Goal: Information Seeking & Learning: Learn about a topic

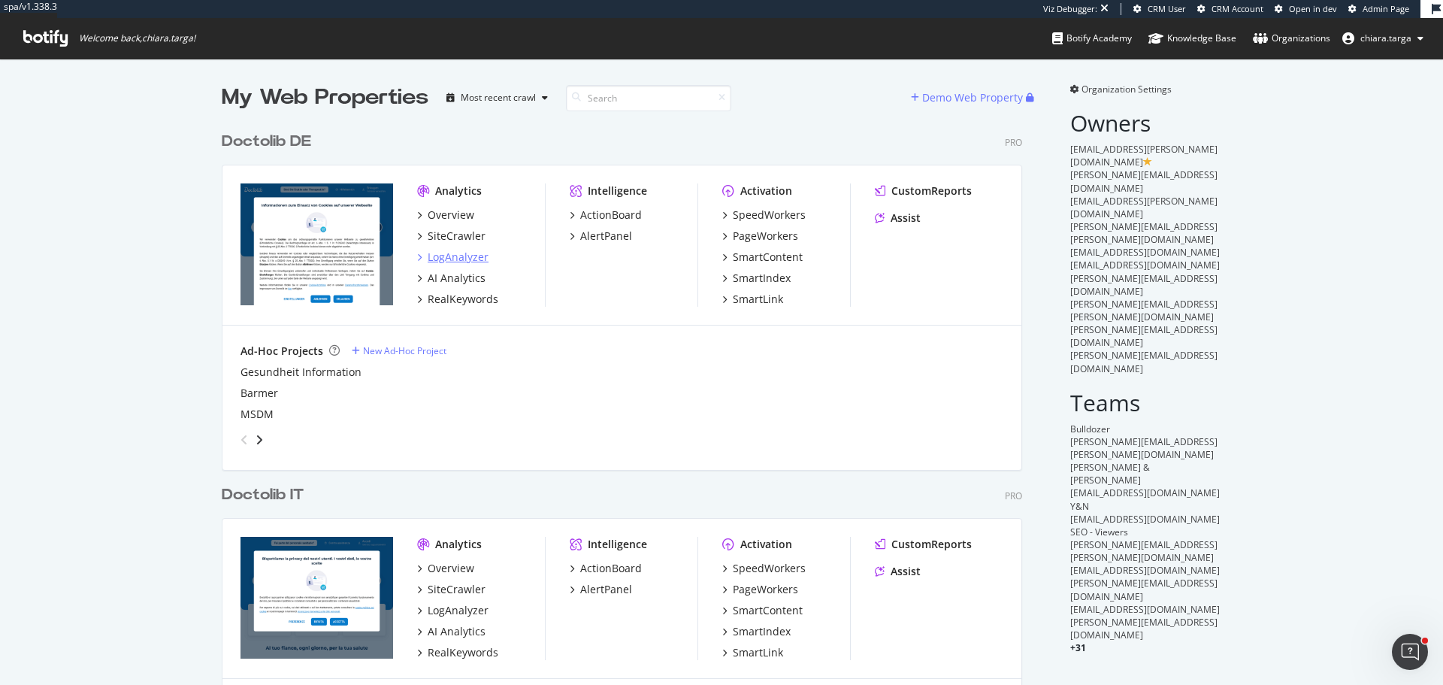
click at [473, 257] on div "LogAnalyzer" at bounding box center [458, 257] width 61 height 15
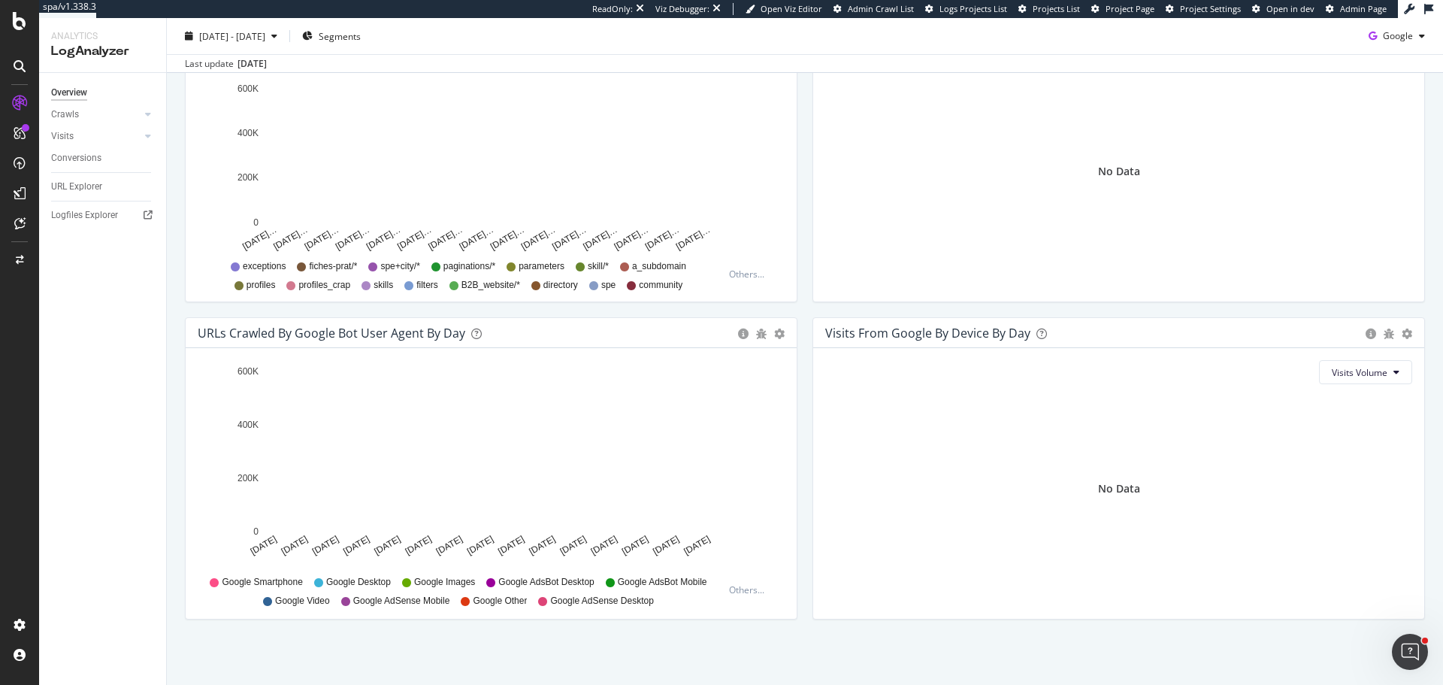
scroll to position [586, 0]
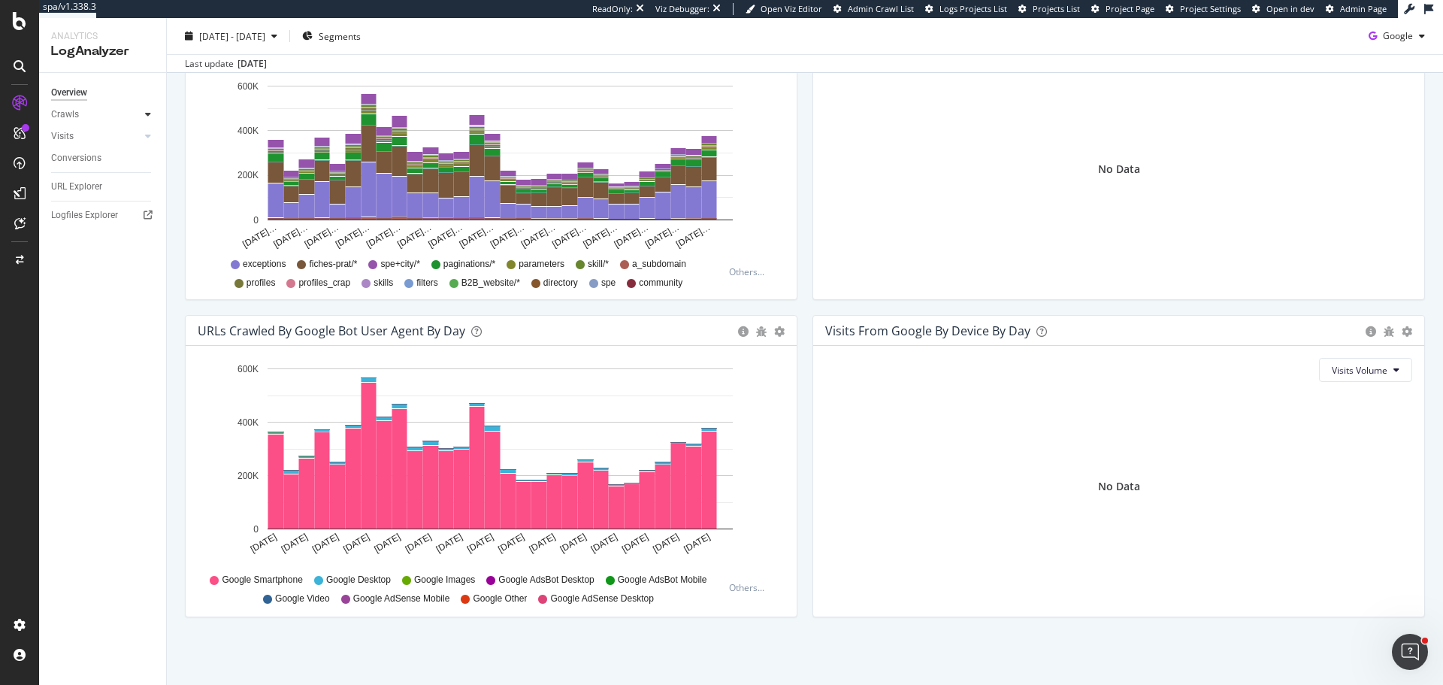
click at [150, 118] on icon at bounding box center [148, 114] width 6 height 9
click at [116, 194] on link "HTTP Codes" at bounding box center [107, 196] width 98 height 16
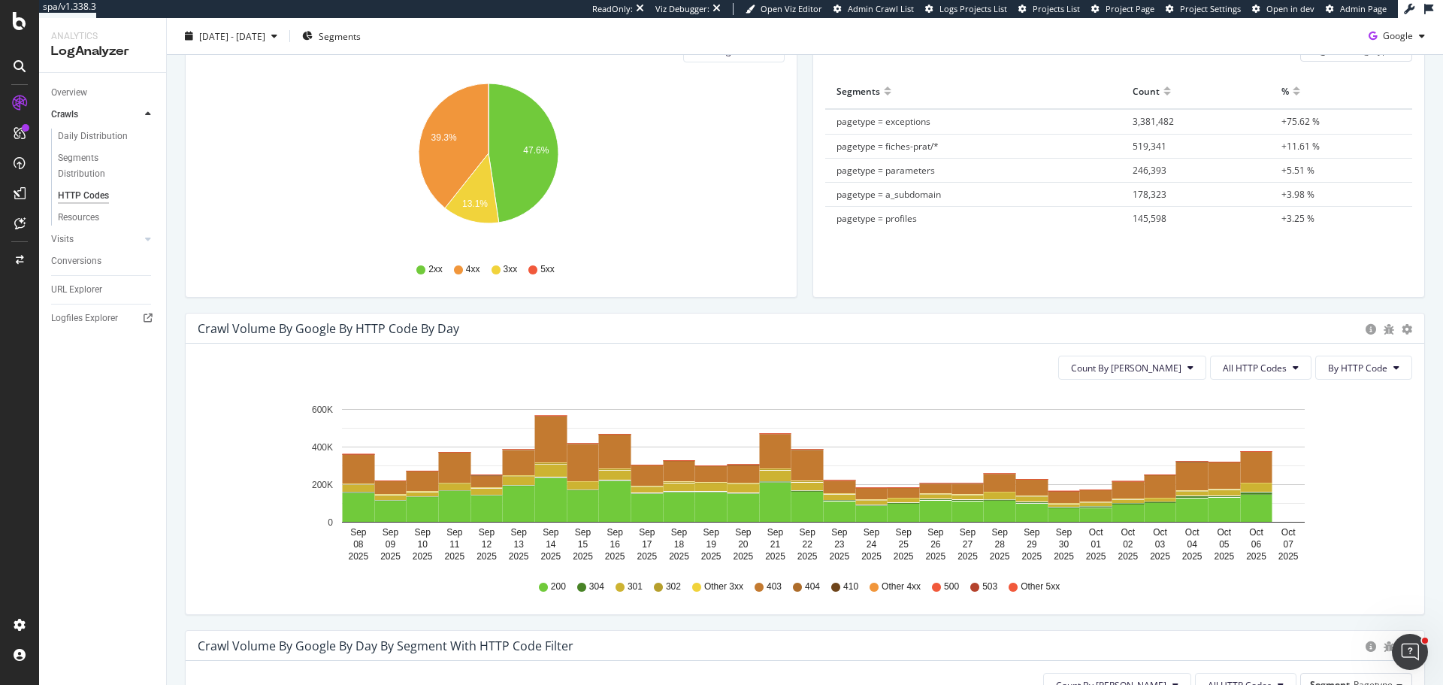
scroll to position [150, 0]
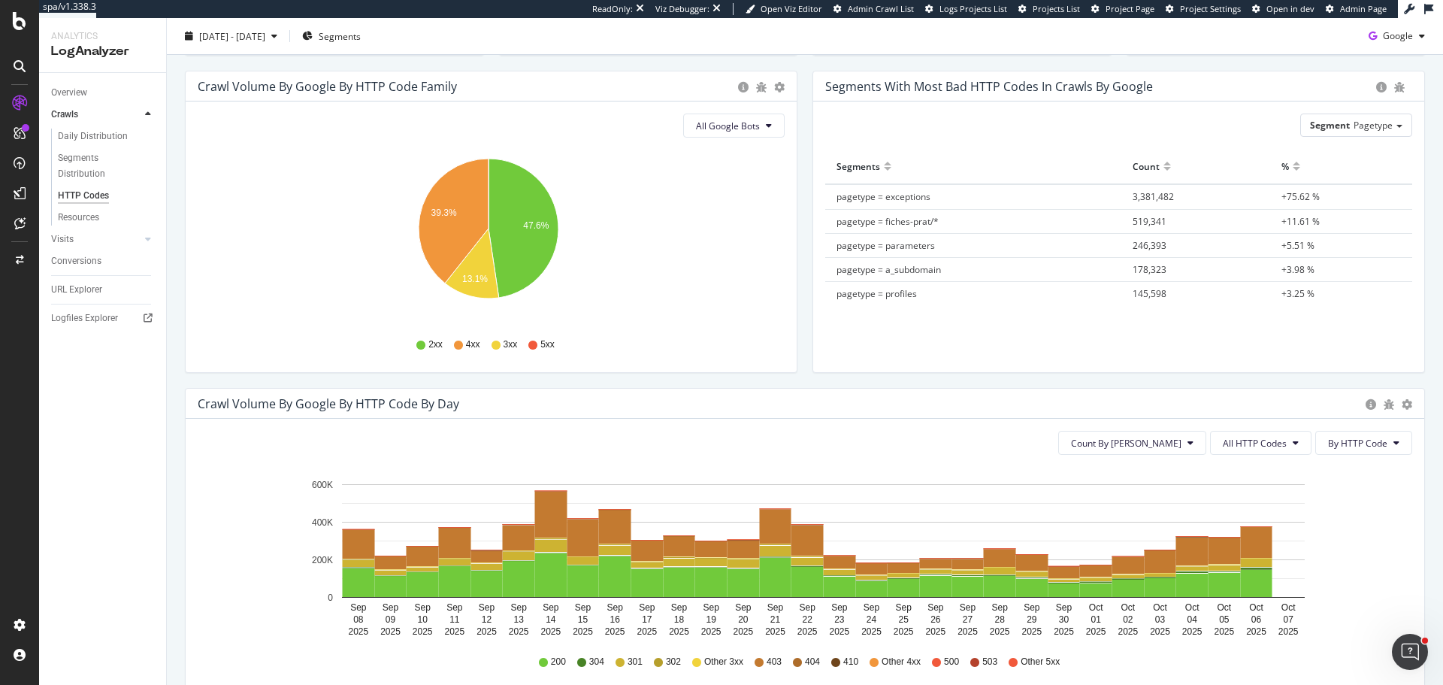
click at [101, 144] on div "Daily Distribution" at bounding box center [108, 138] width 115 height 19
click at [101, 139] on div "Daily Distribution" at bounding box center [93, 137] width 70 height 16
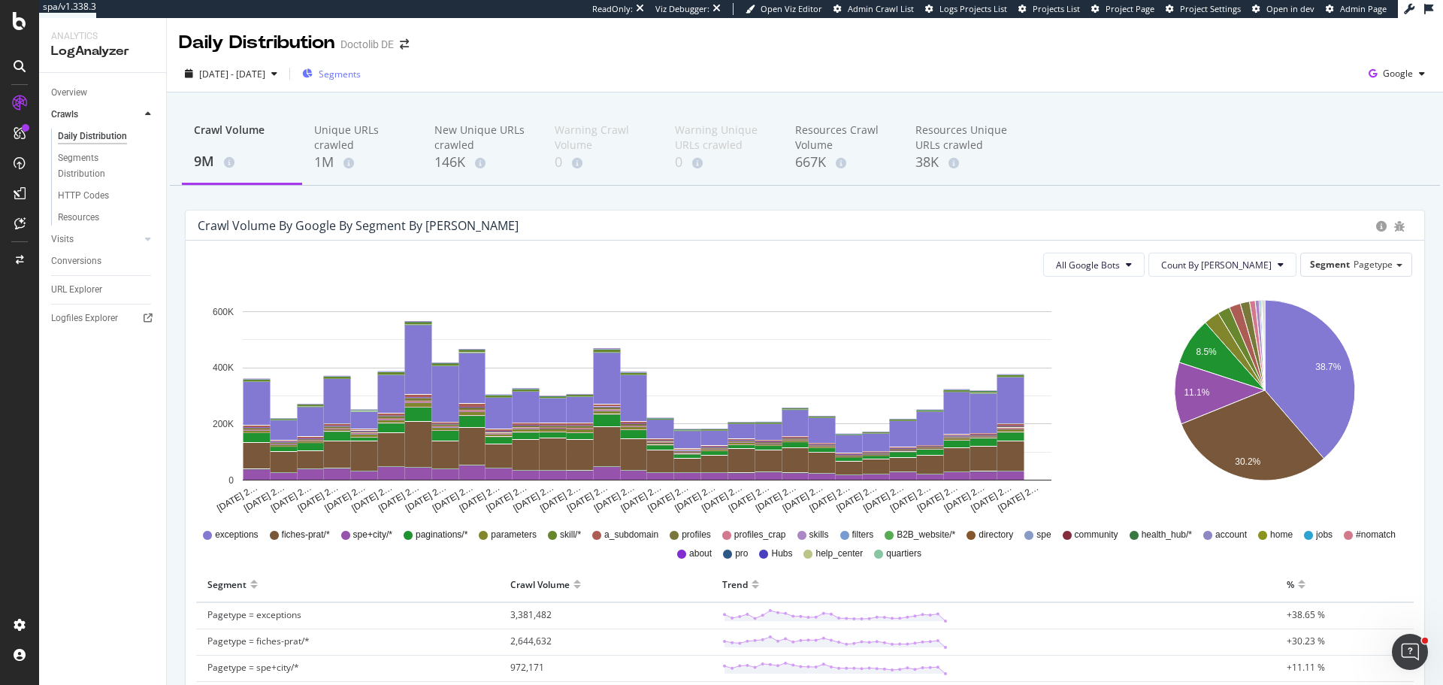
click at [361, 80] on div "Segments" at bounding box center [331, 73] width 59 height 23
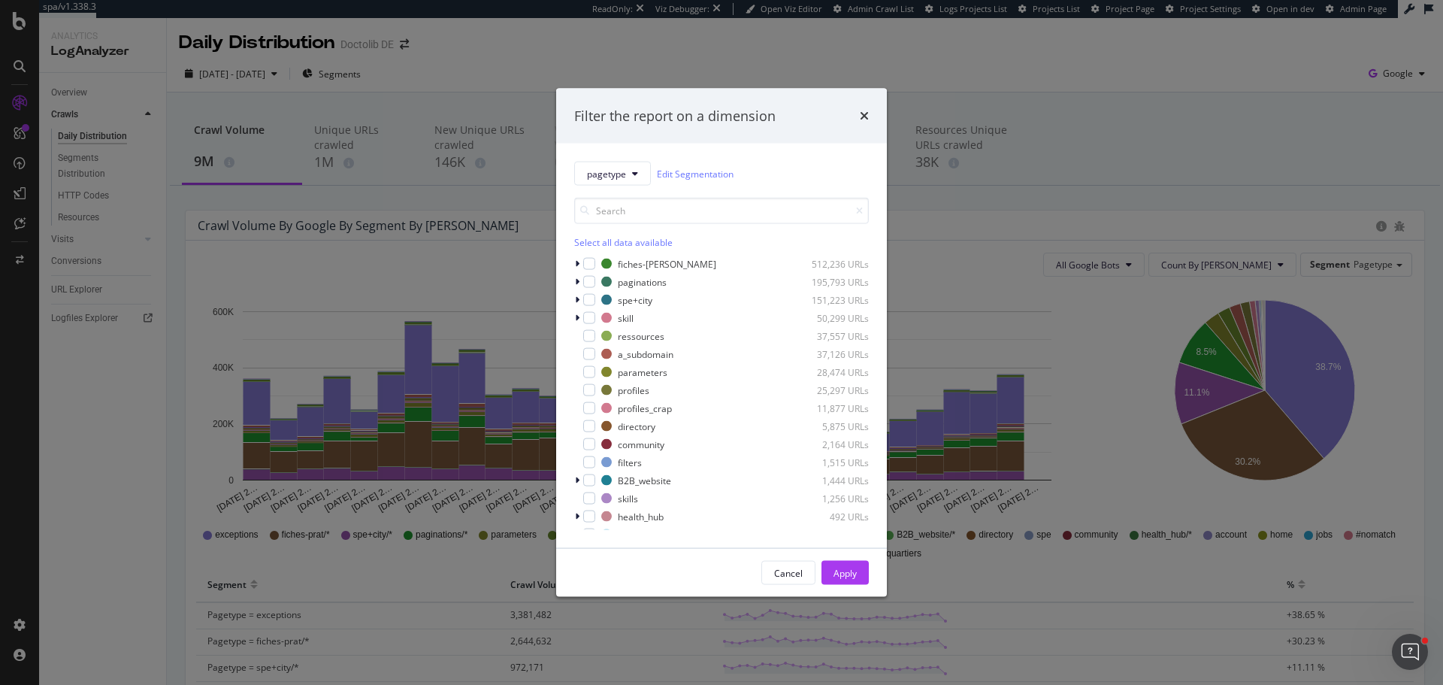
click at [601, 238] on div "Select all data available" at bounding box center [721, 242] width 295 height 13
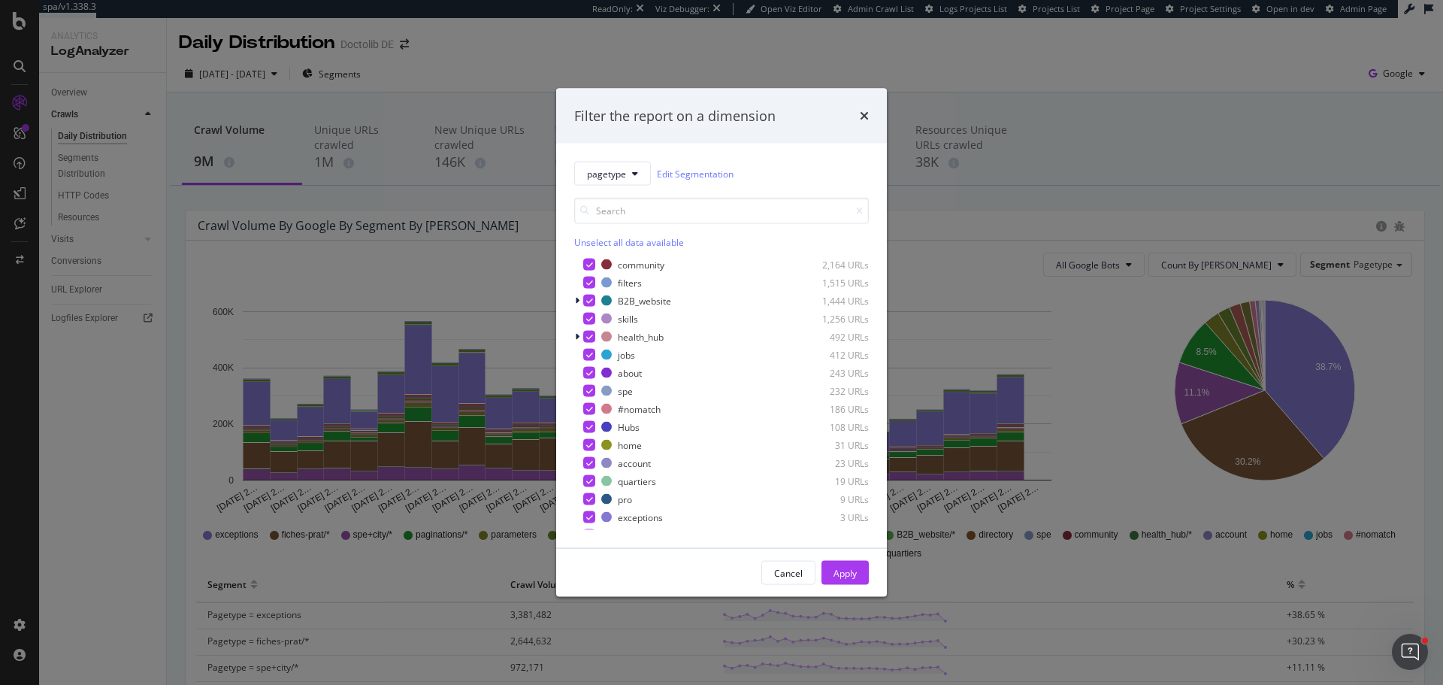
scroll to position [192, 0]
click at [587, 508] on div "modal" at bounding box center [589, 504] width 12 height 12
click at [844, 577] on div "Apply" at bounding box center [845, 572] width 23 height 13
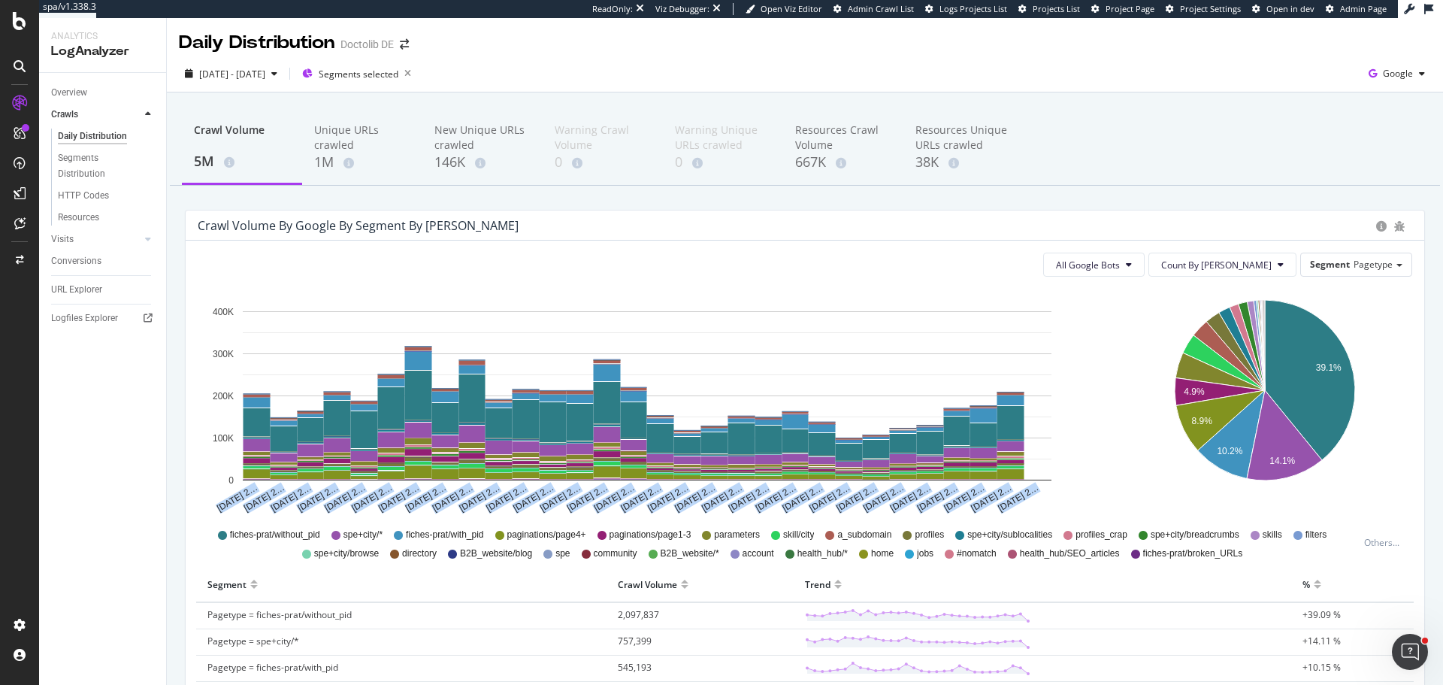
drag, startPoint x: 1010, startPoint y: 475, endPoint x: 1065, endPoint y: 470, distance: 55.1
click at [1081, 466] on icon "Sep 08 2… Sep 09 2… Sep 10 2… Sep 11 2… Sep 12 2… Sep 13 2… Sep 14 2… Sep 15 2……" at bounding box center [647, 402] width 899 height 226
click at [1093, 446] on icon "Sep 08 2… Sep 09 2… Sep 10 2… Sep 11 2… Sep 12 2… Sep 13 2… Sep 14 2… Sep 15 2……" at bounding box center [647, 402] width 899 height 226
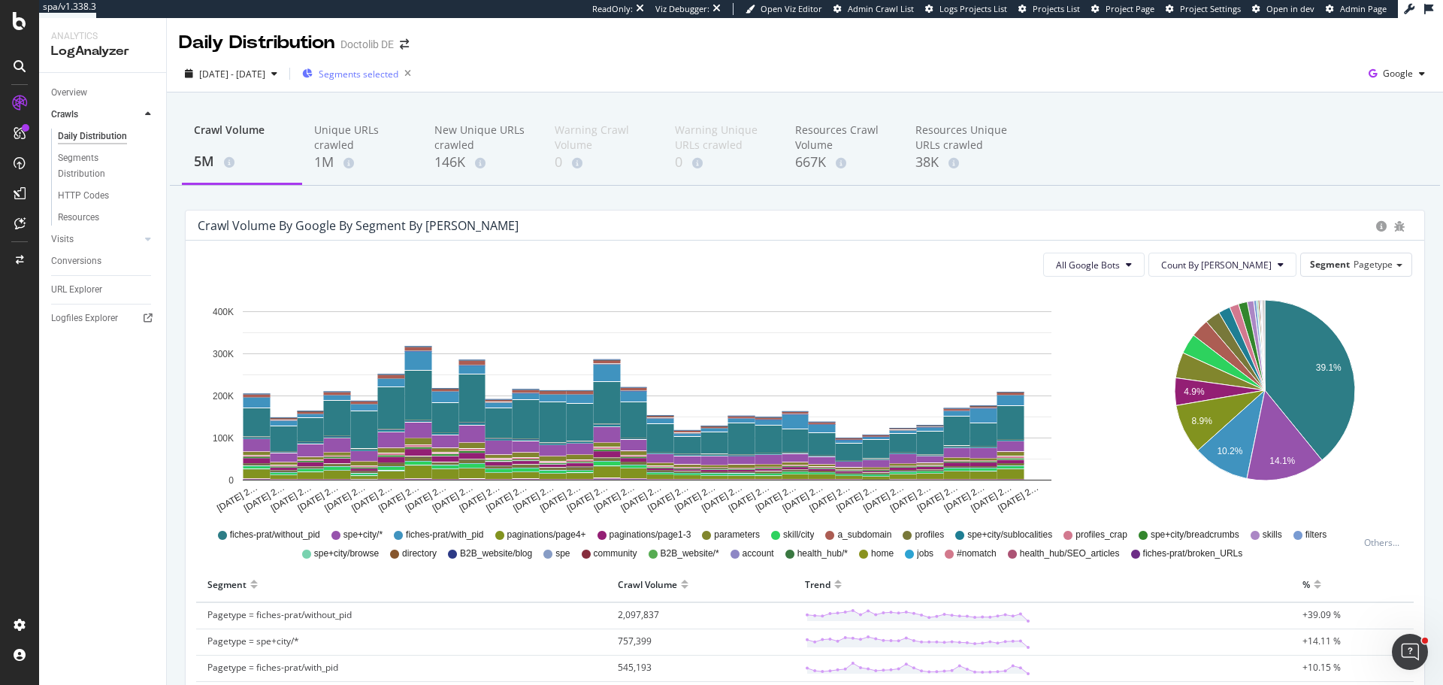
click at [407, 84] on div "Segments selected" at bounding box center [359, 73] width 115 height 21
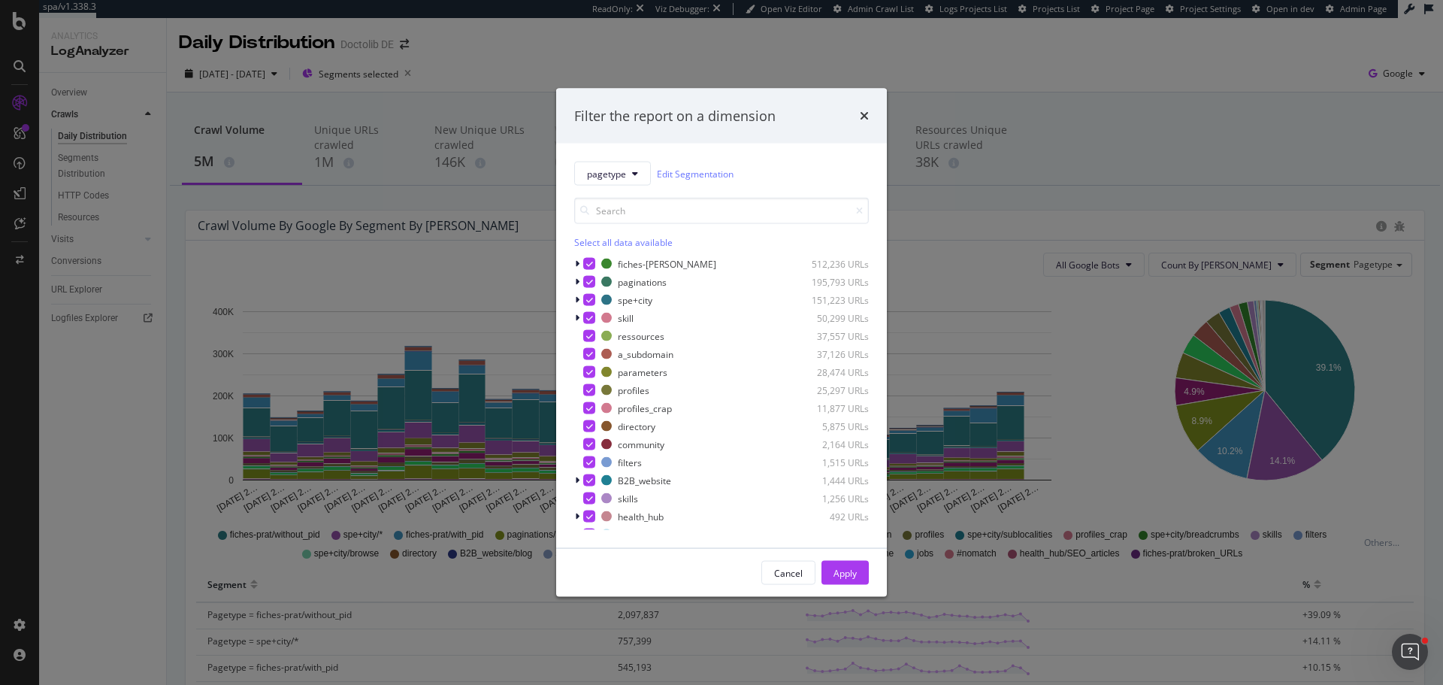
click at [611, 247] on div "Select all data available" at bounding box center [721, 242] width 295 height 13
click at [586, 245] on div "Unselect all data available" at bounding box center [721, 242] width 295 height 13
click at [589, 285] on div "modal" at bounding box center [589, 282] width 12 height 12
click at [819, 575] on div "Cancel Apply" at bounding box center [816, 573] width 108 height 24
click at [832, 575] on button "Apply" at bounding box center [845, 573] width 47 height 24
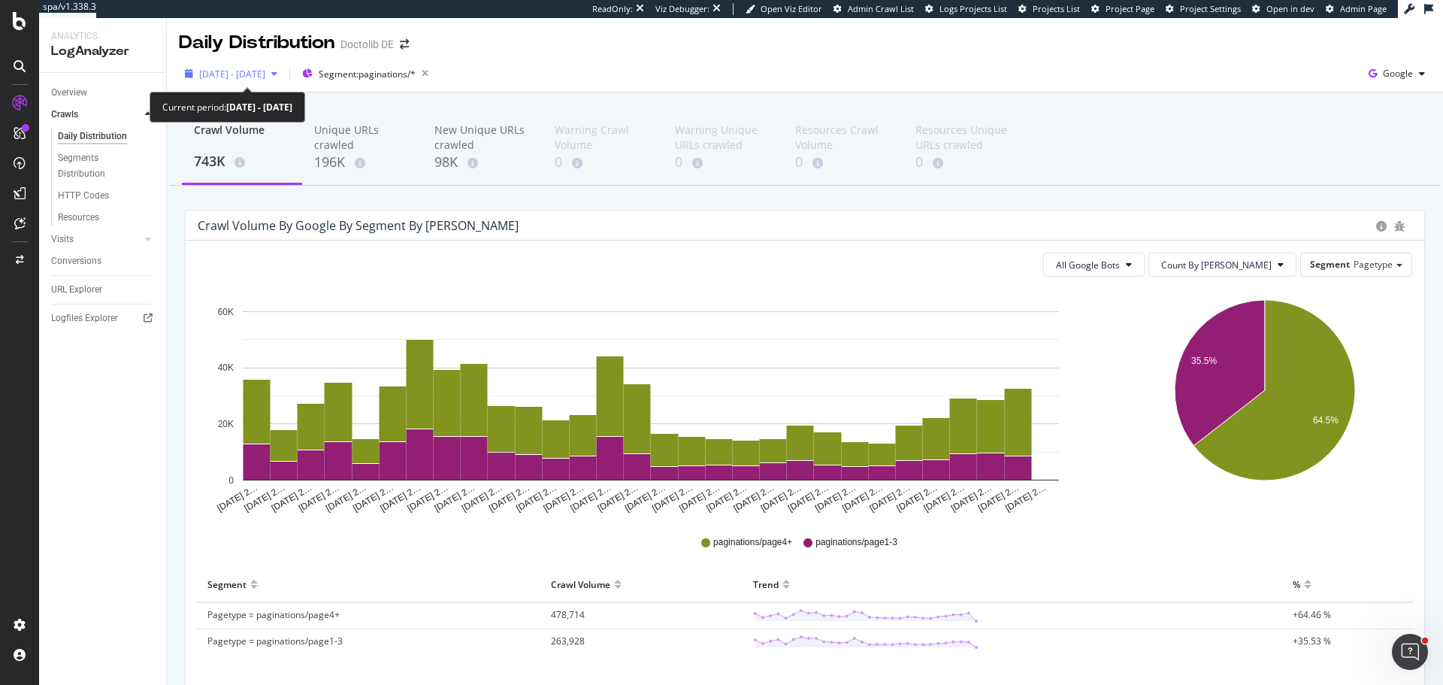
click at [265, 70] on span "2025 Sep. 8th - Oct. 7th" at bounding box center [232, 74] width 66 height 13
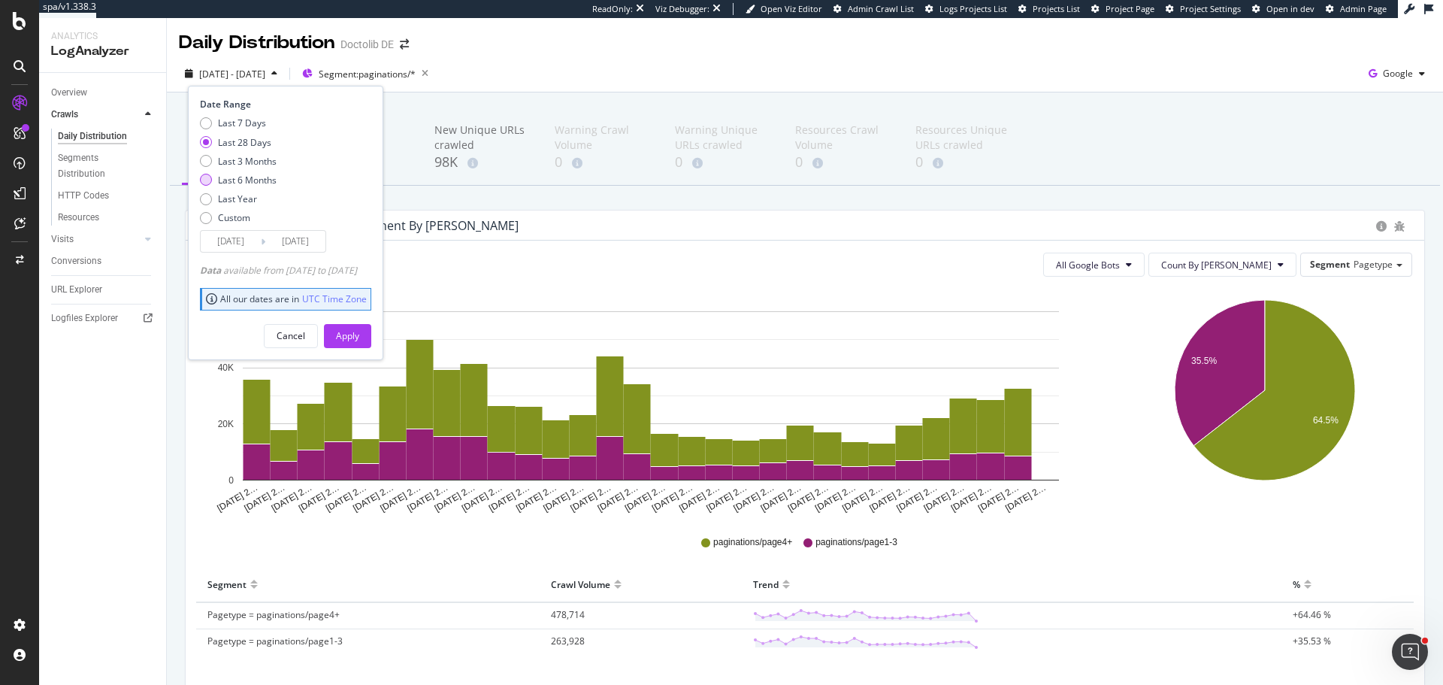
click at [258, 181] on div "Last 6 Months" at bounding box center [247, 180] width 59 height 13
click at [262, 197] on div "Last Year" at bounding box center [238, 198] width 77 height 13
type input "2024/10/08"
click at [371, 336] on button "Apply" at bounding box center [347, 336] width 47 height 24
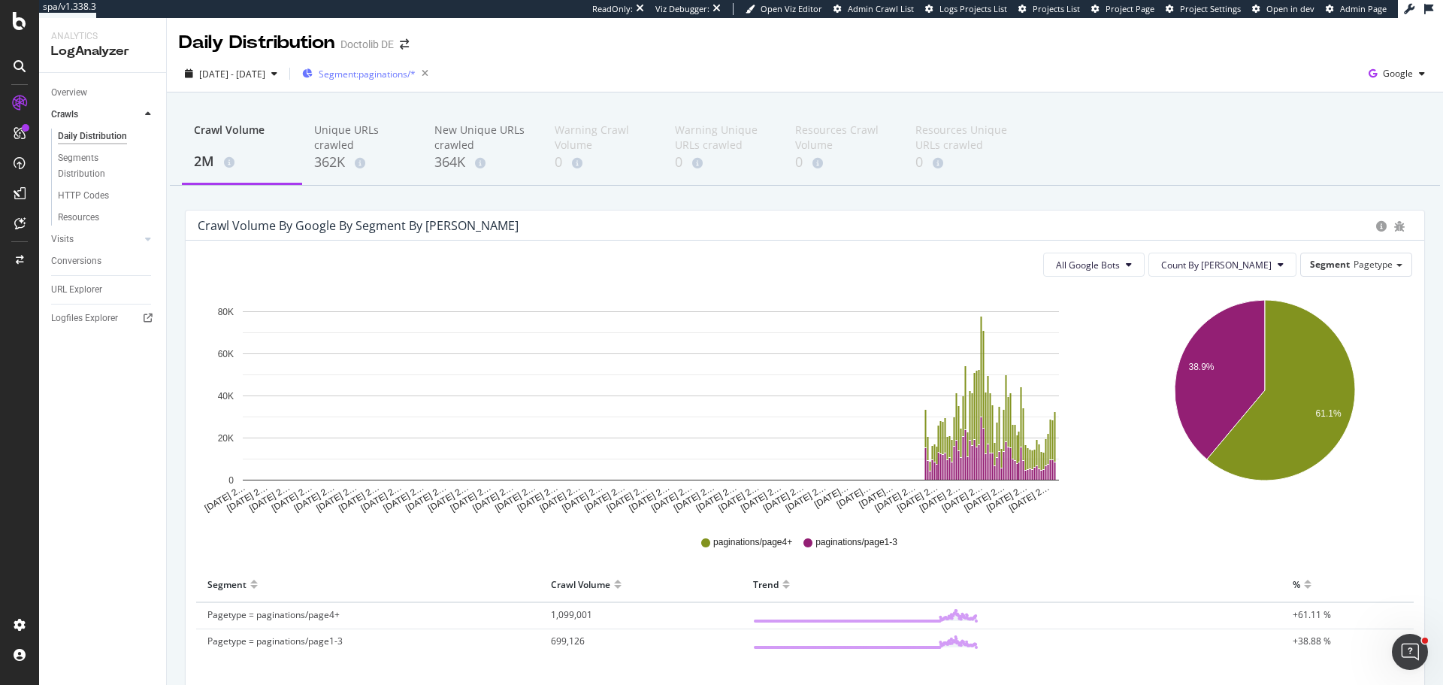
click at [416, 77] on span "Segment: paginations/*" at bounding box center [367, 74] width 97 height 13
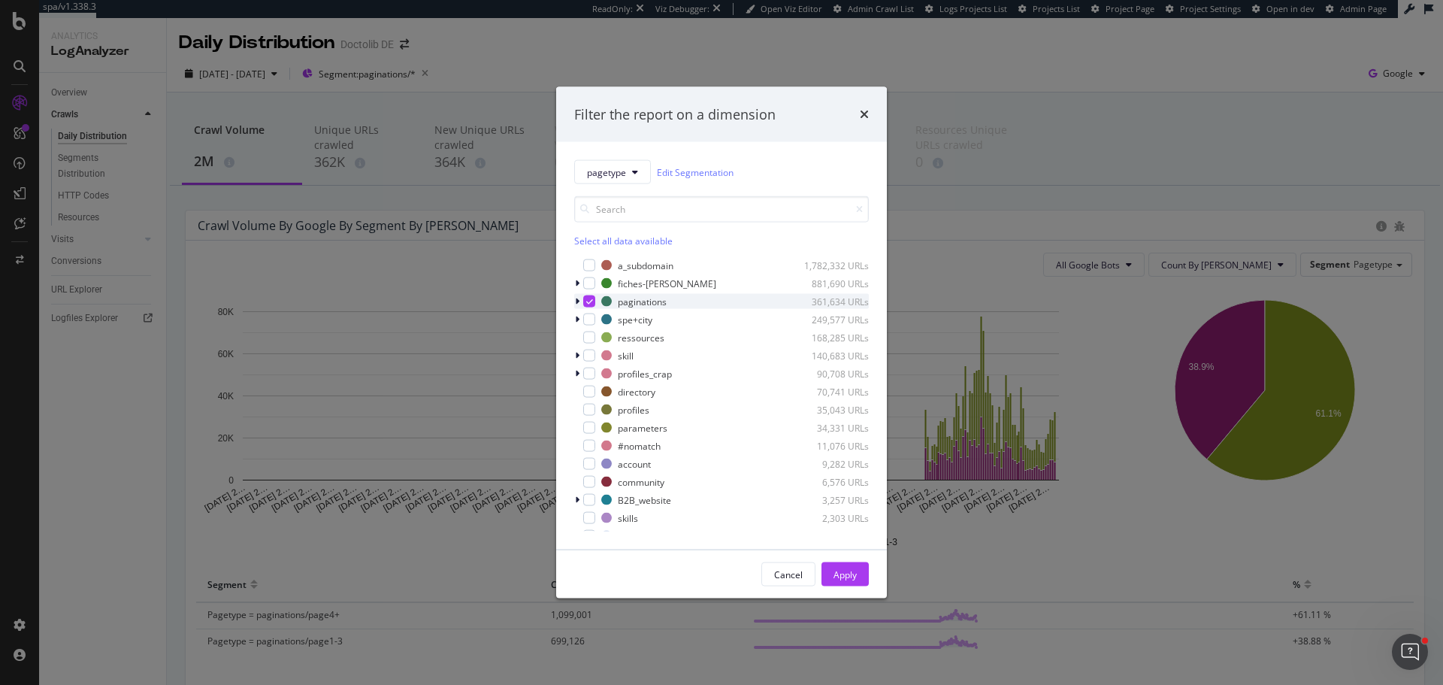
click at [575, 301] on icon "modal" at bounding box center [577, 301] width 5 height 9
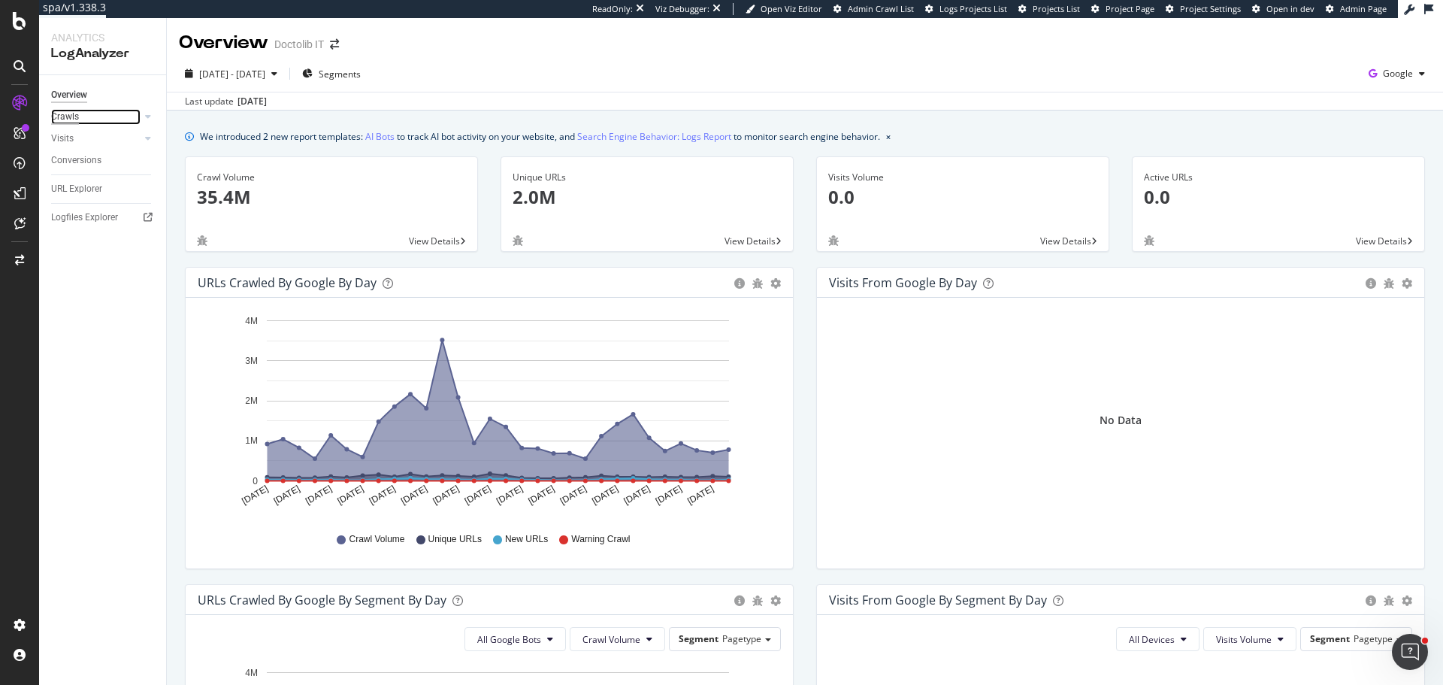
click at [77, 120] on div "Crawls" at bounding box center [65, 117] width 28 height 16
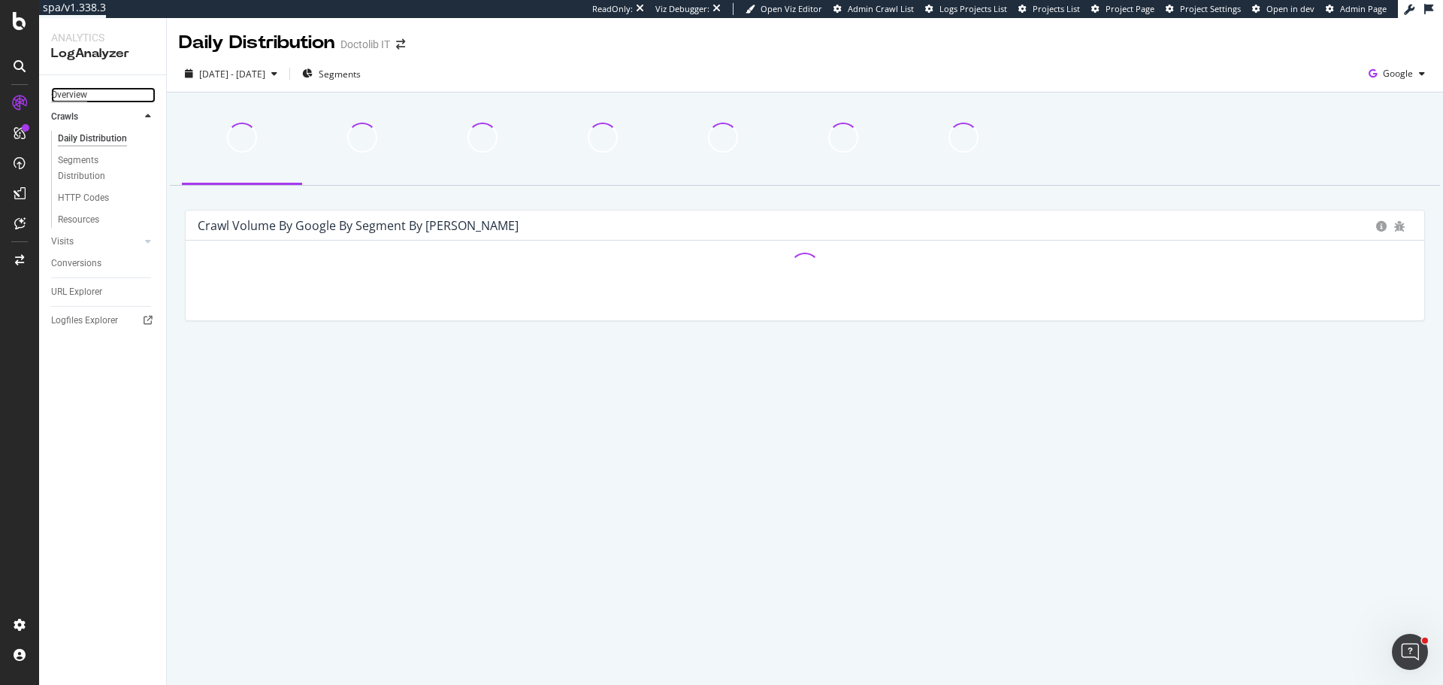
click at [80, 99] on div "Overview" at bounding box center [69, 95] width 36 height 16
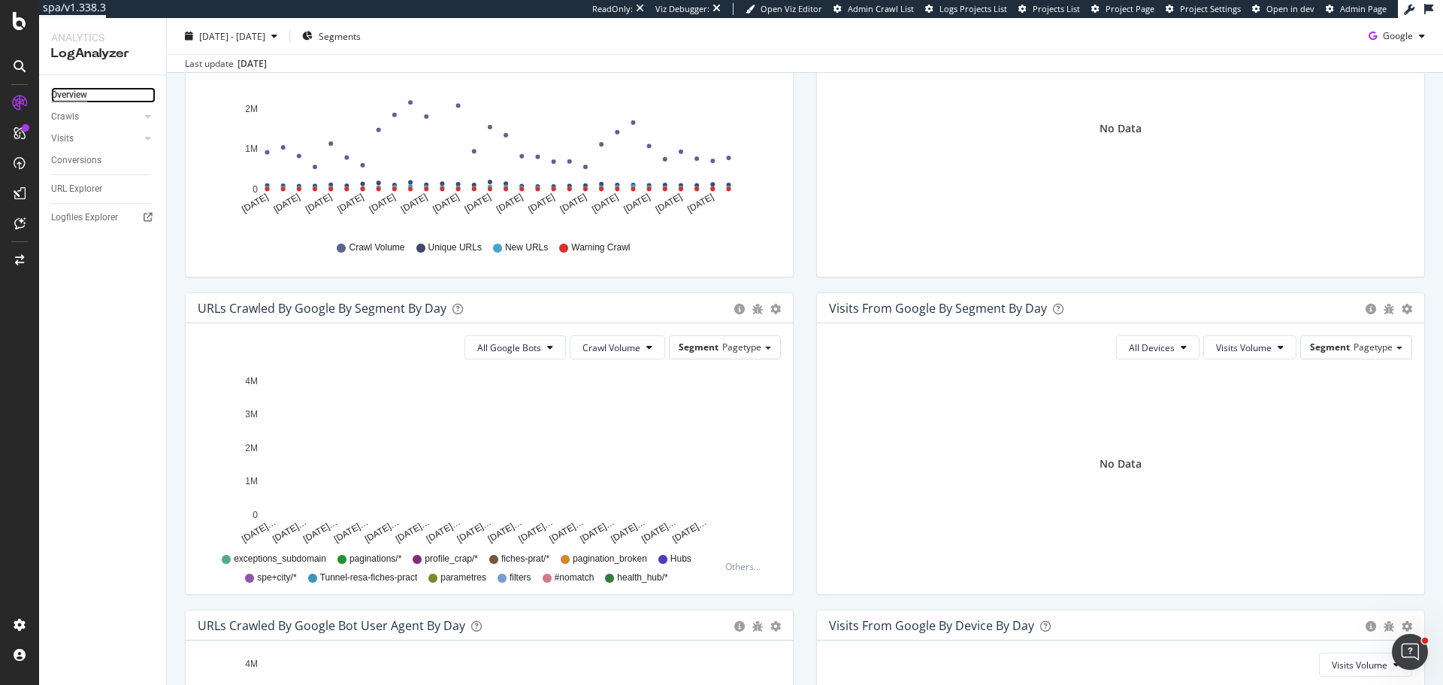
scroll to position [301, 0]
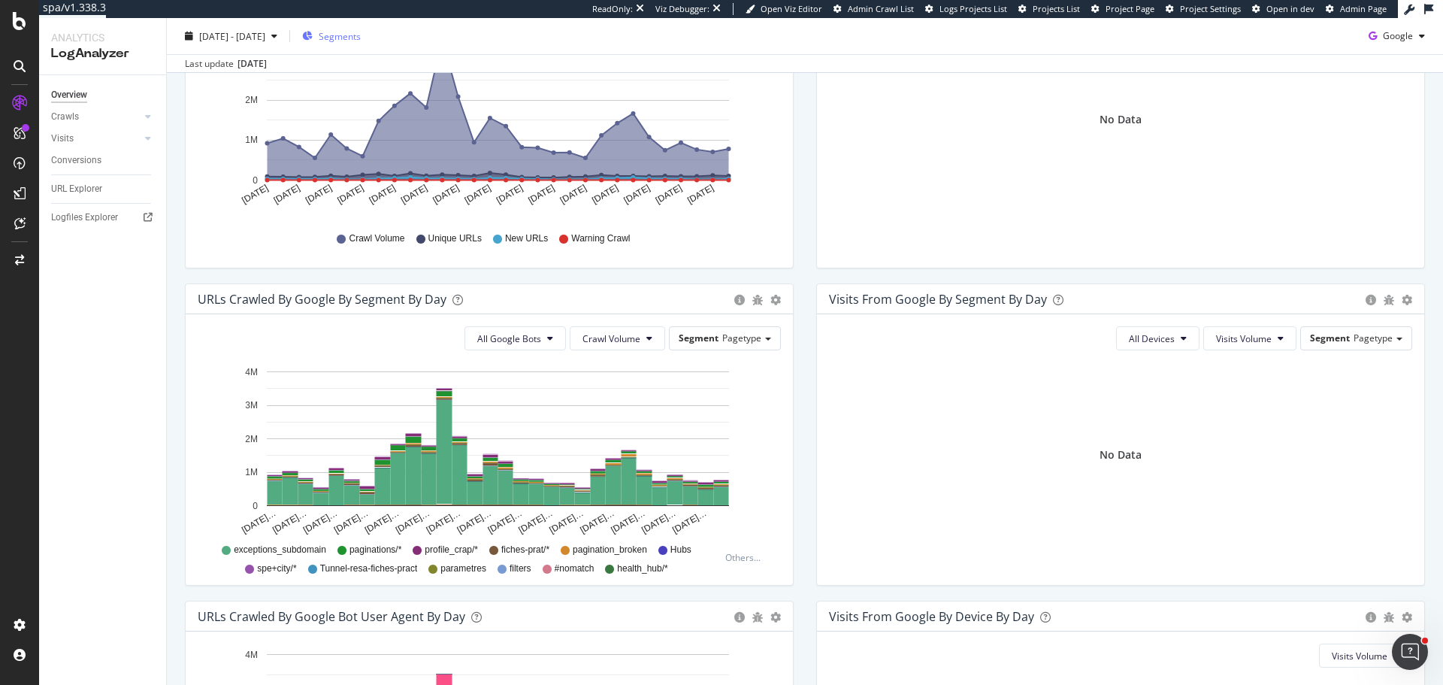
click at [361, 38] on span "Segments" at bounding box center [340, 35] width 42 height 13
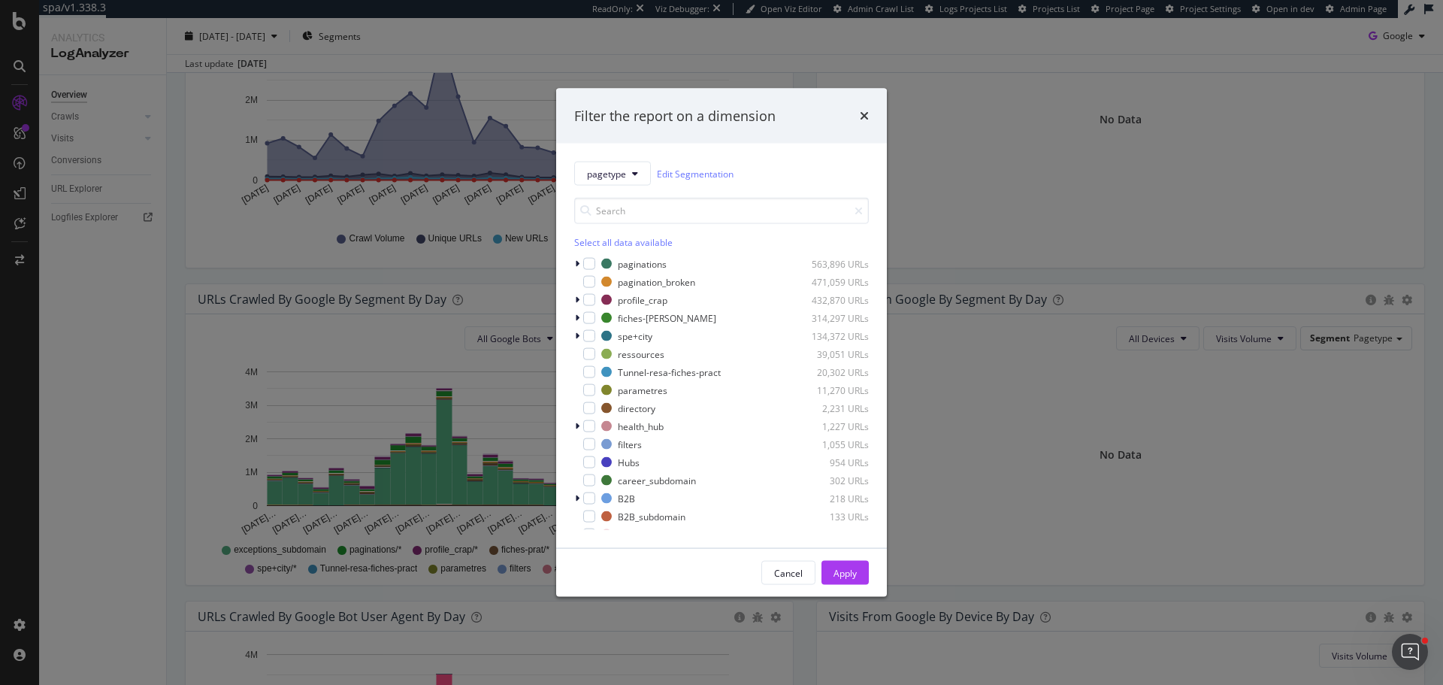
click at [602, 241] on div "Select all data available" at bounding box center [721, 242] width 295 height 13
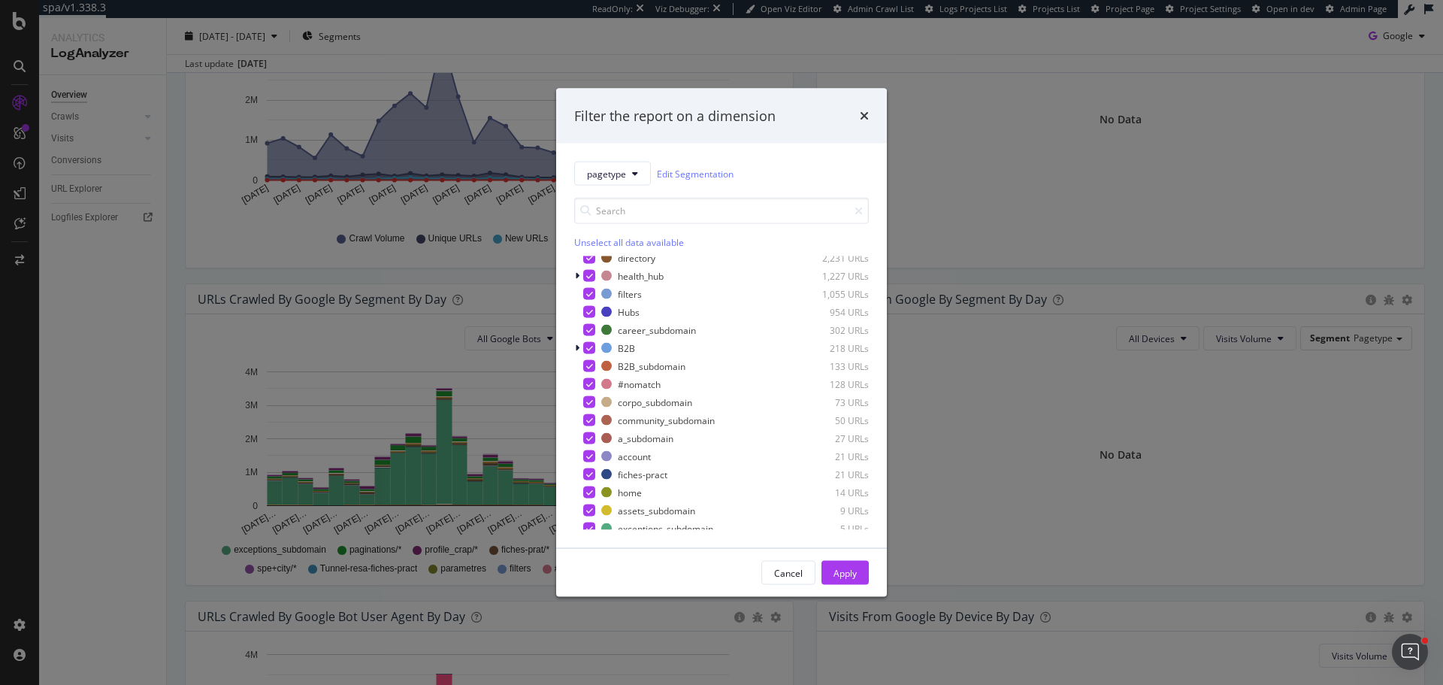
scroll to position [174, 0]
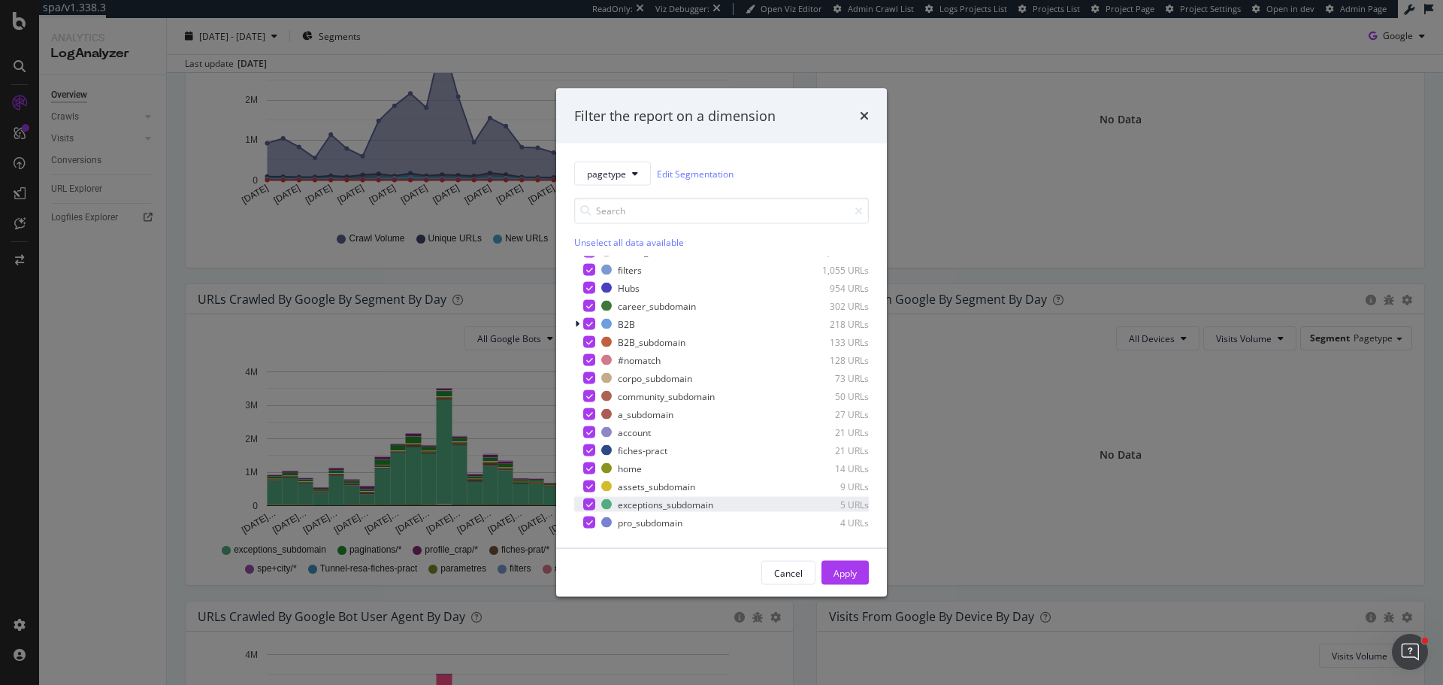
click at [586, 501] on icon "modal" at bounding box center [589, 505] width 7 height 8
click at [854, 577] on div "Apply" at bounding box center [845, 572] width 23 height 13
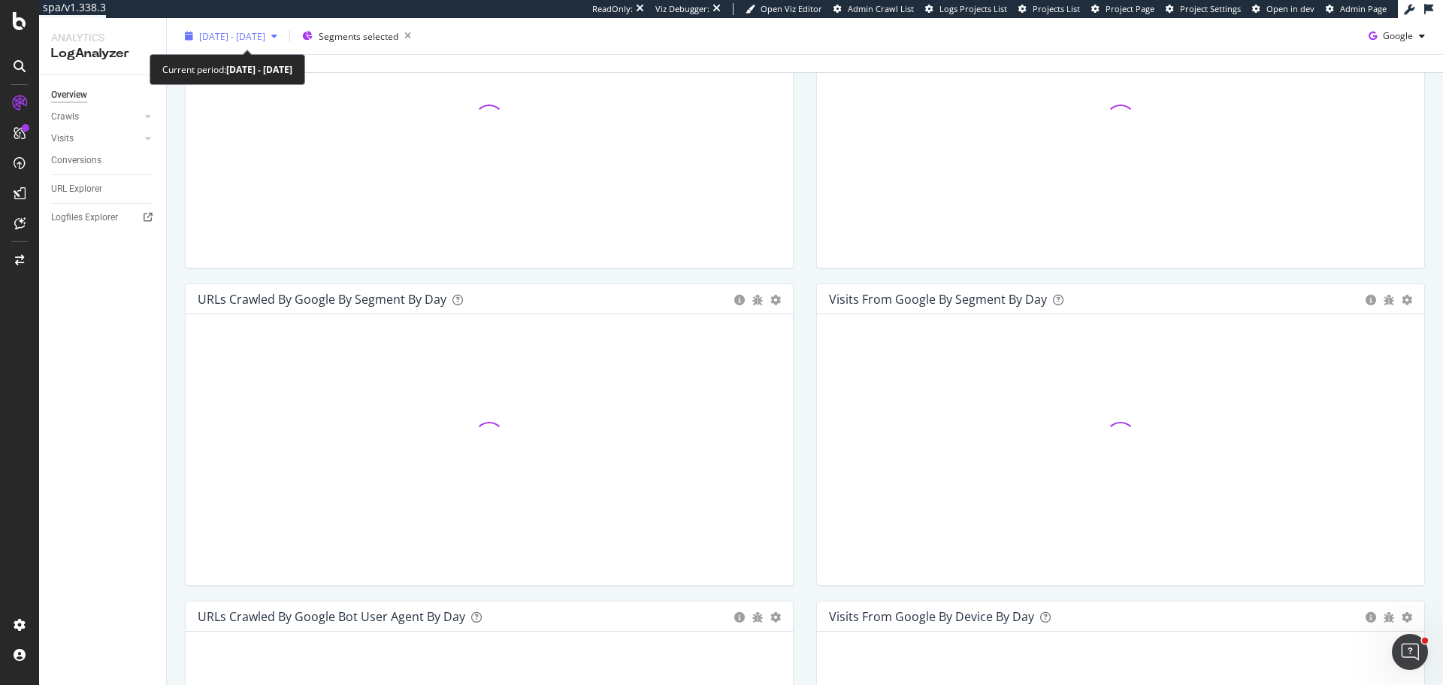
click at [283, 28] on div "2025 Sep. 7th - Oct. 6th" at bounding box center [231, 36] width 105 height 23
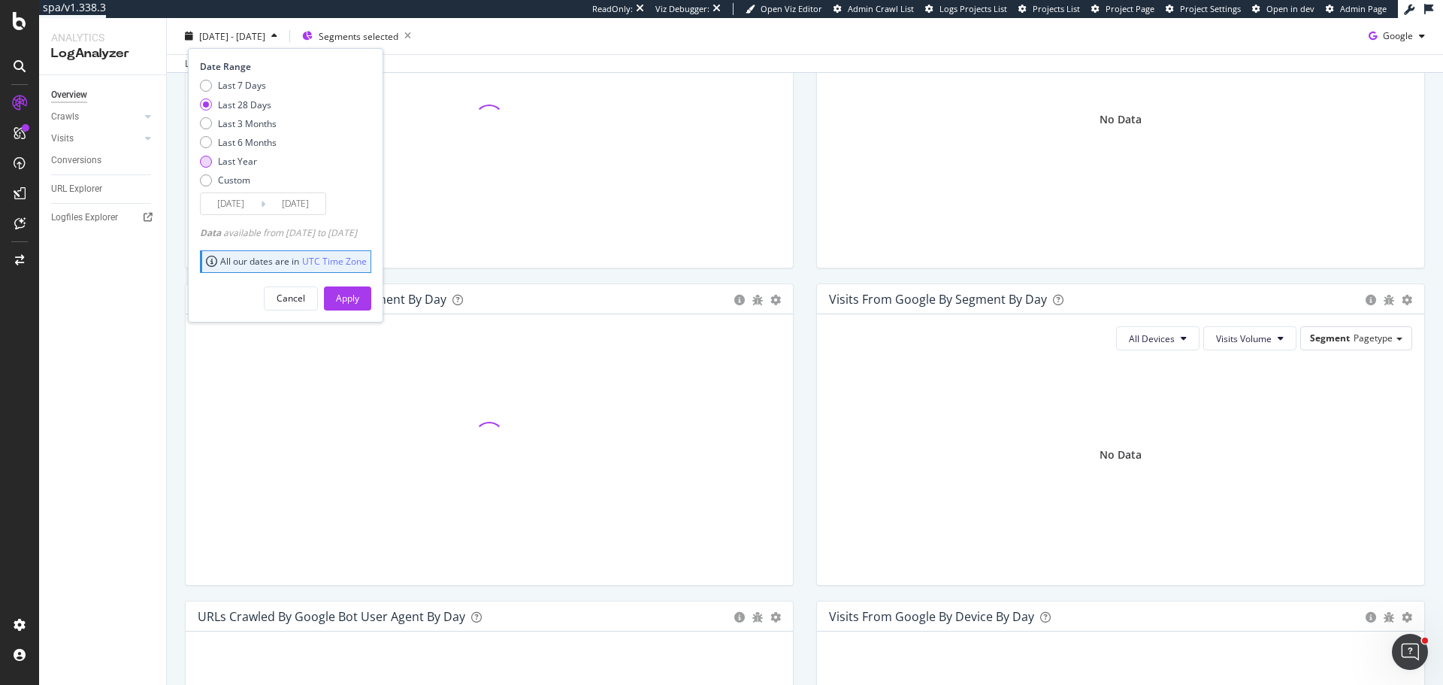
click at [247, 162] on div "Last Year" at bounding box center [237, 161] width 39 height 13
type input "2024/10/07"
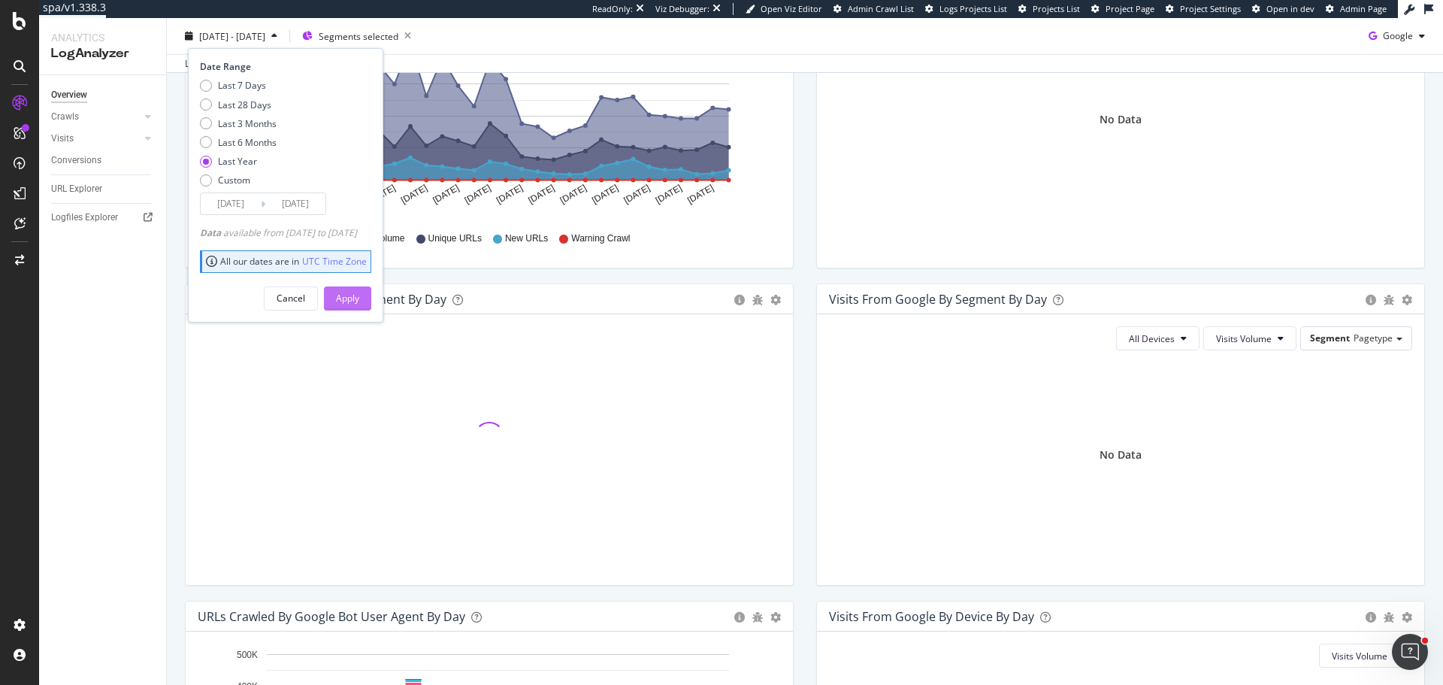
click at [359, 297] on button "Apply" at bounding box center [347, 298] width 47 height 24
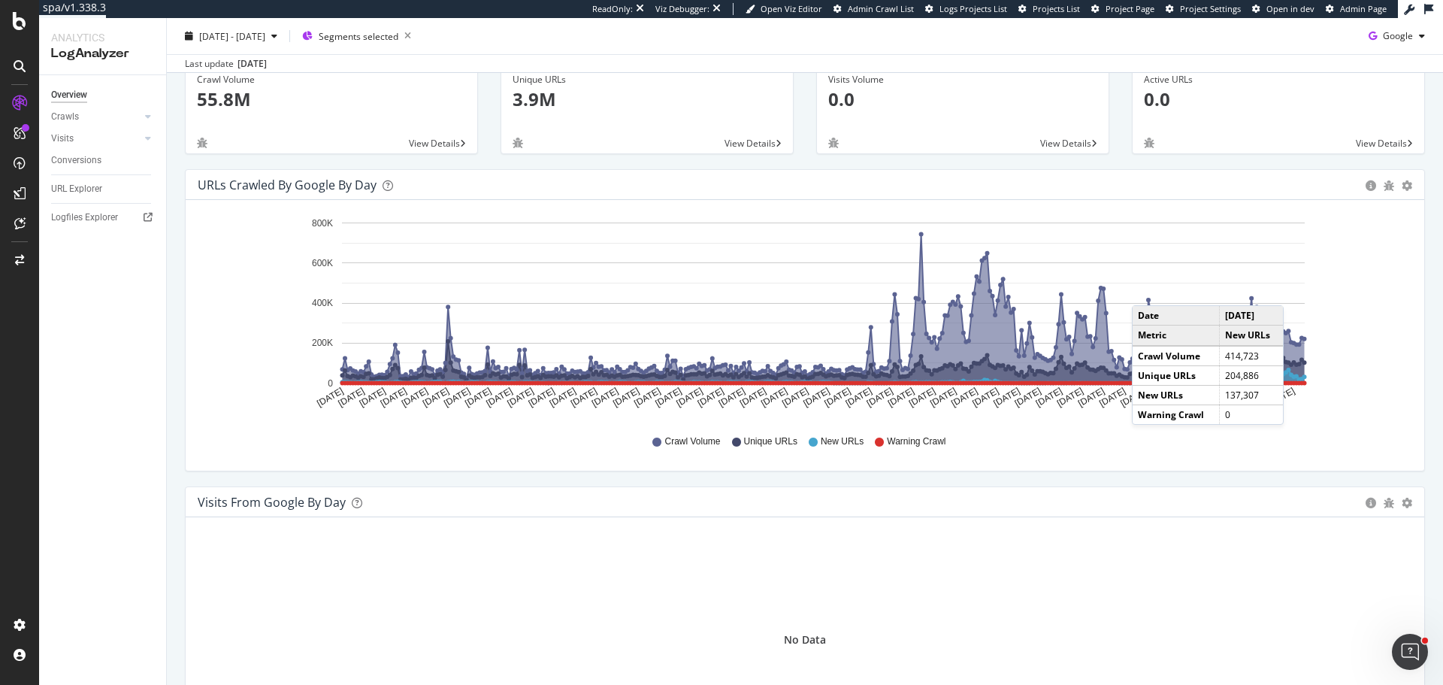
scroll to position [75, 0]
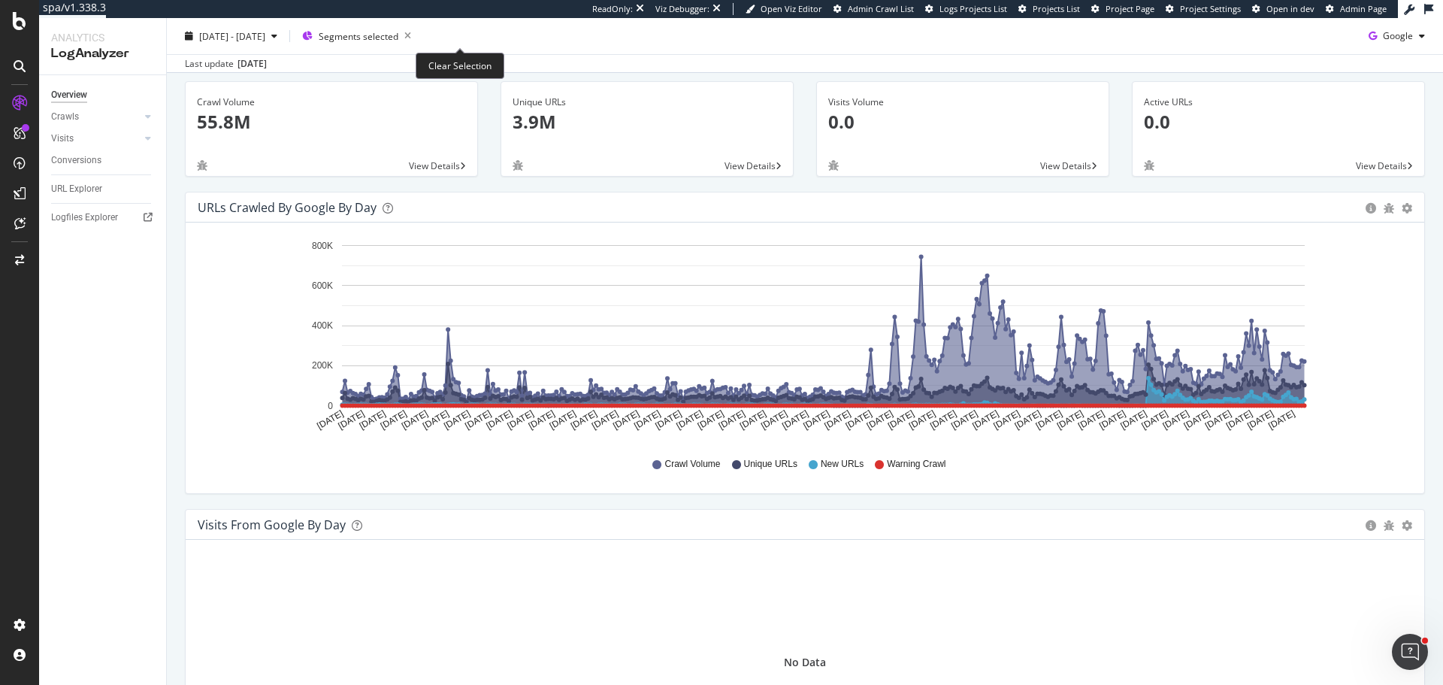
click at [417, 38] on icon "button" at bounding box center [407, 36] width 19 height 21
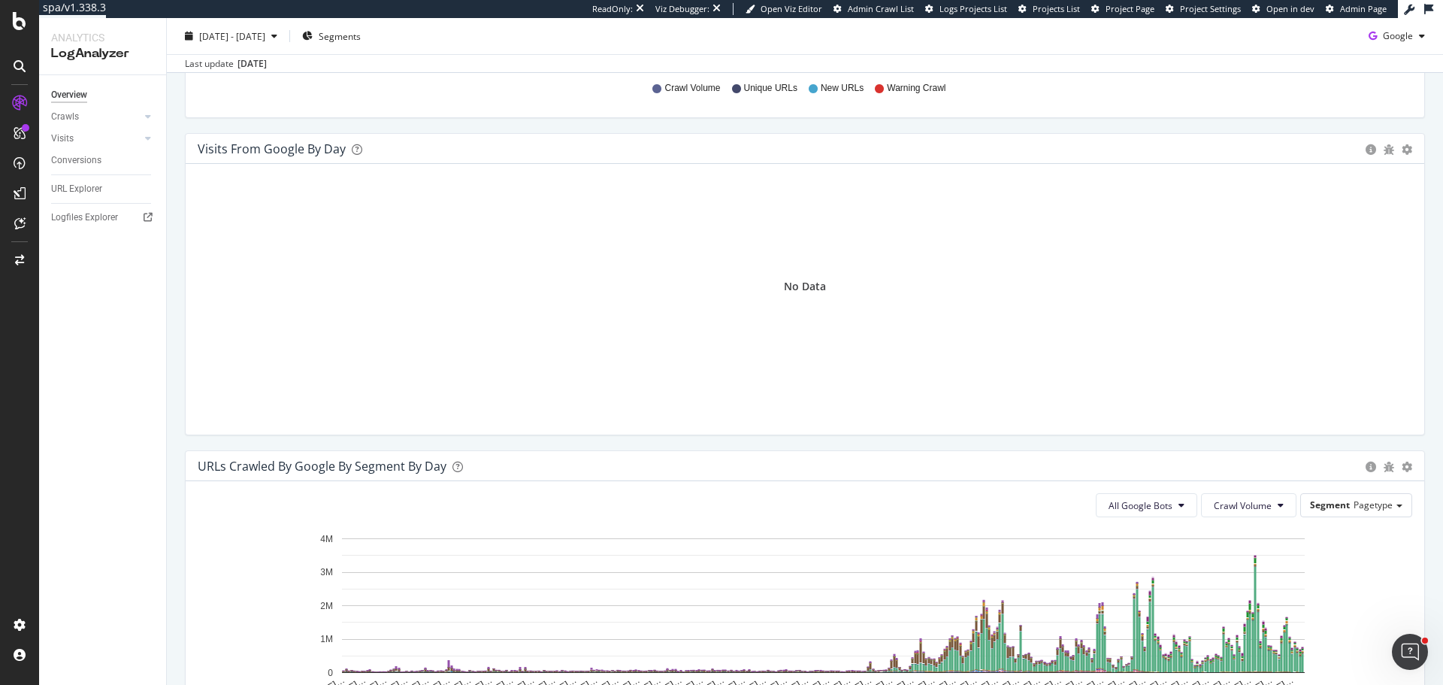
scroll to position [526, 0]
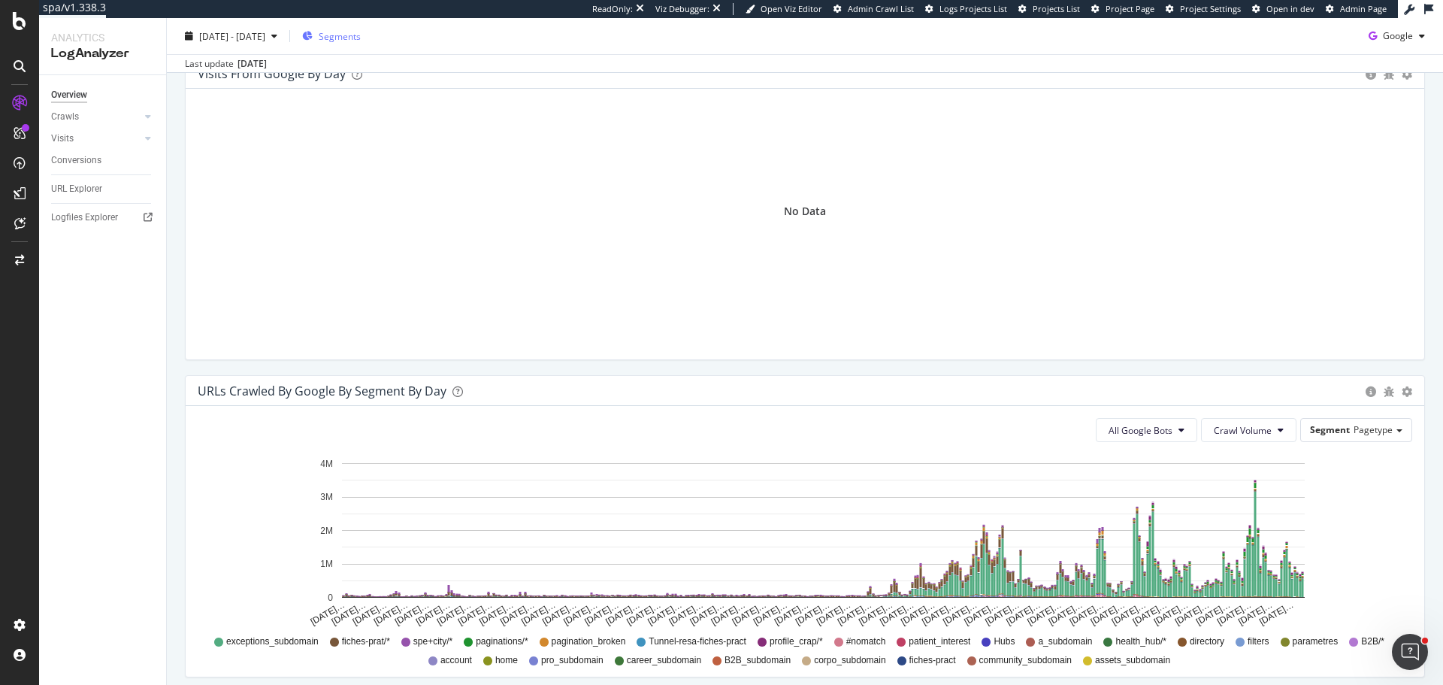
click at [361, 39] on span "Segments" at bounding box center [340, 35] width 42 height 13
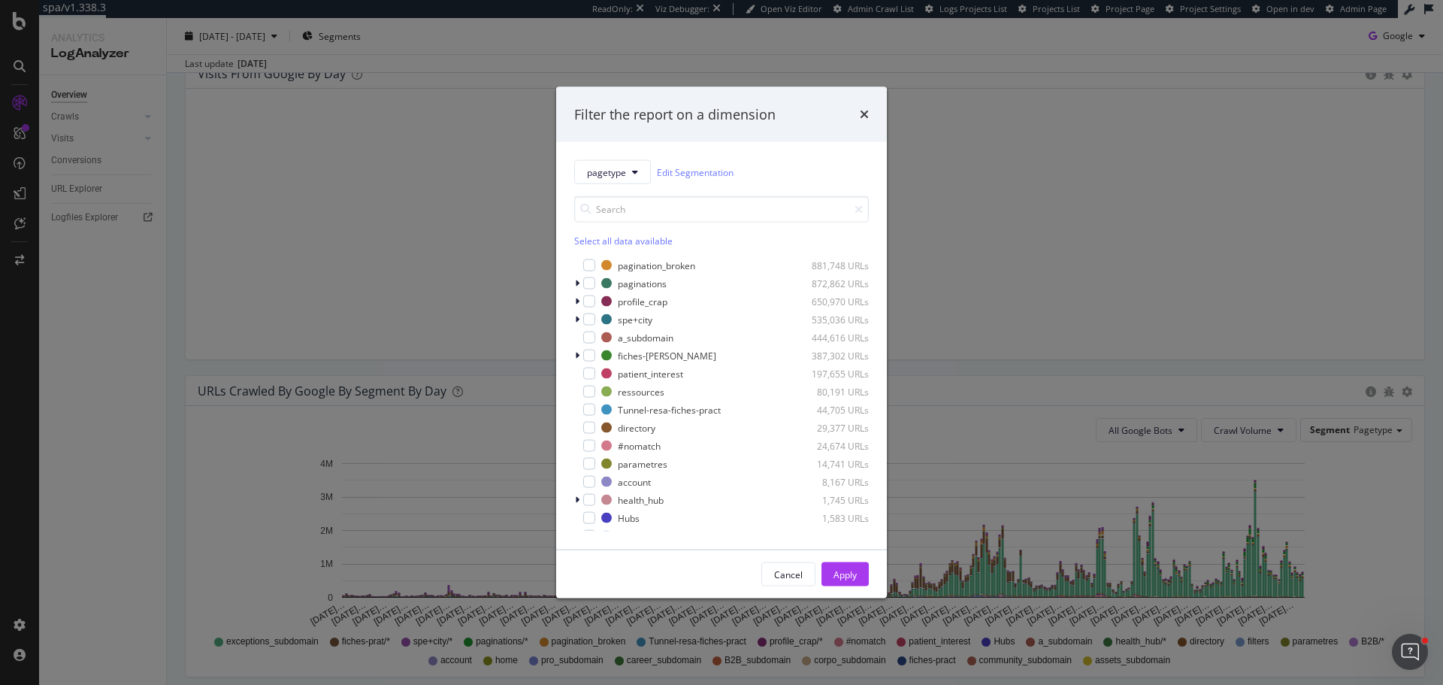
click at [592, 244] on div "Select all data available" at bounding box center [721, 241] width 295 height 13
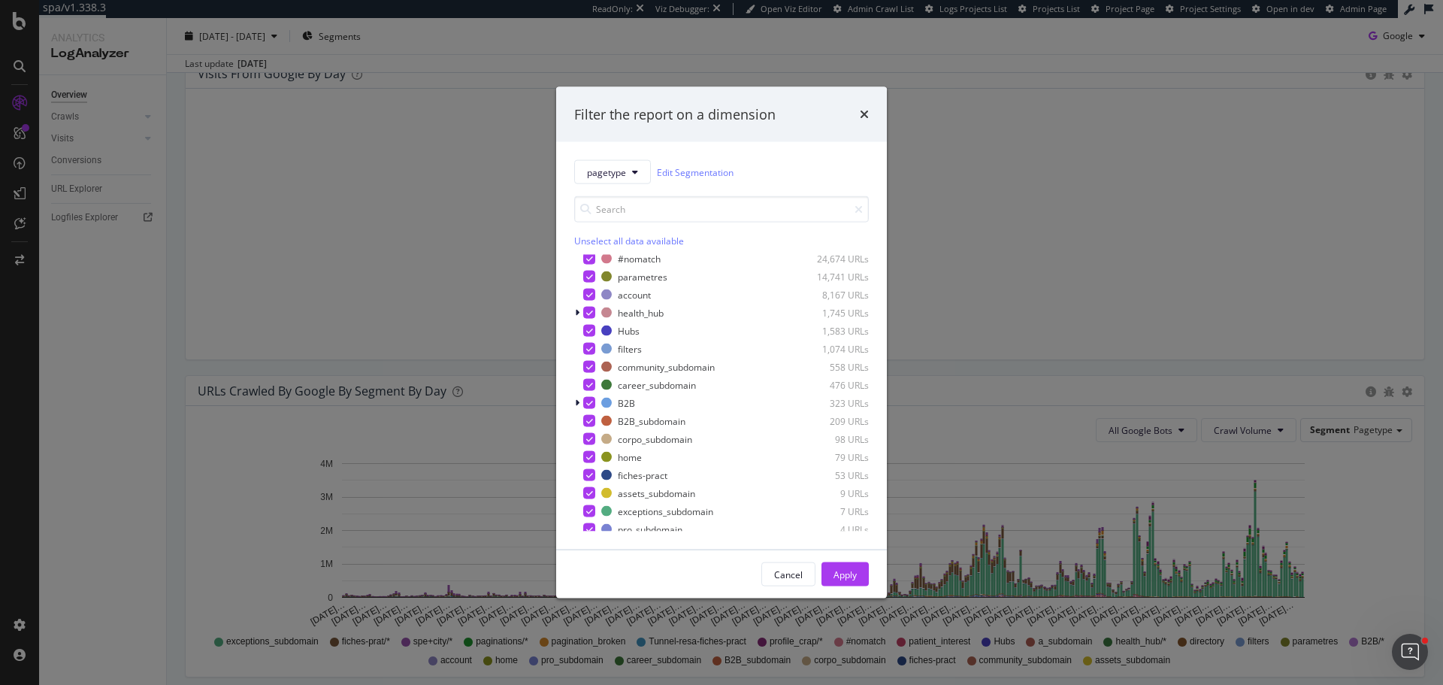
scroll to position [192, 0]
click at [589, 502] on icon "modal" at bounding box center [589, 506] width 7 height 8
click at [823, 576] on button "Apply" at bounding box center [845, 574] width 47 height 24
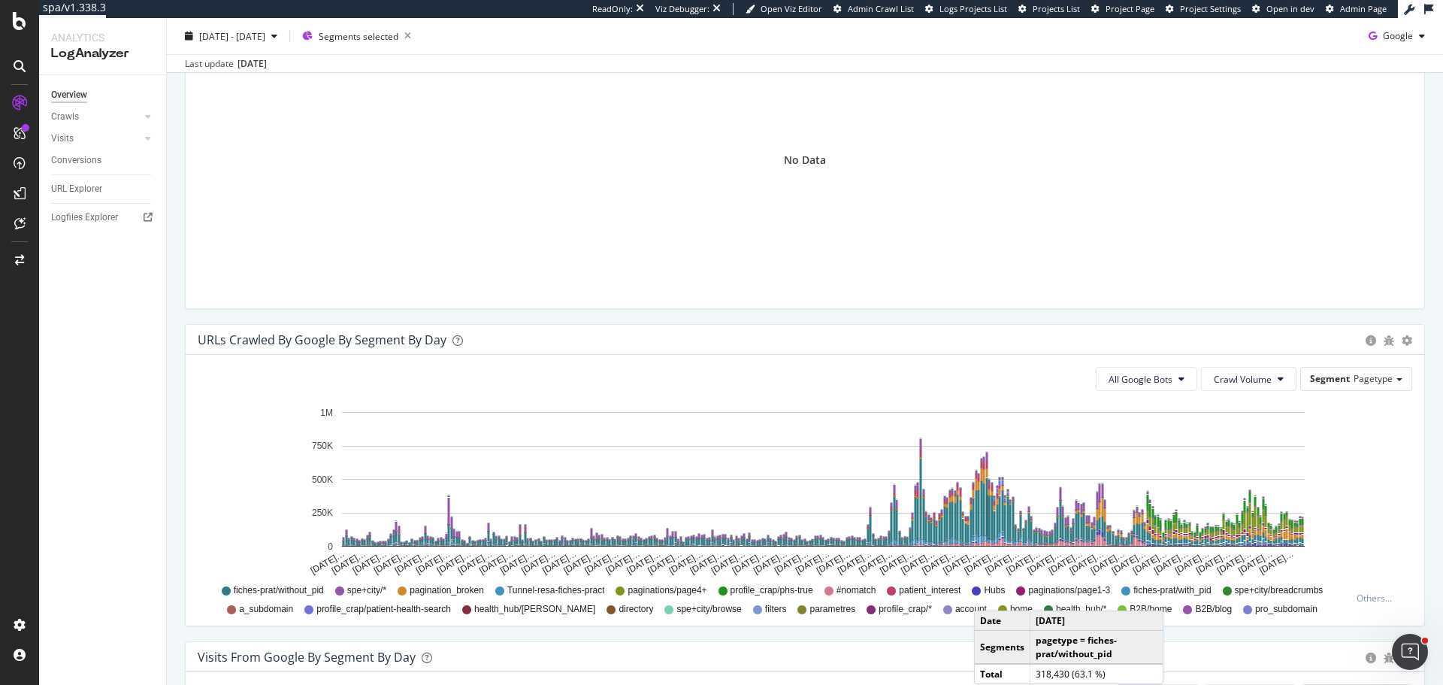
scroll to position [601, 0]
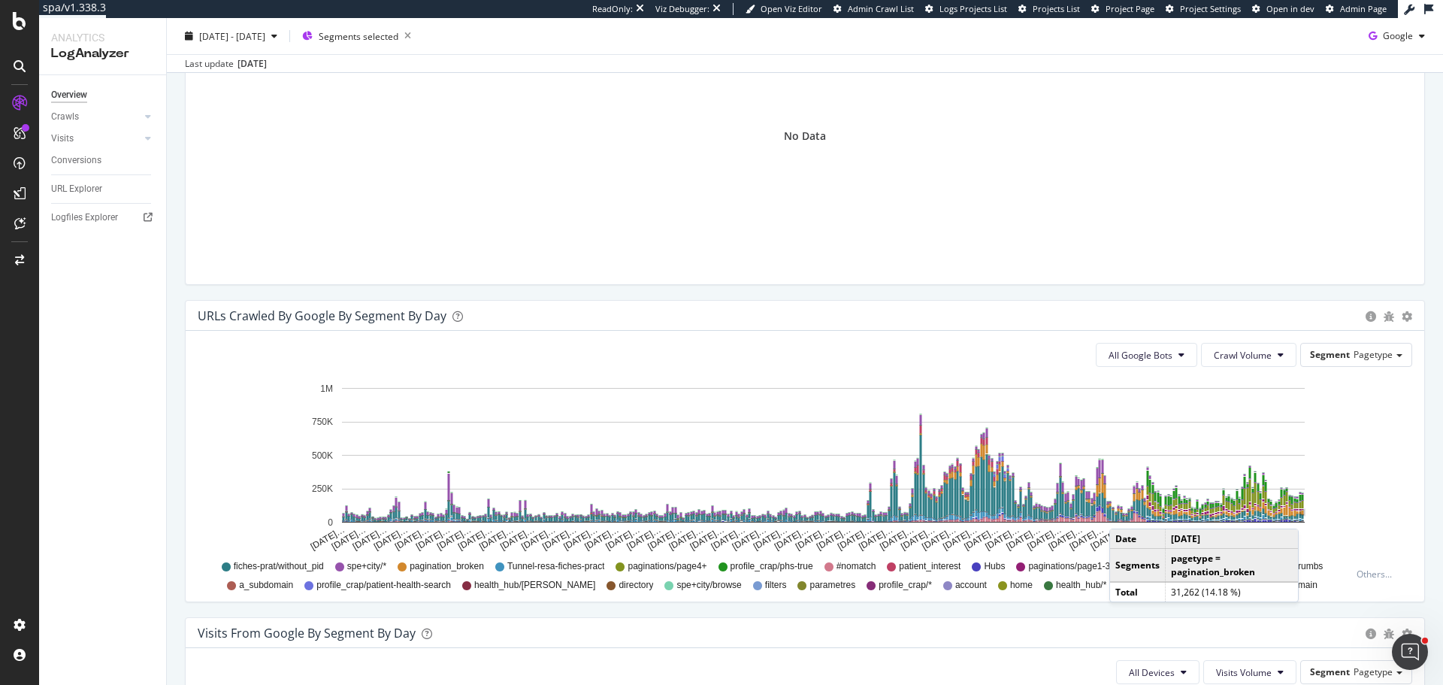
click at [1303, 513] on rect "A chart." at bounding box center [1303, 512] width 2 height 4
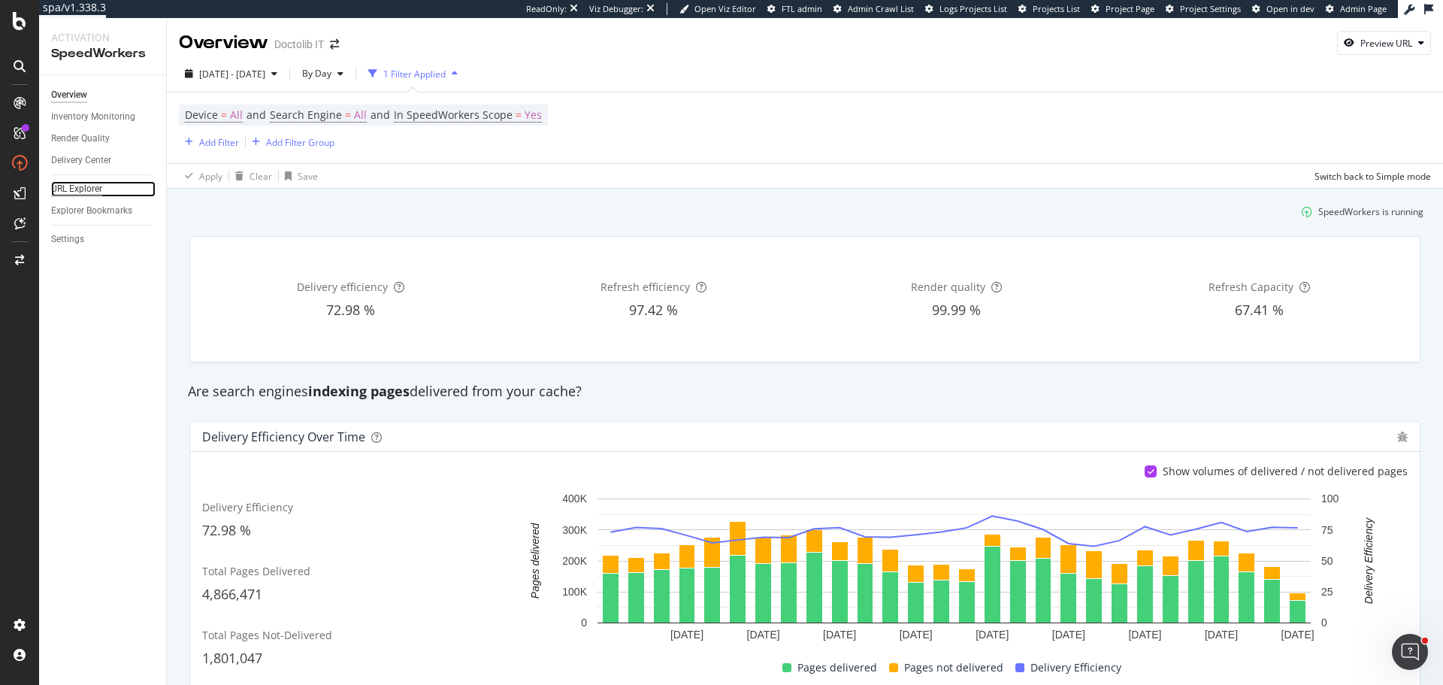
click at [98, 189] on div "URL Explorer" at bounding box center [76, 189] width 51 height 16
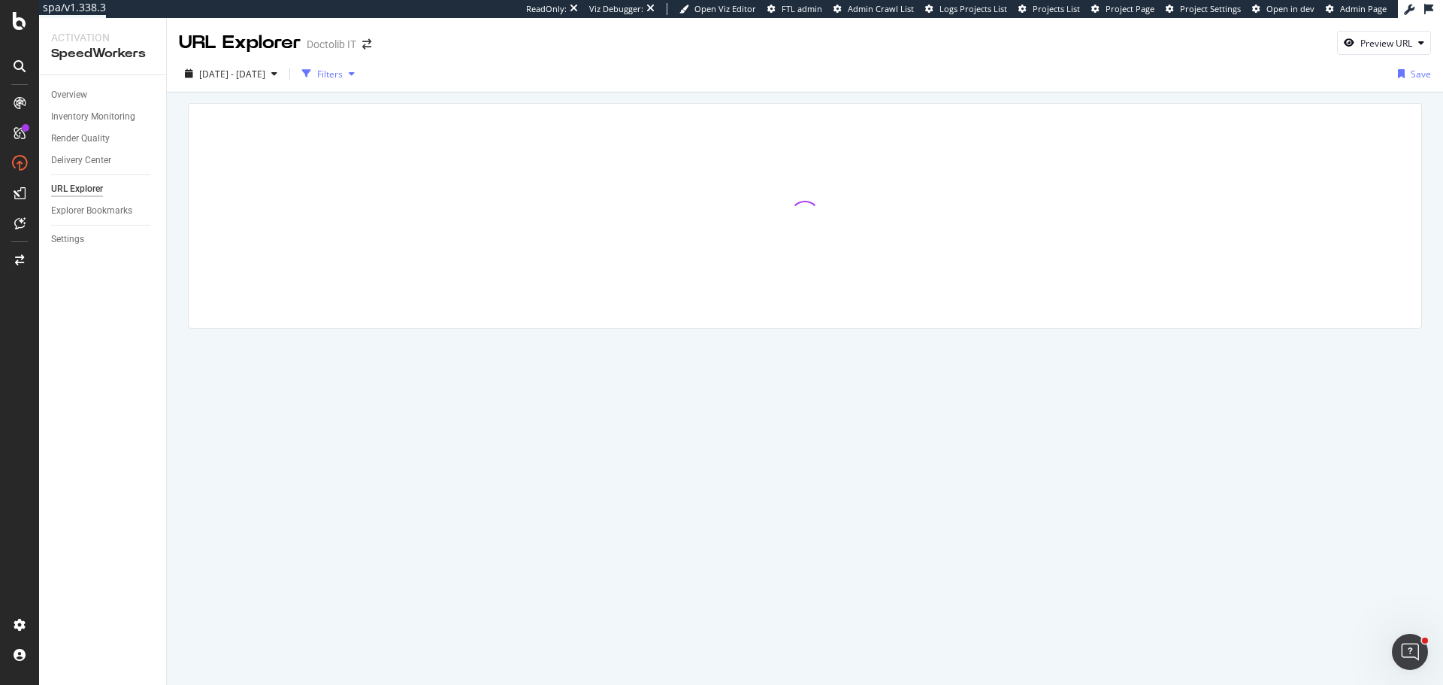
click at [317, 78] on div "button" at bounding box center [306, 73] width 21 height 21
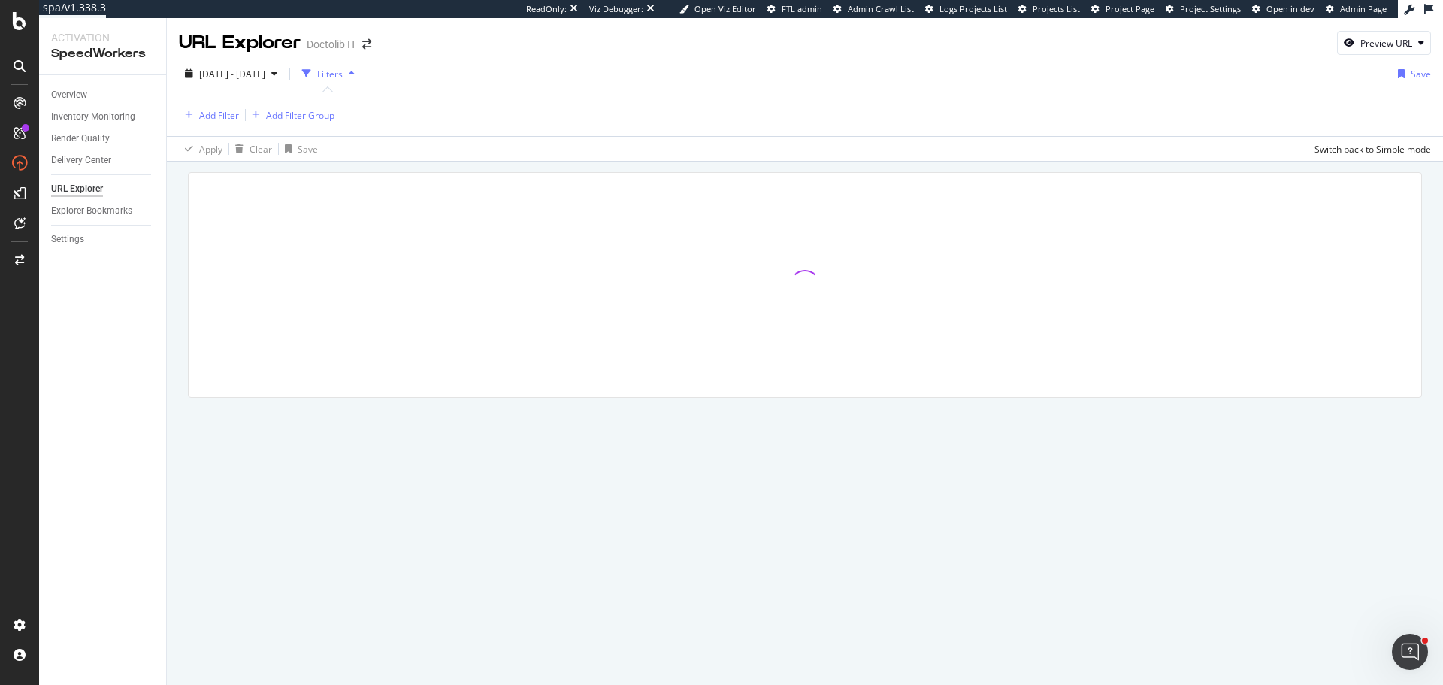
click at [216, 110] on div "Add Filter" at bounding box center [219, 115] width 40 height 13
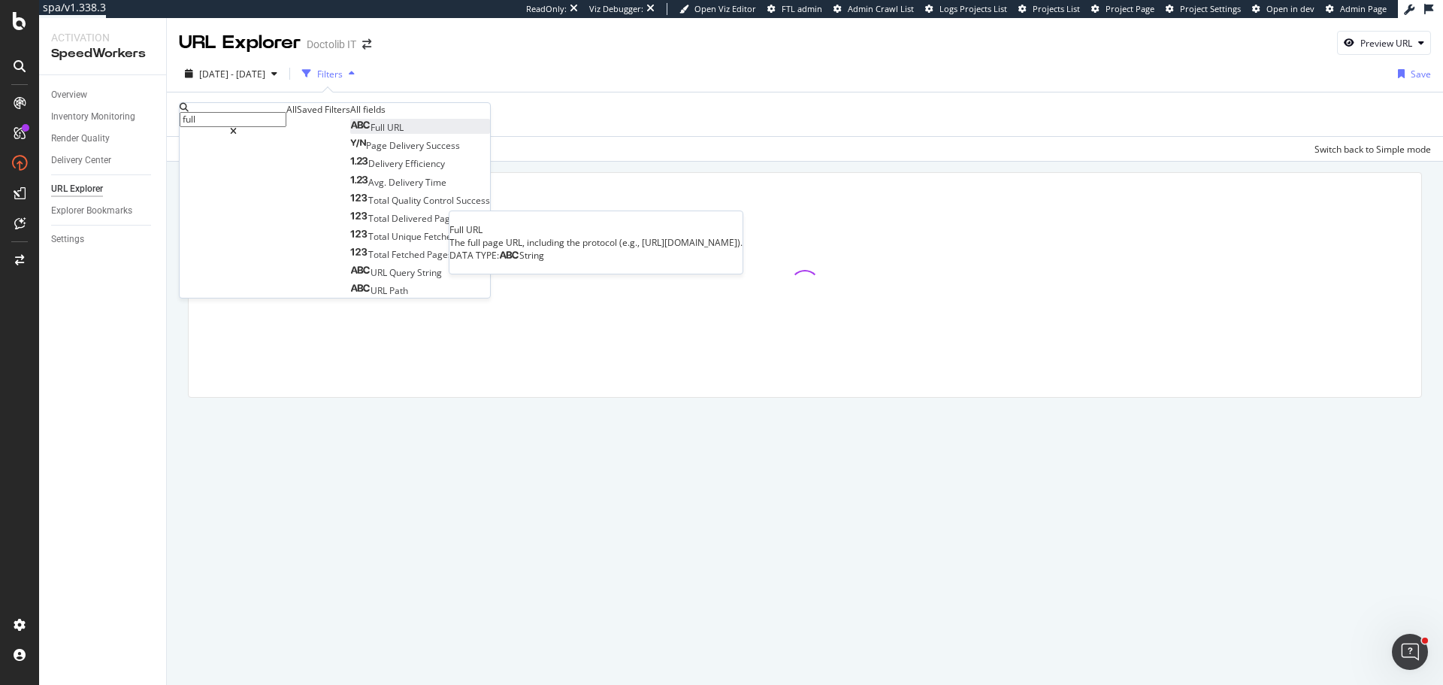
type input "full"
click at [350, 134] on div "Full URL" at bounding box center [376, 127] width 53 height 13
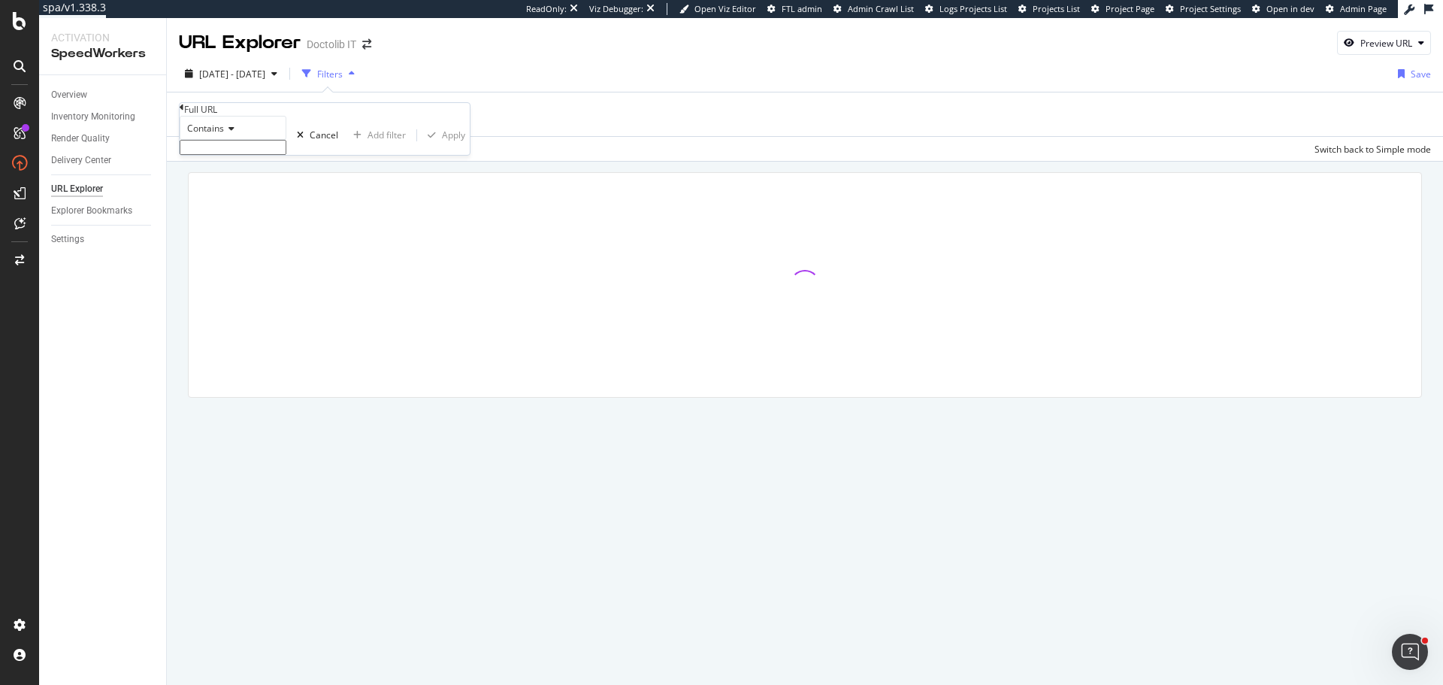
click at [241, 140] on div "Contains" at bounding box center [233, 128] width 107 height 24
click at [277, 283] on div "Matches regex" at bounding box center [232, 275] width 105 height 16
click at [243, 155] on input "text" at bounding box center [233, 147] width 107 height 15
paste input ".*page=\d+\?page=\d+"
type input ".*page=\d+\?page=\d+"
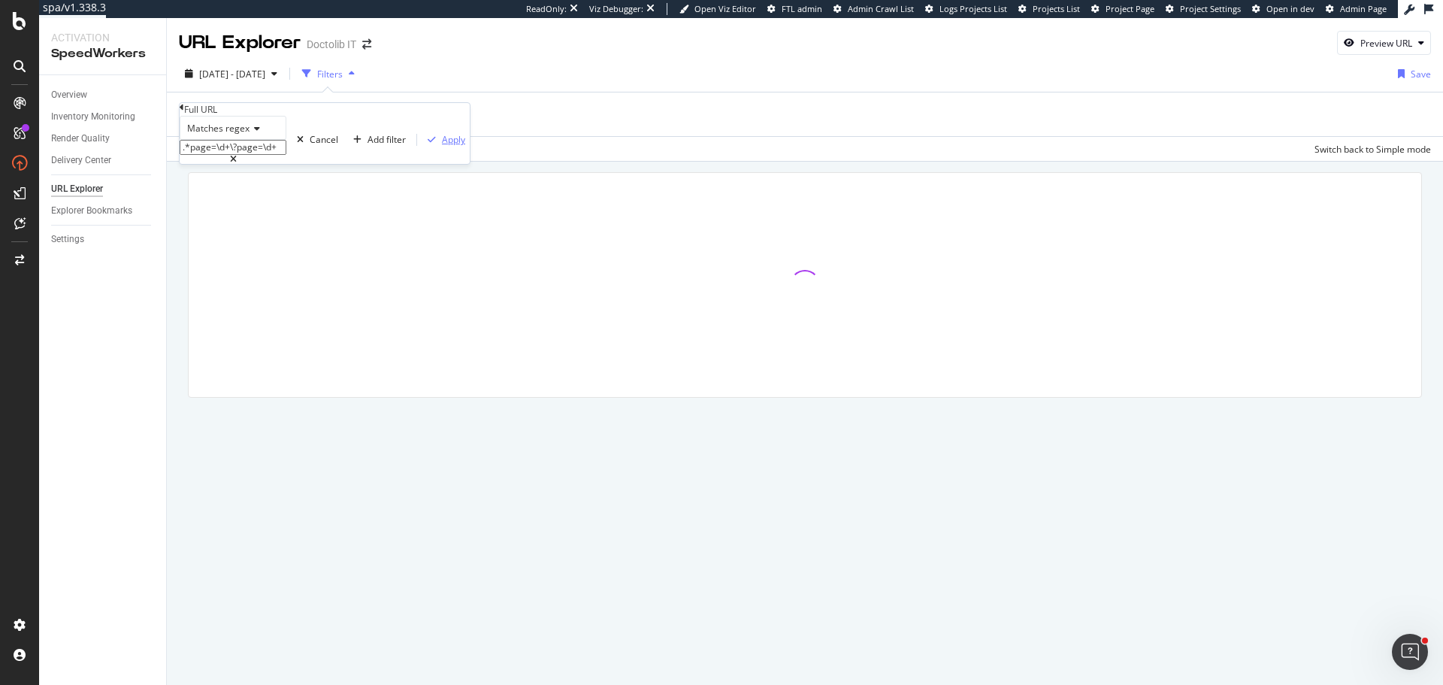
click at [442, 146] on div "Apply" at bounding box center [453, 139] width 23 height 13
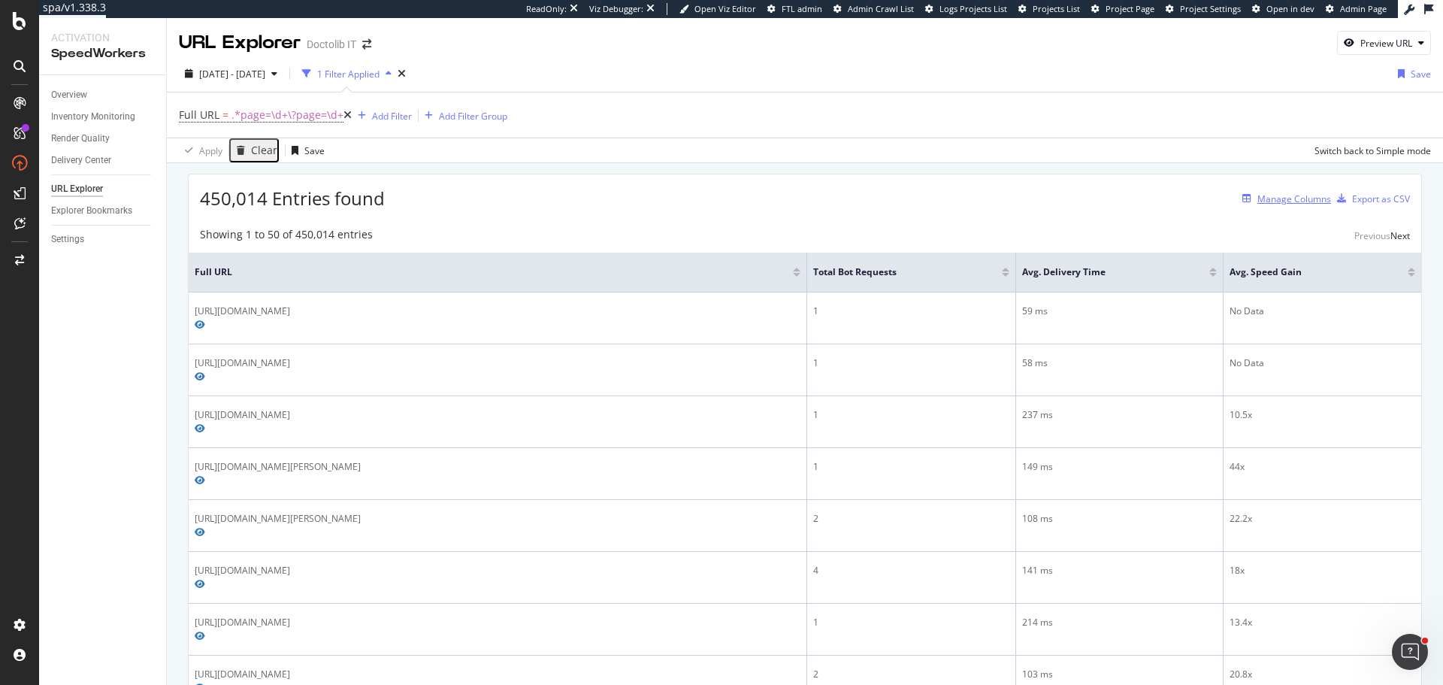
click at [1277, 204] on div "Manage Columns" at bounding box center [1295, 198] width 74 height 13
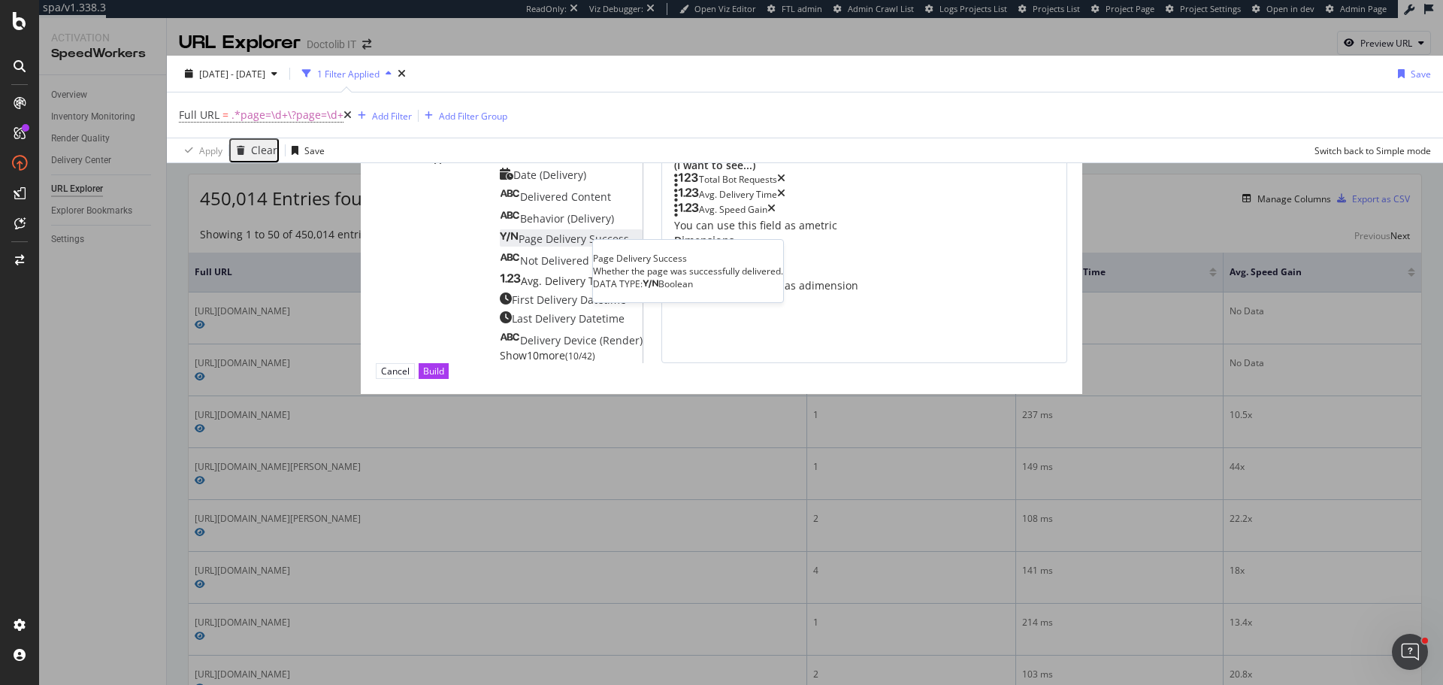
type input "deliv"
click at [586, 247] on div "Page Delivery Success" at bounding box center [564, 239] width 129 height 15
click at [500, 362] on span "Show 10 more" at bounding box center [532, 355] width 65 height 14
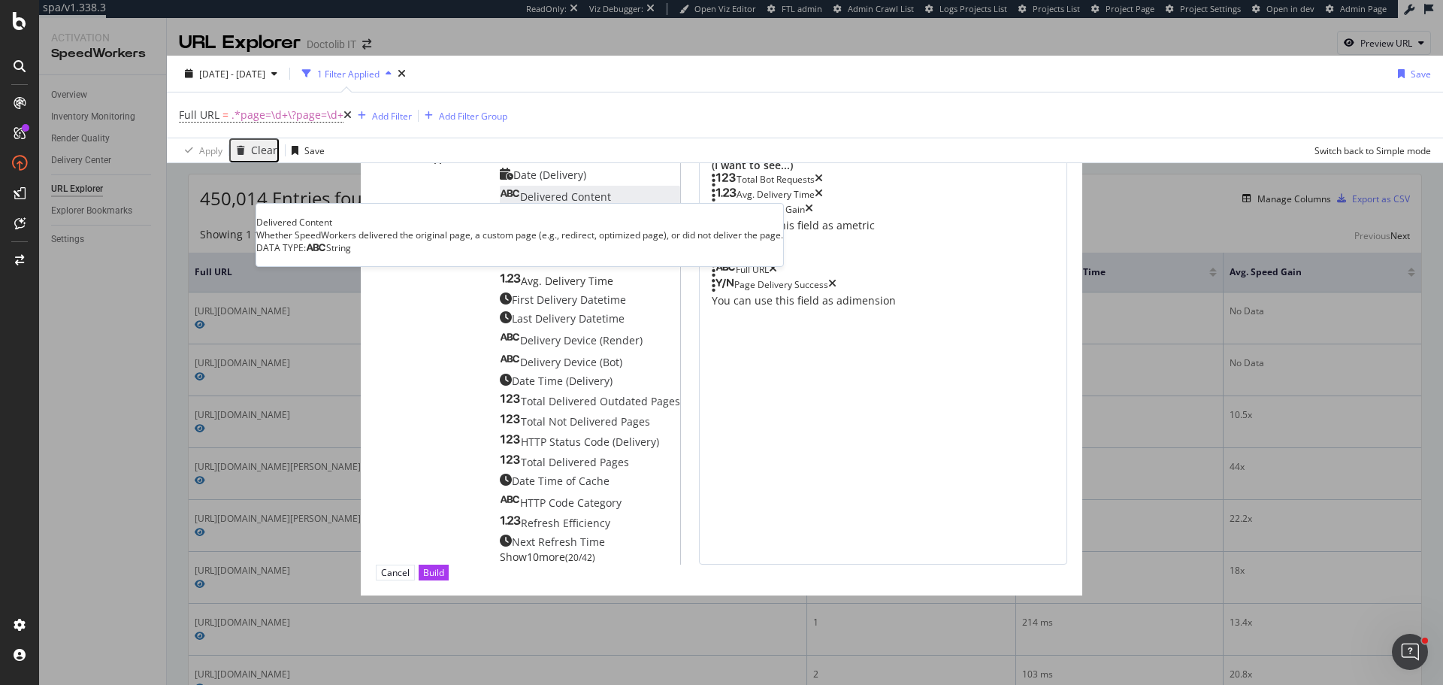
click at [541, 204] on div "Delivered Content" at bounding box center [555, 196] width 111 height 15
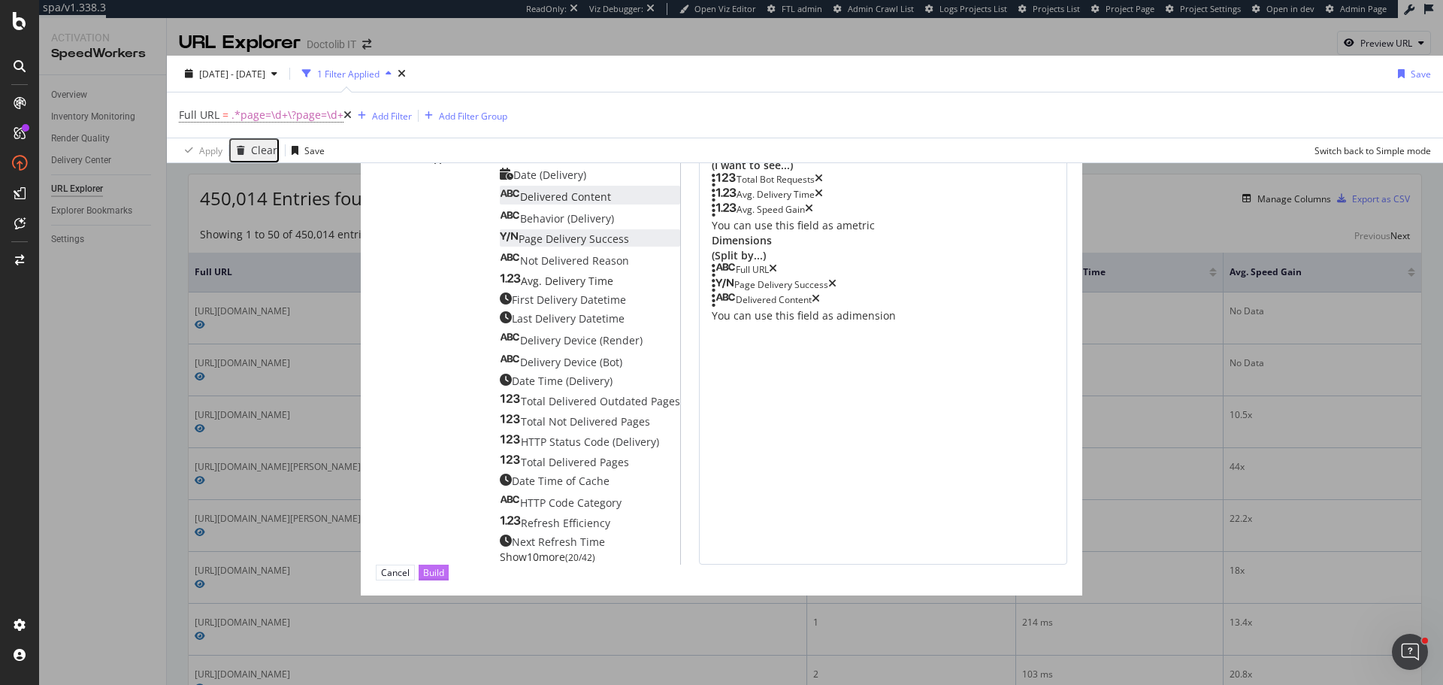
click at [444, 579] on div "Build" at bounding box center [433, 572] width 21 height 13
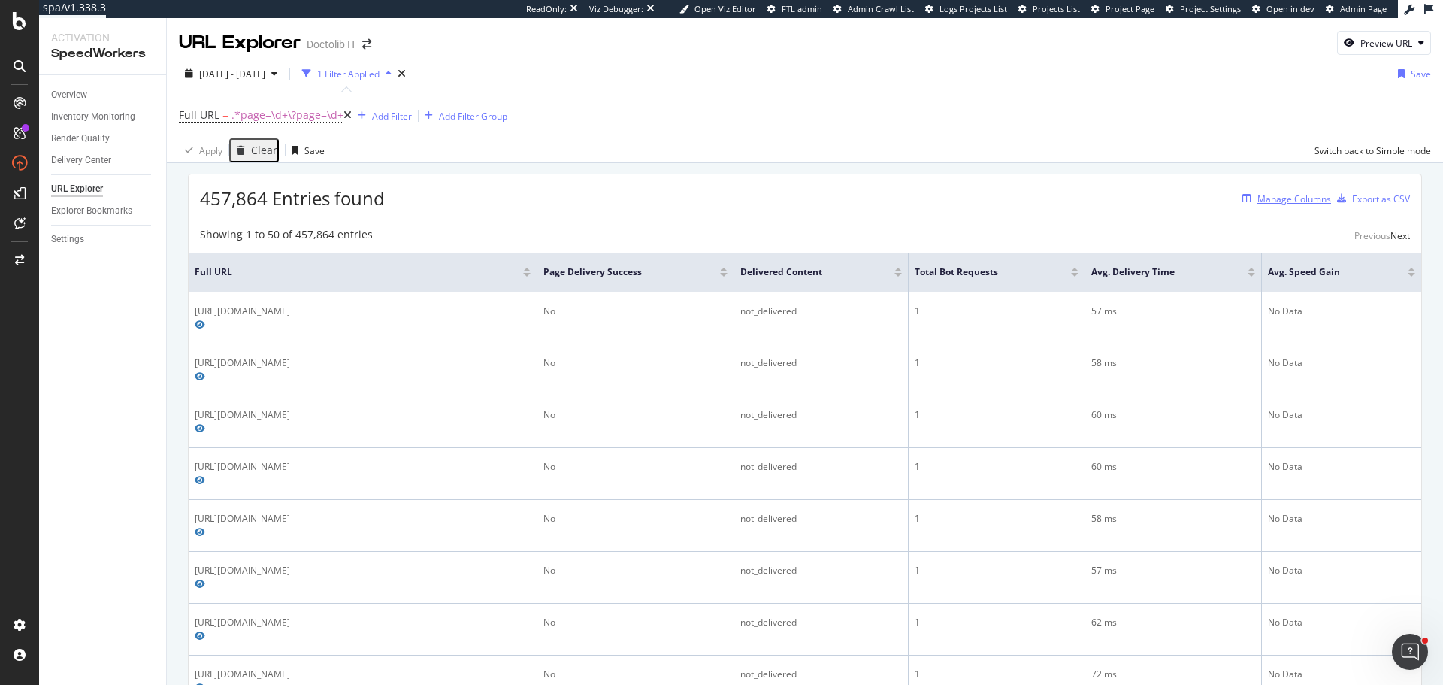
click at [1297, 199] on div "Manage Columns" at bounding box center [1295, 198] width 74 height 13
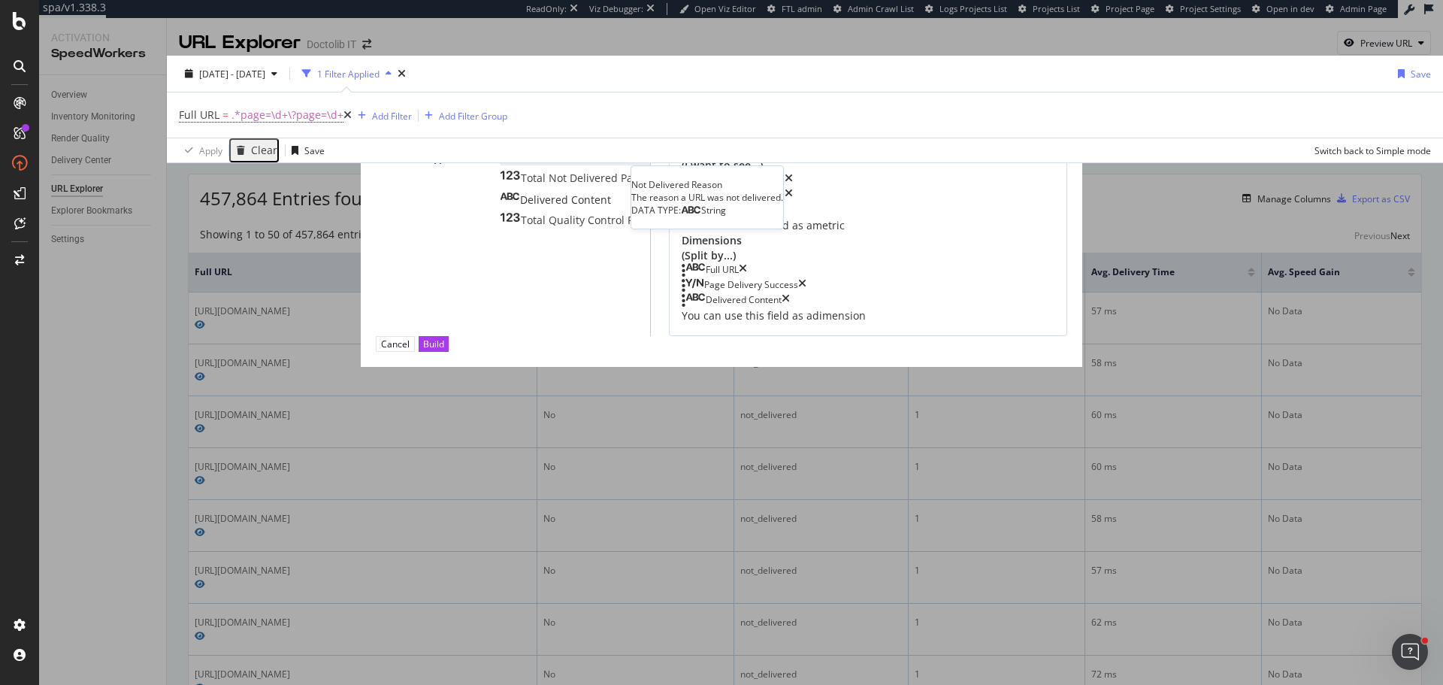
type input "not del"
click at [576, 165] on div "Not Delivered Reason" at bounding box center [564, 157] width 129 height 15
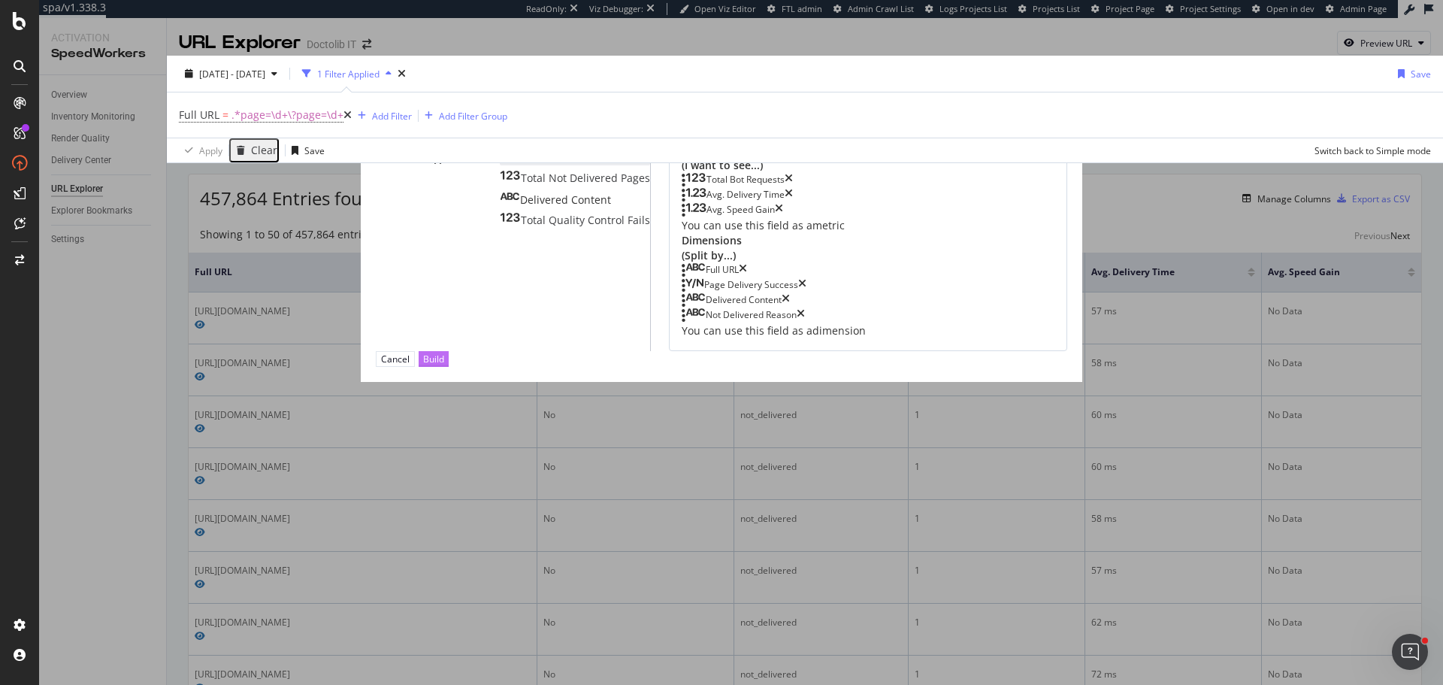
click at [444, 365] on div "Build" at bounding box center [433, 359] width 21 height 13
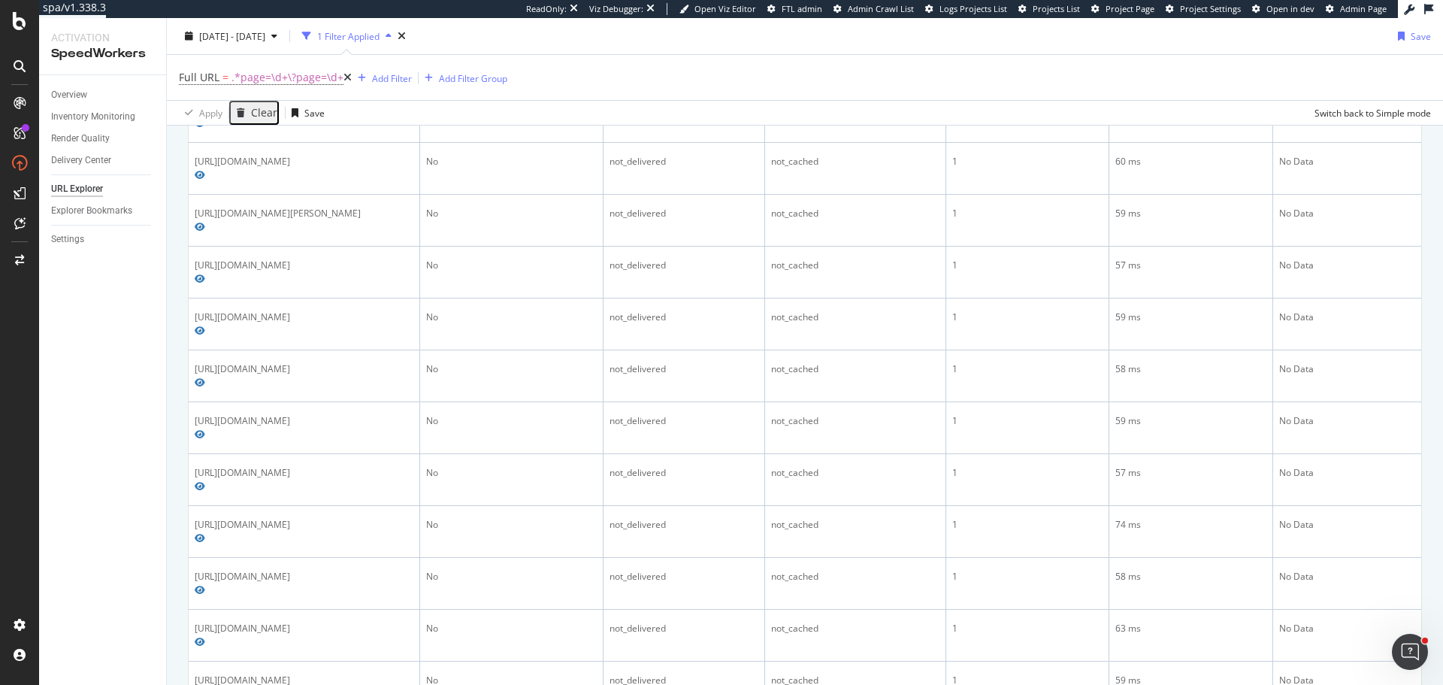
scroll to position [1692, 0]
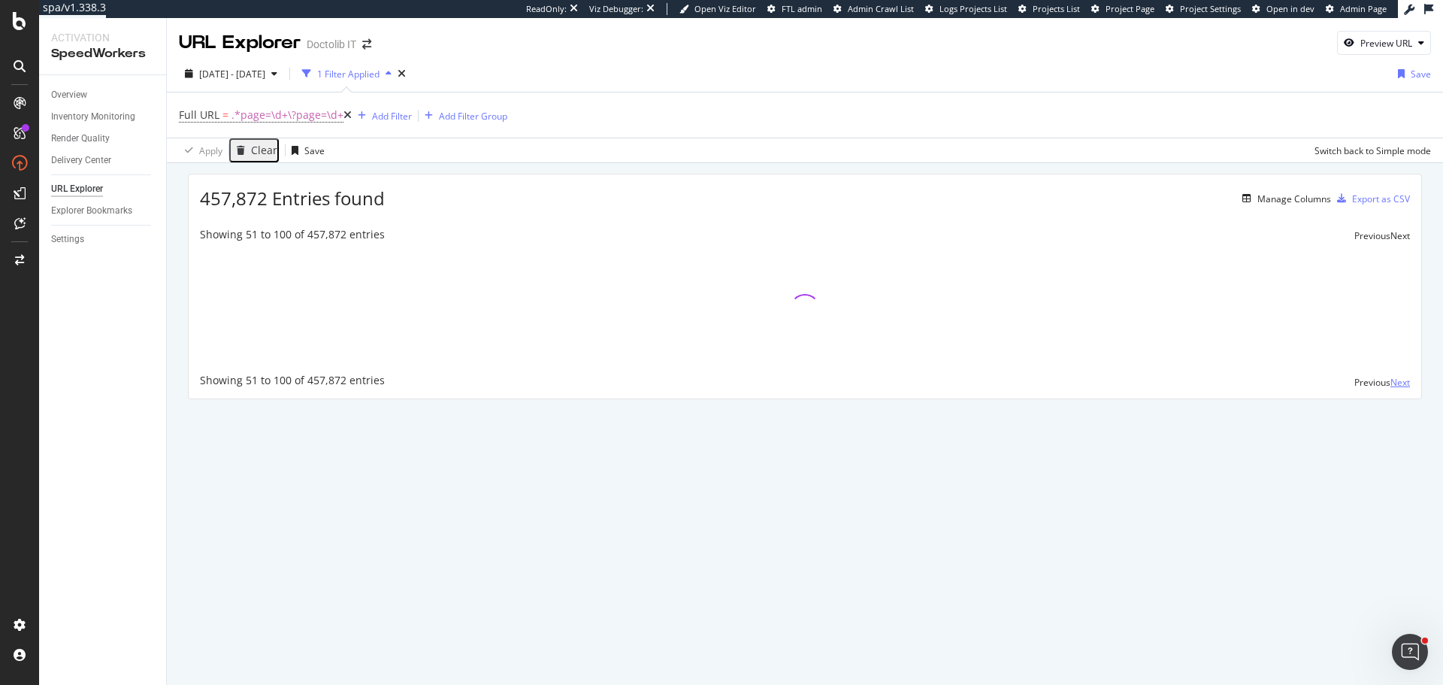
scroll to position [0, 0]
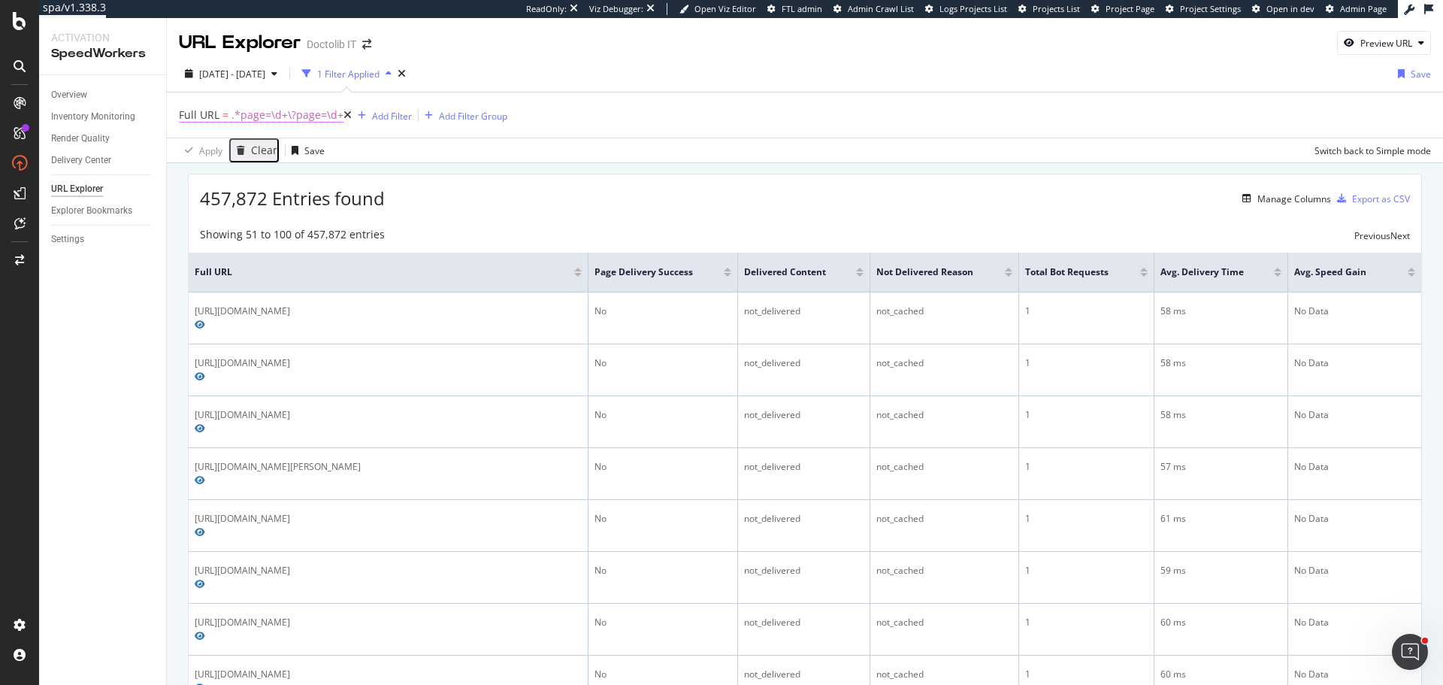
click at [274, 124] on span ".*page=\d+\?page=\d+" at bounding box center [288, 115] width 112 height 21
click at [286, 153] on input ".*page=\d+\?page=\d+" at bounding box center [233, 145] width 107 height 15
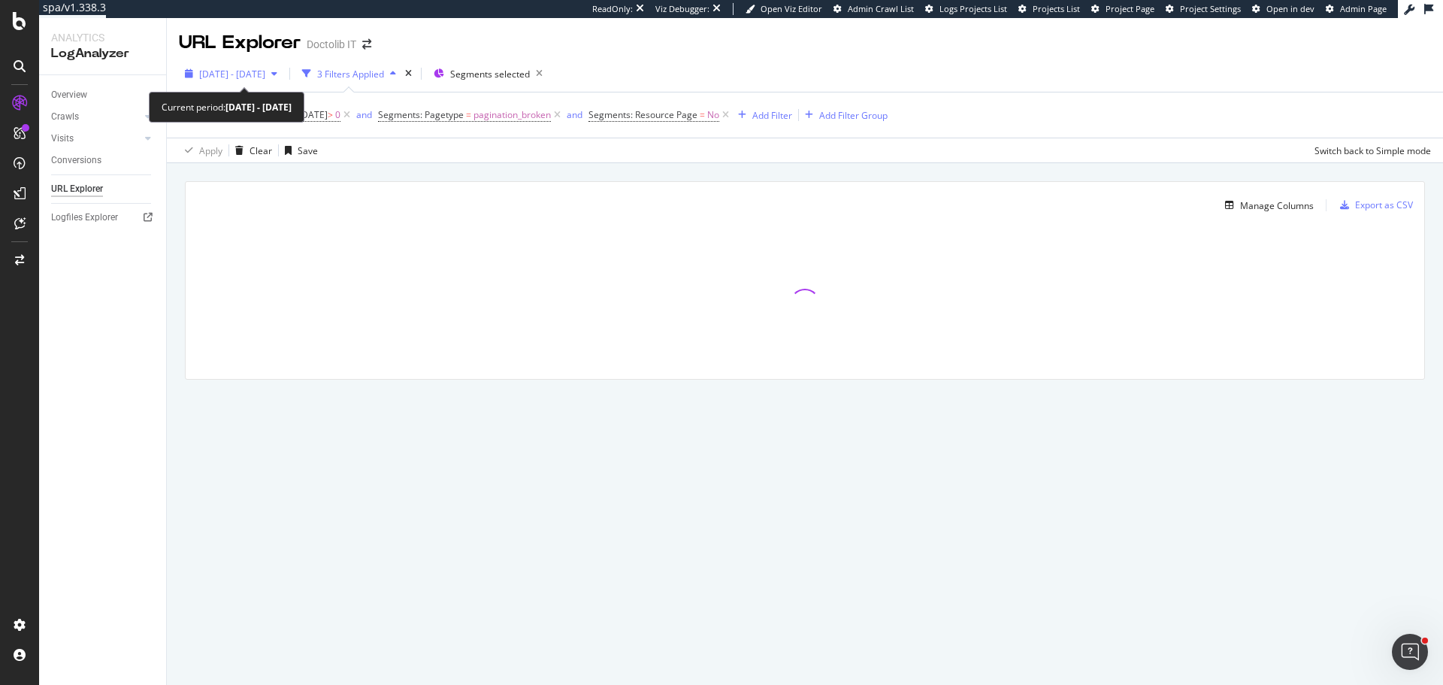
click at [252, 79] on span "[DATE] - [DATE]" at bounding box center [232, 74] width 66 height 13
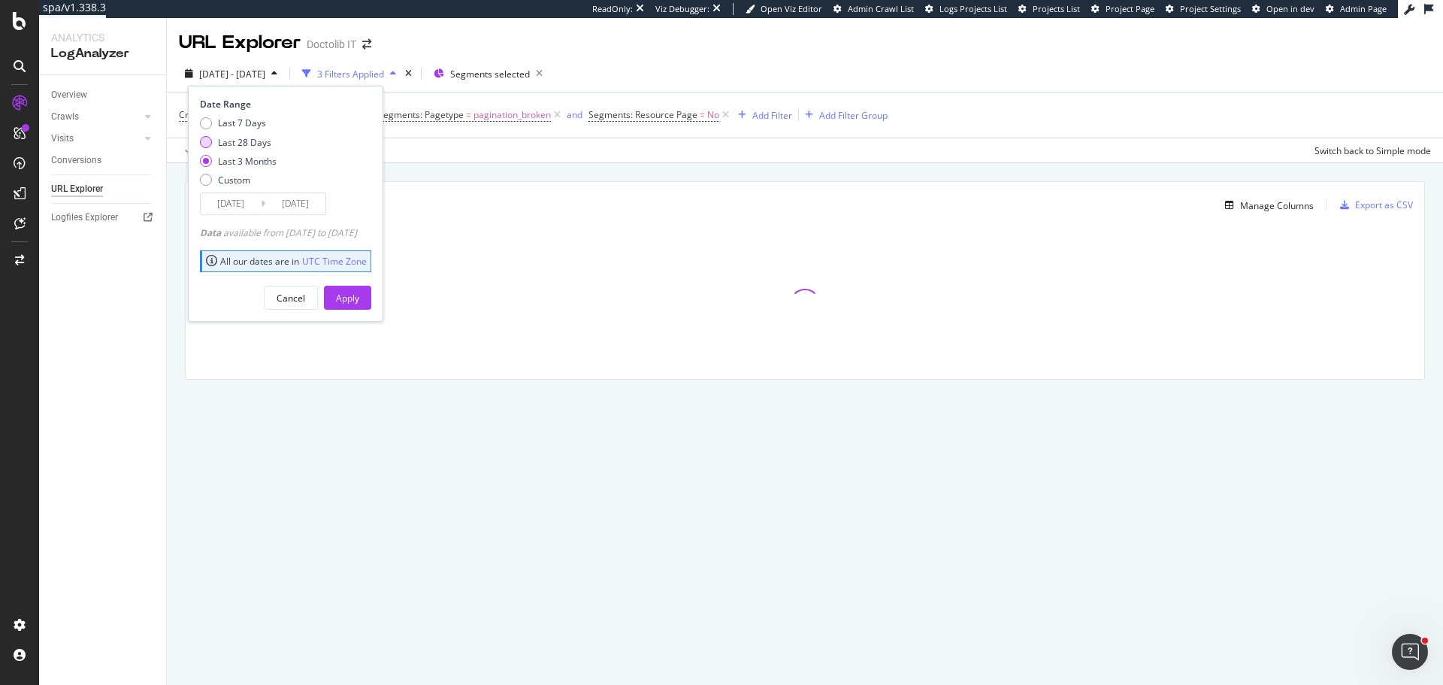
click at [265, 142] on div "Last 28 Days" at bounding box center [244, 142] width 53 height 13
type input "[DATE]"
click at [371, 296] on button "Apply" at bounding box center [347, 298] width 47 height 24
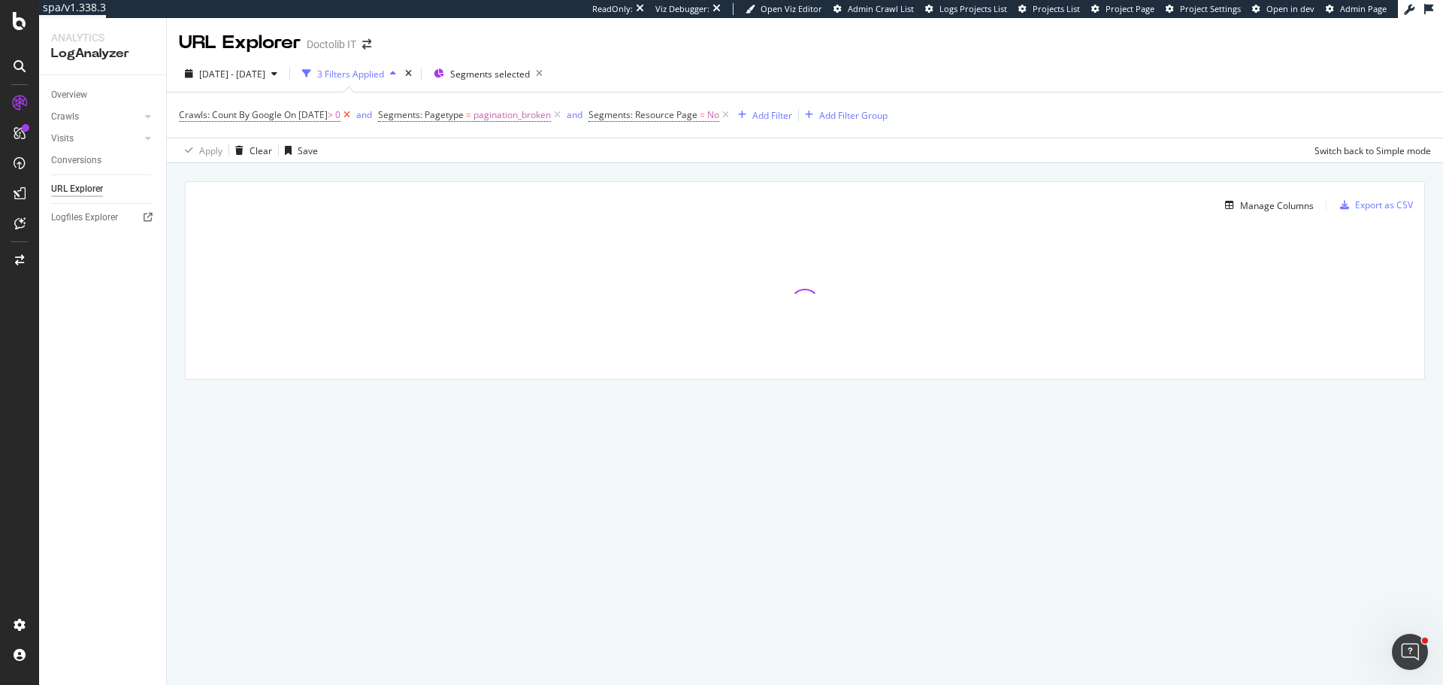
click at [353, 118] on icon at bounding box center [347, 115] width 13 height 15
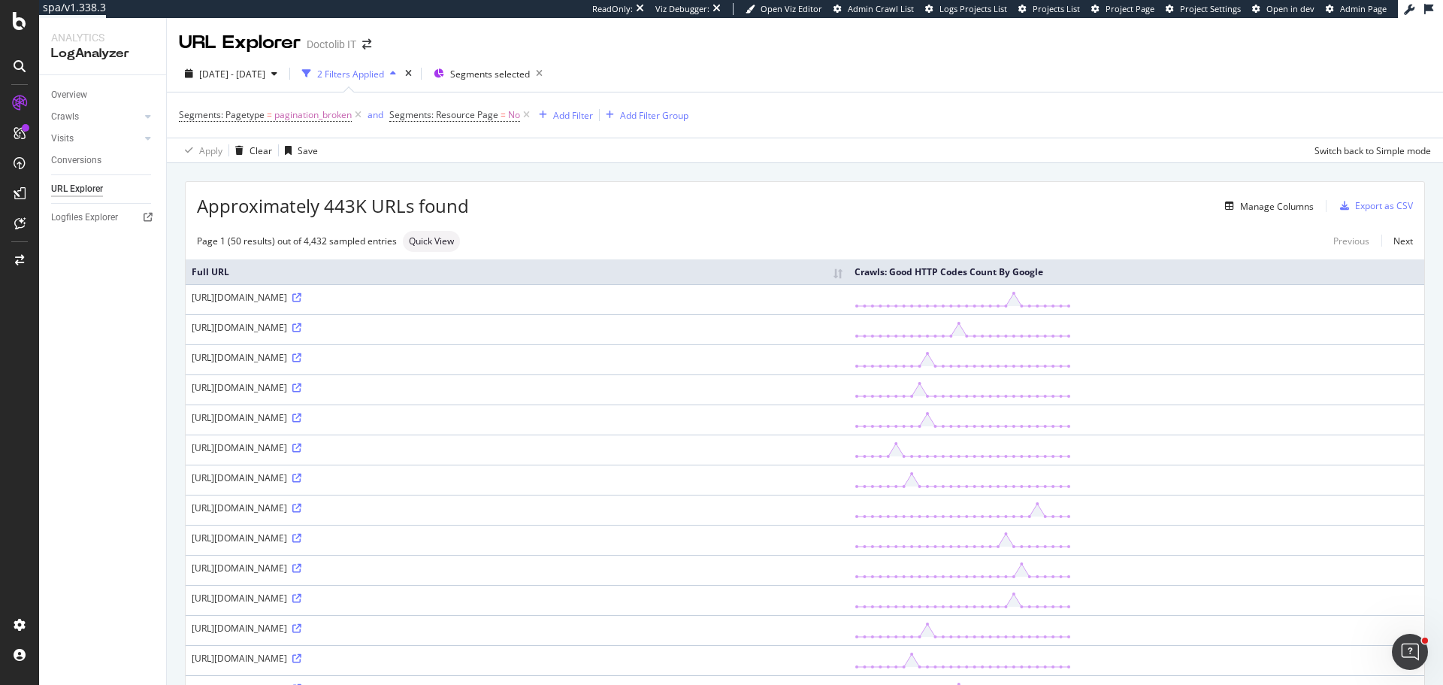
drag, startPoint x: 394, startPoint y: 391, endPoint x: 423, endPoint y: 391, distance: 28.6
click at [423, 391] on div "https://www.doctolib.it/andrologo/altedopage=6?page=19" at bounding box center [517, 387] width 651 height 13
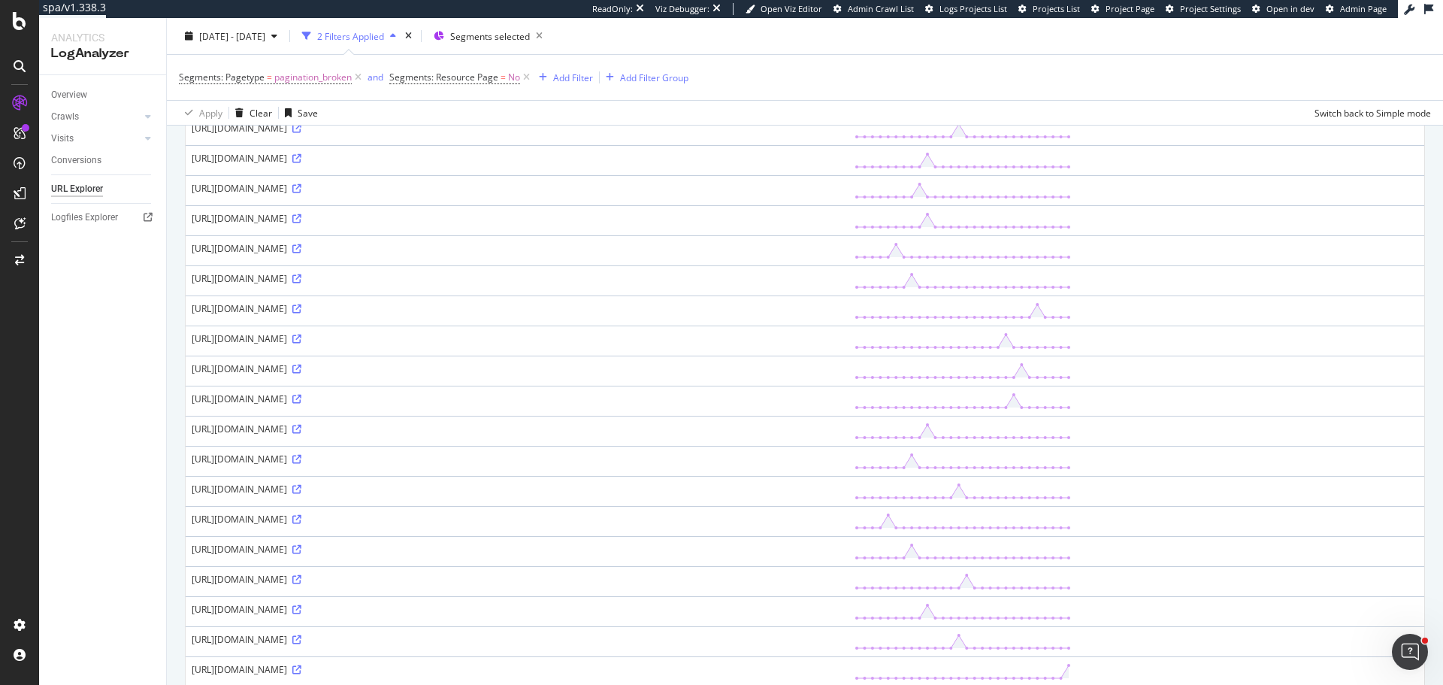
scroll to position [226, 0]
drag, startPoint x: 439, startPoint y: 551, endPoint x: 507, endPoint y: 553, distance: 67.7
click at [507, 553] on div "https://www.doctolib.it/andrologo/bergamo-borgo-palazzopage=6?page=31" at bounding box center [517, 553] width 651 height 13
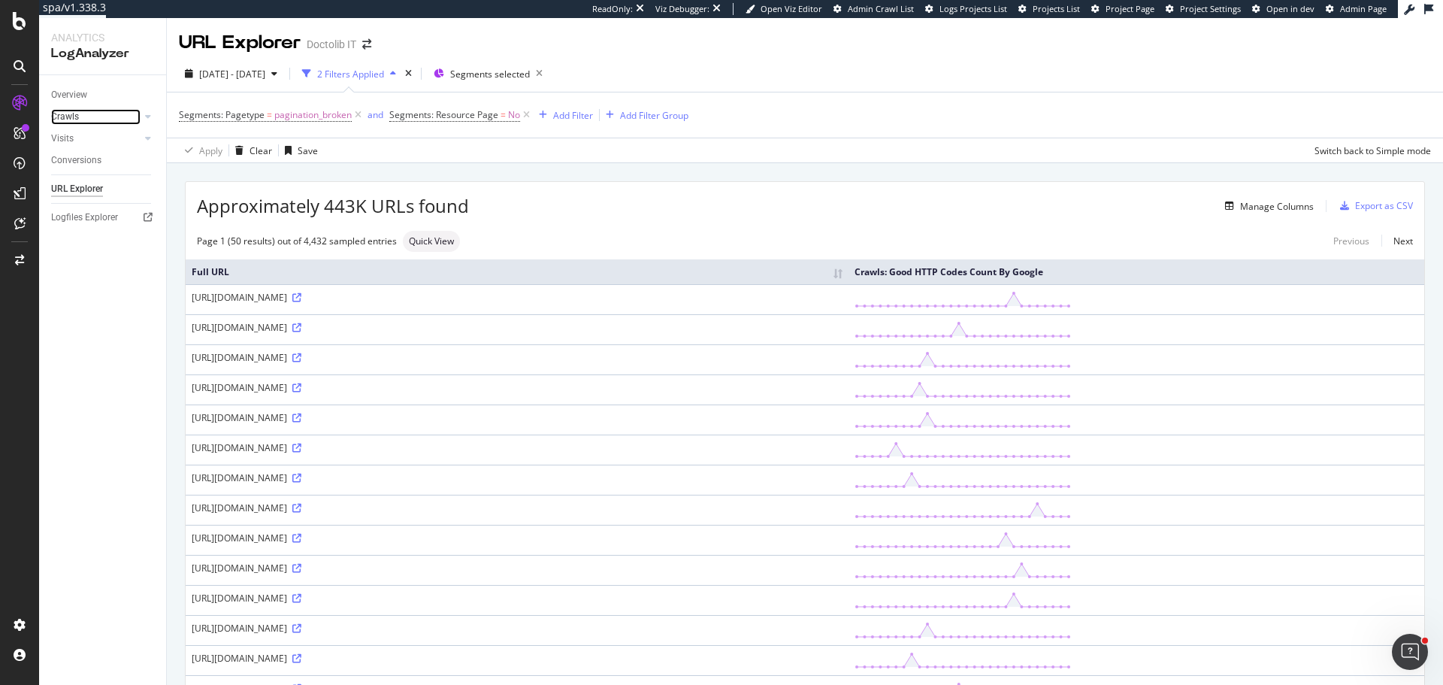
click at [139, 114] on div at bounding box center [133, 116] width 15 height 15
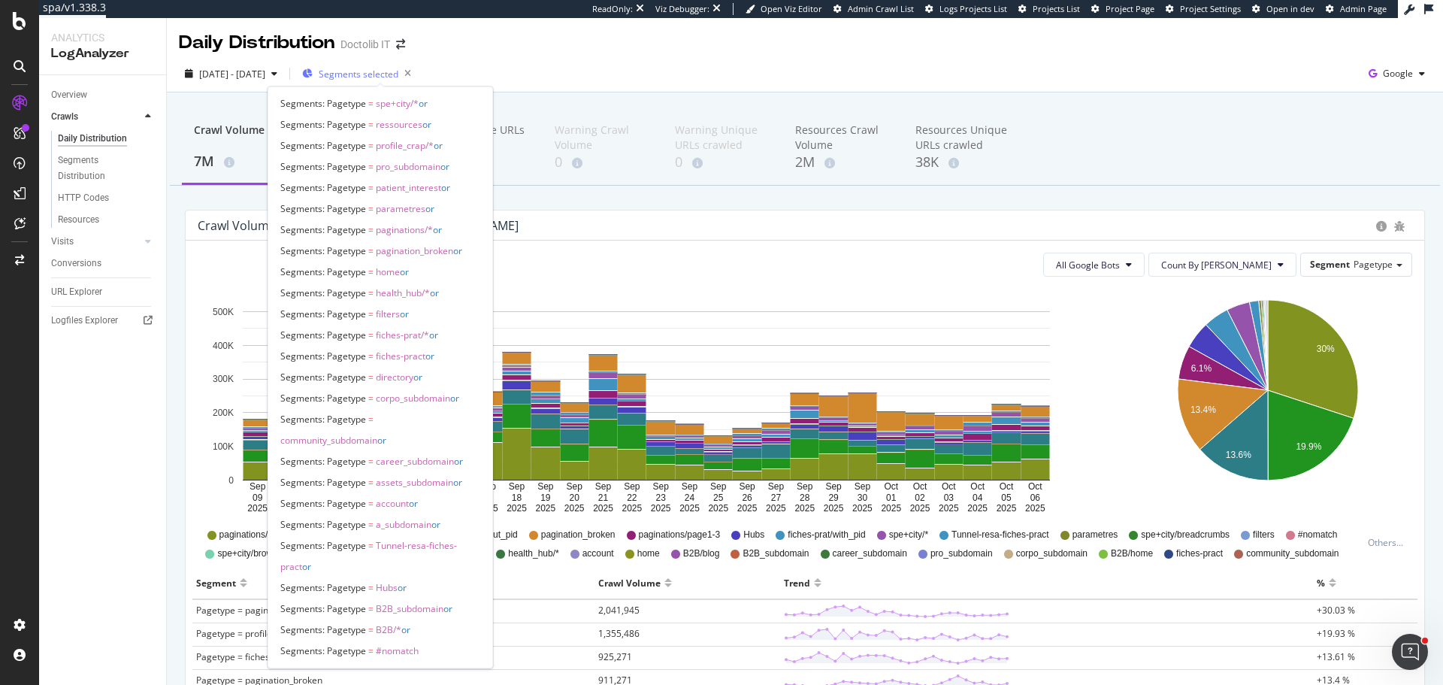
click at [394, 77] on span "Segments selected" at bounding box center [359, 74] width 80 height 13
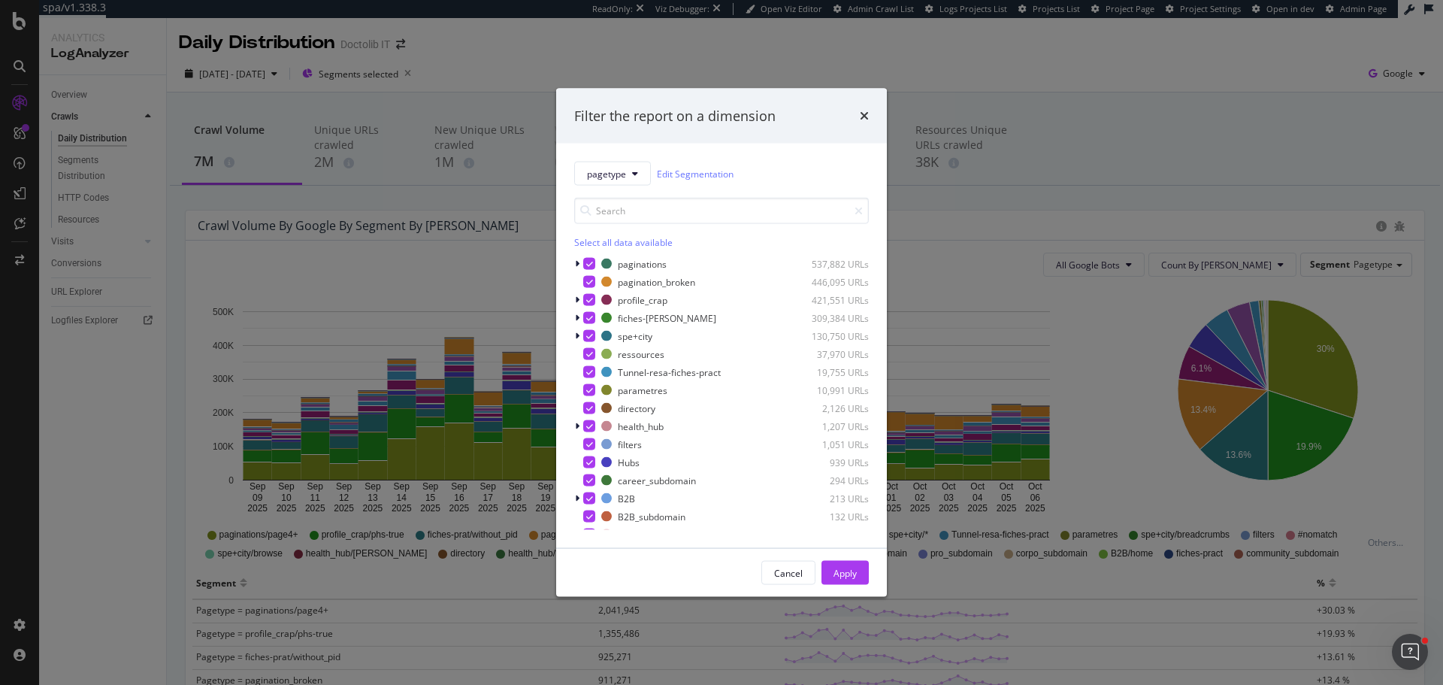
click at [618, 241] on div "Select all data available" at bounding box center [721, 242] width 295 height 13
click at [604, 232] on div "Unselect all data available" at bounding box center [721, 223] width 295 height 51
click at [604, 238] on div "Unselect all data available" at bounding box center [721, 242] width 295 height 13
click at [592, 264] on div "modal" at bounding box center [589, 264] width 12 height 12
click at [592, 282] on div "modal" at bounding box center [589, 282] width 12 height 12
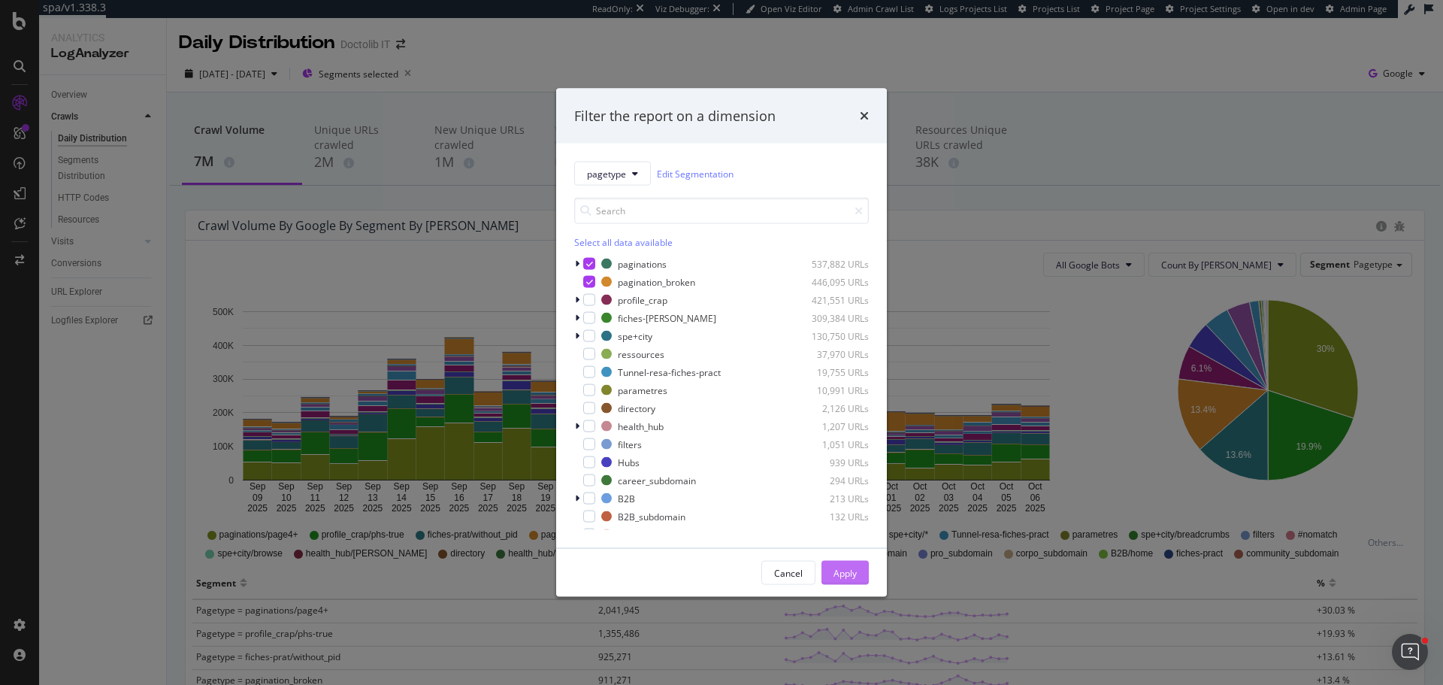
click at [864, 582] on button "Apply" at bounding box center [845, 573] width 47 height 24
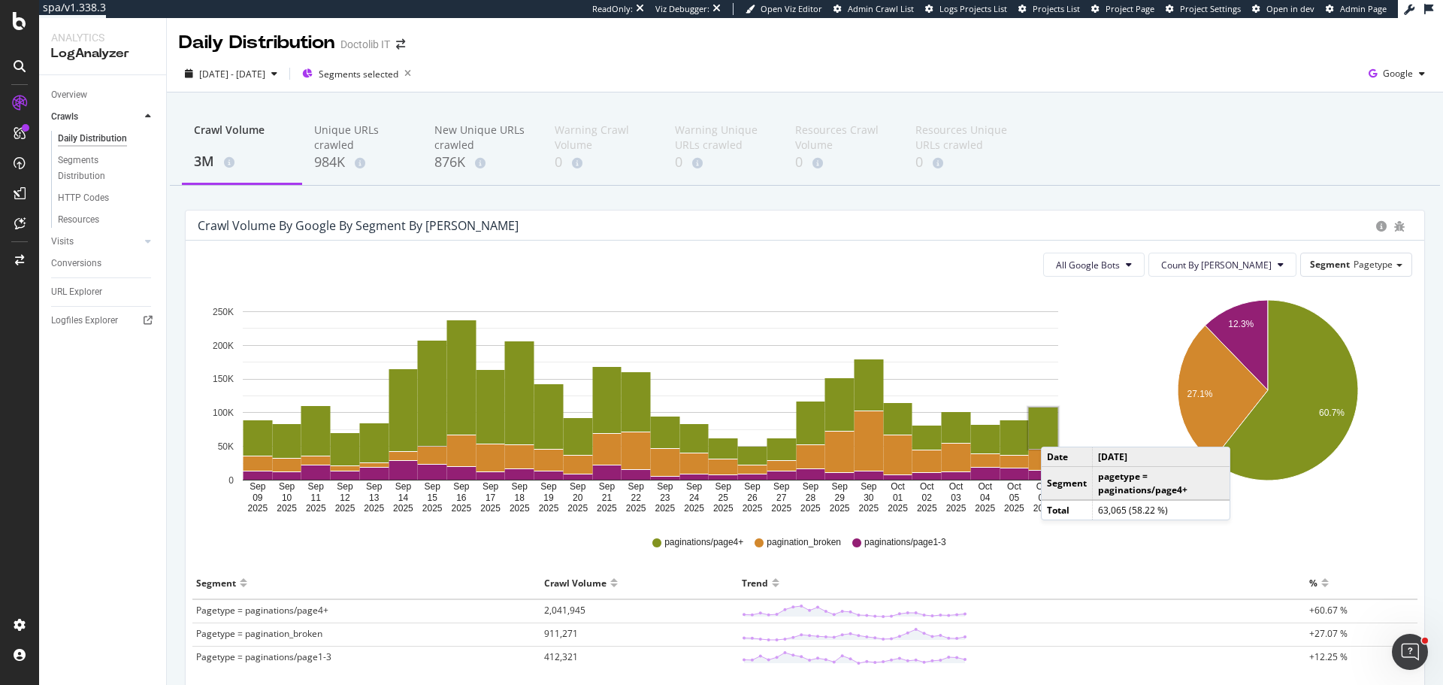
click at [1056, 432] on rect "A chart." at bounding box center [1043, 427] width 29 height 41
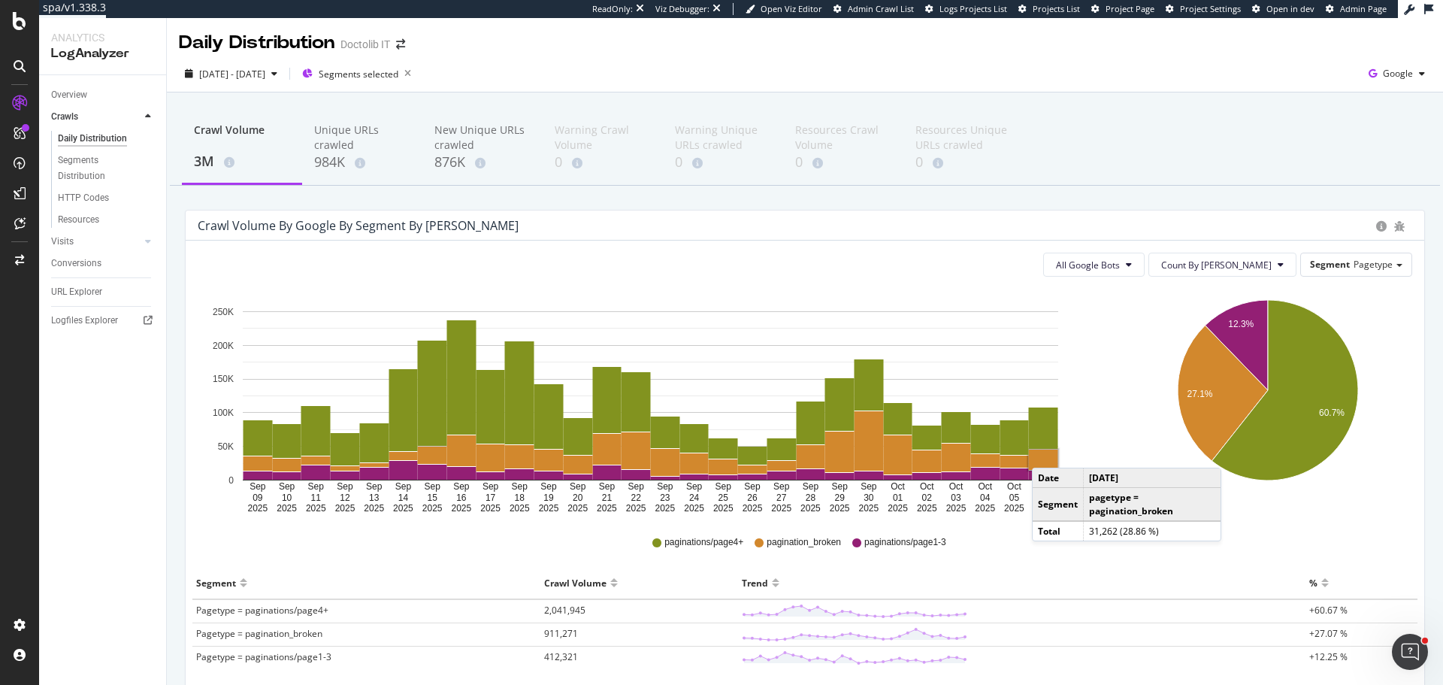
click at [1047, 453] on rect "A chart." at bounding box center [1043, 460] width 29 height 20
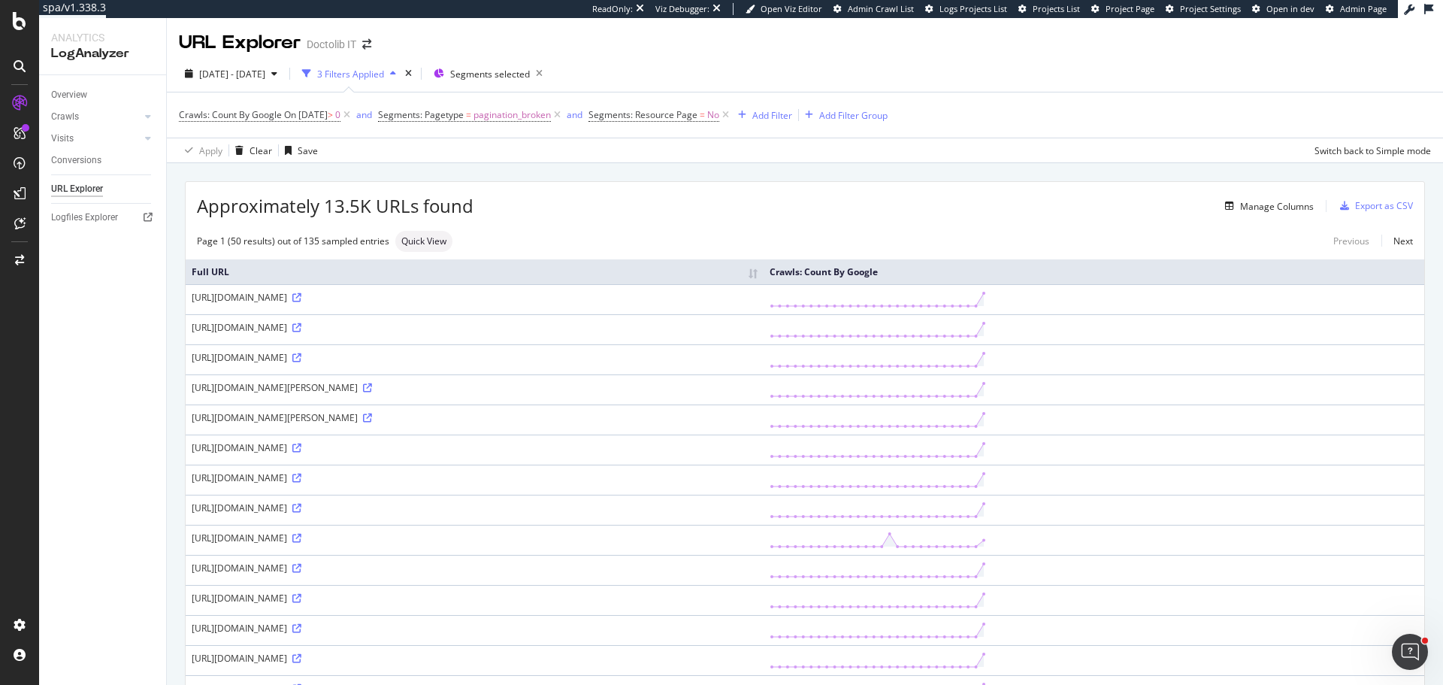
drag, startPoint x: 377, startPoint y: 360, endPoint x: 407, endPoint y: 357, distance: 31.0
click at [403, 357] on div "https://www.doctolib.it/cardiologo/cintolesepage=2?page=29" at bounding box center [475, 357] width 566 height 13
click at [865, 115] on div "Add Filter Group" at bounding box center [853, 115] width 68 height 13
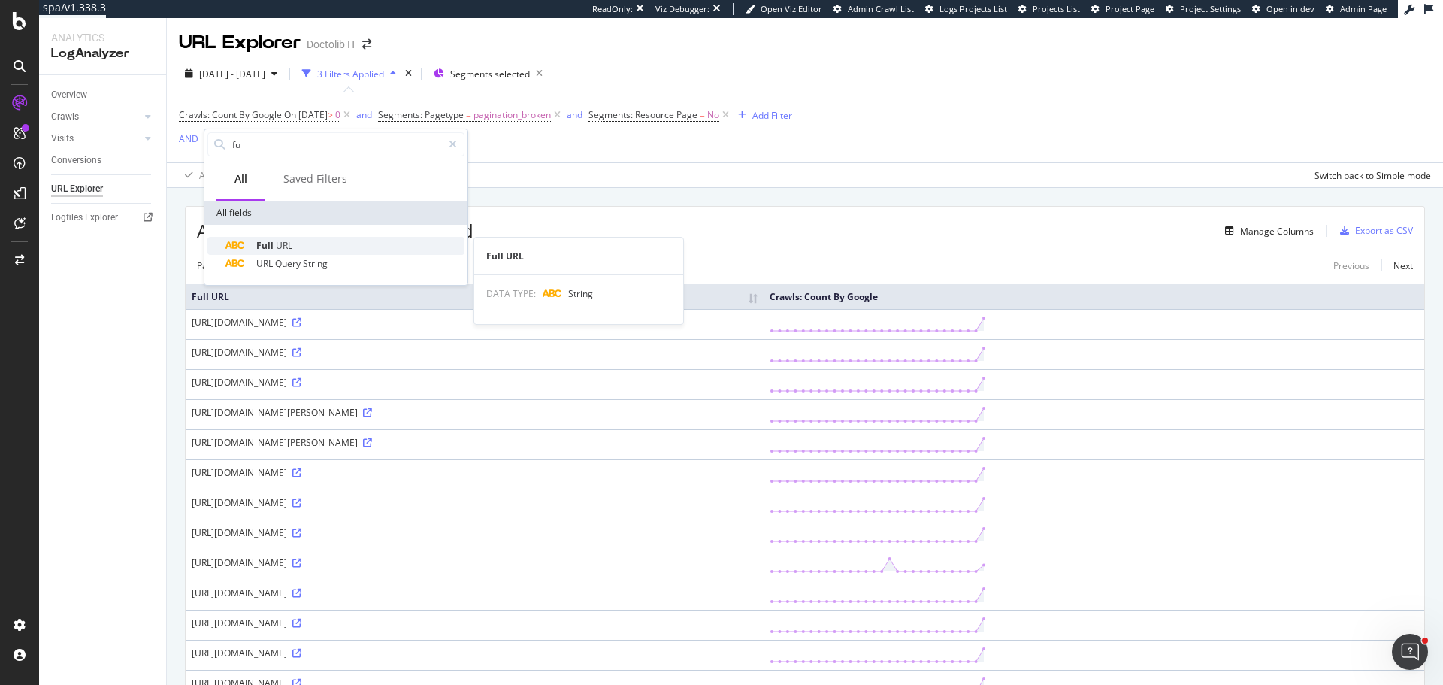
type input "fu"
click at [318, 241] on div "Full URL" at bounding box center [345, 246] width 239 height 18
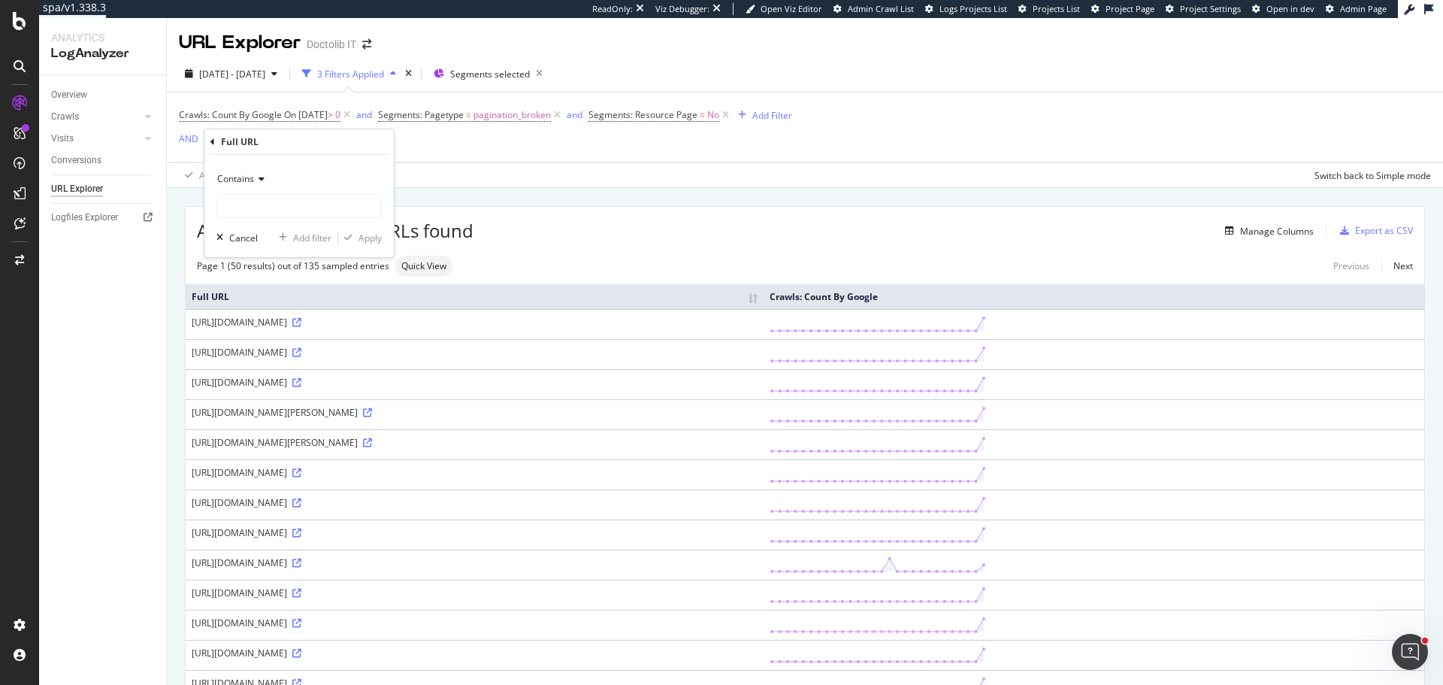
click at [265, 180] on div "Contains" at bounding box center [299, 179] width 165 height 24
click at [283, 365] on span "Matches regex" at bounding box center [255, 366] width 62 height 13
click at [304, 225] on div "Matches regex Cancel Add filter Apply" at bounding box center [298, 206] width 189 height 102
click at [306, 211] on input "text" at bounding box center [299, 206] width 164 height 24
paste input ".*page=\d+\?page\d+"
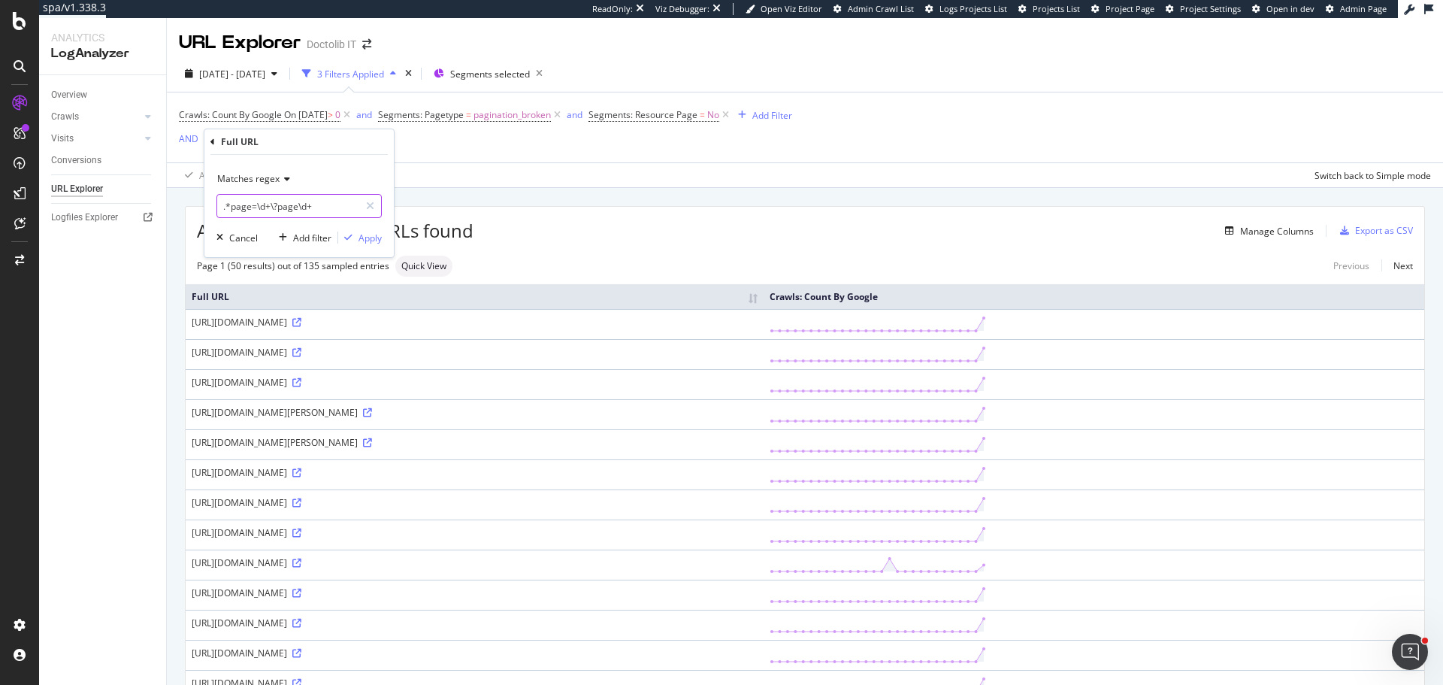
type input ".*page=\d+\?page\d+"
click at [364, 247] on div "Matches regex .*page=\d+\?page\d+ Cancel Add filter Apply" at bounding box center [298, 206] width 189 height 102
click at [368, 238] on div "Apply" at bounding box center [370, 238] width 23 height 13
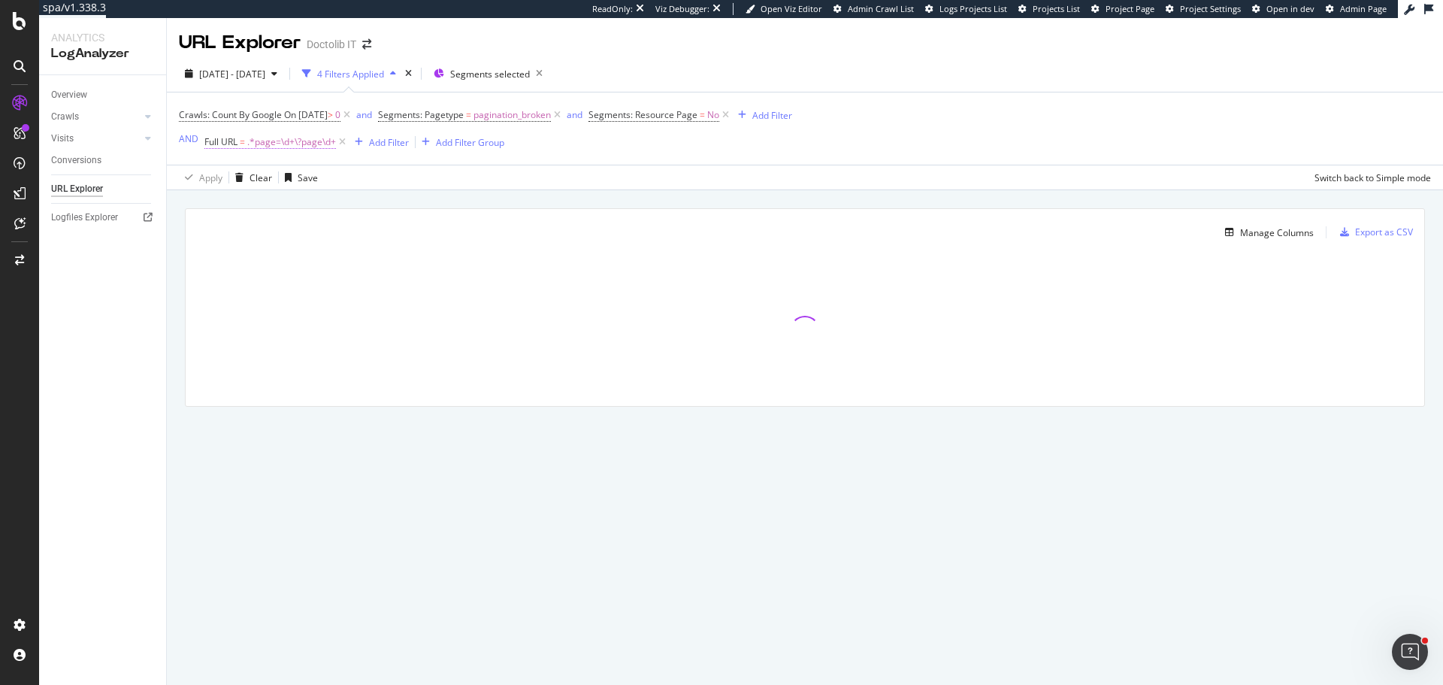
click at [319, 147] on span ".*page=\d+\?page\d+" at bounding box center [291, 142] width 89 height 21
click at [298, 203] on input ".*page=\d+\?page\d+" at bounding box center [288, 204] width 142 height 24
type input ".*page=\d+\?page=\d+"
click at [366, 238] on div "Apply" at bounding box center [370, 236] width 23 height 13
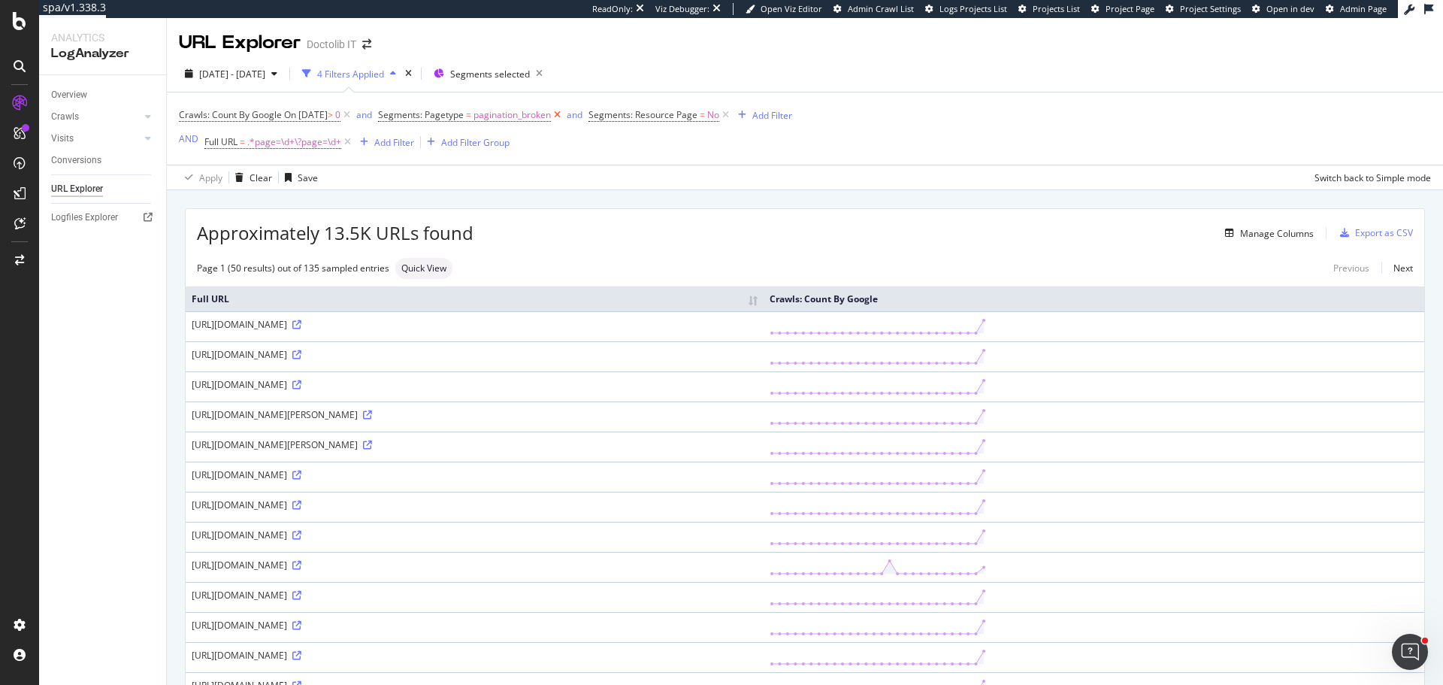
click at [564, 117] on icon at bounding box center [557, 115] width 13 height 15
click at [353, 116] on icon at bounding box center [347, 115] width 13 height 15
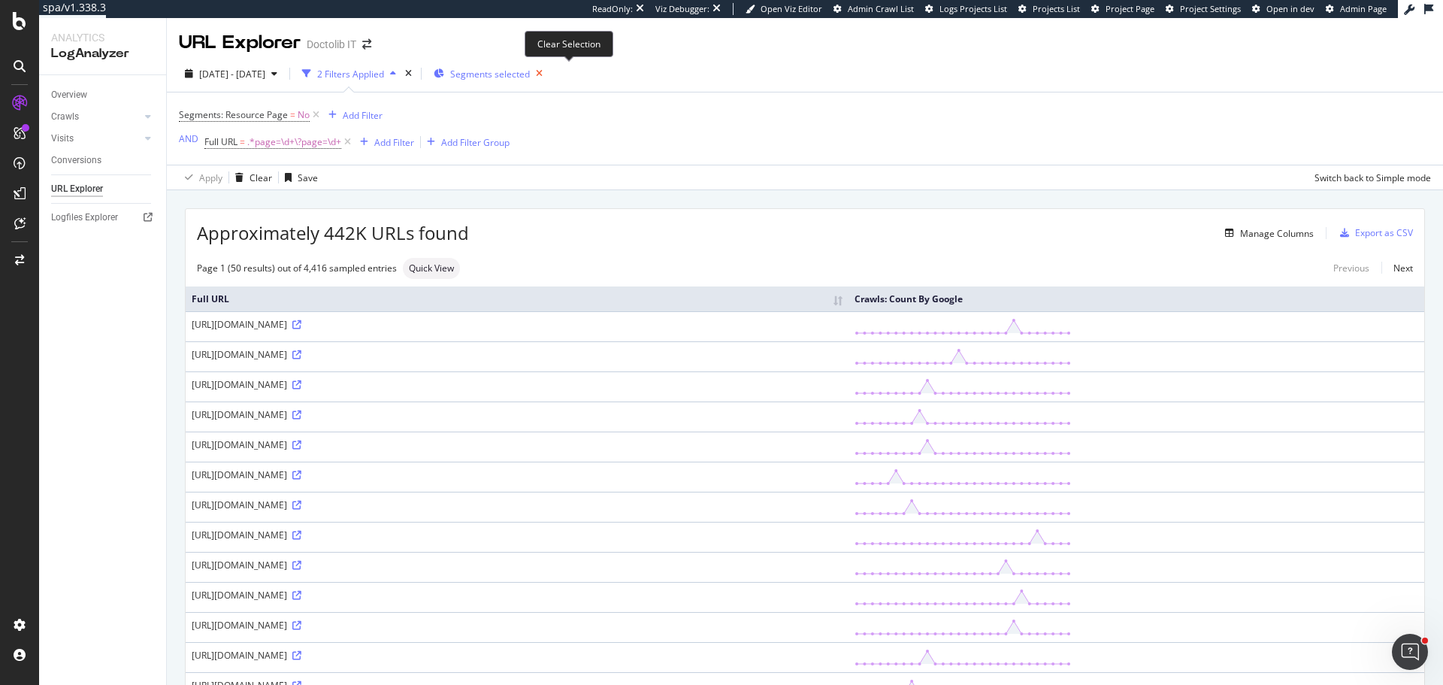
click at [549, 76] on icon "button" at bounding box center [539, 73] width 19 height 21
click at [267, 141] on span ".*page=\d+\?page=\d+" at bounding box center [294, 142] width 94 height 21
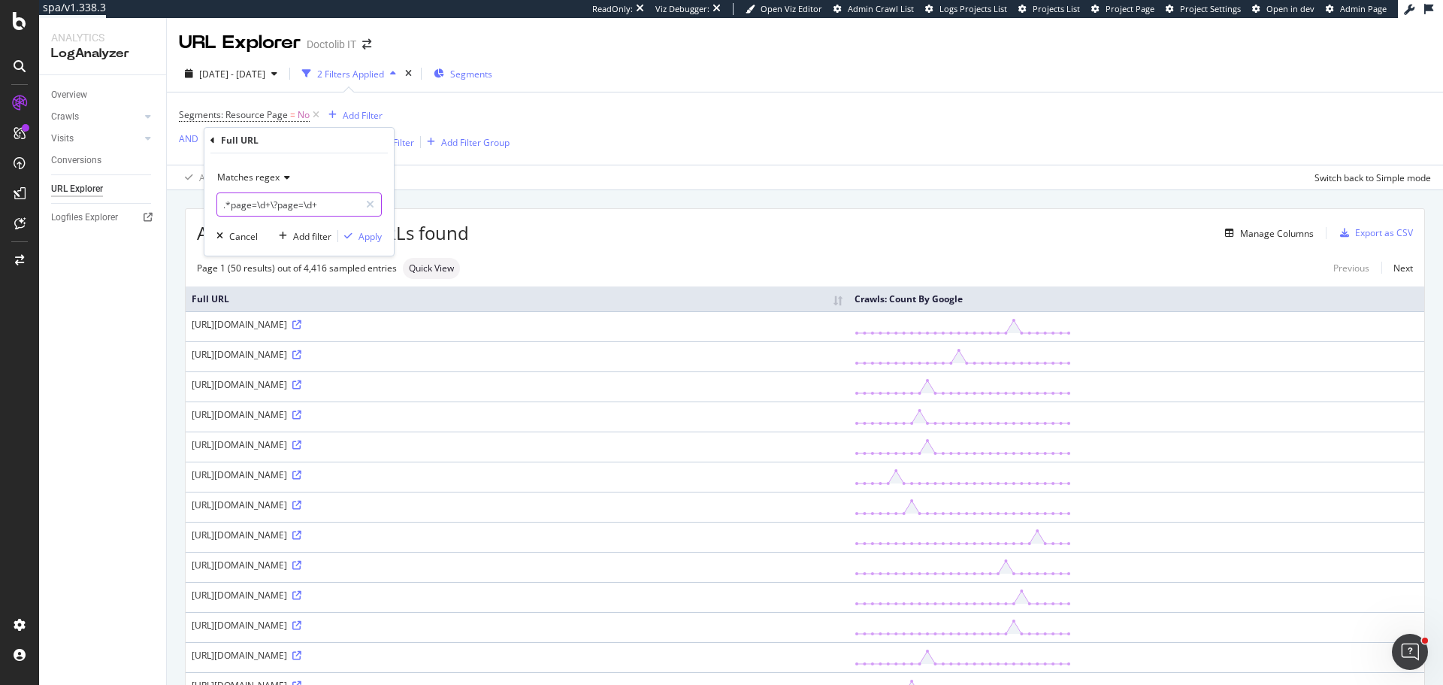
click at [274, 201] on input ".*page=\d+\?page=\d+" at bounding box center [288, 204] width 142 height 24
drag, startPoint x: 440, startPoint y: 332, endPoint x: 448, endPoint y: 323, distance: 12.2
click at [440, 332] on td "https://www.doctolib.it/andrologo/20052page=2?page=26" at bounding box center [517, 326] width 663 height 30
click at [301, 328] on icon at bounding box center [296, 324] width 9 height 9
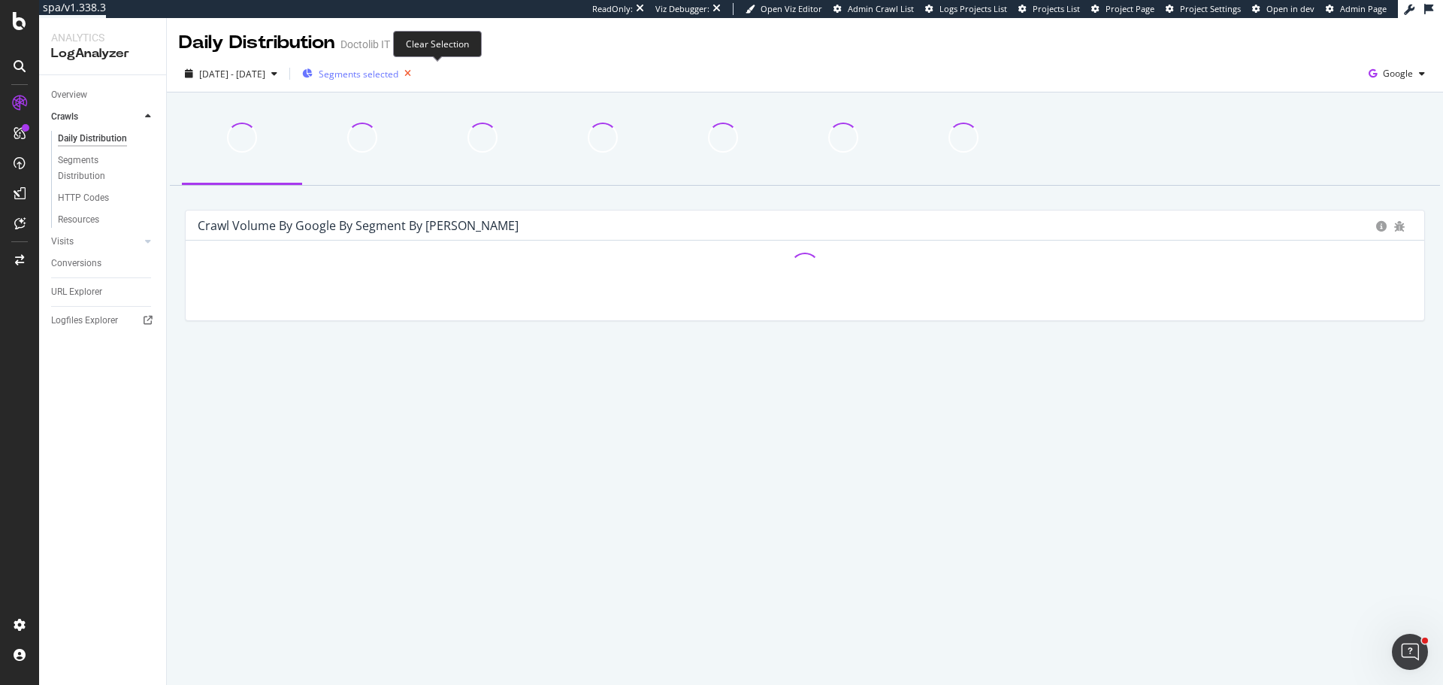
click at [417, 70] on icon "button" at bounding box center [407, 73] width 19 height 21
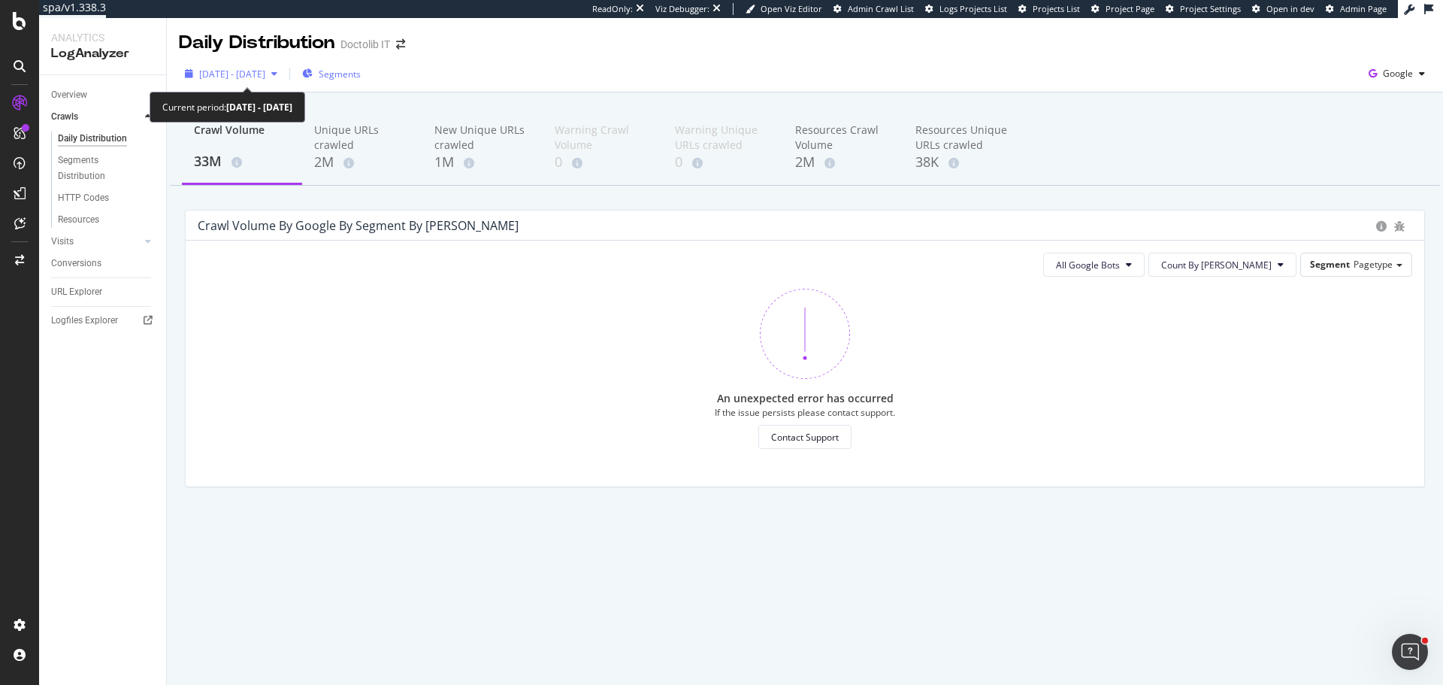
click at [265, 77] on span "[DATE] - [DATE]" at bounding box center [232, 74] width 66 height 13
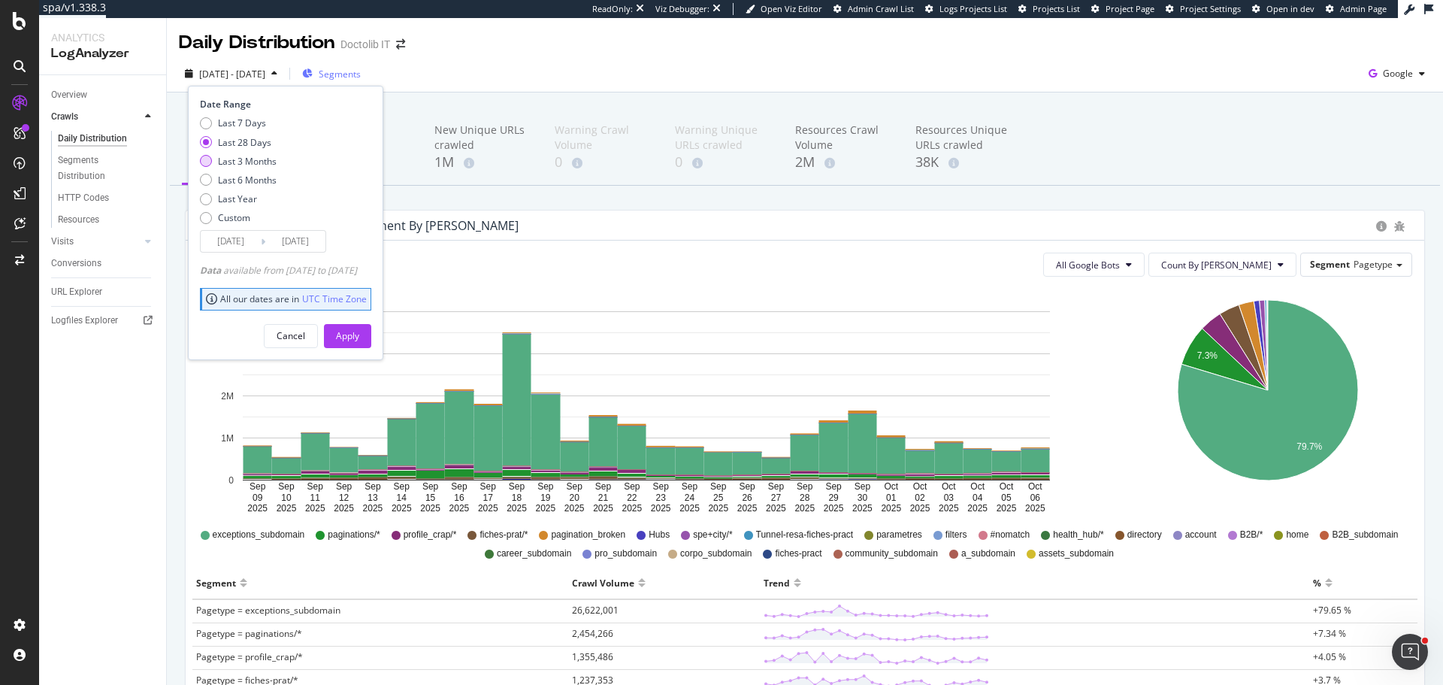
click at [238, 155] on div "Last 3 Months" at bounding box center [247, 161] width 59 height 13
type input "[DATE]"
click at [1171, 198] on div "Crawl Volume 33M Unique URLs crawled 2M New Unique URLs crawled 1M Warning Craw…" at bounding box center [805, 685] width 1277 height 1187
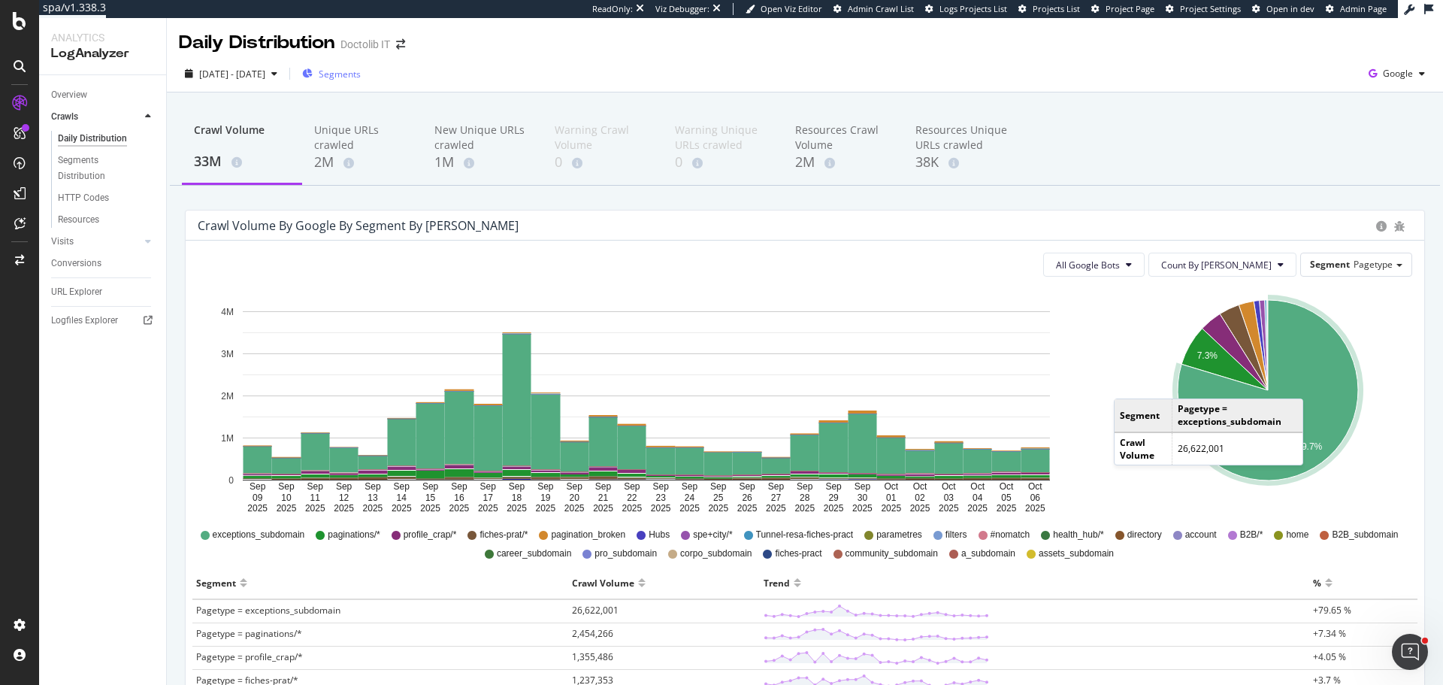
click at [1307, 383] on icon "A chart." at bounding box center [1268, 390] width 180 height 180
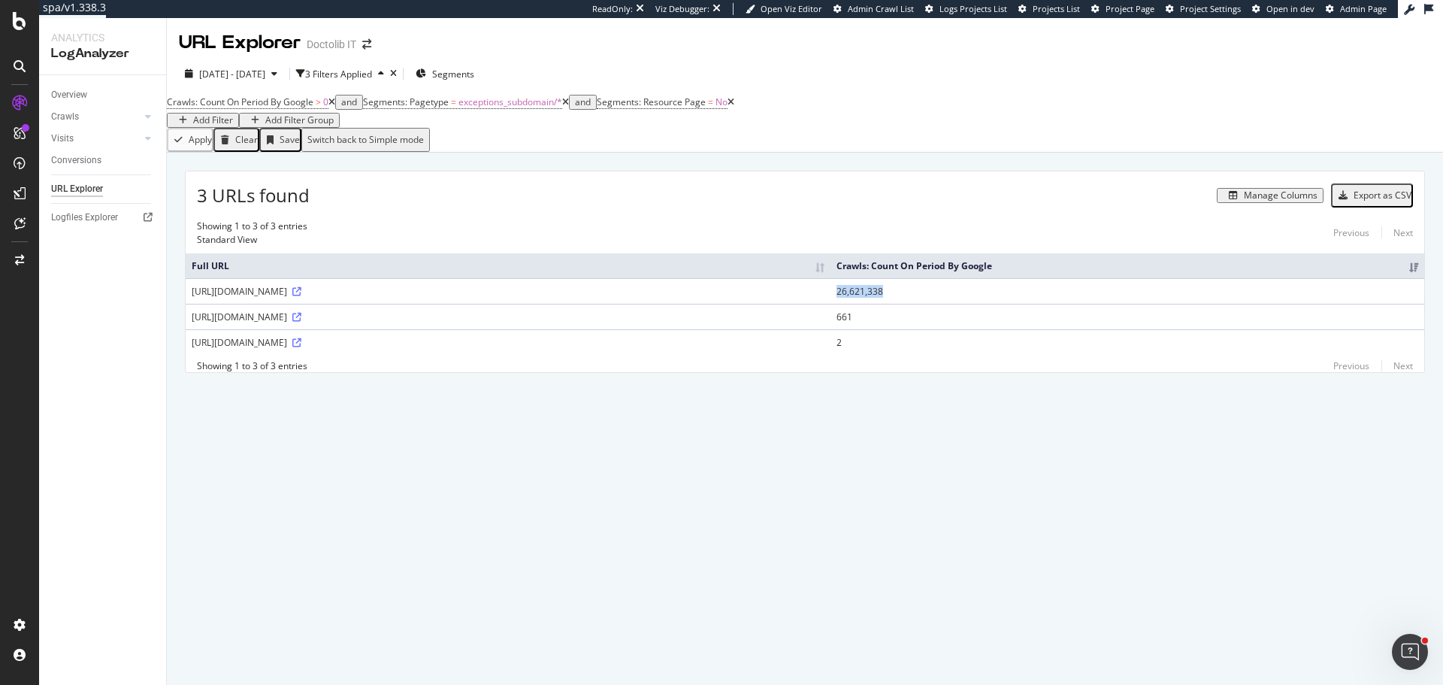
drag, startPoint x: 1185, startPoint y: 299, endPoint x: 1096, endPoint y: 302, distance: 88.8
click at [1096, 302] on tr "[URL][DOMAIN_NAME] 26,621,338" at bounding box center [805, 291] width 1239 height 26
click at [321, 297] on div "[URL][DOMAIN_NAME]" at bounding box center [508, 291] width 633 height 13
click at [1268, 201] on div "Manage Columns" at bounding box center [1281, 195] width 74 height 11
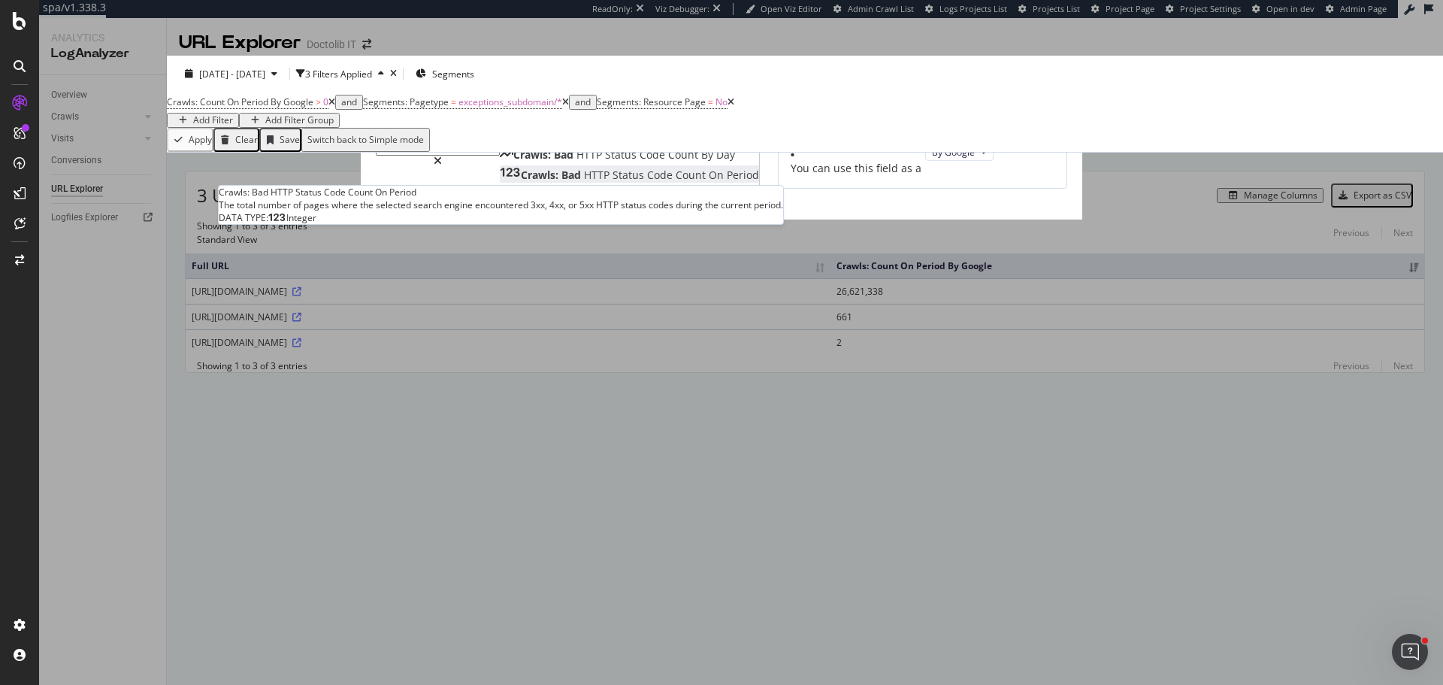
click at [516, 183] on div "Crawls: Bad HTTP Status Code Count On Period" at bounding box center [629, 175] width 259 height 15
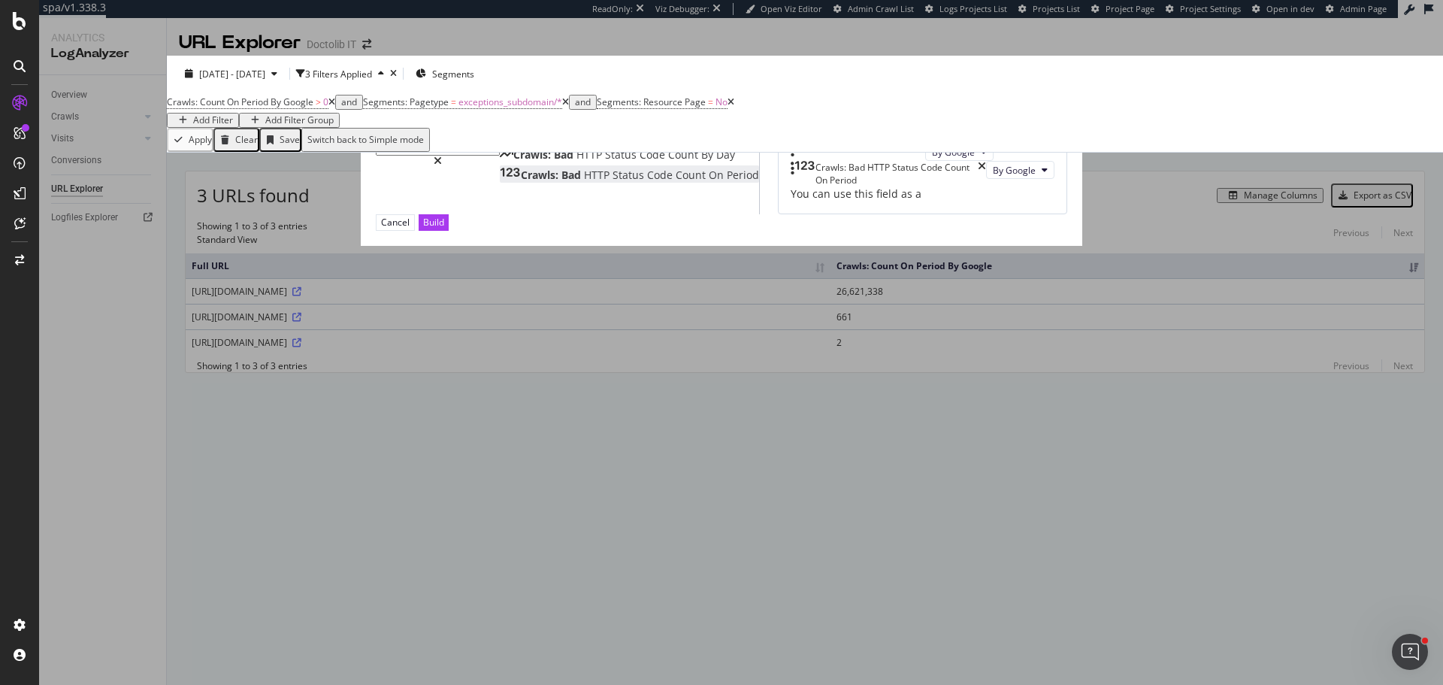
click at [464, 156] on input "crawls bad" at bounding box center [438, 147] width 124 height 17
click at [465, 156] on input "crawls bad" at bounding box center [438, 147] width 124 height 17
type input "crawls good"
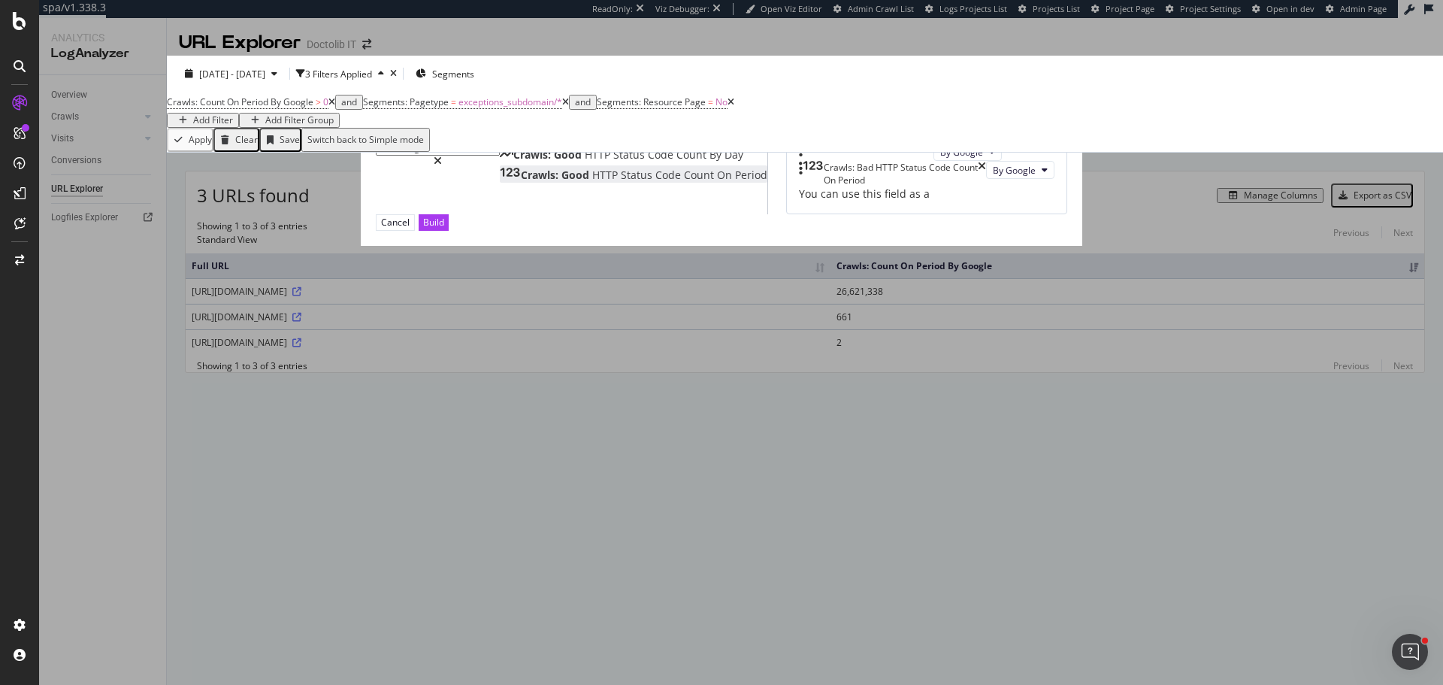
click at [562, 182] on span "Good" at bounding box center [577, 175] width 31 height 14
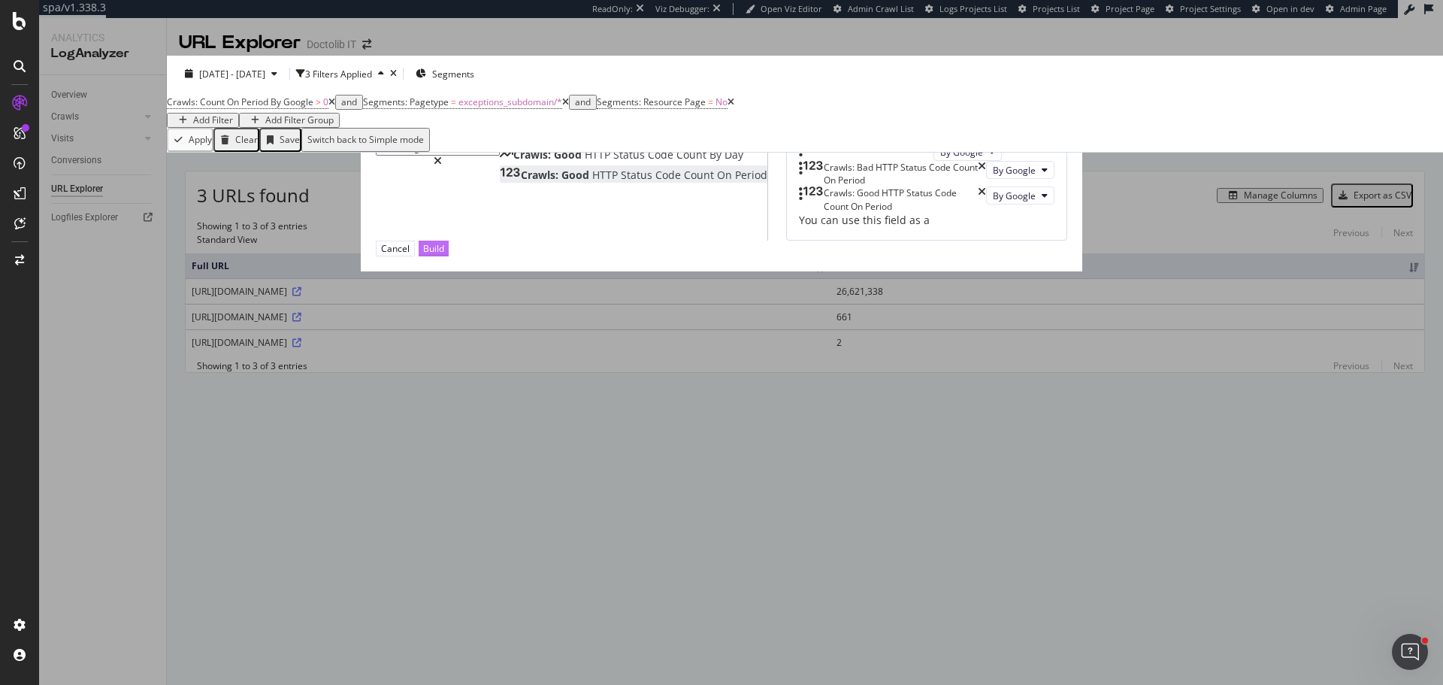
click at [444, 255] on div "Build" at bounding box center [433, 248] width 21 height 13
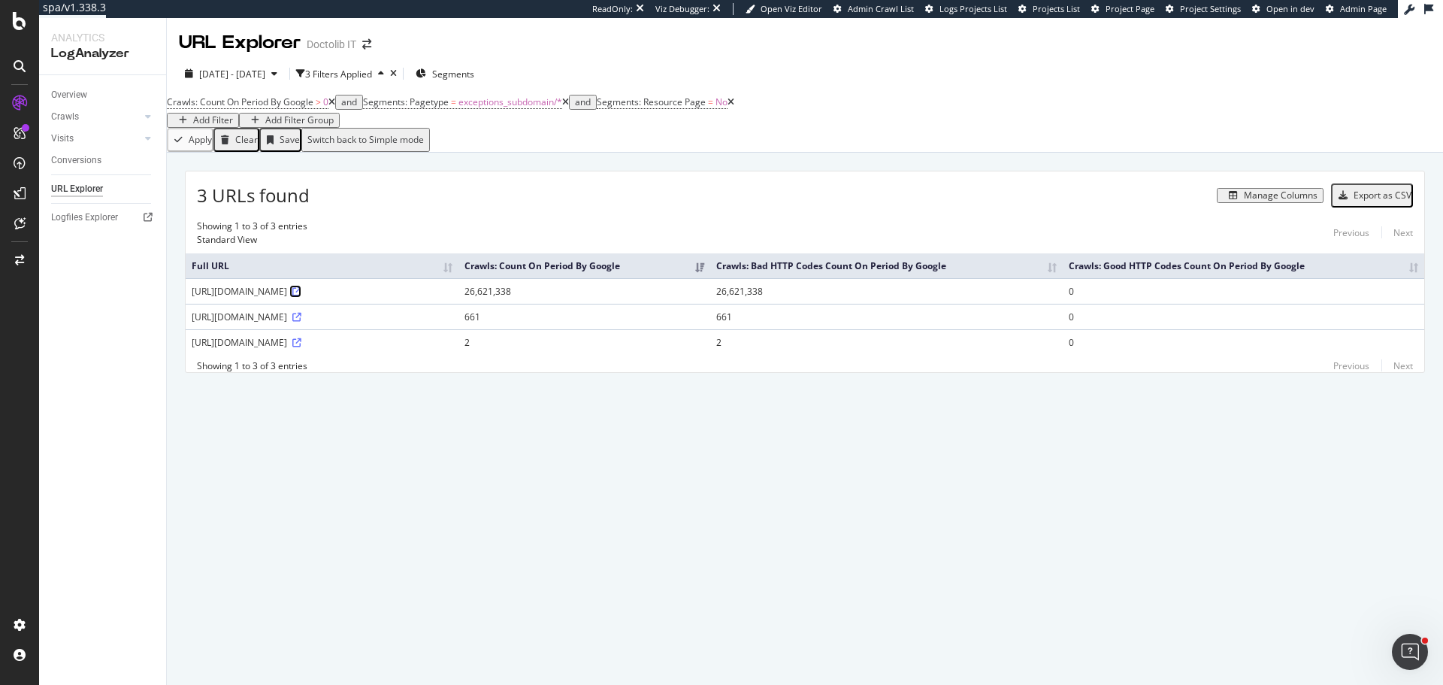
click at [301, 296] on icon at bounding box center [296, 291] width 9 height 9
drag, startPoint x: 759, startPoint y: 301, endPoint x: 719, endPoint y: 301, distance: 40.6
click at [710, 301] on td "26,621,338" at bounding box center [585, 291] width 252 height 26
click at [144, 120] on div at bounding box center [148, 116] width 15 height 15
click at [98, 191] on div "HTTP Codes" at bounding box center [83, 198] width 51 height 16
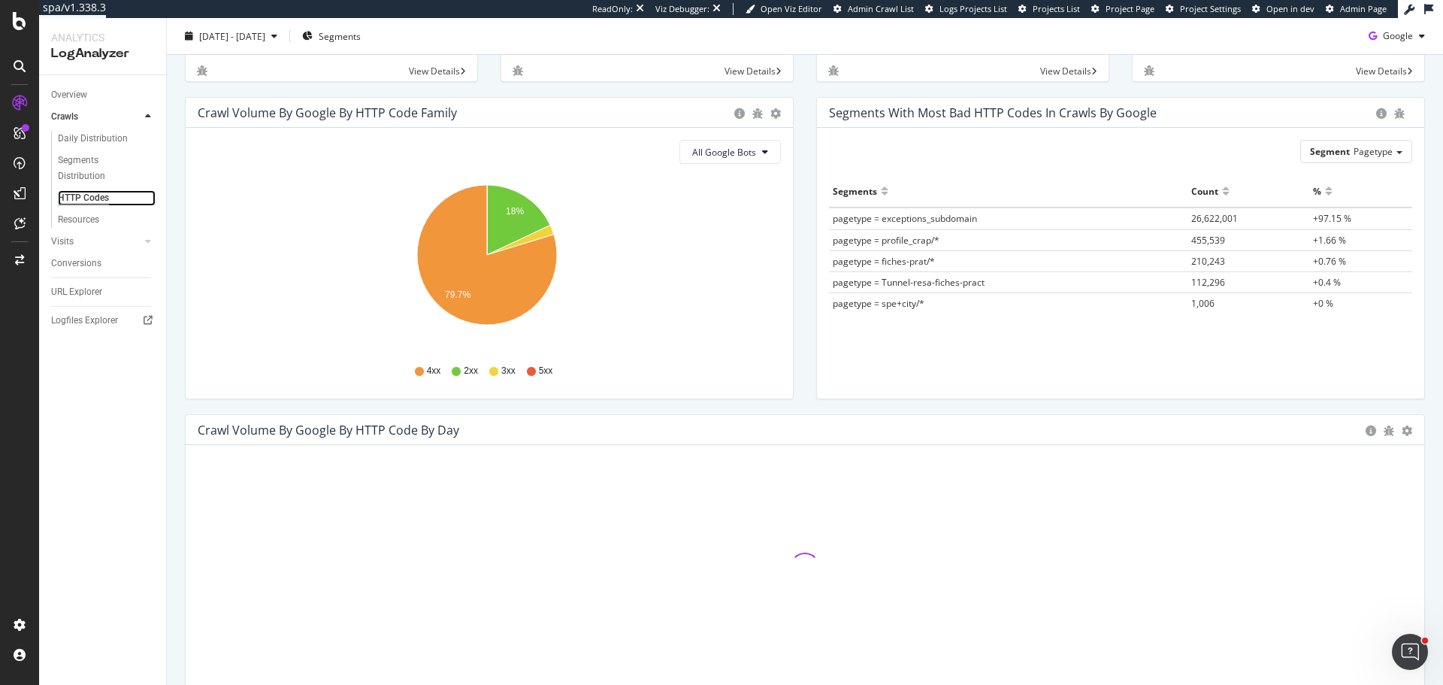
scroll to position [150, 0]
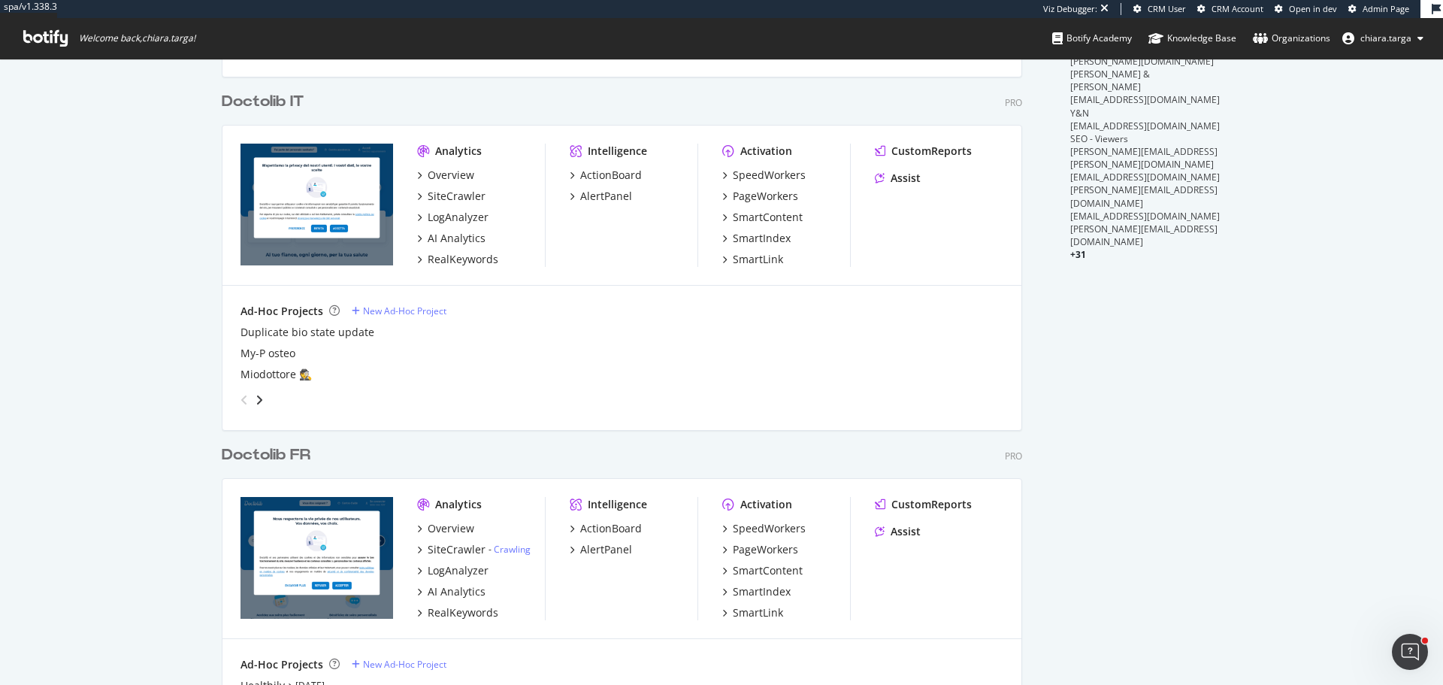
scroll to position [526, 0]
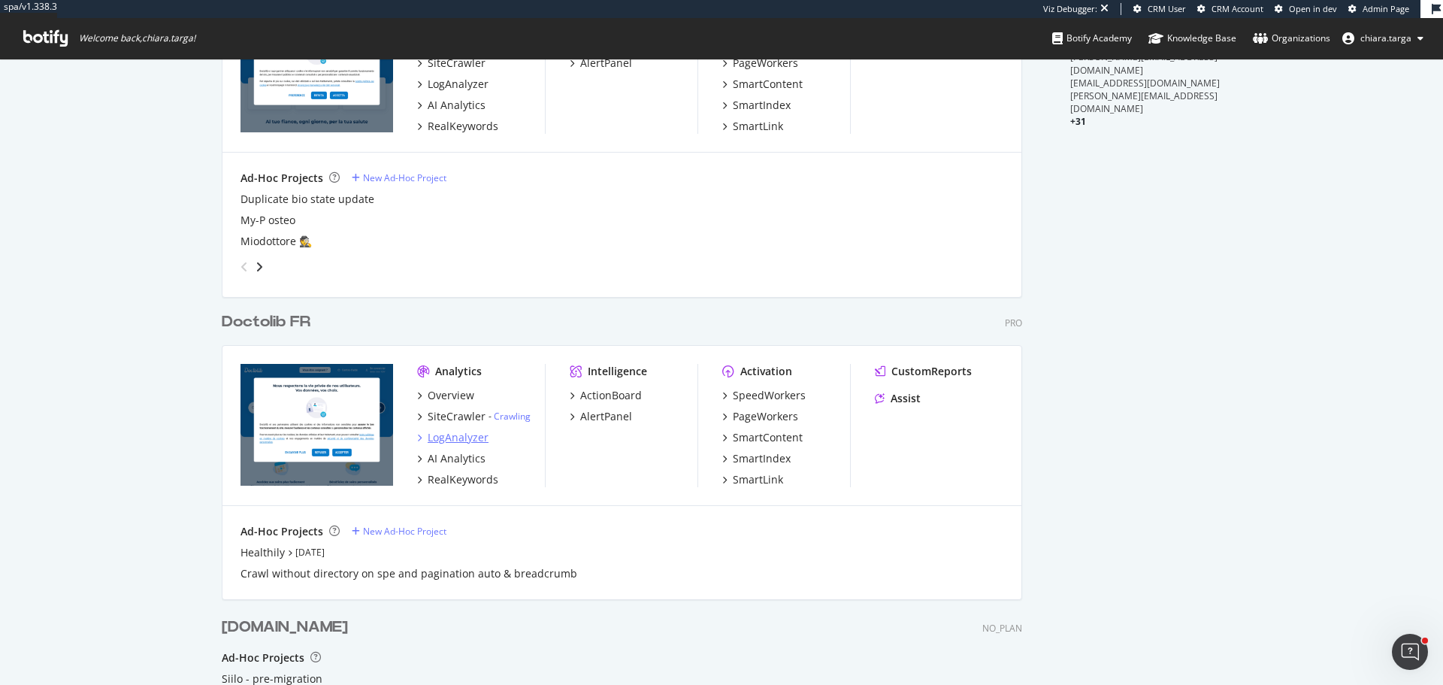
click at [471, 432] on div "LogAnalyzer" at bounding box center [458, 437] width 61 height 15
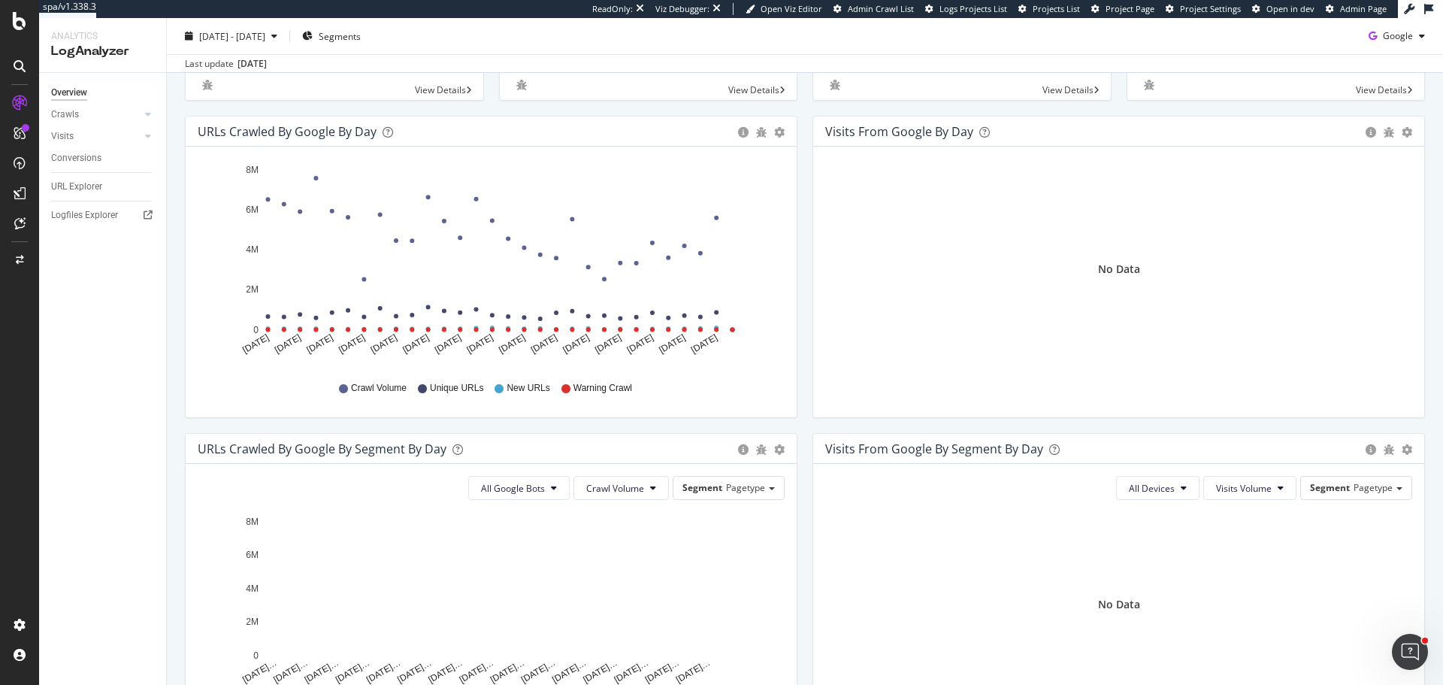
scroll to position [226, 0]
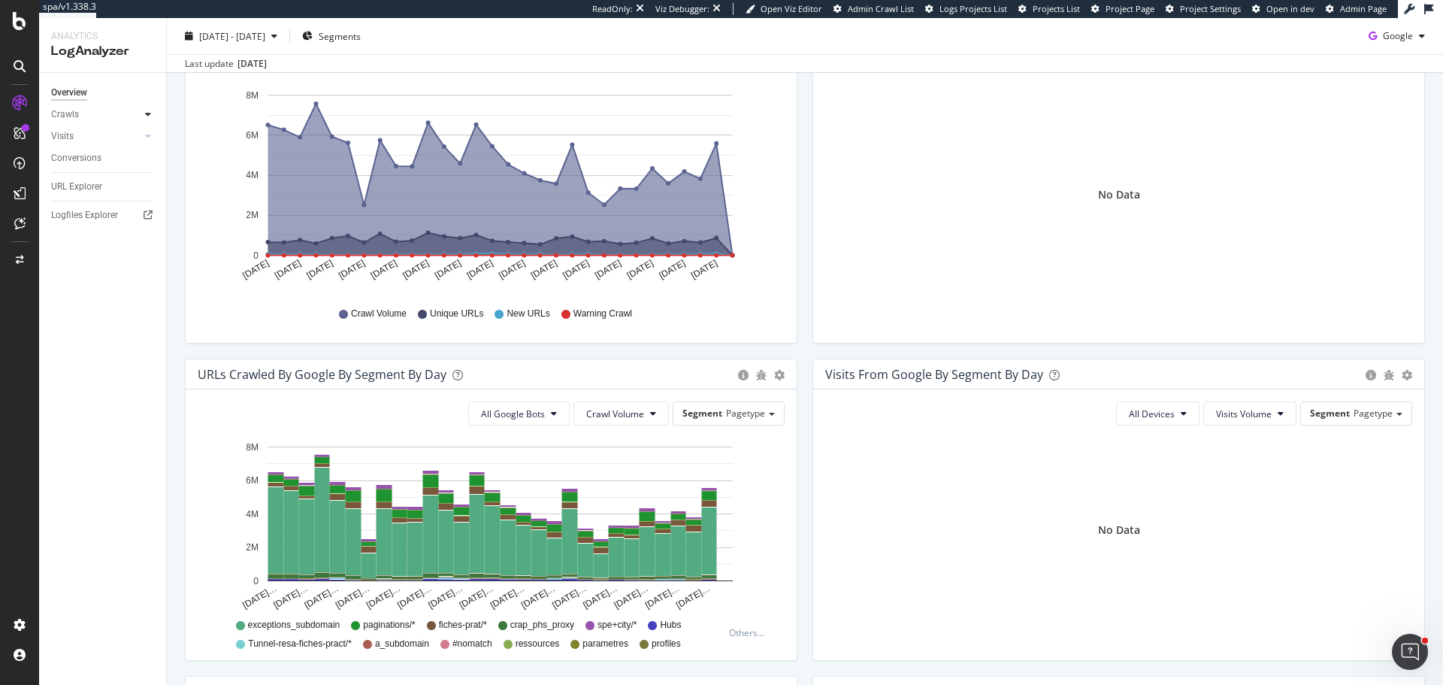
click at [144, 119] on div at bounding box center [148, 114] width 15 height 15
click at [100, 200] on div "HTTP Codes" at bounding box center [83, 196] width 51 height 16
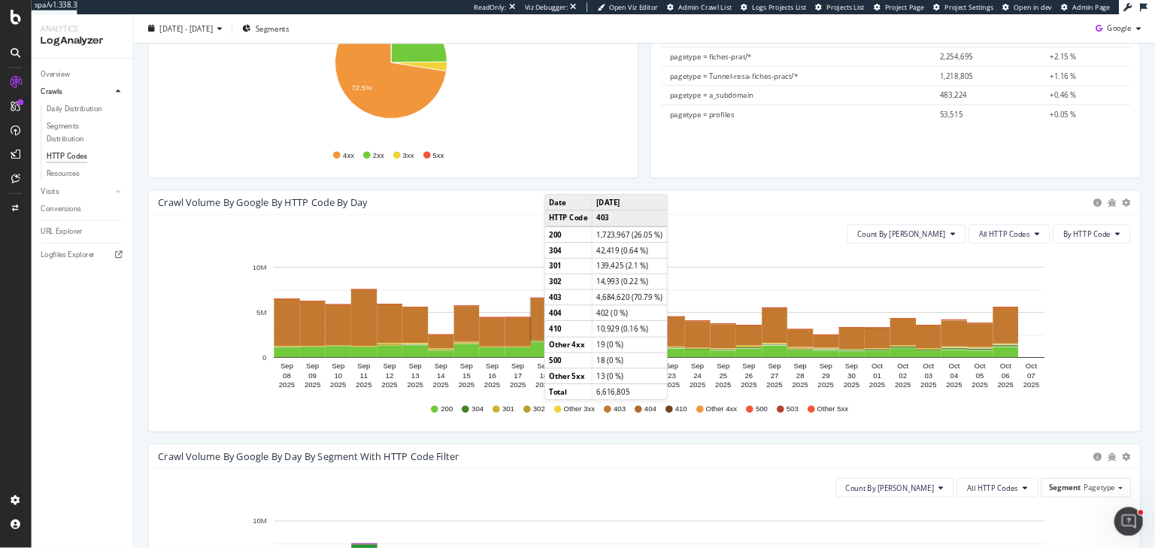
scroll to position [75, 0]
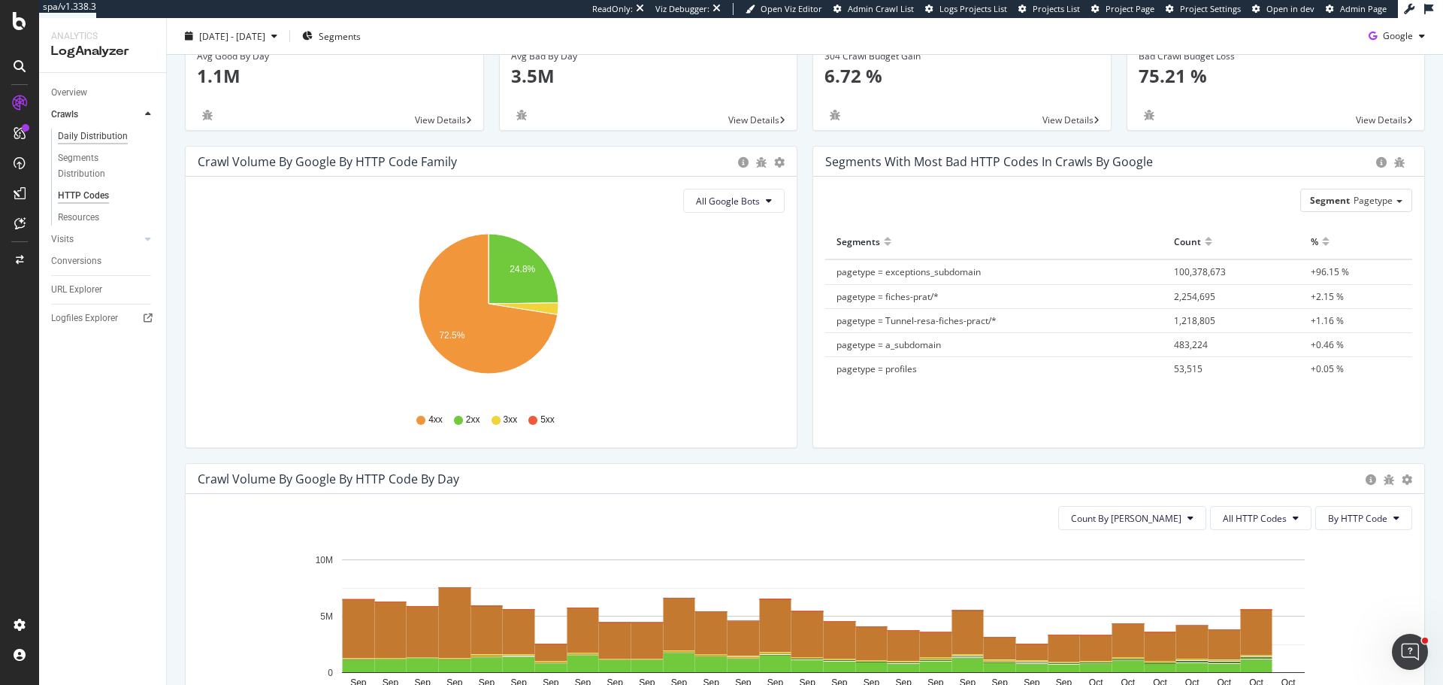
click at [101, 138] on div "Daily Distribution" at bounding box center [93, 137] width 70 height 16
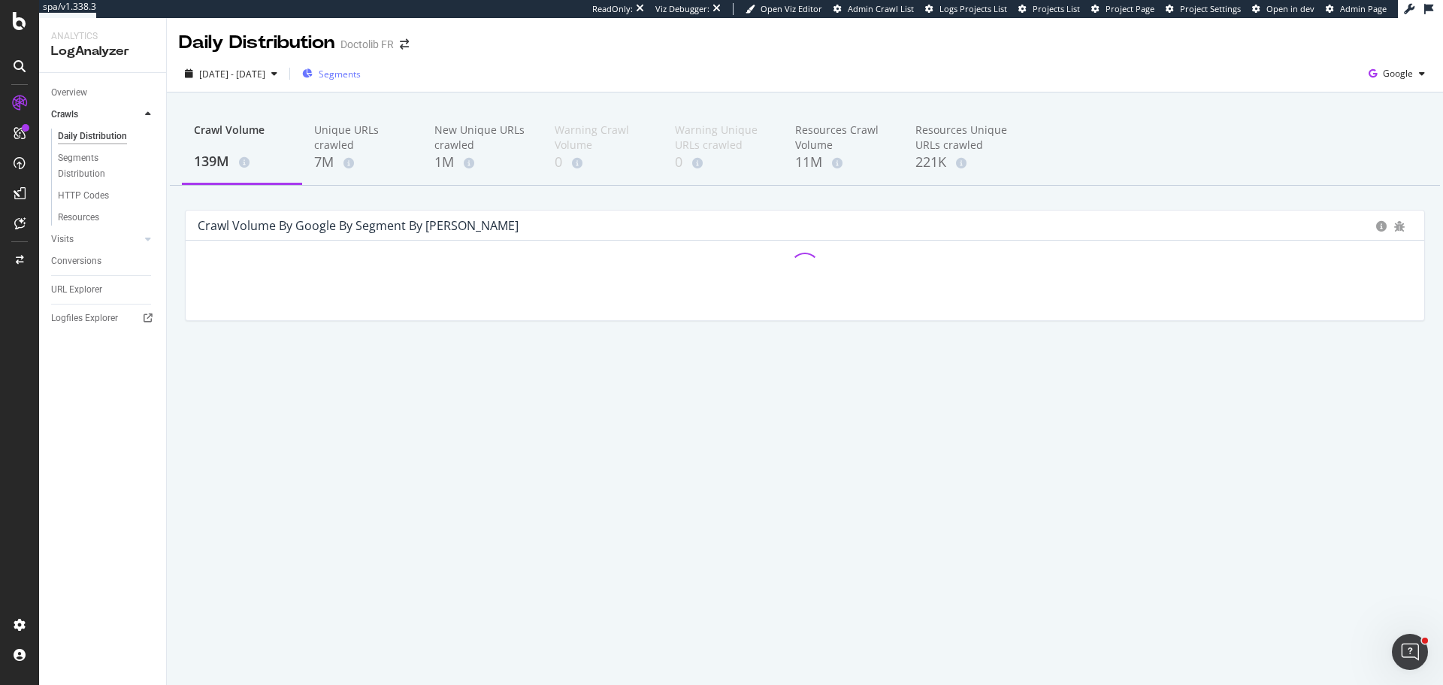
click at [338, 81] on div "Segments" at bounding box center [331, 73] width 59 height 23
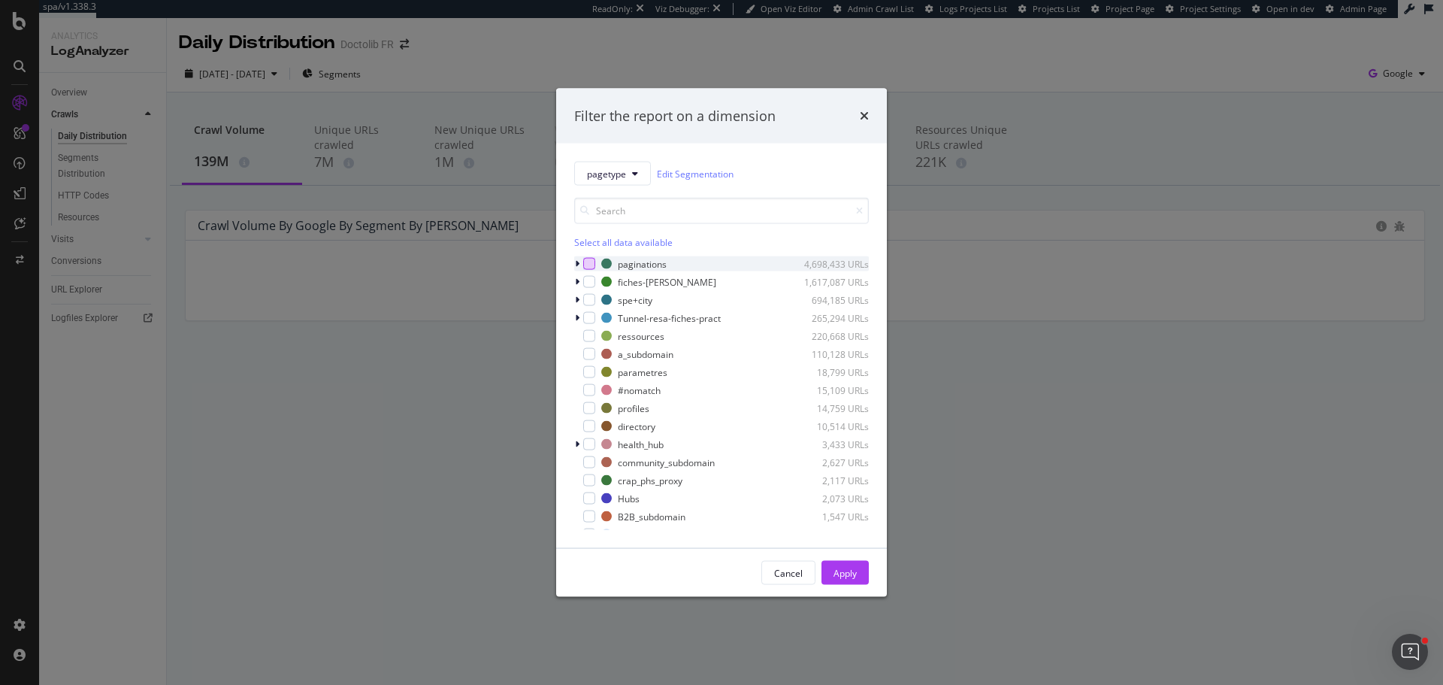
click at [586, 265] on div "modal" at bounding box center [589, 264] width 12 height 12
click at [852, 573] on div "Apply" at bounding box center [845, 572] width 23 height 13
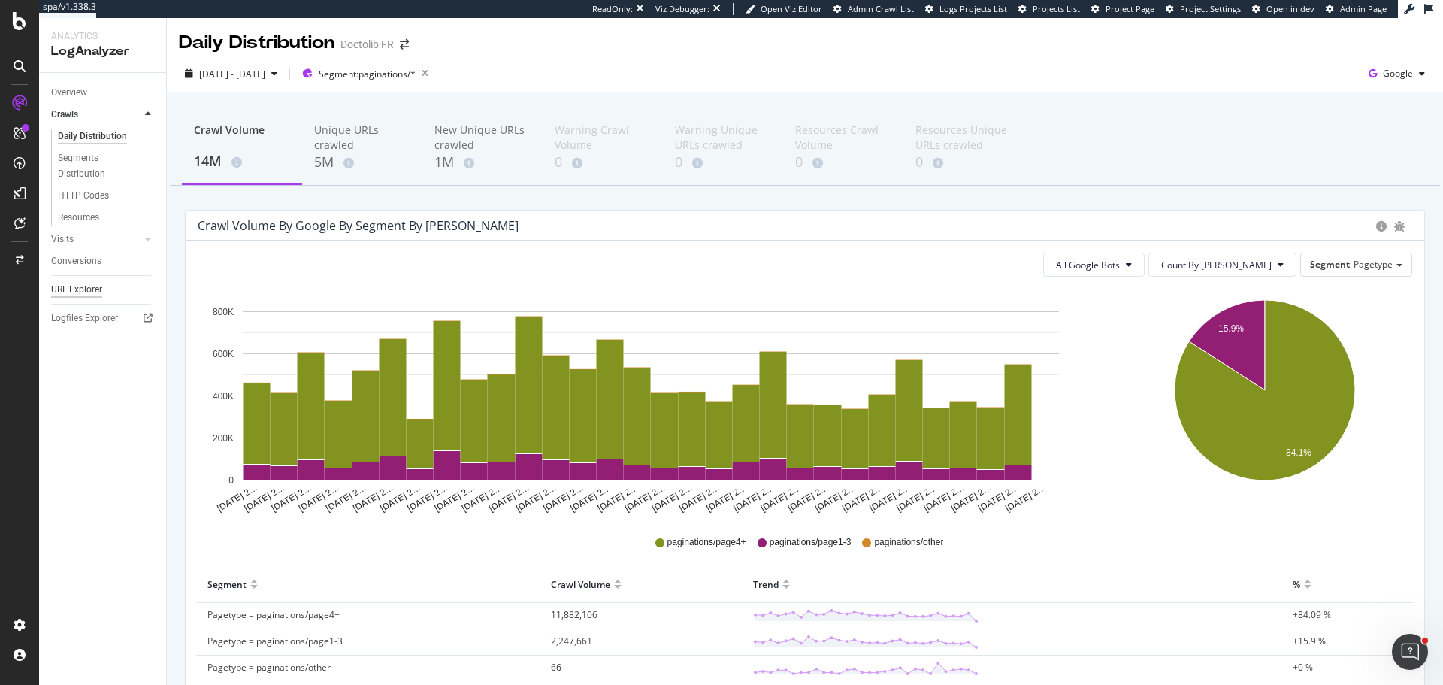
click at [89, 289] on div "URL Explorer" at bounding box center [76, 290] width 51 height 16
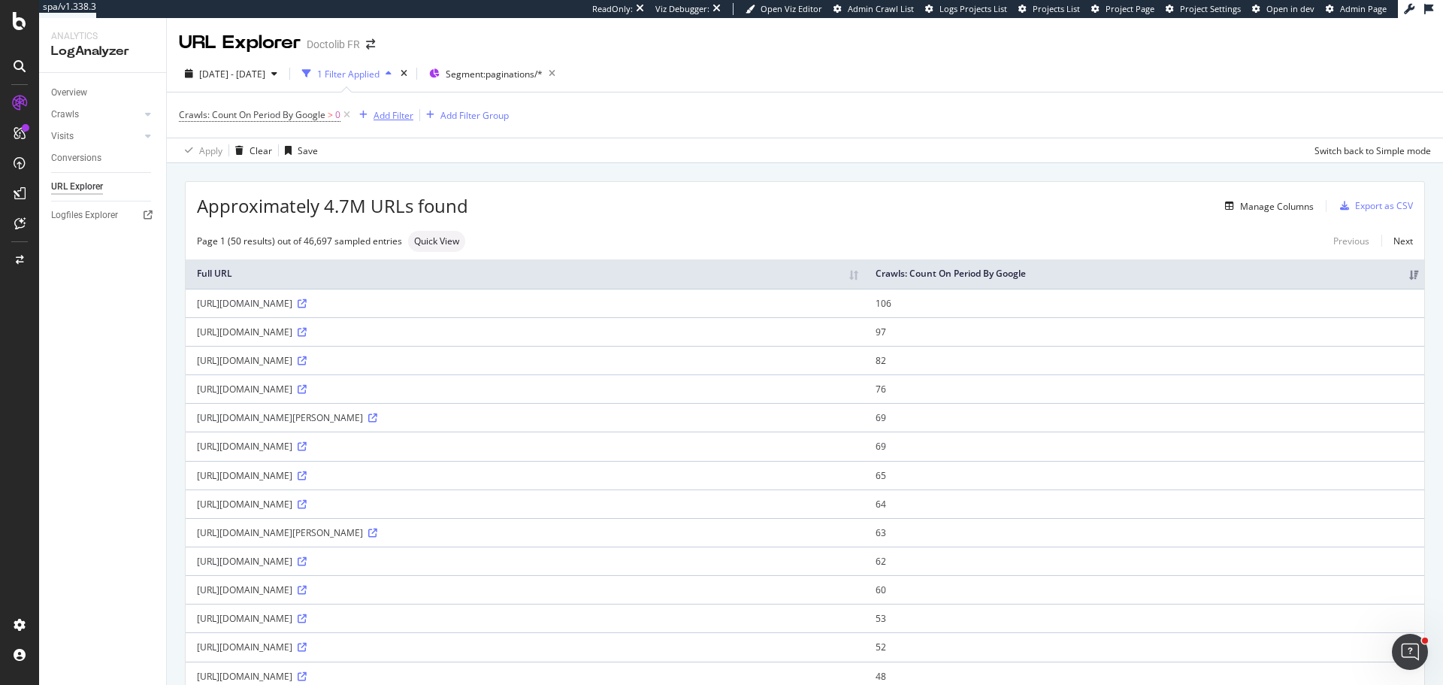
click at [392, 117] on div "Add Filter" at bounding box center [394, 115] width 40 height 13
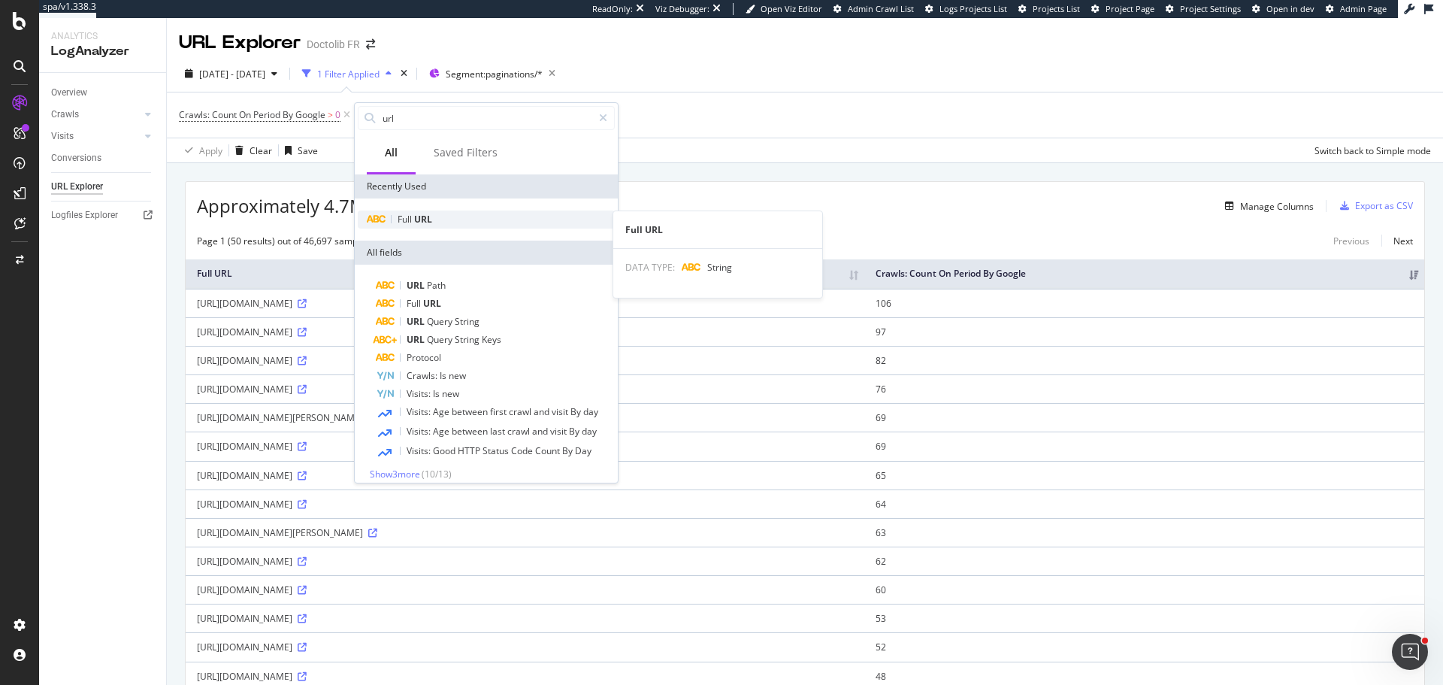
type input "url"
click at [428, 224] on span "URL" at bounding box center [423, 219] width 18 height 13
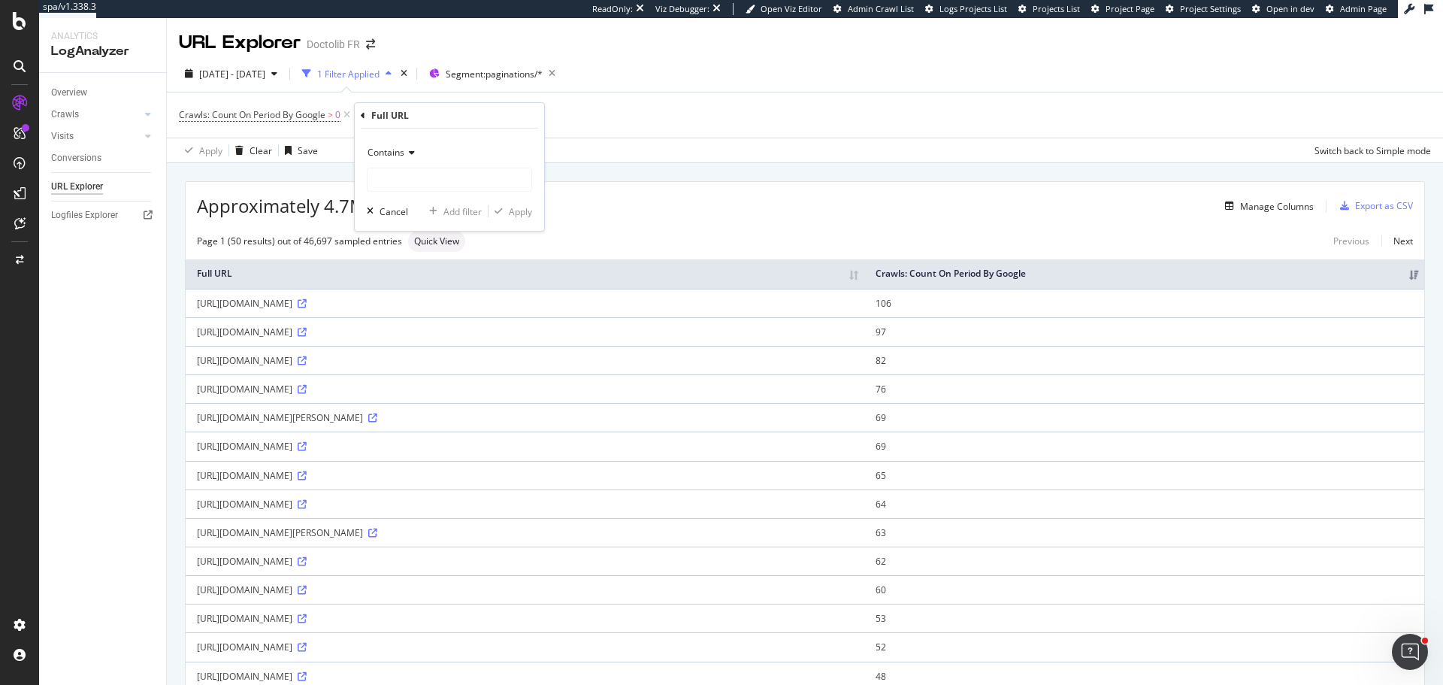
click at [419, 163] on div "Contains" at bounding box center [449, 153] width 165 height 24
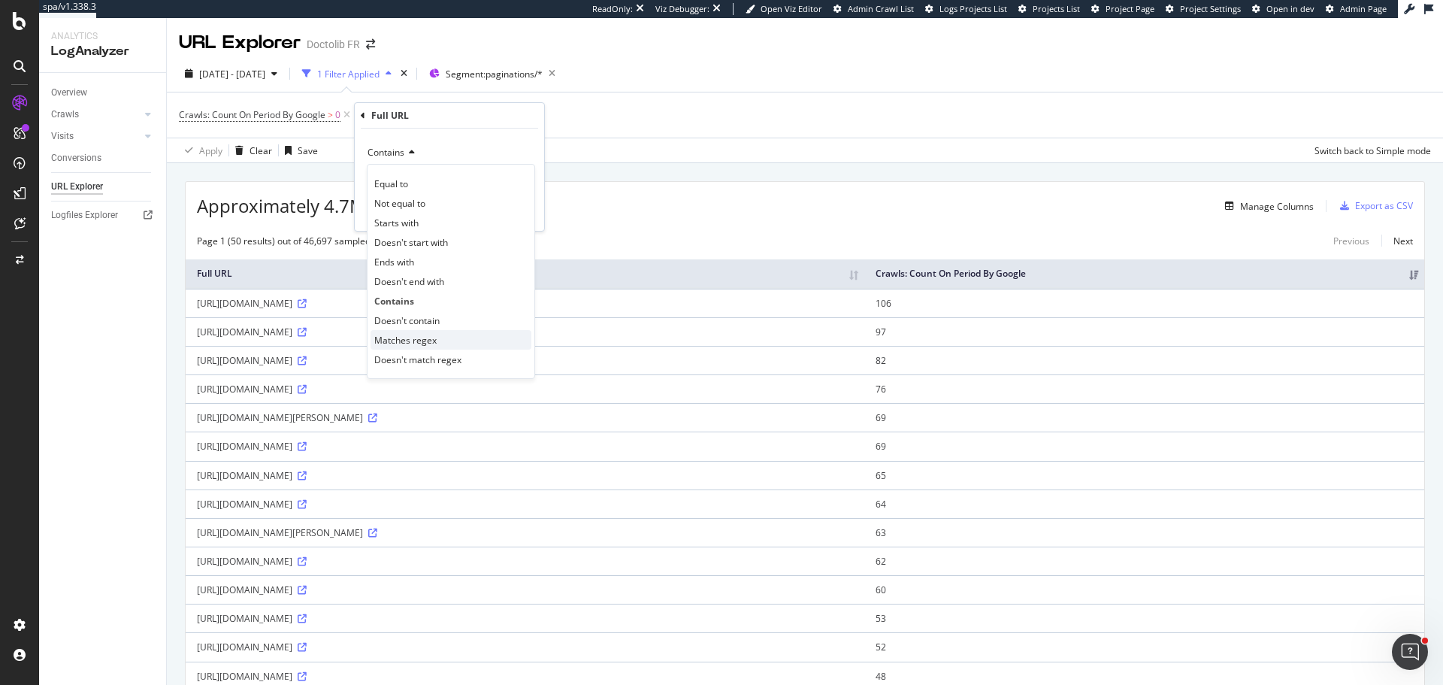
click at [440, 346] on div "Matches regex" at bounding box center [451, 340] width 161 height 20
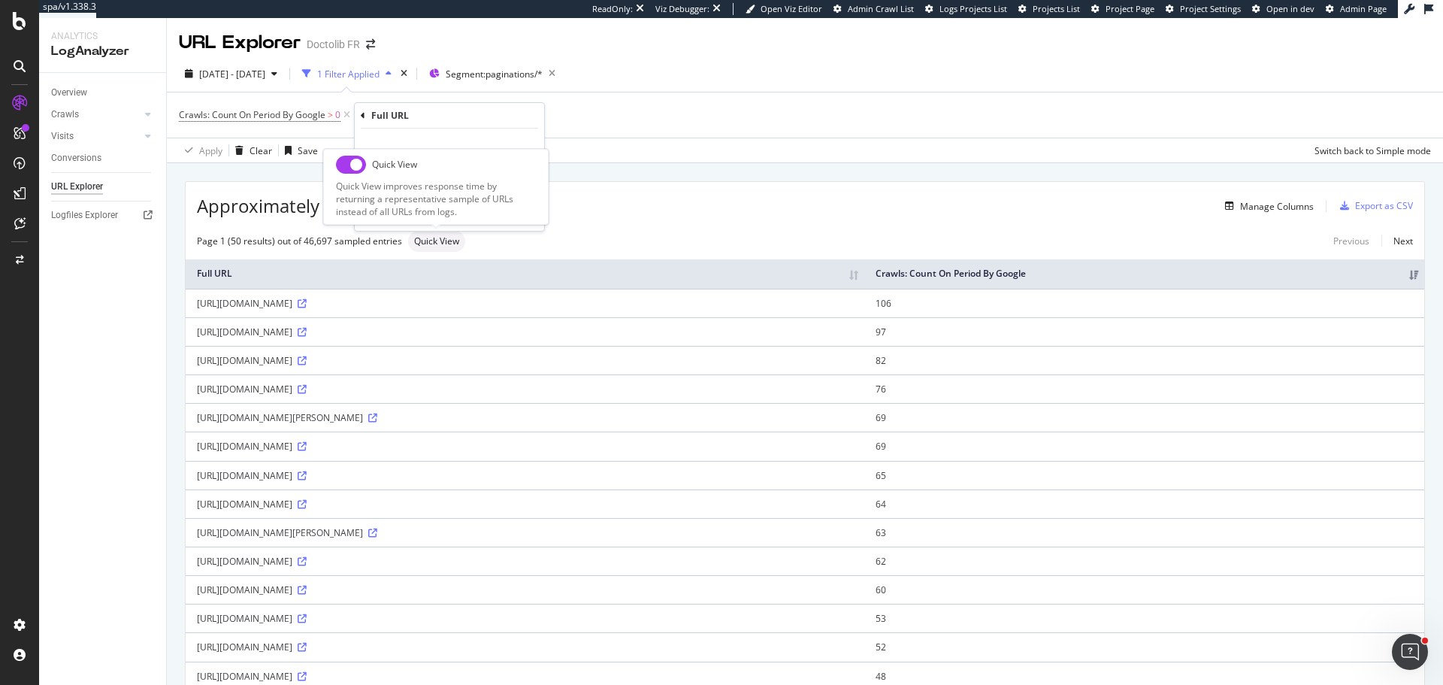
click at [432, 188] on div "Quick View improves response time by returning a representative sample of URLs …" at bounding box center [436, 199] width 200 height 38
click at [455, 120] on div "missing value" at bounding box center [461, 114] width 57 height 13
click at [433, 153] on icon at bounding box center [434, 150] width 11 height 9
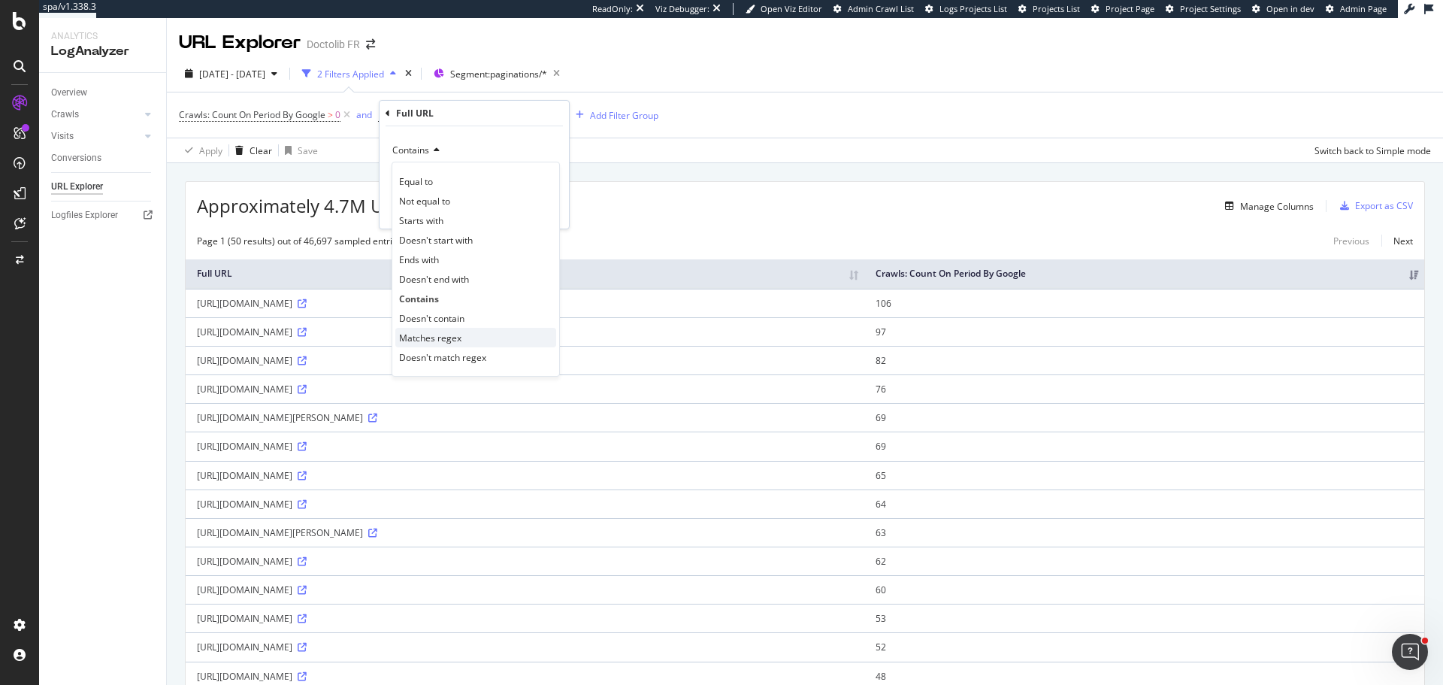
click at [449, 346] on div "Matches regex" at bounding box center [475, 338] width 161 height 20
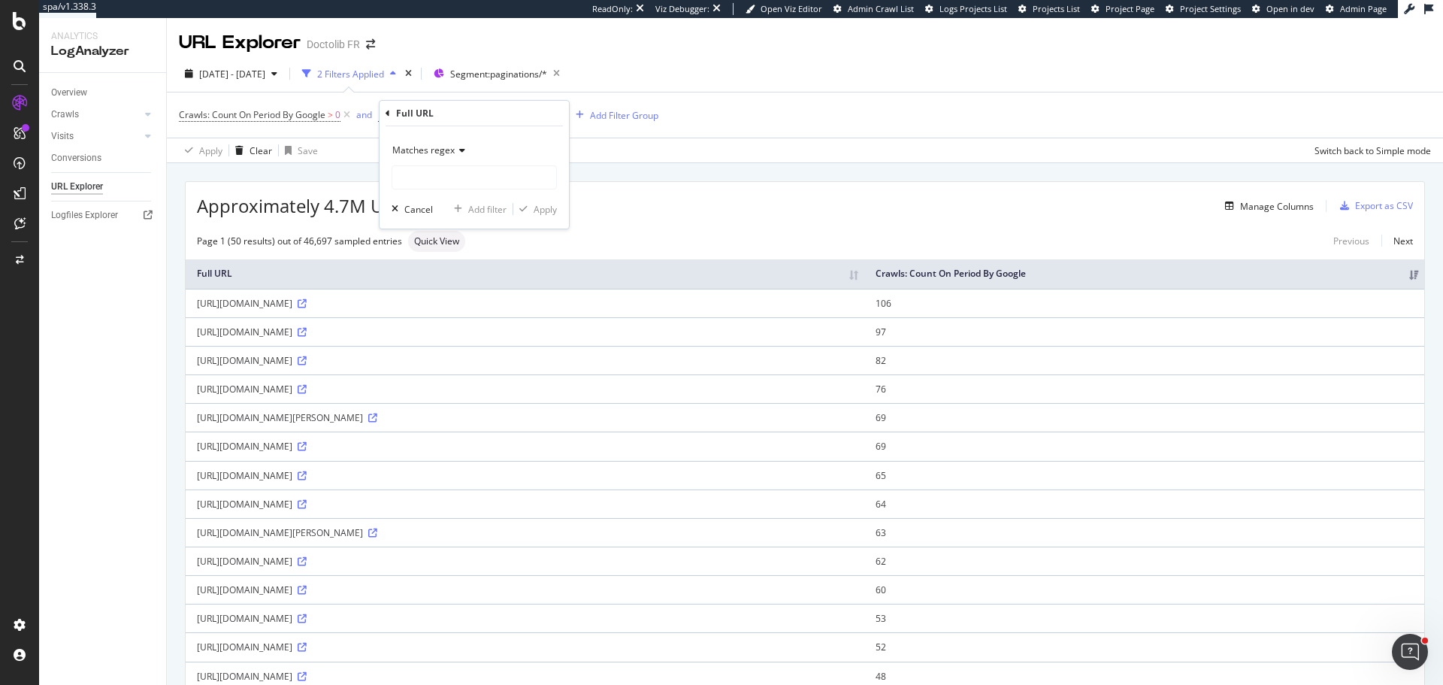
click at [526, 130] on div "Matches regex Cancel Add filter Apply" at bounding box center [474, 177] width 189 height 102
click at [490, 183] on input "text" at bounding box center [474, 177] width 164 height 24
click at [445, 176] on input "page=\d+" at bounding box center [463, 177] width 142 height 24
click at [401, 183] on input "page=\d+\?page\d+" at bounding box center [463, 177] width 142 height 24
type input ".*page=\d+\?page\d+"
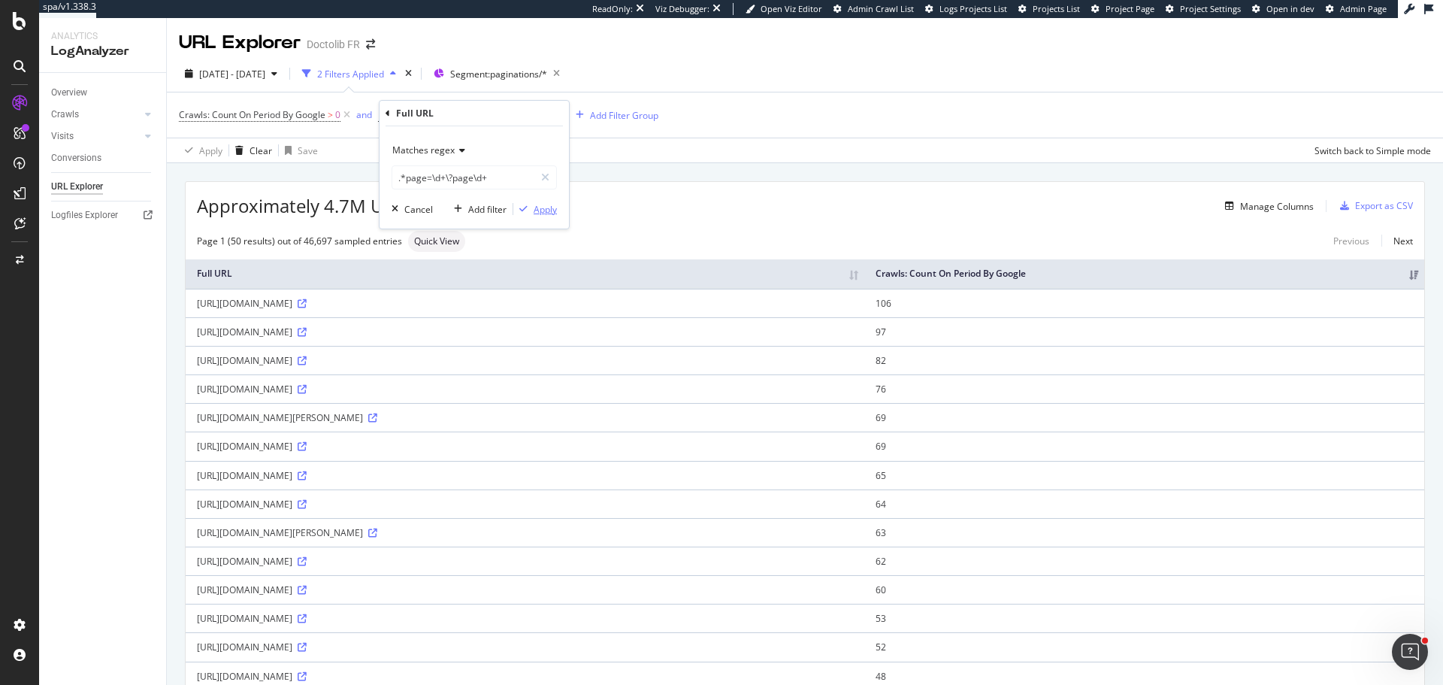
click at [555, 208] on div "Apply" at bounding box center [545, 209] width 23 height 13
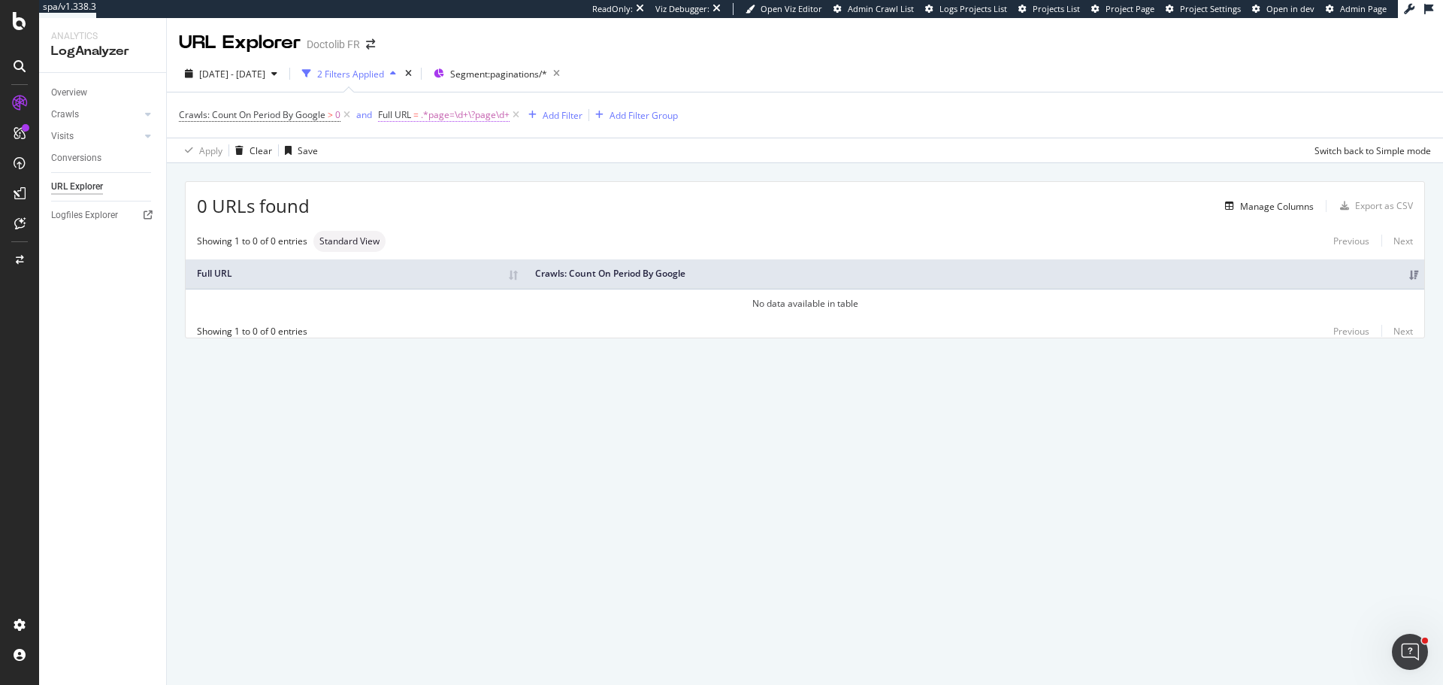
click at [432, 121] on span ".*page=\d+\?page\d+" at bounding box center [465, 115] width 89 height 21
click at [509, 176] on input ".*page=\d+\?page\d+" at bounding box center [463, 177] width 142 height 24
click at [471, 177] on input ".*page=\d+\?page\d+" at bounding box center [463, 177] width 142 height 24
type input ".*page=\d+\?page=\d+"
click at [529, 204] on div "button" at bounding box center [523, 208] width 20 height 9
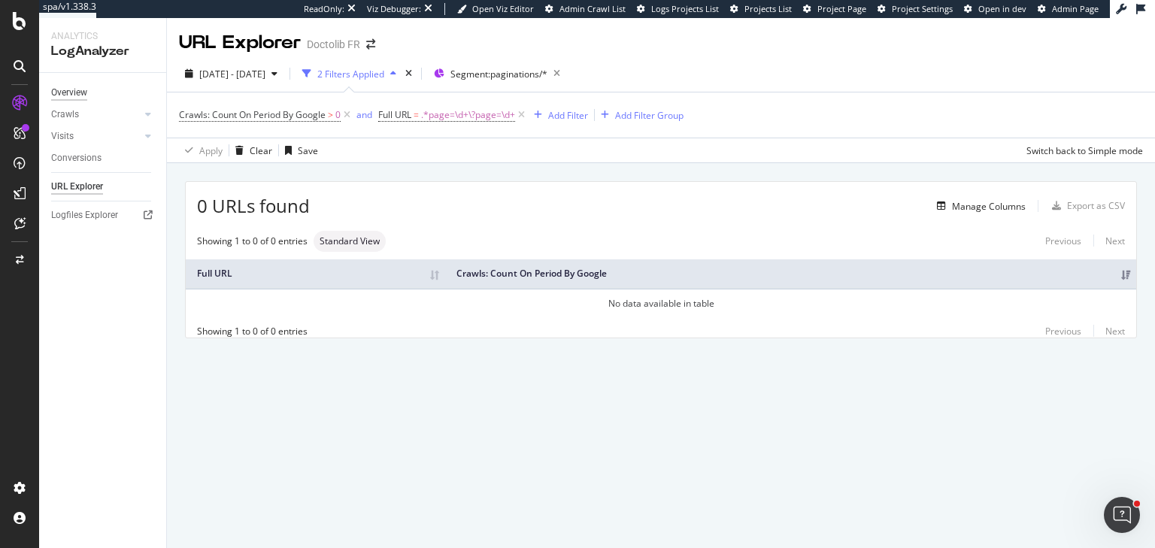
click at [66, 90] on div "Overview" at bounding box center [69, 93] width 36 height 16
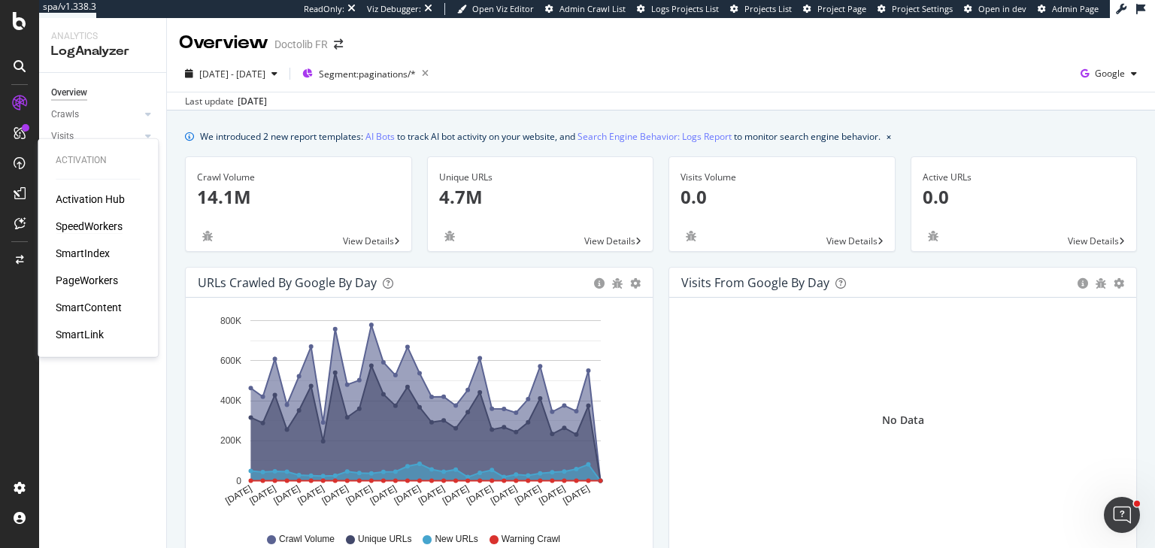
click at [88, 228] on div "SpeedWorkers" at bounding box center [89, 226] width 67 height 15
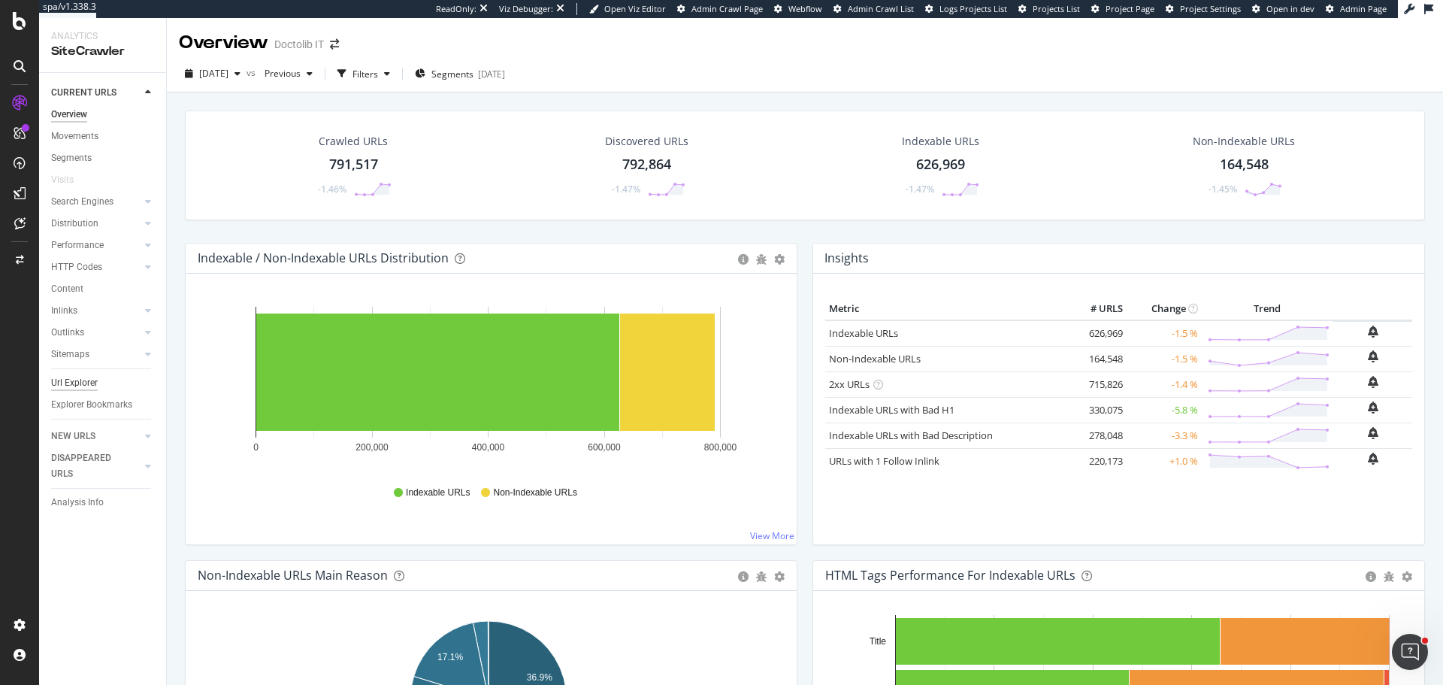
click at [65, 390] on div "Url Explorer" at bounding box center [74, 383] width 47 height 16
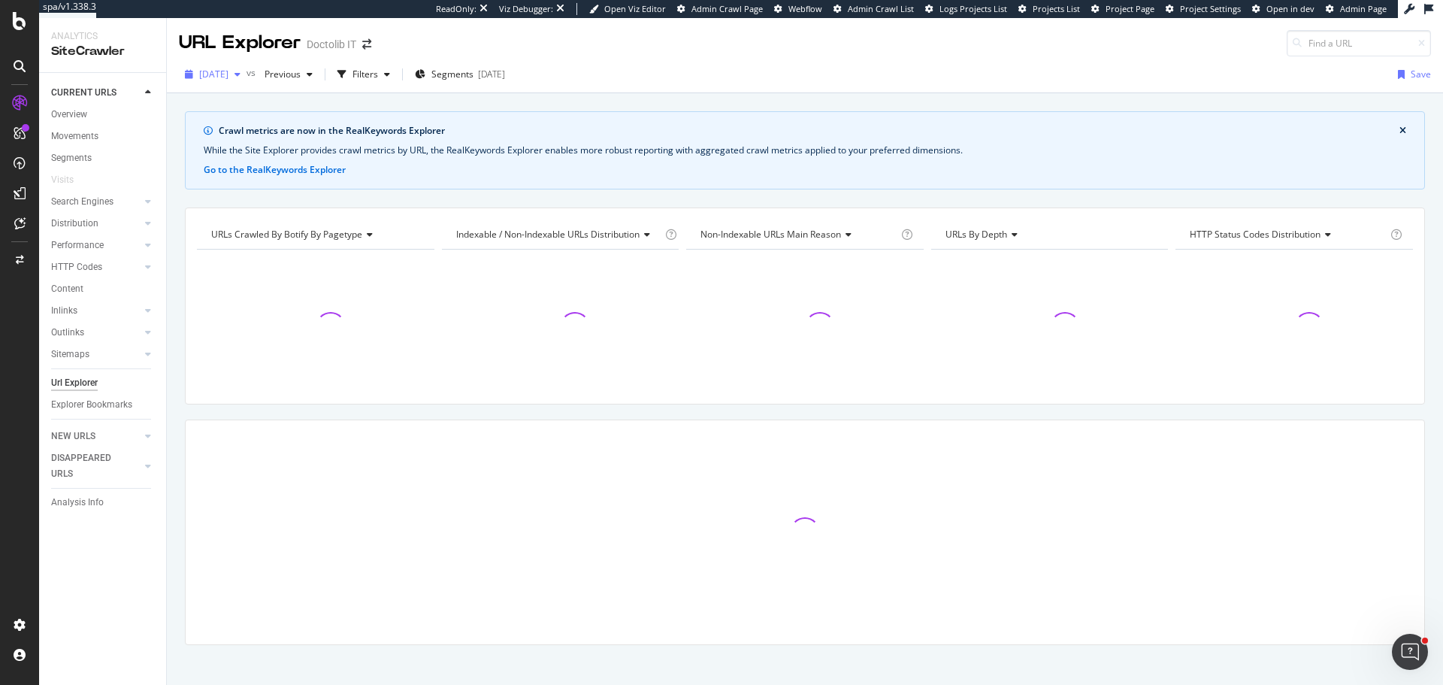
click at [247, 80] on div "[DATE]" at bounding box center [213, 74] width 68 height 23
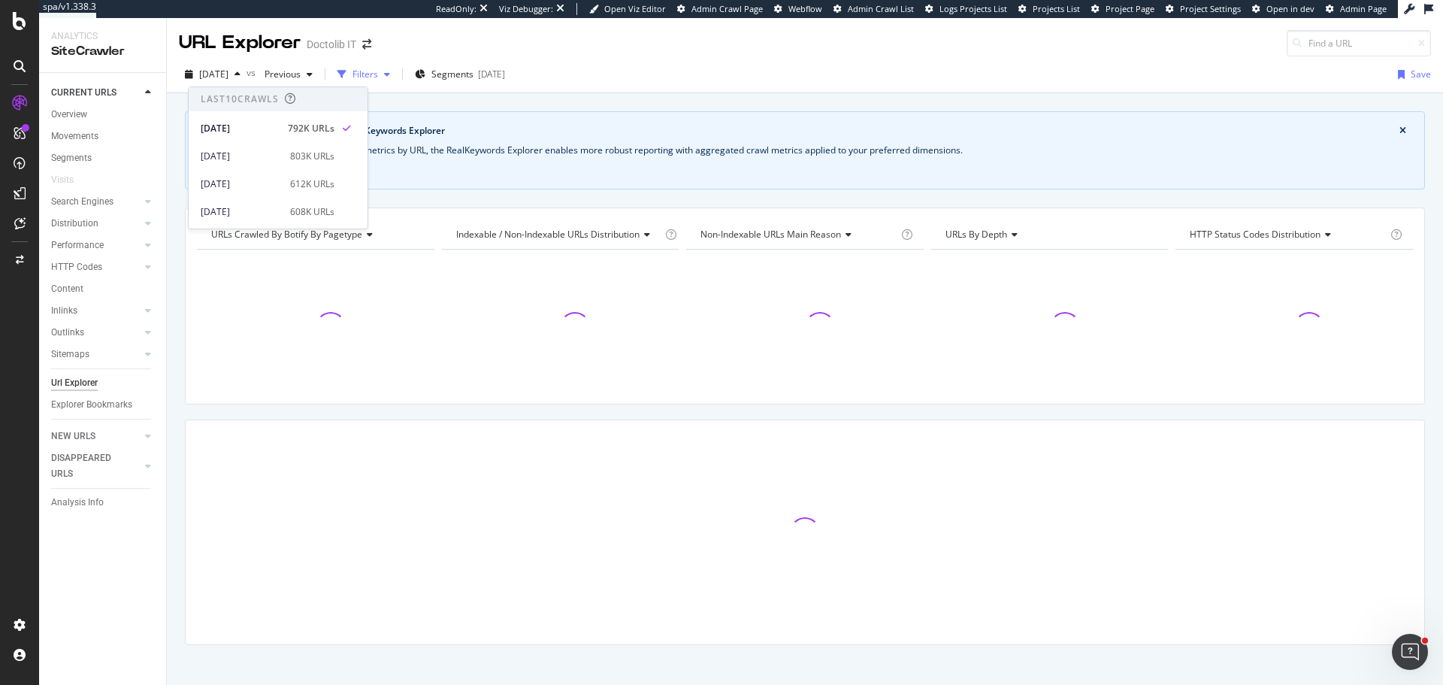
click at [353, 74] on div "button" at bounding box center [342, 74] width 21 height 21
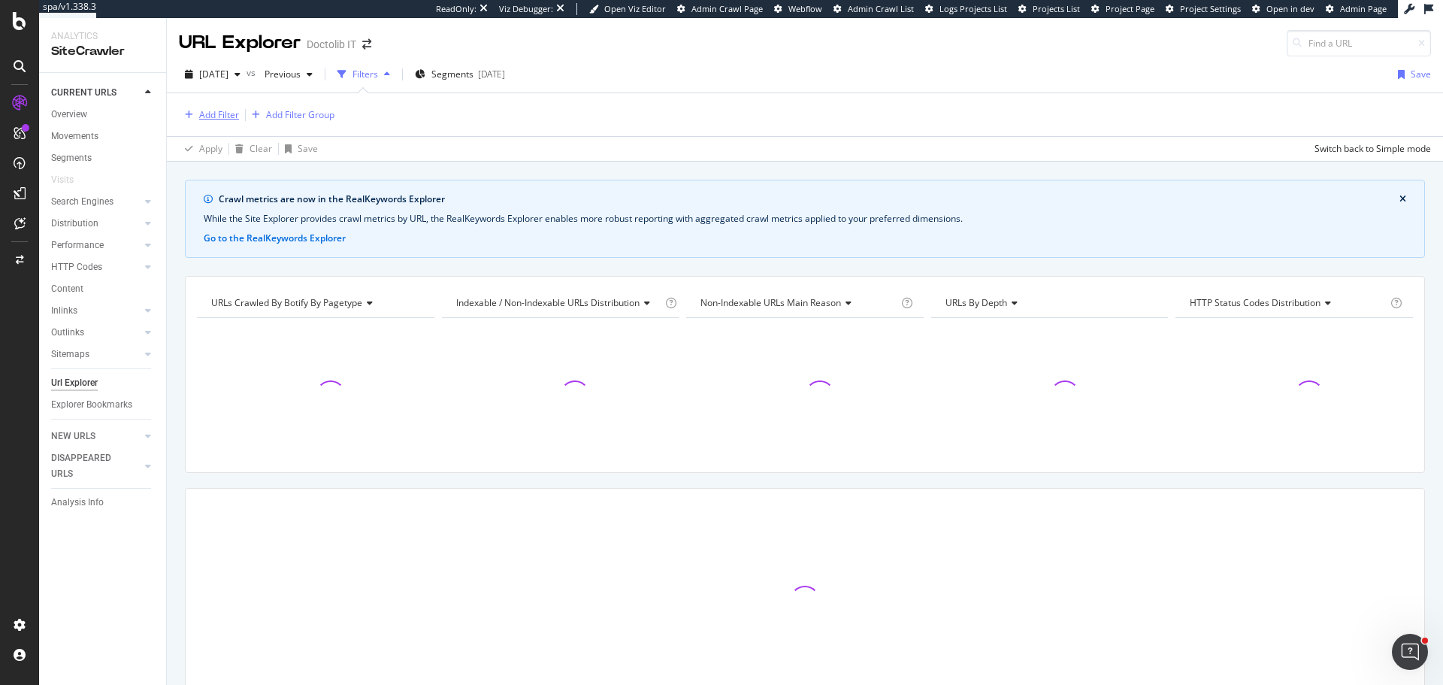
click at [218, 106] on button "Add Filter" at bounding box center [209, 115] width 60 height 18
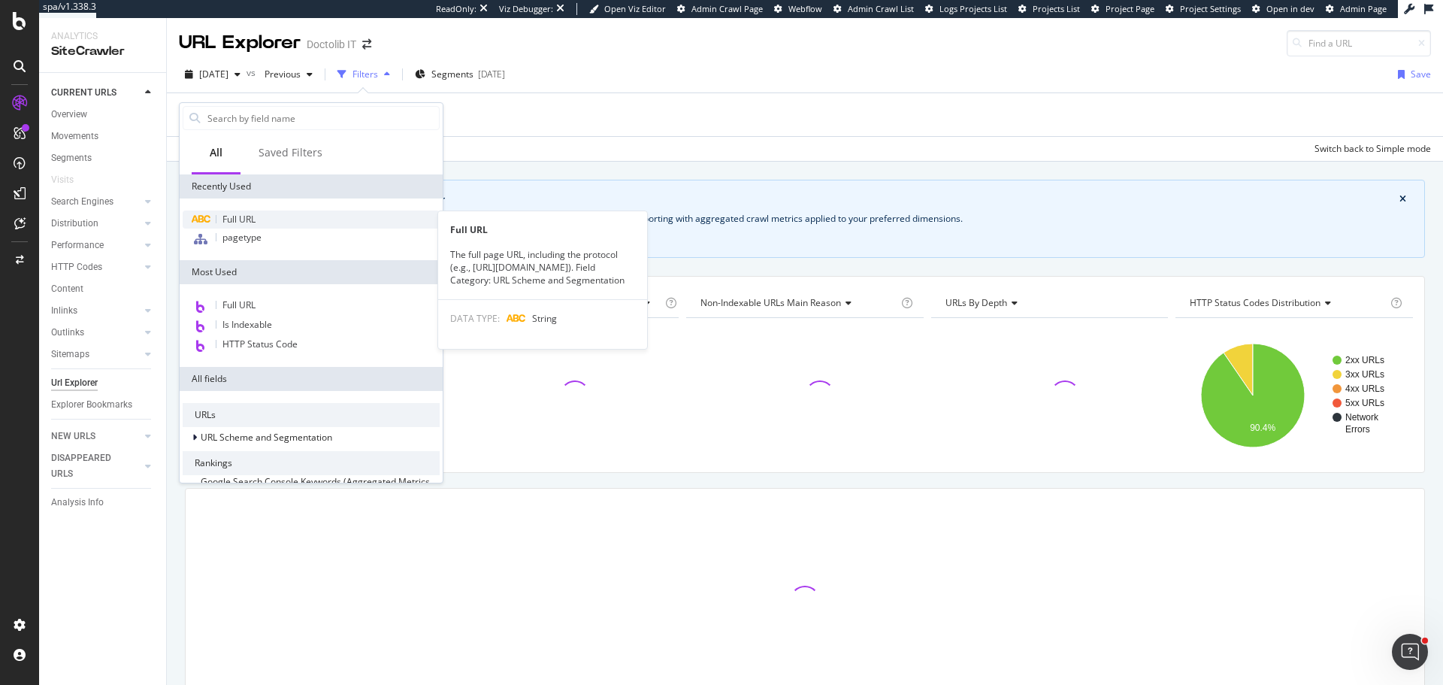
click at [259, 223] on div "Full URL" at bounding box center [311, 220] width 257 height 18
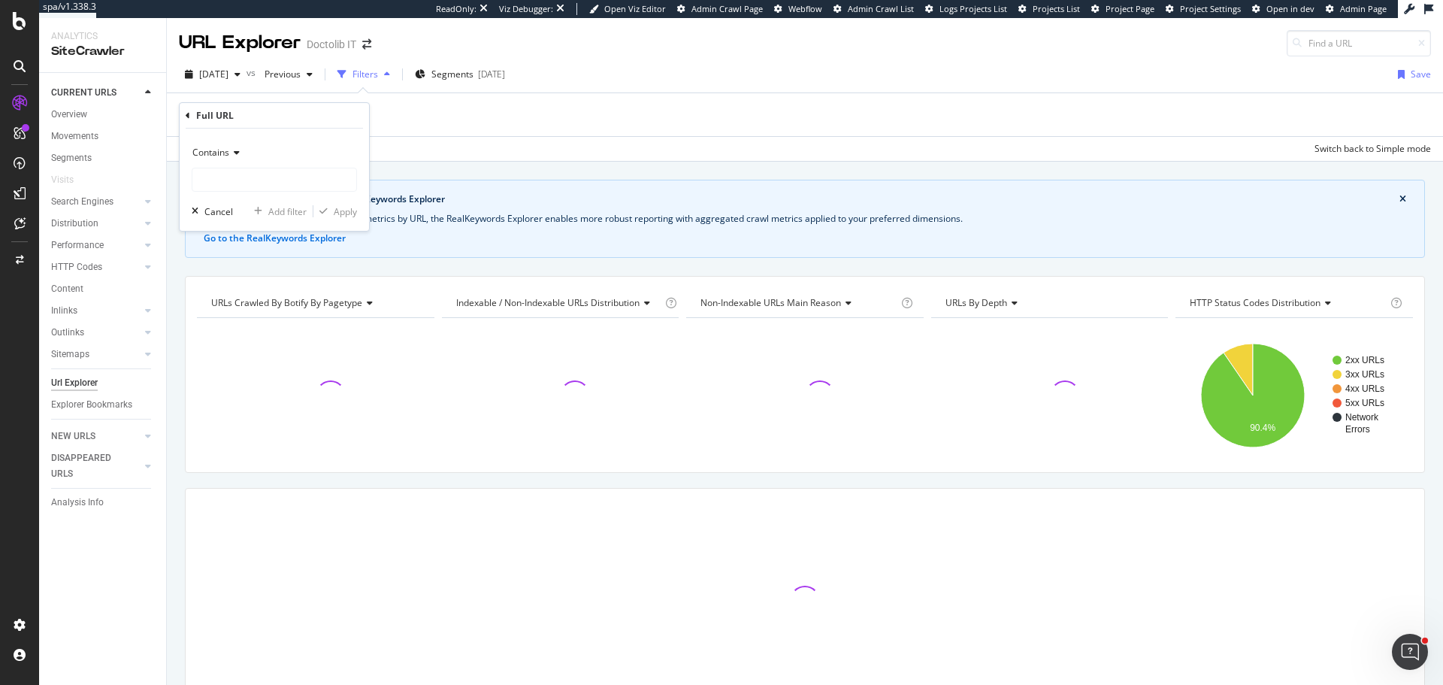
click at [244, 164] on div "Contains" at bounding box center [274, 153] width 165 height 24
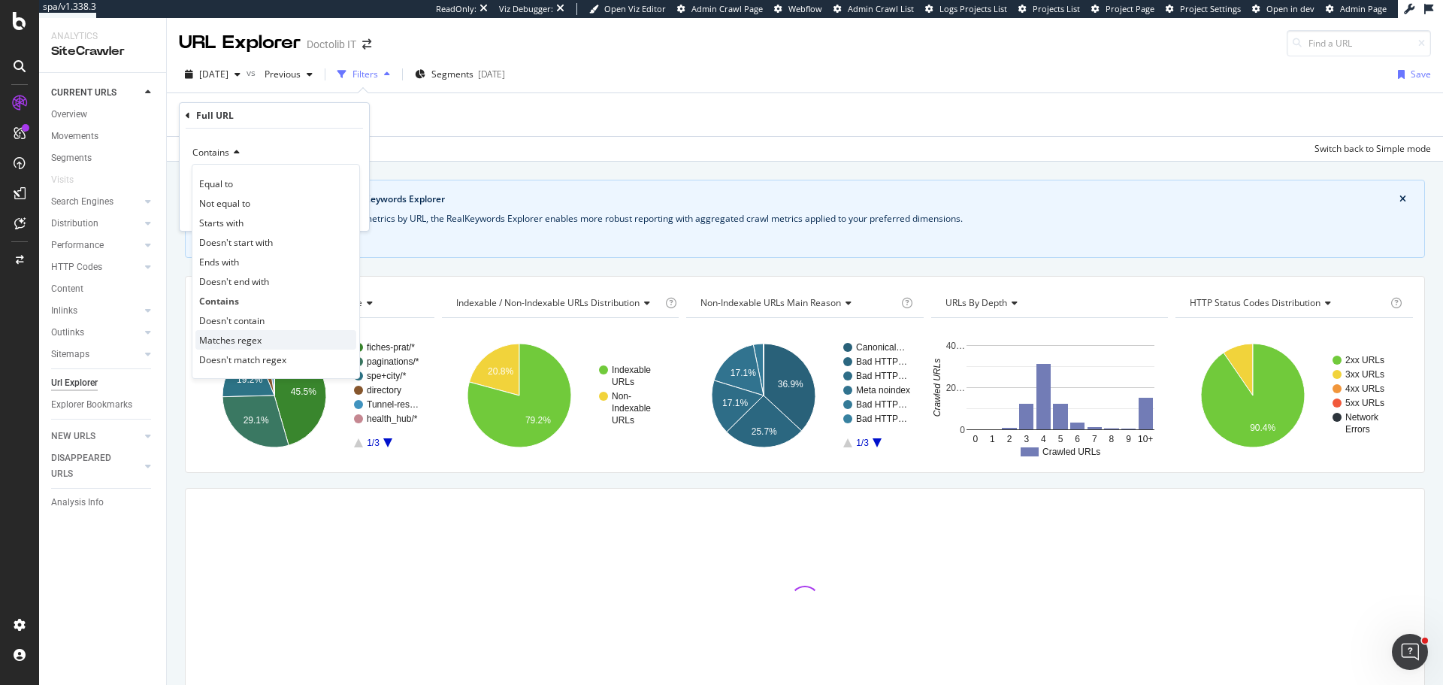
click at [268, 336] on div "Matches regex" at bounding box center [275, 340] width 161 height 20
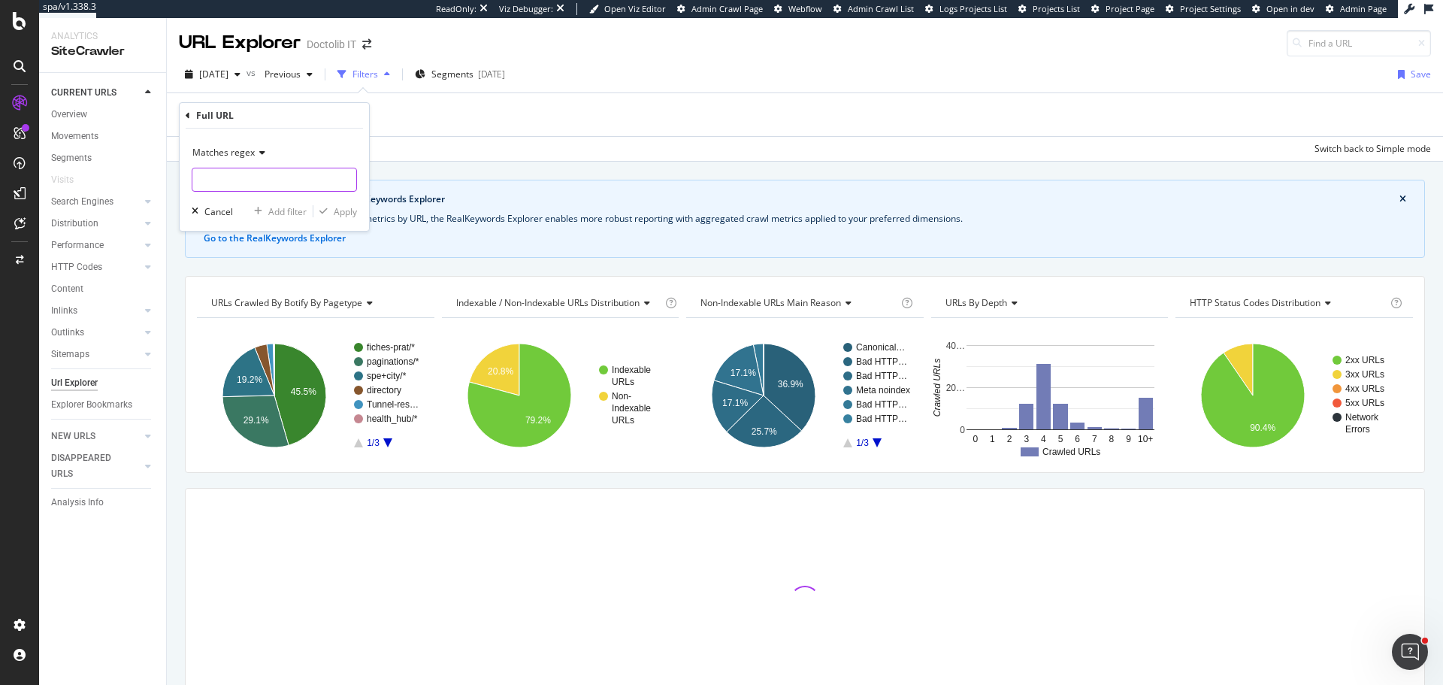
click at [268, 173] on input "text" at bounding box center [274, 180] width 164 height 24
paste input ".*page=\d+\?page=\d+"
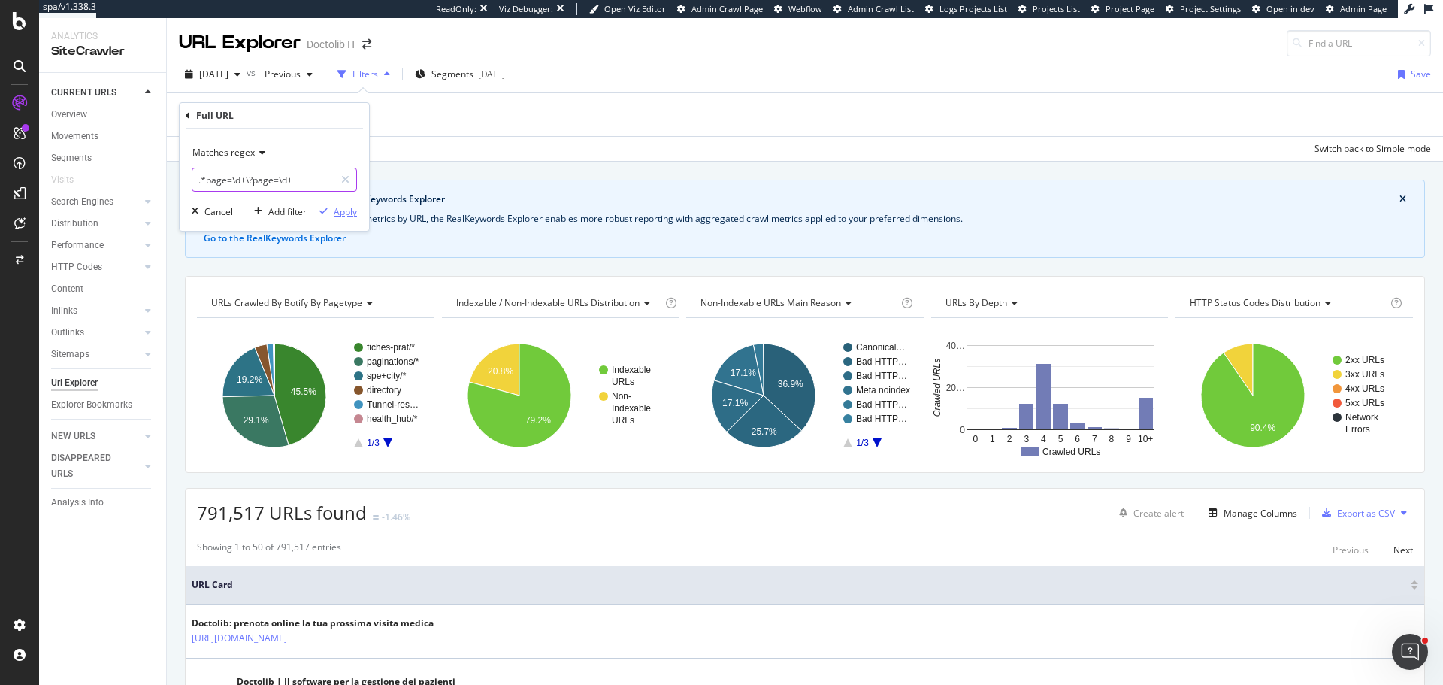
type input ".*page=\d+\?page=\d+"
click at [331, 206] on div "Apply" at bounding box center [336, 211] width 44 height 14
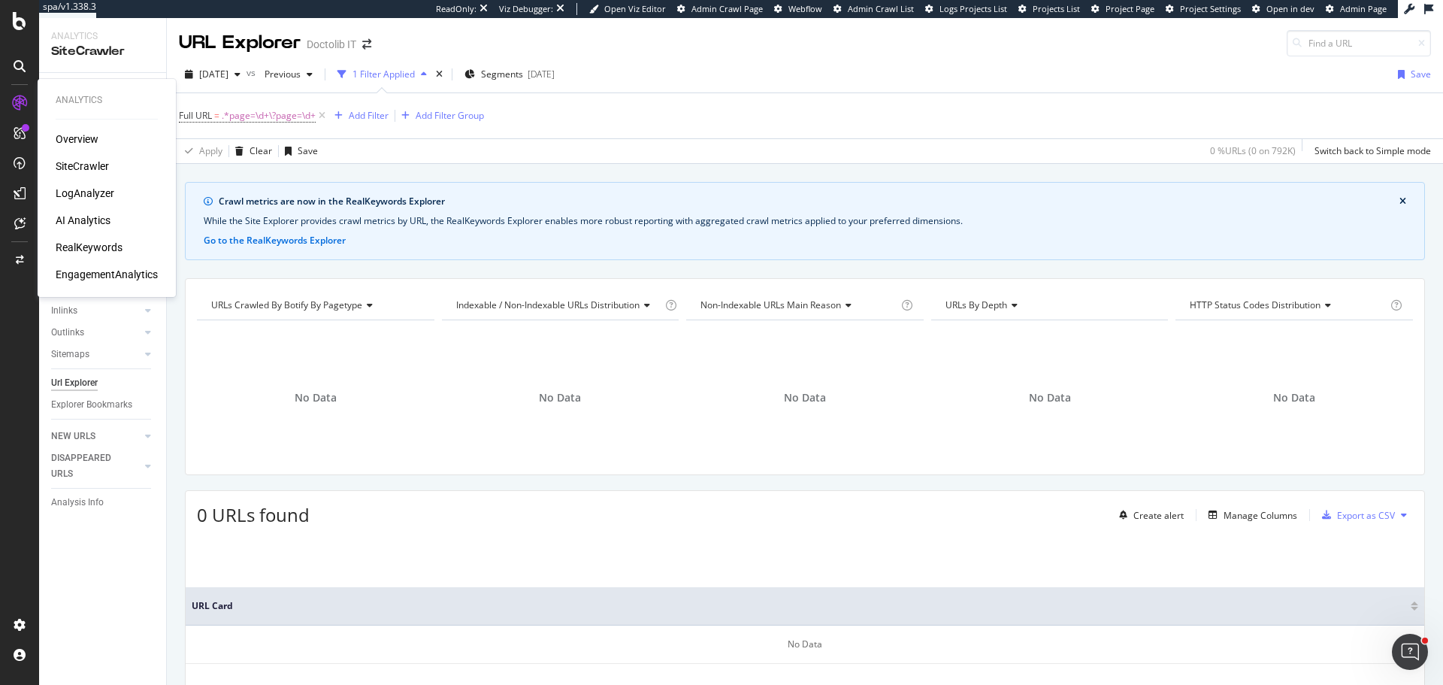
click at [77, 184] on div "Overview SiteCrawler LogAnalyzer AI Analytics RealKeywords EngagementAnalytics" at bounding box center [107, 207] width 102 height 150
click at [77, 189] on div "LogAnalyzer" at bounding box center [85, 193] width 59 height 15
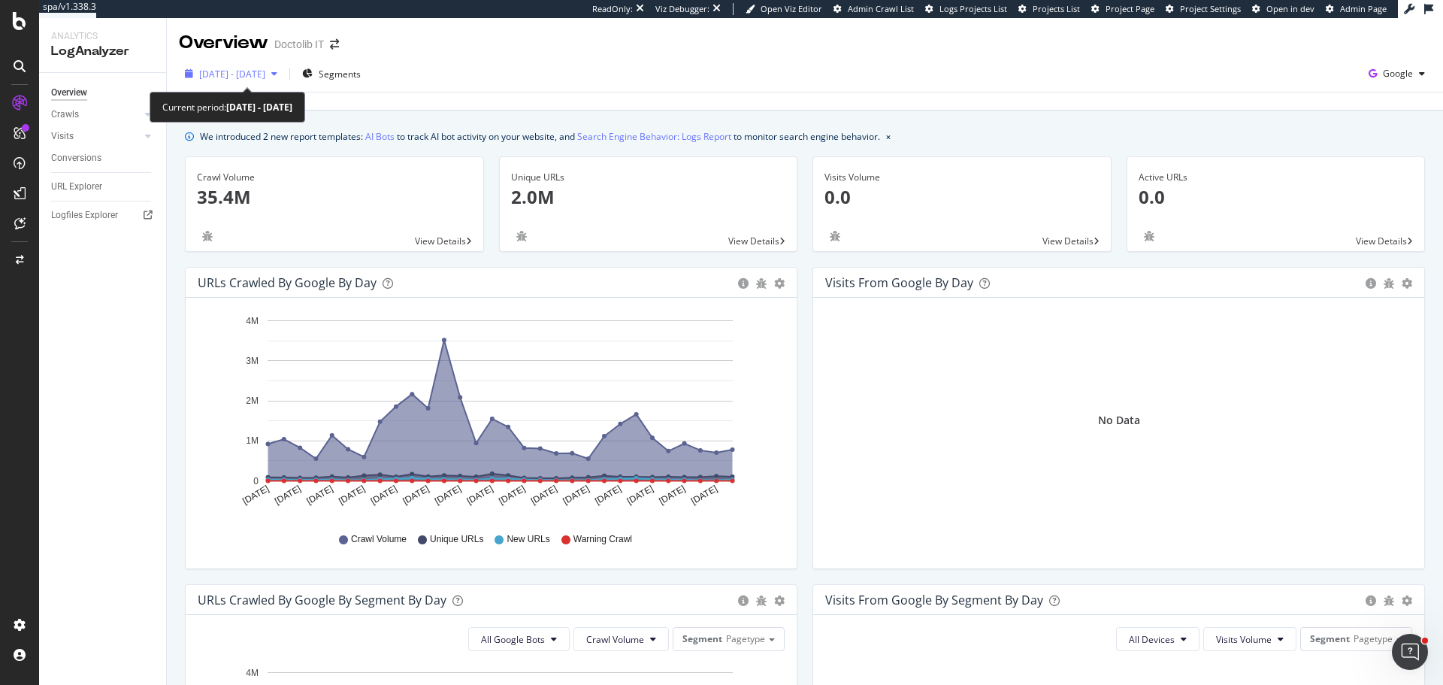
click at [283, 82] on div "2025 Sep. 7th - Oct. 6th" at bounding box center [231, 73] width 105 height 23
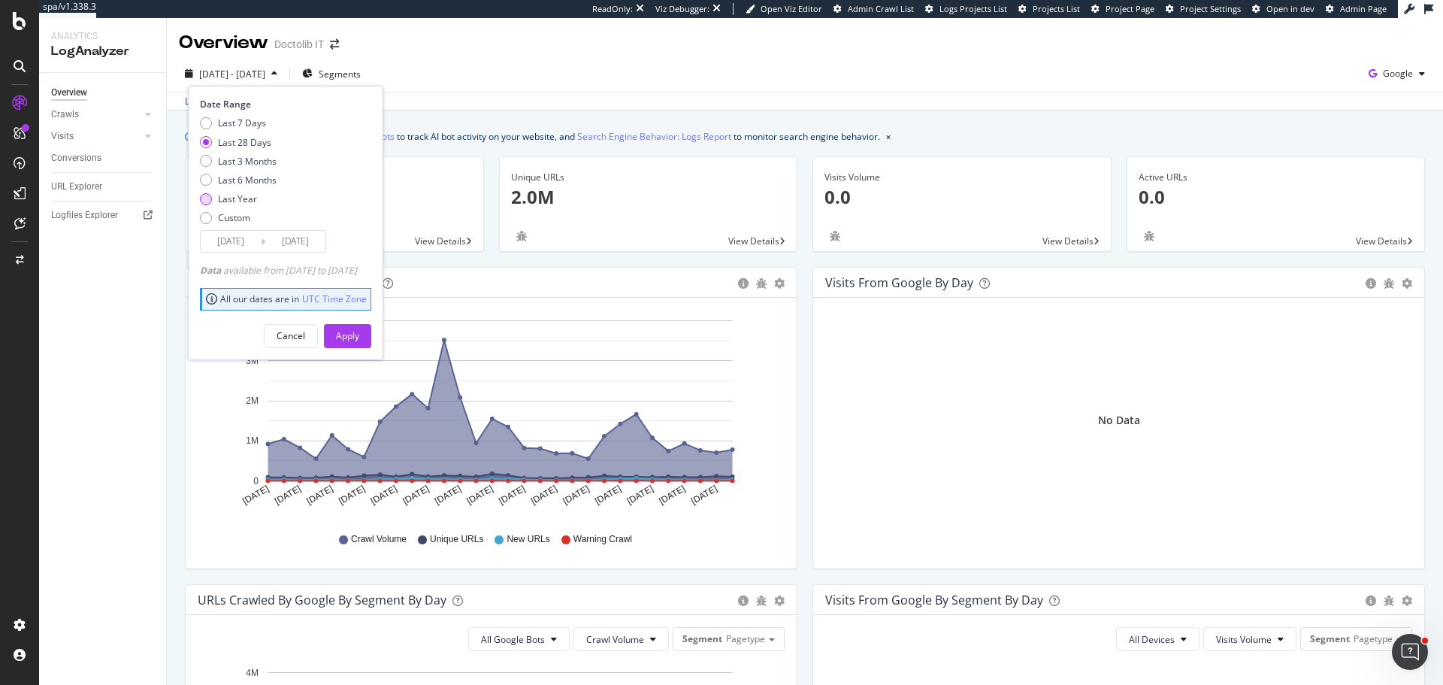
click at [259, 198] on div "Last Year" at bounding box center [238, 198] width 77 height 13
click at [262, 179] on div "Last 6 Months" at bounding box center [247, 180] width 59 height 13
click at [263, 162] on div "Last 3 Months" at bounding box center [247, 161] width 59 height 13
type input "2025/07/07"
click at [356, 335] on button "Apply" at bounding box center [347, 336] width 47 height 24
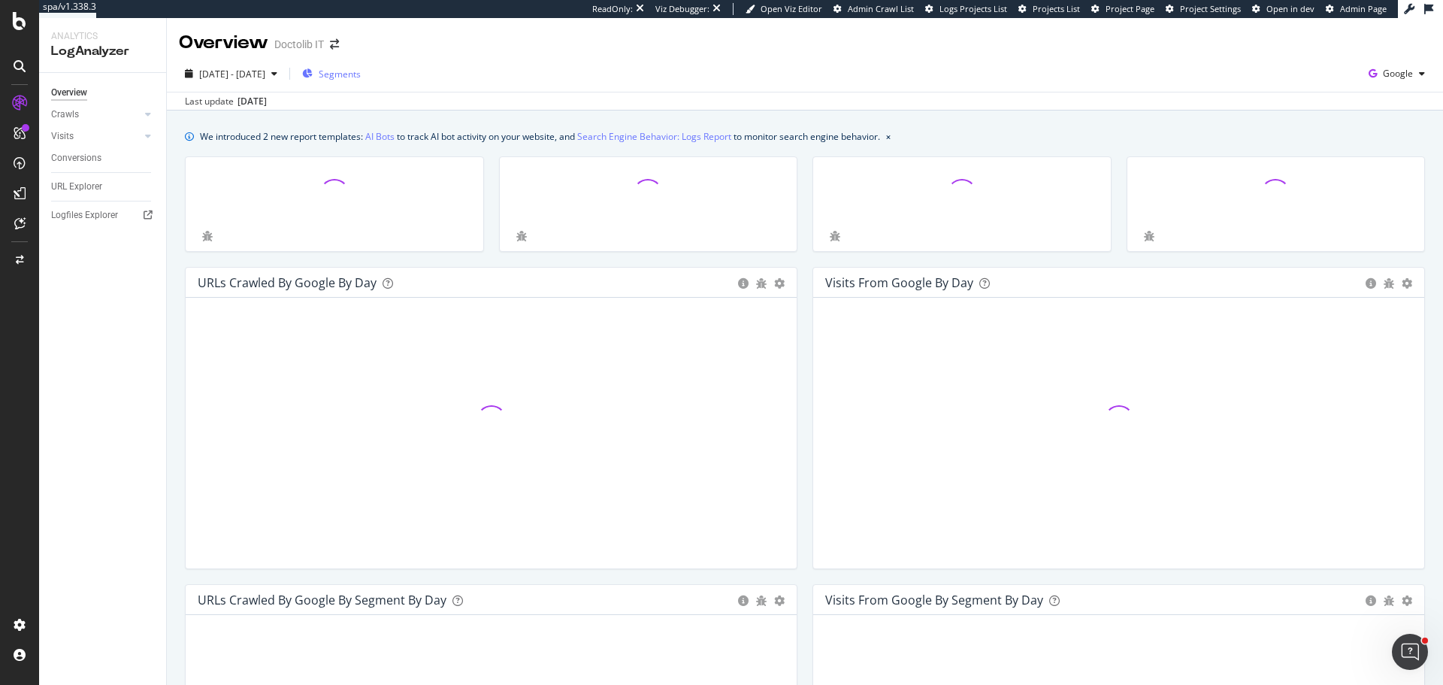
click at [361, 84] on div "Segments" at bounding box center [331, 73] width 59 height 23
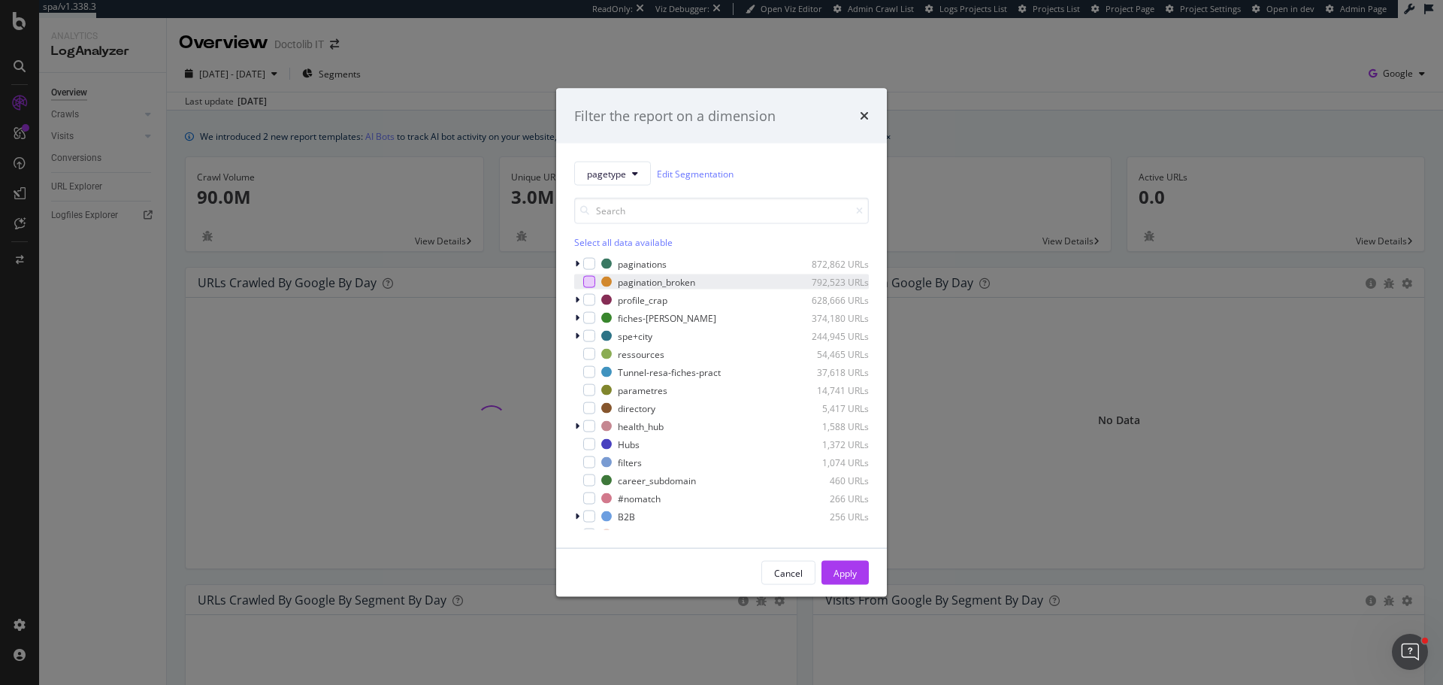
click at [586, 286] on div "modal" at bounding box center [589, 282] width 12 height 12
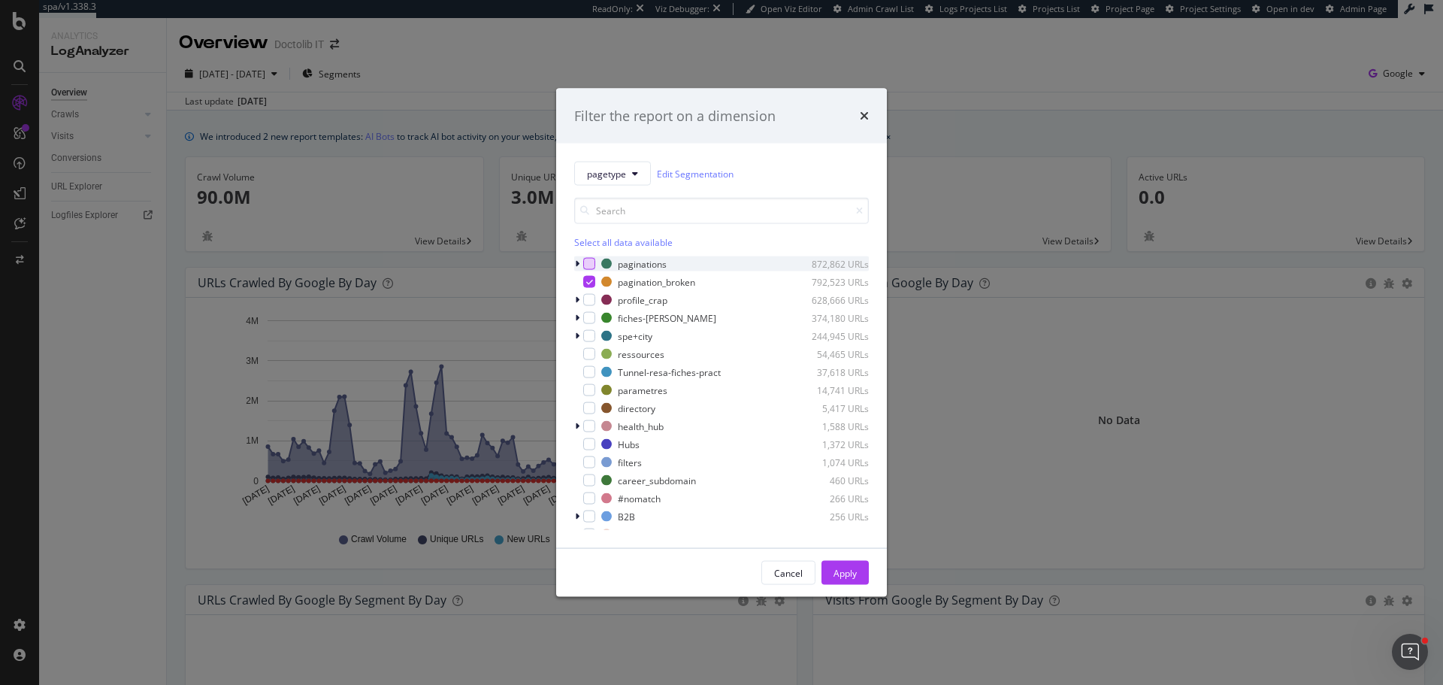
click at [589, 263] on div "modal" at bounding box center [589, 264] width 12 height 12
click at [832, 562] on button "Apply" at bounding box center [845, 573] width 47 height 24
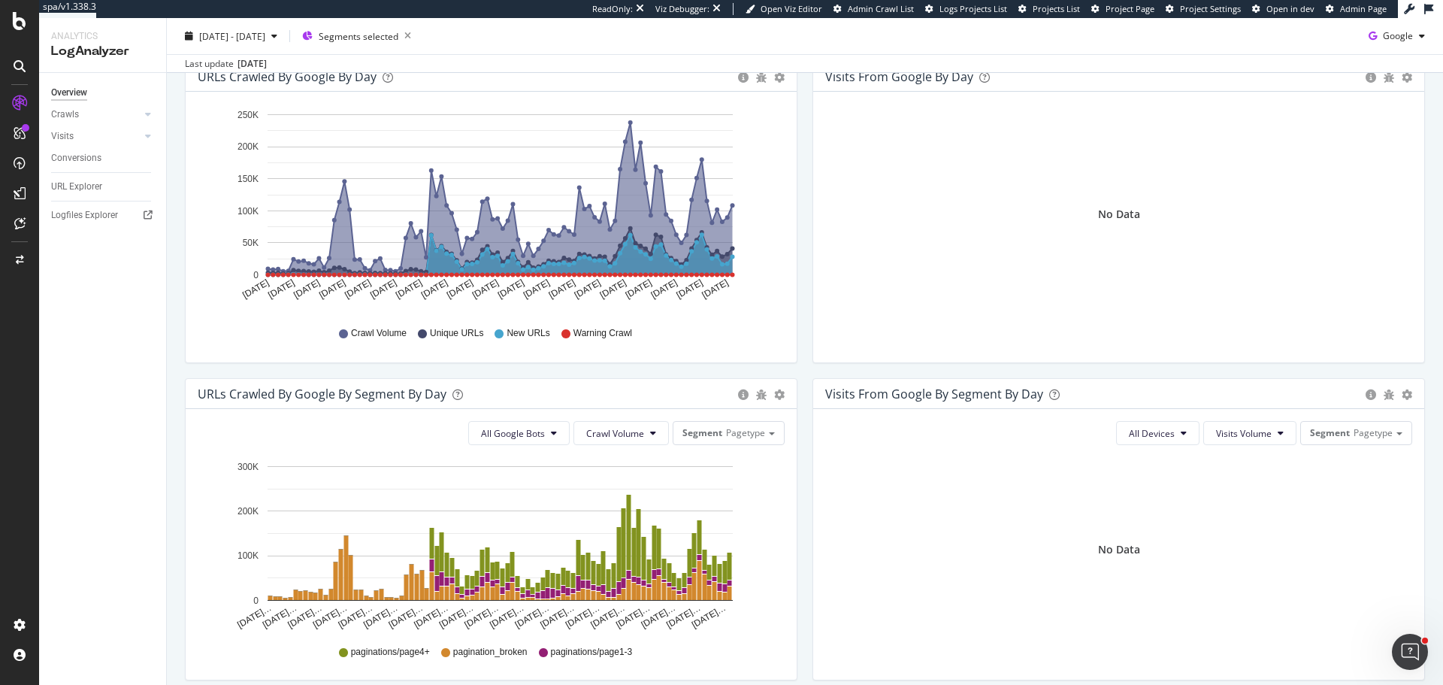
scroll to position [226, 0]
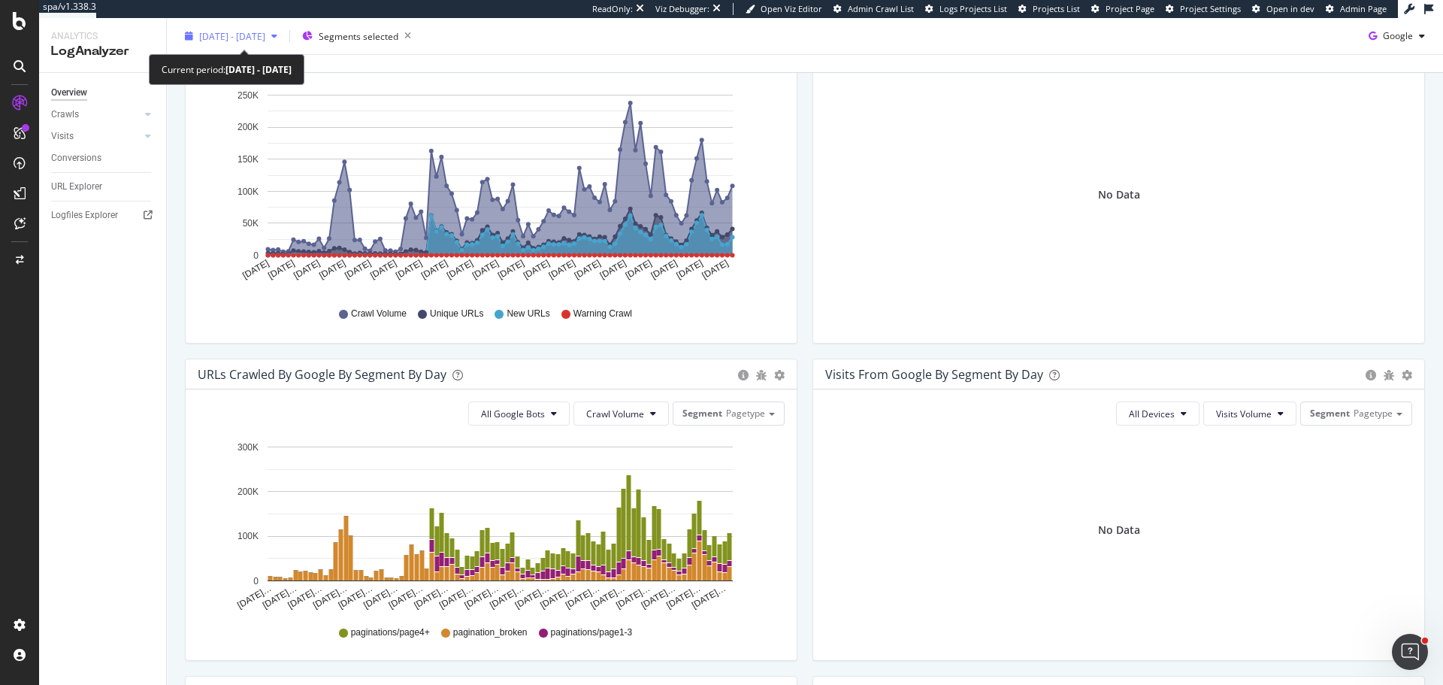
click at [251, 45] on div "2025 Jul. 7th - Oct. 6th" at bounding box center [231, 36] width 105 height 23
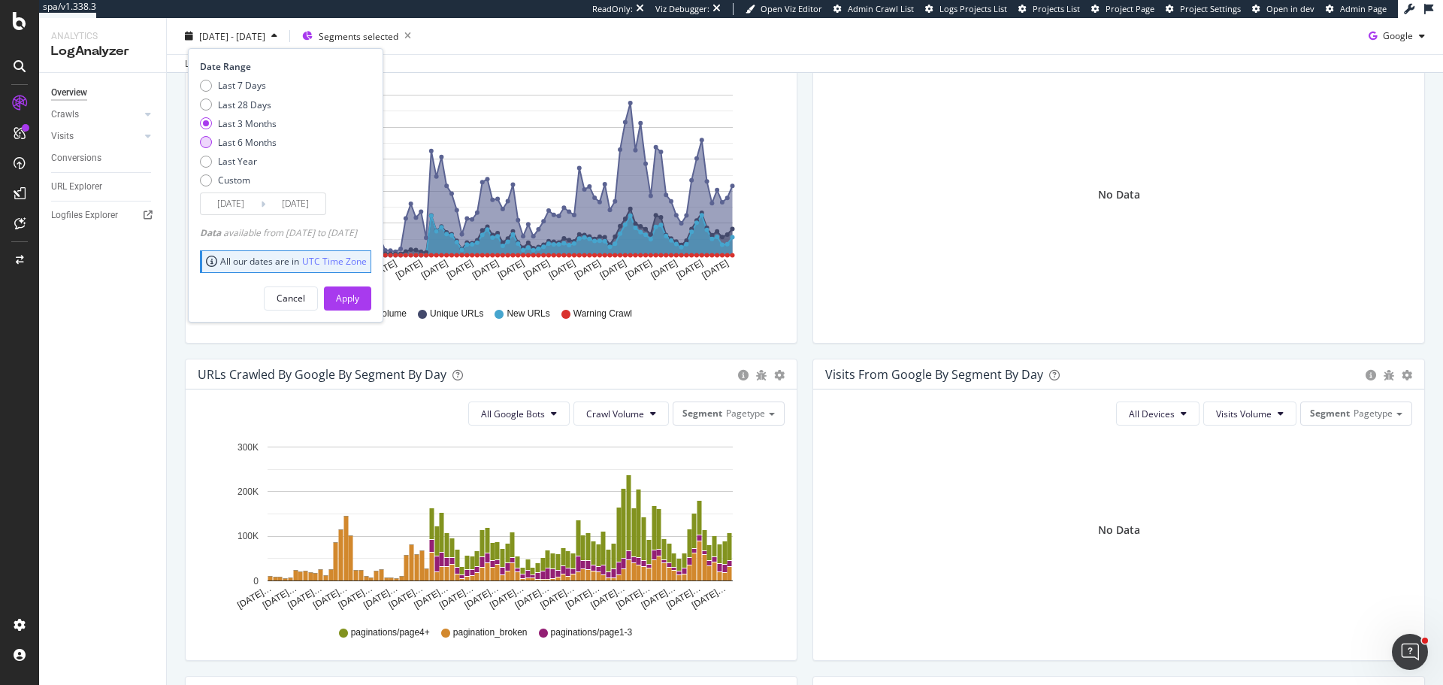
click at [266, 146] on div "Last 6 Months" at bounding box center [247, 142] width 59 height 13
type input "2025/04/07"
click at [371, 305] on button "Apply" at bounding box center [347, 298] width 47 height 24
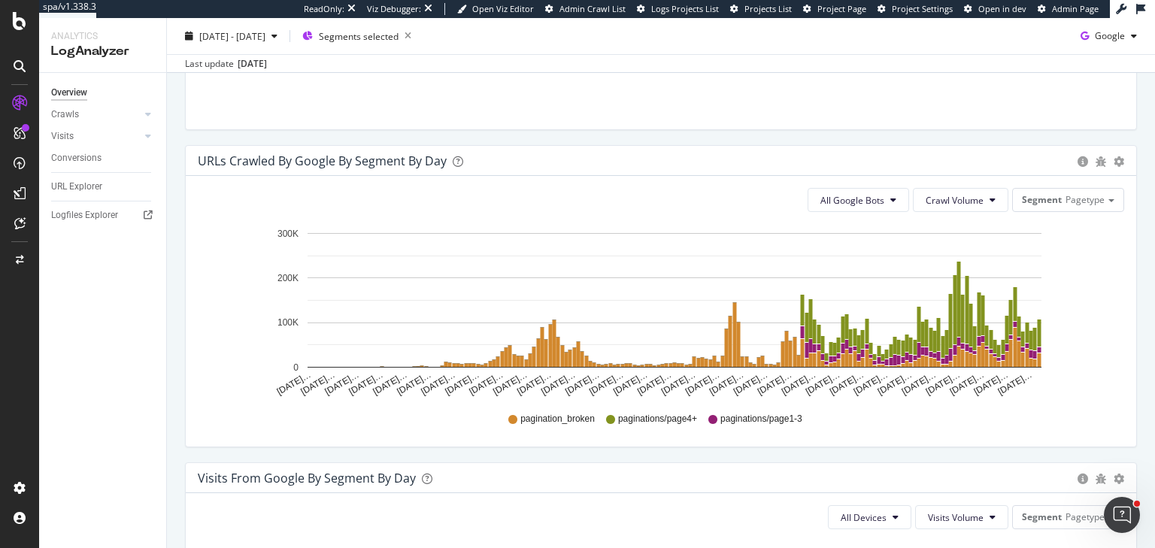
scroll to position [816, 0]
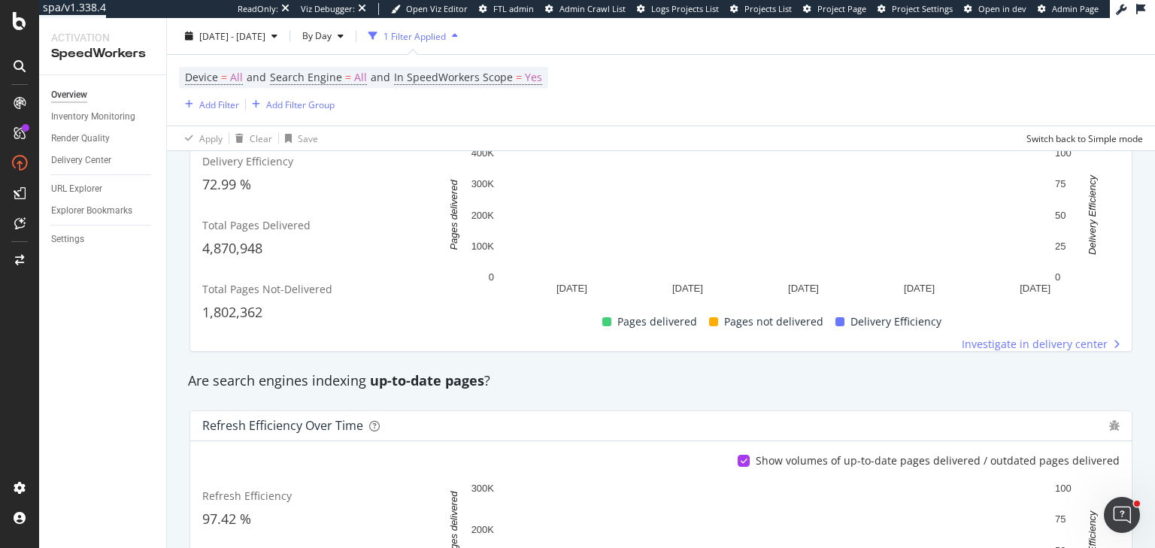
scroll to position [361, 0]
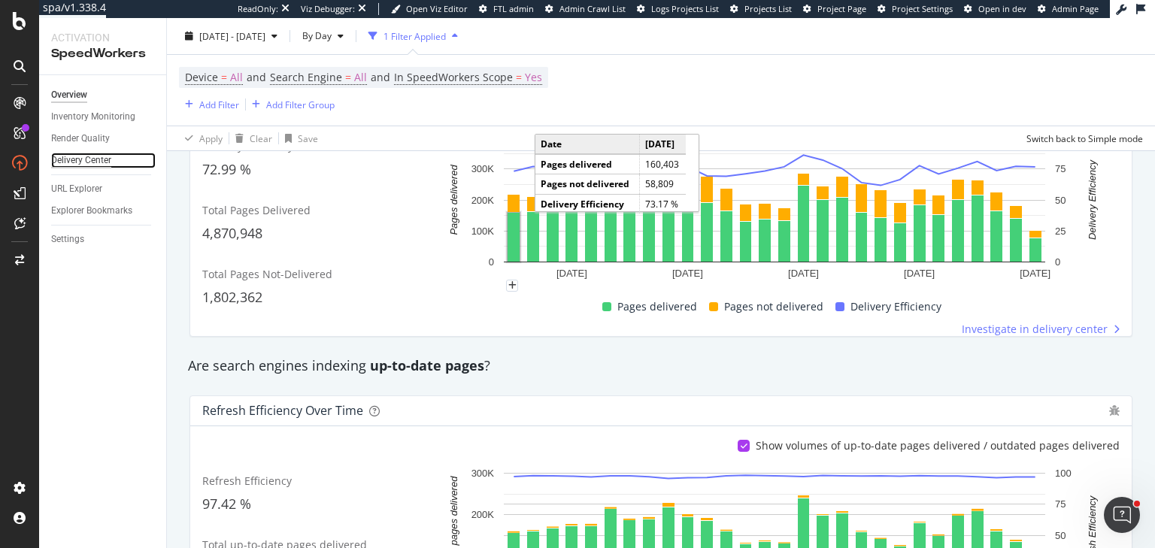
click at [99, 162] on div "Delivery Center" at bounding box center [81, 161] width 60 height 16
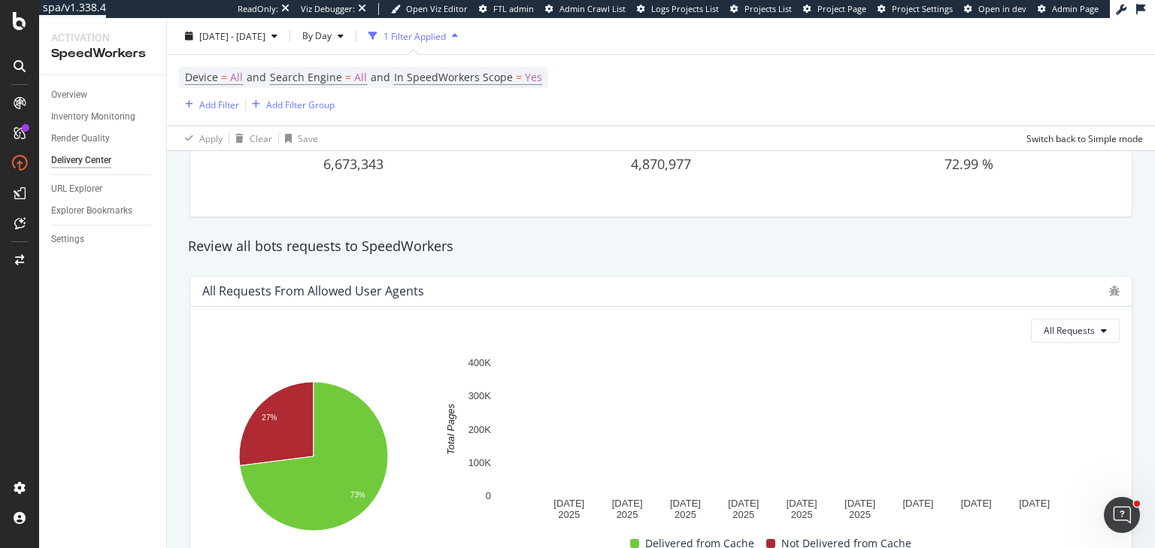
scroll to position [180, 0]
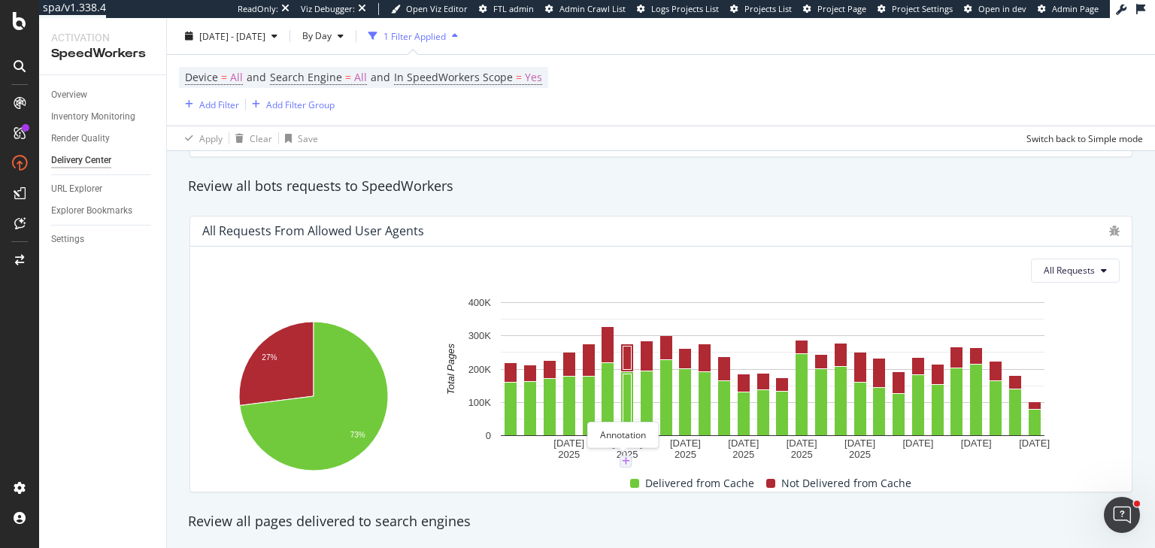
click at [626, 463] on icon "plus" at bounding box center [626, 461] width 8 height 9
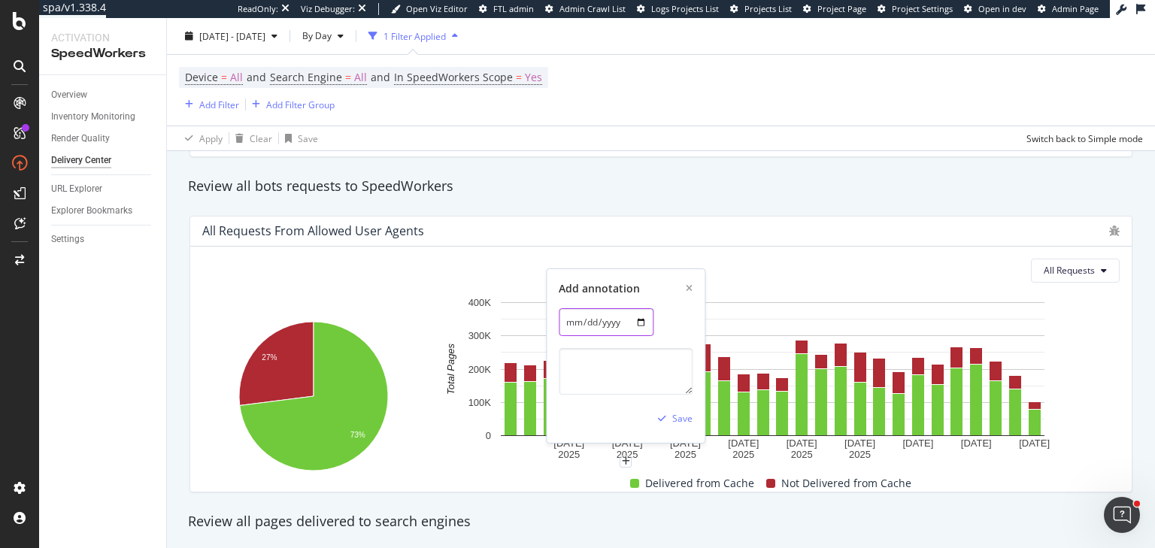
click at [633, 319] on input "[DATE]" at bounding box center [606, 322] width 95 height 28
type input "[DATE]"
click at [620, 373] on textarea at bounding box center [626, 371] width 134 height 47
click at [634, 391] on textarea "New config including pagination URLs crawled 1 time" at bounding box center [626, 371] width 134 height 47
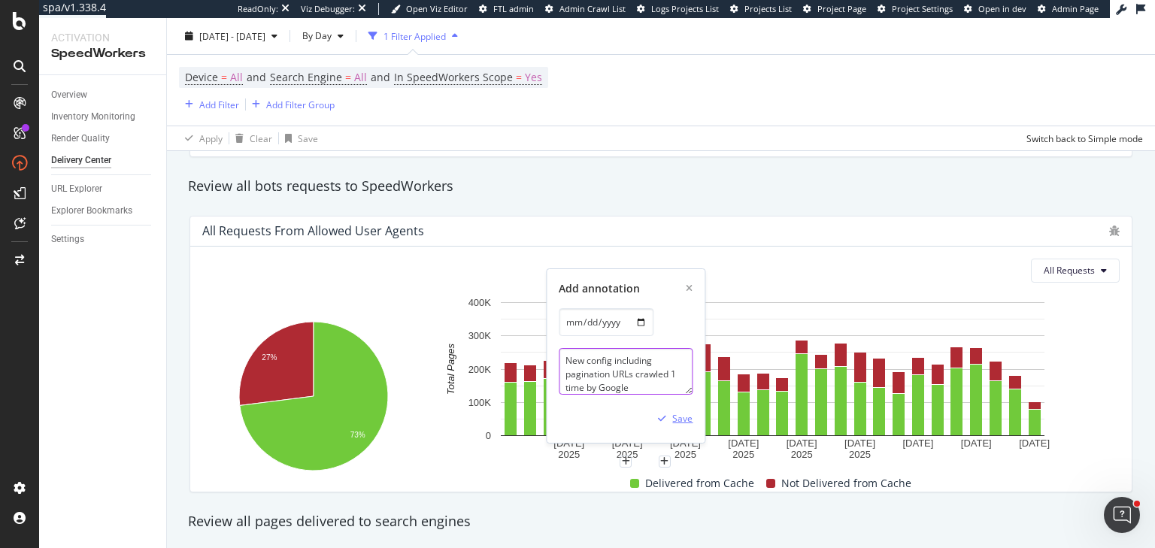
type textarea "New config including pagination URLs crawled 1 time by Google"
click at [673, 419] on div "Save" at bounding box center [682, 418] width 20 height 13
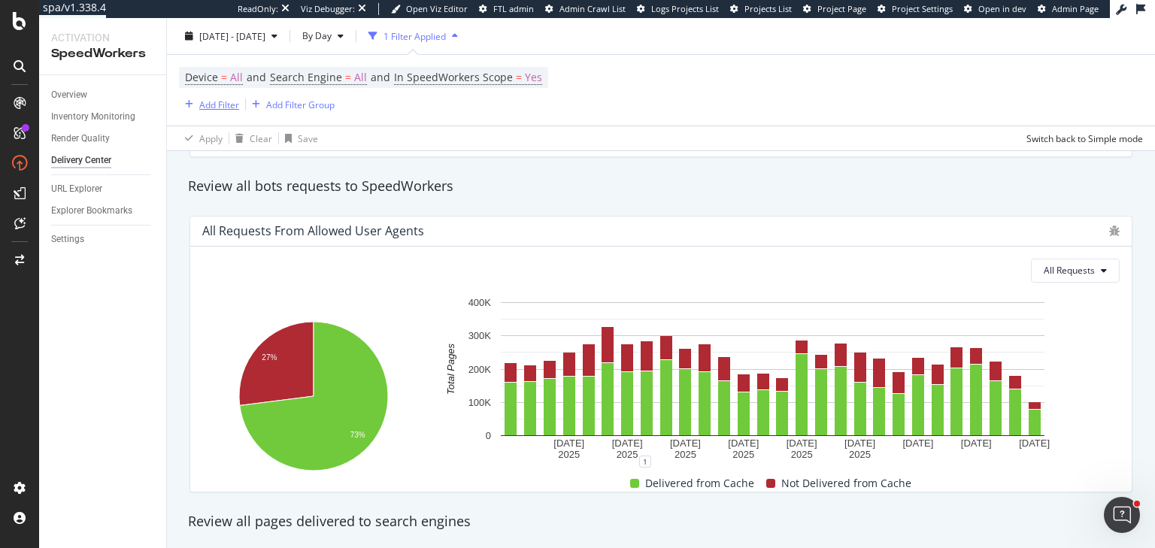
click at [208, 108] on div "Add Filter" at bounding box center [219, 104] width 40 height 13
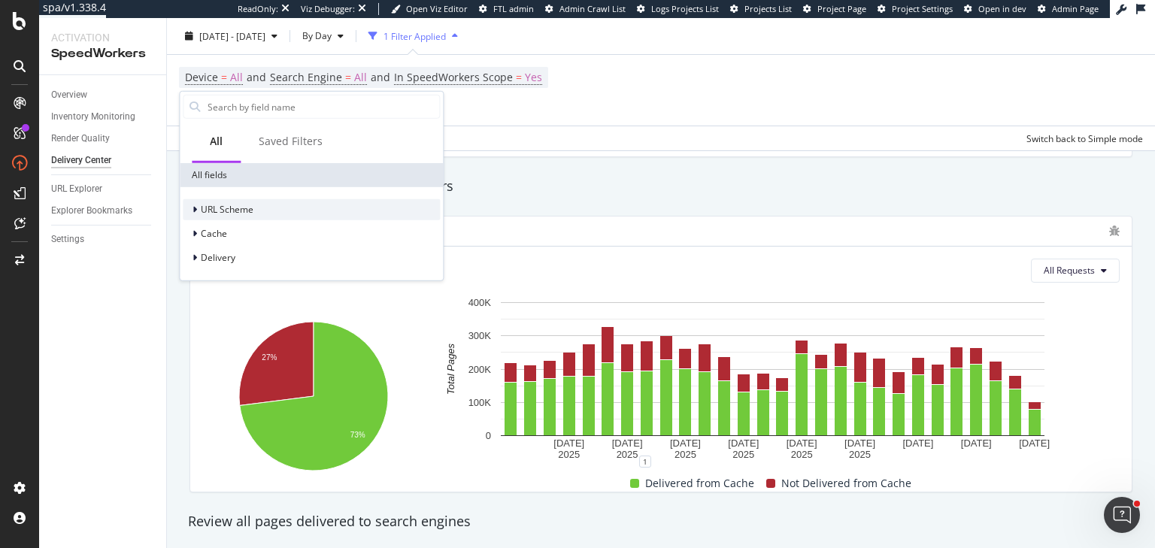
click at [268, 204] on div "URL Scheme" at bounding box center [311, 209] width 257 height 21
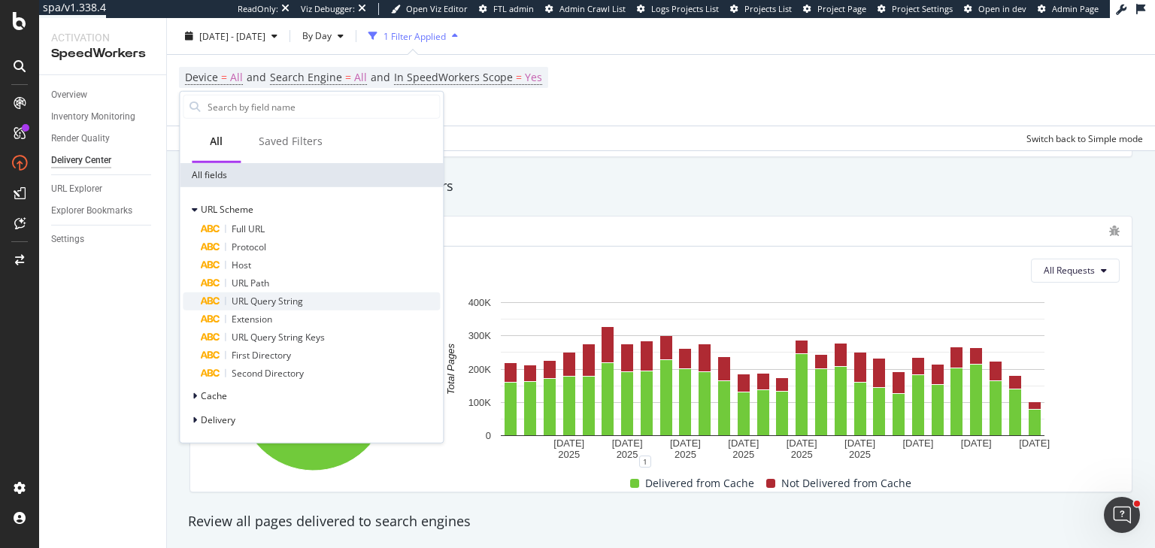
click at [275, 303] on span "URL Query String" at bounding box center [267, 301] width 71 height 13
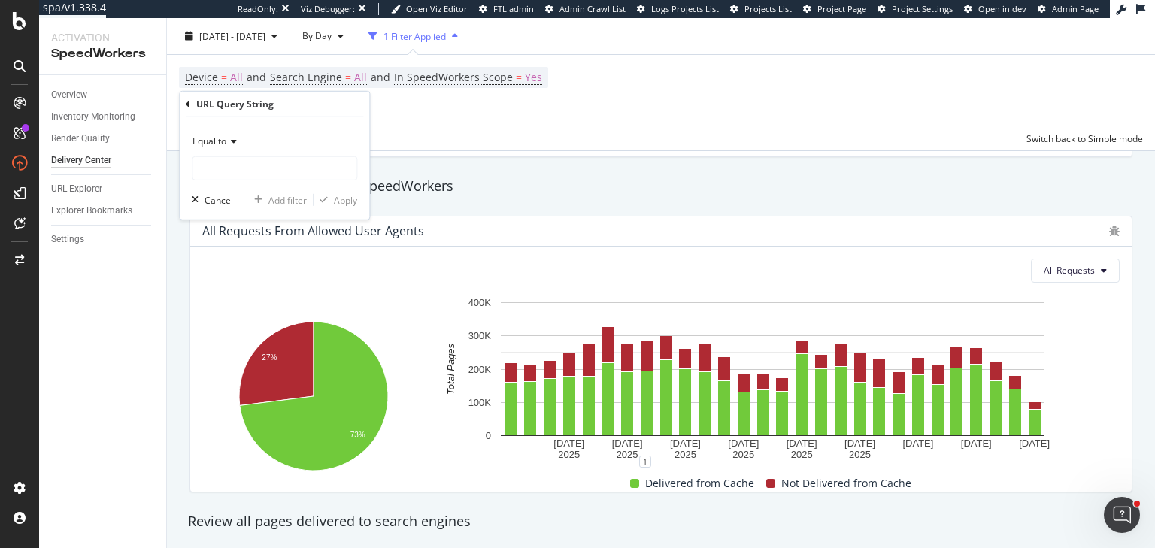
click at [228, 146] on div "Equal to" at bounding box center [274, 141] width 165 height 24
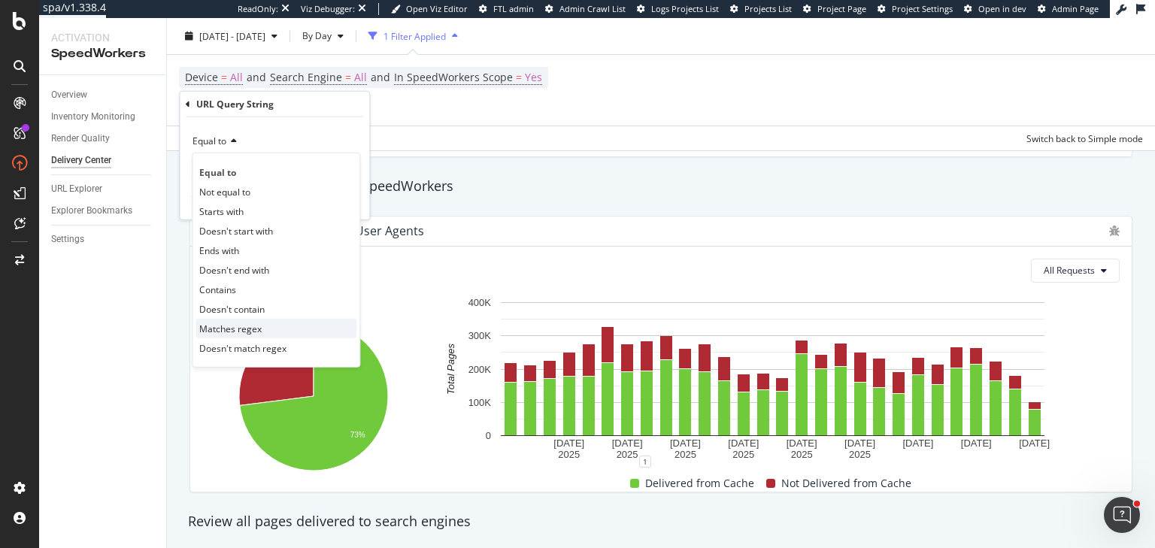
click at [250, 325] on span "Matches regex" at bounding box center [230, 328] width 62 height 13
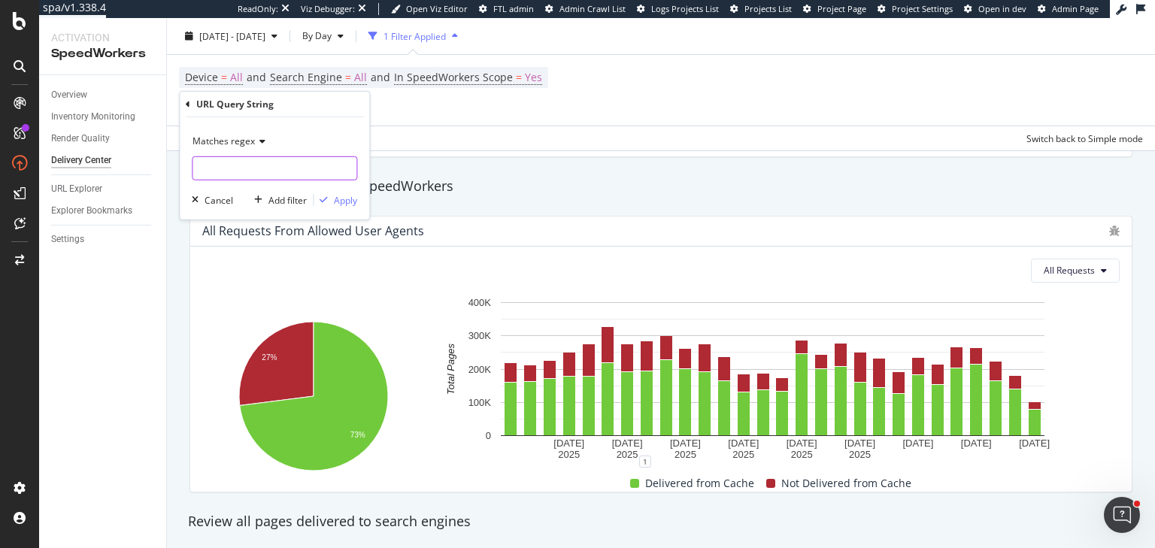
click at [262, 169] on input "text" at bounding box center [274, 168] width 164 height 24
click at [196, 168] on input "?page=(2|3)$" at bounding box center [263, 168] width 142 height 24
type input "\?page=(2|3)$"
click at [347, 204] on div "Apply" at bounding box center [345, 199] width 23 height 13
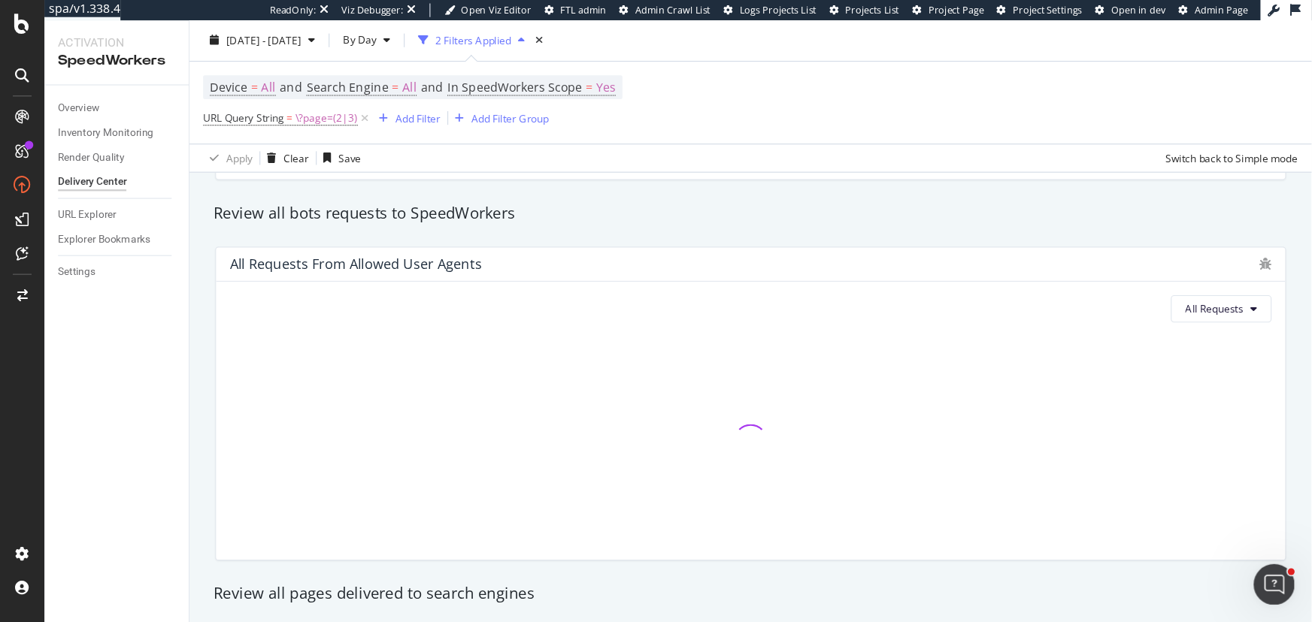
scroll to position [182, 0]
click at [231, 108] on span "URL Query String" at bounding box center [214, 104] width 71 height 13
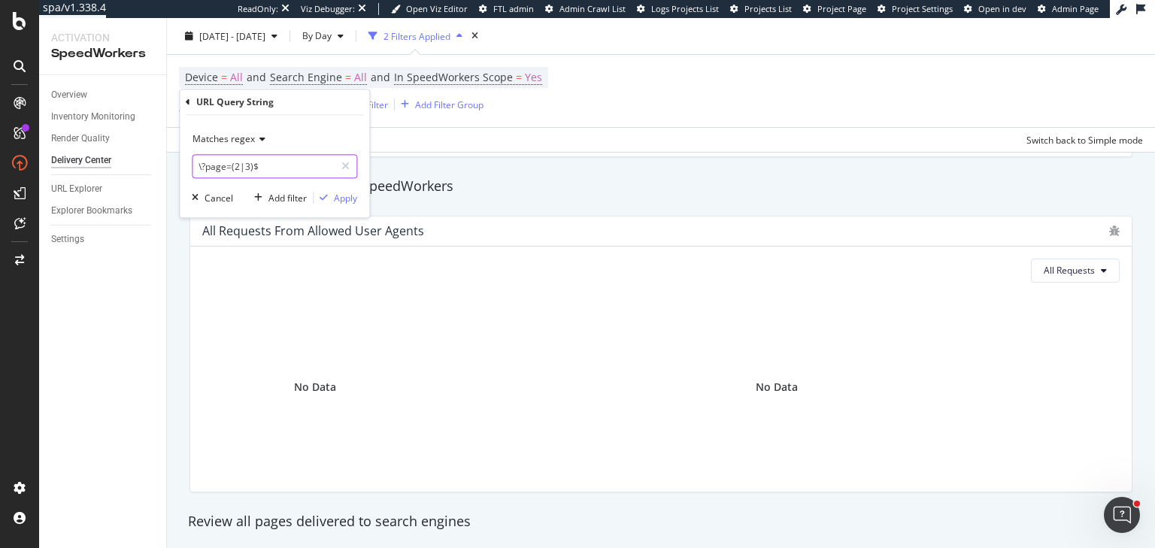
click at [226, 164] on input "\?page=(2|3)$" at bounding box center [263, 167] width 142 height 24
click at [238, 166] on input "\?page=(2|3)$" at bounding box center [263, 167] width 142 height 24
click at [226, 165] on input "\?page=(2|3)$" at bounding box center [263, 167] width 142 height 24
type input "\?page\=(2|3)$"
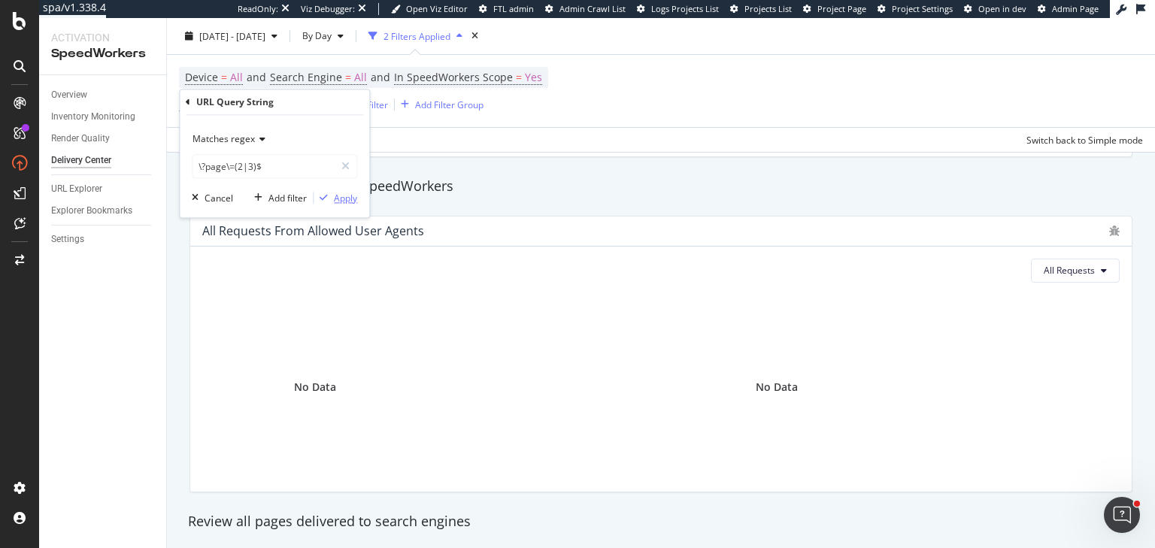
click at [348, 198] on div "Apply" at bounding box center [345, 198] width 23 height 13
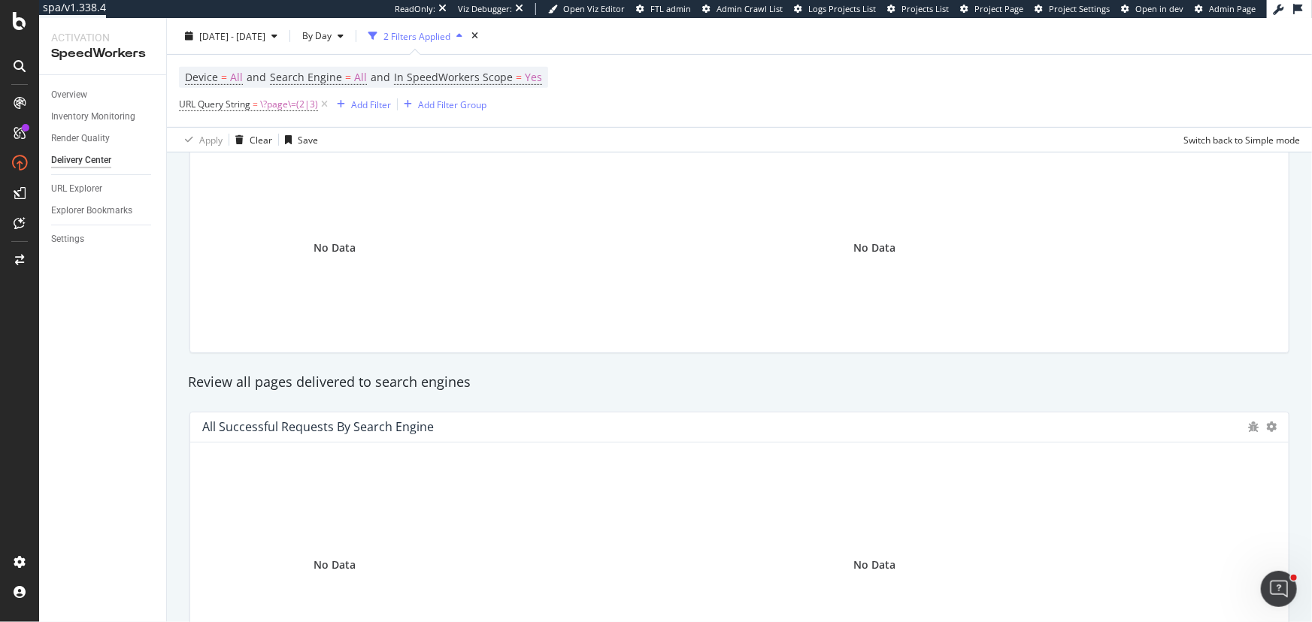
scroll to position [182, 0]
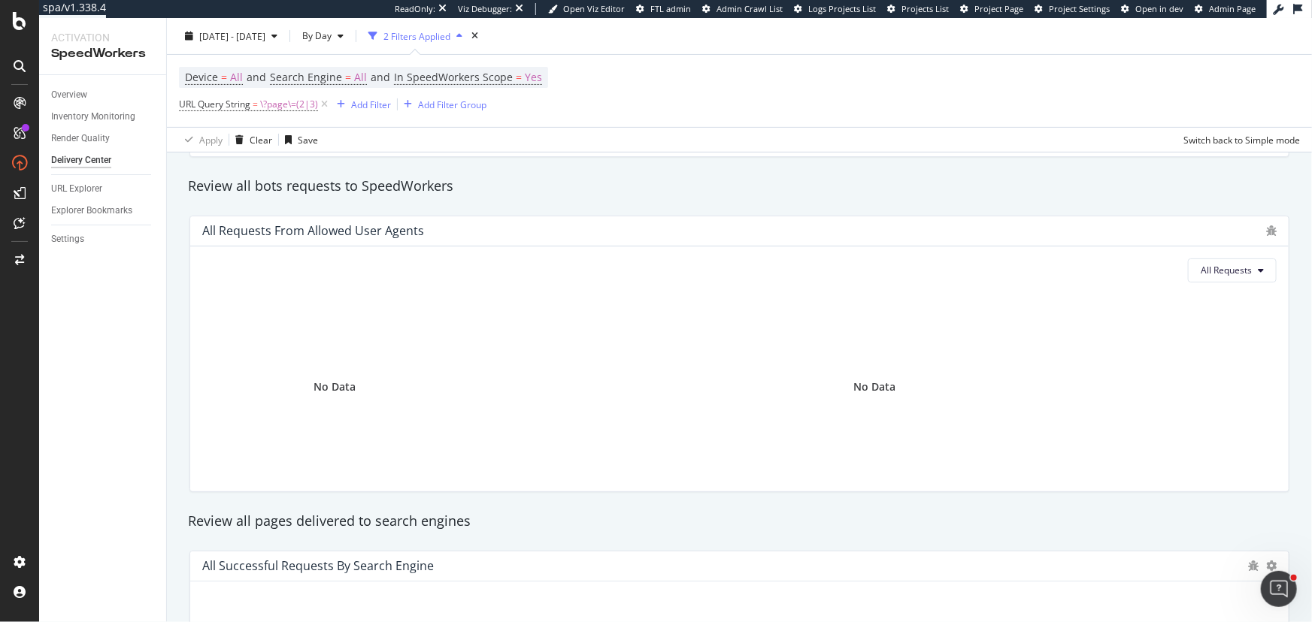
click at [323, 105] on icon at bounding box center [324, 104] width 13 height 15
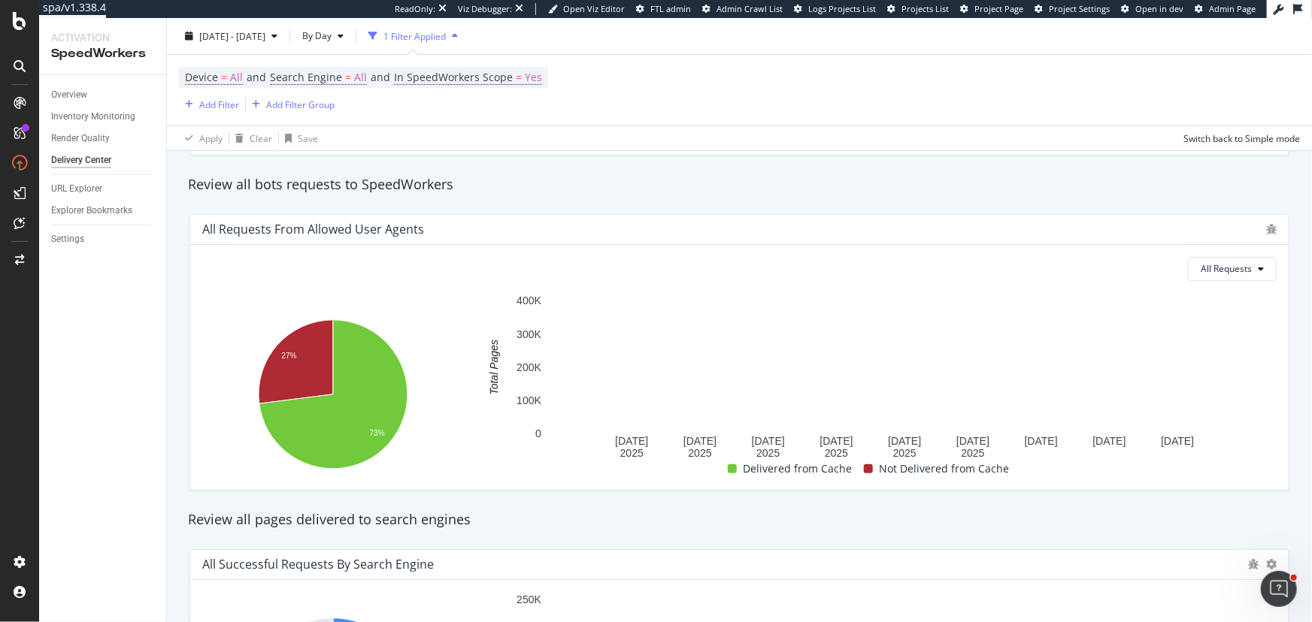
scroll to position [180, 0]
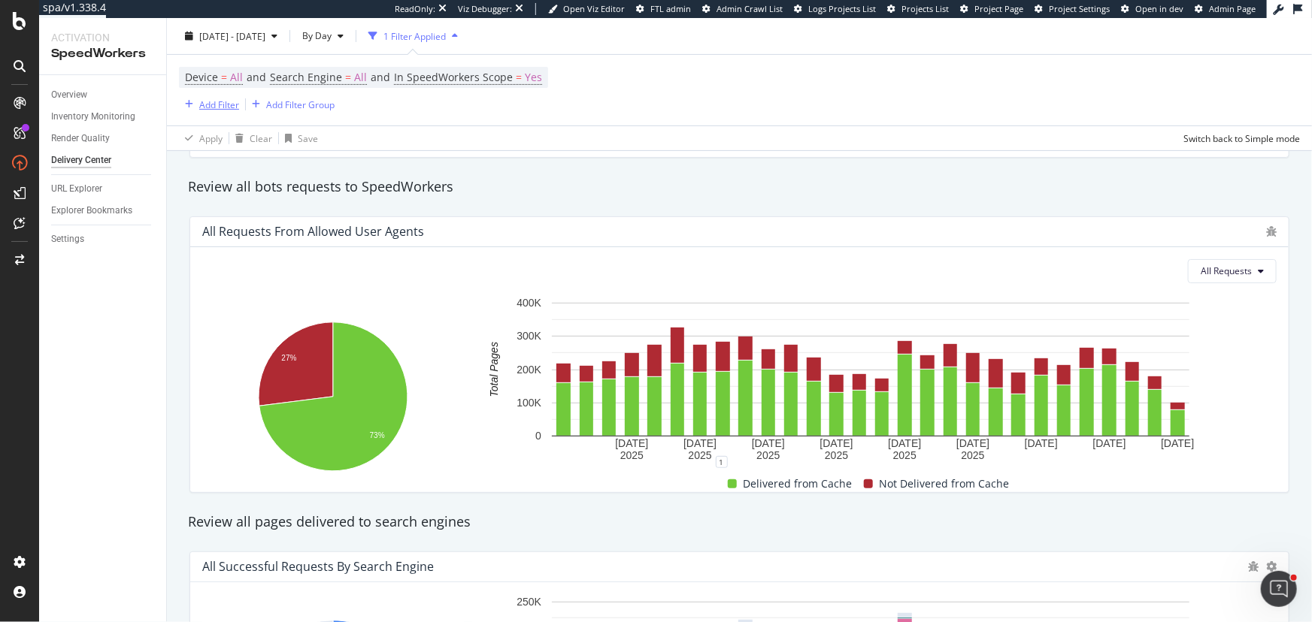
click at [220, 107] on div "Add Filter" at bounding box center [219, 104] width 40 height 13
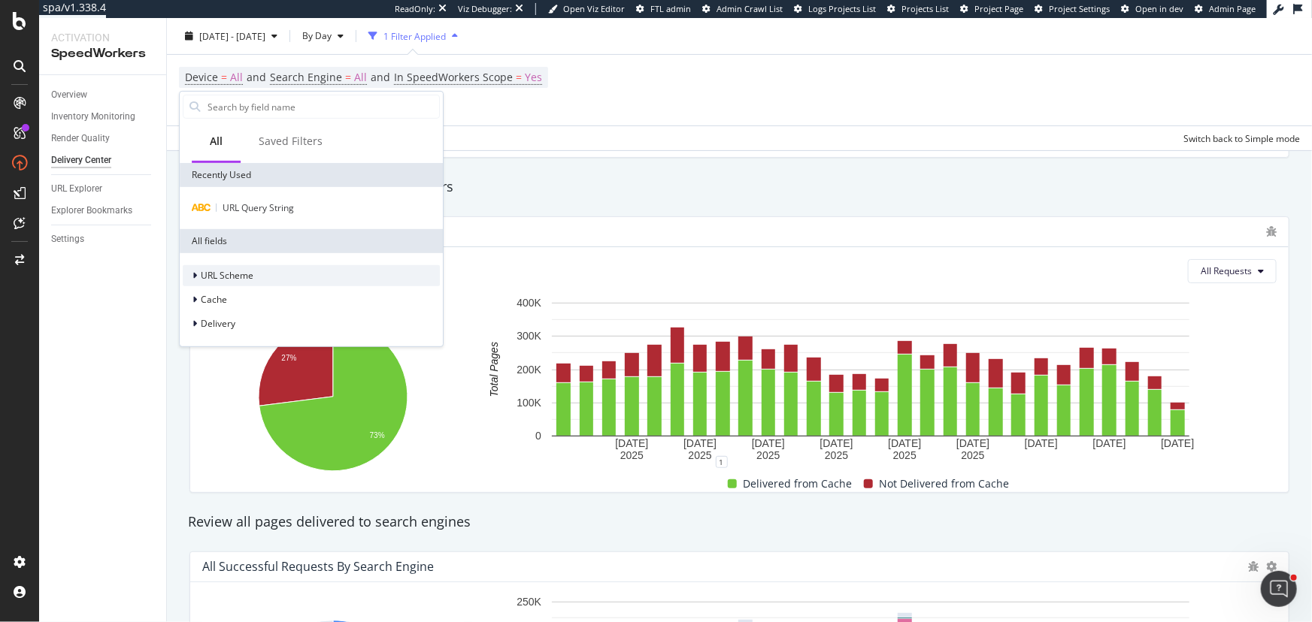
click at [273, 265] on div "URL Scheme" at bounding box center [311, 275] width 257 height 21
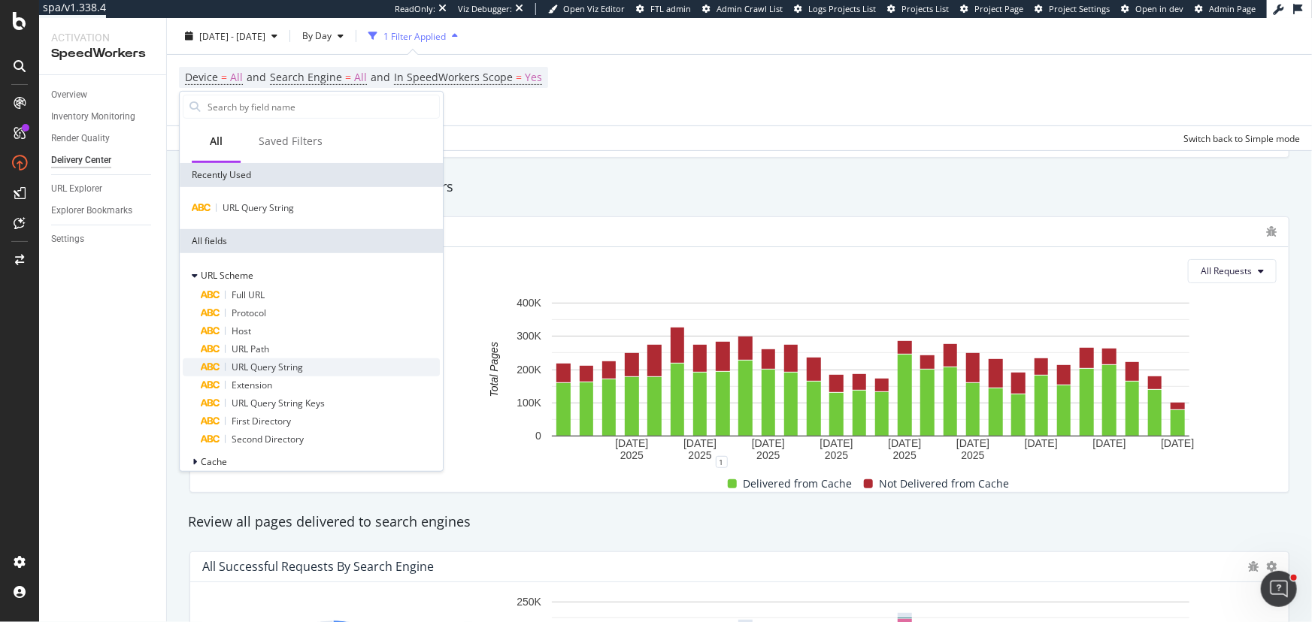
click at [343, 371] on div "URL Query String" at bounding box center [320, 368] width 239 height 18
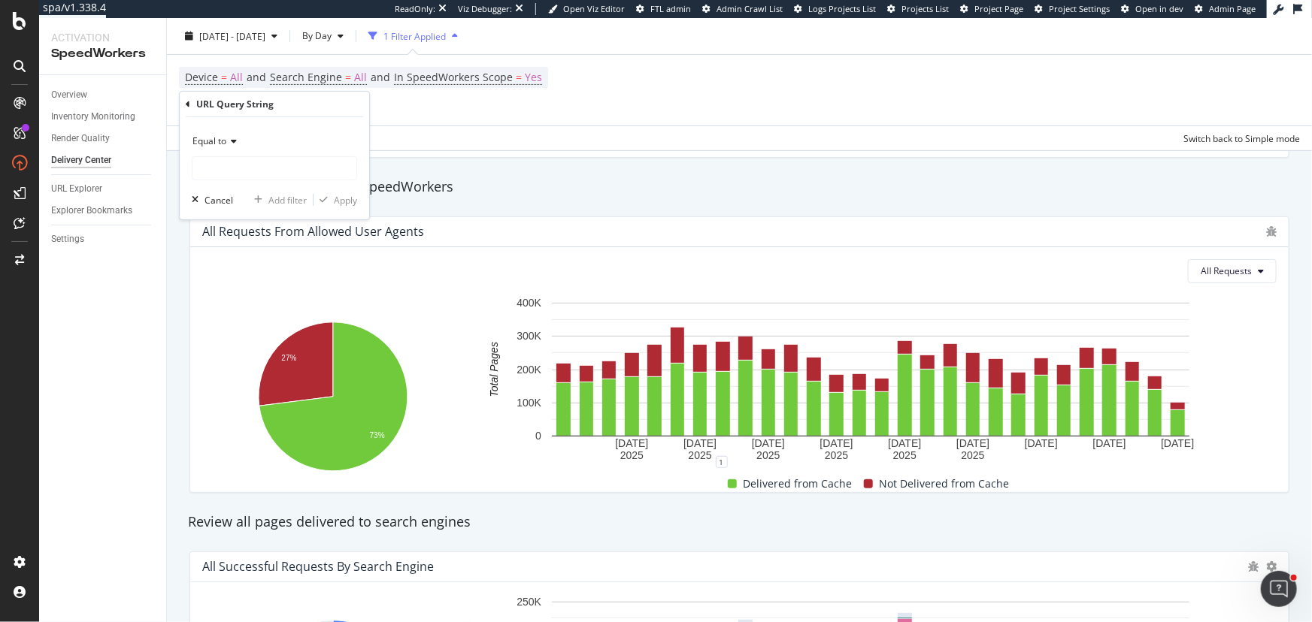
click at [237, 153] on div "Equal to" at bounding box center [274, 154] width 165 height 51
click at [237, 145] on div "Equal to" at bounding box center [274, 141] width 165 height 24
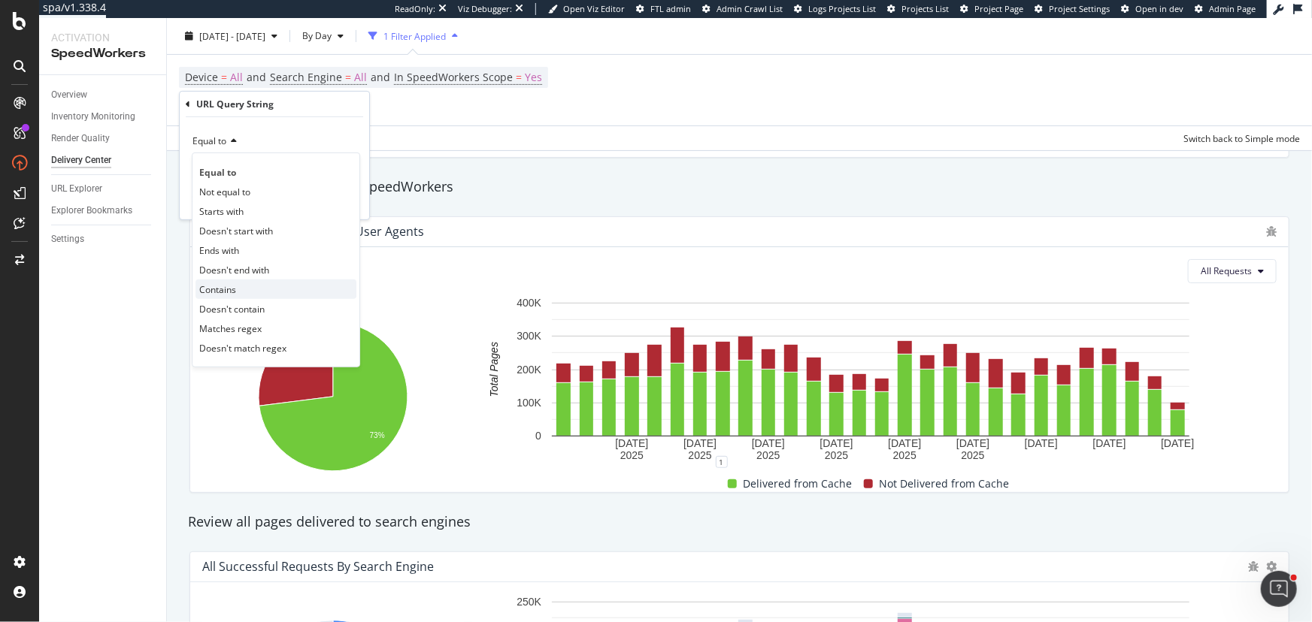
click at [249, 298] on div "Contains" at bounding box center [275, 290] width 161 height 20
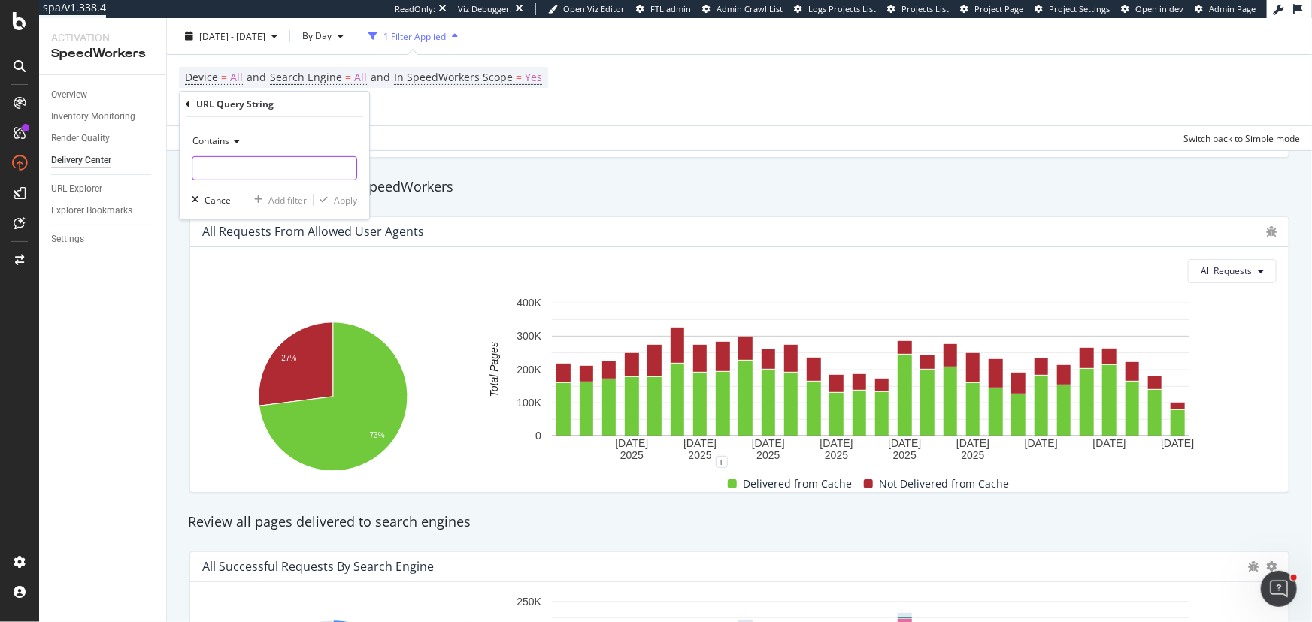
click at [239, 171] on input "text" at bounding box center [274, 168] width 164 height 24
type input "page="
click at [350, 195] on div "Apply" at bounding box center [345, 199] width 23 height 13
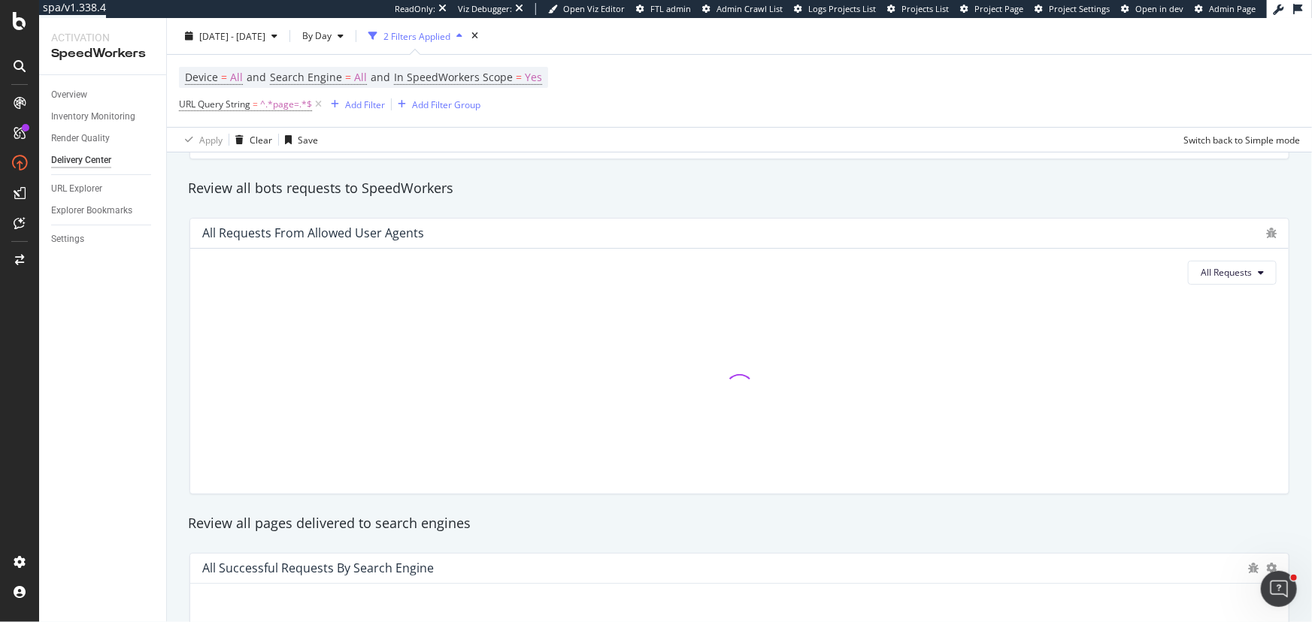
scroll to position [182, 0]
click at [292, 101] on span "^.*page=.*$" at bounding box center [286, 104] width 52 height 21
click at [228, 137] on span "Contains" at bounding box center [210, 138] width 37 height 13
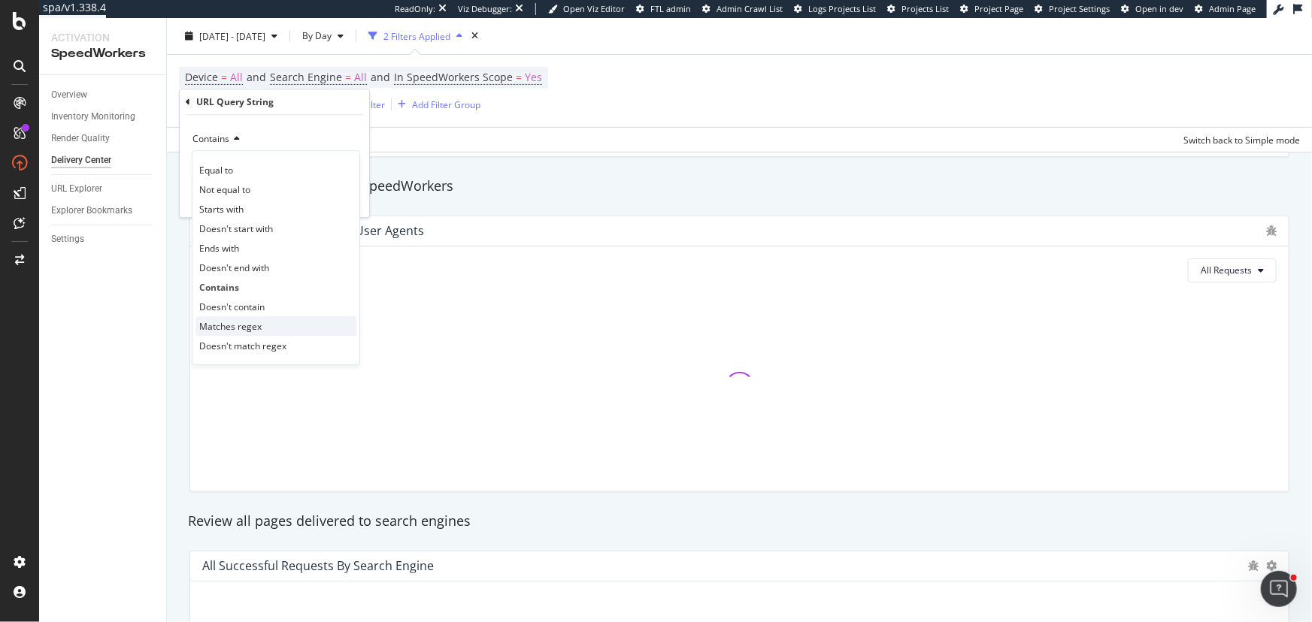
click at [259, 323] on span "Matches regex" at bounding box center [230, 326] width 62 height 13
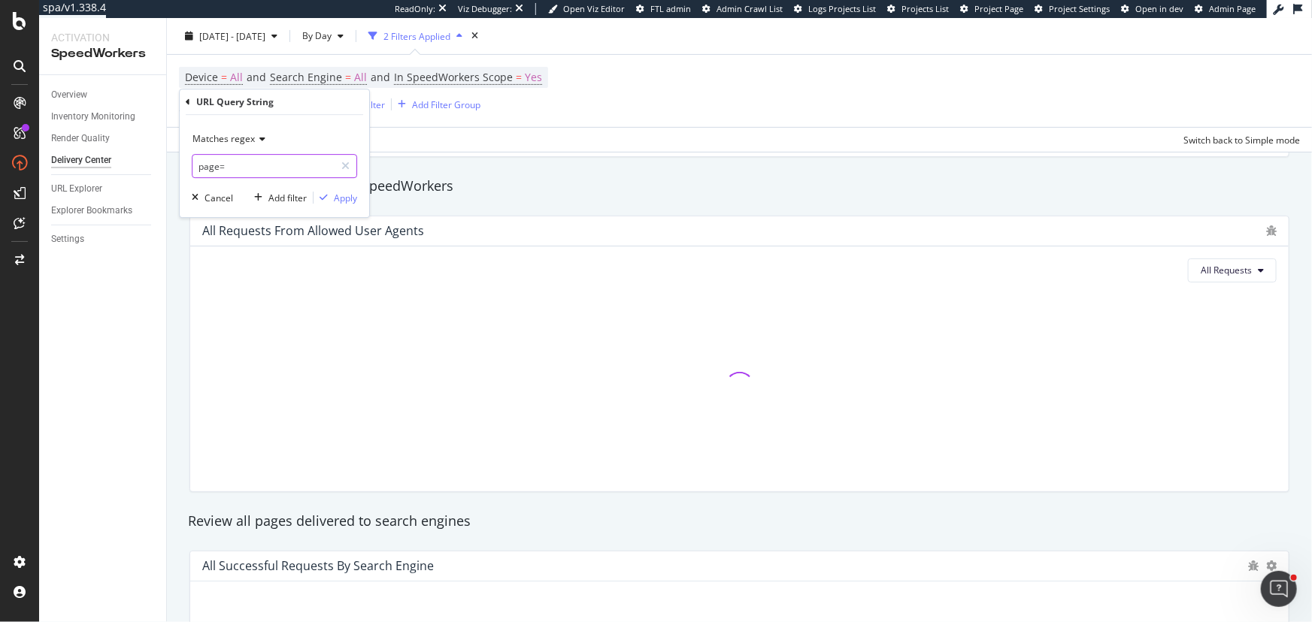
click at [226, 165] on input "page=" at bounding box center [263, 166] width 142 height 24
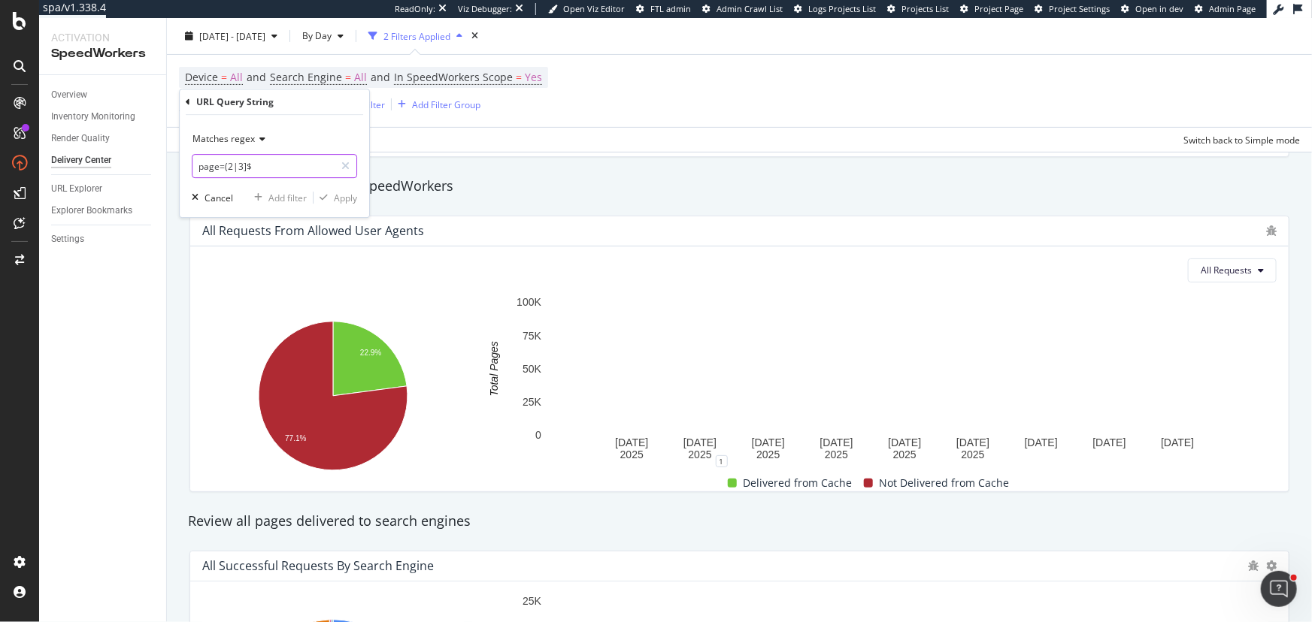
click at [247, 172] on input "page=(2|3]$" at bounding box center [263, 166] width 142 height 24
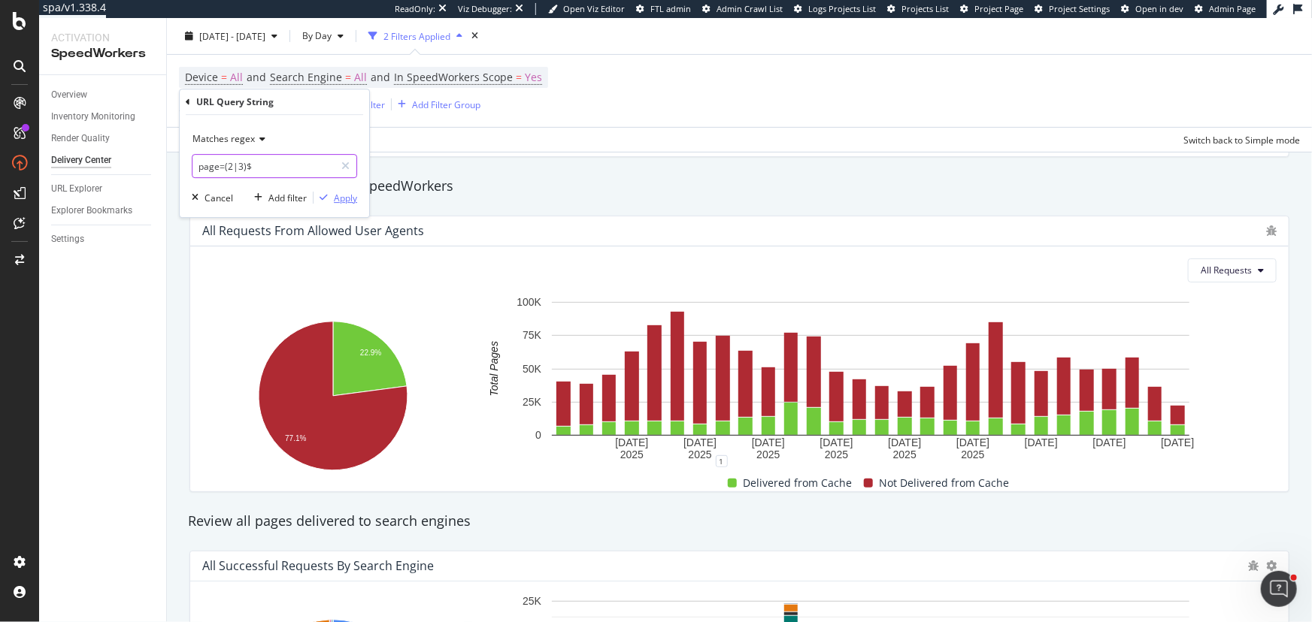
type input "page=(2|3)$"
click at [351, 198] on div "Apply" at bounding box center [345, 198] width 23 height 13
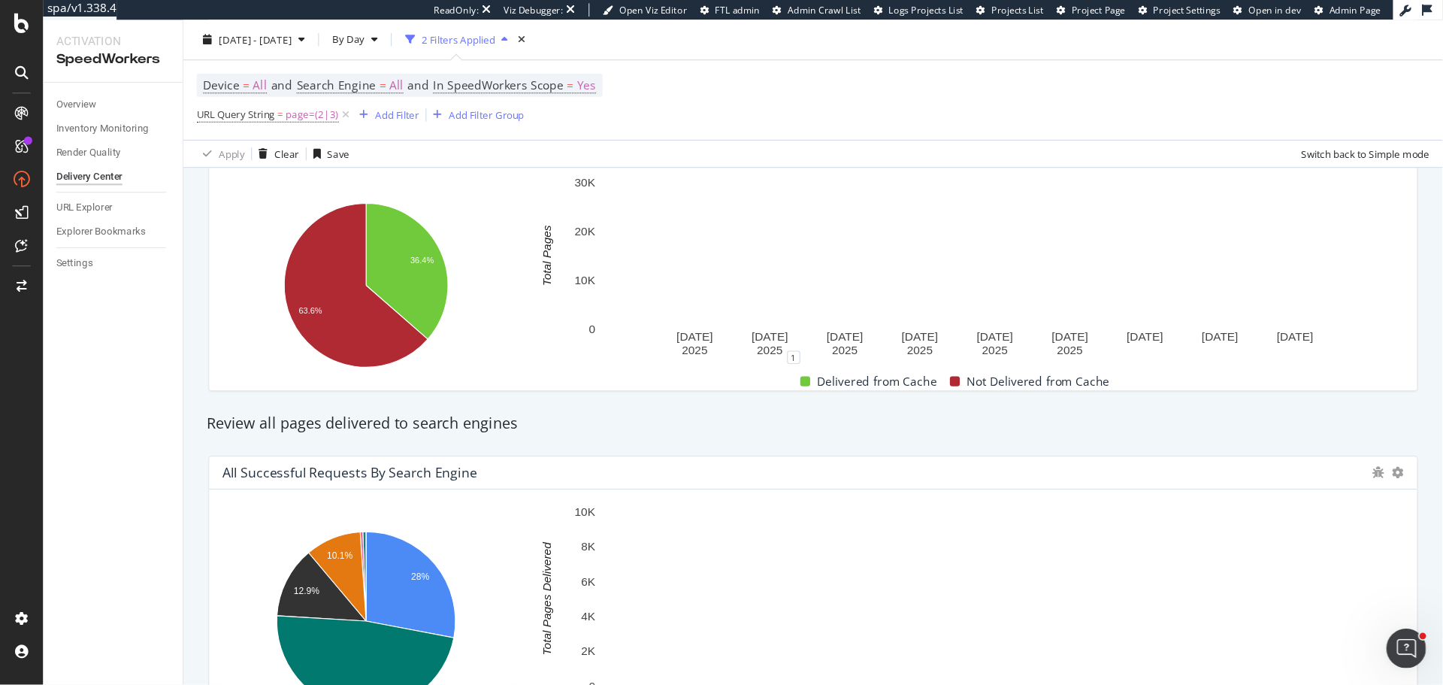
scroll to position [320, 0]
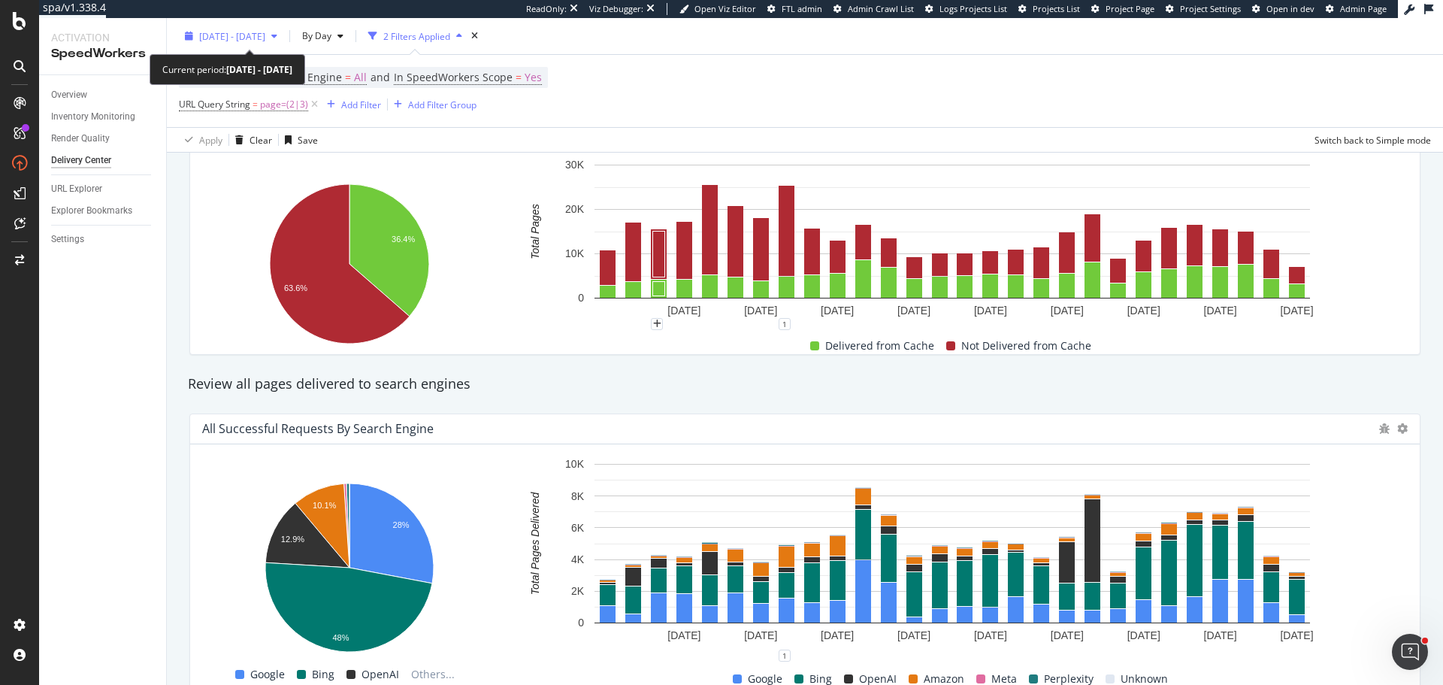
click at [261, 30] on span "[DATE] - [DATE]" at bounding box center [232, 35] width 66 height 13
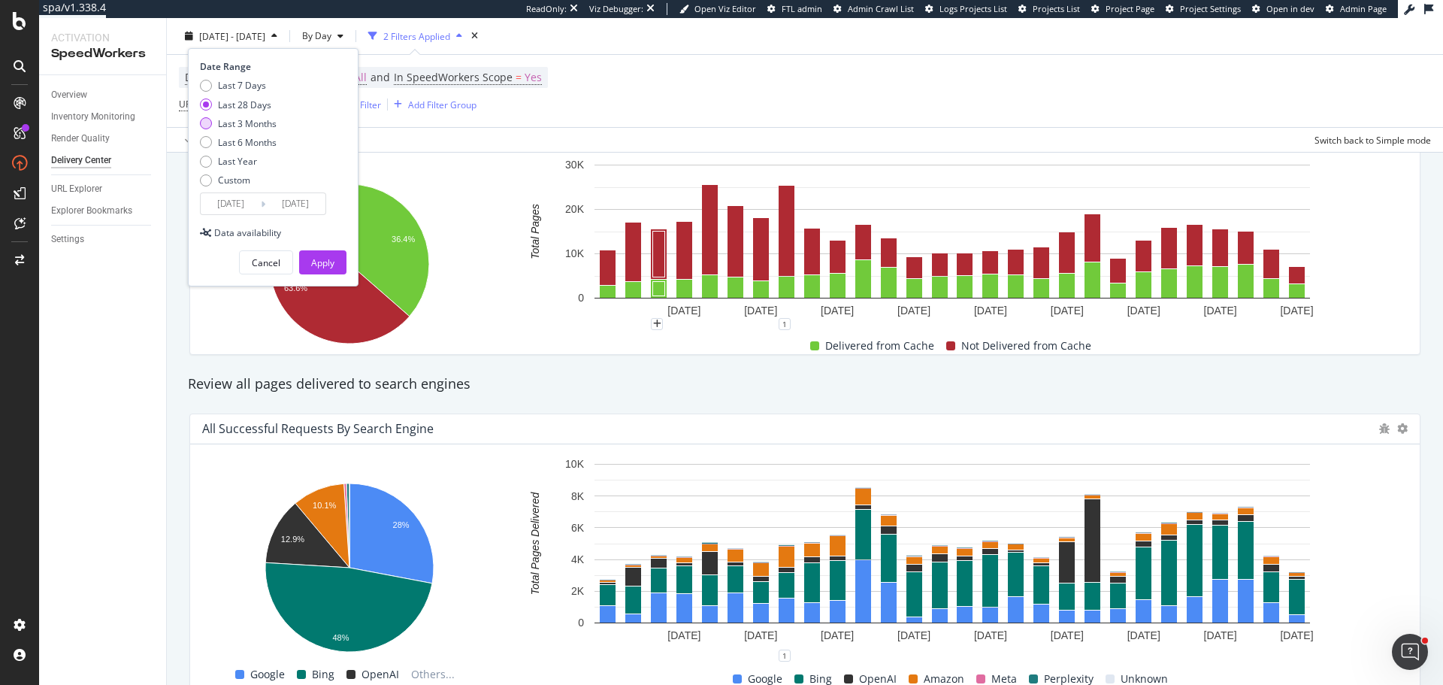
click at [270, 121] on div "Last 3 Months" at bounding box center [247, 123] width 59 height 13
type input "[DATE]"
click at [326, 265] on div "Apply" at bounding box center [322, 262] width 23 height 13
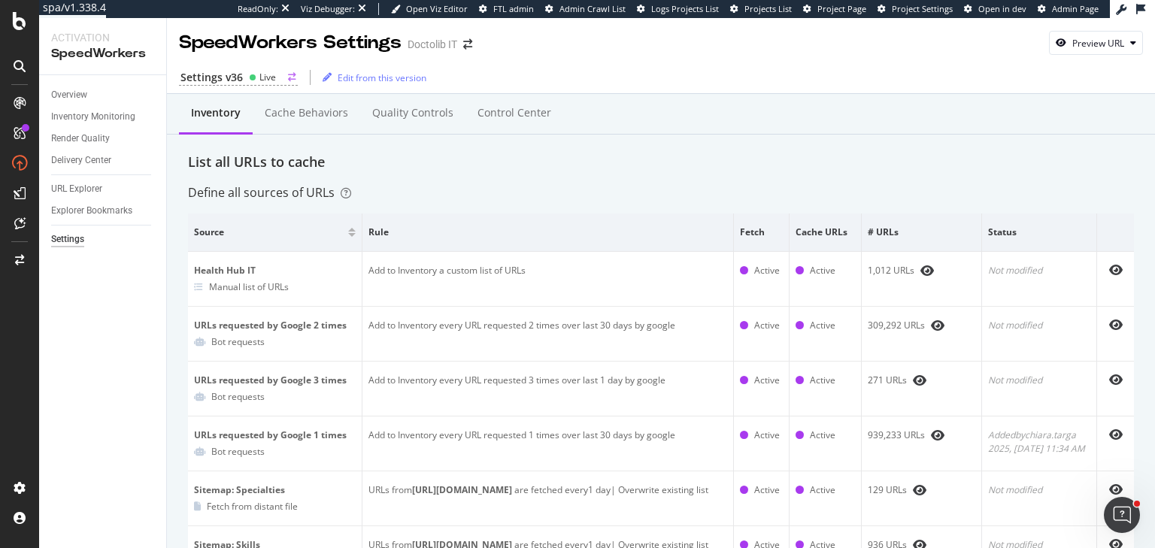
click at [274, 80] on div "Live" at bounding box center [267, 77] width 17 height 13
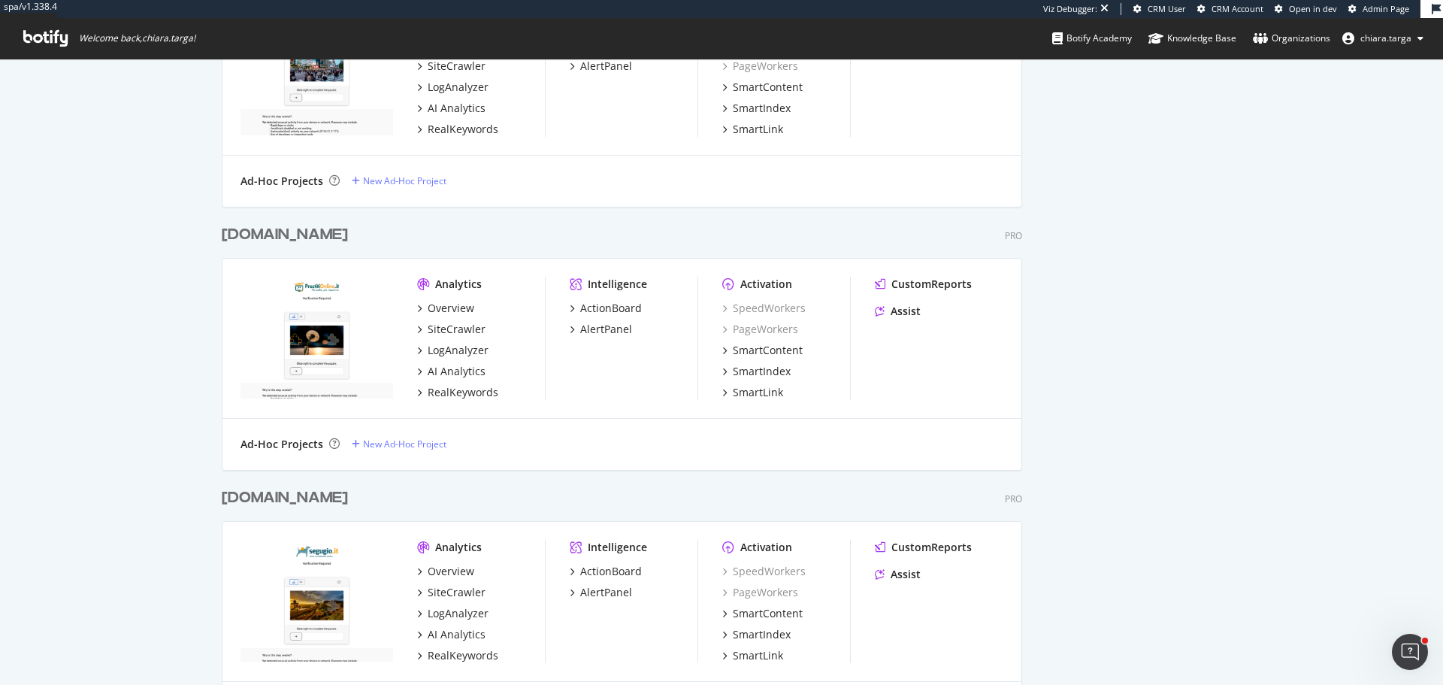
scroll to position [1955, 0]
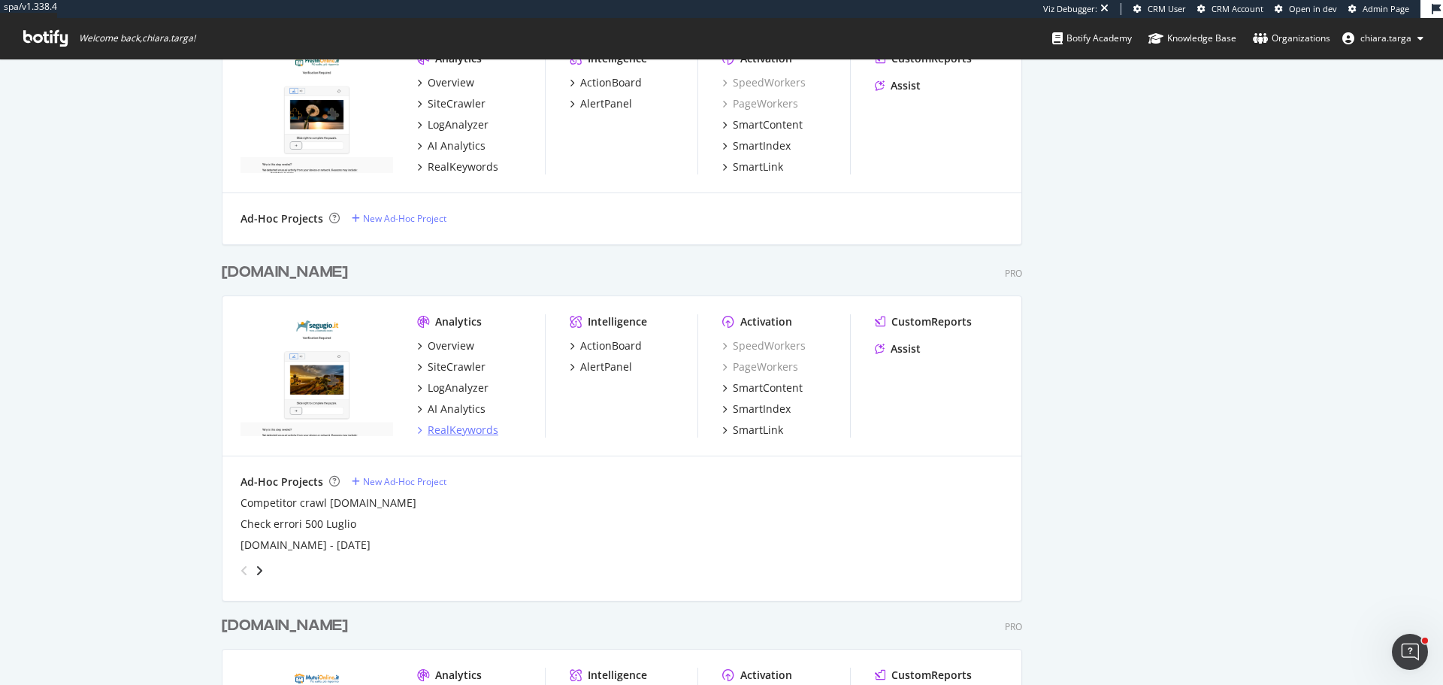
click at [477, 432] on div "RealKeywords" at bounding box center [463, 430] width 71 height 15
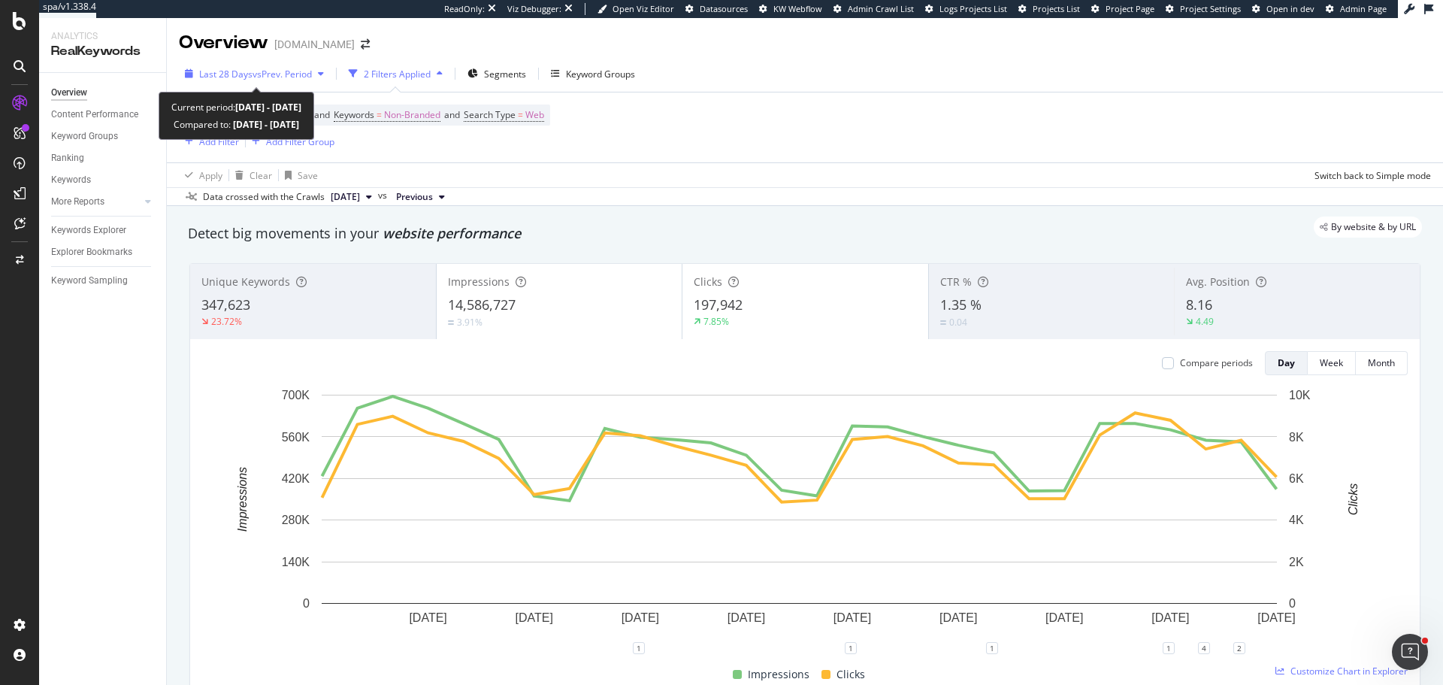
click at [322, 69] on icon "button" at bounding box center [321, 73] width 6 height 9
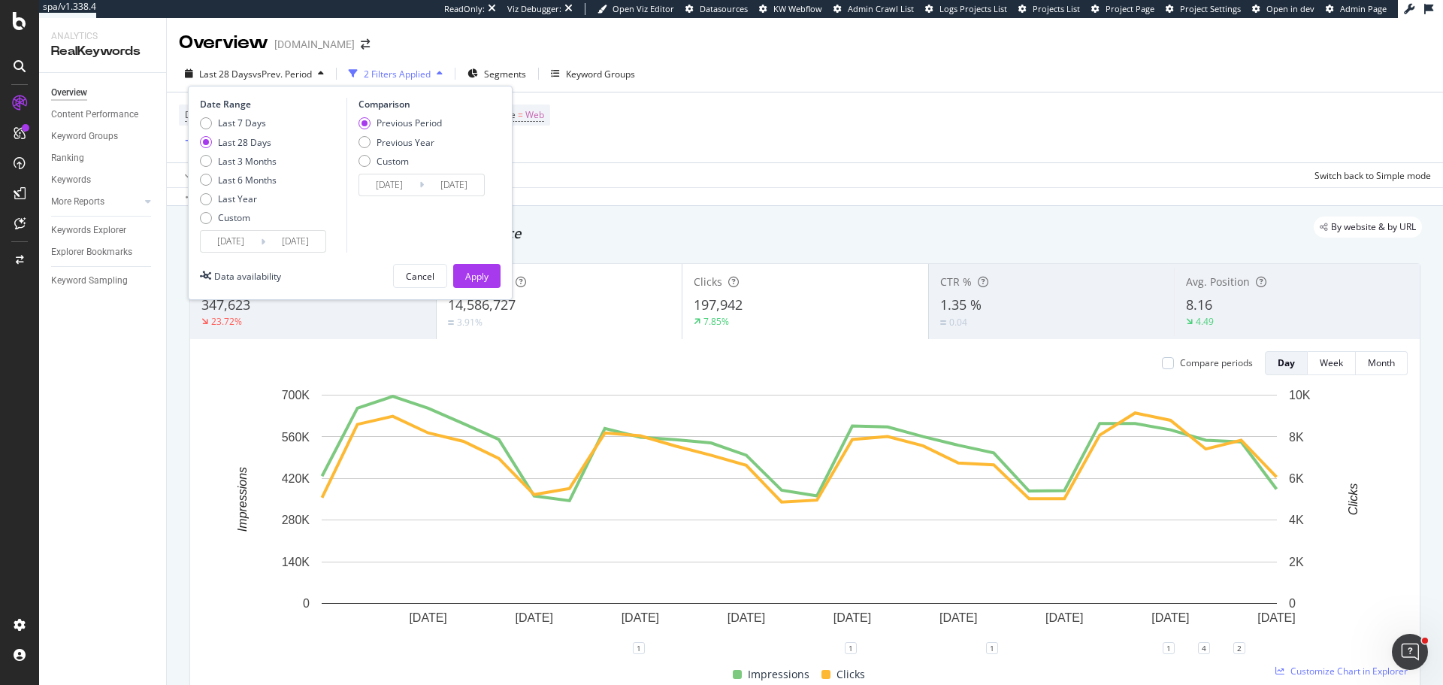
click at [235, 237] on input "2025/09/07" at bounding box center [231, 241] width 60 height 21
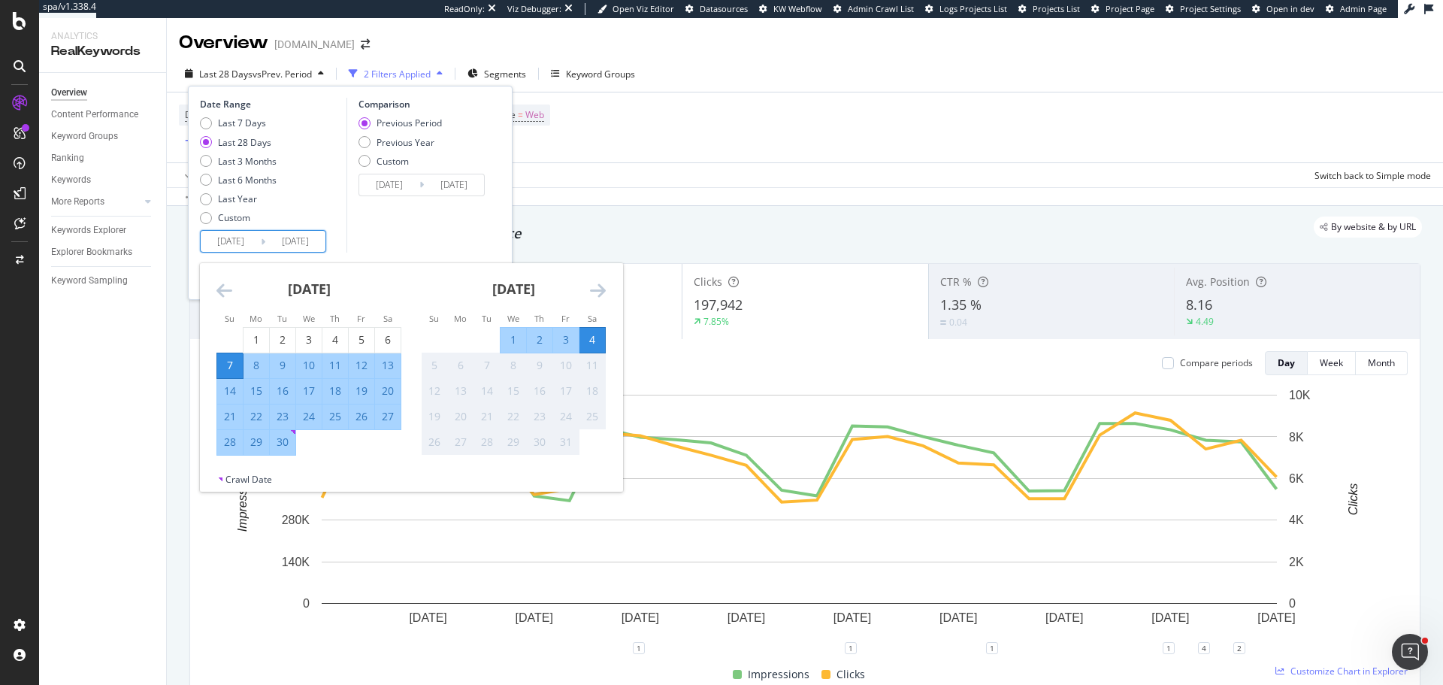
click at [226, 296] on icon "Move backward to switch to the previous month." at bounding box center [225, 290] width 16 height 18
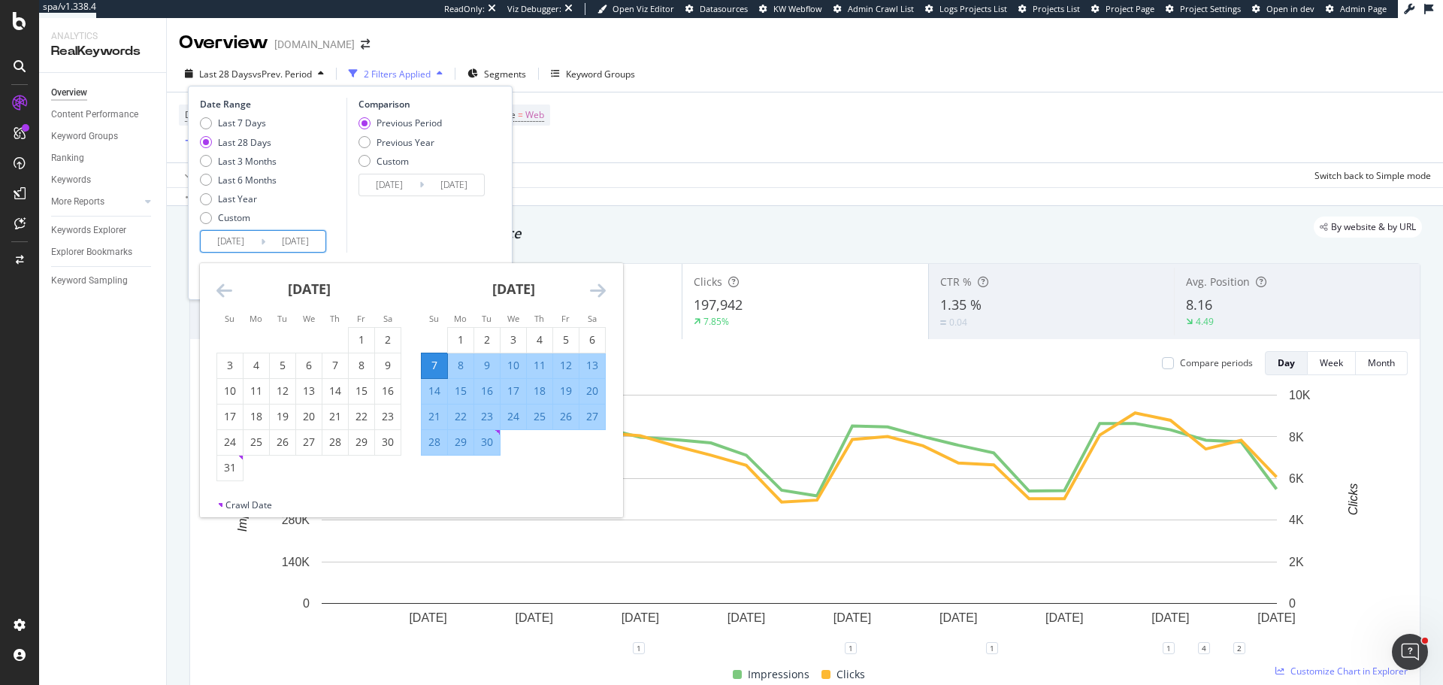
click at [226, 296] on icon "Move backward to switch to the previous month." at bounding box center [225, 290] width 16 height 18
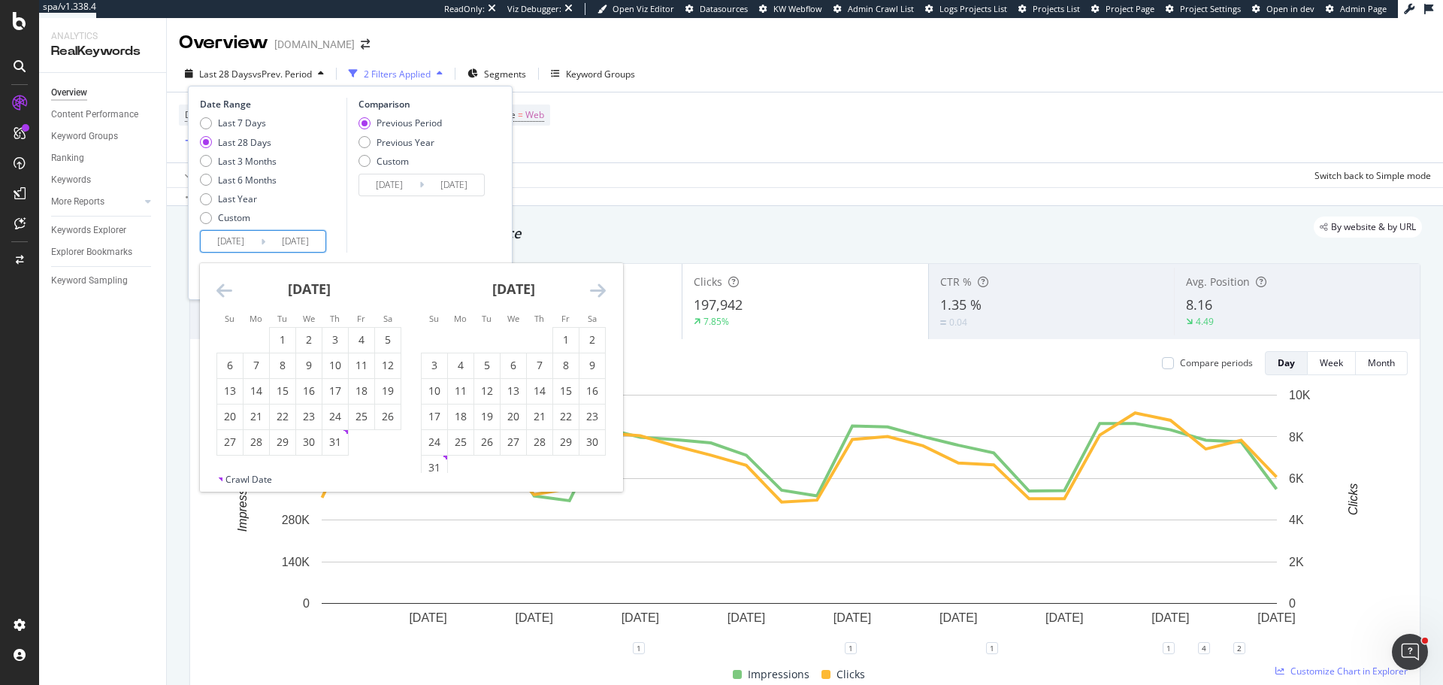
click at [226, 296] on icon "Move backward to switch to the previous month." at bounding box center [225, 290] width 16 height 18
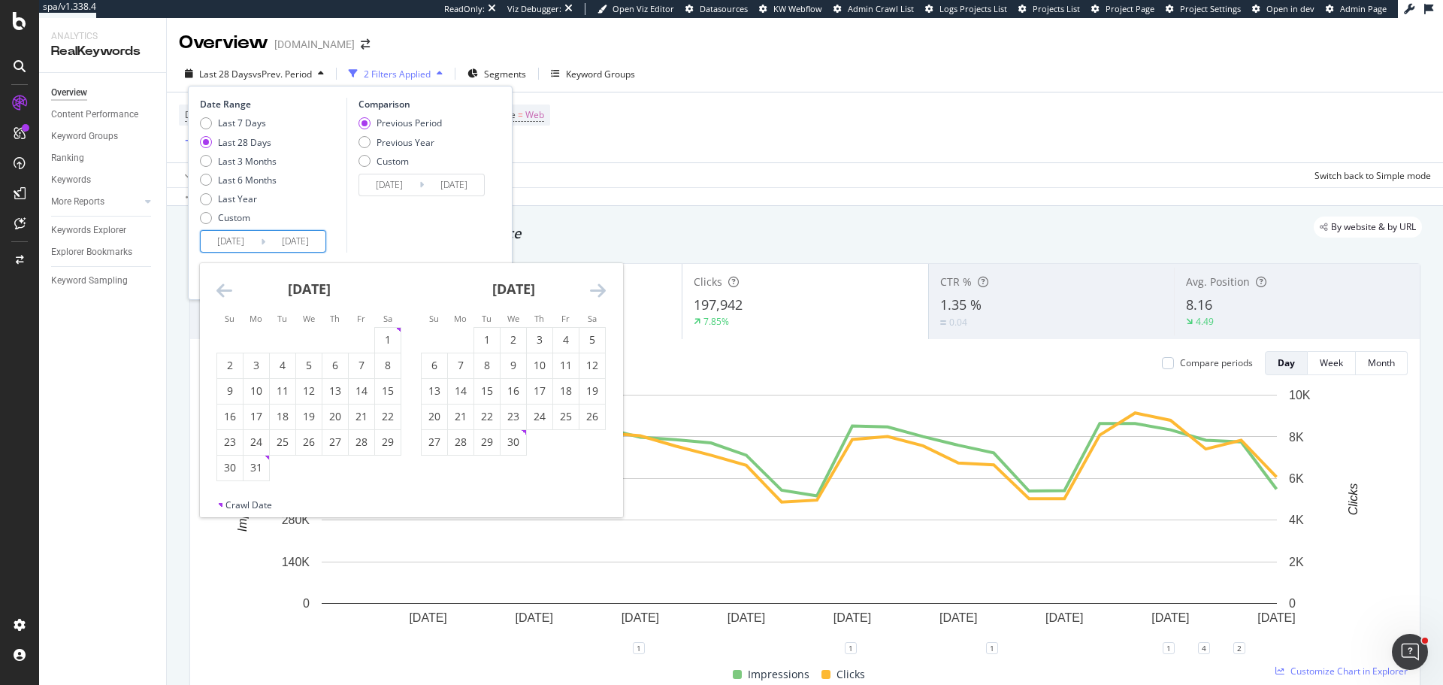
click at [226, 296] on icon "Move backward to switch to the previous month." at bounding box center [225, 290] width 16 height 18
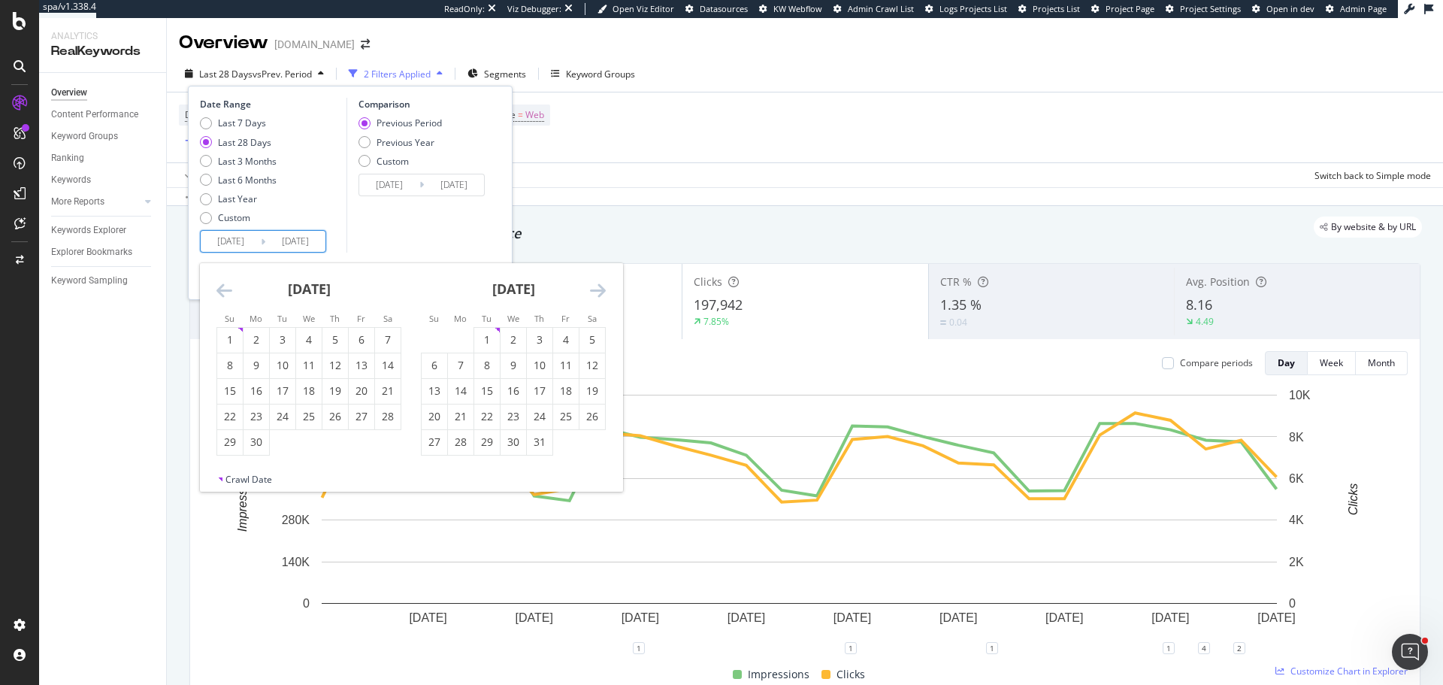
click at [226, 296] on icon "Move backward to switch to the previous month." at bounding box center [225, 290] width 16 height 18
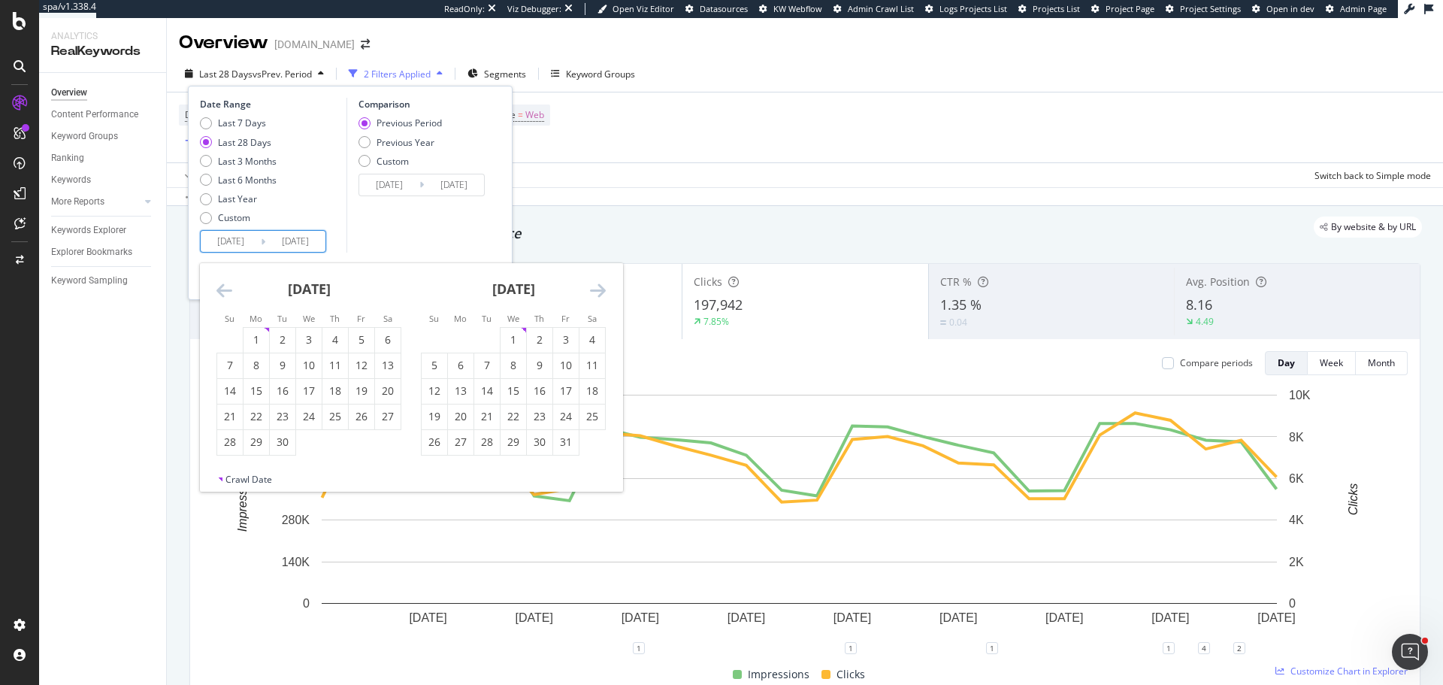
click at [226, 296] on icon "Move backward to switch to the previous month." at bounding box center [225, 290] width 16 height 18
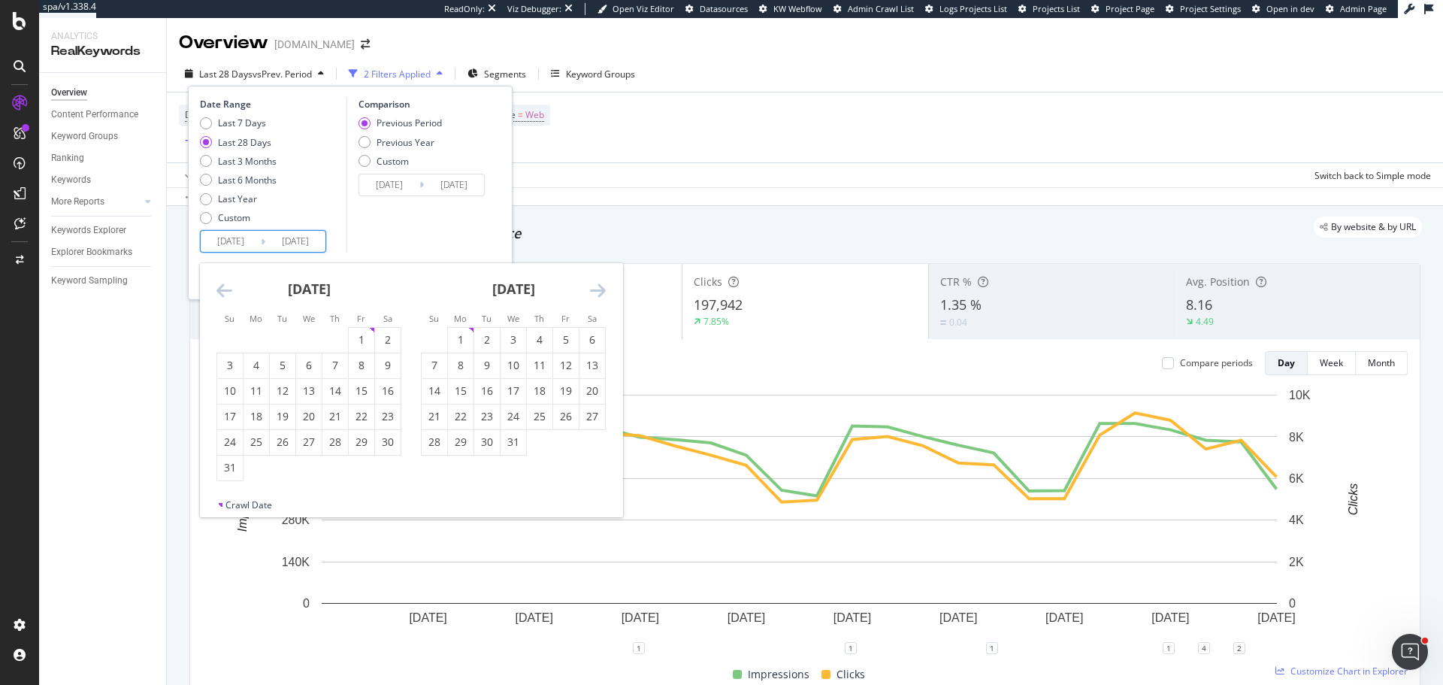
click at [226, 296] on icon "Move backward to switch to the previous month." at bounding box center [225, 290] width 16 height 18
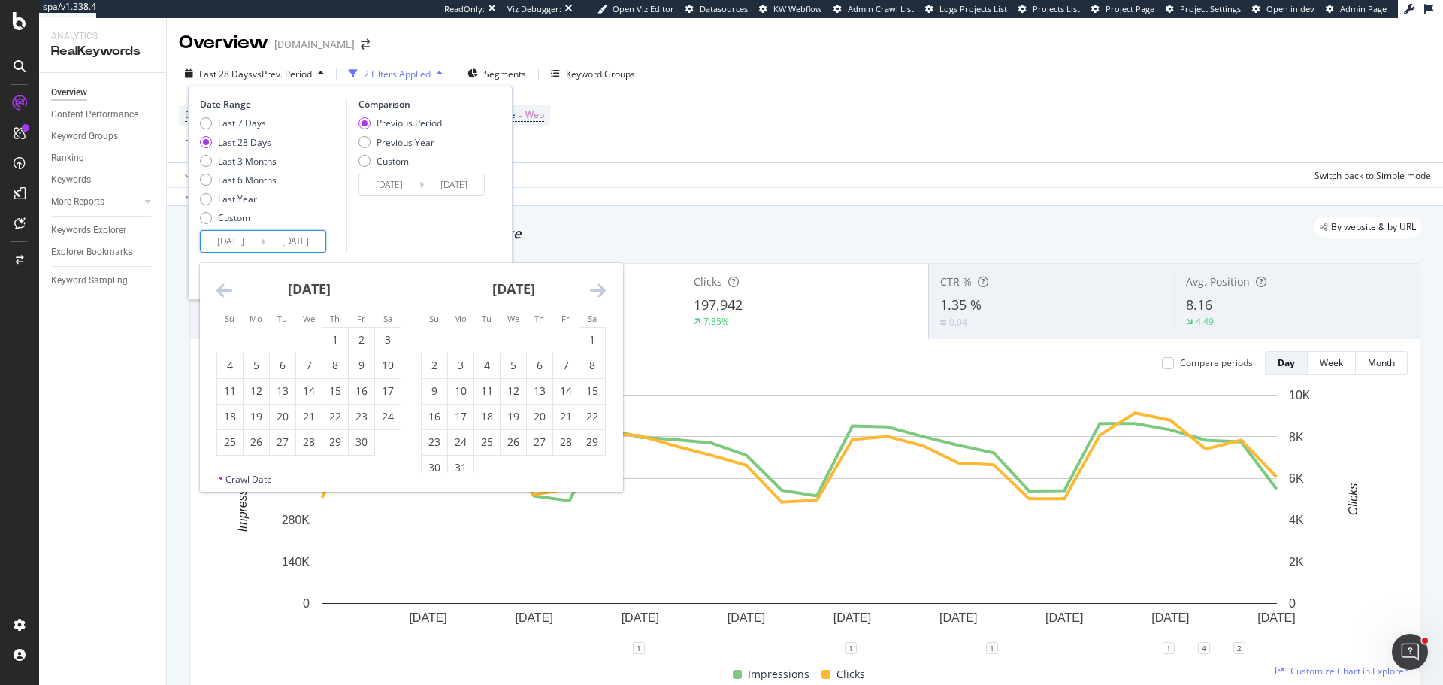
click at [226, 296] on icon "Move backward to switch to the previous month." at bounding box center [225, 290] width 16 height 18
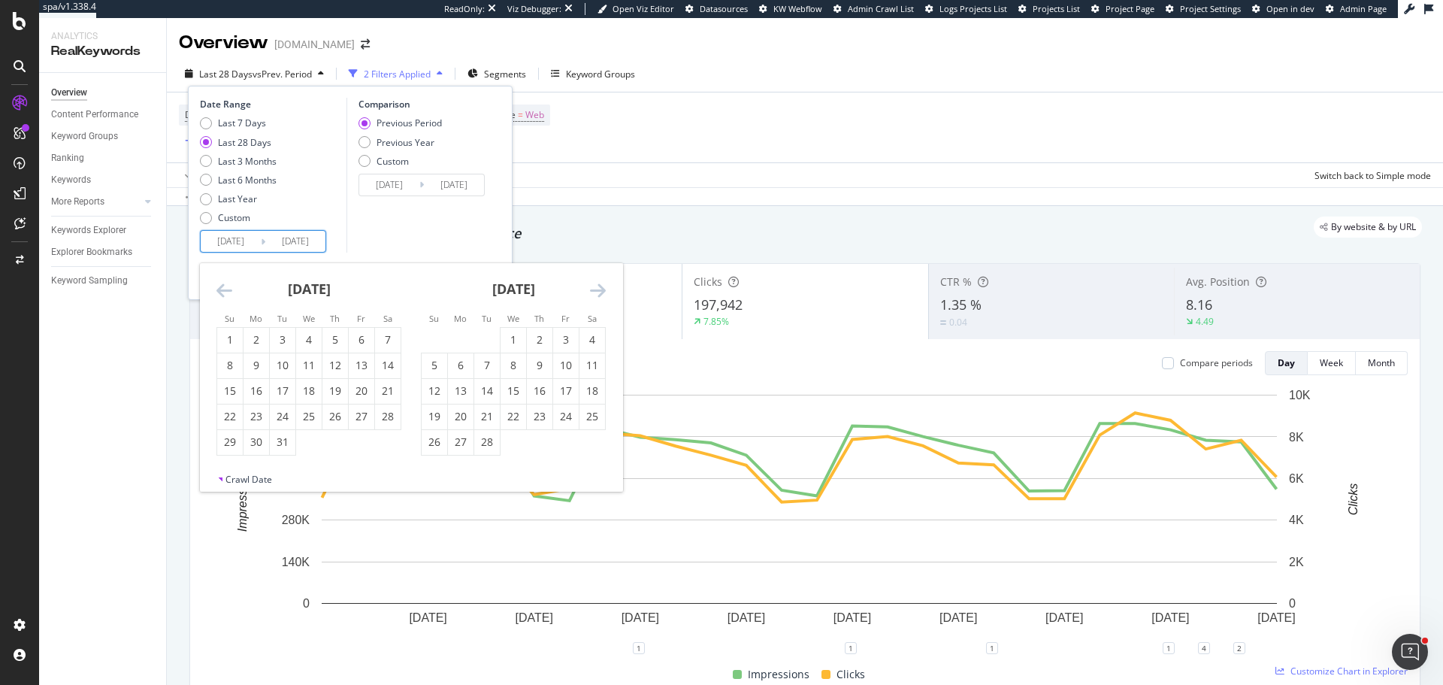
click at [226, 296] on icon "Move backward to switch to the previous month." at bounding box center [225, 290] width 16 height 18
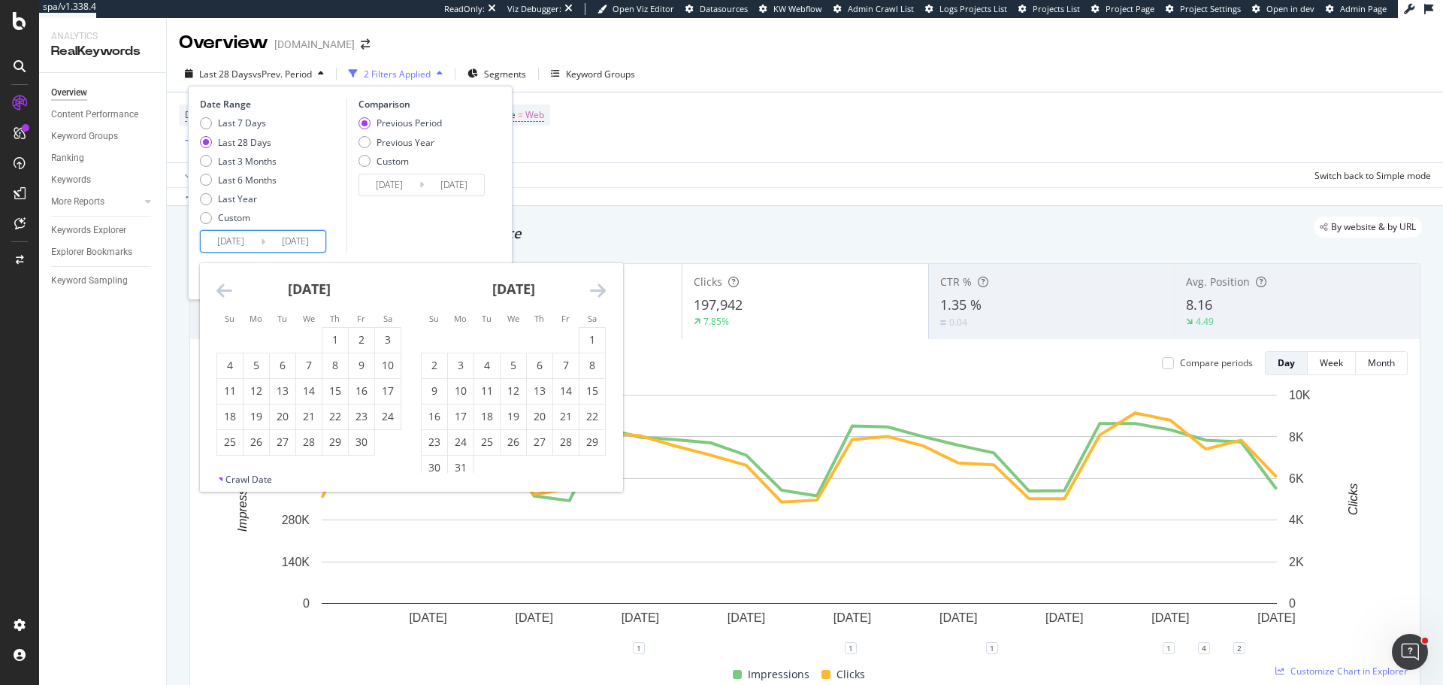
click at [226, 296] on icon "Move backward to switch to the previous month." at bounding box center [225, 290] width 16 height 18
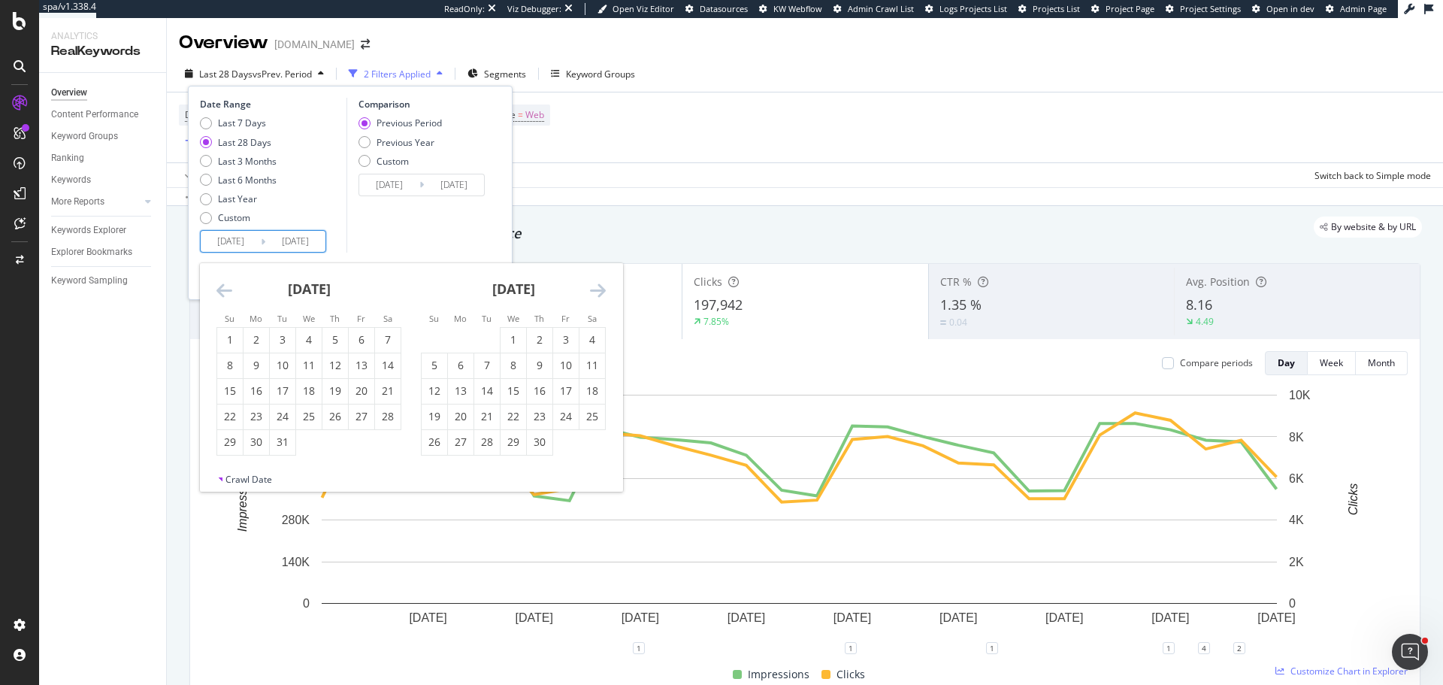
click at [226, 296] on icon "Move backward to switch to the previous month." at bounding box center [225, 290] width 16 height 18
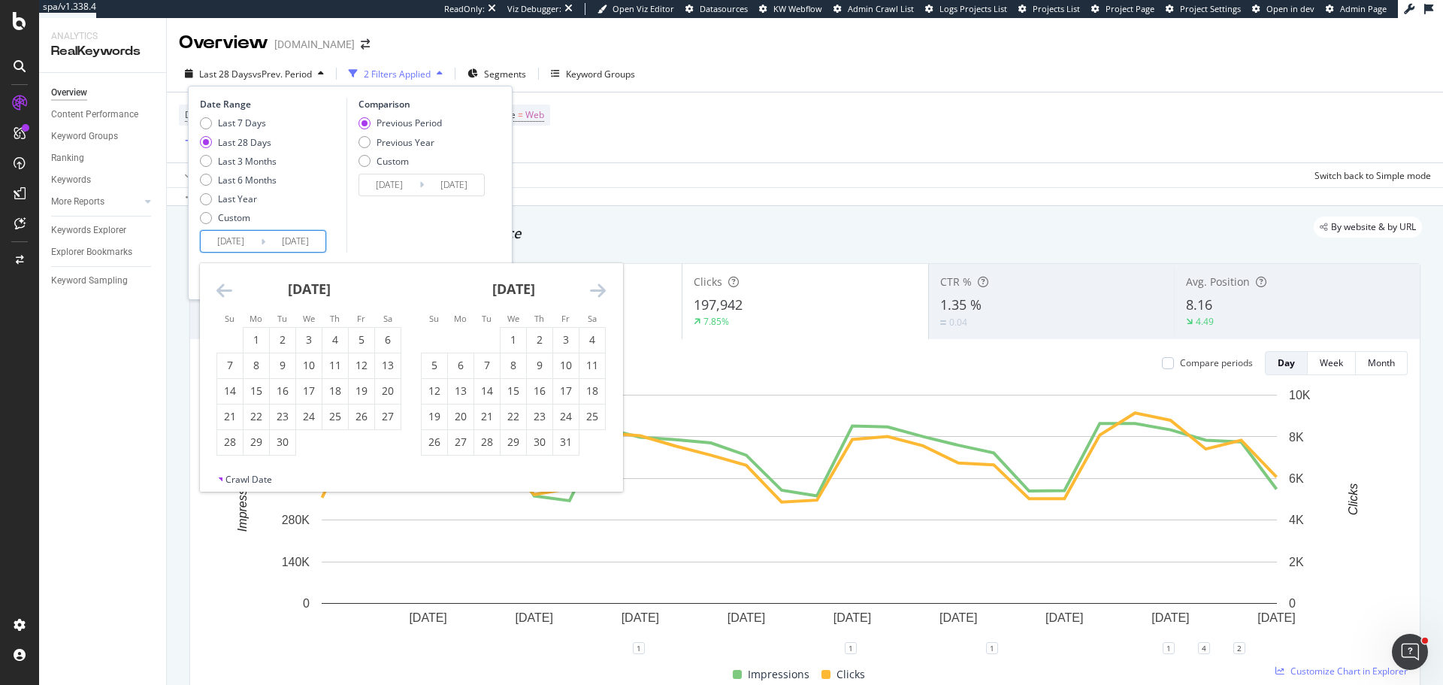
click at [226, 296] on icon "Move backward to switch to the previous month." at bounding box center [225, 290] width 16 height 18
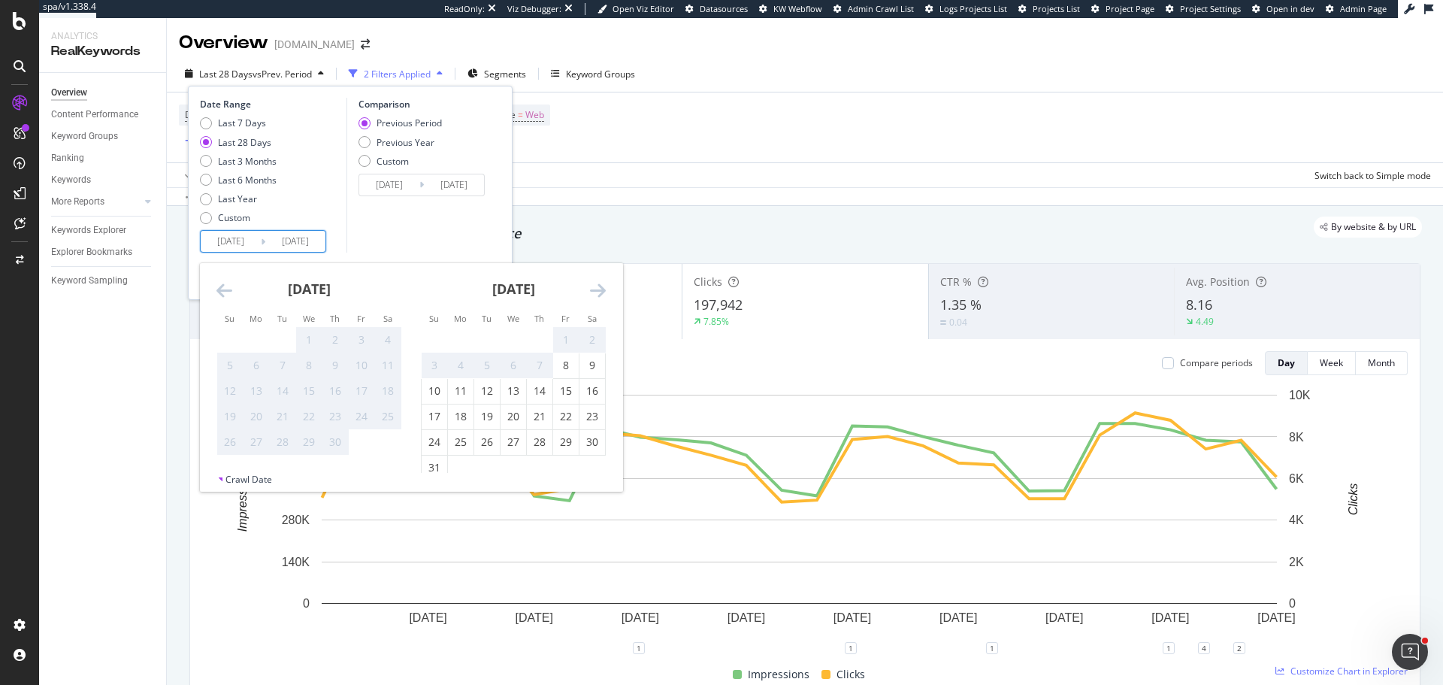
click at [600, 292] on icon "Move forward to switch to the next month." at bounding box center [598, 290] width 16 height 18
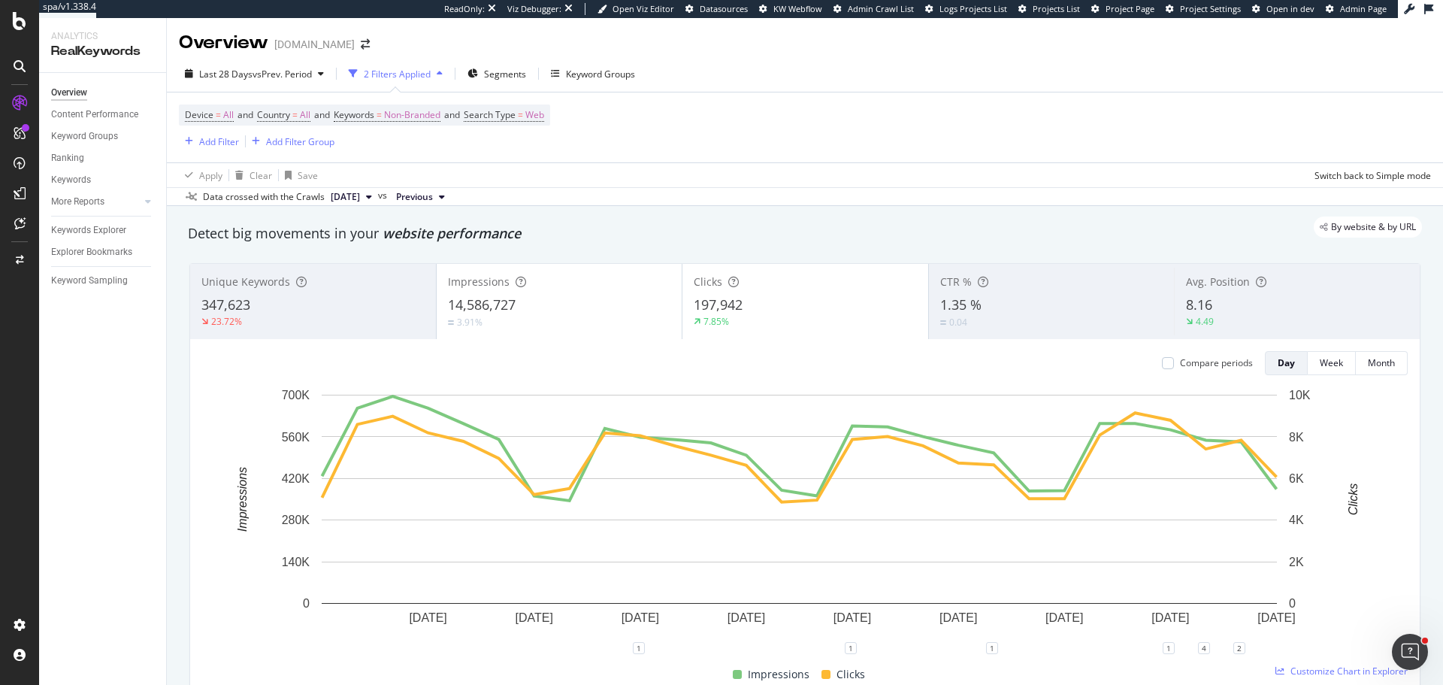
click at [626, 217] on div "By website & by URL" at bounding box center [798, 227] width 1250 height 21
drag, startPoint x: 129, startPoint y: 561, endPoint x: 149, endPoint y: 556, distance: 21.0
click at [129, 561] on div "Settings Project settings" at bounding box center [140, 551] width 198 height 27
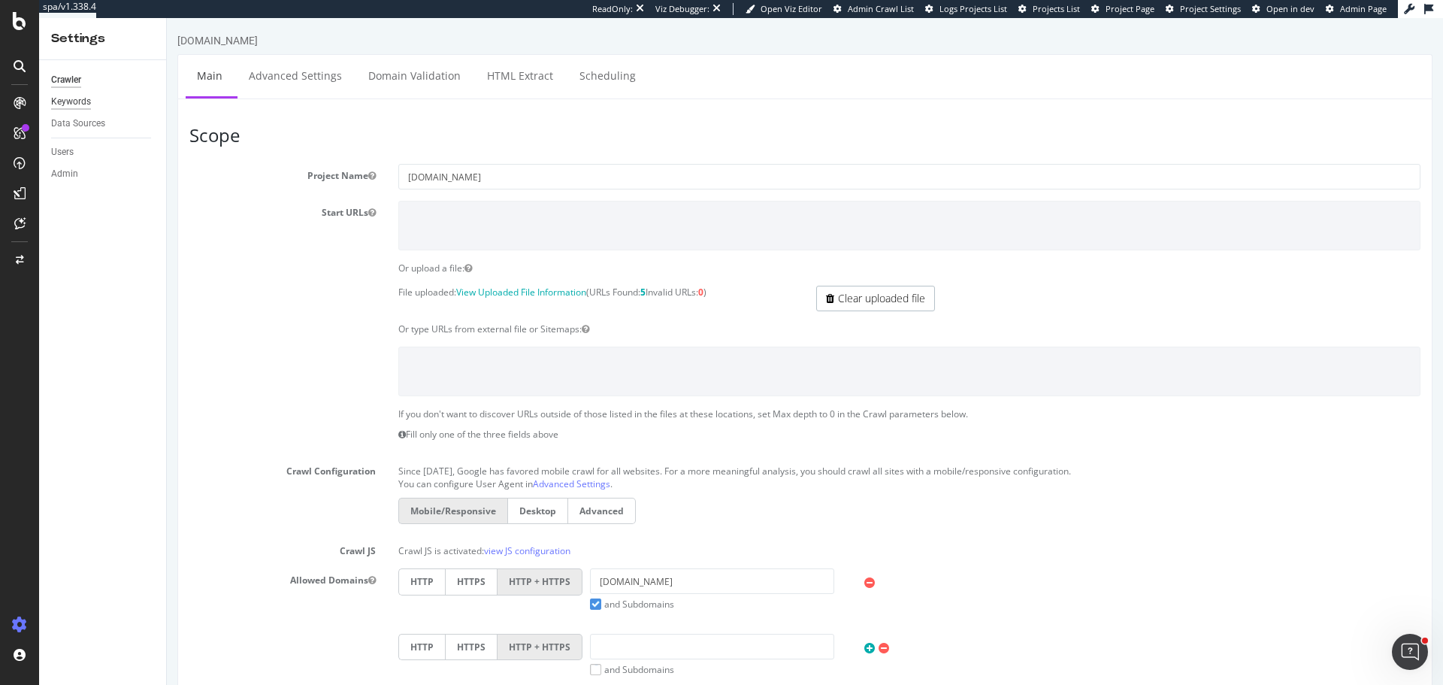
click at [78, 105] on div "Keywords" at bounding box center [71, 102] width 40 height 16
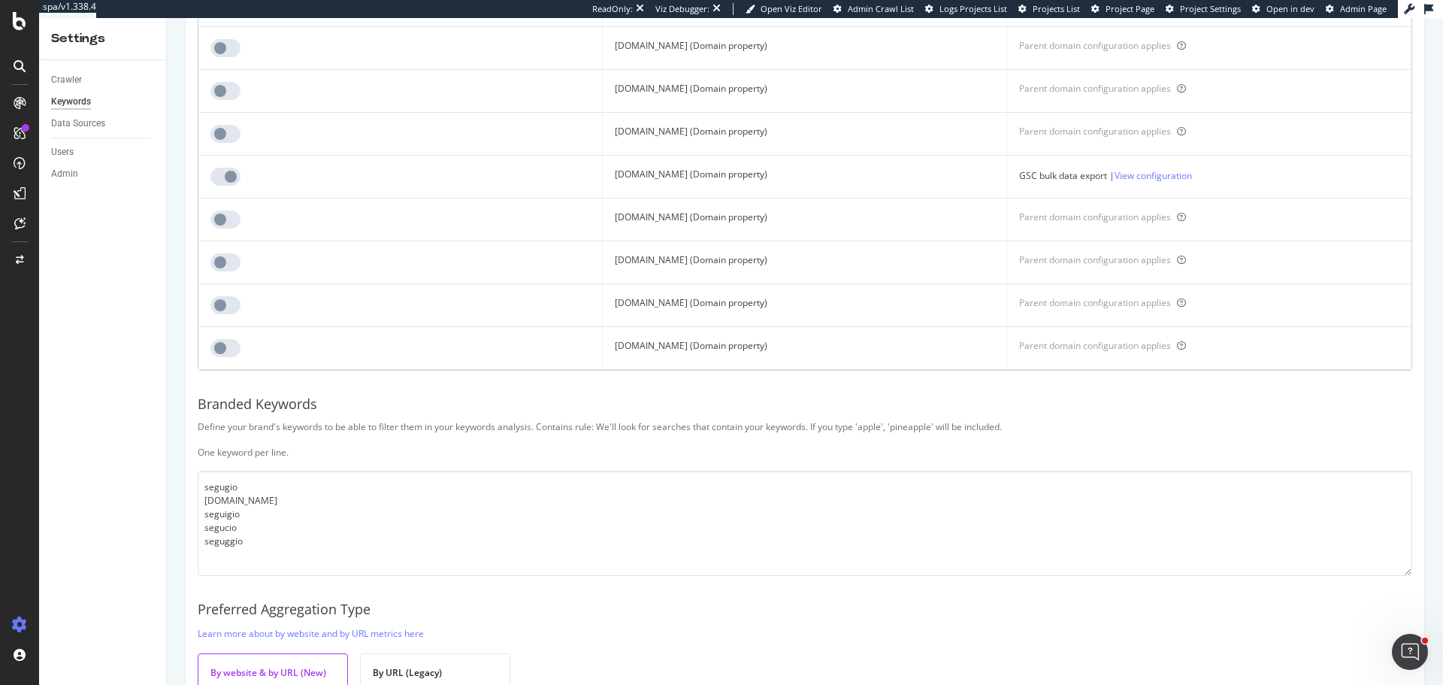
scroll to position [1934, 0]
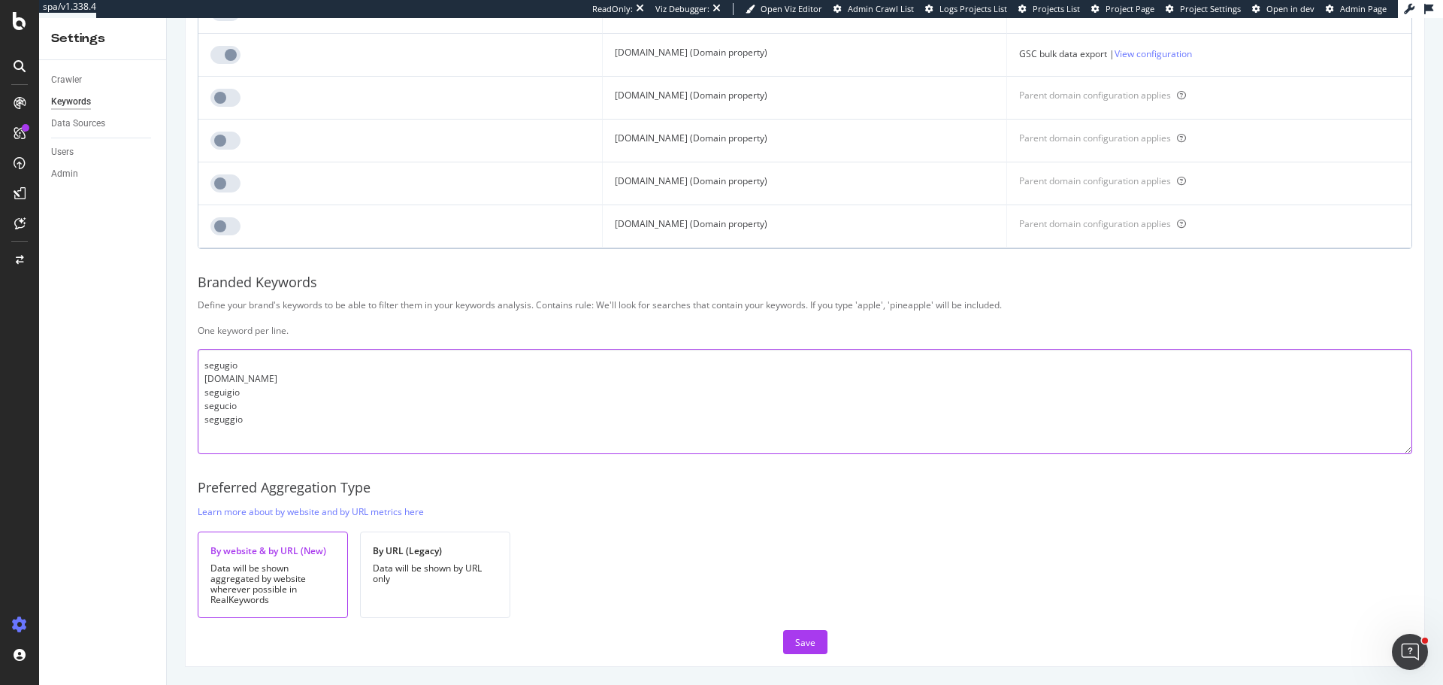
drag, startPoint x: 275, startPoint y: 422, endPoint x: 195, endPoint y: 359, distance: 101.2
click at [265, 426] on textarea "segugio segugio.it seguigio segucio seguggio" at bounding box center [805, 401] width 1215 height 105
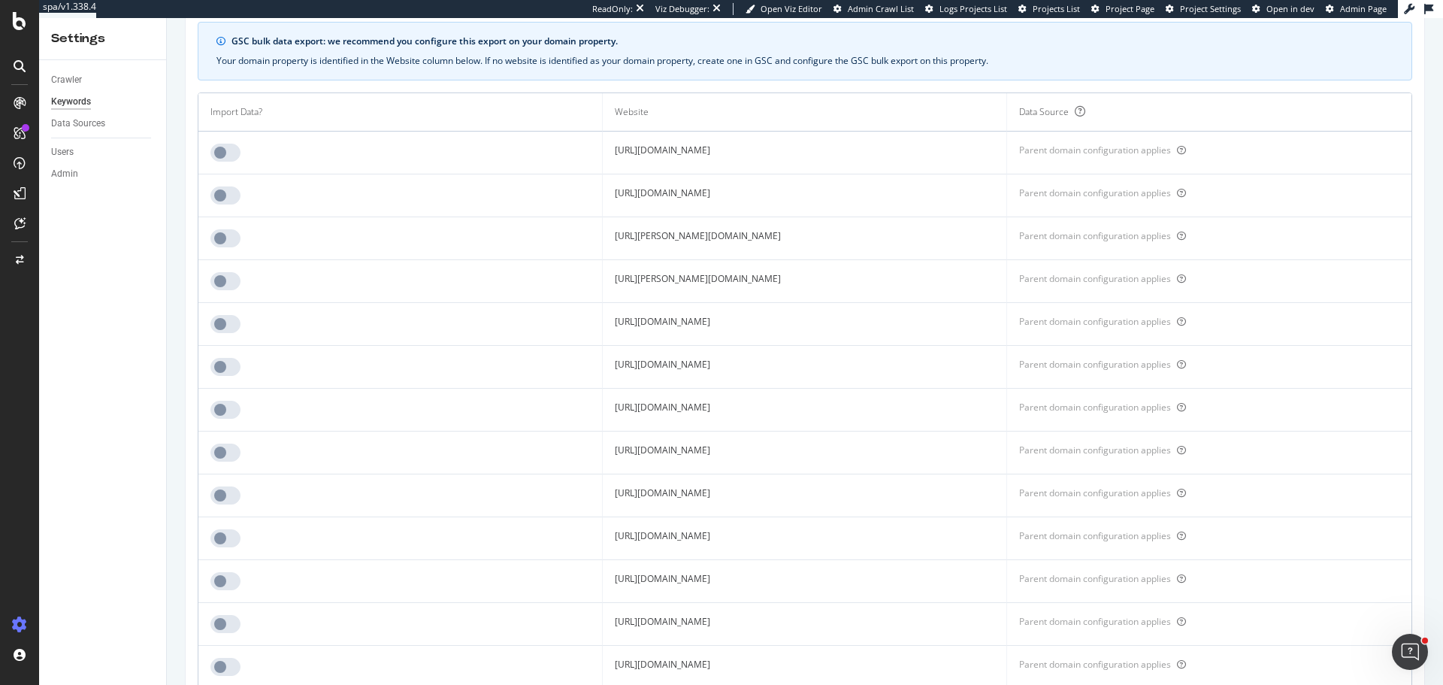
scroll to position [0, 0]
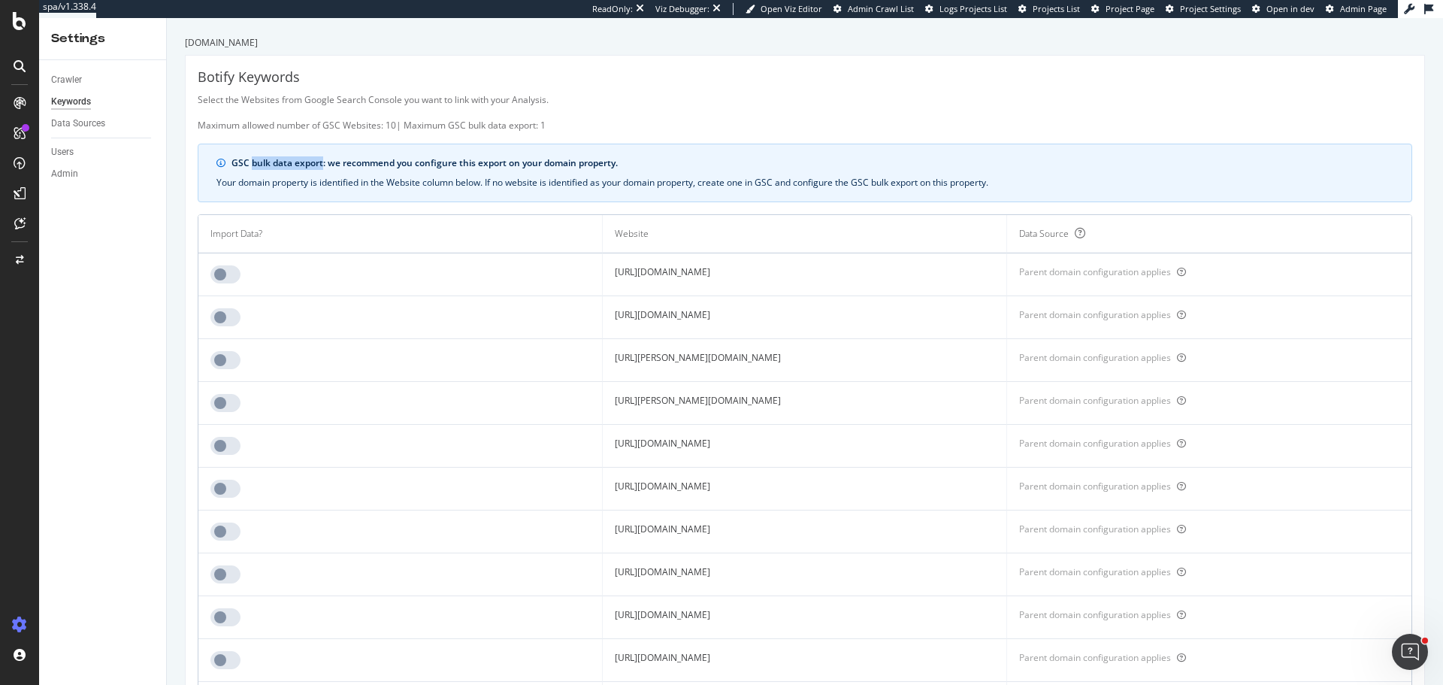
drag, startPoint x: 252, startPoint y: 167, endPoint x: 324, endPoint y: 162, distance: 72.4
click at [324, 162] on div "GSC bulk data export: we recommend you configure this export on your domain pro…" at bounding box center [813, 163] width 1162 height 14
click at [101, 245] on div "RealKeywords" at bounding box center [89, 247] width 67 height 15
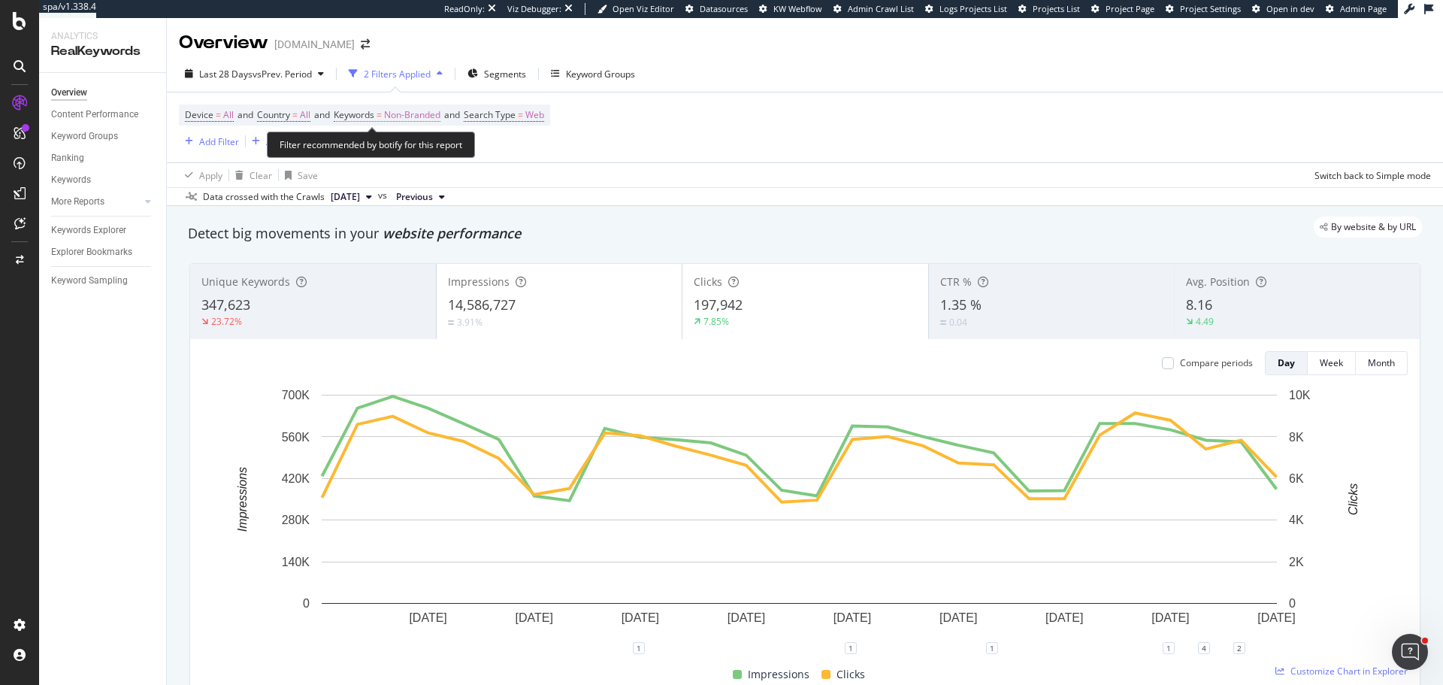
click at [392, 113] on span "Keywords = Non-Branded" at bounding box center [387, 115] width 107 height 14
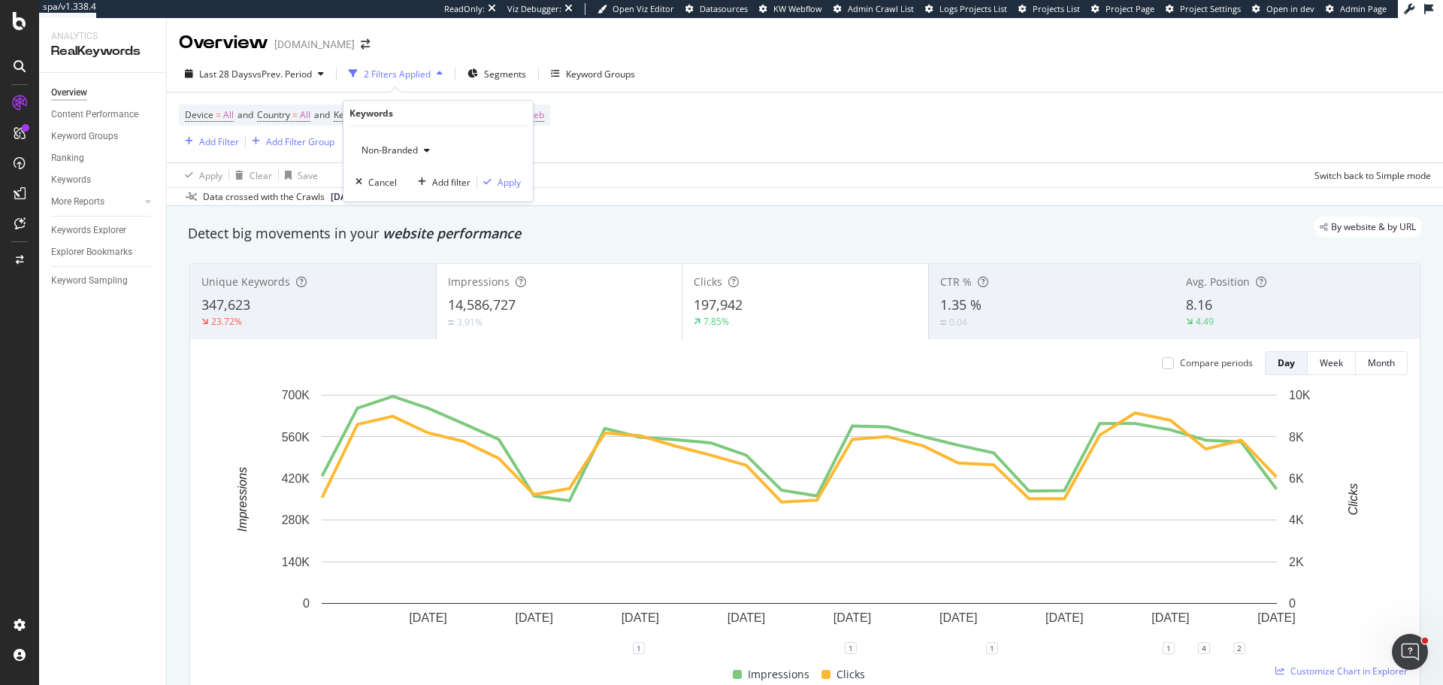
click at [414, 156] on span "Non-Branded" at bounding box center [387, 150] width 62 height 13
click at [393, 226] on span "Anonymized queries" at bounding box center [444, 224] width 153 height 14
click at [492, 185] on div "button" at bounding box center [487, 181] width 20 height 9
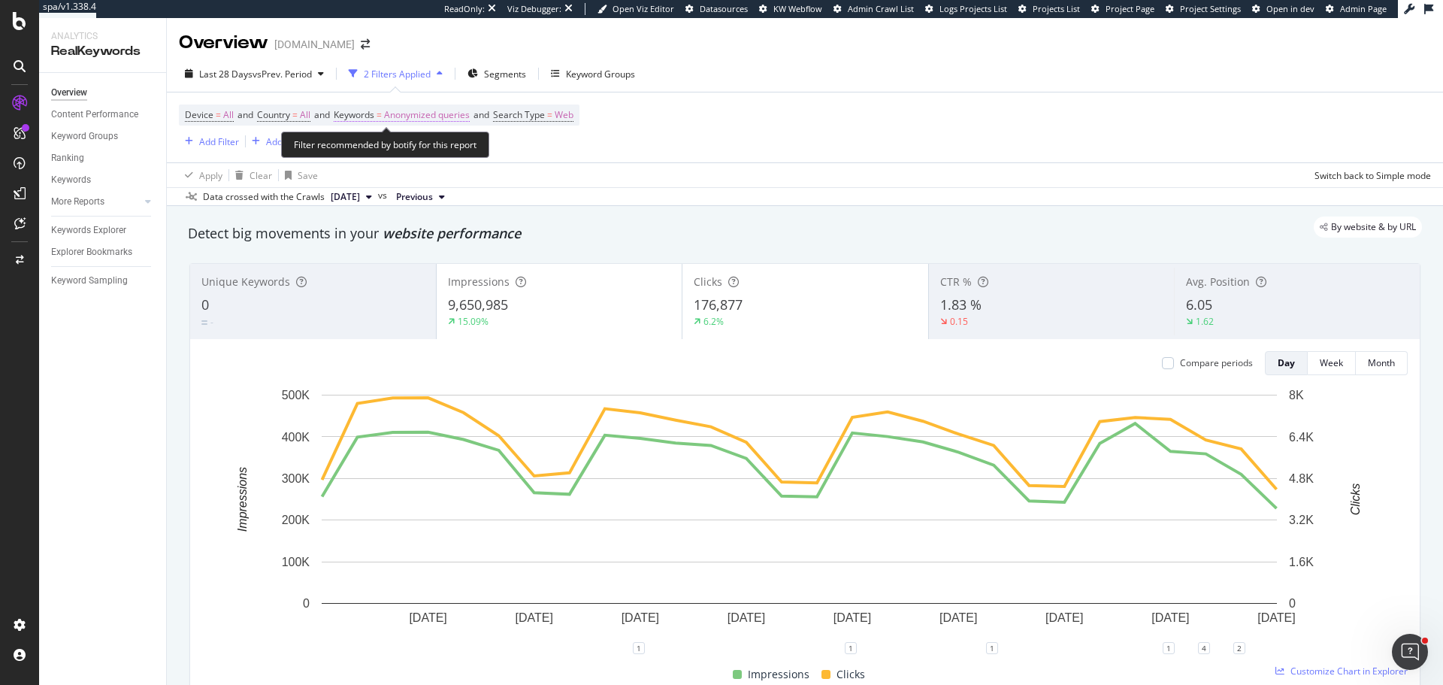
click at [435, 107] on span "Anonymized queries" at bounding box center [427, 115] width 86 height 21
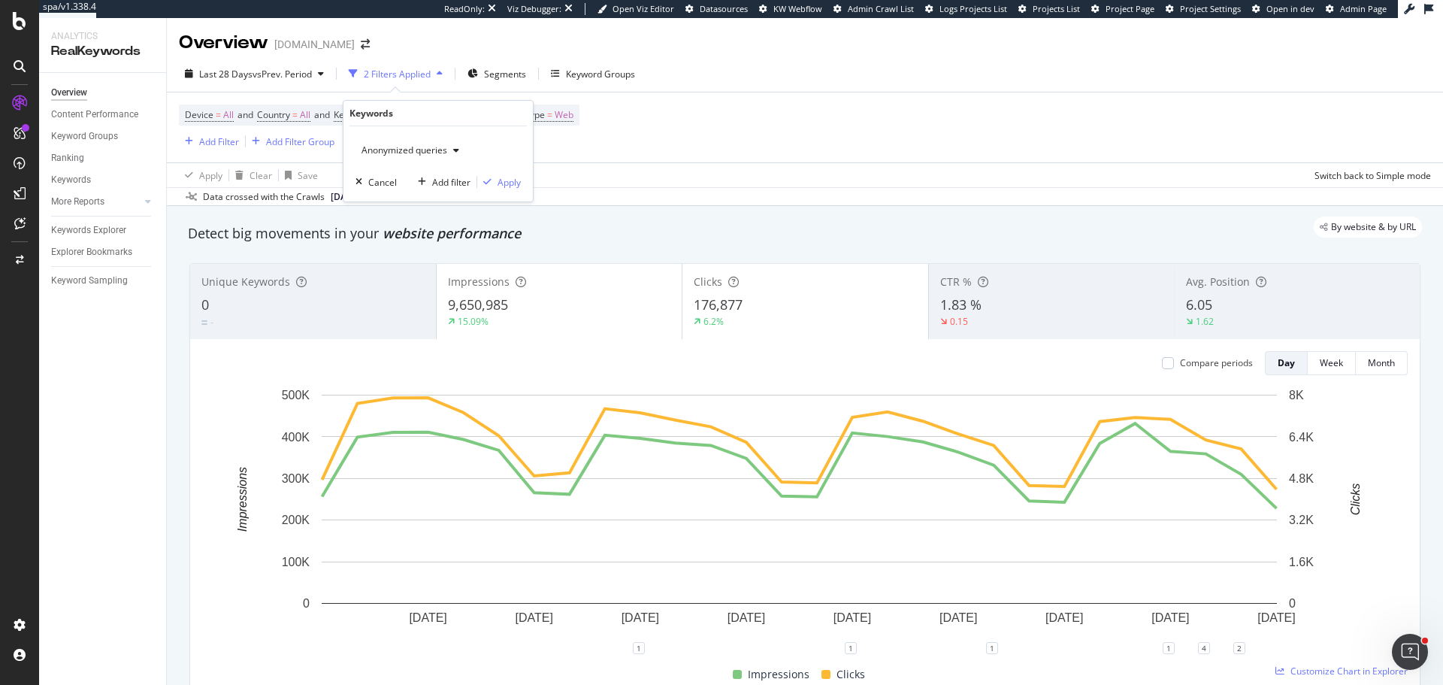
click at [432, 151] on span "Anonymized queries" at bounding box center [402, 150] width 92 height 13
click at [636, 233] on div "By website & by URL" at bounding box center [798, 227] width 1250 height 21
click at [485, 83] on div "Segments" at bounding box center [497, 73] width 59 height 23
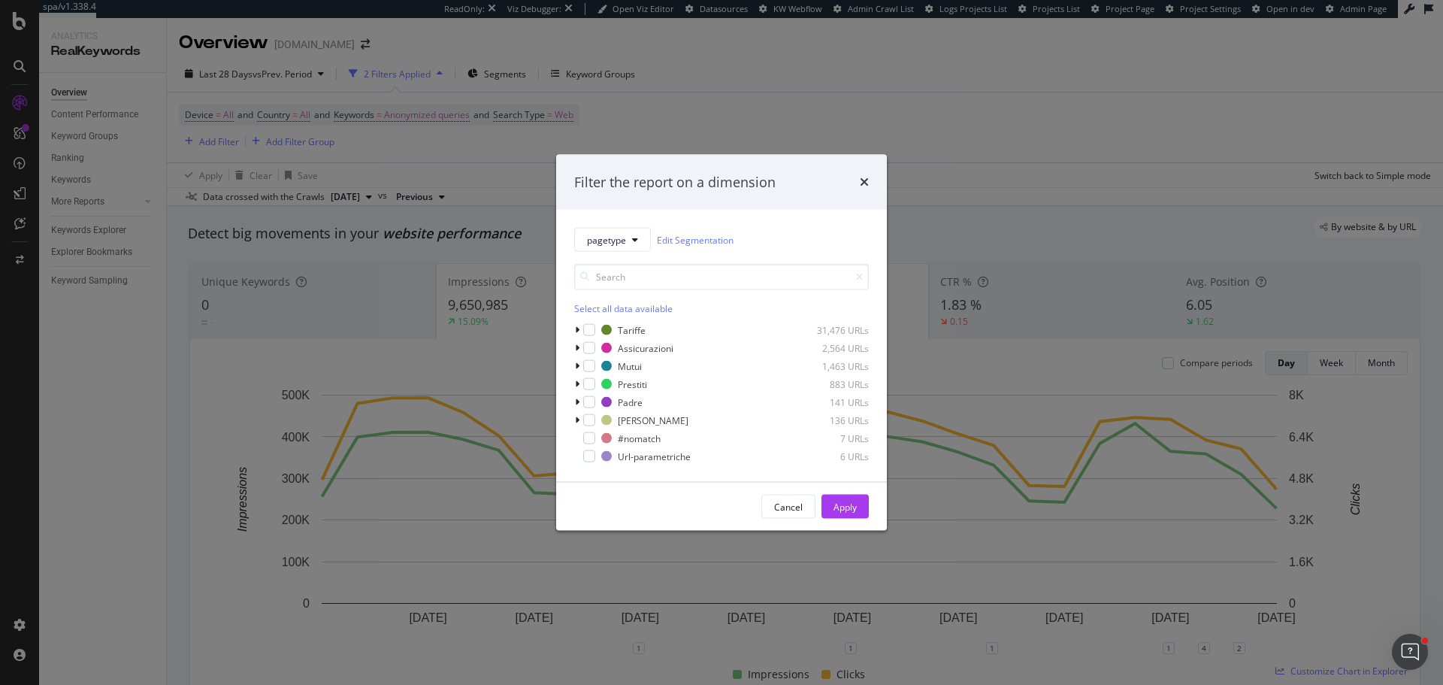
drag, startPoint x: 866, startPoint y: 183, endPoint x: 706, endPoint y: 222, distance: 164.8
click at [866, 183] on icon "times" at bounding box center [864, 182] width 9 height 12
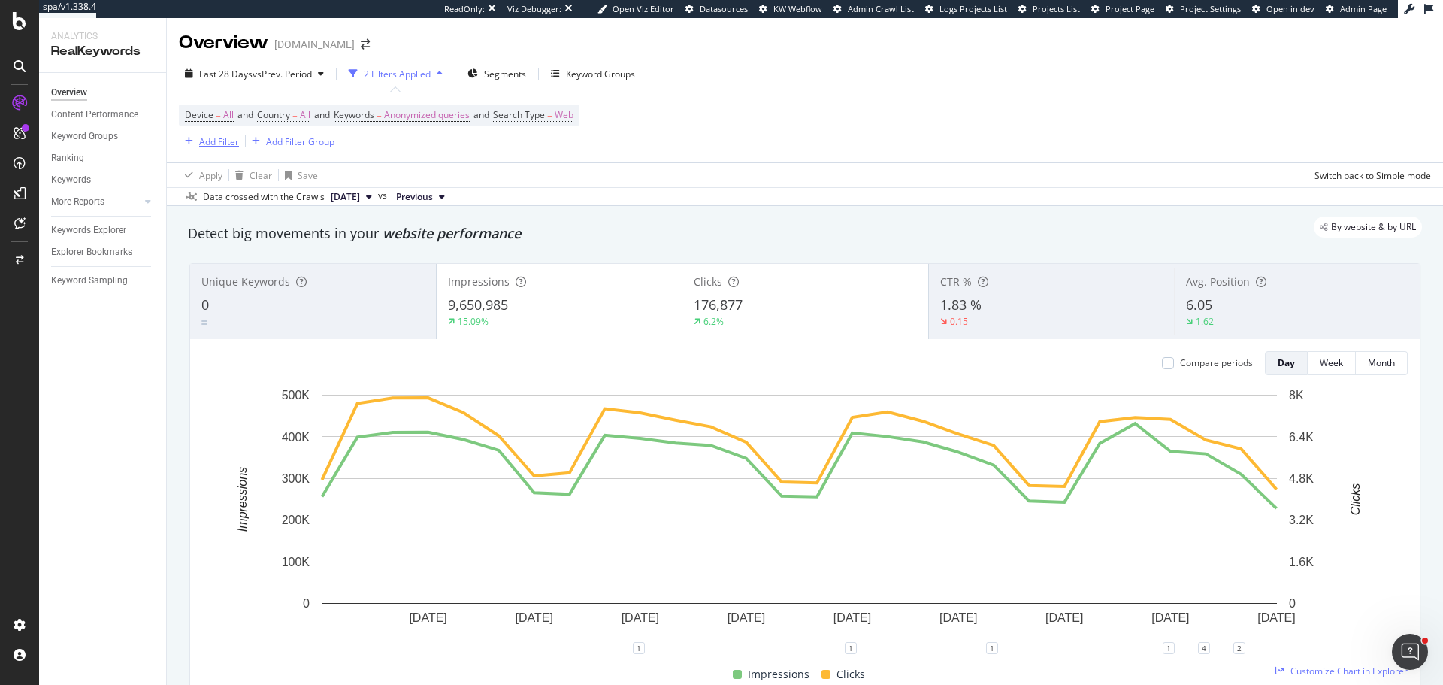
click at [214, 144] on div "Add Filter" at bounding box center [219, 141] width 40 height 13
click at [559, 188] on div "Data crossed with the Crawls 2025 Sep. 30th vs Previous" at bounding box center [805, 196] width 1277 height 18
click at [198, 120] on span "Device" at bounding box center [199, 114] width 29 height 13
click at [245, 147] on icon at bounding box center [249, 150] width 11 height 9
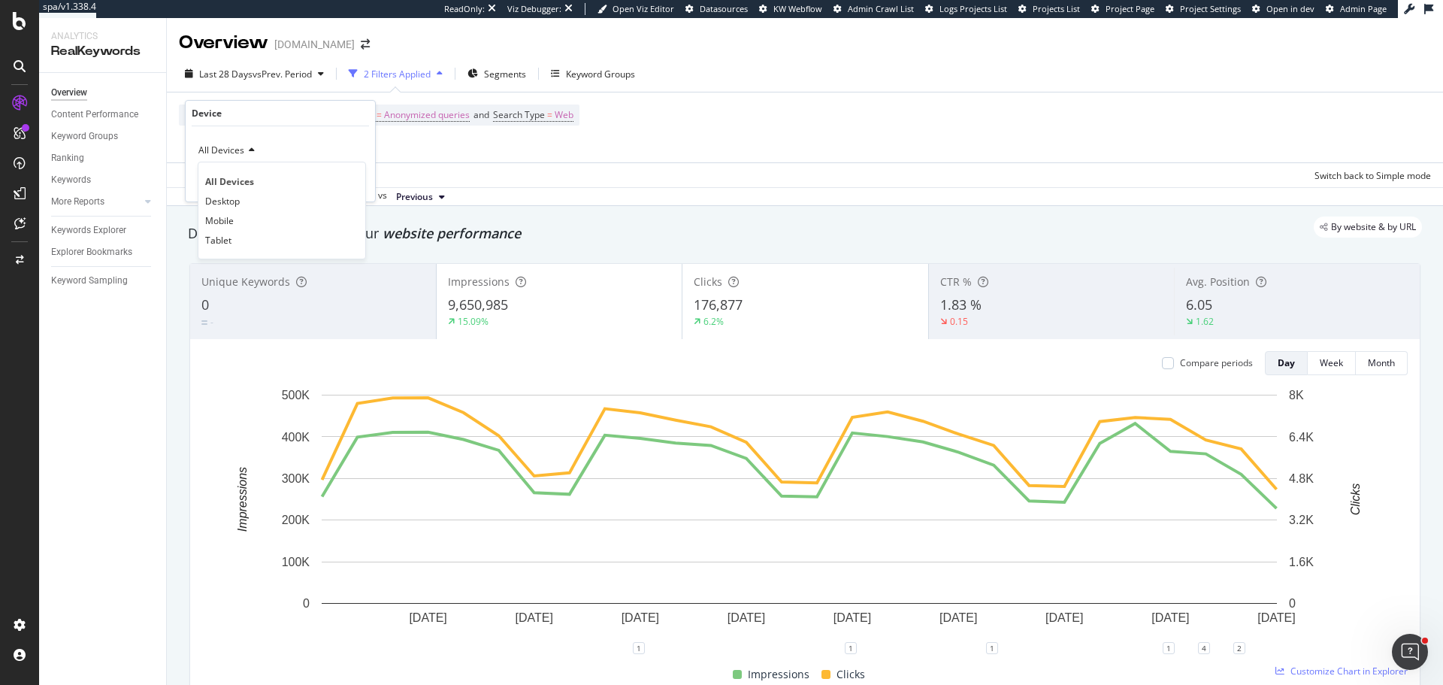
click at [467, 168] on div "Apply Clear Save Switch back to Simple mode" at bounding box center [805, 174] width 1277 height 25
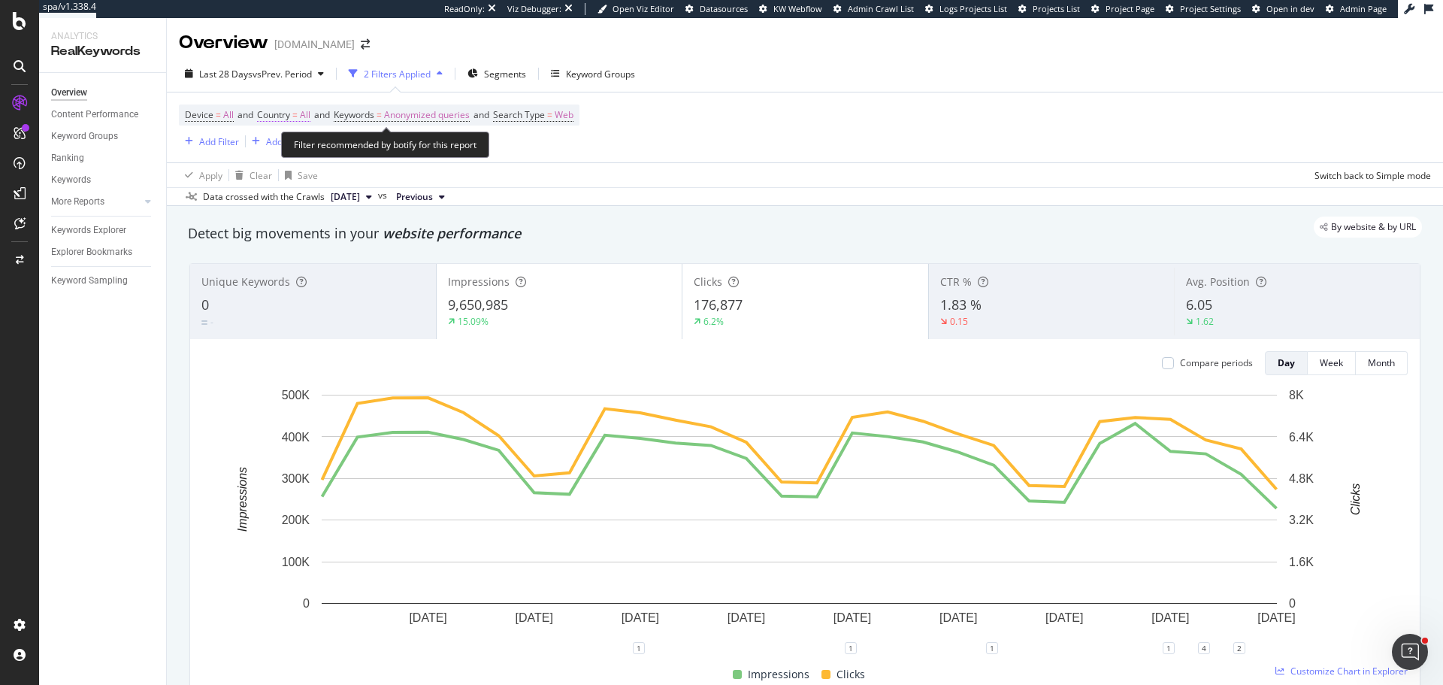
click at [290, 114] on span "Country" at bounding box center [273, 114] width 33 height 13
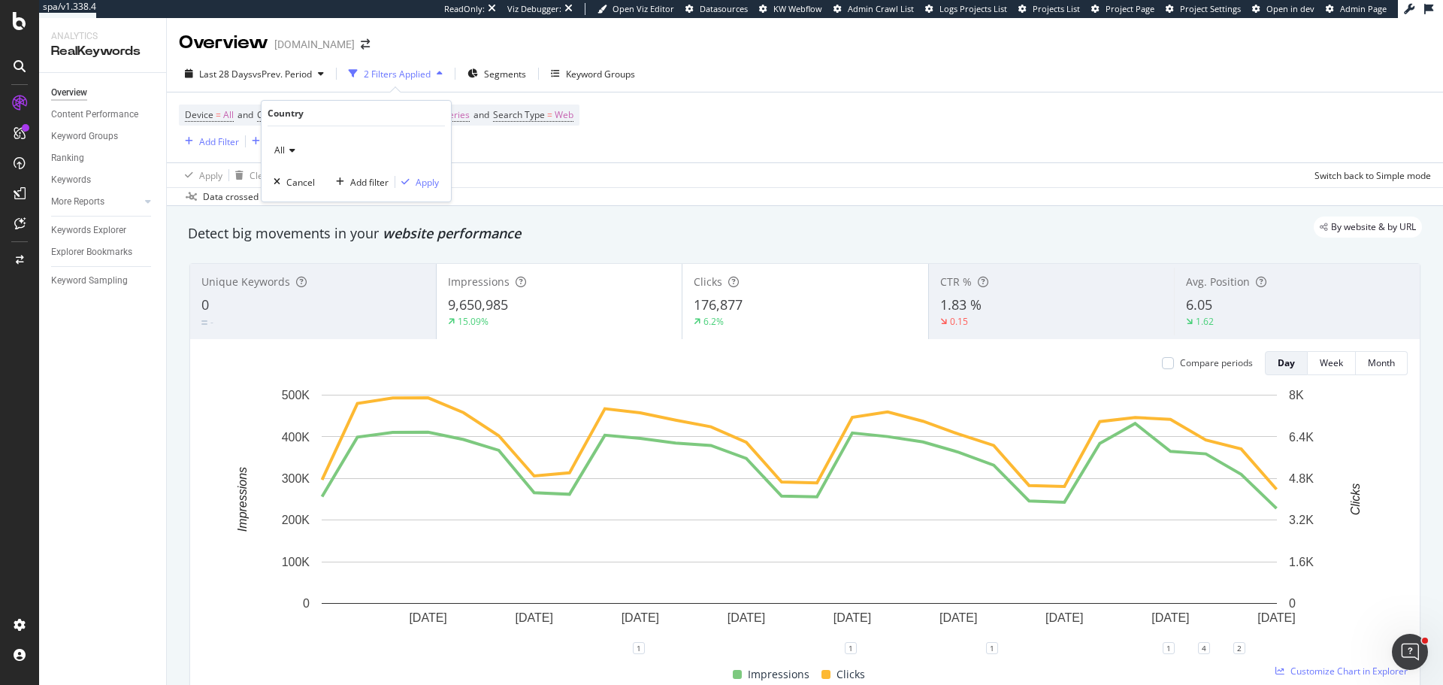
click at [289, 155] on icon at bounding box center [290, 150] width 11 height 9
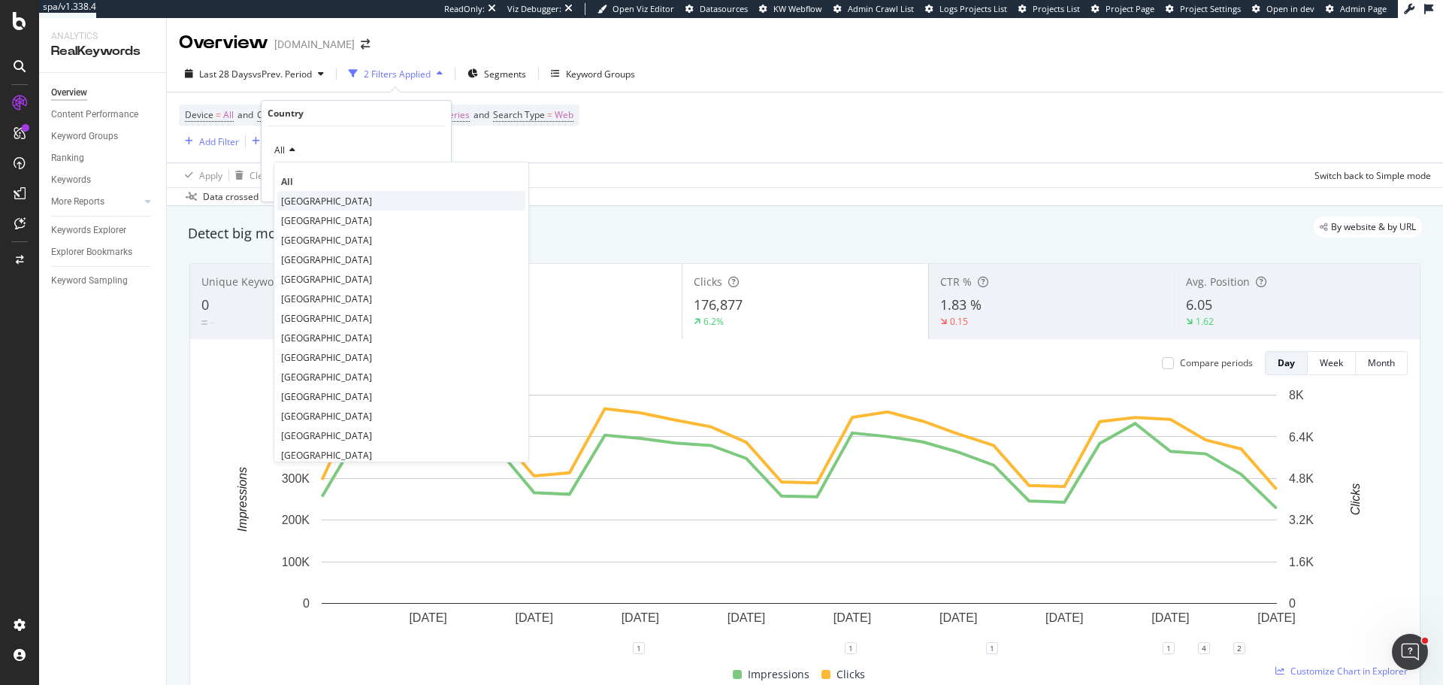
click at [357, 197] on div "[GEOGRAPHIC_DATA]" at bounding box center [401, 201] width 248 height 20
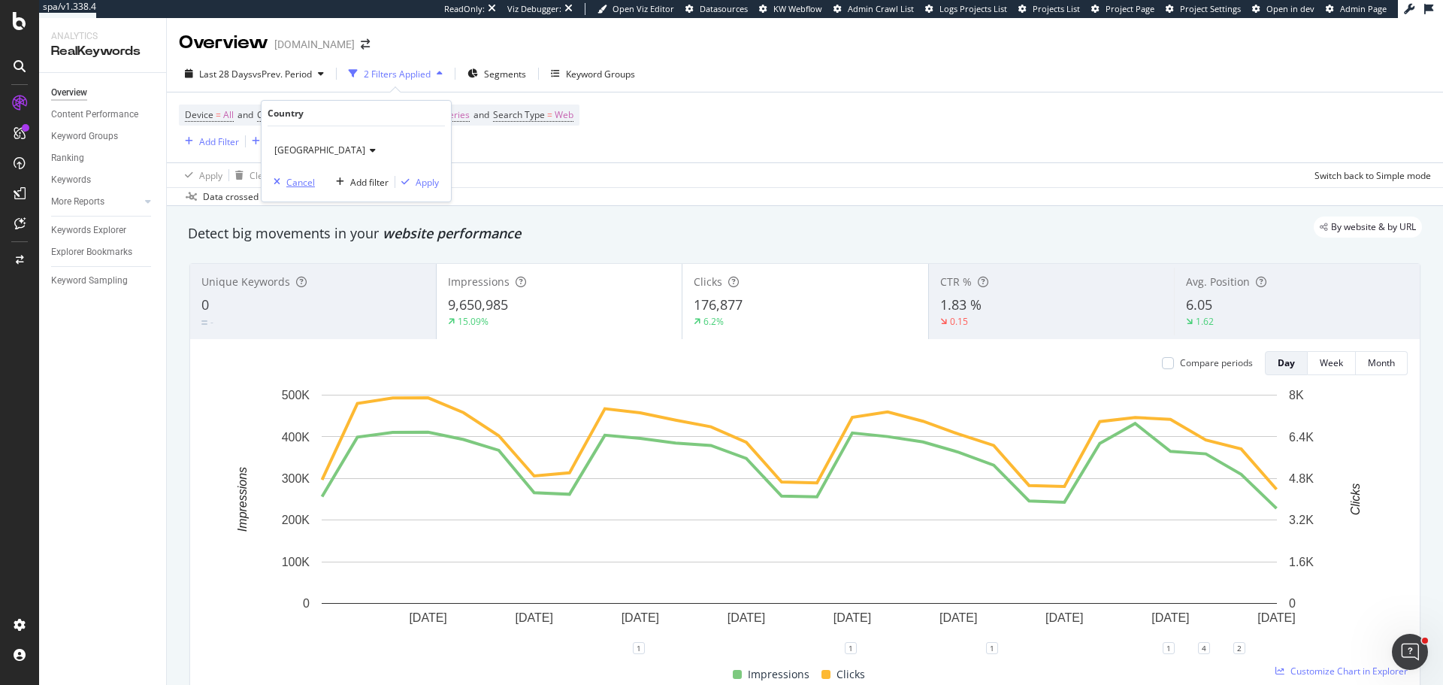
click at [292, 183] on div "Cancel" at bounding box center [300, 182] width 29 height 13
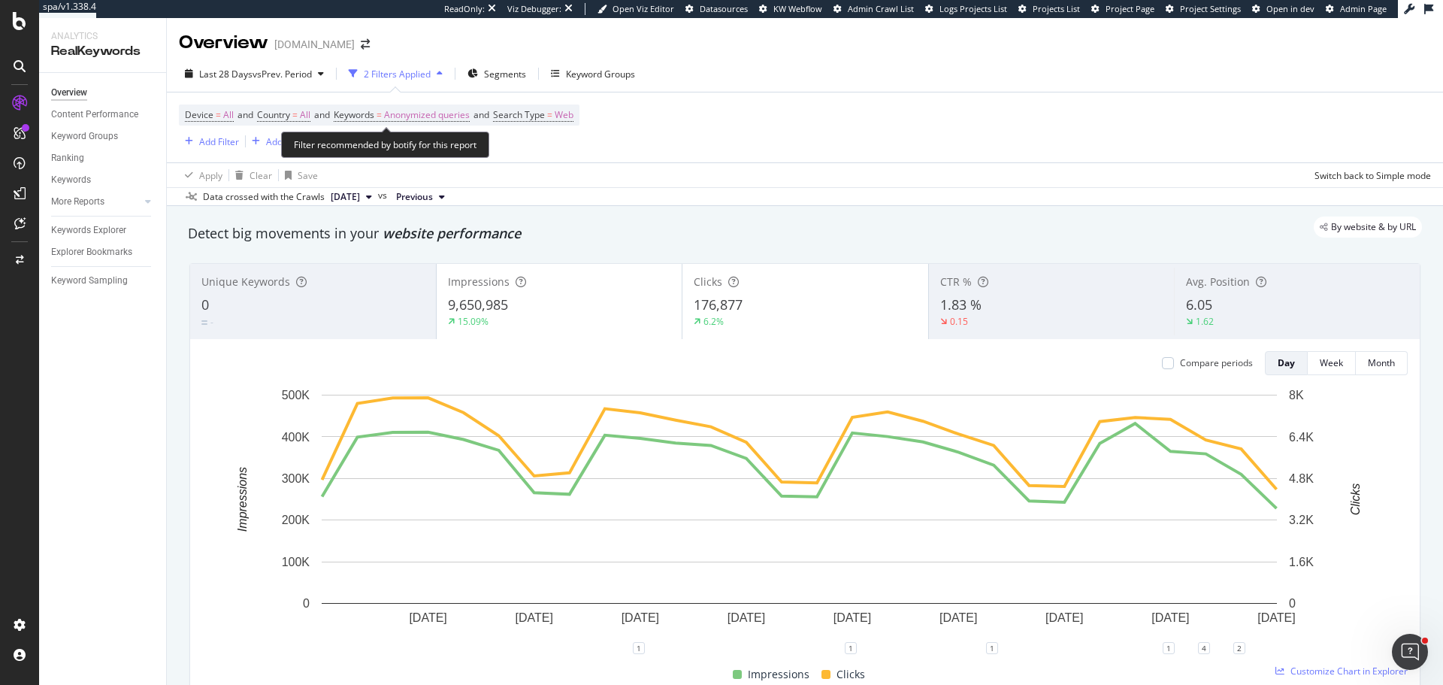
click at [384, 122] on span "Keywords = Anonymized queries" at bounding box center [402, 115] width 136 height 14
click at [358, 117] on span "Keywords" at bounding box center [354, 114] width 41 height 13
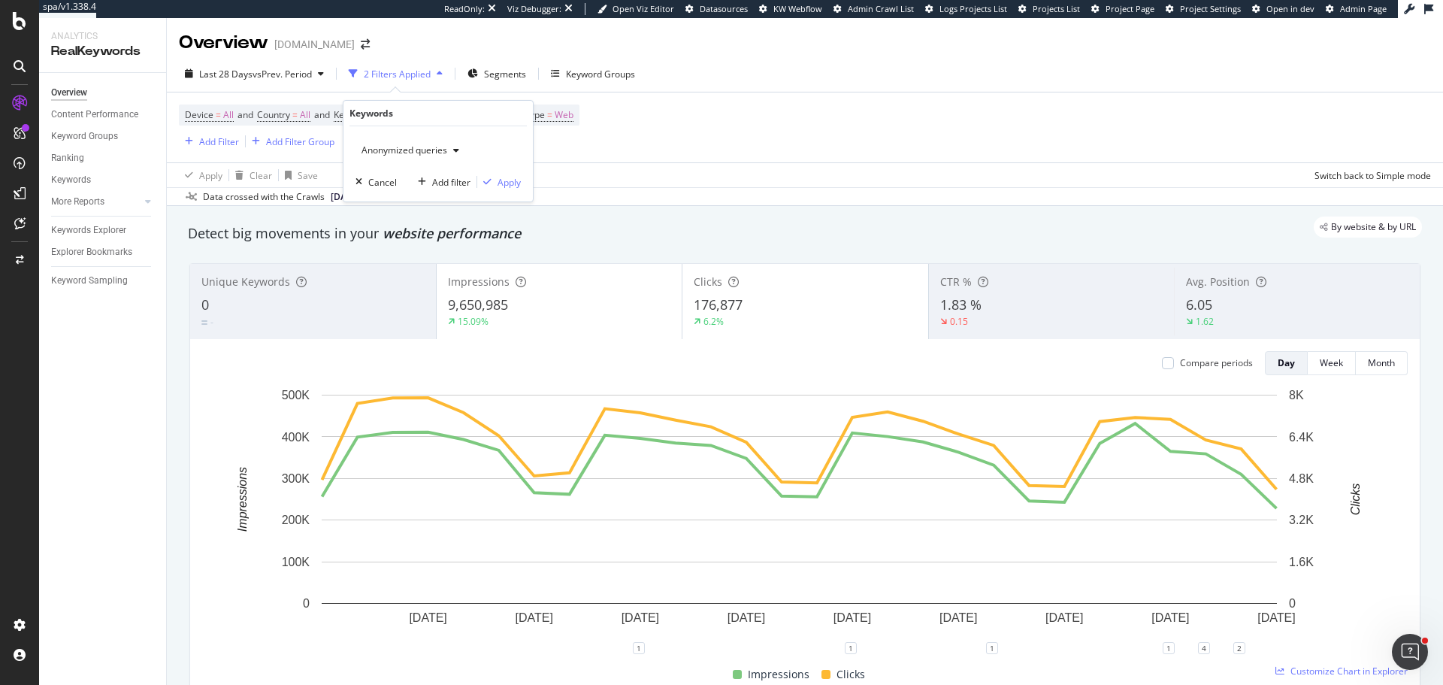
click at [396, 150] on span "Anonymized queries" at bounding box center [402, 150] width 92 height 13
click at [601, 245] on div "Detect big movements in your website performance" at bounding box center [805, 234] width 1250 height 35
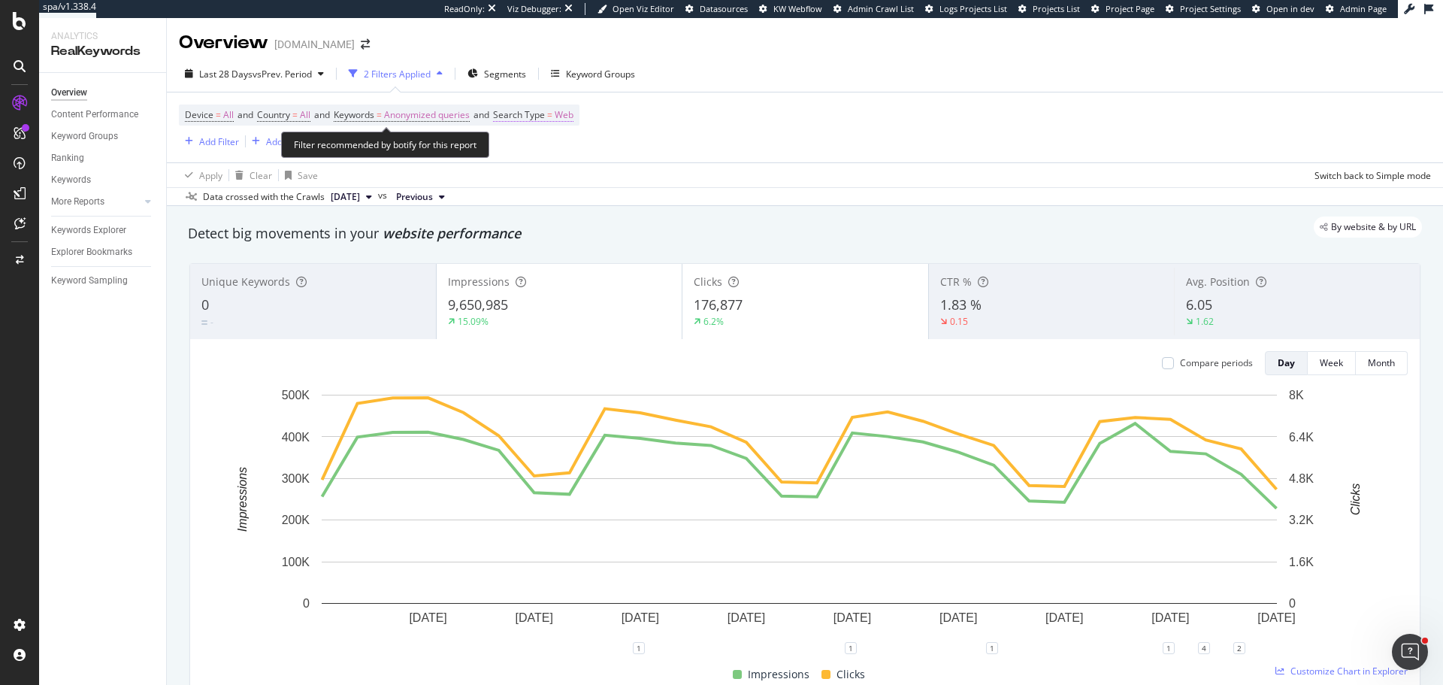
click at [516, 118] on span "Search Type" at bounding box center [519, 114] width 52 height 13
click at [549, 155] on icon at bounding box center [546, 150] width 11 height 9
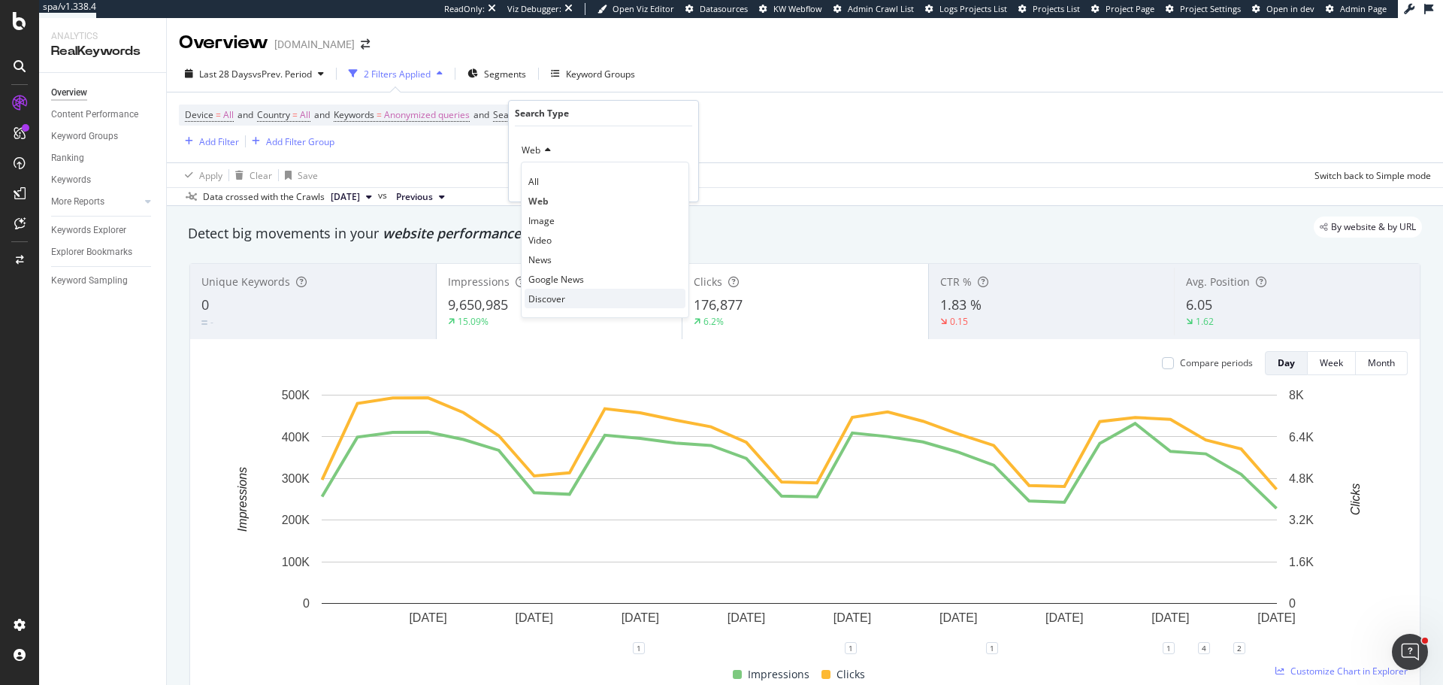
click at [555, 298] on span "Discover" at bounding box center [547, 298] width 37 height 13
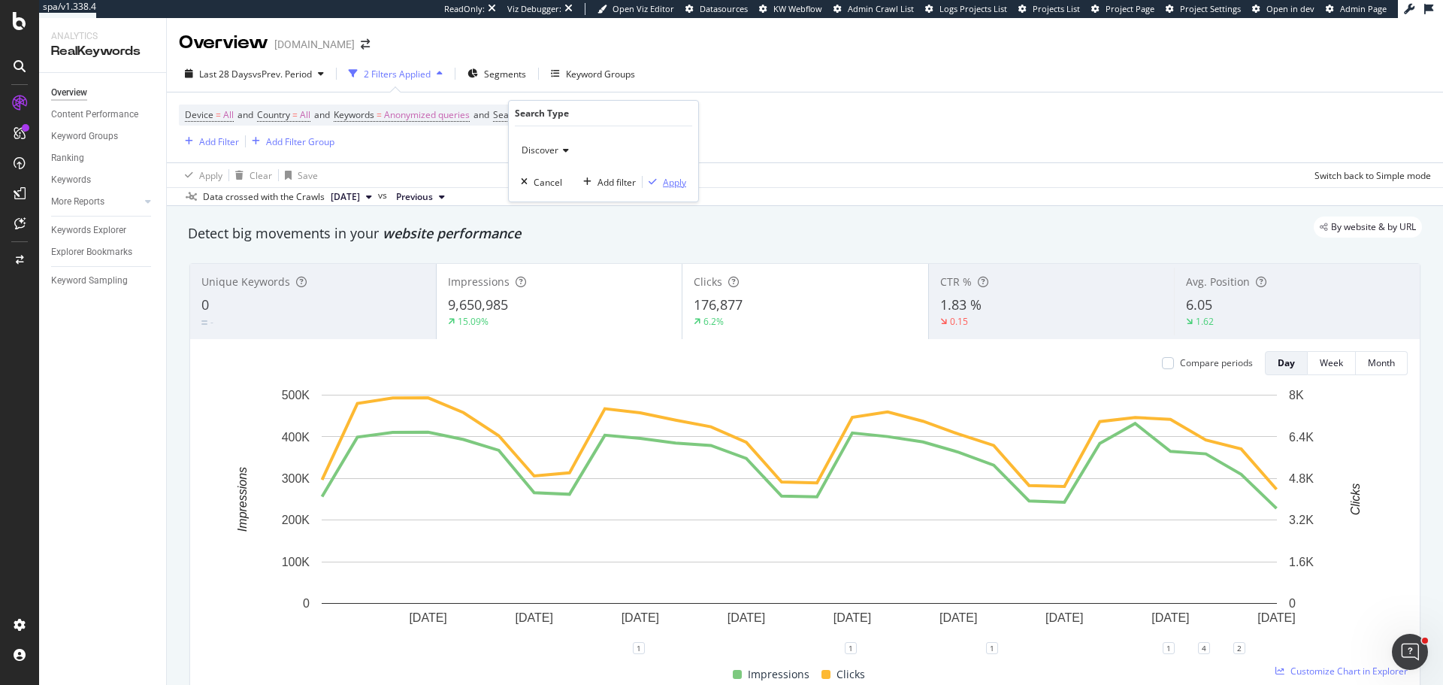
click at [675, 184] on div "Apply" at bounding box center [674, 182] width 23 height 13
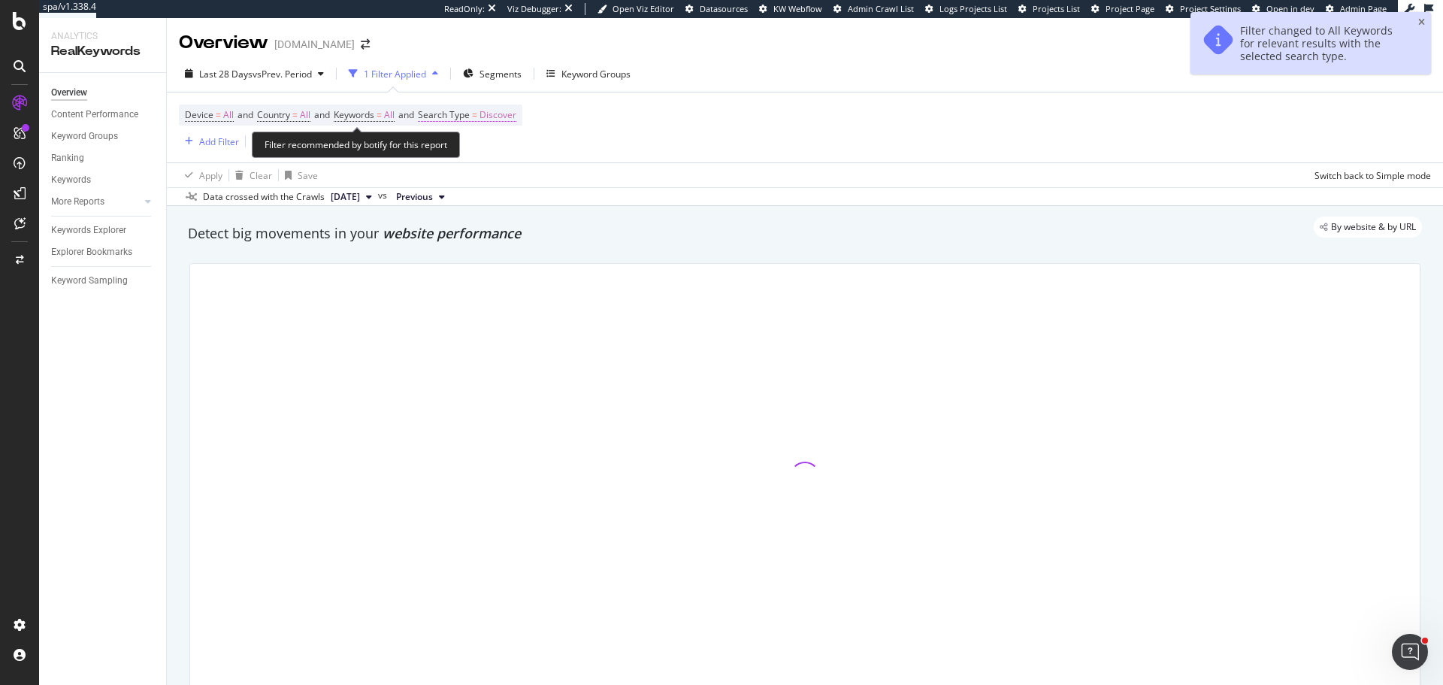
click at [450, 117] on span "Search Type" at bounding box center [444, 114] width 52 height 13
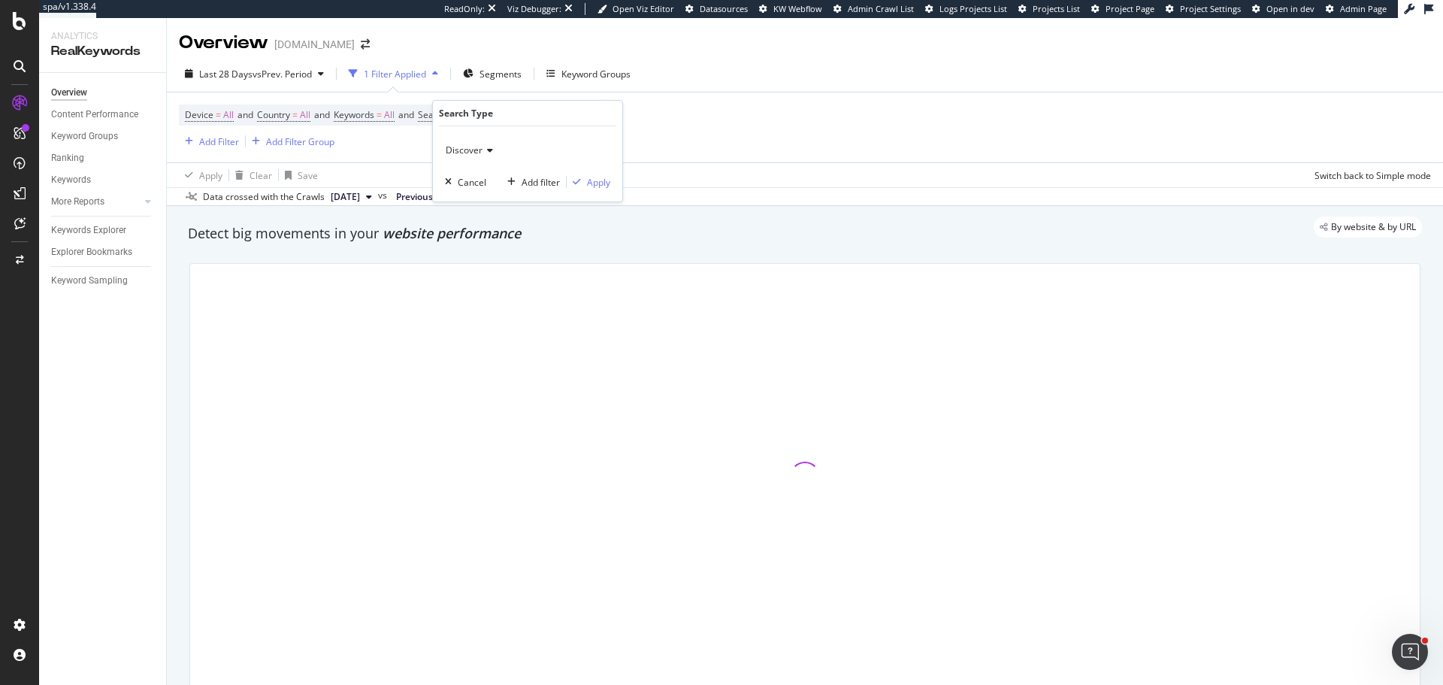
click at [476, 154] on span "Discover" at bounding box center [464, 150] width 37 height 13
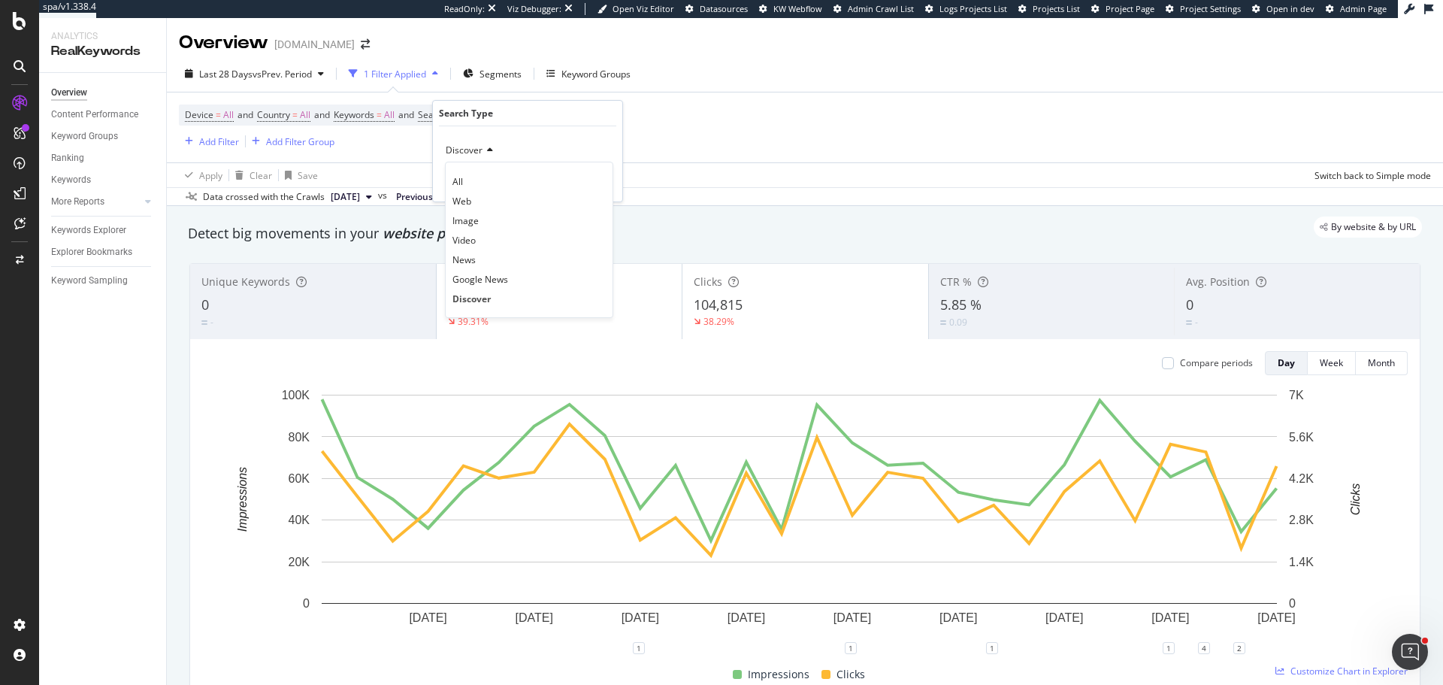
click at [468, 195] on span "Web" at bounding box center [462, 201] width 19 height 13
click at [596, 188] on div "Apply" at bounding box center [598, 182] width 23 height 13
click at [597, 180] on div "Apply Clear Save Switch back to Simple mode" at bounding box center [805, 174] width 1277 height 25
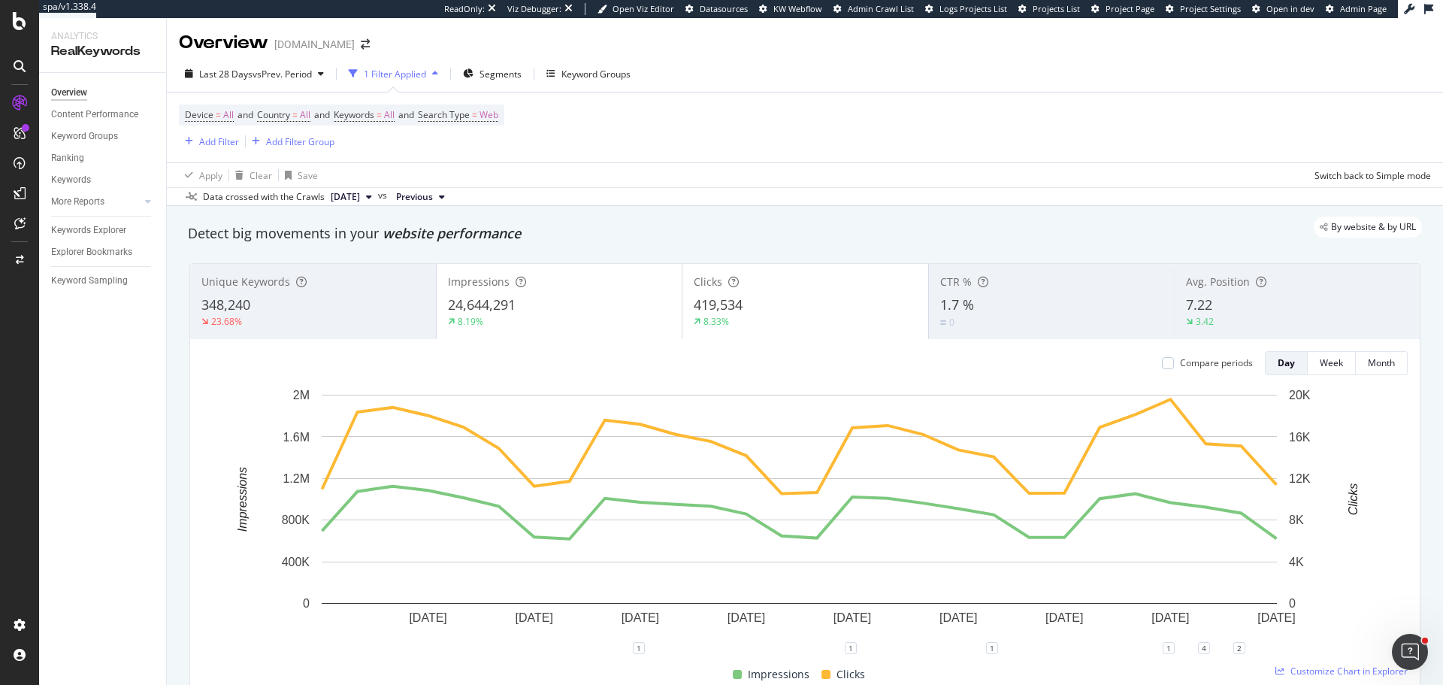
click at [945, 303] on span "1.7 %" at bounding box center [958, 304] width 34 height 18
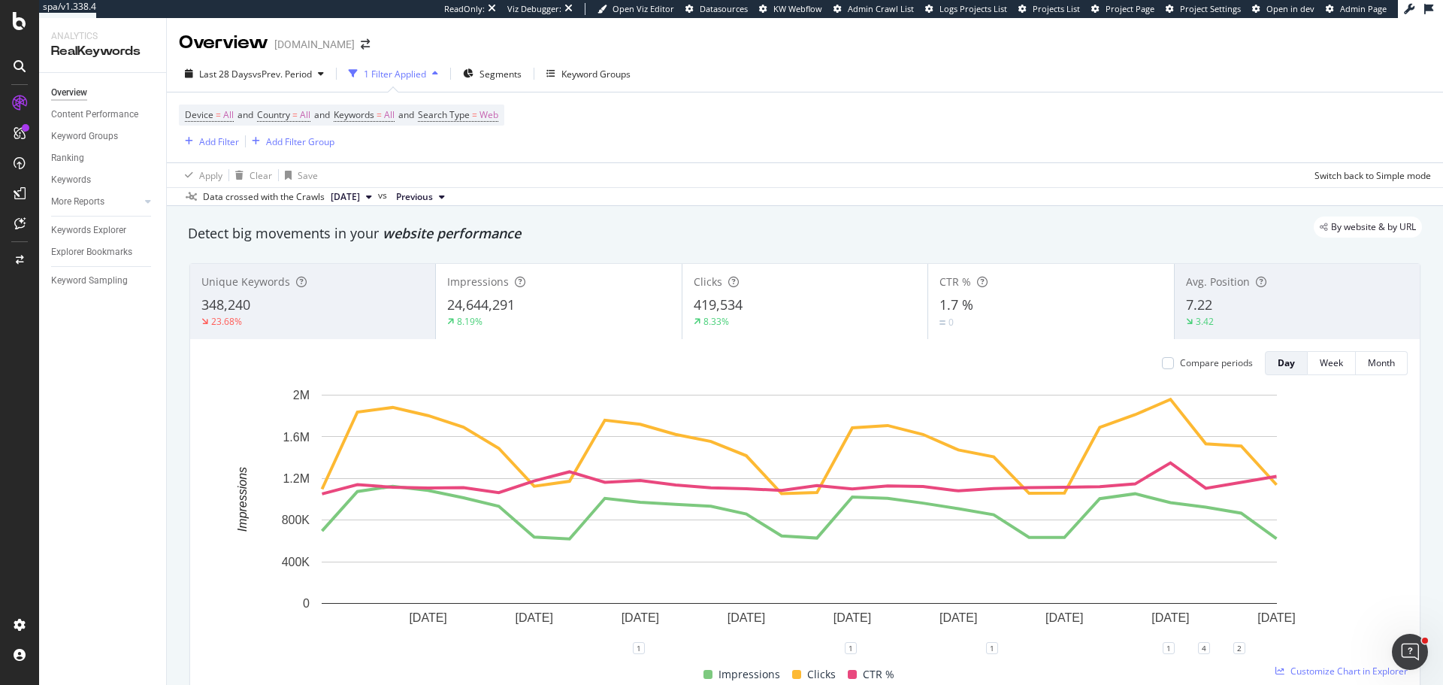
click at [1201, 311] on span "7.22" at bounding box center [1199, 304] width 26 height 18
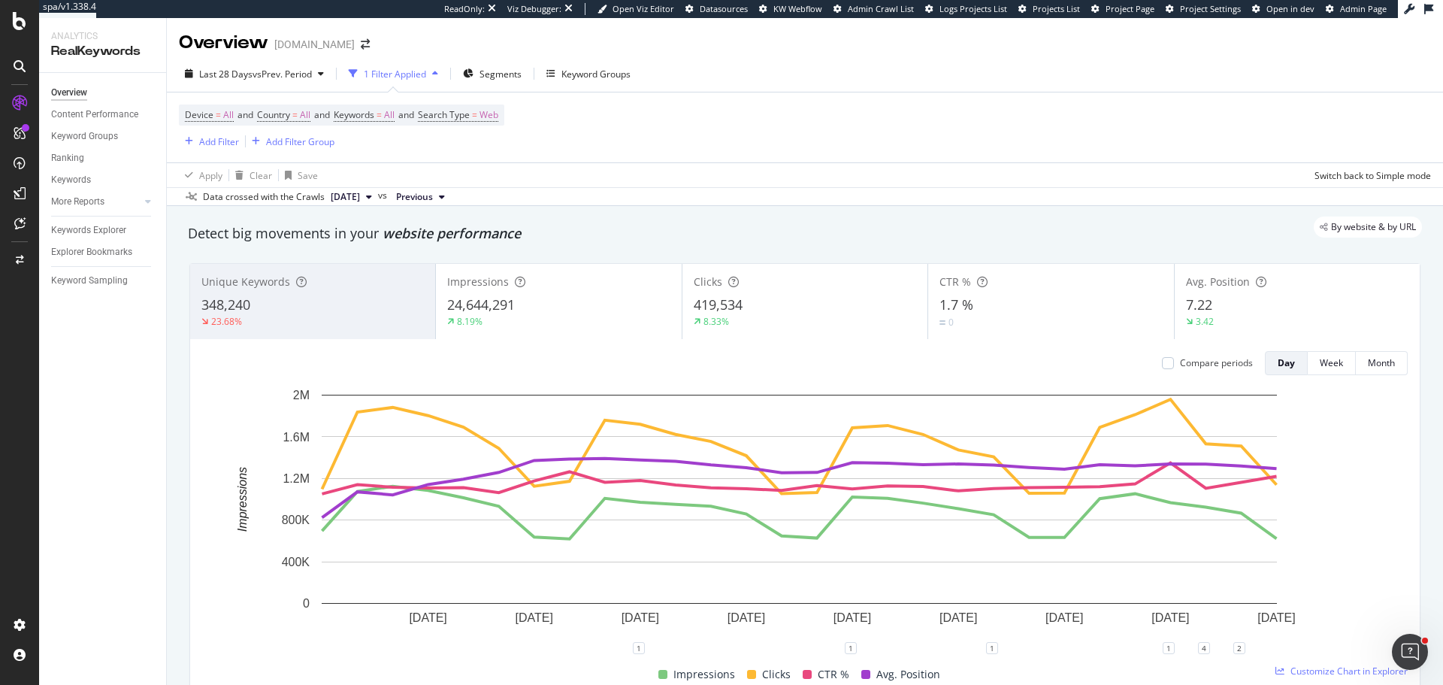
click at [265, 283] on span "Unique Keywords" at bounding box center [245, 281] width 89 height 14
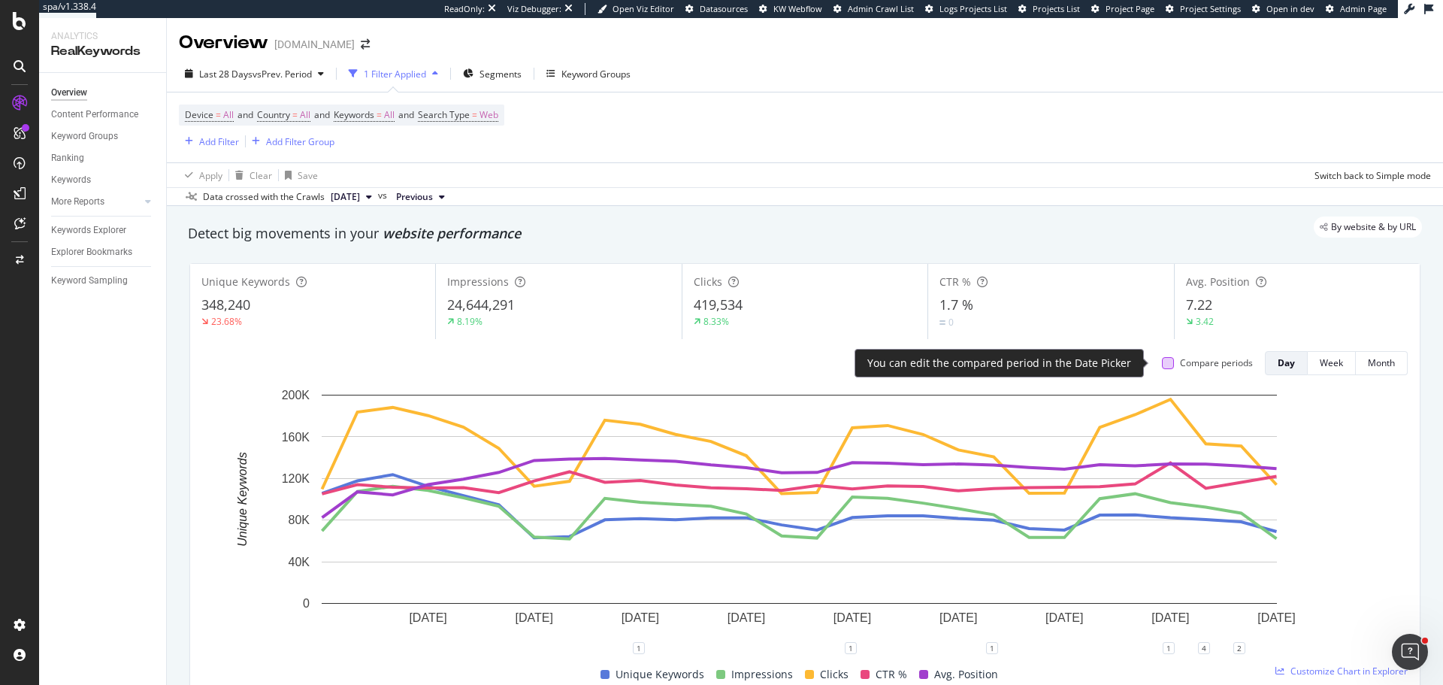
click at [1162, 360] on div at bounding box center [1168, 363] width 12 height 12
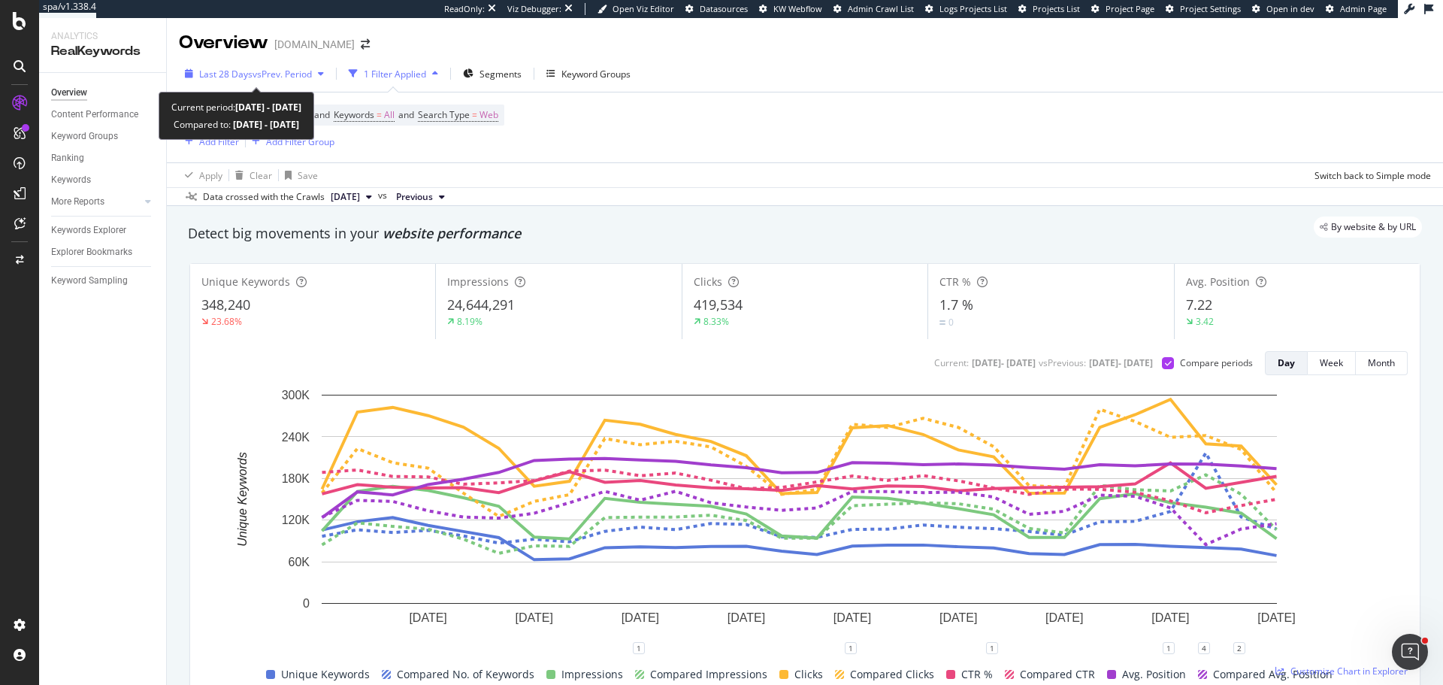
click at [259, 78] on span "vs Prev. Period" at bounding box center [282, 74] width 59 height 13
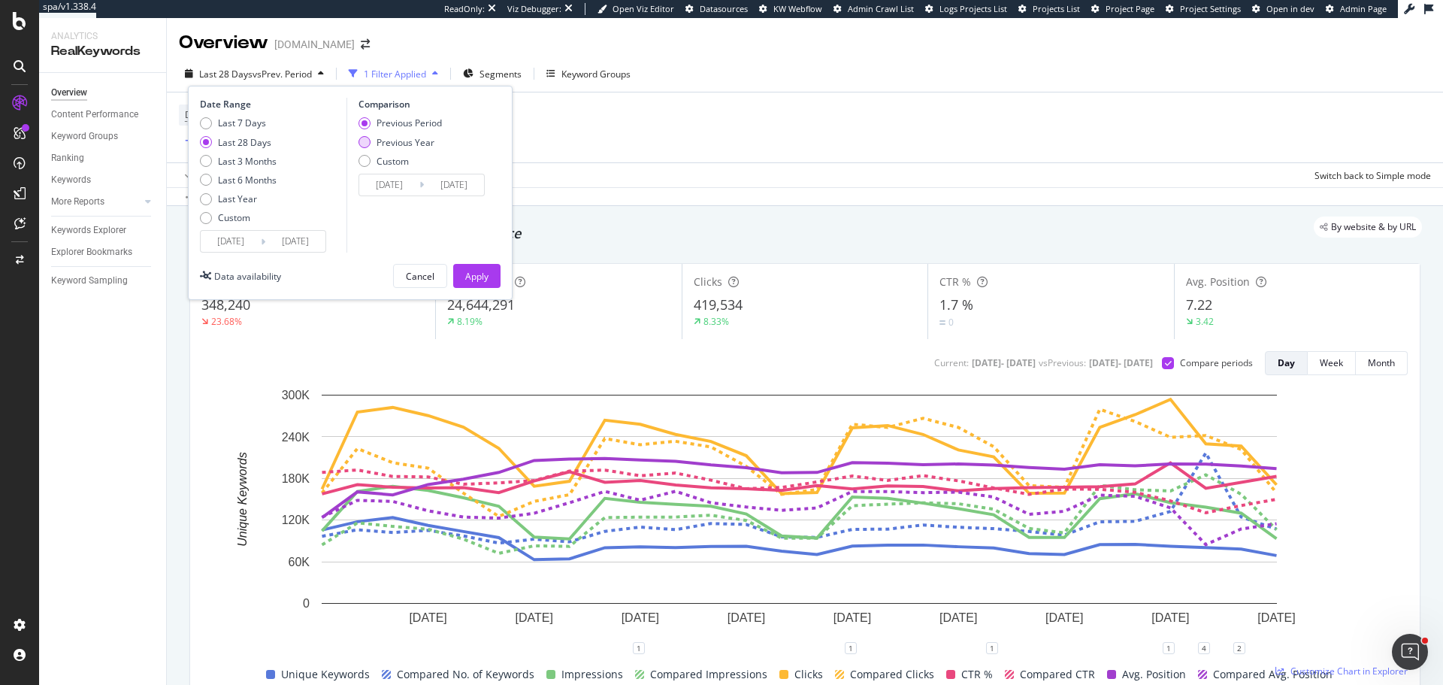
click at [363, 144] on div "Previous Year" at bounding box center [365, 142] width 12 height 12
type input "2024/09/08"
type input "2024/10/05"
click at [477, 280] on div "Apply" at bounding box center [476, 276] width 23 height 13
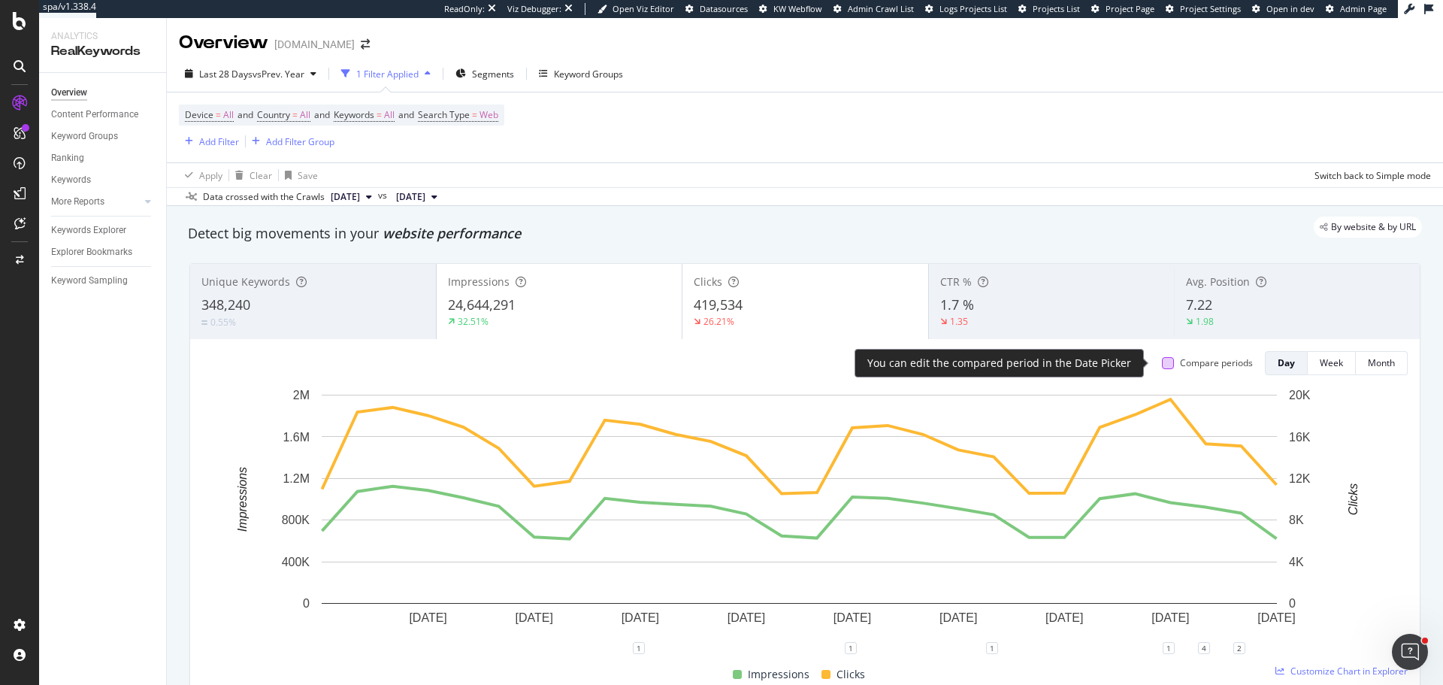
click at [1162, 364] on div at bounding box center [1168, 363] width 12 height 12
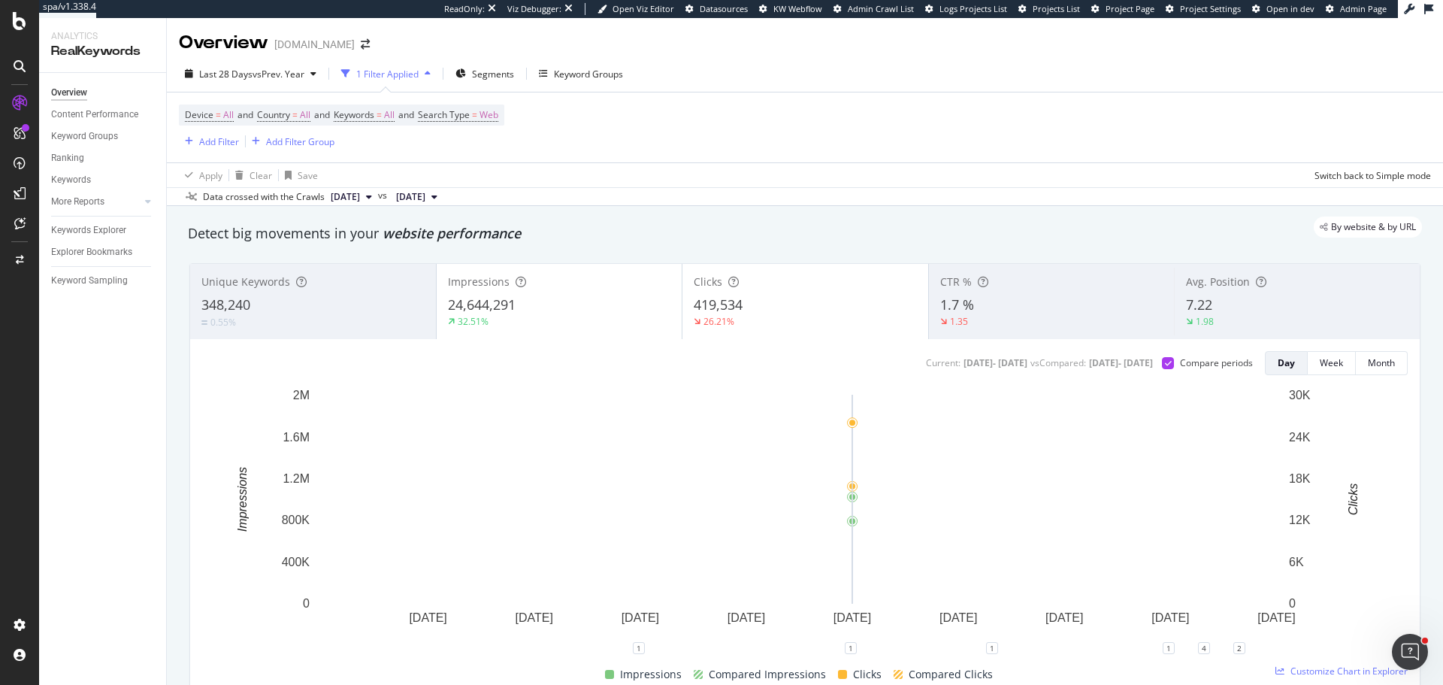
scroll to position [75, 0]
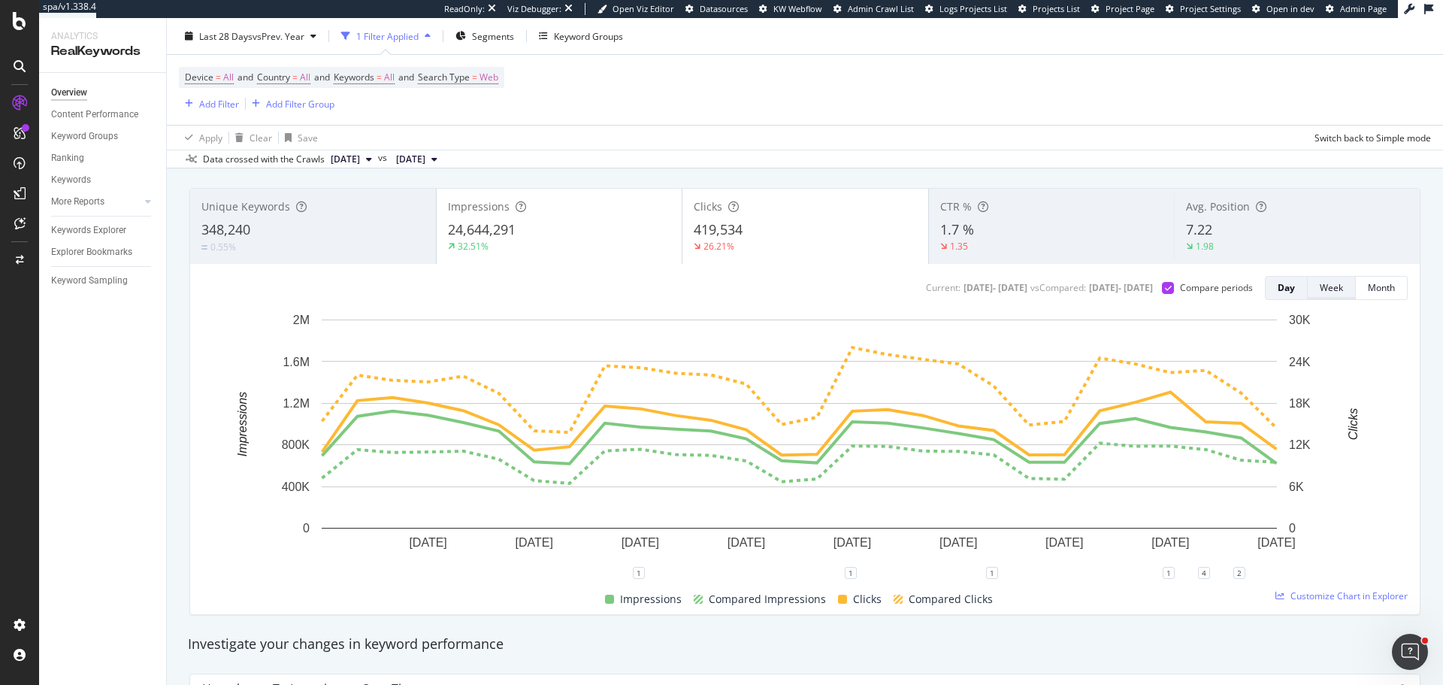
click at [1320, 290] on div "Week" at bounding box center [1331, 287] width 23 height 13
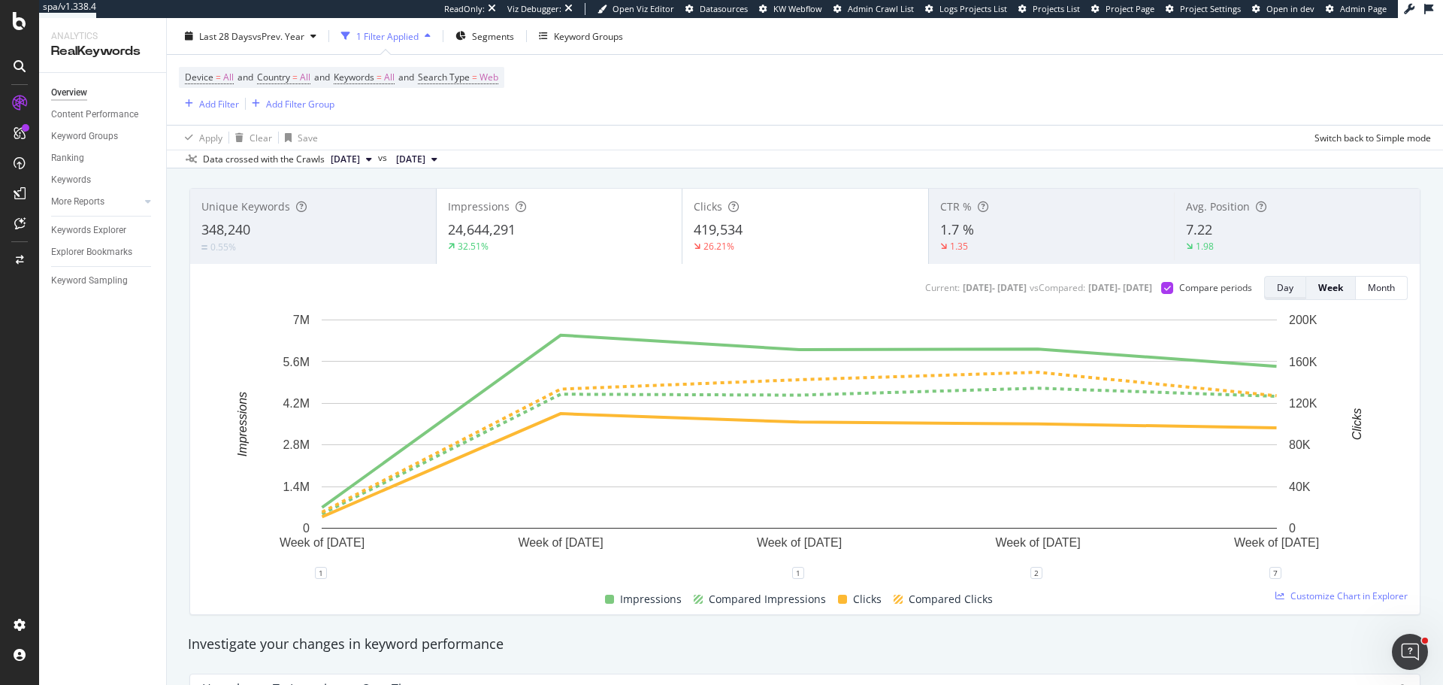
click at [1277, 291] on div "Day" at bounding box center [1285, 287] width 17 height 13
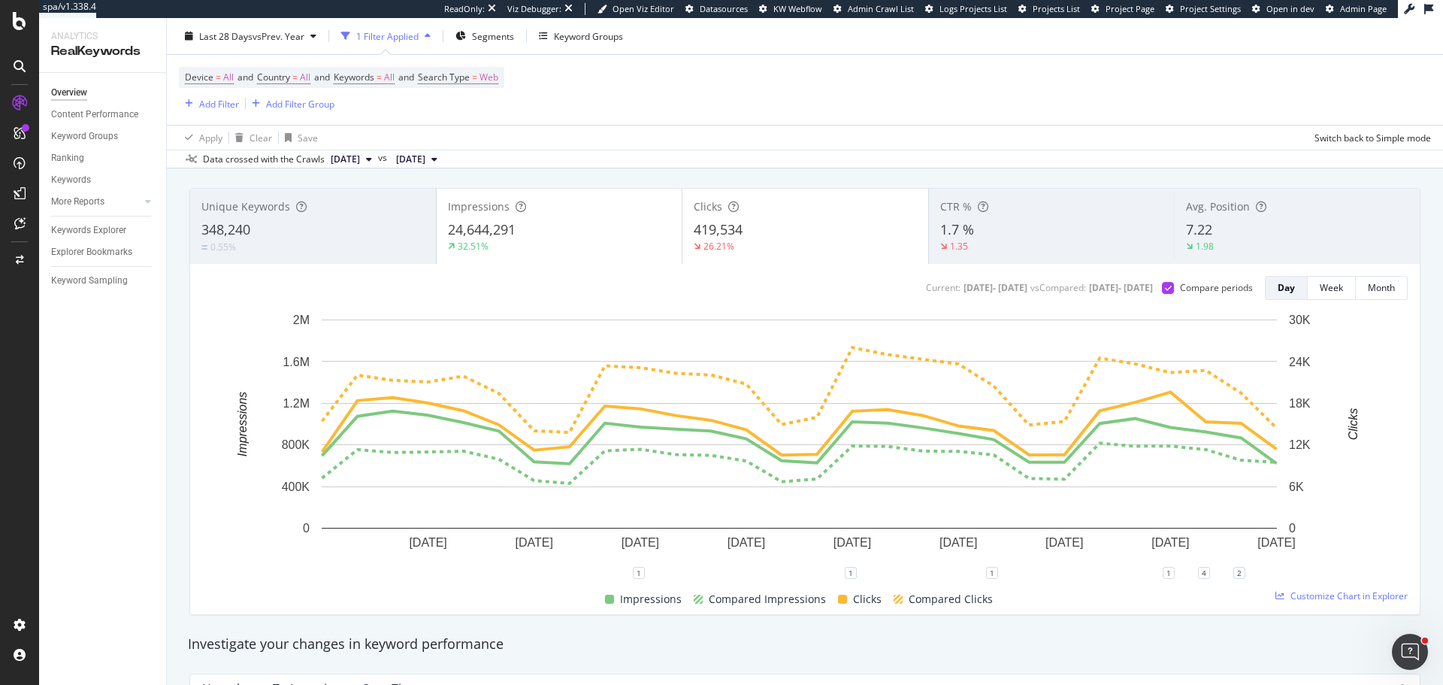
click at [283, 240] on div "0.55%" at bounding box center [312, 247] width 223 height 14
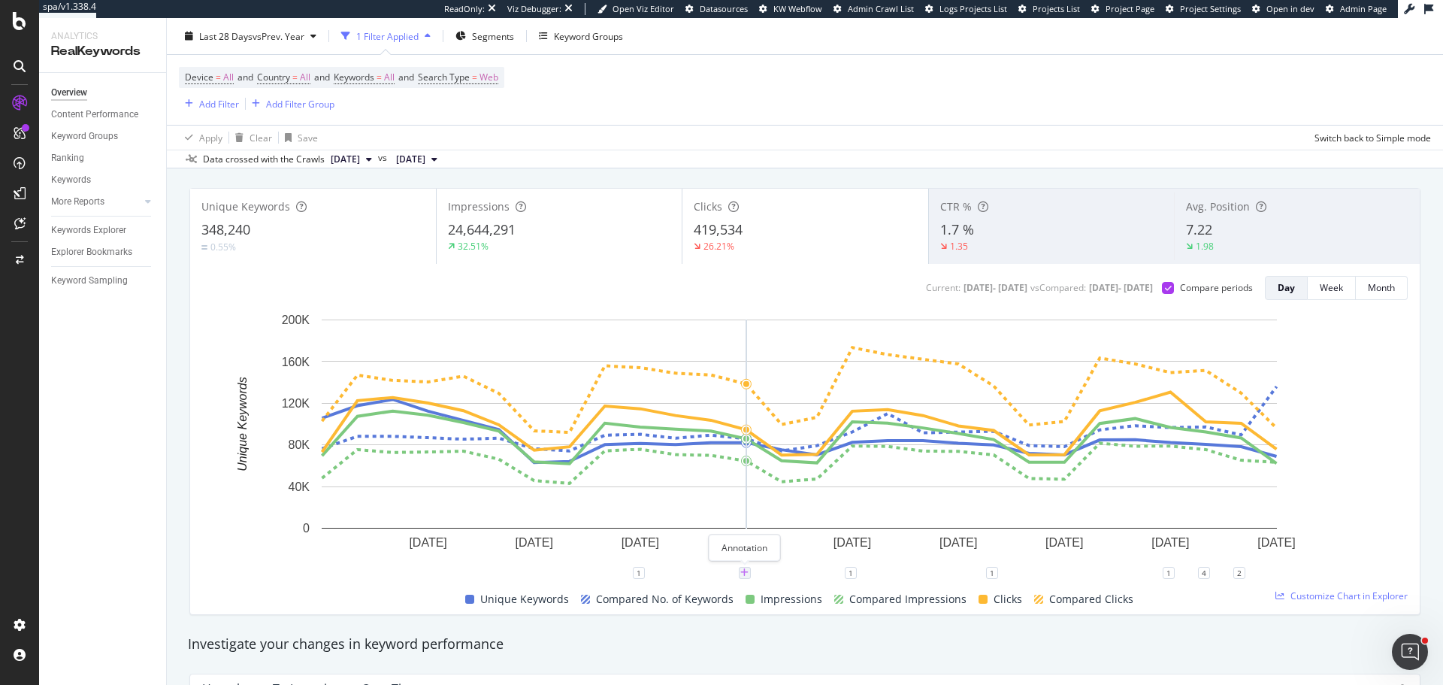
click at [746, 571] on icon "plus" at bounding box center [745, 572] width 8 height 9
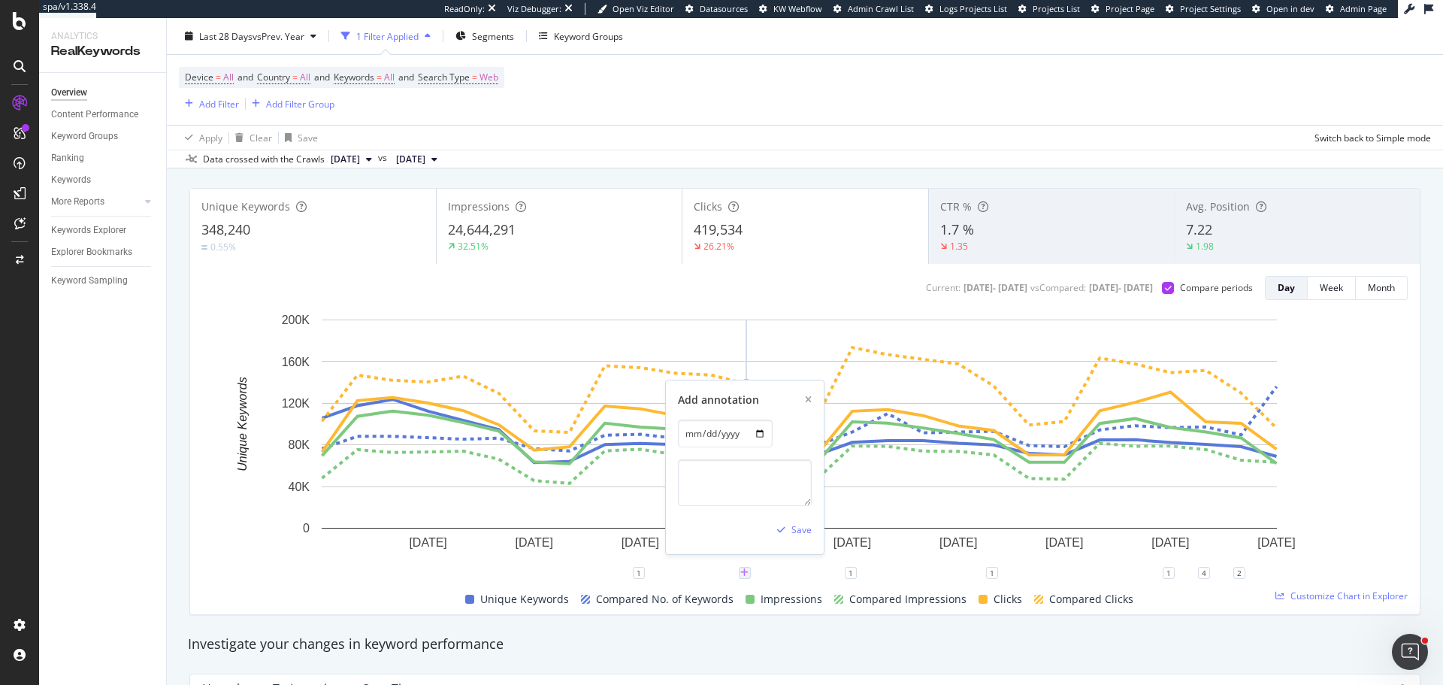
click at [746, 572] on icon "plus" at bounding box center [745, 572] width 8 height 9
click at [727, 480] on textarea at bounding box center [745, 482] width 134 height 47
click at [807, 400] on icon "xmark" at bounding box center [808, 399] width 7 height 9
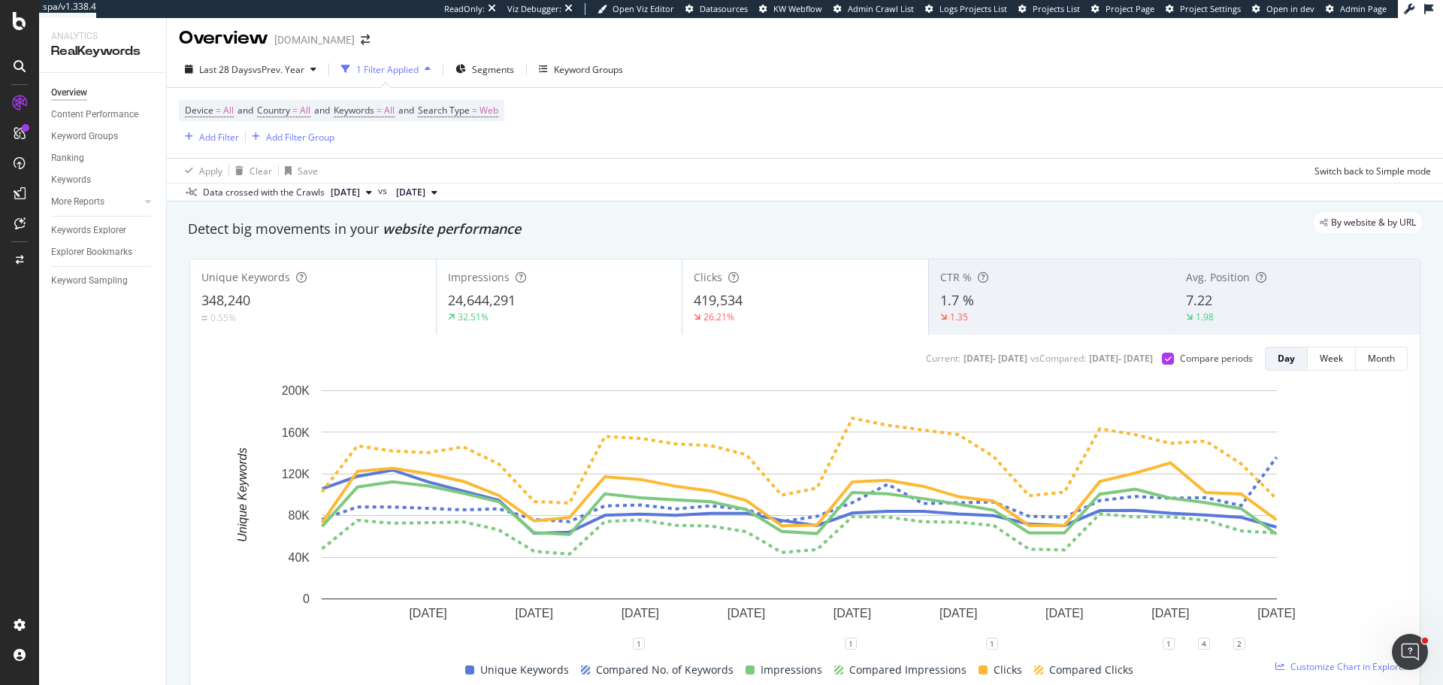
scroll to position [0, 0]
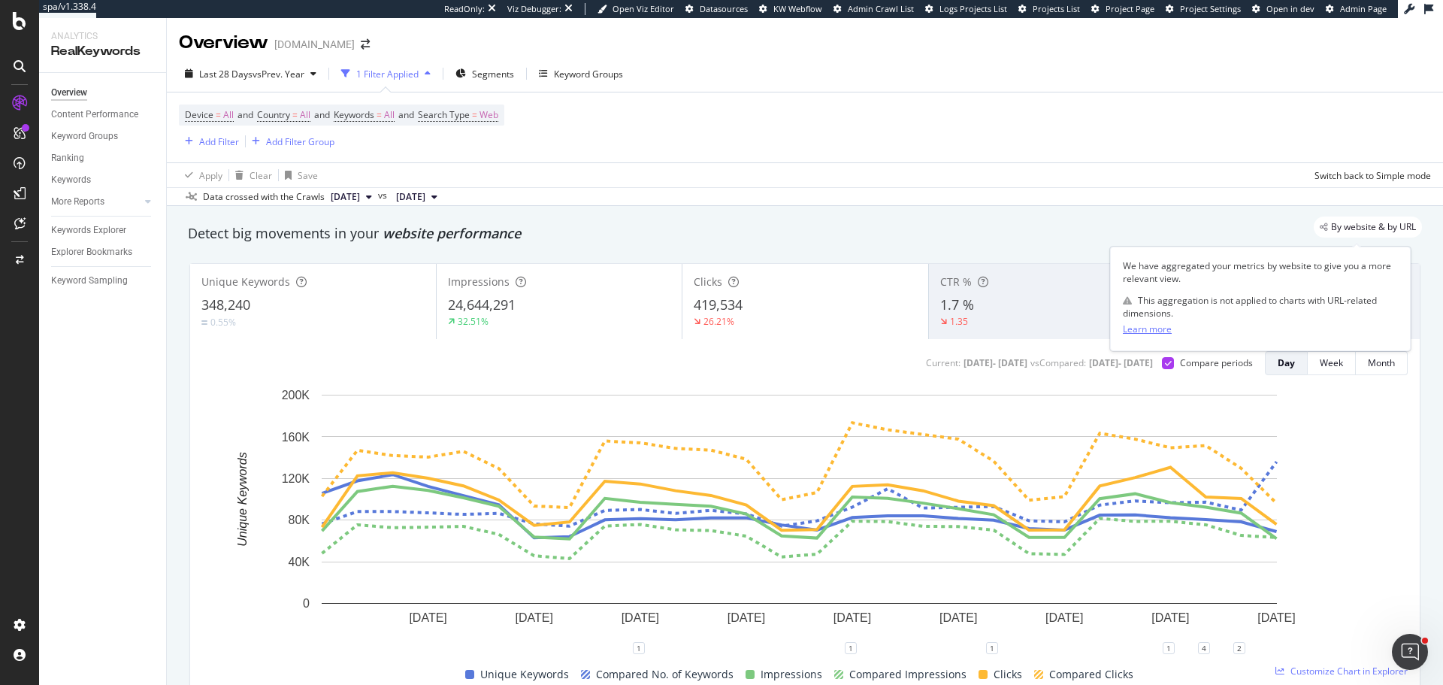
click at [1169, 324] on div "Learn more" at bounding box center [1147, 329] width 49 height 13
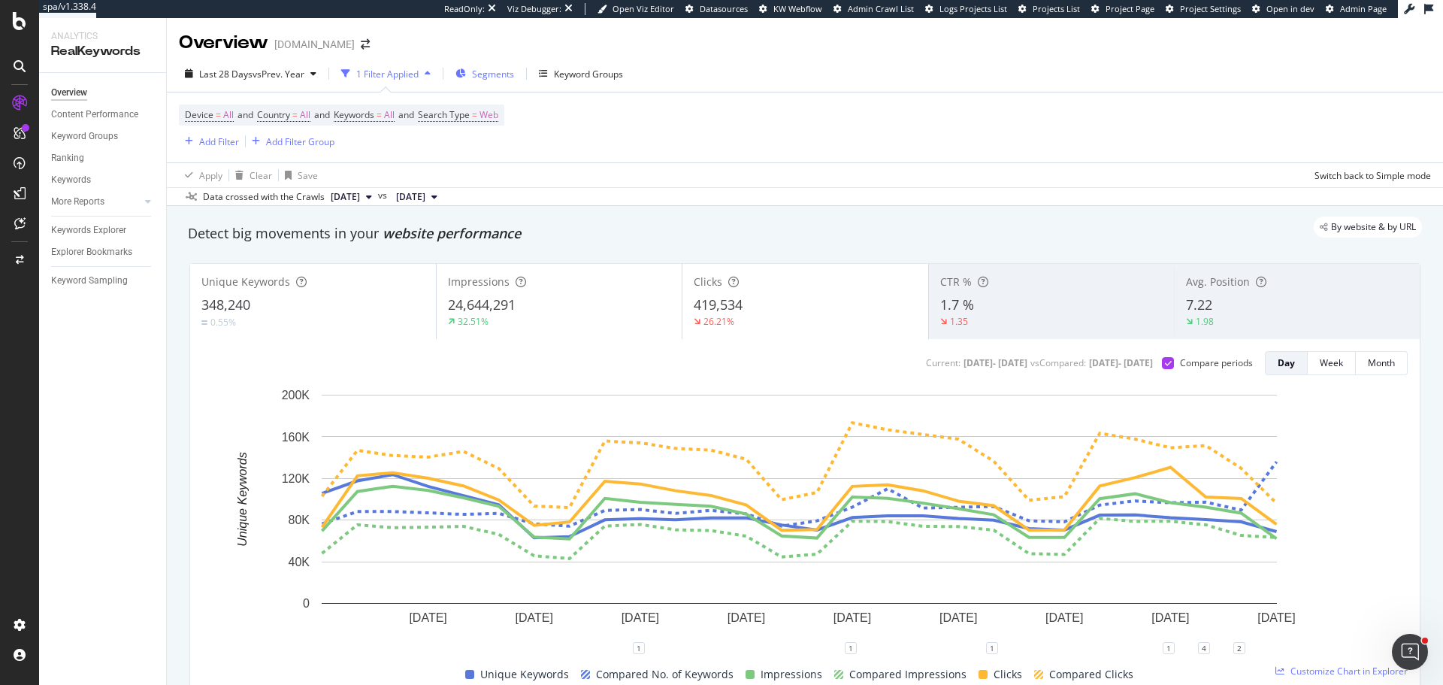
click at [485, 69] on span "Segments" at bounding box center [493, 74] width 42 height 13
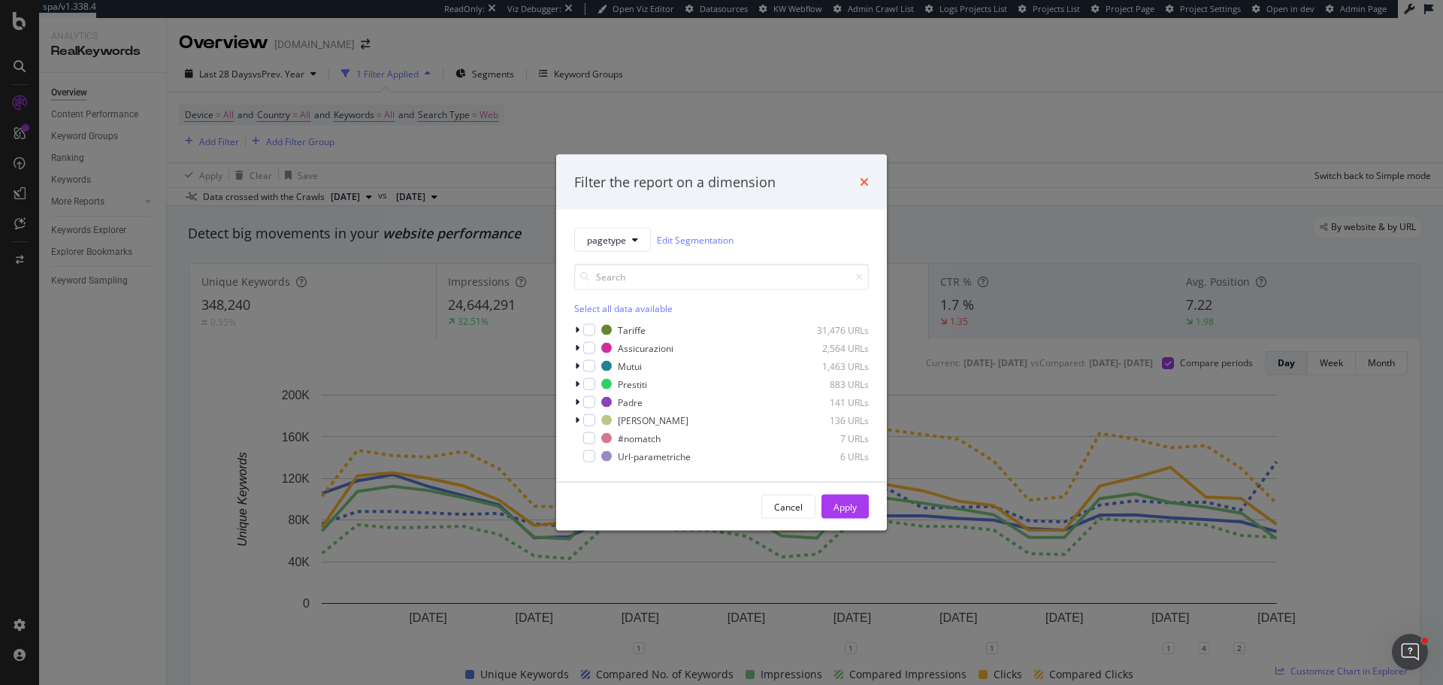
click at [866, 183] on icon "times" at bounding box center [864, 182] width 9 height 12
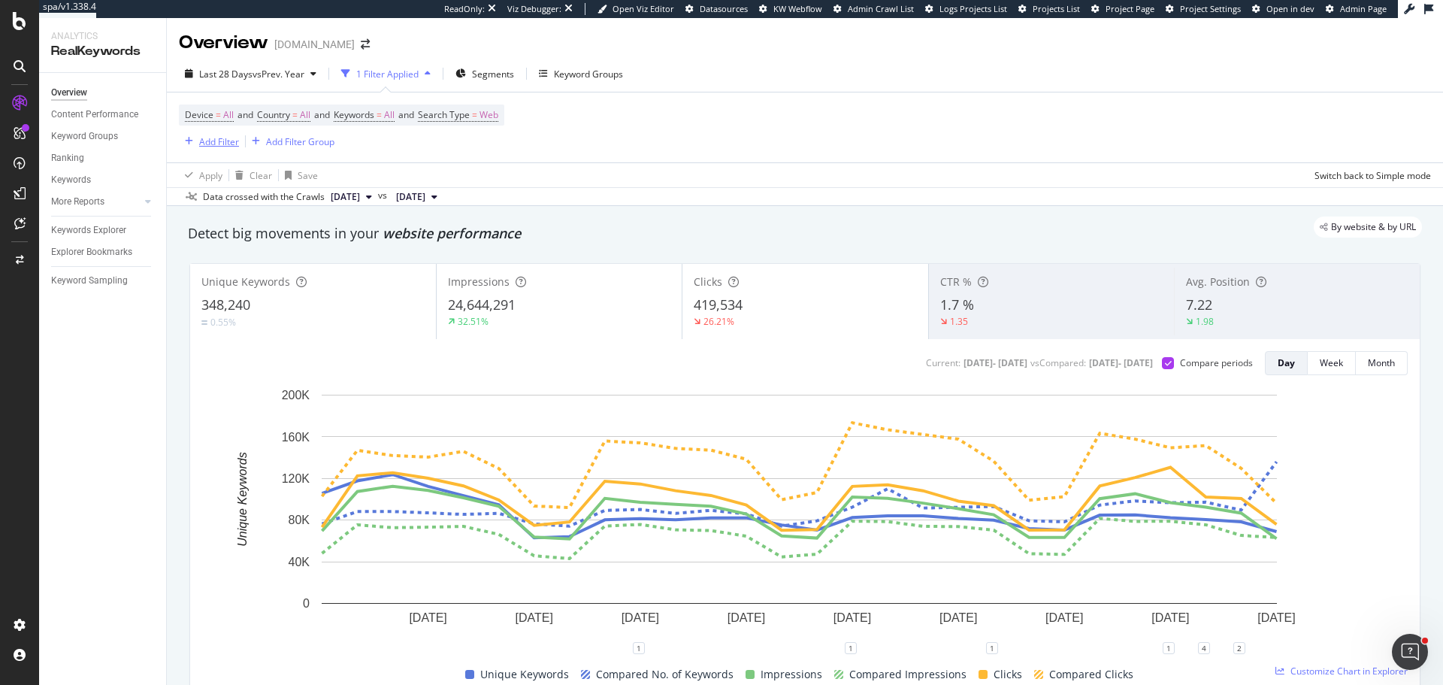
click at [223, 140] on div "Add Filter" at bounding box center [219, 141] width 40 height 13
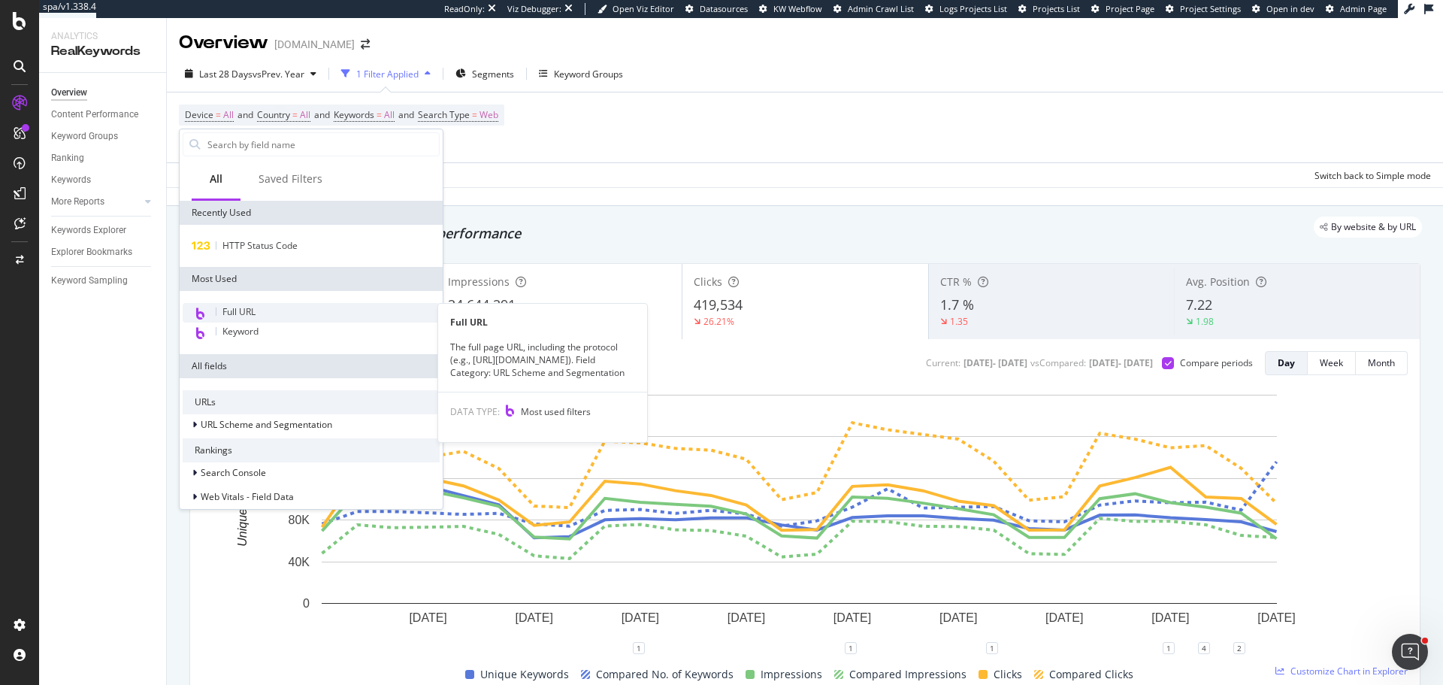
click at [259, 312] on div "Full URL" at bounding box center [311, 313] width 257 height 20
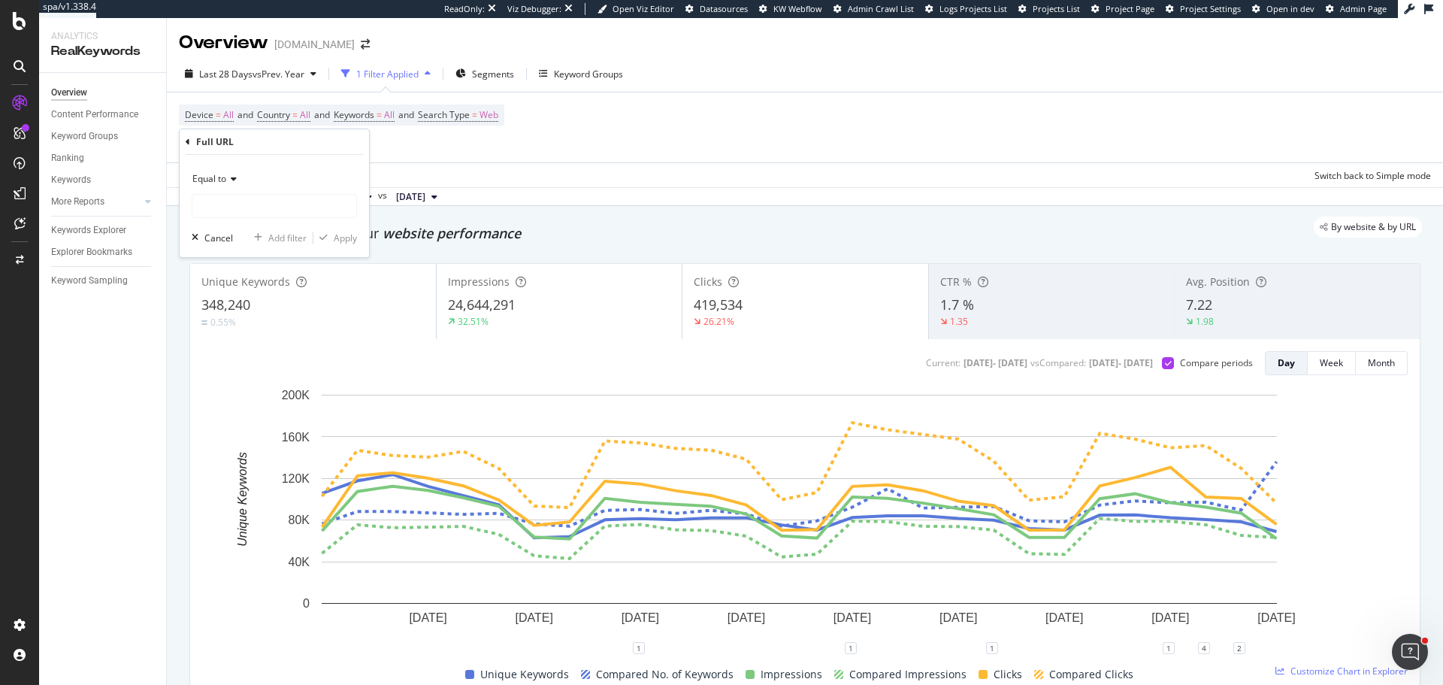
click at [184, 144] on div "Full URL Equal to Cancel Add filter Apply" at bounding box center [274, 193] width 189 height 128
click at [189, 144] on icon at bounding box center [188, 142] width 5 height 9
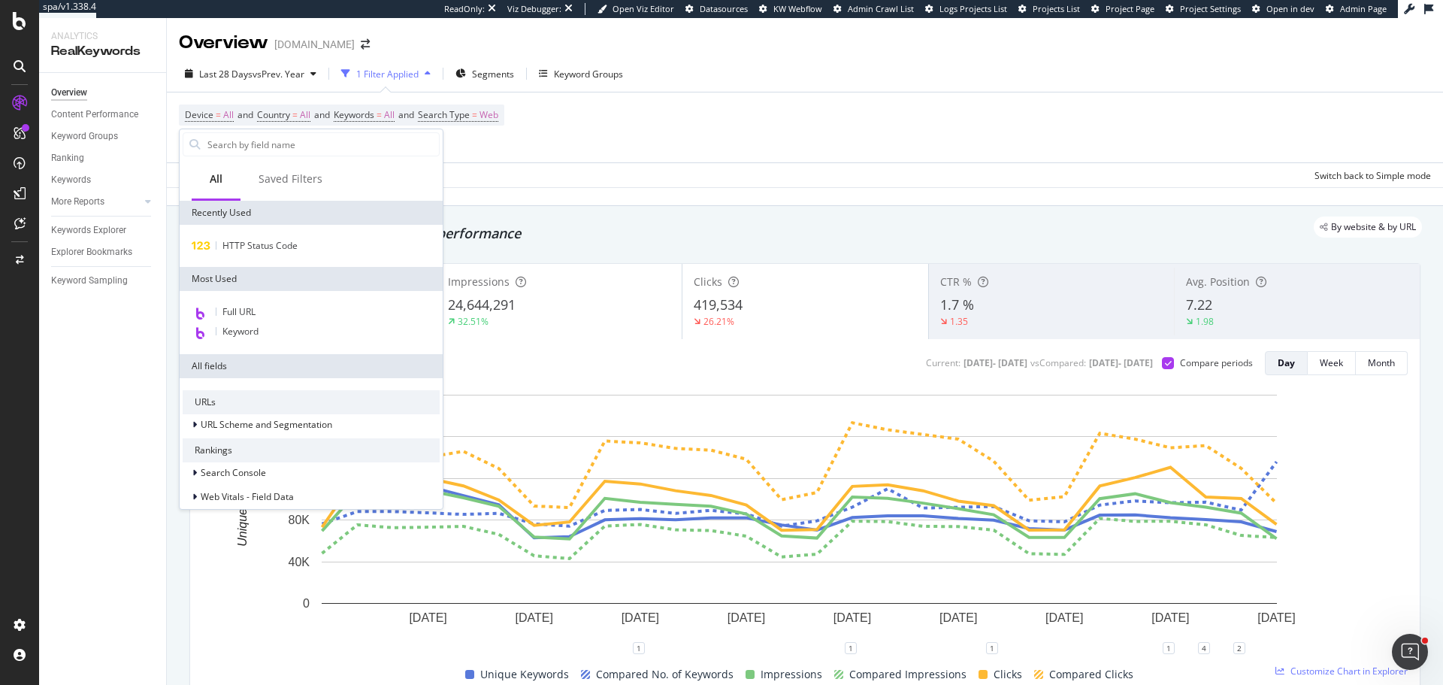
click at [574, 226] on div "By website & by URL" at bounding box center [798, 227] width 1250 height 21
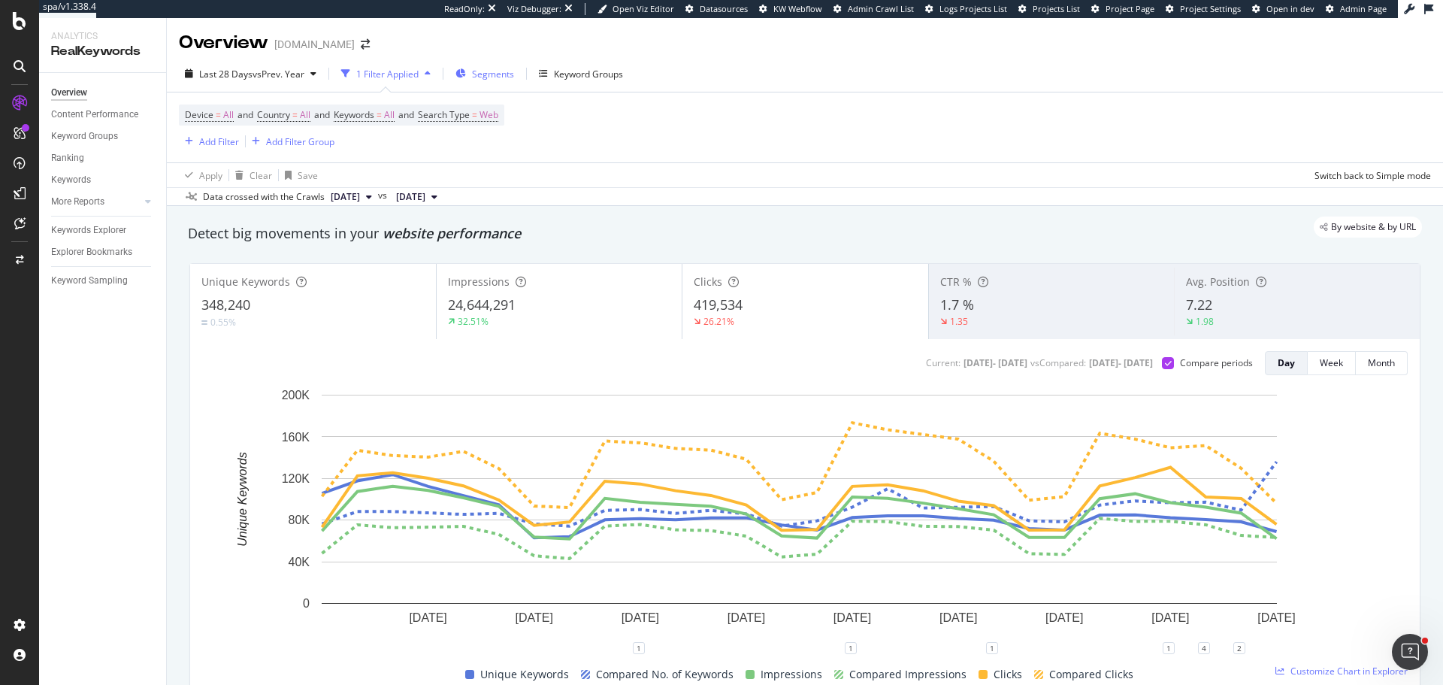
click at [484, 76] on span "Segments" at bounding box center [493, 74] width 42 height 13
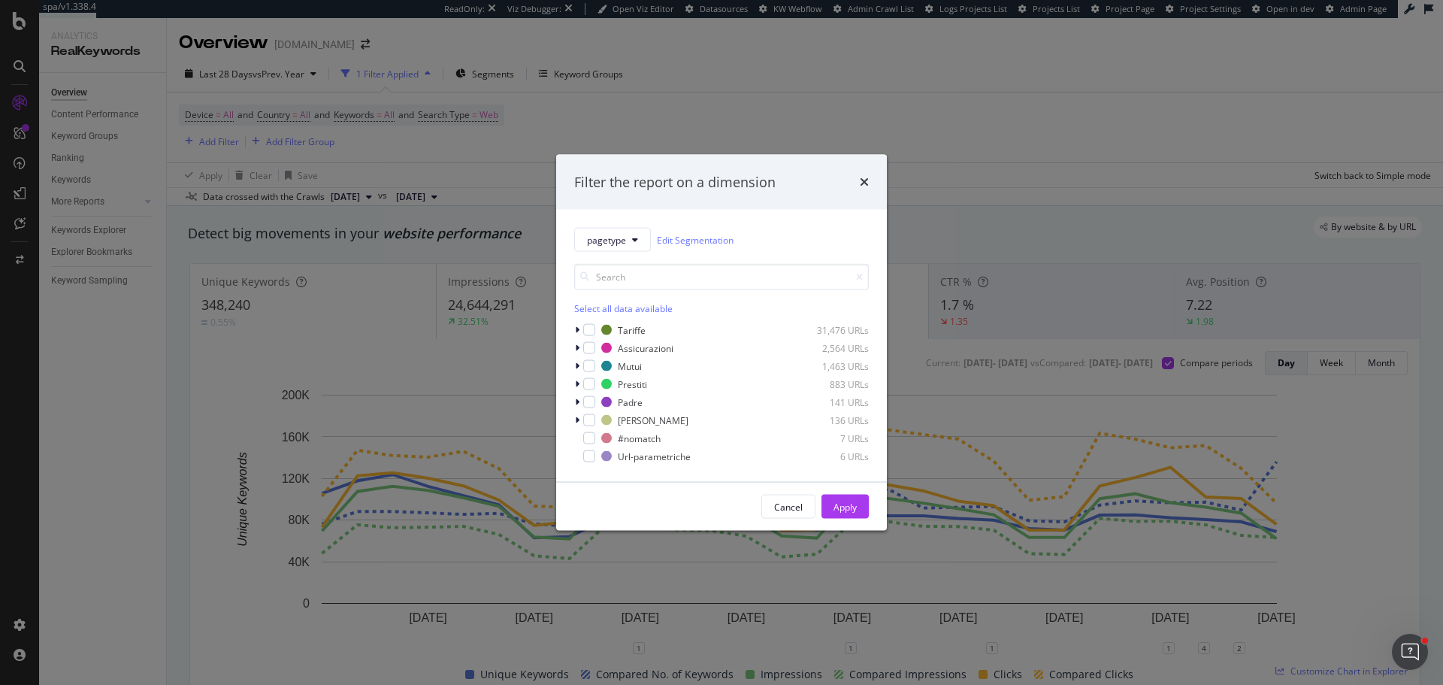
click at [592, 308] on div "Select all data available" at bounding box center [721, 308] width 295 height 13
click at [831, 506] on button "Apply" at bounding box center [845, 507] width 47 height 24
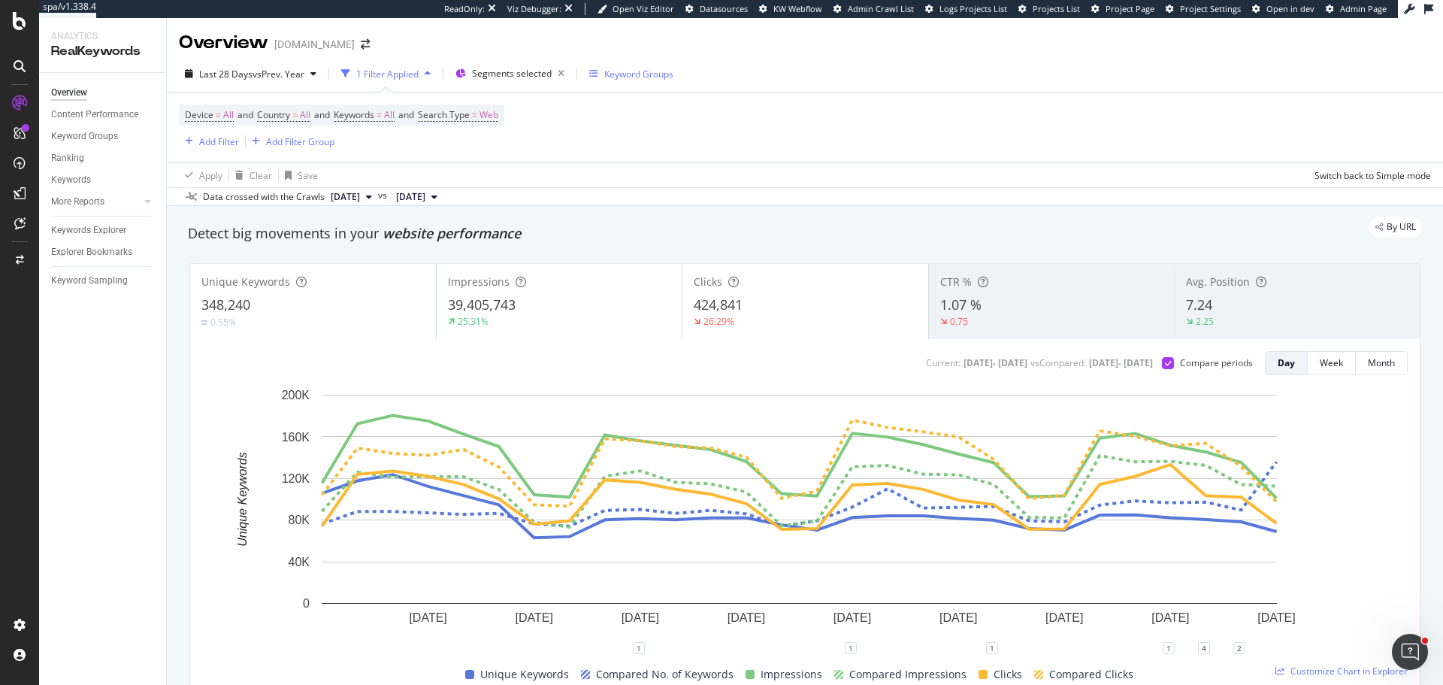
click at [603, 72] on div "Keyword Groups" at bounding box center [631, 74] width 84 height 13
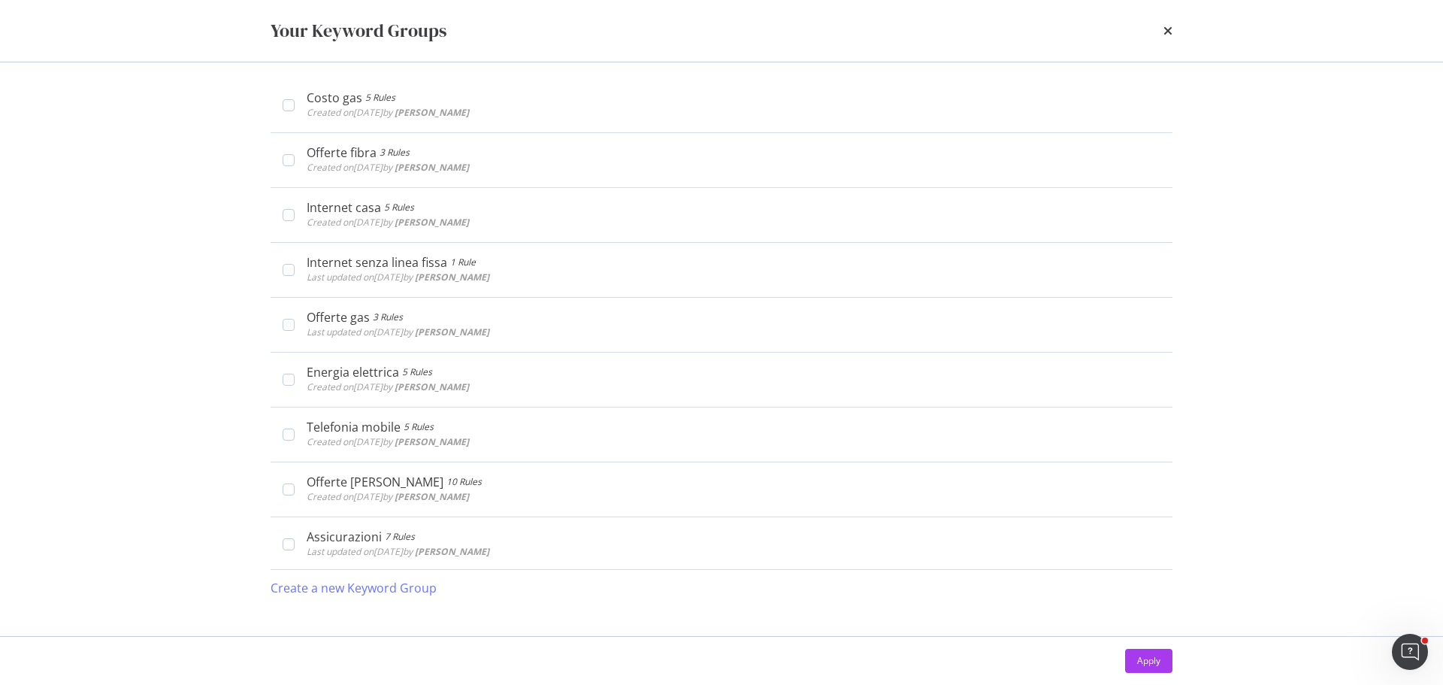
scroll to position [2848, 0]
click at [362, 589] on div "Create a new Keyword Group" at bounding box center [354, 588] width 166 height 17
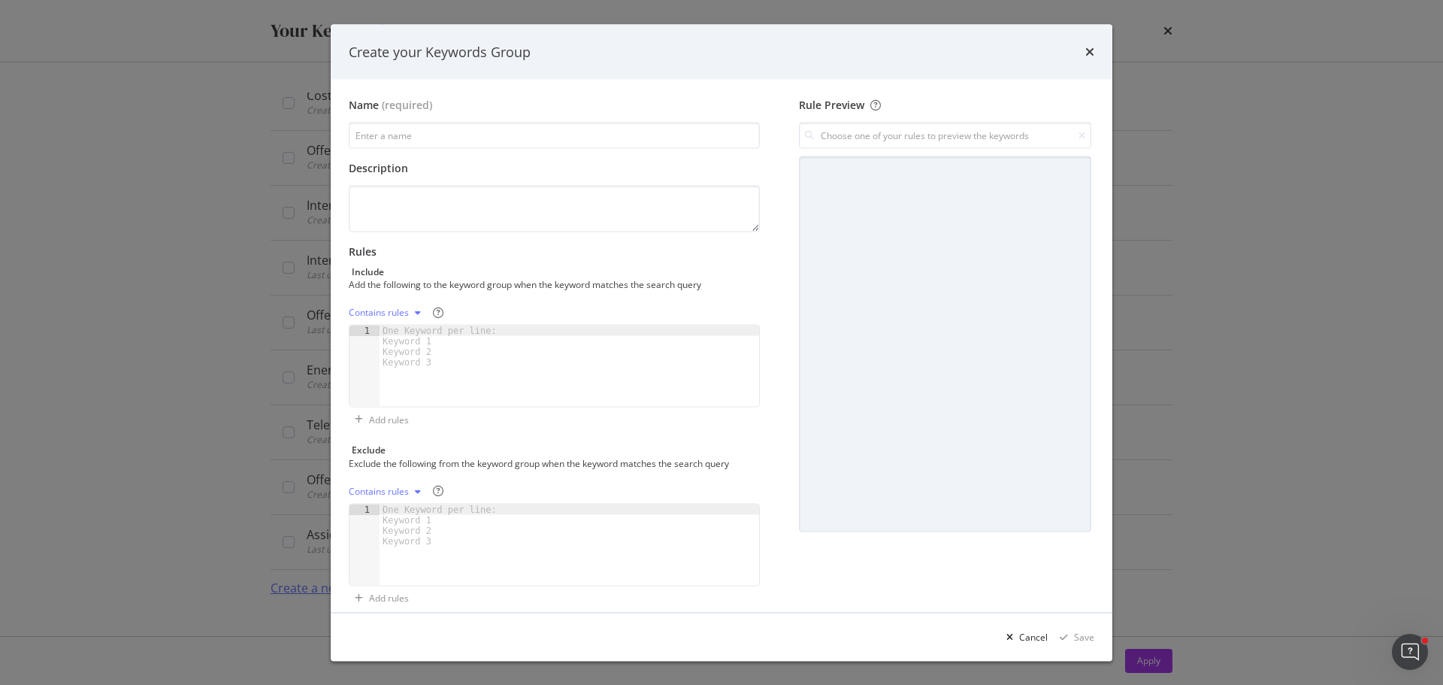
scroll to position [16, 0]
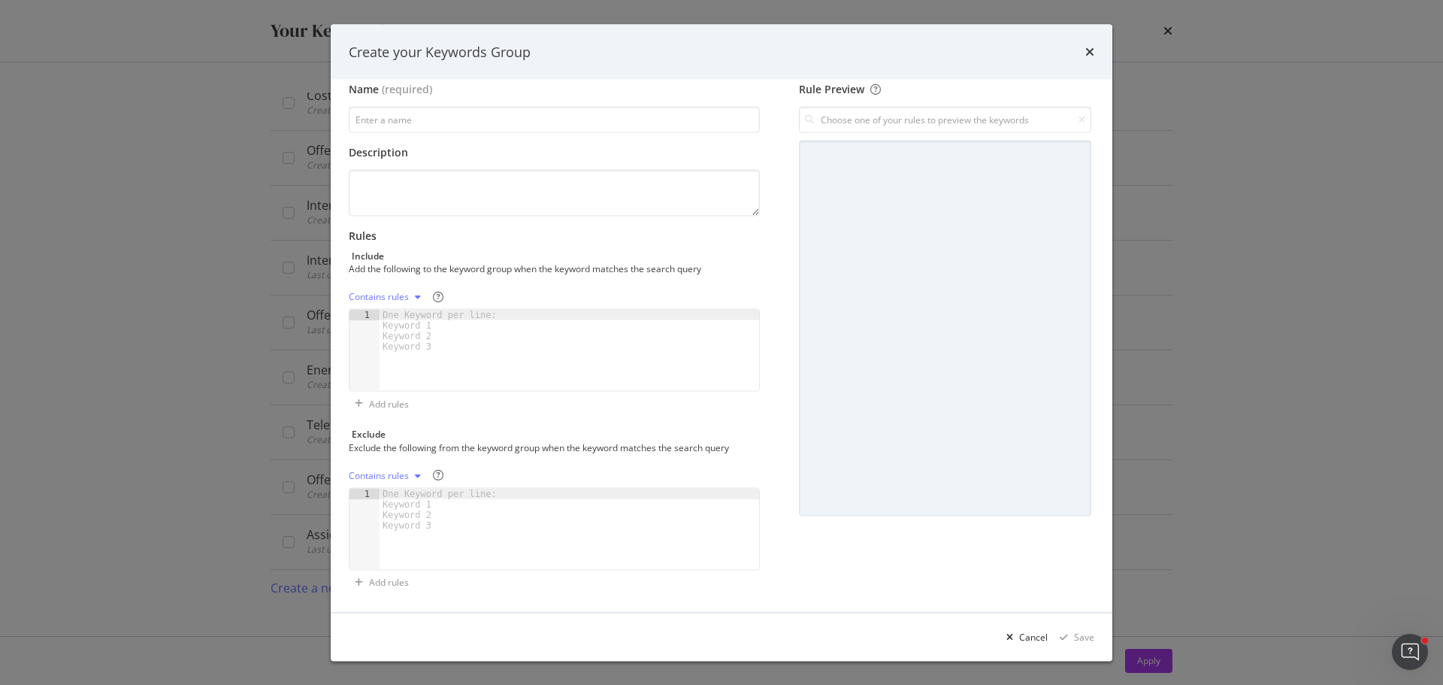
click at [404, 298] on div "Contains rules" at bounding box center [379, 296] width 60 height 9
click at [383, 350] on div "Exact rules" at bounding box center [391, 347] width 46 height 13
click at [402, 302] on div "Exact rules" at bounding box center [381, 297] width 64 height 23
click at [392, 377] on div "Regex rules" at bounding box center [392, 371] width 49 height 13
click at [1043, 638] on div "Cancel" at bounding box center [1033, 636] width 29 height 13
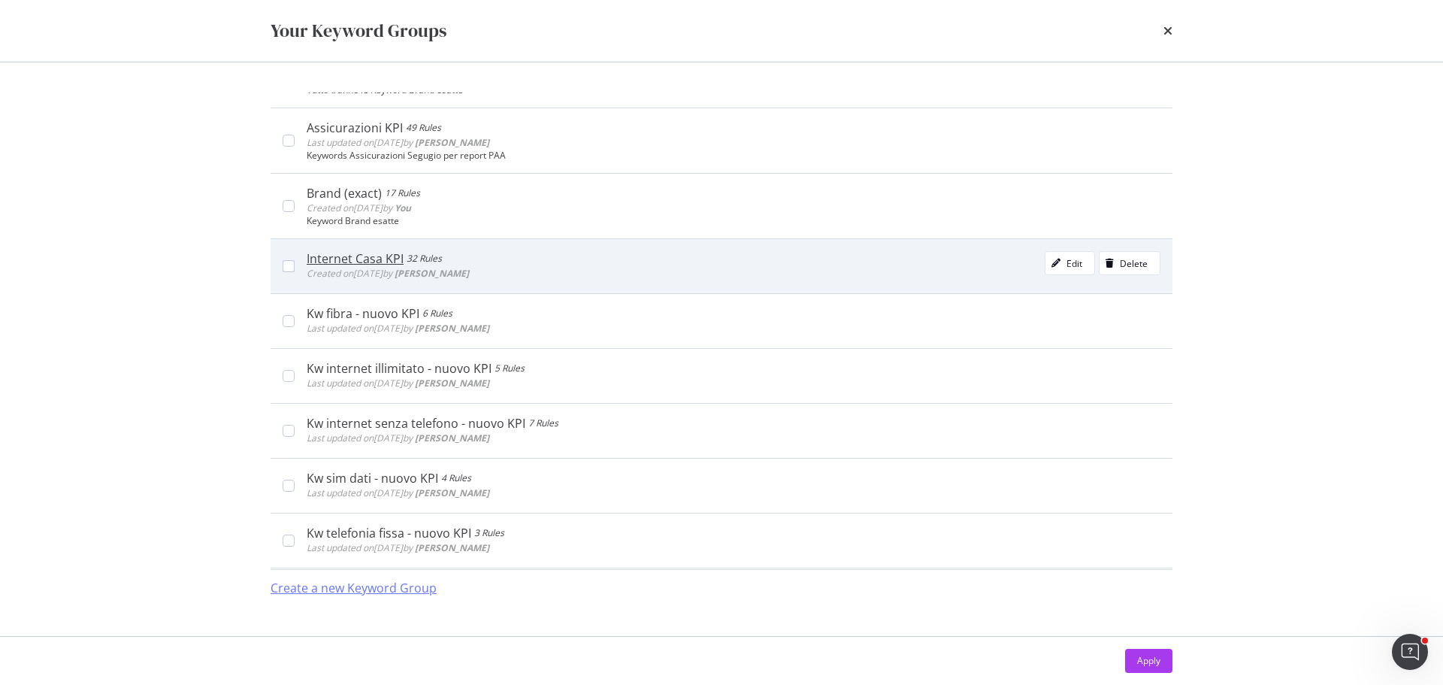
scroll to position [0, 0]
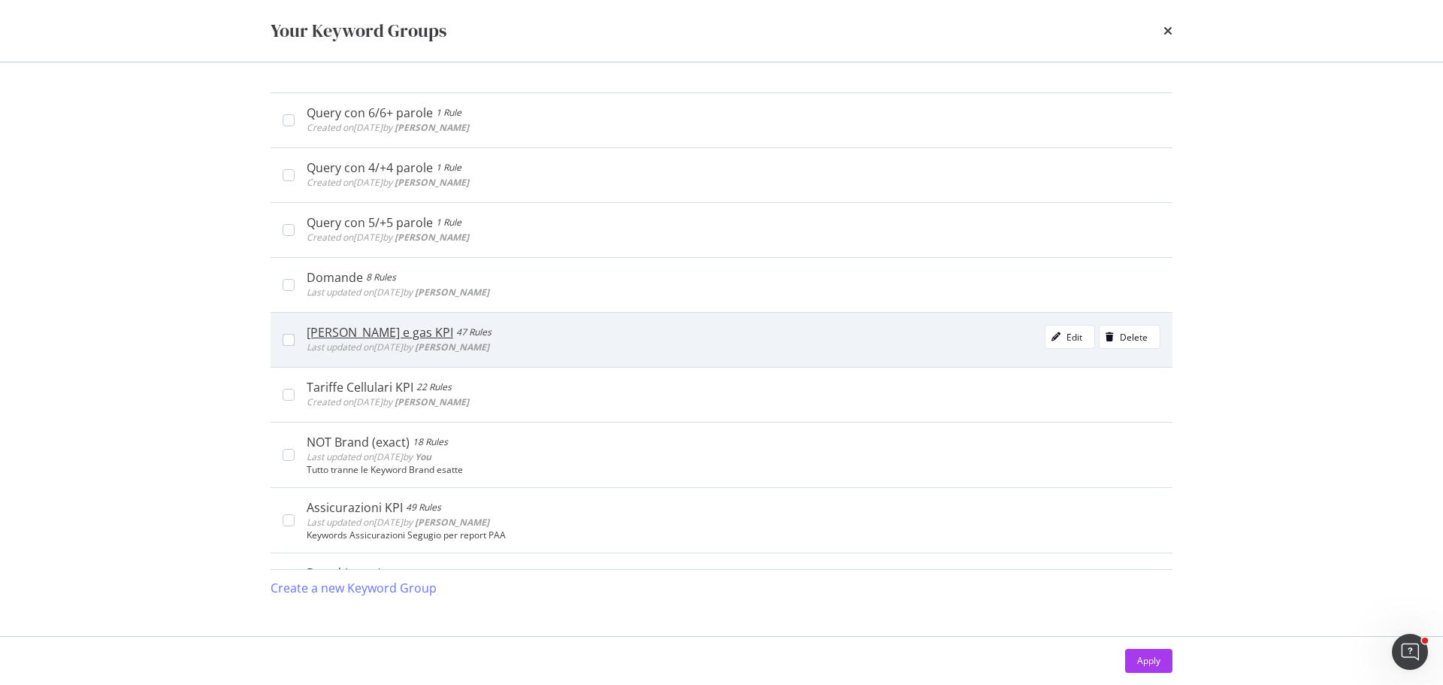
click at [297, 335] on div "Luce e gas KPI 47 Rules Last updated on 2025 Feb 28th by Gianluca Mileo Edit De…" at bounding box center [728, 340] width 866 height 30
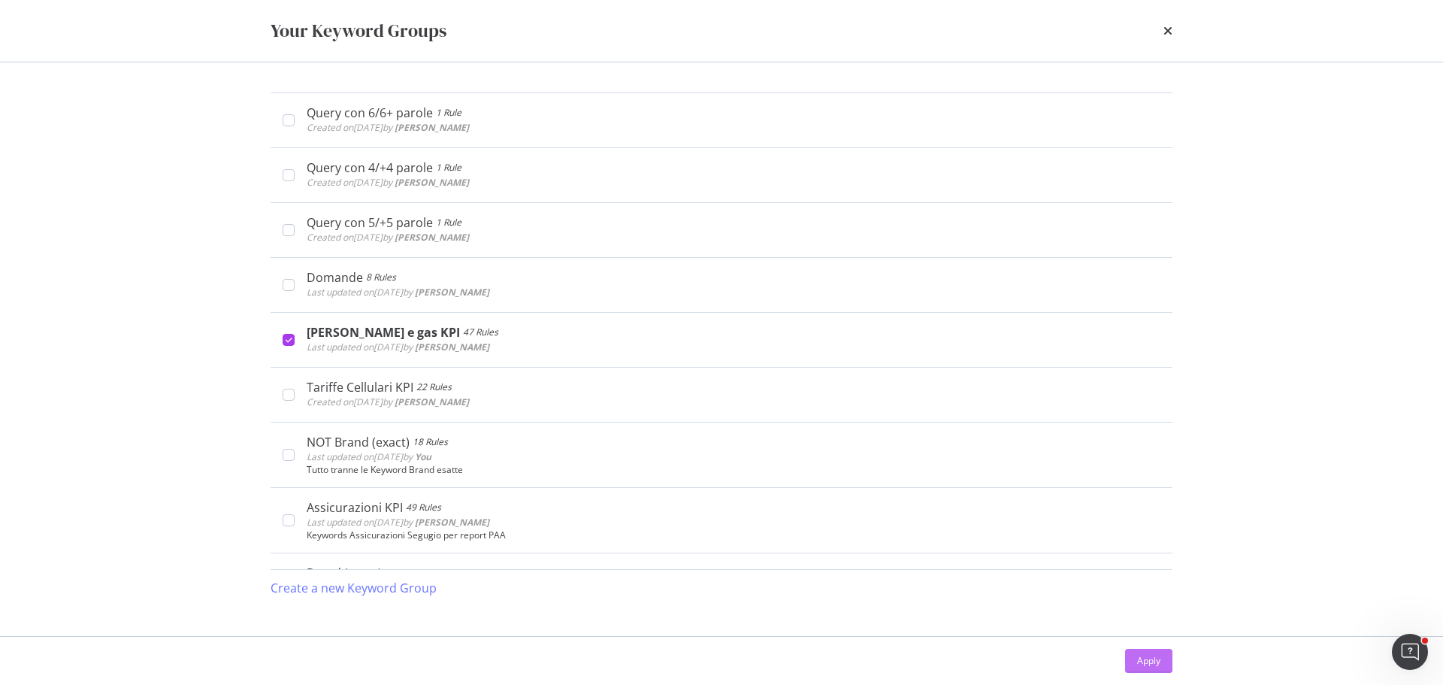
click at [1159, 667] on div "Apply" at bounding box center [1148, 660] width 23 height 13
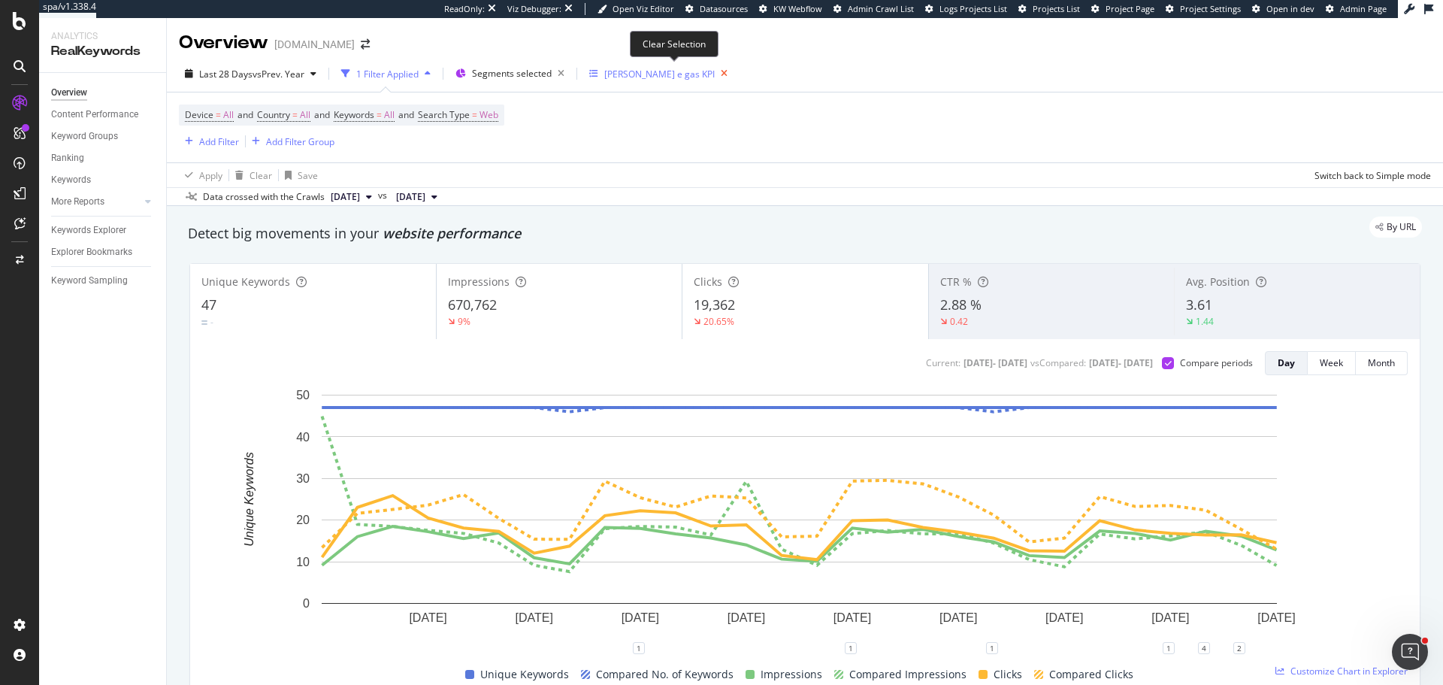
click at [715, 71] on icon "button" at bounding box center [724, 73] width 19 height 21
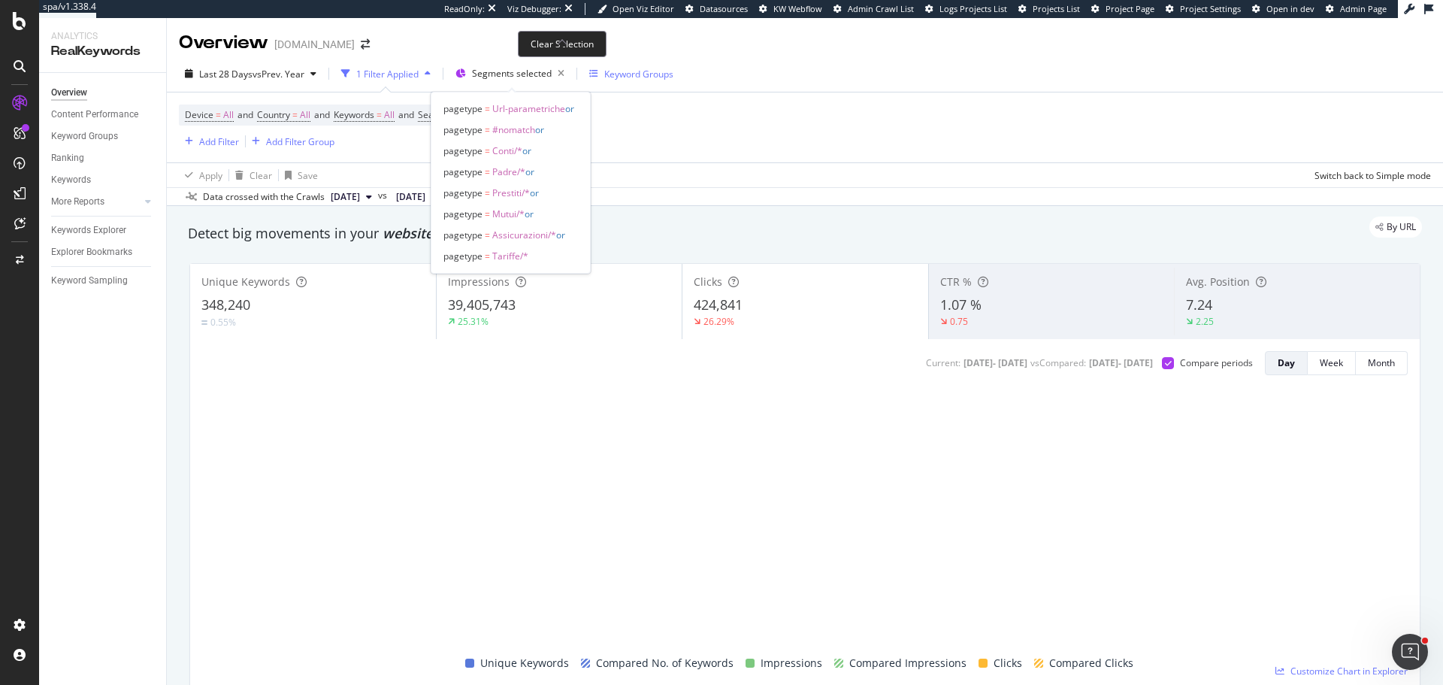
click at [561, 77] on icon "button" at bounding box center [561, 73] width 19 height 21
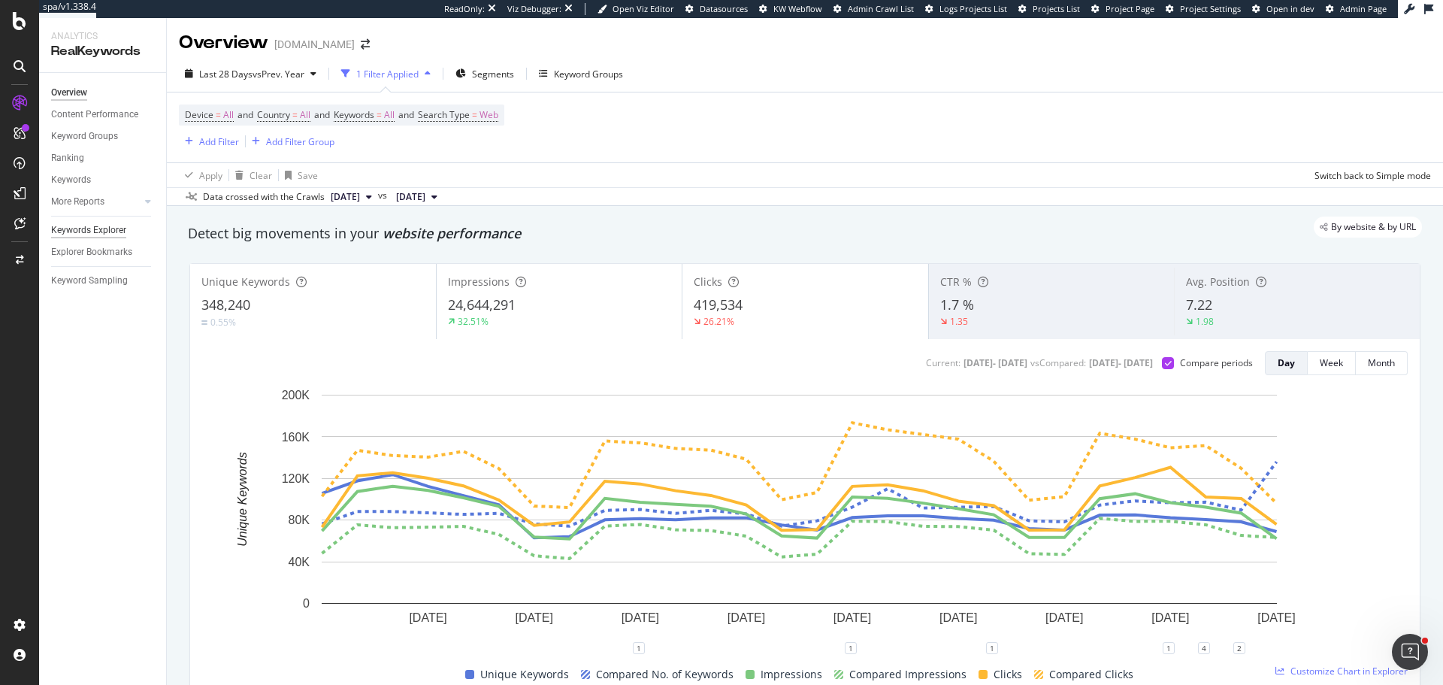
click at [91, 232] on div "Keywords Explorer" at bounding box center [88, 231] width 75 height 16
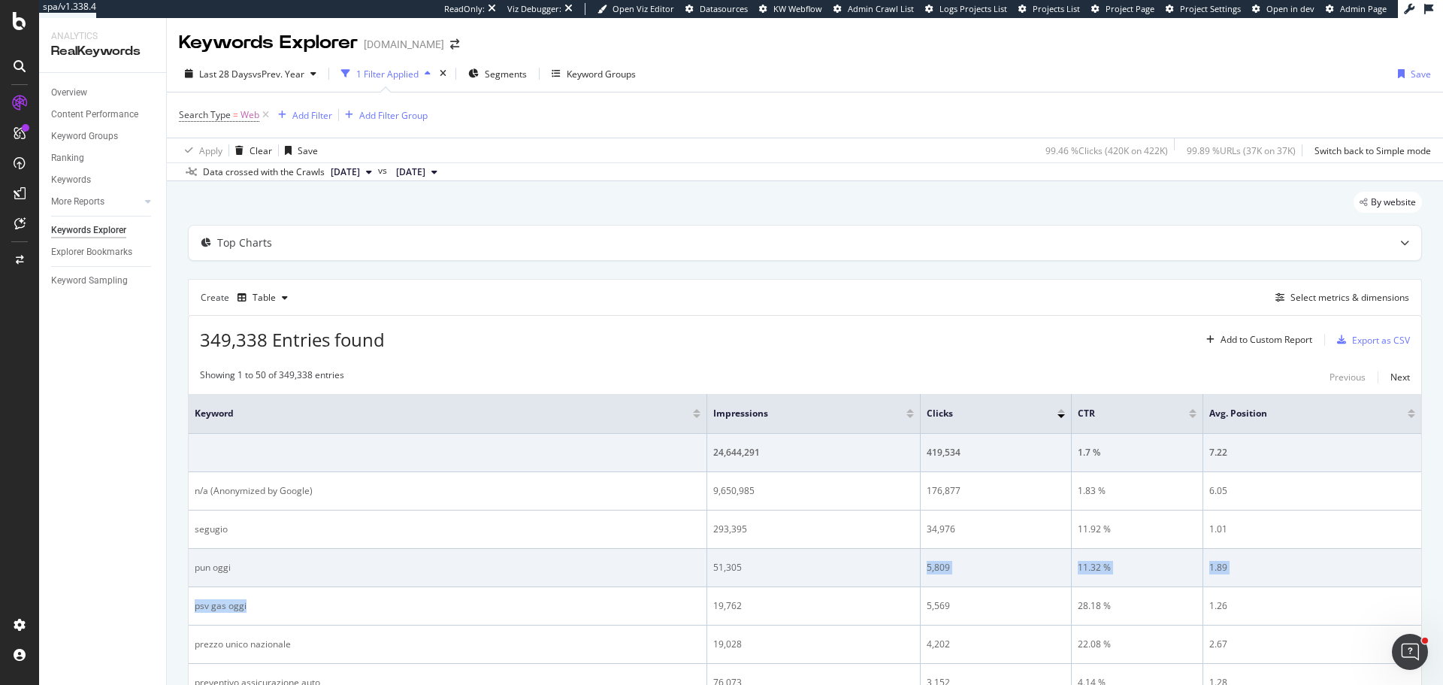
drag, startPoint x: 717, startPoint y: 571, endPoint x: 386, endPoint y: 578, distance: 330.9
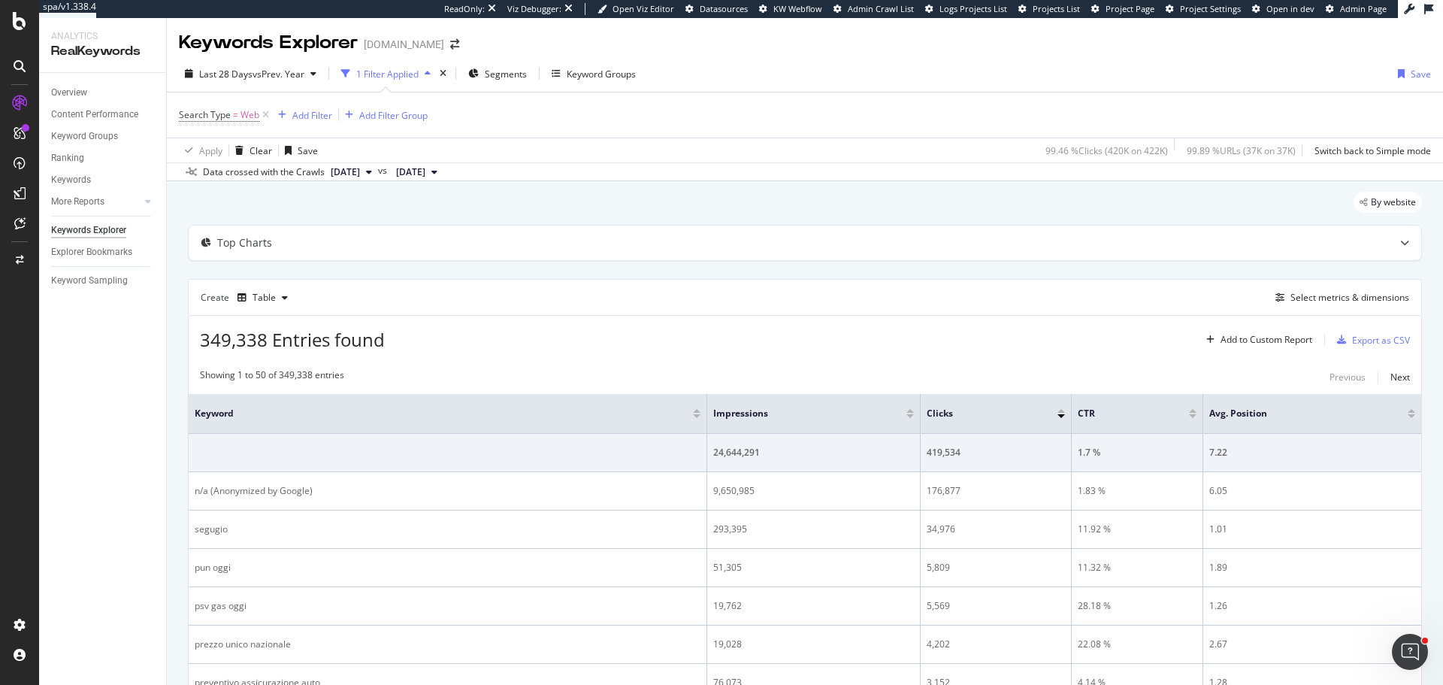
click at [1377, 92] on div "Search Type = Web Add Filter Add Filter Group" at bounding box center [805, 114] width 1253 height 45
click at [106, 259] on div "Explorer Bookmarks" at bounding box center [91, 252] width 81 height 16
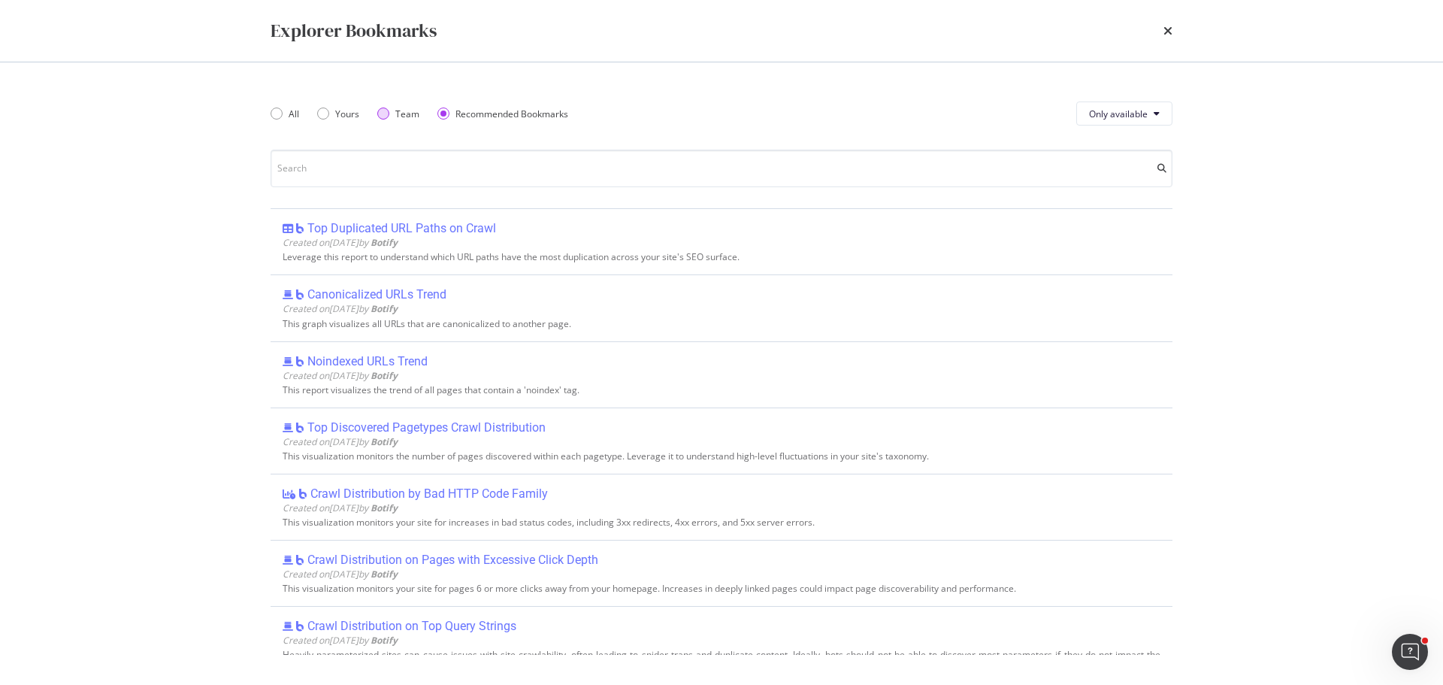
click at [402, 119] on div "Team" at bounding box center [407, 114] width 24 height 13
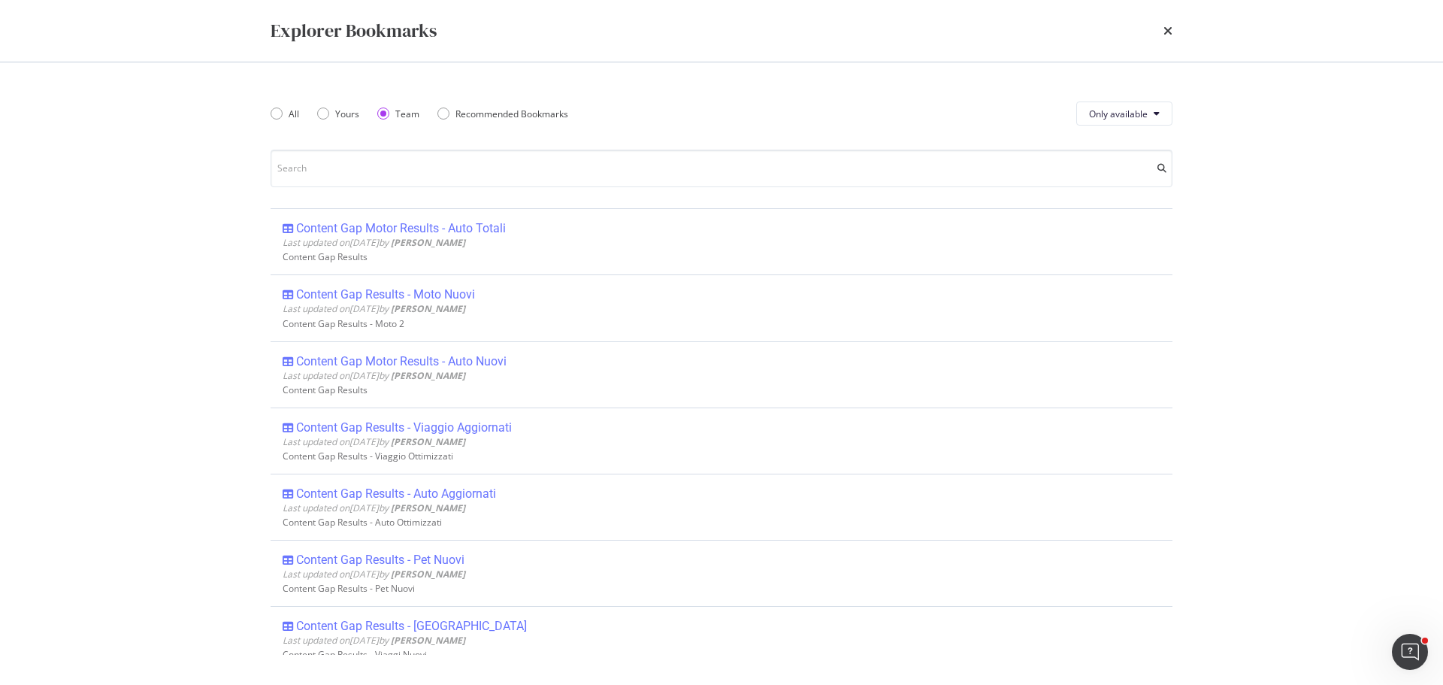
click at [538, 250] on div "Content Gap Motor Results - Auto Totali Last updated on 2025 Jun 3rd by Gianluc…" at bounding box center [664, 236] width 762 height 31
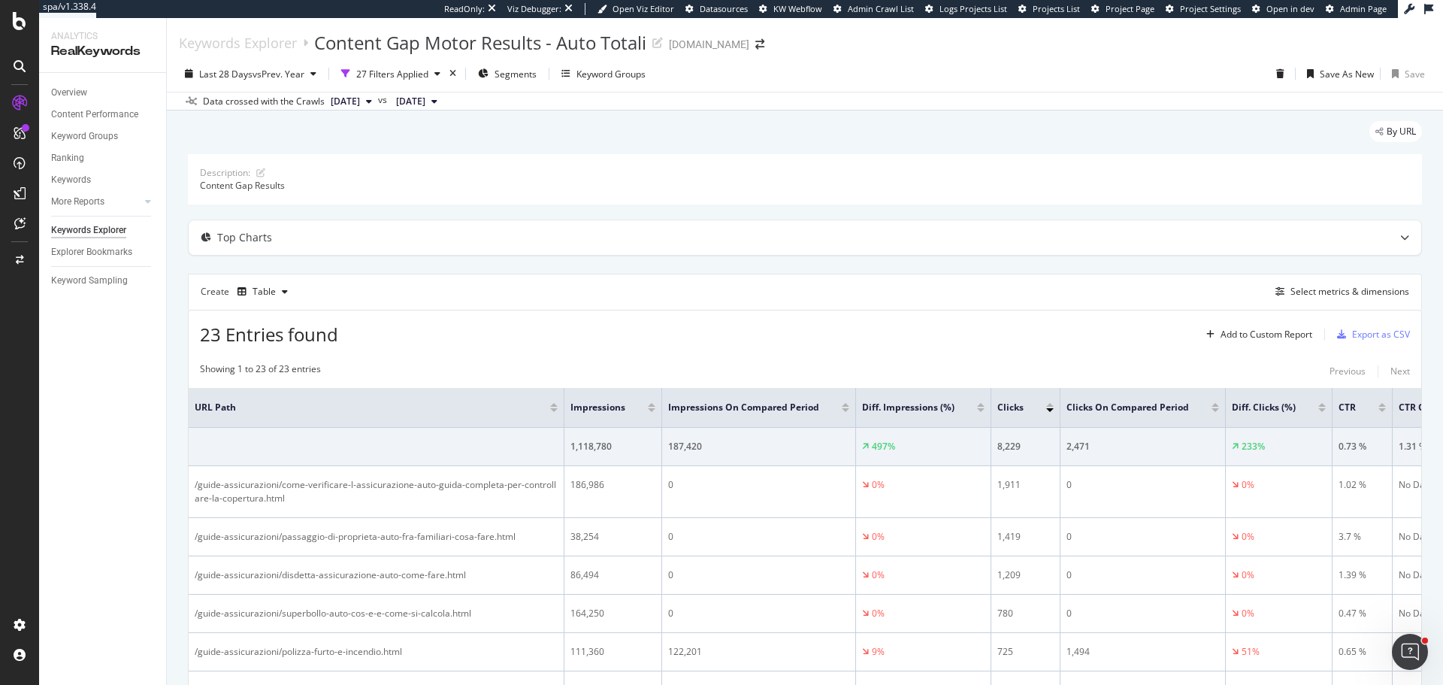
drag, startPoint x: 97, startPoint y: 206, endPoint x: 89, endPoint y: 166, distance: 40.7
click at [97, 206] on div "More Reports" at bounding box center [77, 202] width 53 height 16
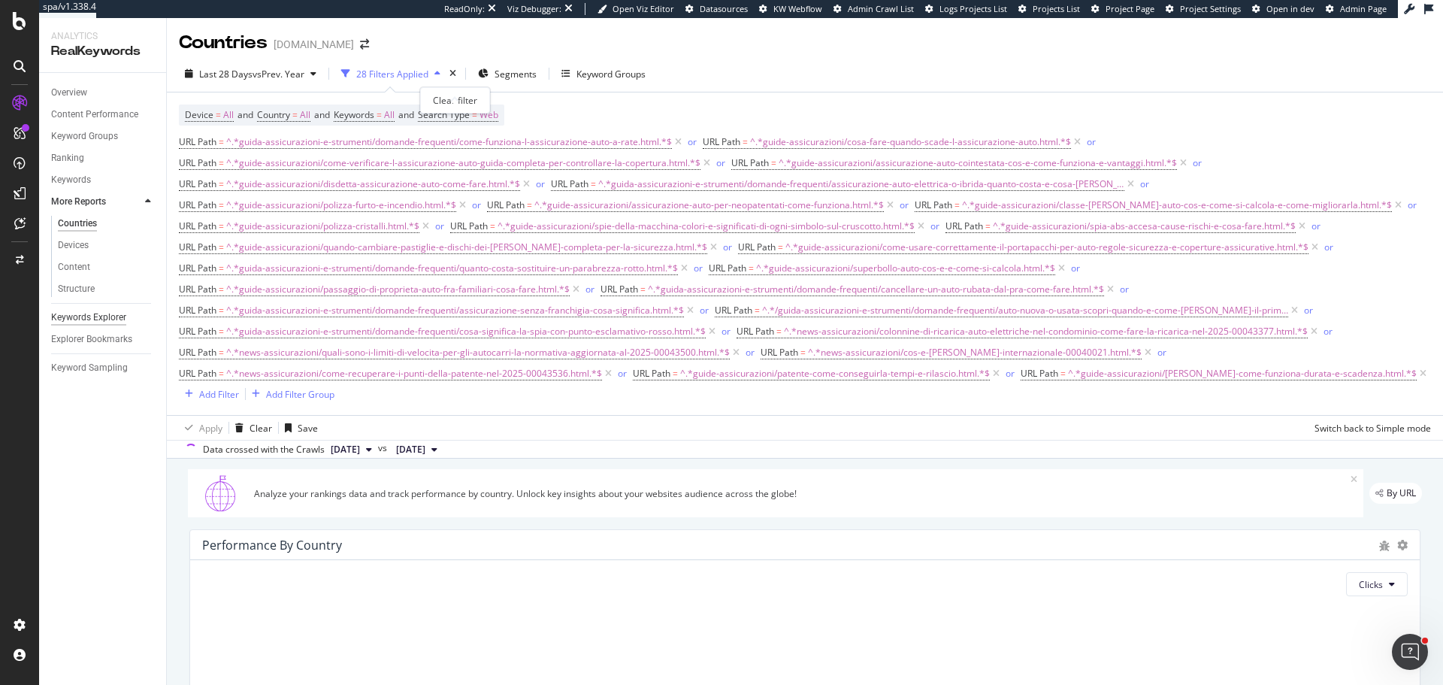
click at [459, 71] on div "times" at bounding box center [453, 73] width 13 height 15
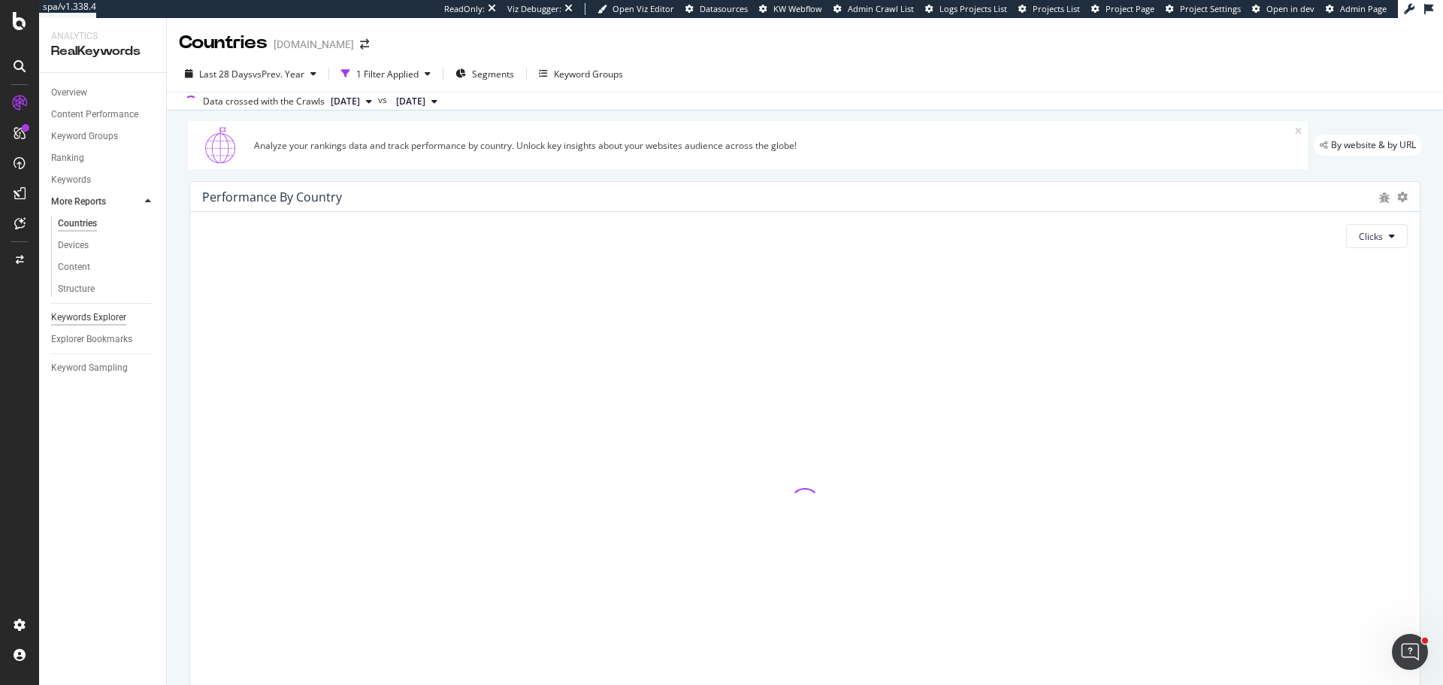
click at [107, 318] on div "Keywords Explorer" at bounding box center [88, 318] width 75 height 16
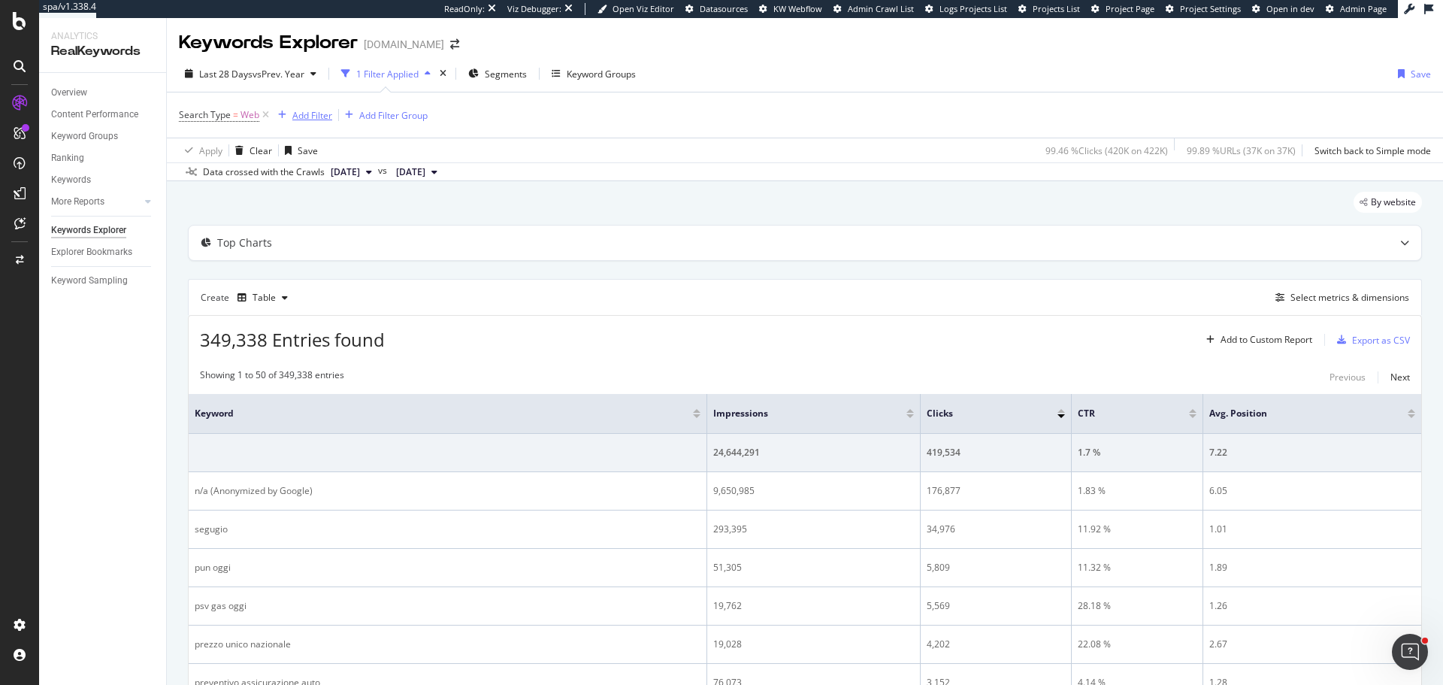
click at [306, 109] on div "Add Filter" at bounding box center [312, 115] width 40 height 13
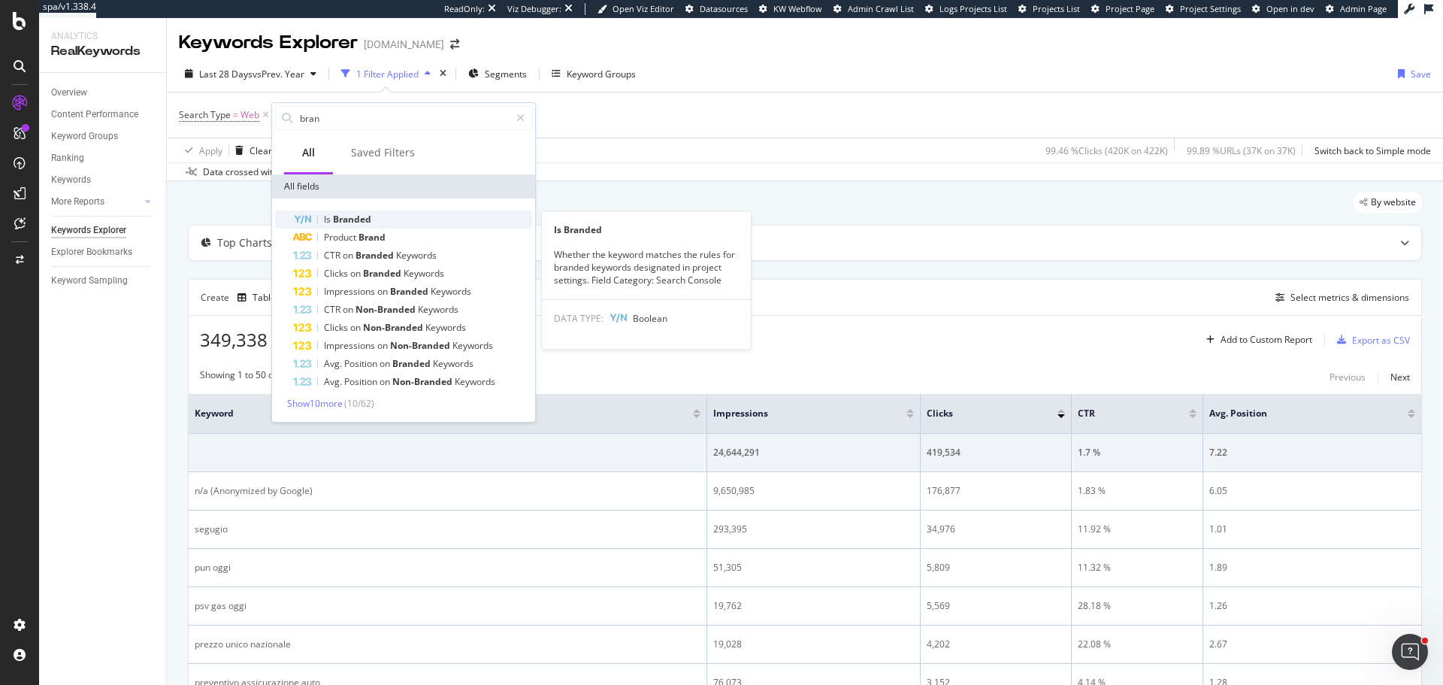
type input "bran"
click at [356, 217] on span "Branded" at bounding box center [352, 219] width 38 height 13
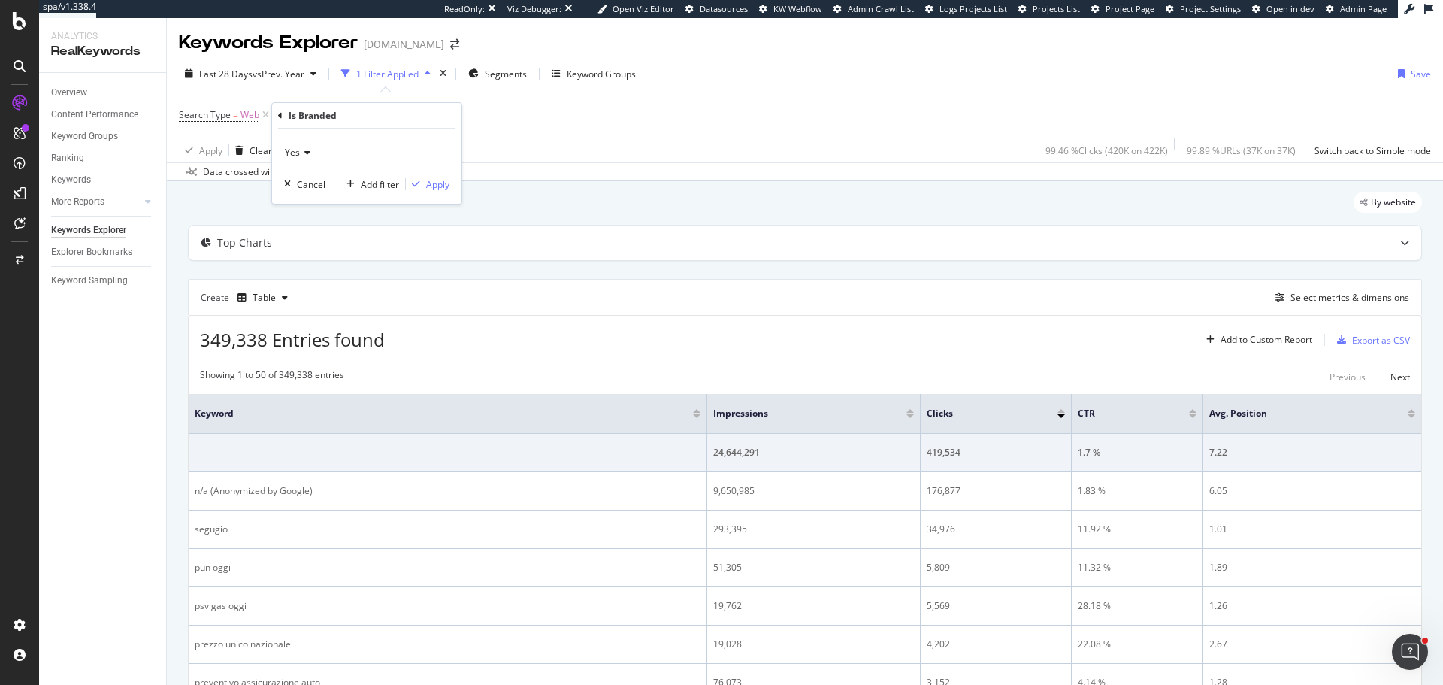
click at [300, 152] on icon at bounding box center [305, 152] width 11 height 9
click at [307, 207] on div "No" at bounding box center [368, 203] width 161 height 20
click at [425, 193] on div "No Cancel Add filter Apply" at bounding box center [366, 166] width 189 height 75
click at [429, 186] on div "Apply" at bounding box center [437, 184] width 23 height 13
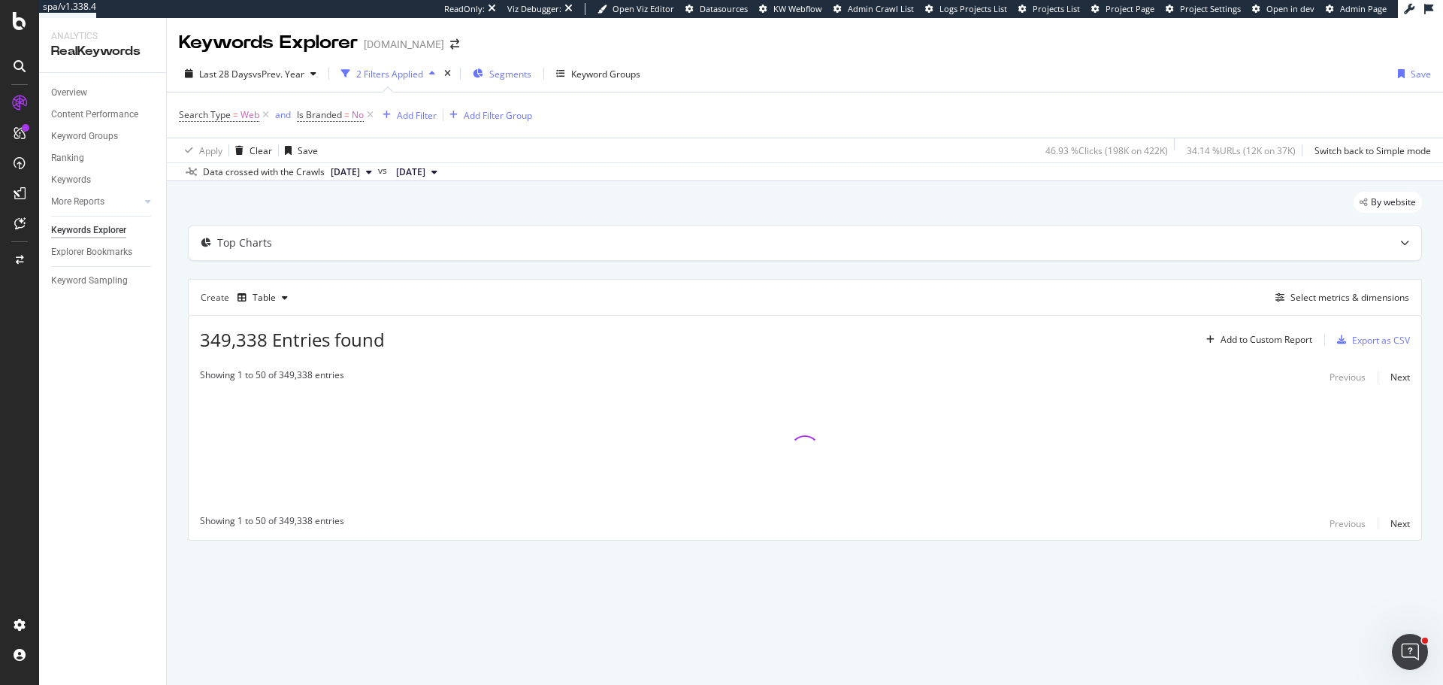
click at [511, 77] on span "Segments" at bounding box center [510, 74] width 42 height 13
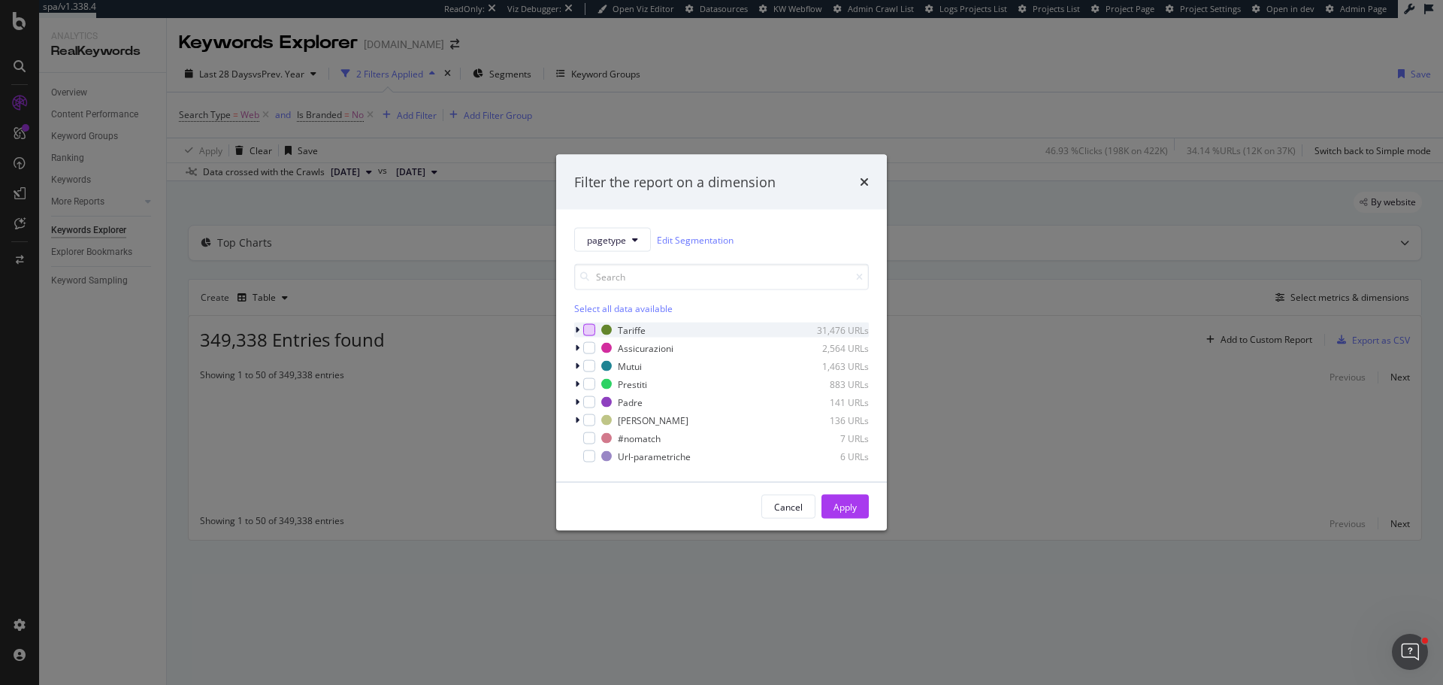
click at [591, 332] on div "modal" at bounding box center [589, 330] width 12 height 12
click at [845, 506] on div "Apply" at bounding box center [845, 506] width 23 height 13
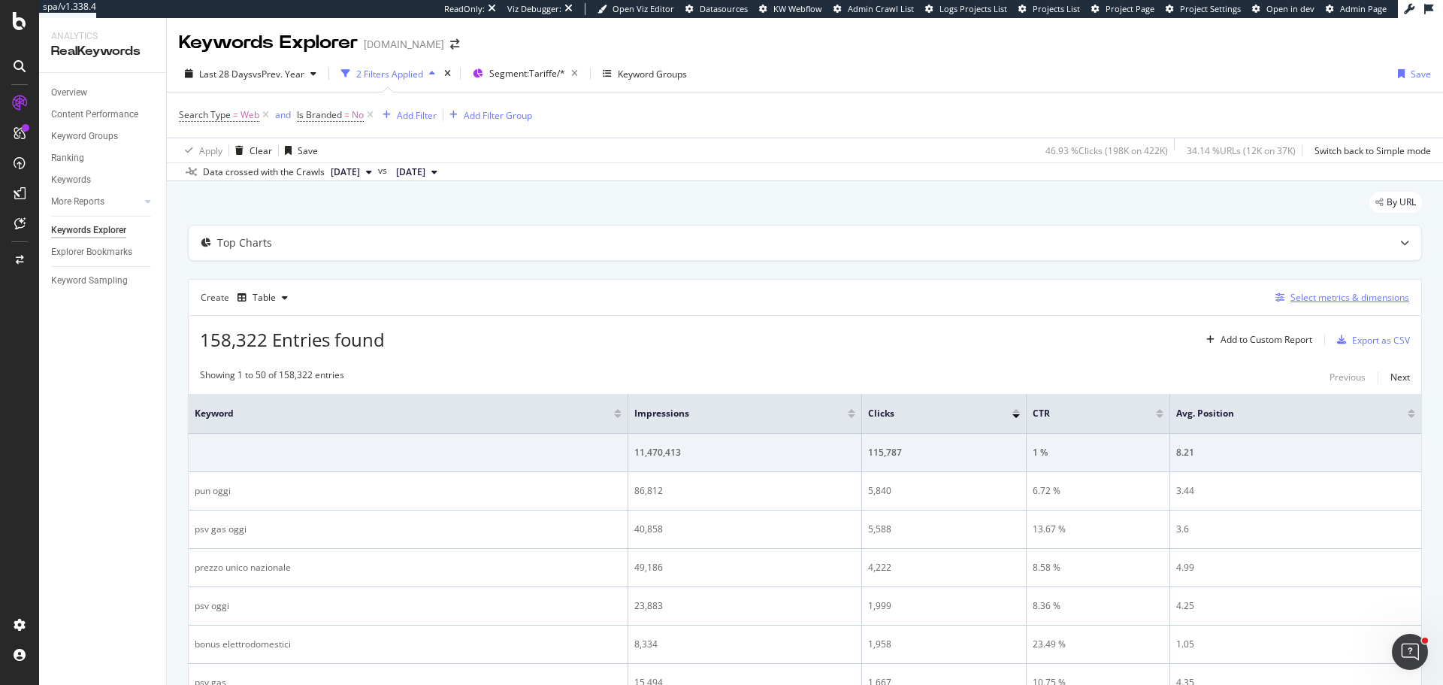
click at [1279, 295] on div "button" at bounding box center [1280, 297] width 21 height 9
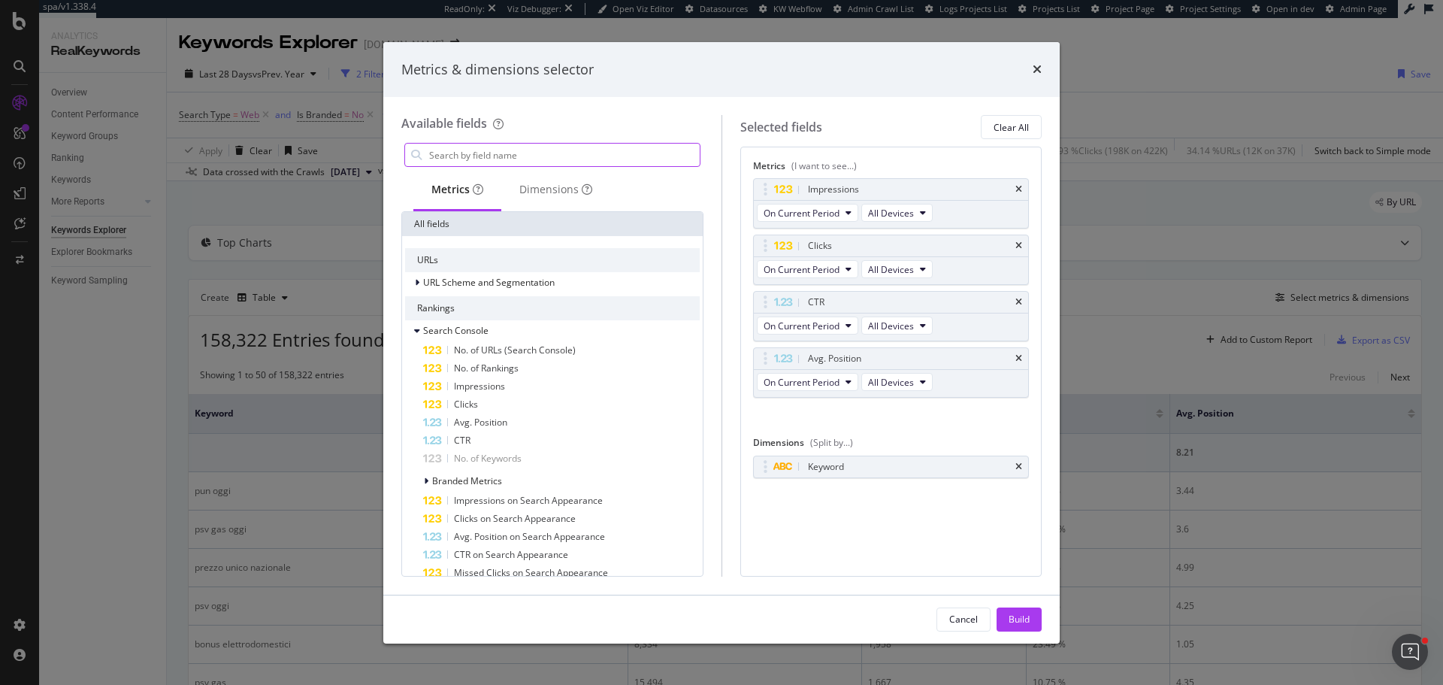
click at [535, 150] on input "modal" at bounding box center [564, 155] width 272 height 23
click at [569, 186] on div "Dimensions" at bounding box center [556, 189] width 73 height 15
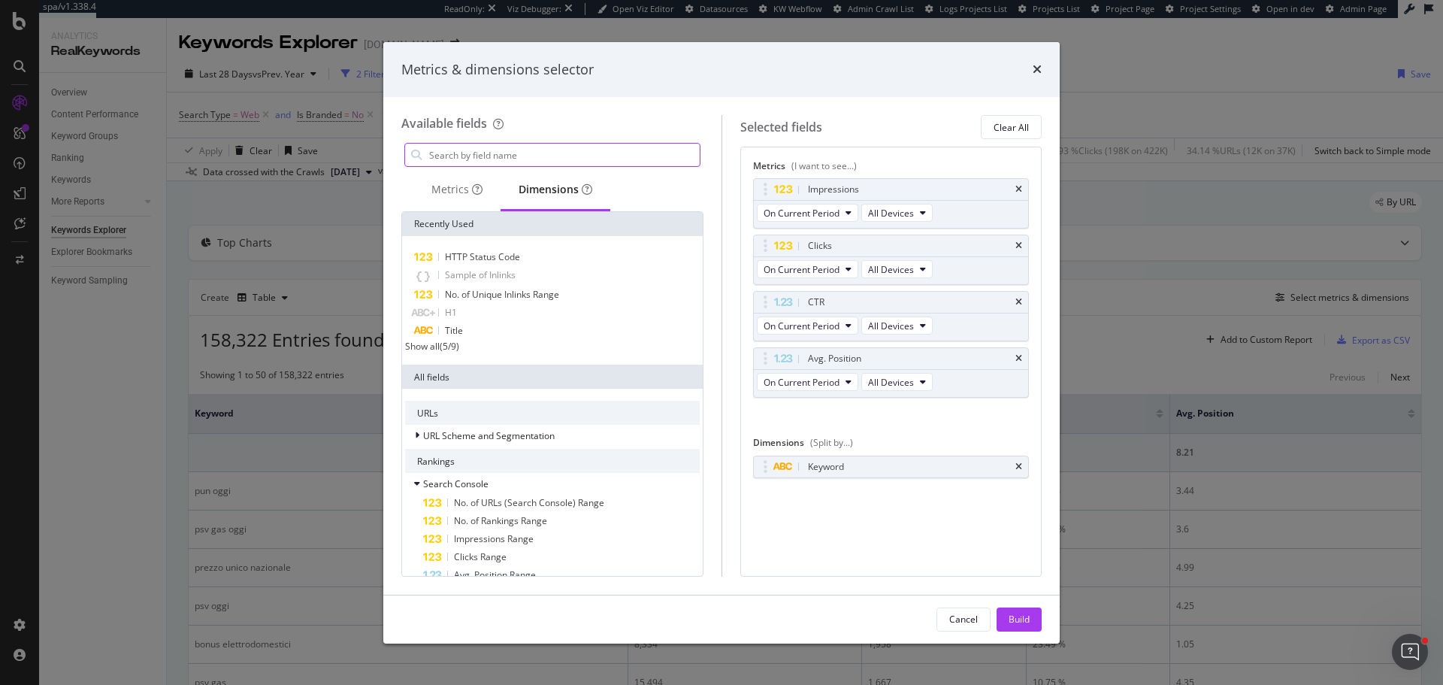
click at [545, 151] on input "modal" at bounding box center [564, 155] width 272 height 23
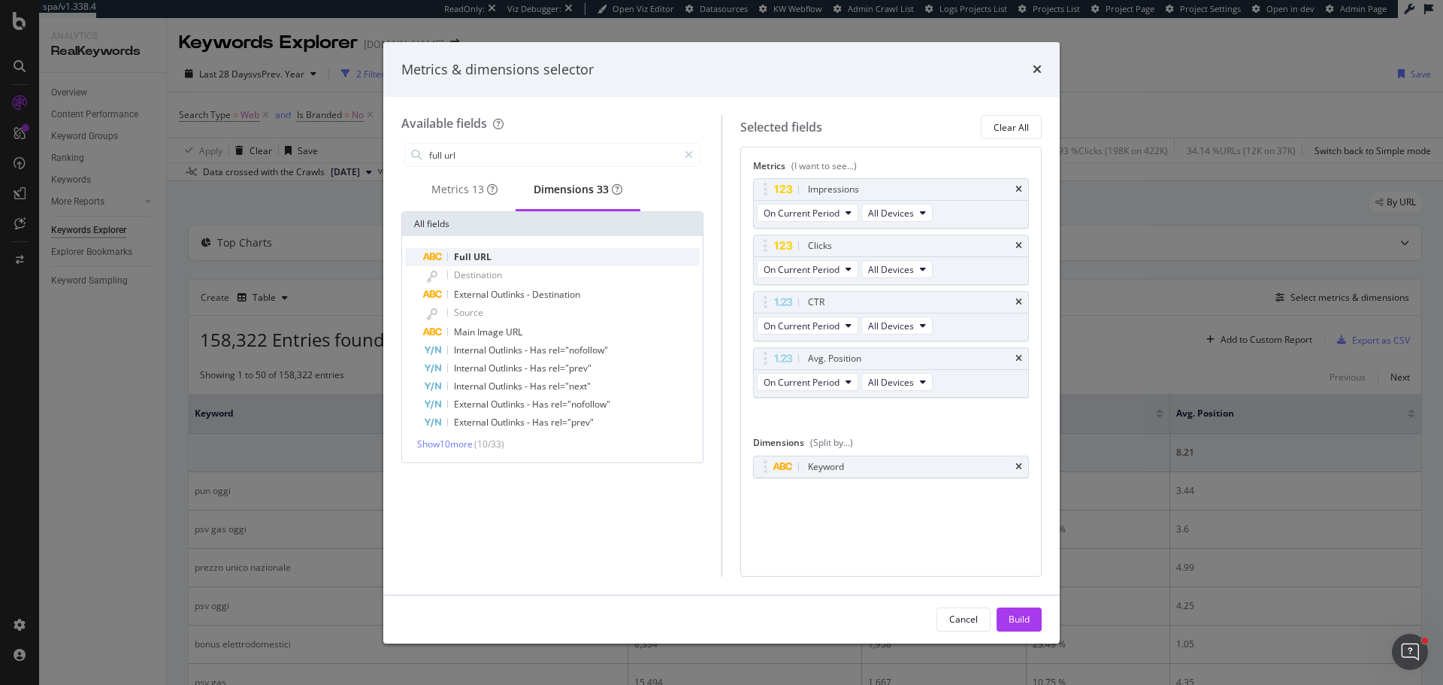
click at [480, 256] on div "Full URL" at bounding box center [561, 257] width 277 height 18
click at [459, 195] on div "Metrics 13" at bounding box center [465, 189] width 66 height 15
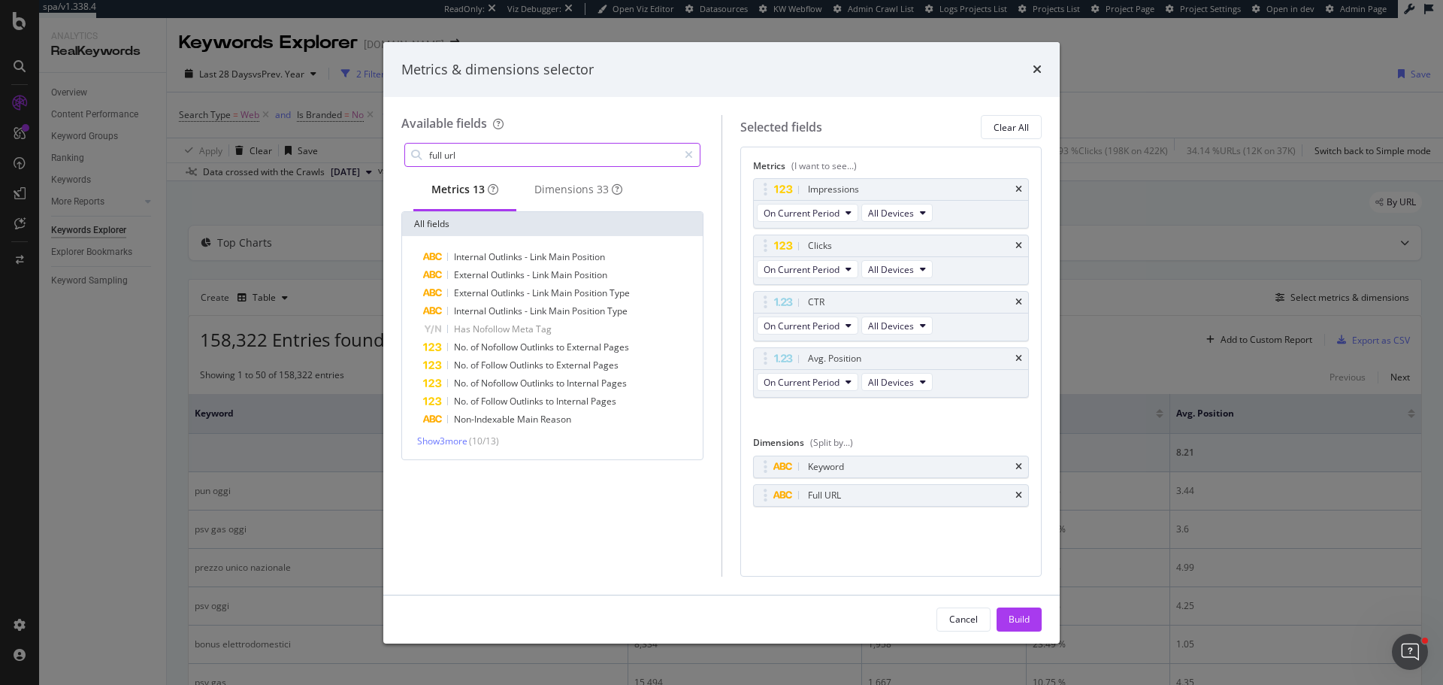
click at [483, 153] on input "full url" at bounding box center [553, 155] width 250 height 23
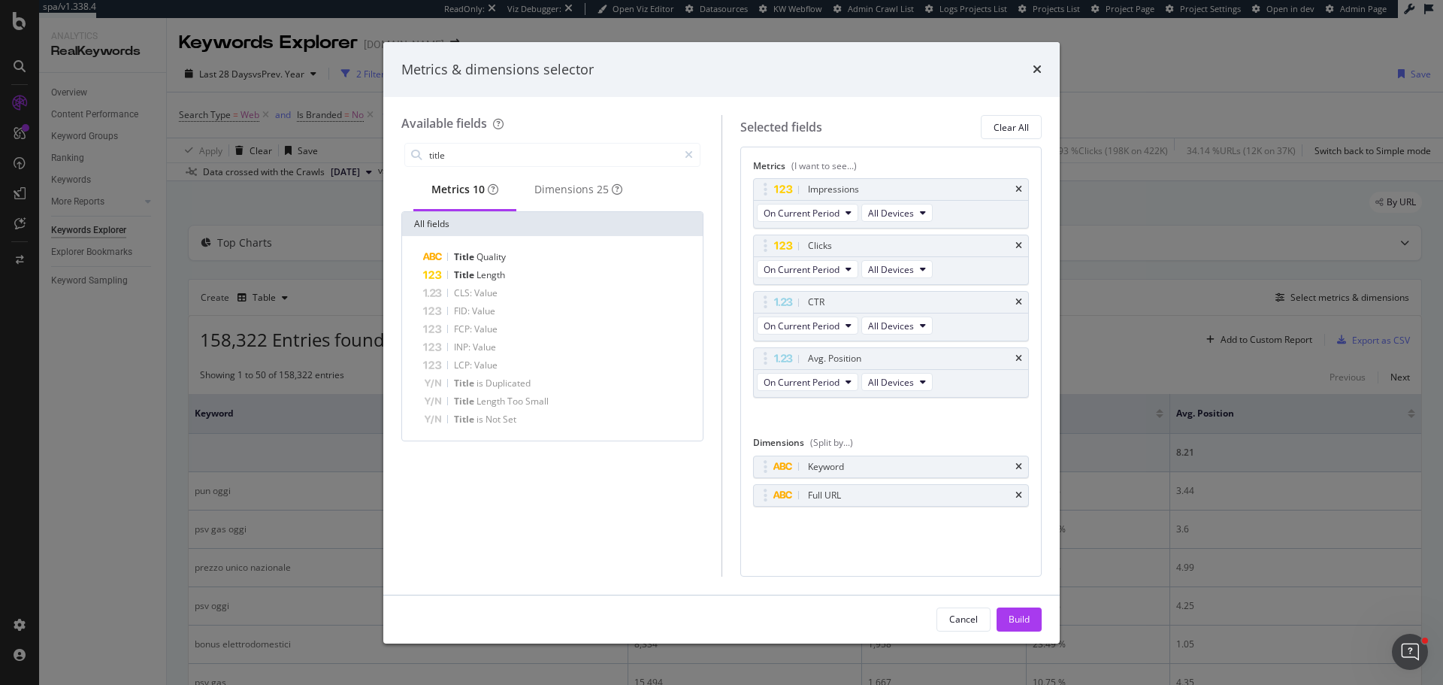
click at [462, 191] on div "Metrics 10" at bounding box center [465, 189] width 67 height 15
click at [483, 140] on div "title" at bounding box center [552, 155] width 302 height 30
click at [488, 157] on input "title" at bounding box center [553, 155] width 250 height 23
click at [556, 191] on div "Dimensions 25" at bounding box center [579, 189] width 88 height 15
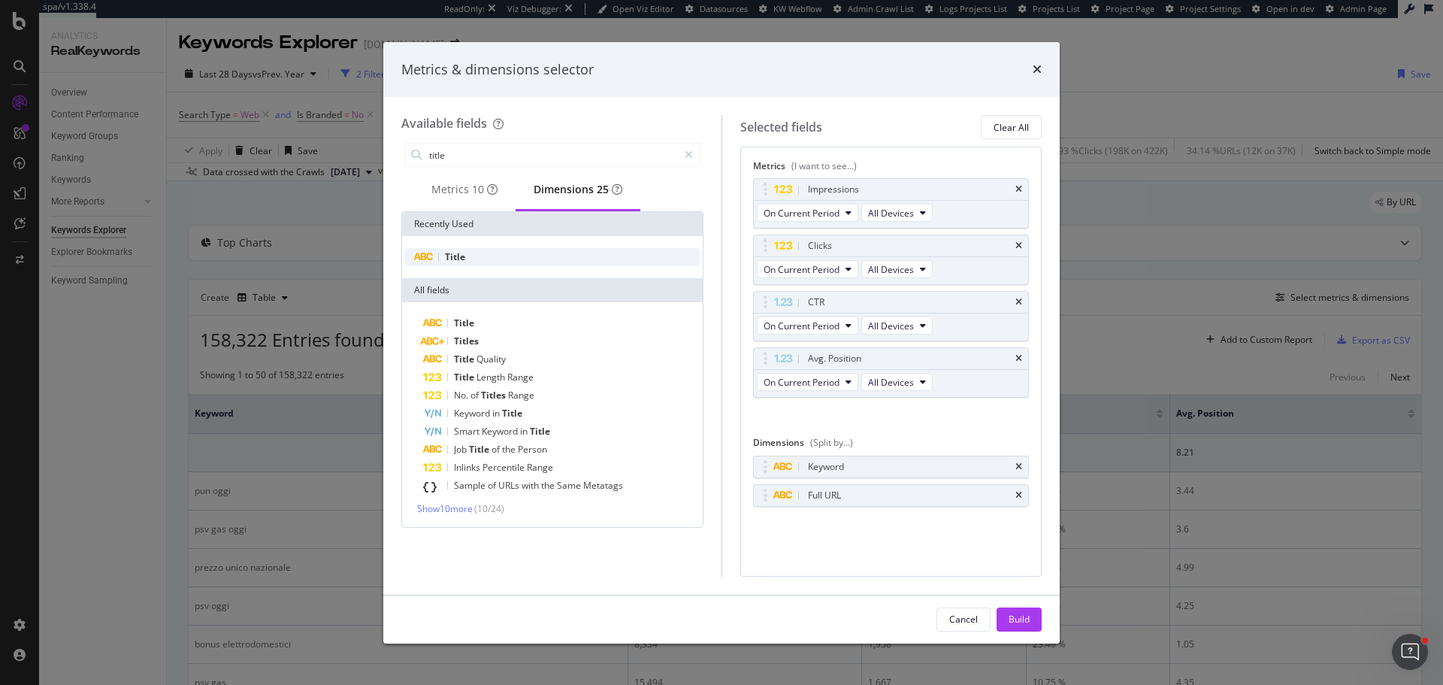
click at [471, 266] on div "Title" at bounding box center [552, 257] width 295 height 18
click at [449, 156] on input "title" at bounding box center [553, 155] width 250 height 23
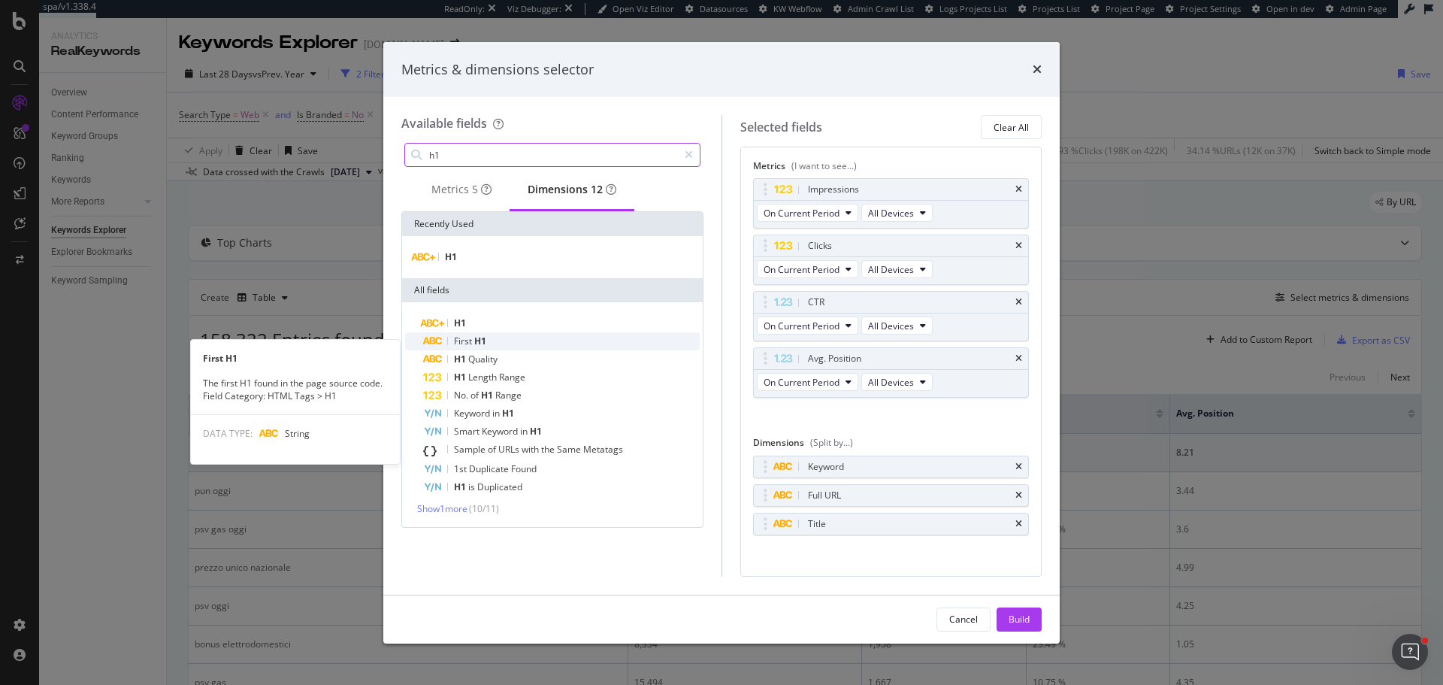
type input "h1"
click at [491, 348] on div "First H1" at bounding box center [561, 341] width 277 height 18
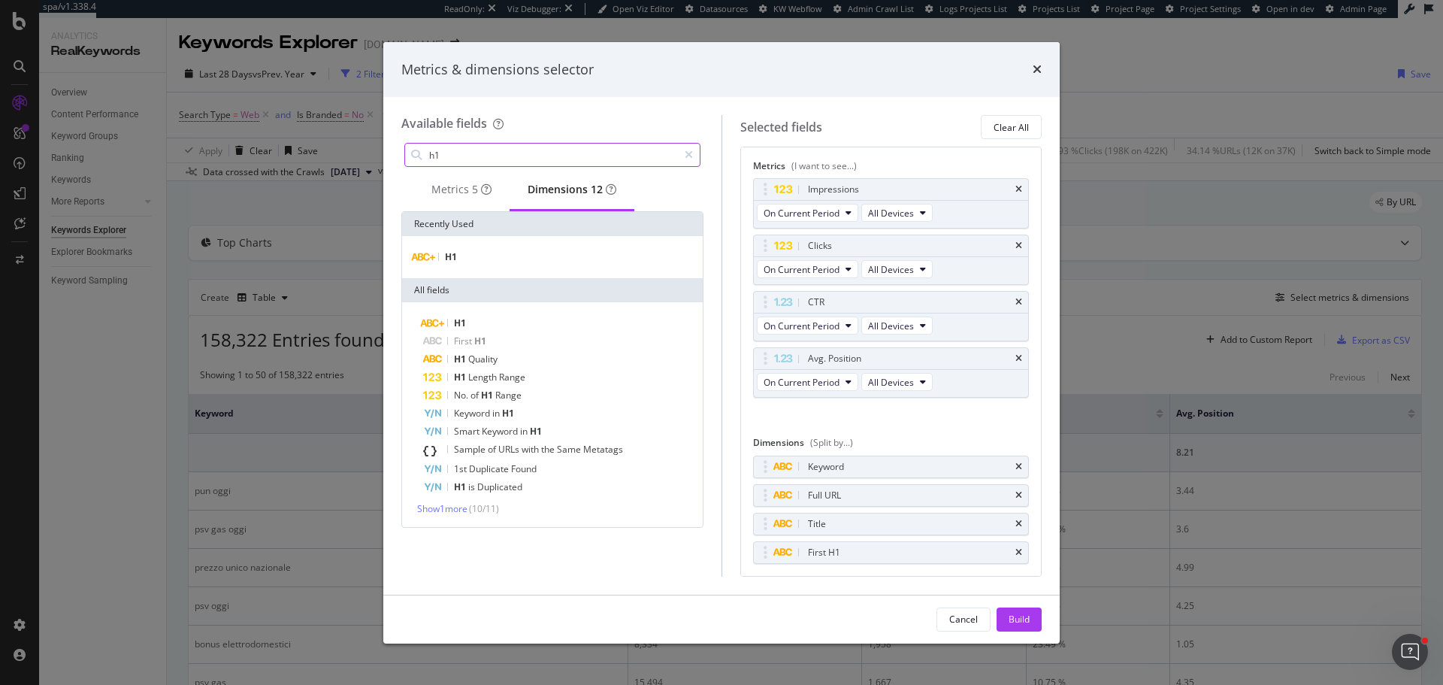
click at [470, 154] on input "h1" at bounding box center [553, 155] width 250 height 23
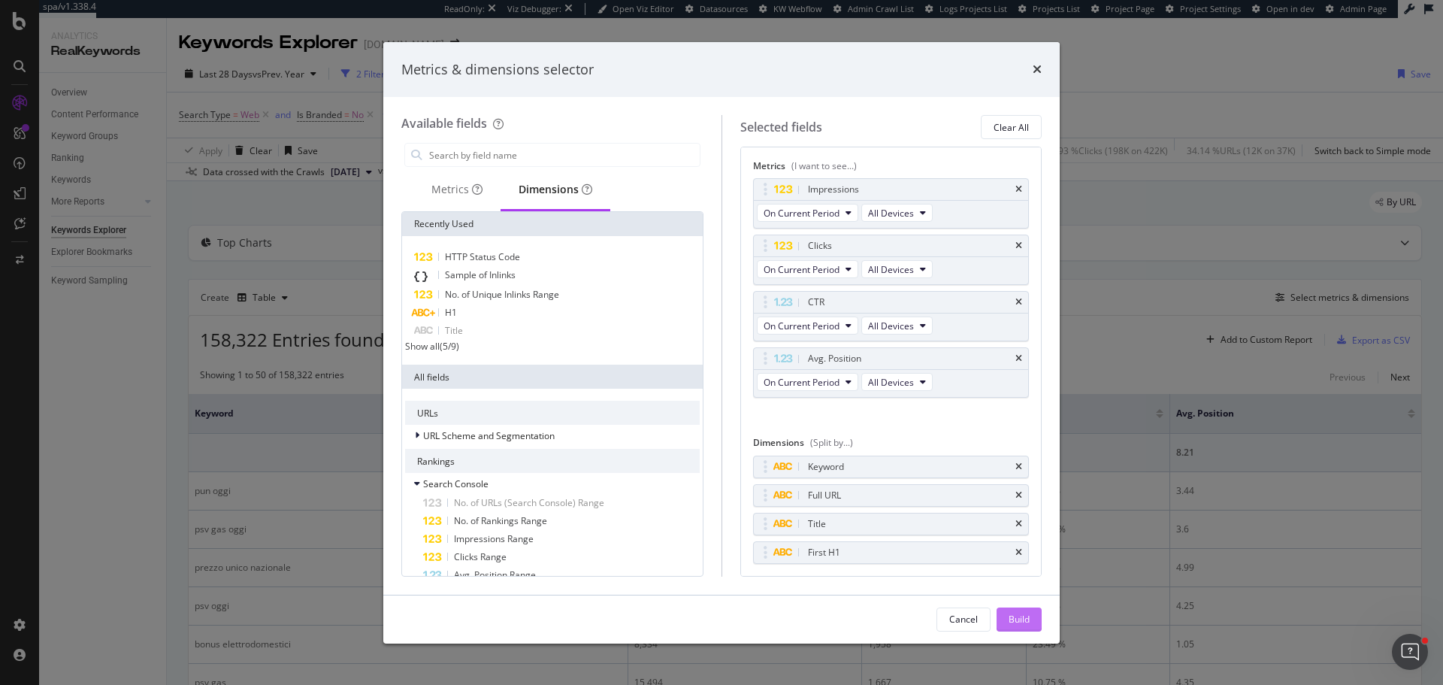
click at [1011, 621] on div "Build" at bounding box center [1019, 619] width 21 height 13
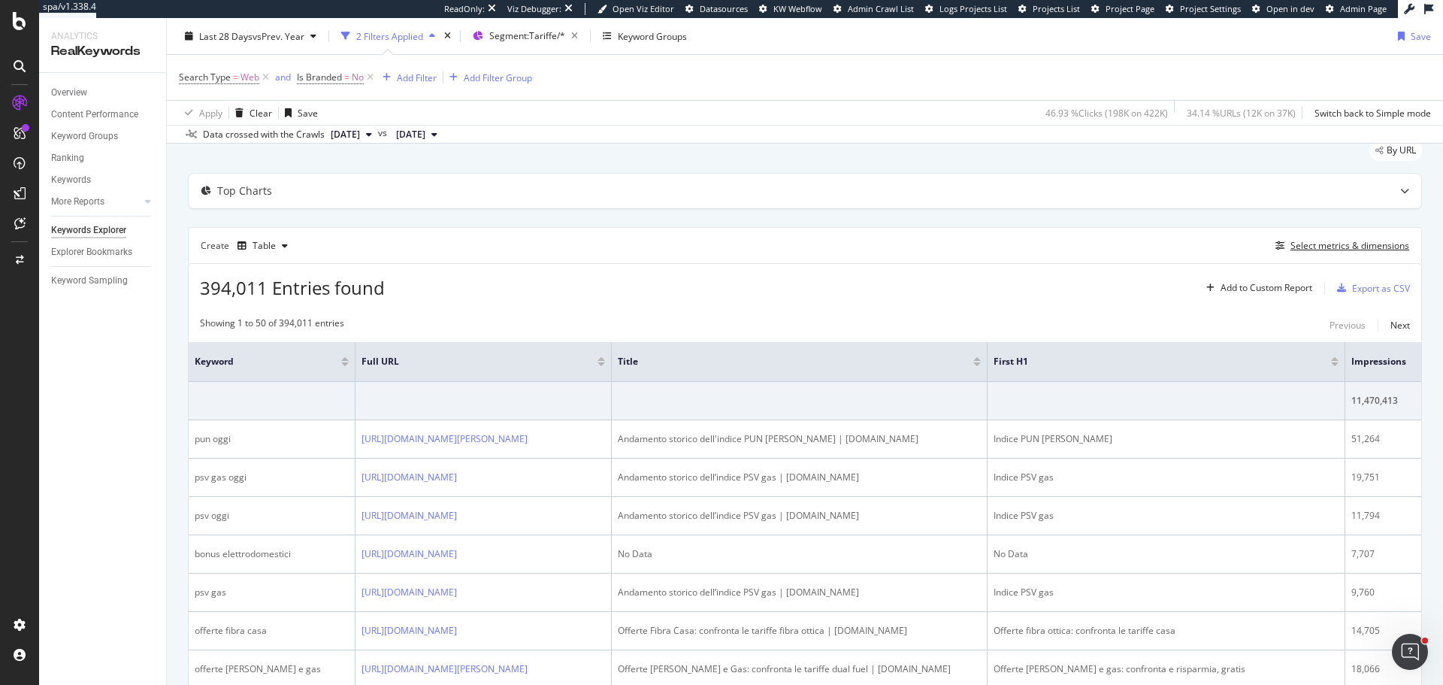
scroll to position [75, 0]
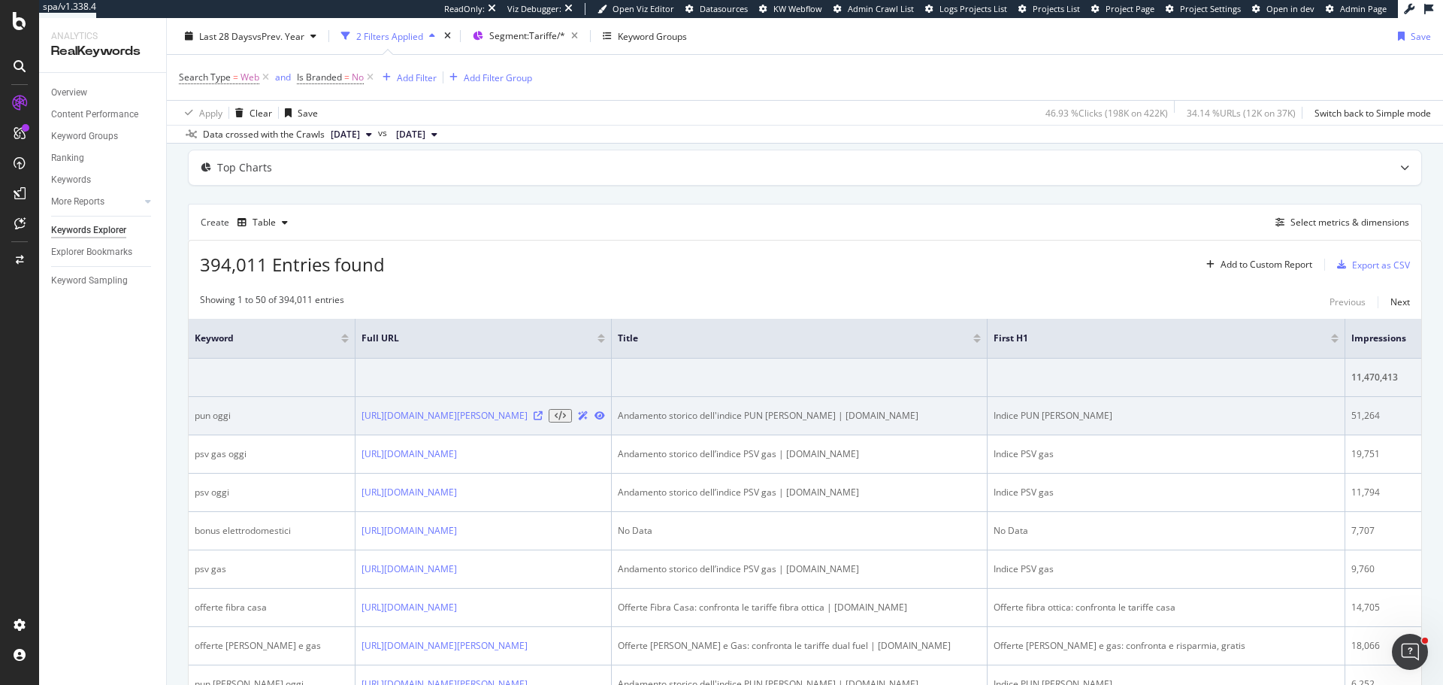
click at [978, 406] on td "Andamento storico dell'indice PUN luce | Segugio.it" at bounding box center [800, 416] width 376 height 38
click at [1135, 413] on div "Indice PUN luce" at bounding box center [1166, 416] width 345 height 14
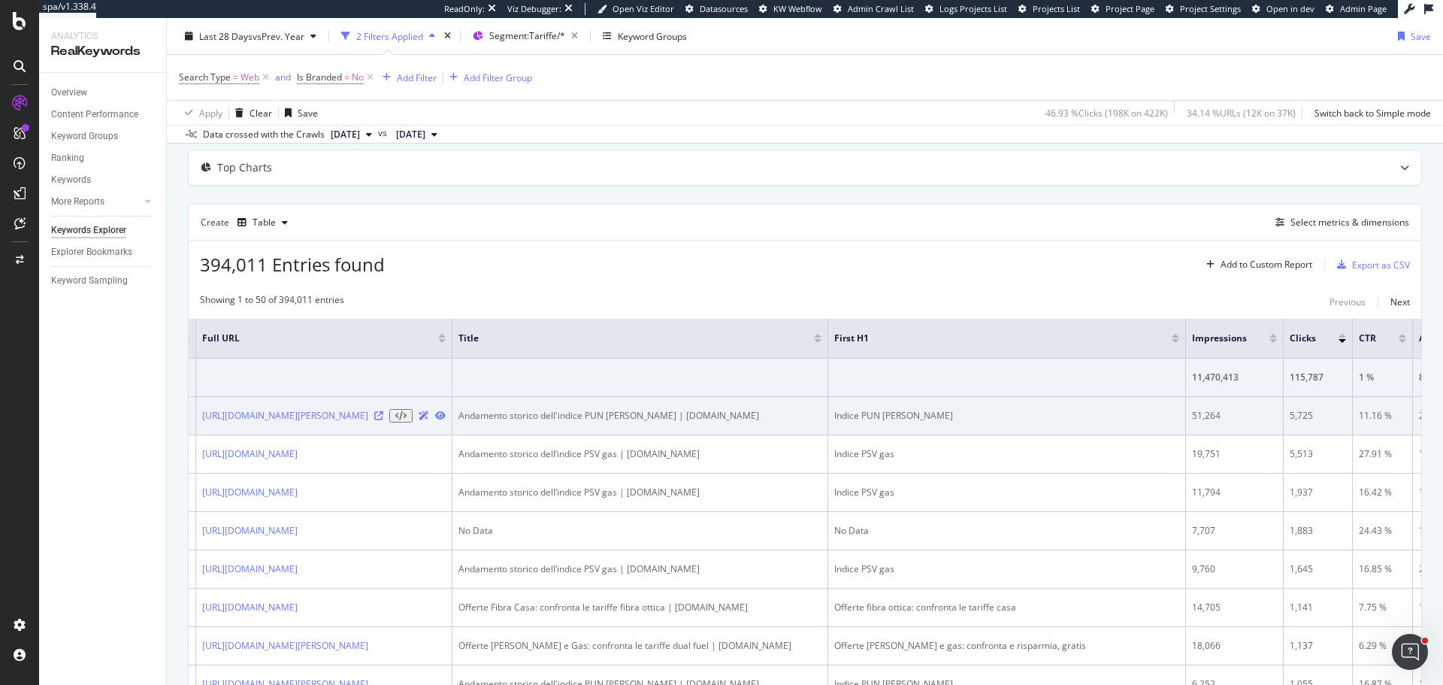
scroll to position [0, 306]
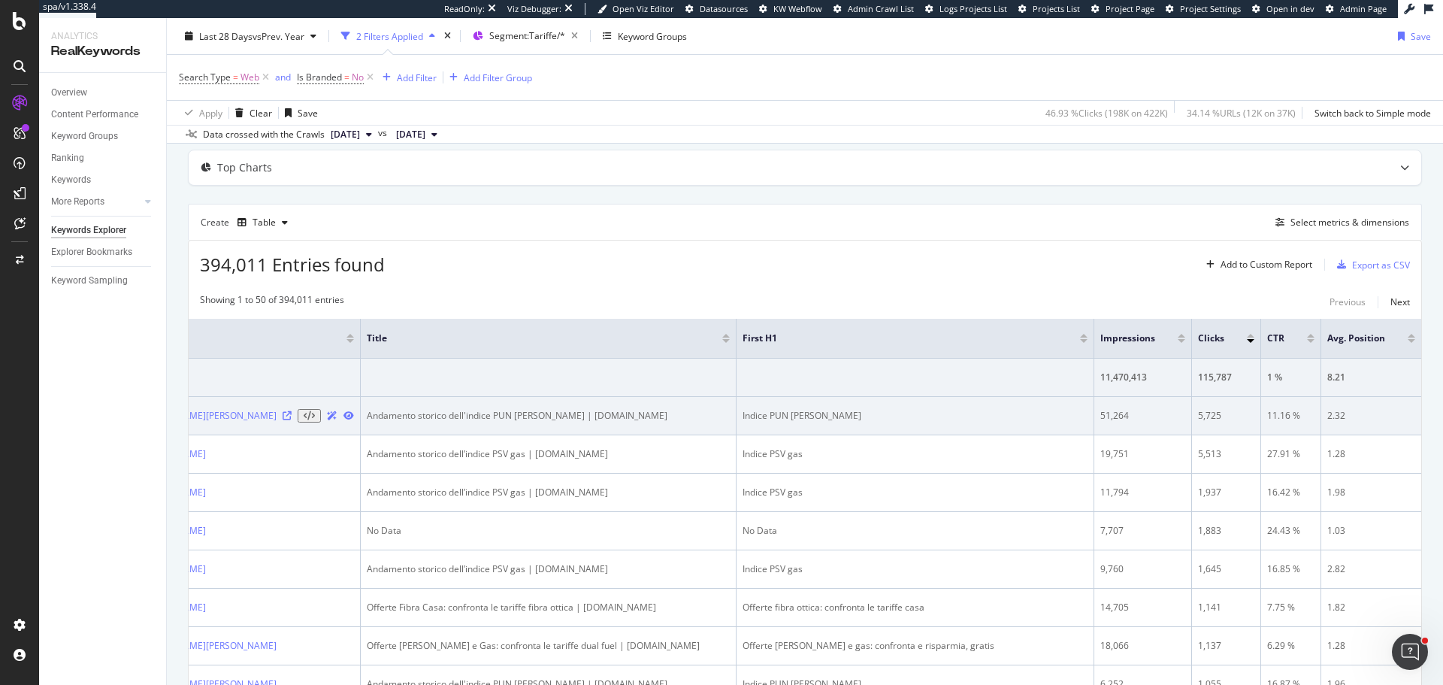
click at [853, 405] on td "Indice PUN luce" at bounding box center [916, 416] width 358 height 38
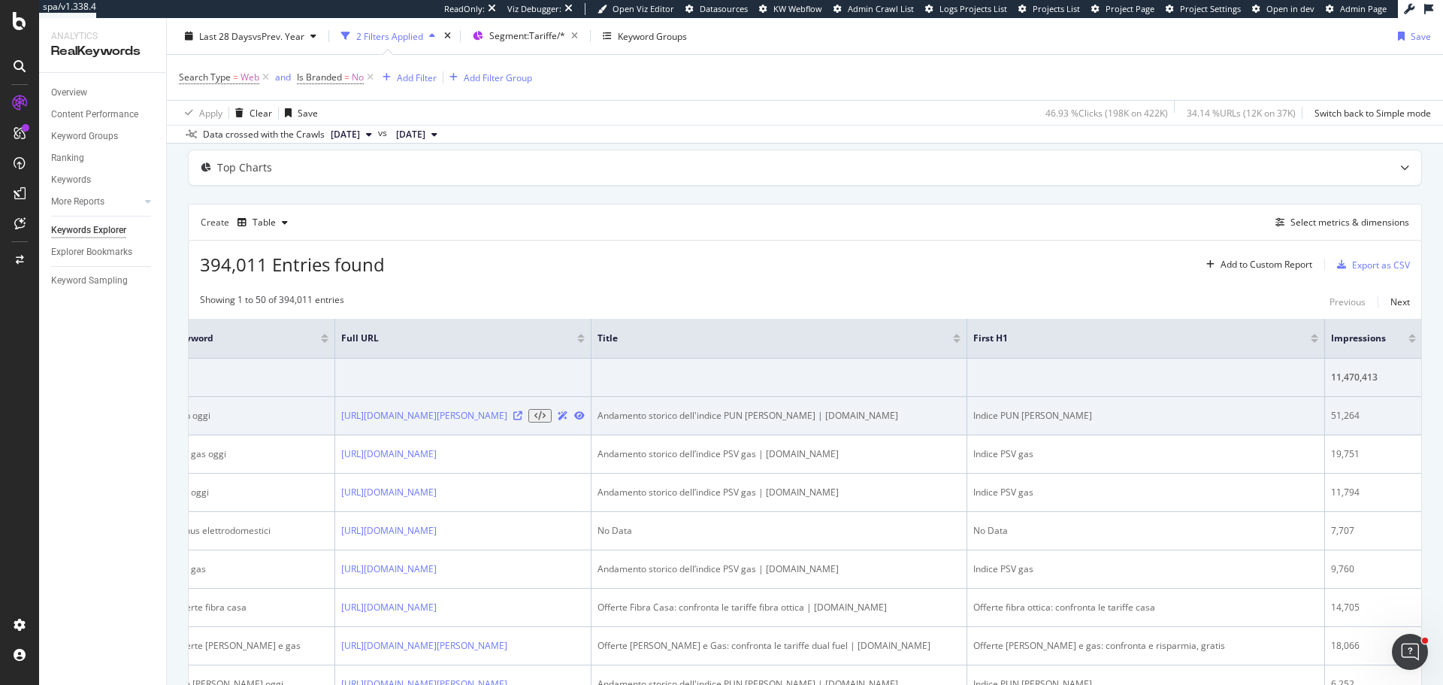
scroll to position [0, 0]
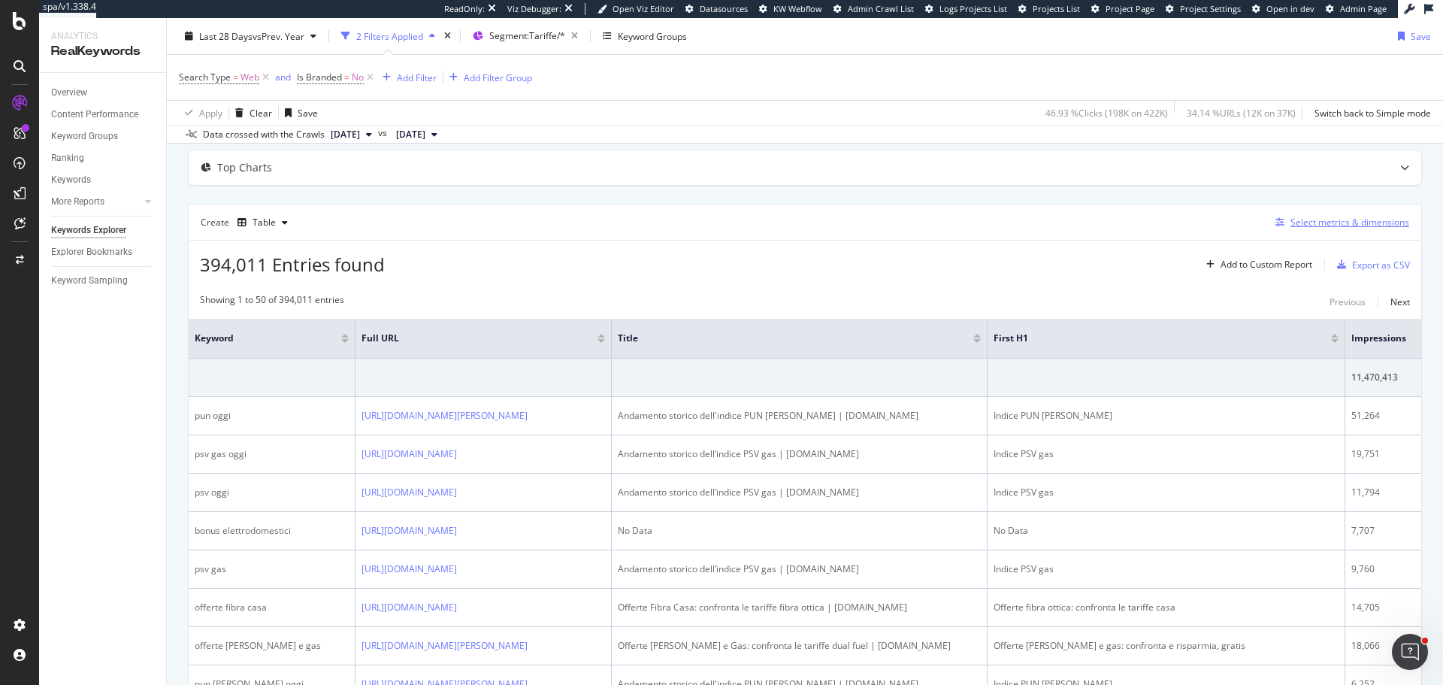
click at [1357, 217] on div "Select metrics & dimensions" at bounding box center [1350, 222] width 119 height 13
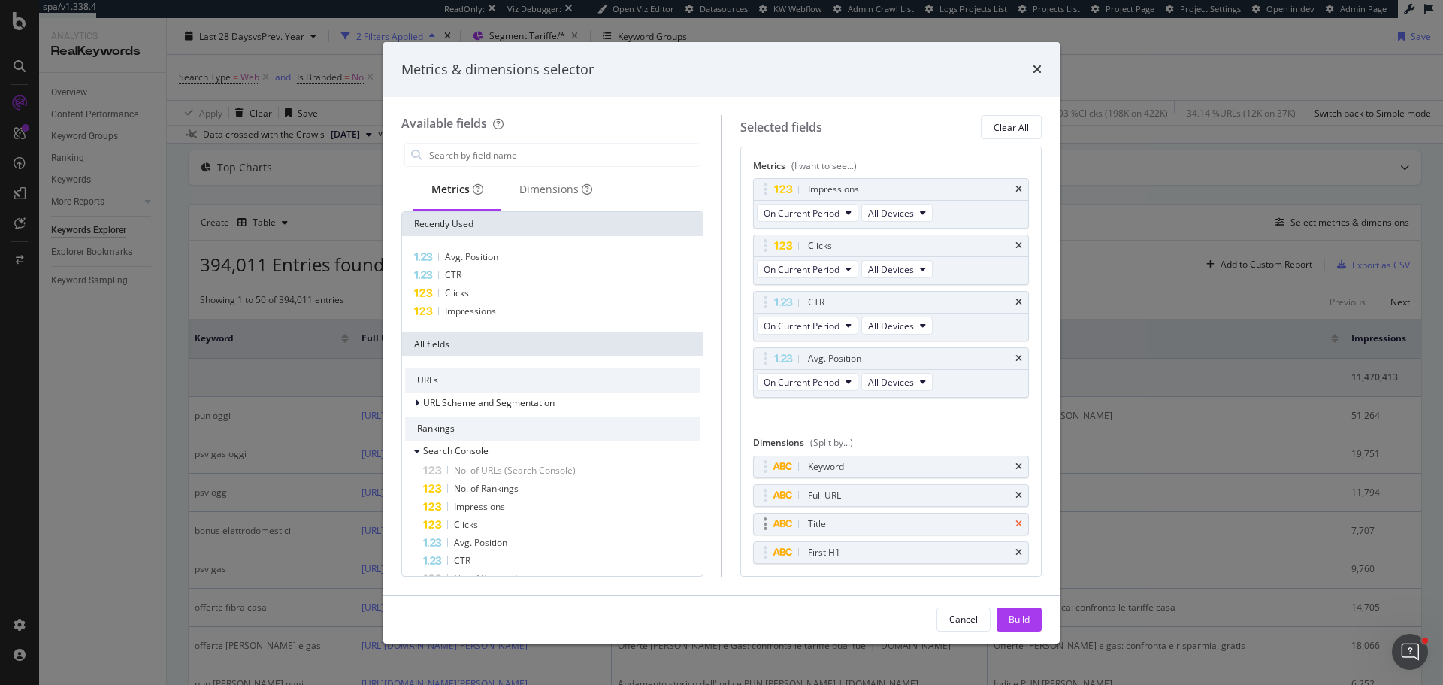
click at [1016, 520] on icon "times" at bounding box center [1019, 524] width 7 height 9
click at [1016, 526] on icon "times" at bounding box center [1019, 524] width 7 height 9
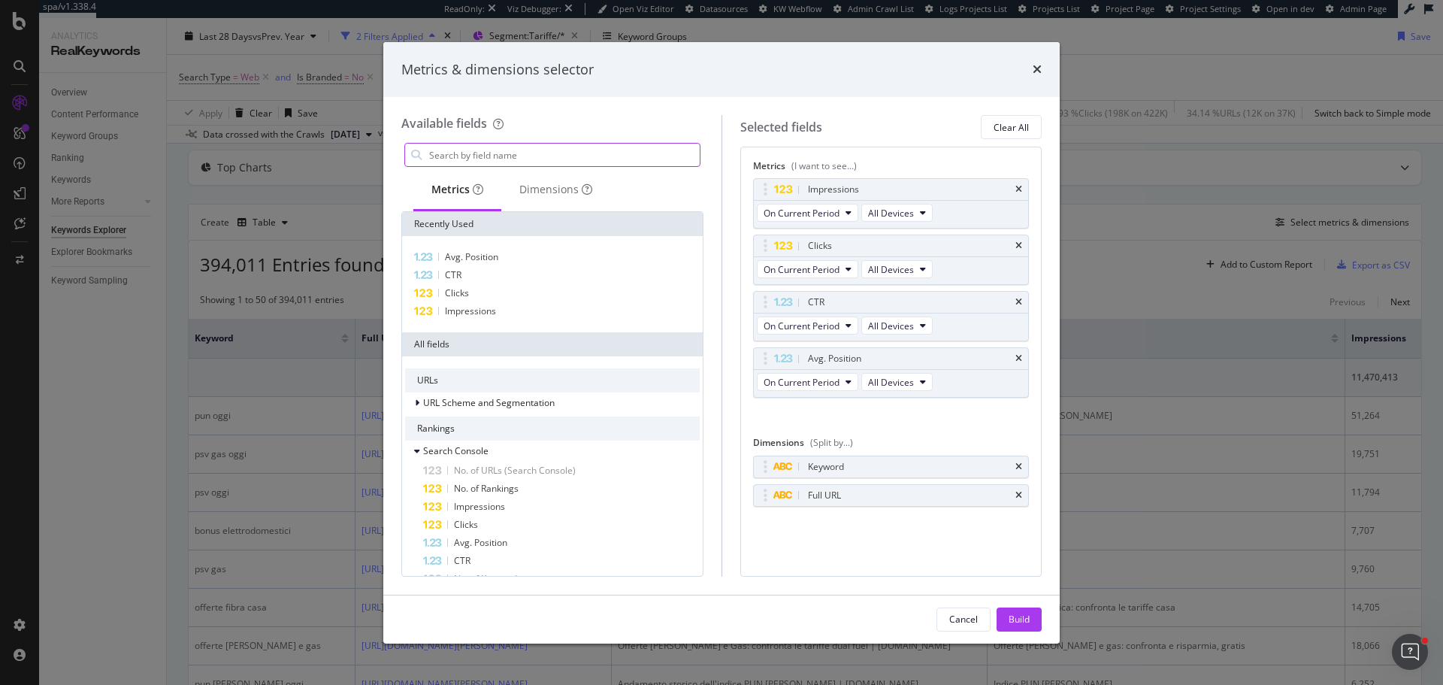
click at [466, 155] on input "modal" at bounding box center [564, 155] width 272 height 23
click at [480, 315] on span "Impressions" at bounding box center [470, 310] width 51 height 13
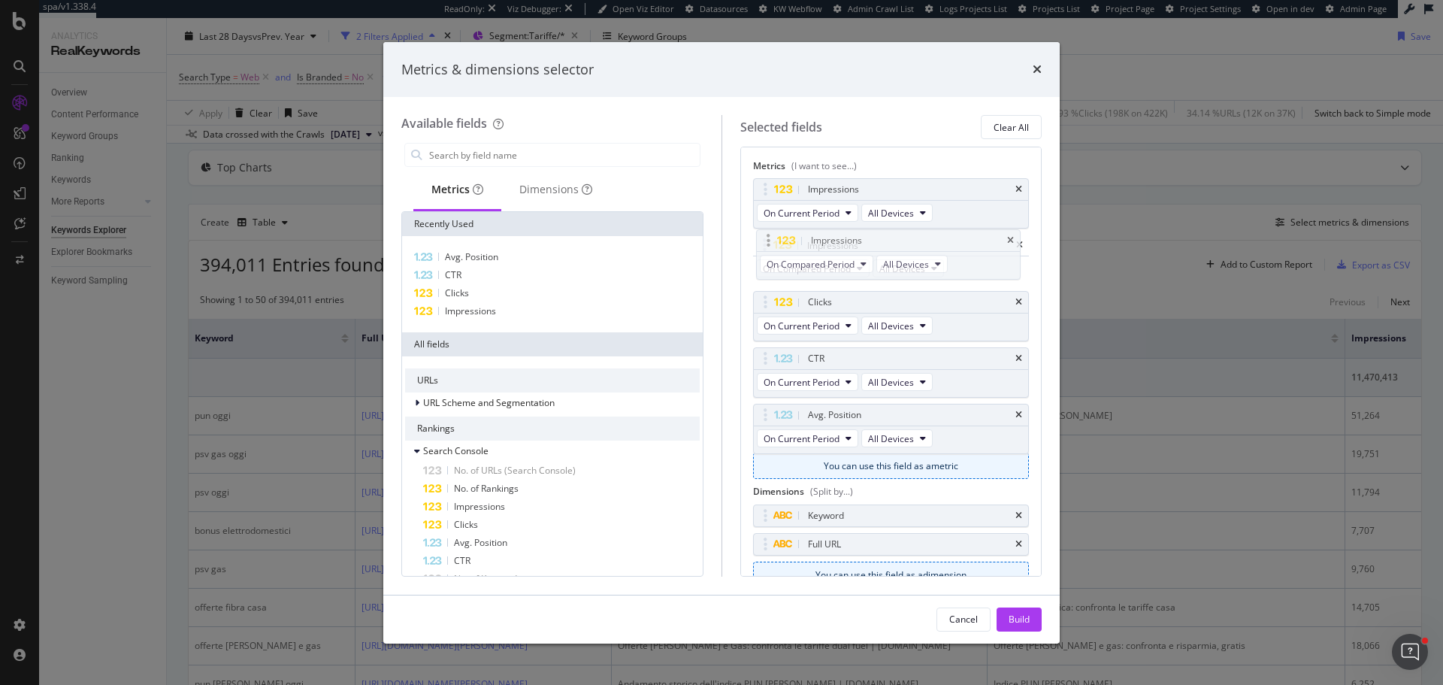
drag, startPoint x: 762, startPoint y: 414, endPoint x: 765, endPoint y: 240, distance: 174.4
click at [765, 240] on body "spa/v1.338.4 ReadOnly: Viz Debugger: Open Viz Editor Datasources KW Webflow Adm…" at bounding box center [721, 342] width 1443 height 685
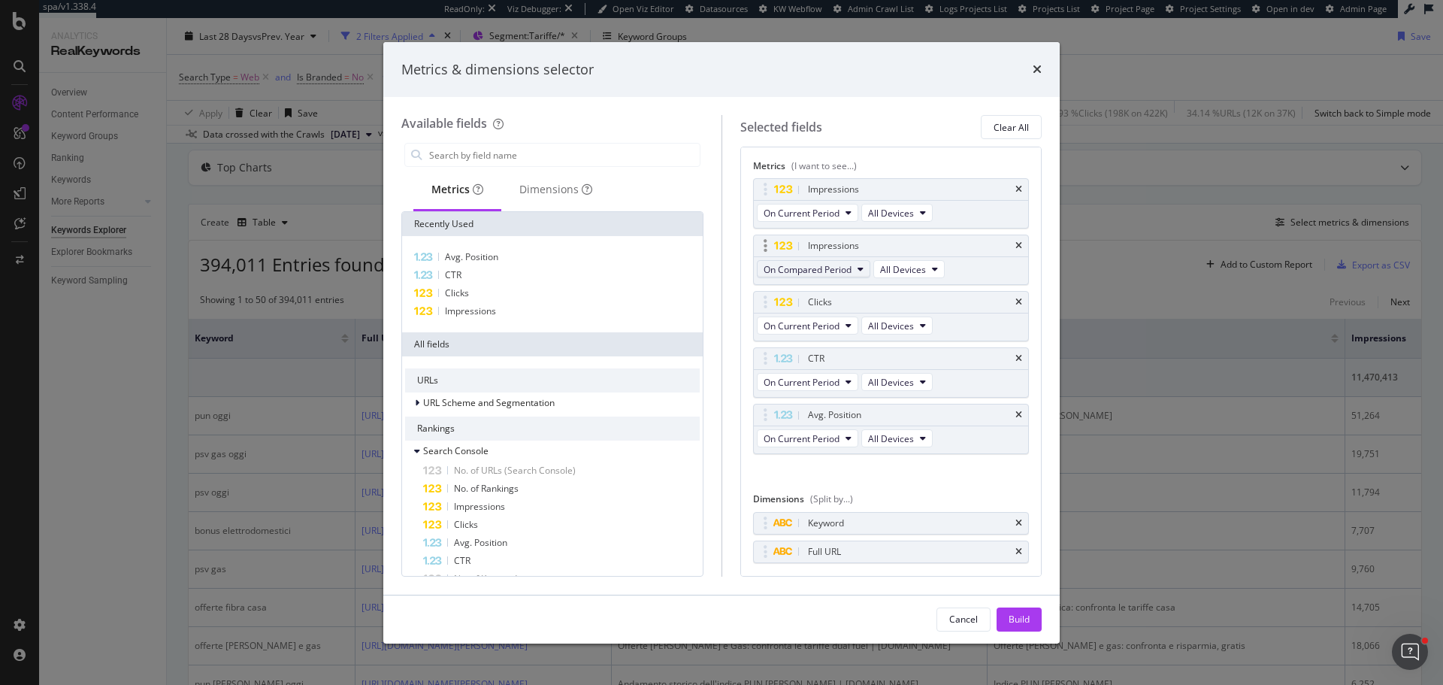
click at [835, 274] on span "On Compared Period" at bounding box center [808, 269] width 88 height 13
click at [825, 314] on div "On Compared Period" at bounding box center [842, 324] width 169 height 22
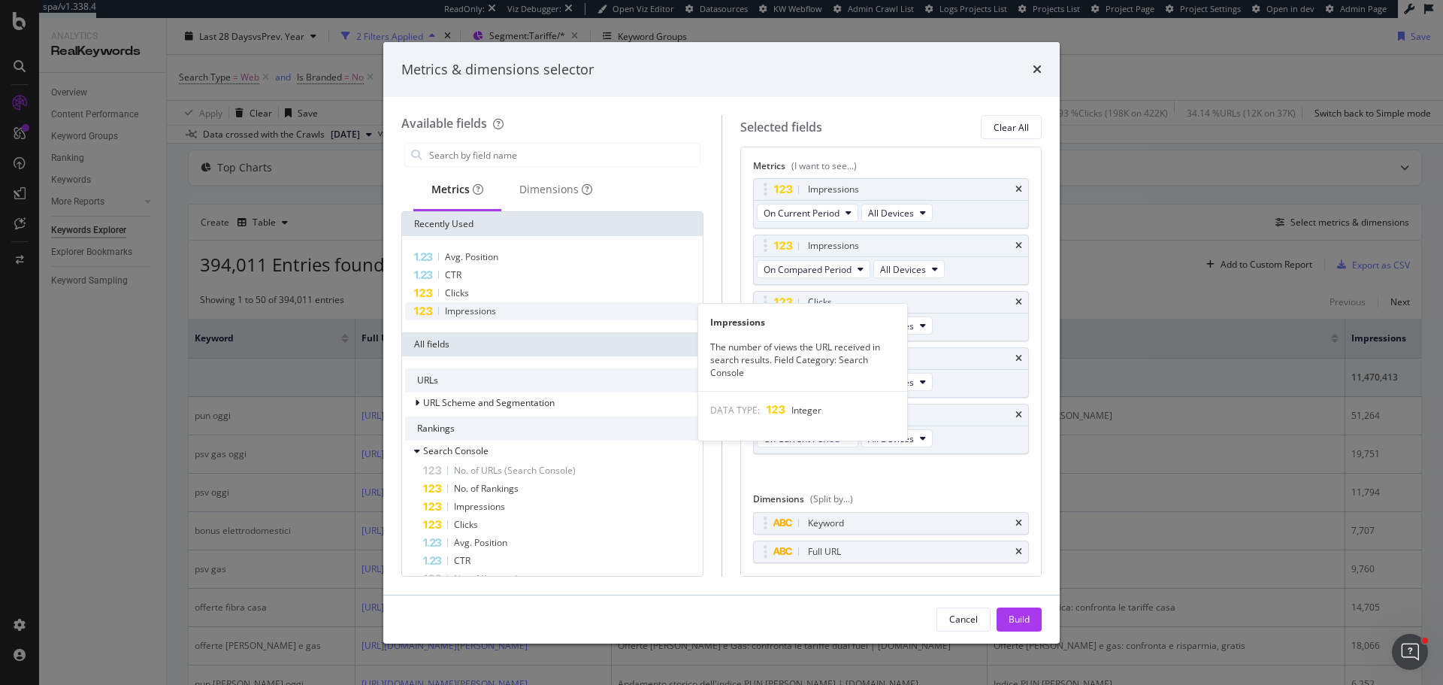
click at [520, 310] on div "Impressions" at bounding box center [552, 311] width 295 height 18
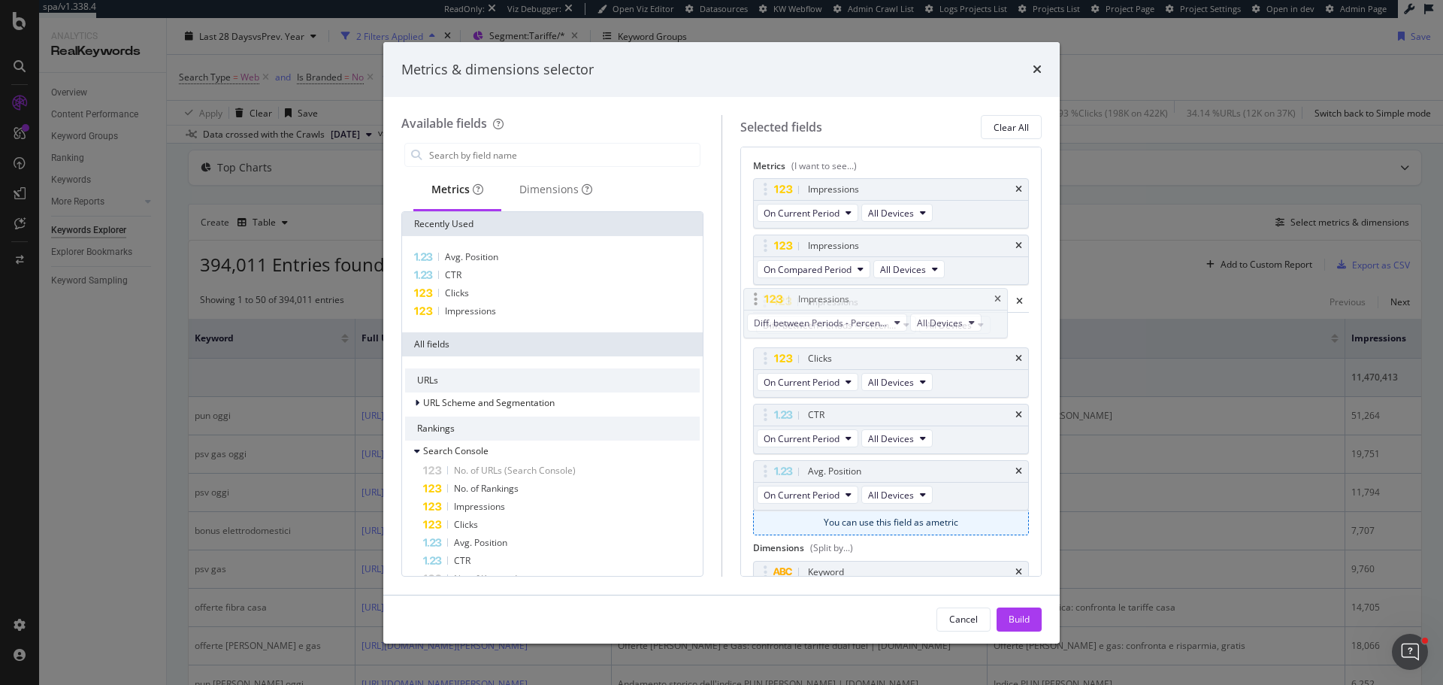
drag, startPoint x: 765, startPoint y: 476, endPoint x: 755, endPoint y: 304, distance: 172.4
click at [755, 304] on body "spa/v1.338.4 ReadOnly: Viz Debugger: Open Viz Editor Datasources KW Webflow Adm…" at bounding box center [721, 342] width 1443 height 685
click at [816, 335] on button "Diff. between Periods - Percentage" at bounding box center [837, 326] width 160 height 18
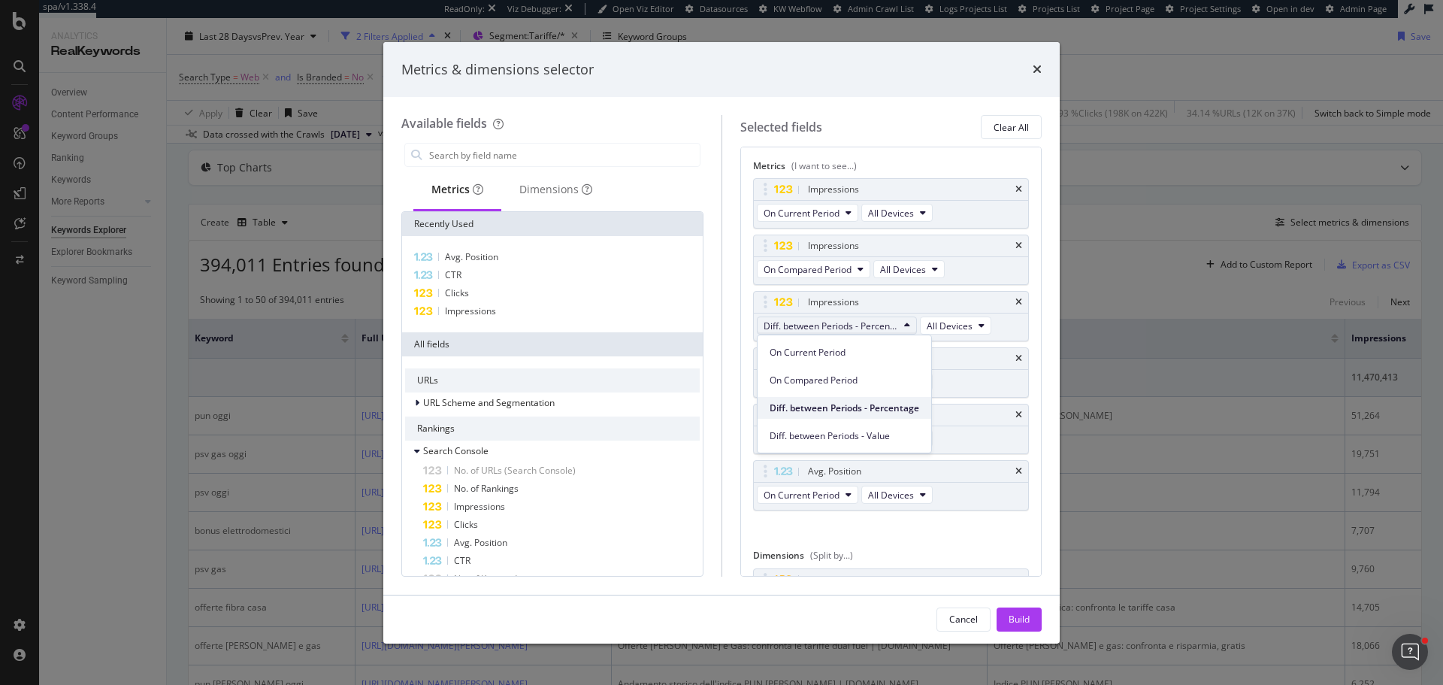
click at [894, 411] on span "Diff. between Periods - Percentage" at bounding box center [845, 408] width 150 height 14
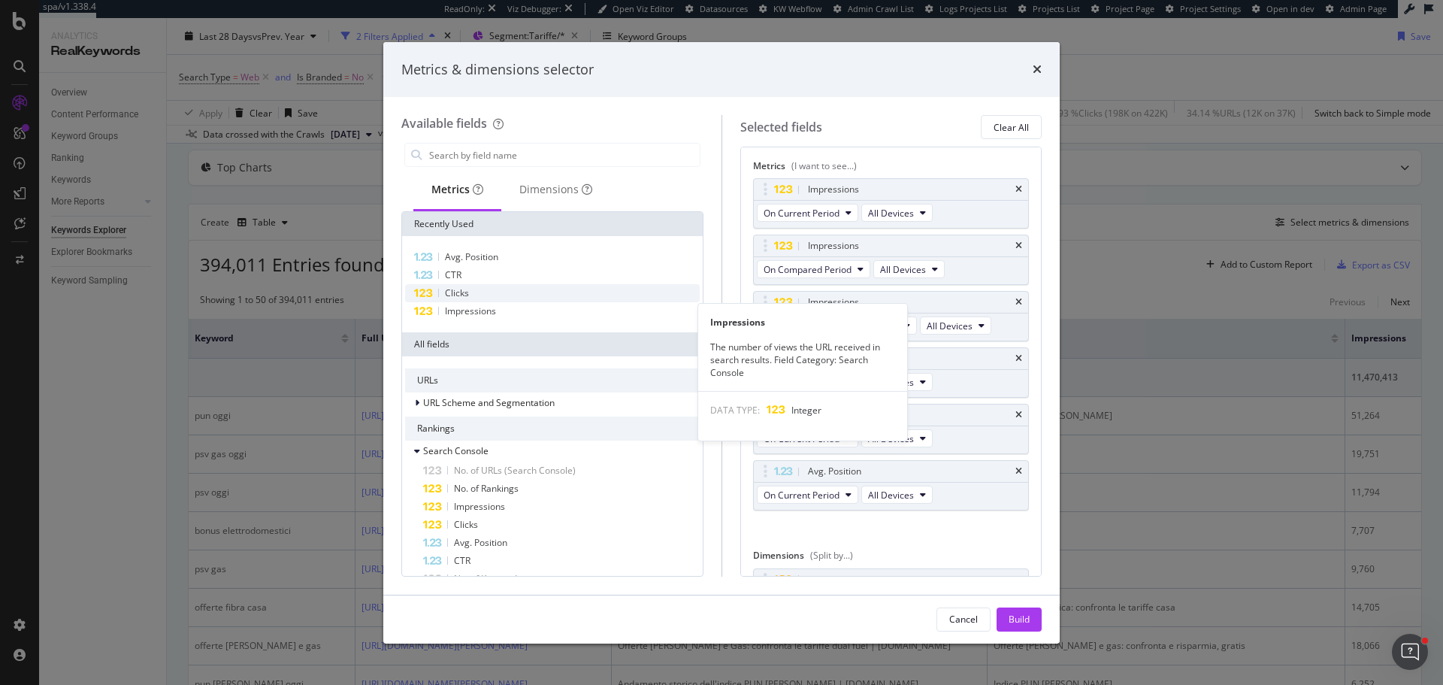
click at [469, 292] on div "Clicks" at bounding box center [552, 293] width 295 height 18
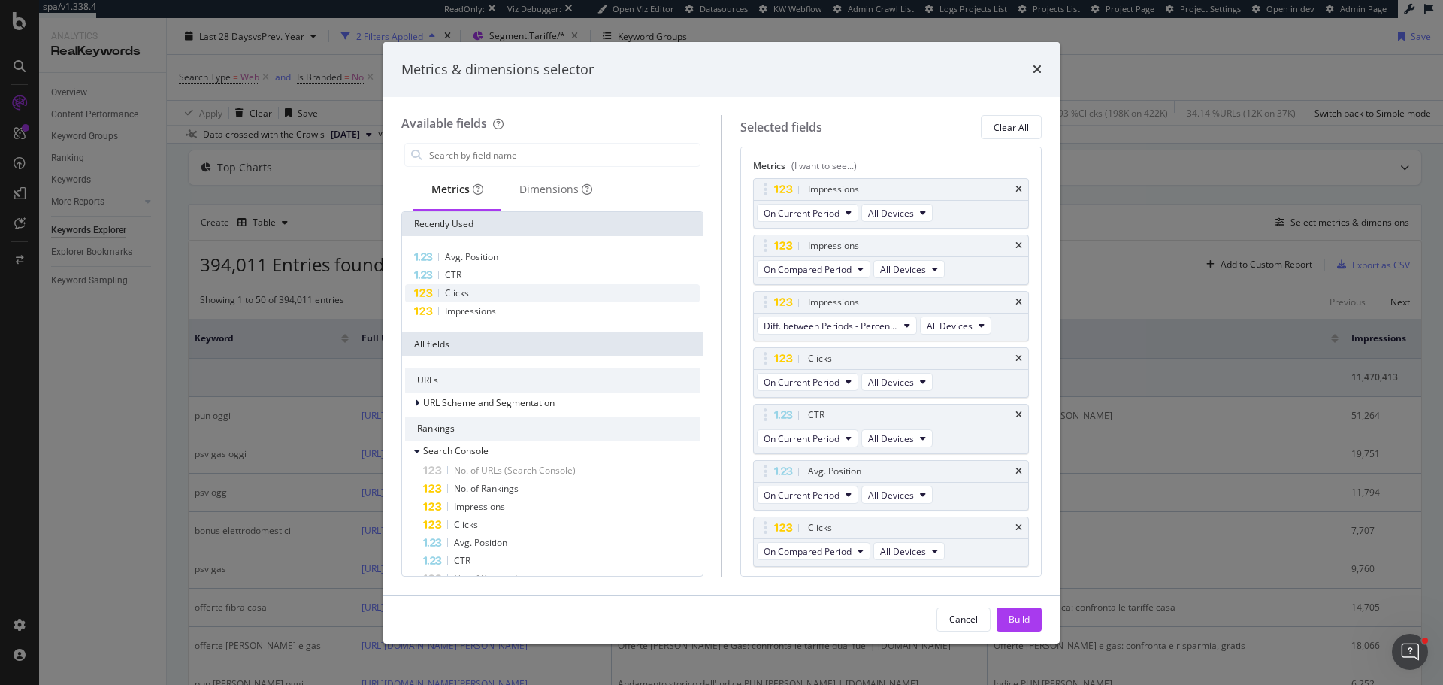
click at [469, 292] on div "Clicks" at bounding box center [552, 293] width 295 height 18
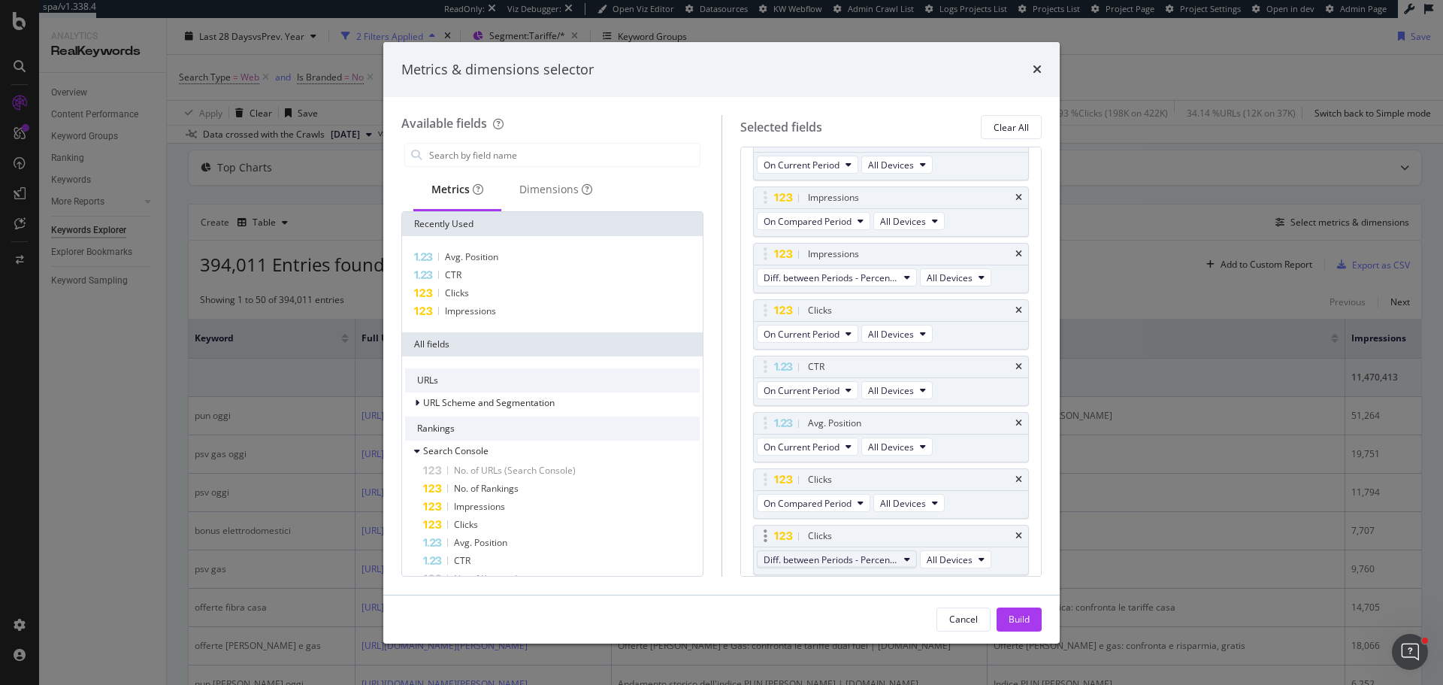
click at [878, 560] on span "Diff. between Periods - Percentage" at bounding box center [831, 559] width 135 height 13
click at [852, 556] on span "Diff. between Periods - Percentage" at bounding box center [831, 559] width 135 height 13
drag, startPoint x: 760, startPoint y: 484, endPoint x: 761, endPoint y: 362, distance: 122.5
click at [761, 362] on body "spa/v1.338.4 ReadOnly: Viz Debugger: Open Viz Editor Datasources KW Webflow Adm…" at bounding box center [721, 342] width 1443 height 685
drag, startPoint x: 764, startPoint y: 539, endPoint x: 761, endPoint y: 450, distance: 88.8
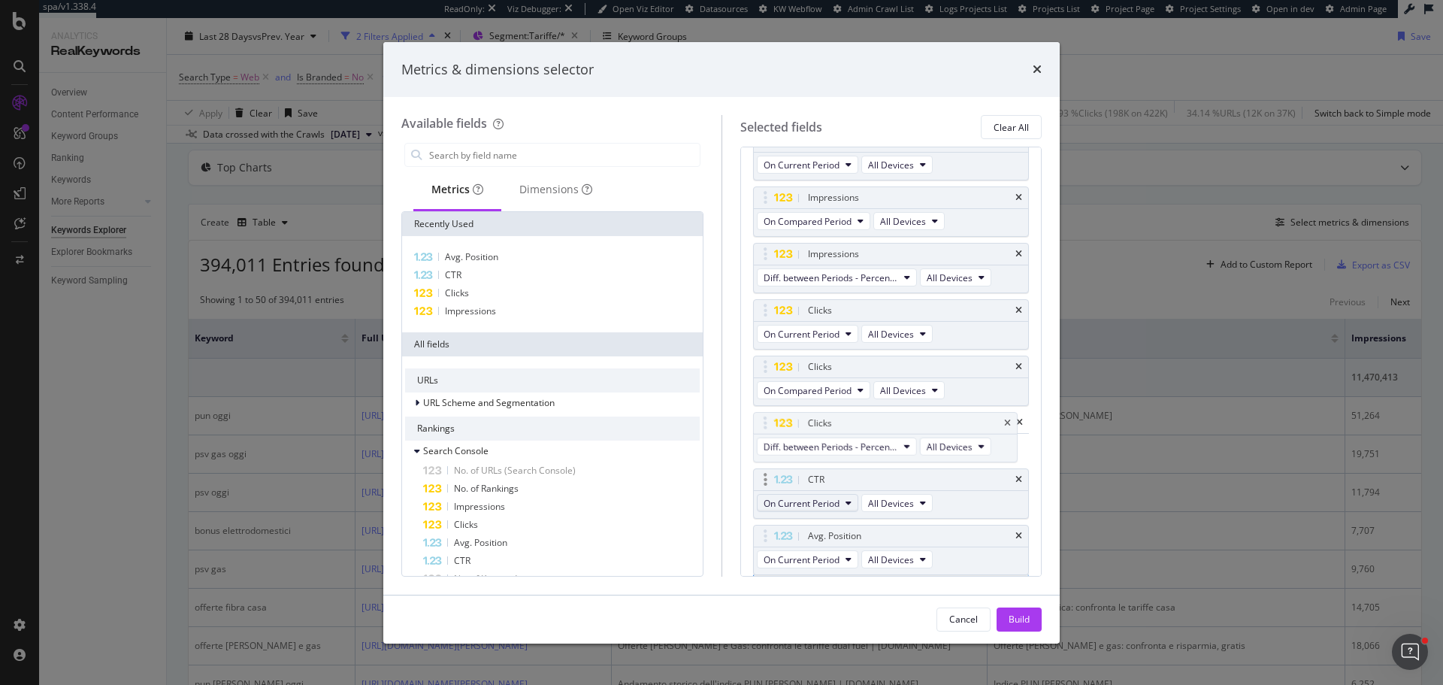
click at [759, 426] on body "spa/v1.338.4 ReadOnly: Viz Debugger: Open Viz Editor Datasources KW Webflow Adm…" at bounding box center [721, 342] width 1443 height 685
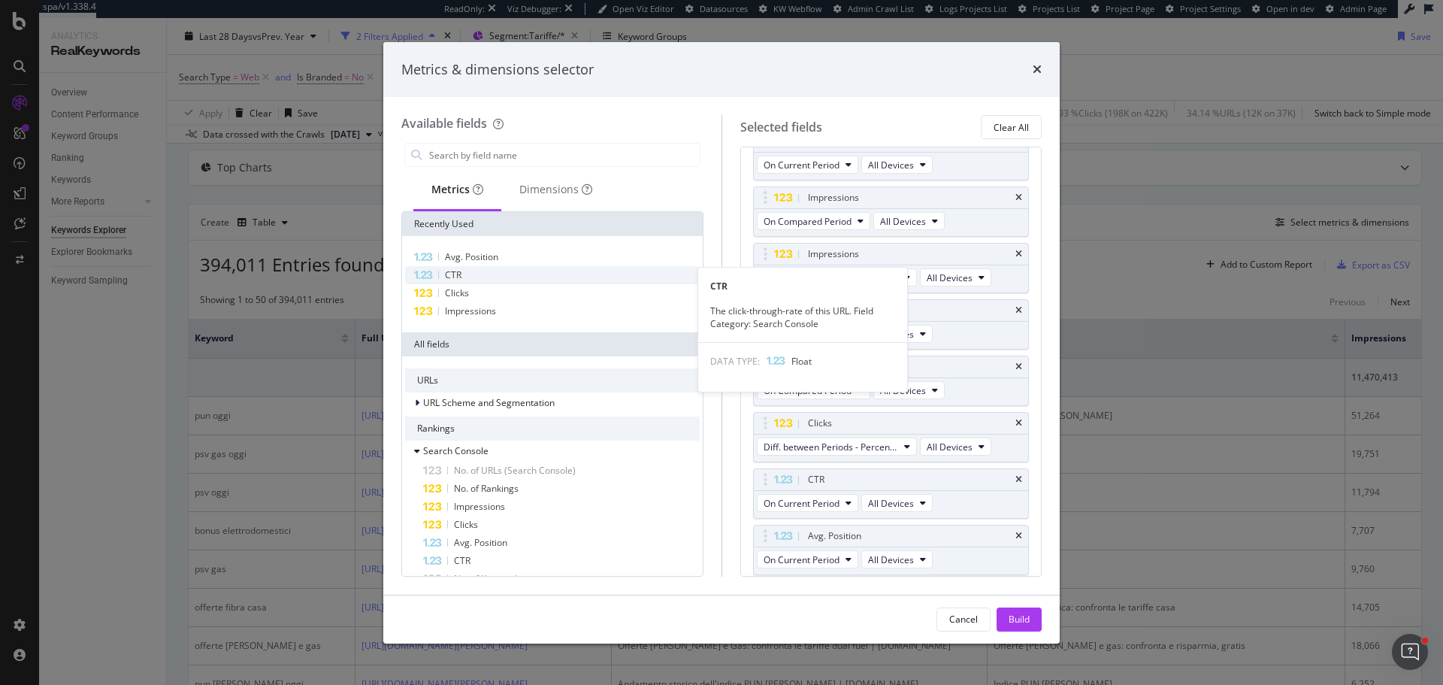
click at [481, 271] on div "CTR" at bounding box center [552, 275] width 295 height 18
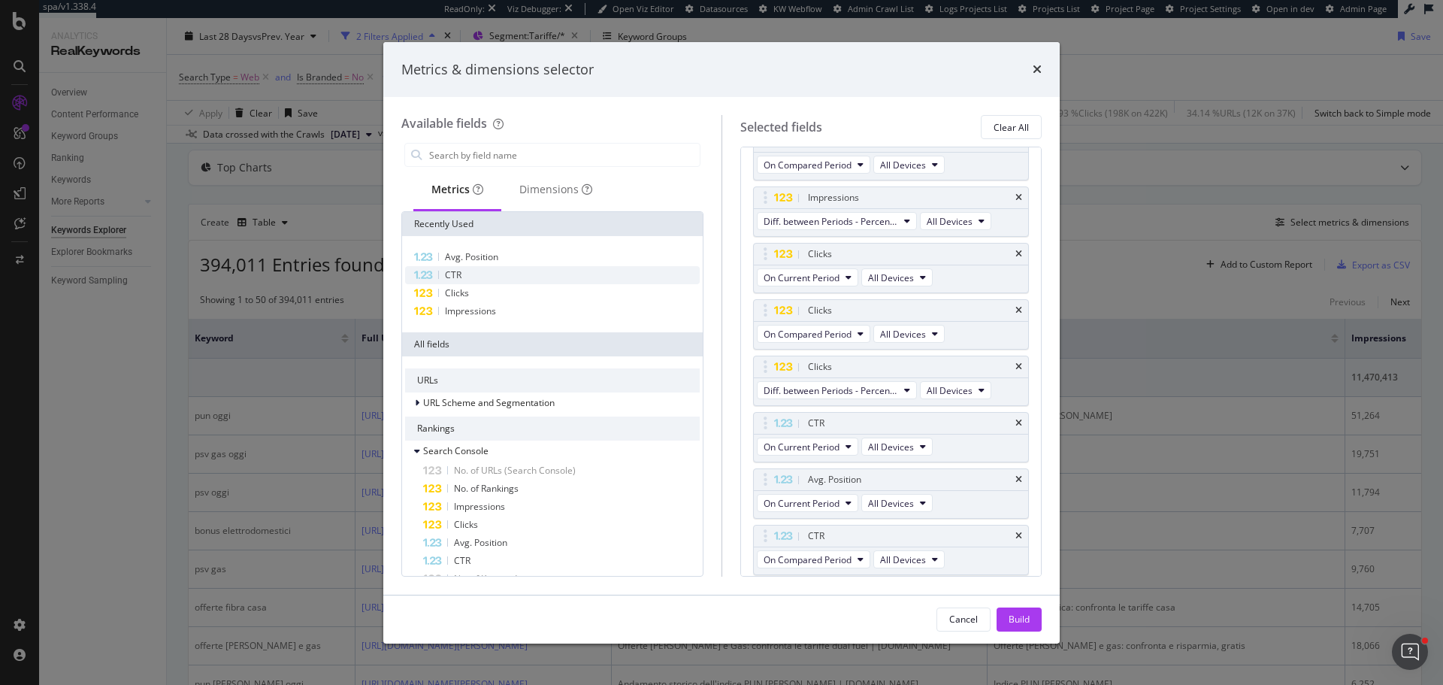
click at [481, 271] on div "CTR" at bounding box center [552, 275] width 295 height 18
drag, startPoint x: 759, startPoint y: 483, endPoint x: 757, endPoint y: 426, distance: 57.2
click at [757, 426] on body "spa/v1.338.4 ReadOnly: Viz Debugger: Open Viz Editor Datasources KW Webflow Adm…" at bounding box center [721, 342] width 1443 height 685
drag, startPoint x: 764, startPoint y: 540, endPoint x: 768, endPoint y: 468, distance: 71.6
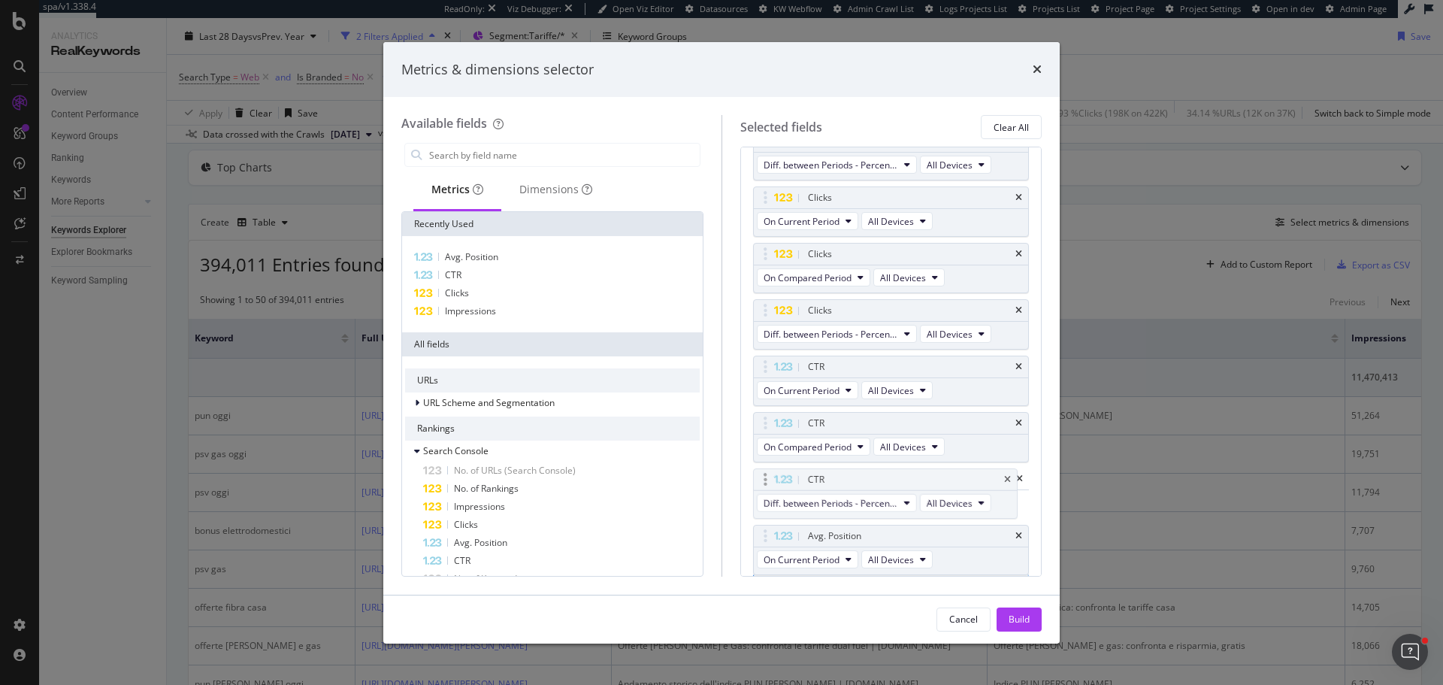
click at [768, 468] on body "spa/v1.338.4 ReadOnly: Viz Debugger: Open Viz Editor Datasources KW Webflow Adm…" at bounding box center [721, 342] width 1443 height 685
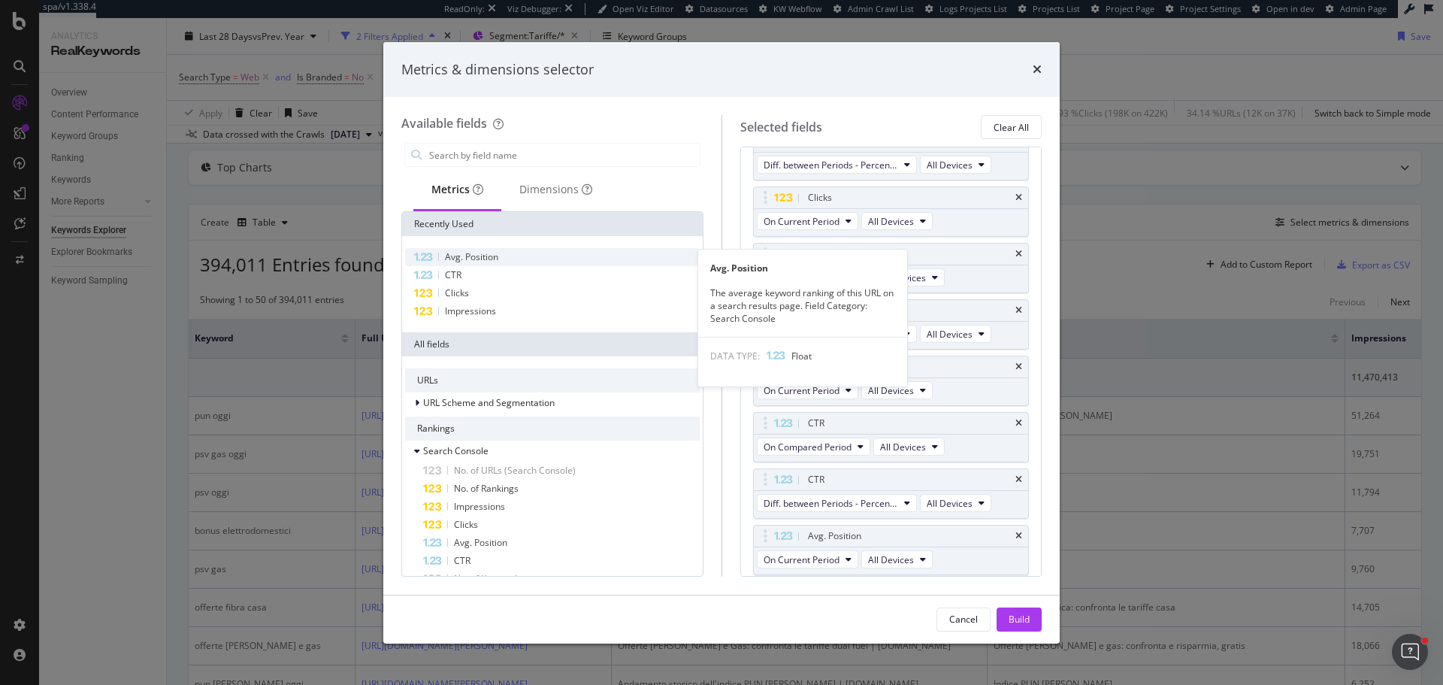
click at [502, 258] on div "Avg. Position" at bounding box center [552, 257] width 295 height 18
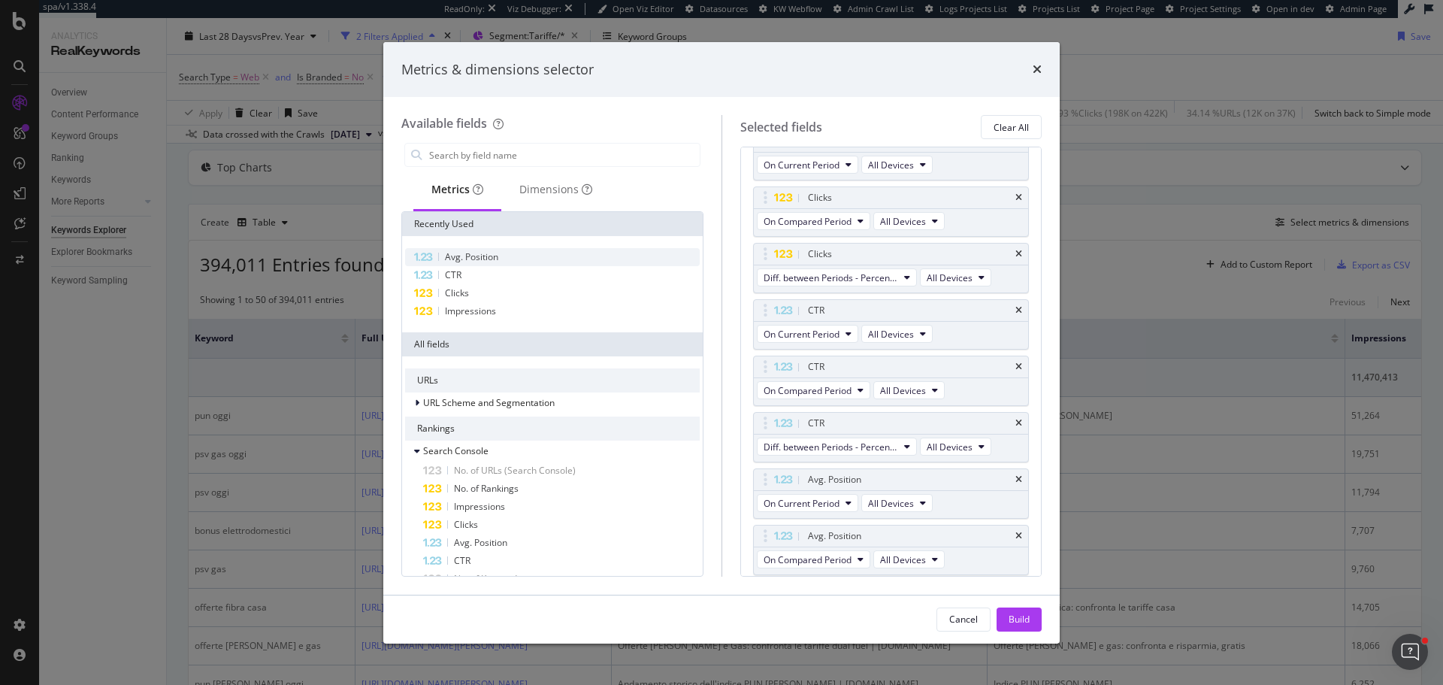
click at [502, 258] on div "Avg. Position" at bounding box center [552, 257] width 295 height 18
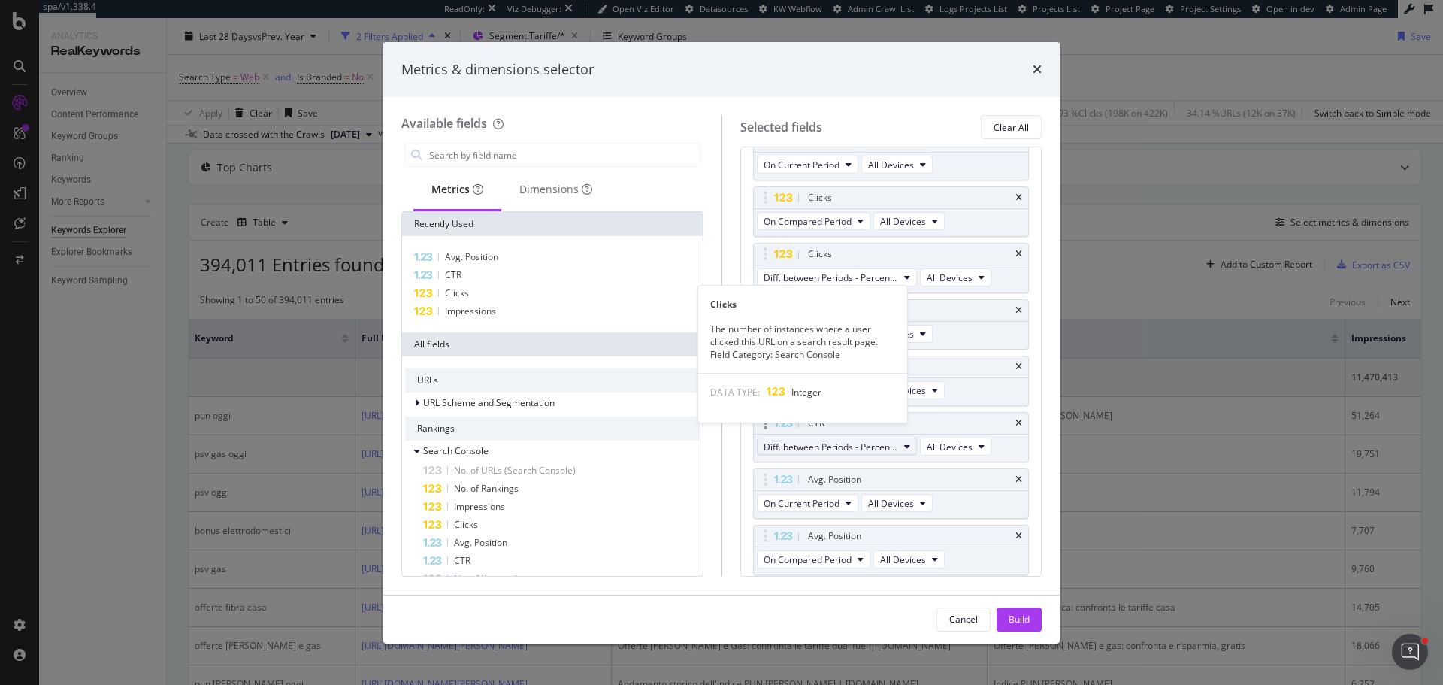
scroll to position [274, 0]
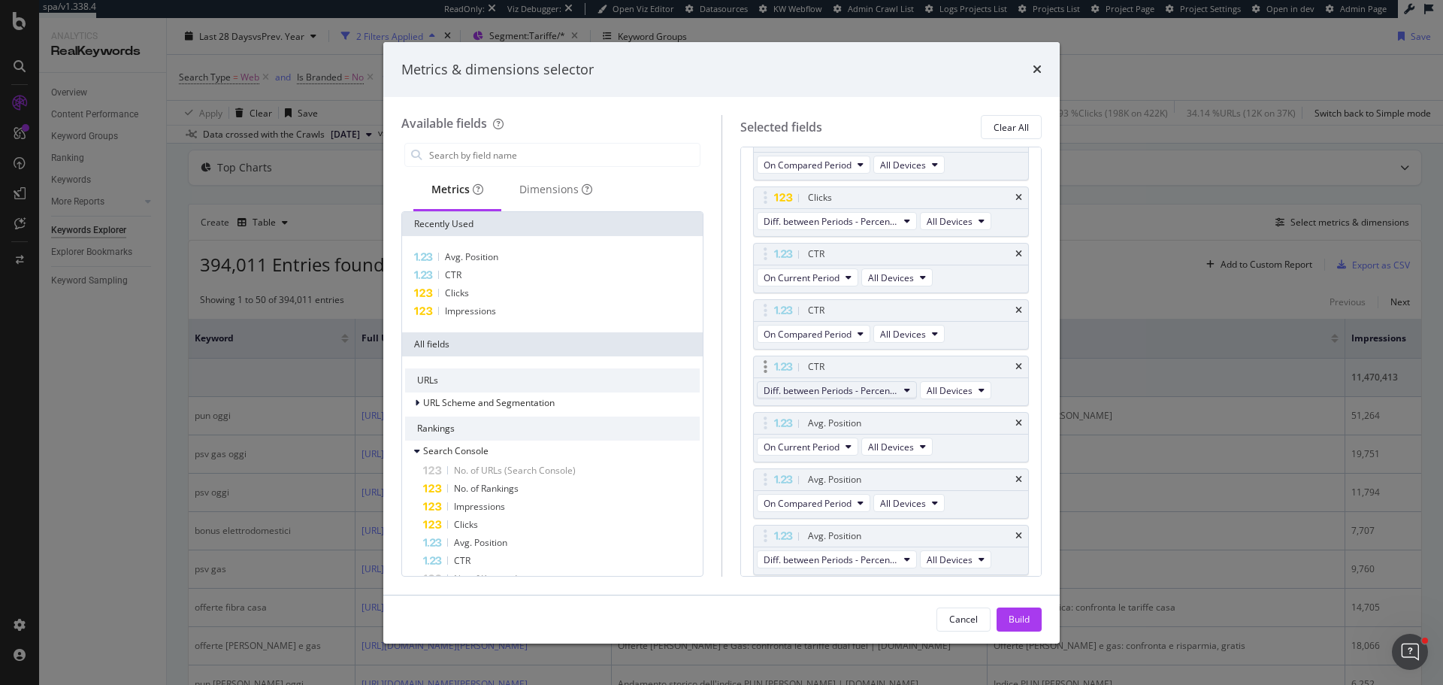
click at [914, 393] on button "Diff. between Periods - Percentage" at bounding box center [837, 390] width 160 height 18
click at [910, 499] on span "Diff. between Periods - Value" at bounding box center [845, 501] width 150 height 14
click at [874, 559] on span "Diff. between Periods - Percentage" at bounding box center [831, 559] width 135 height 13
click at [889, 536] on span "Diff. between Periods - Value" at bounding box center [845, 533] width 150 height 14
click at [1015, 622] on div "Build" at bounding box center [1019, 619] width 21 height 13
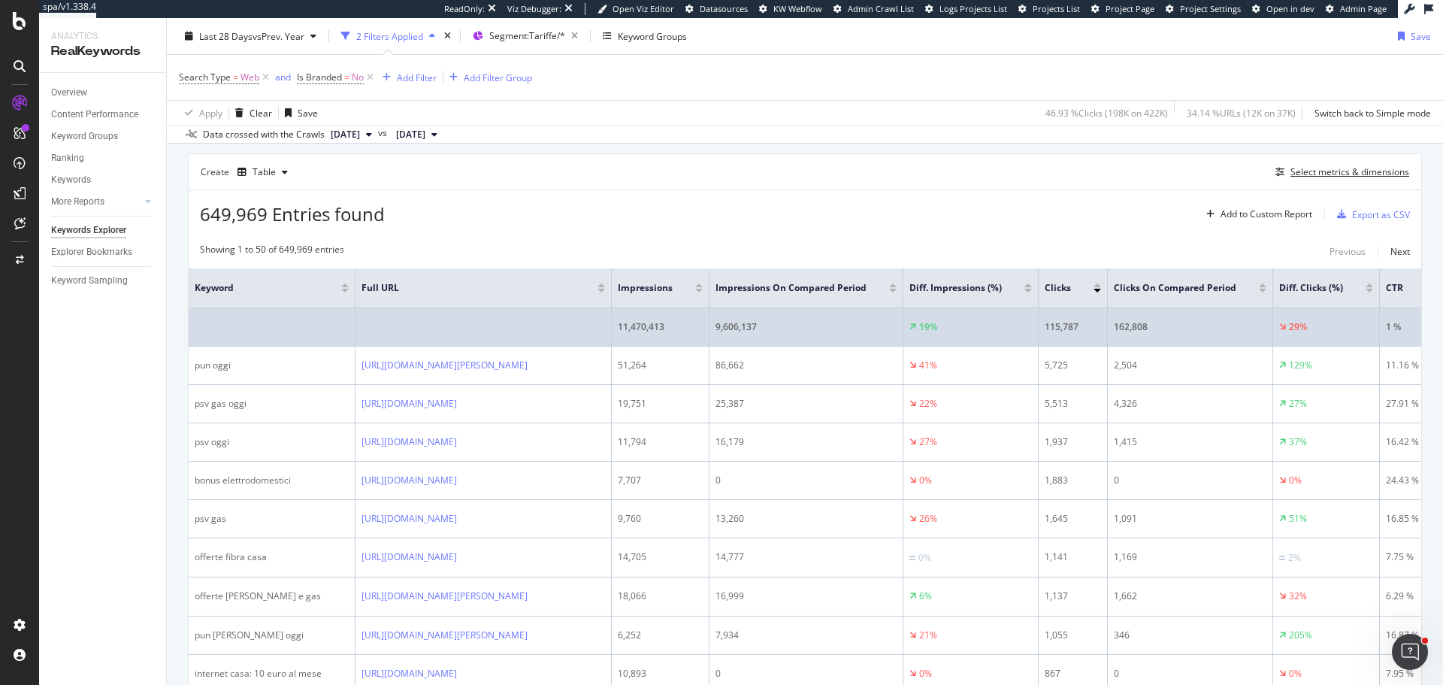
scroll to position [150, 0]
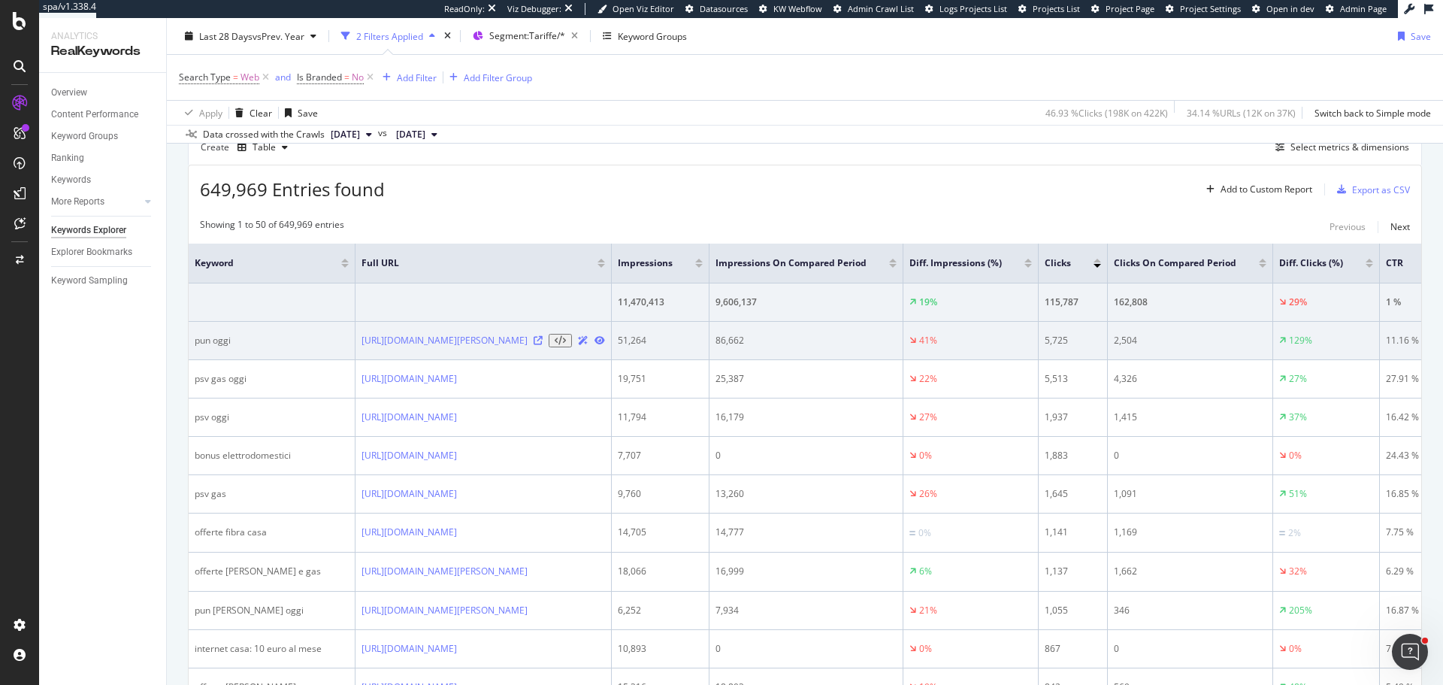
click at [897, 340] on div "86,662" at bounding box center [806, 341] width 181 height 14
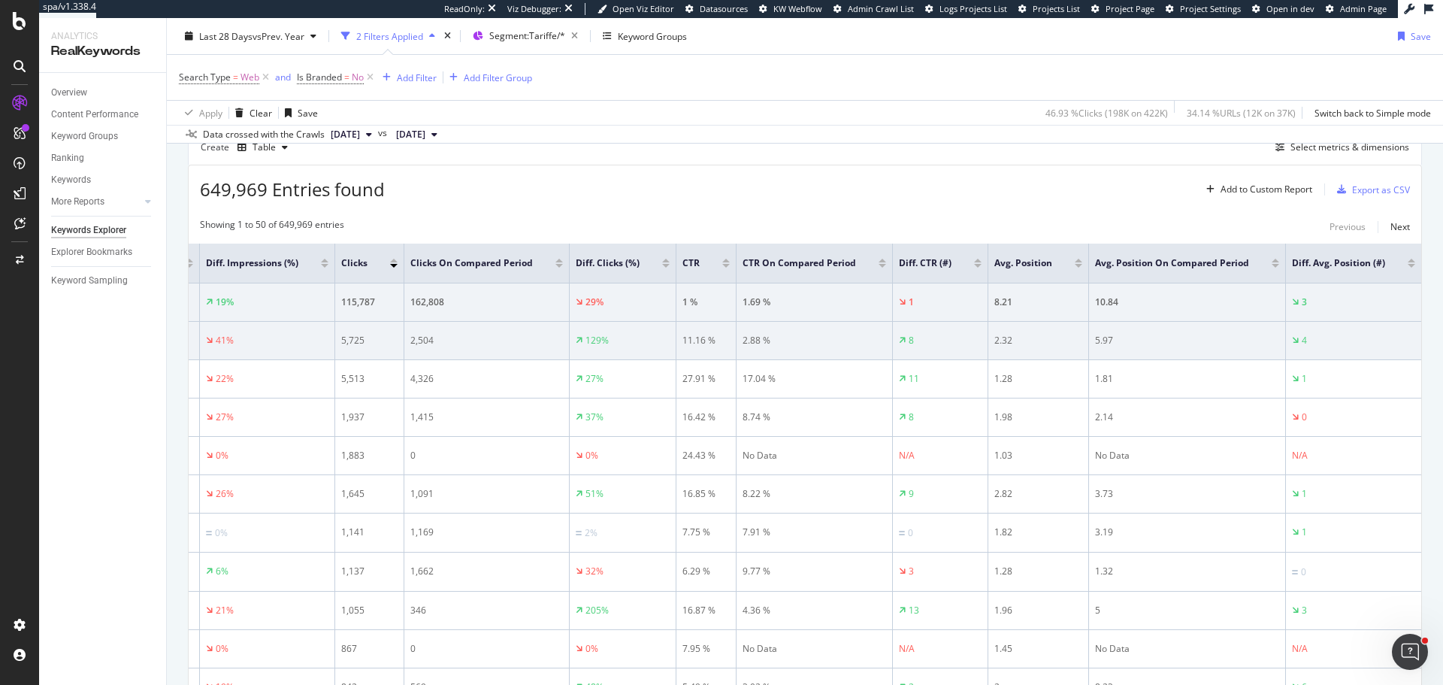
scroll to position [0, 832]
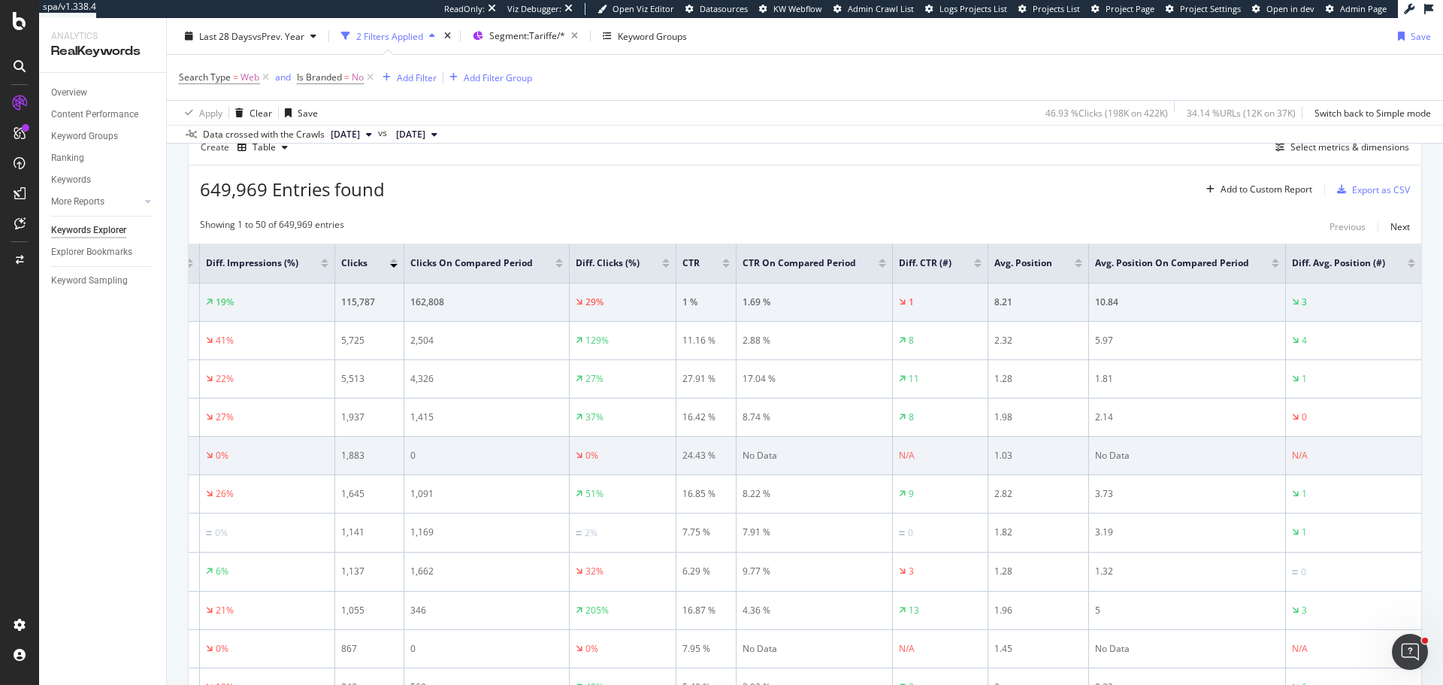
click at [1015, 475] on td "1.03" at bounding box center [1039, 456] width 101 height 38
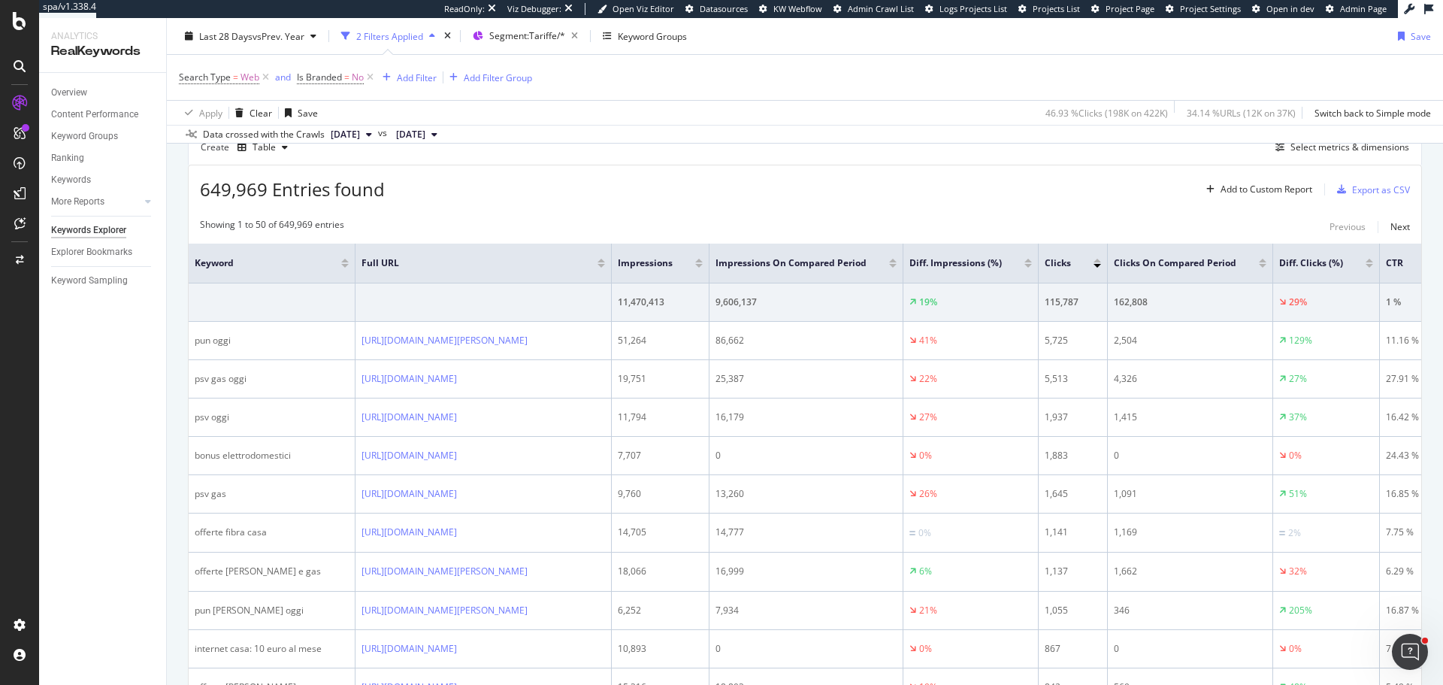
scroll to position [0, 0]
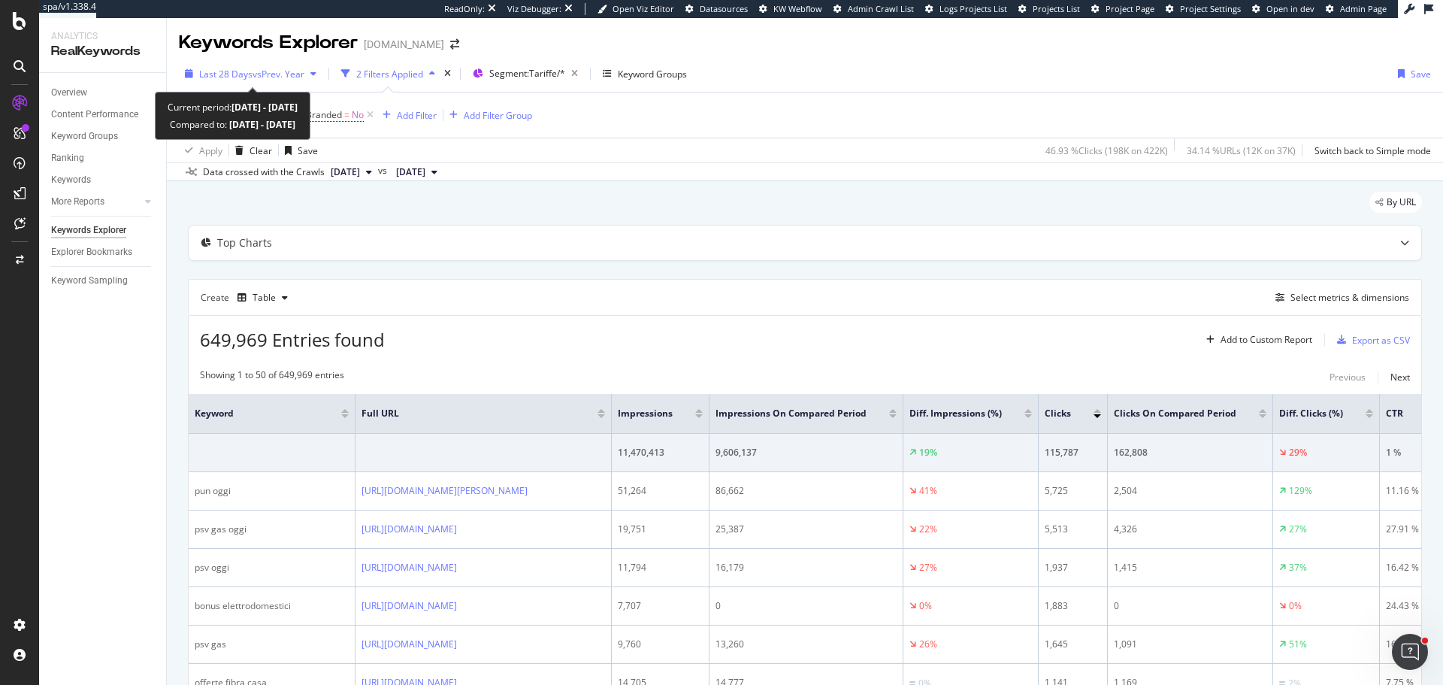
click at [308, 74] on div "button" at bounding box center [313, 73] width 18 height 9
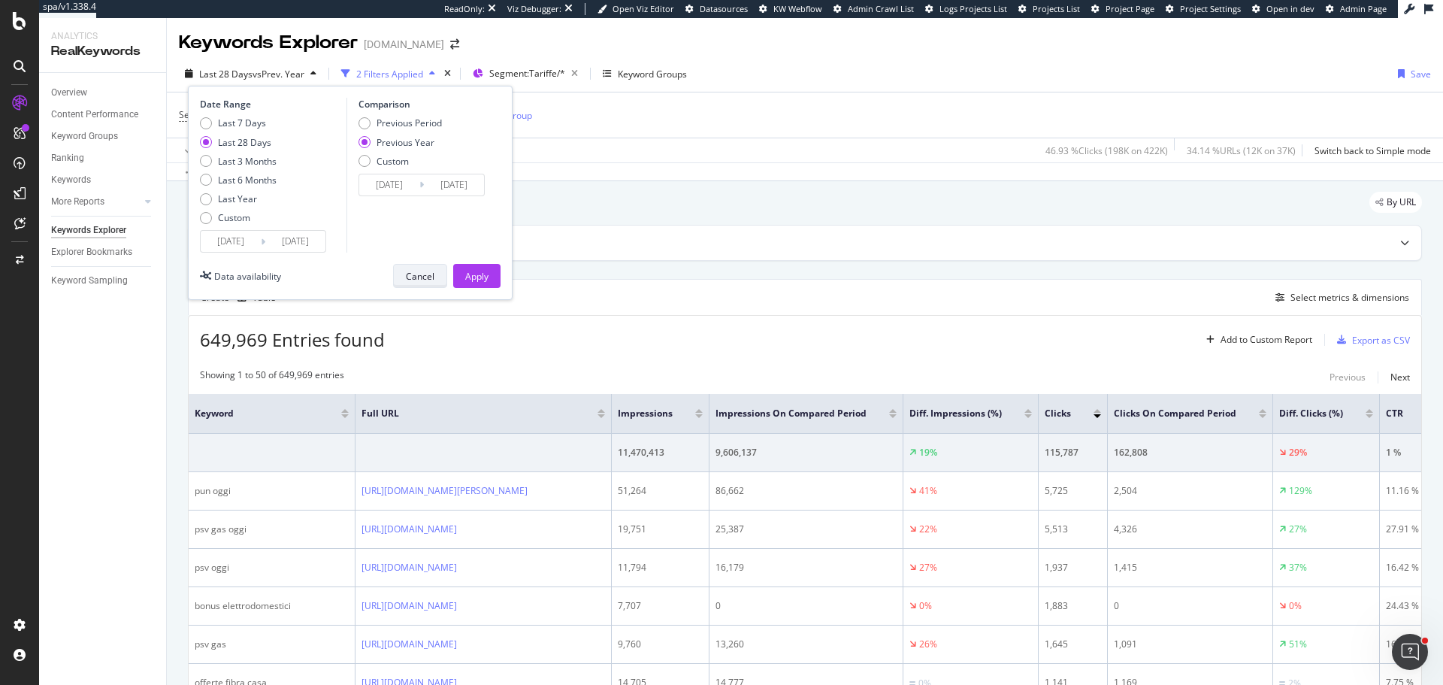
click at [427, 275] on div "Cancel" at bounding box center [420, 276] width 29 height 13
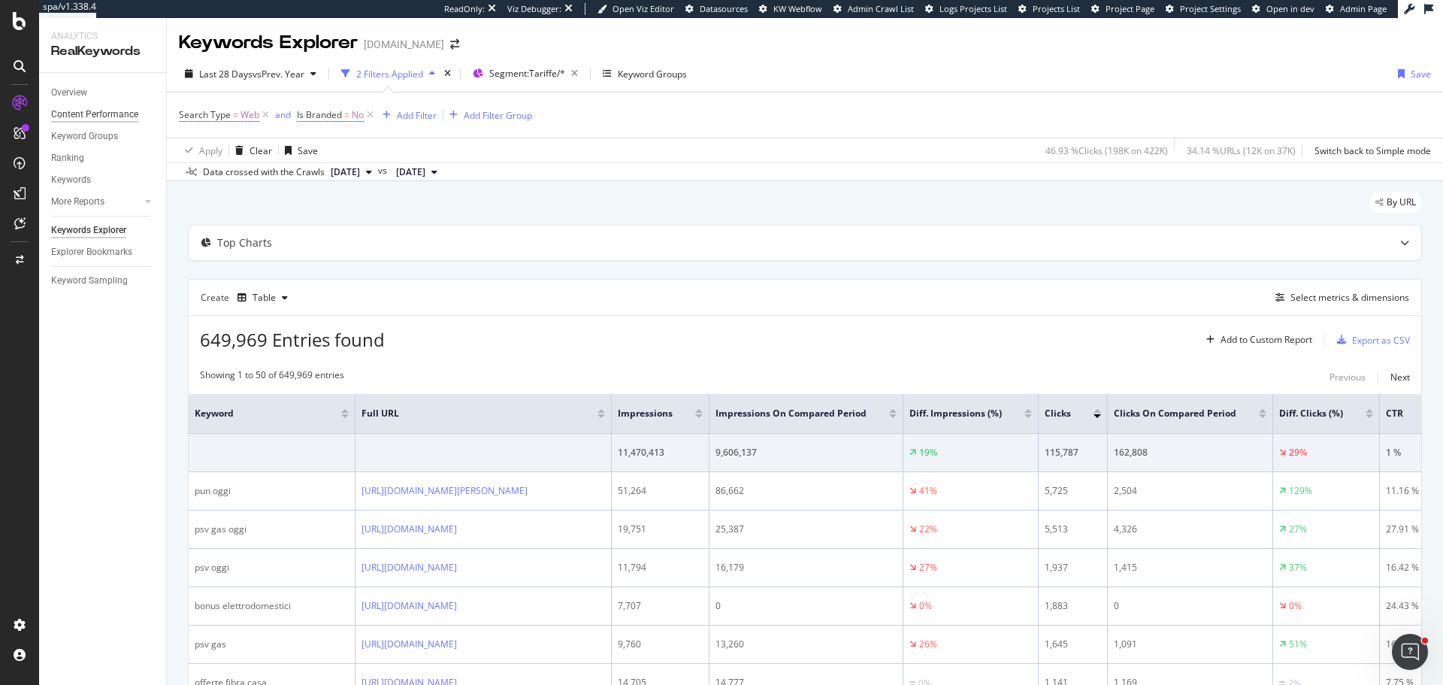
click at [72, 113] on div "Content Performance" at bounding box center [94, 115] width 87 height 16
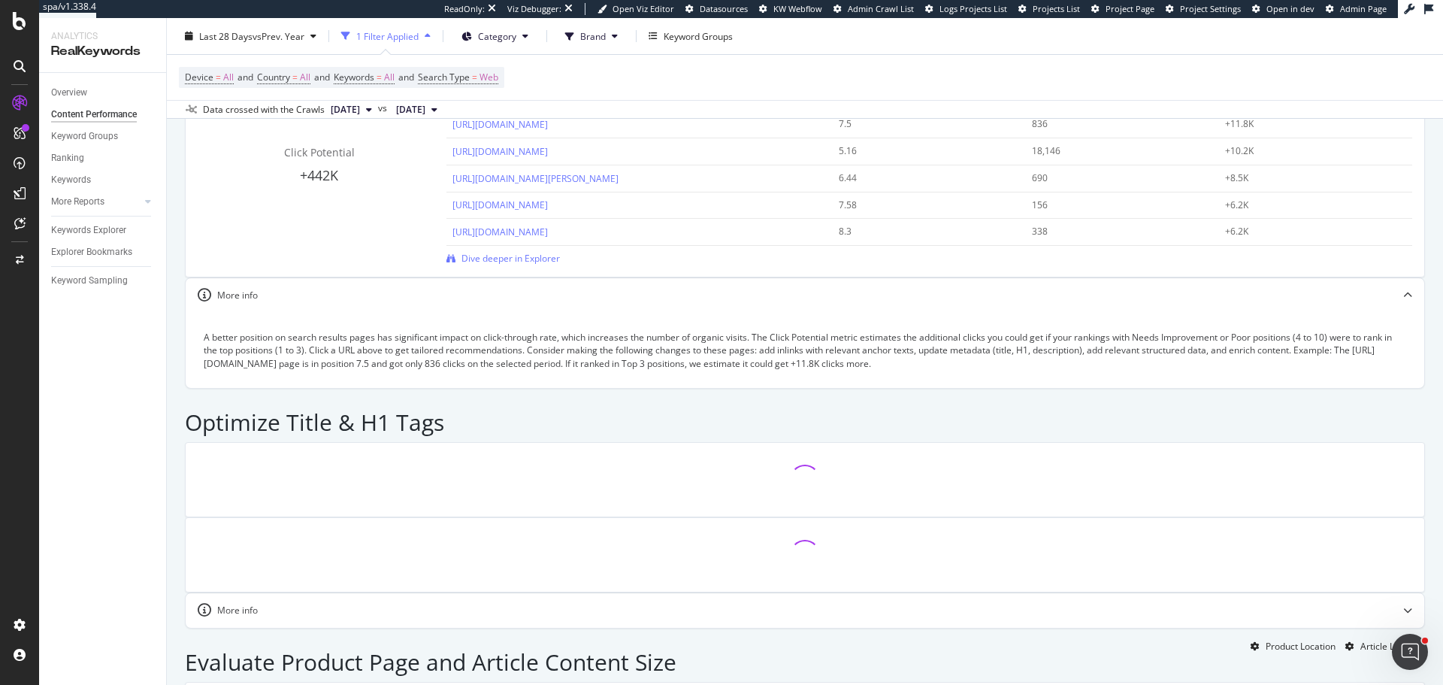
scroll to position [391, 0]
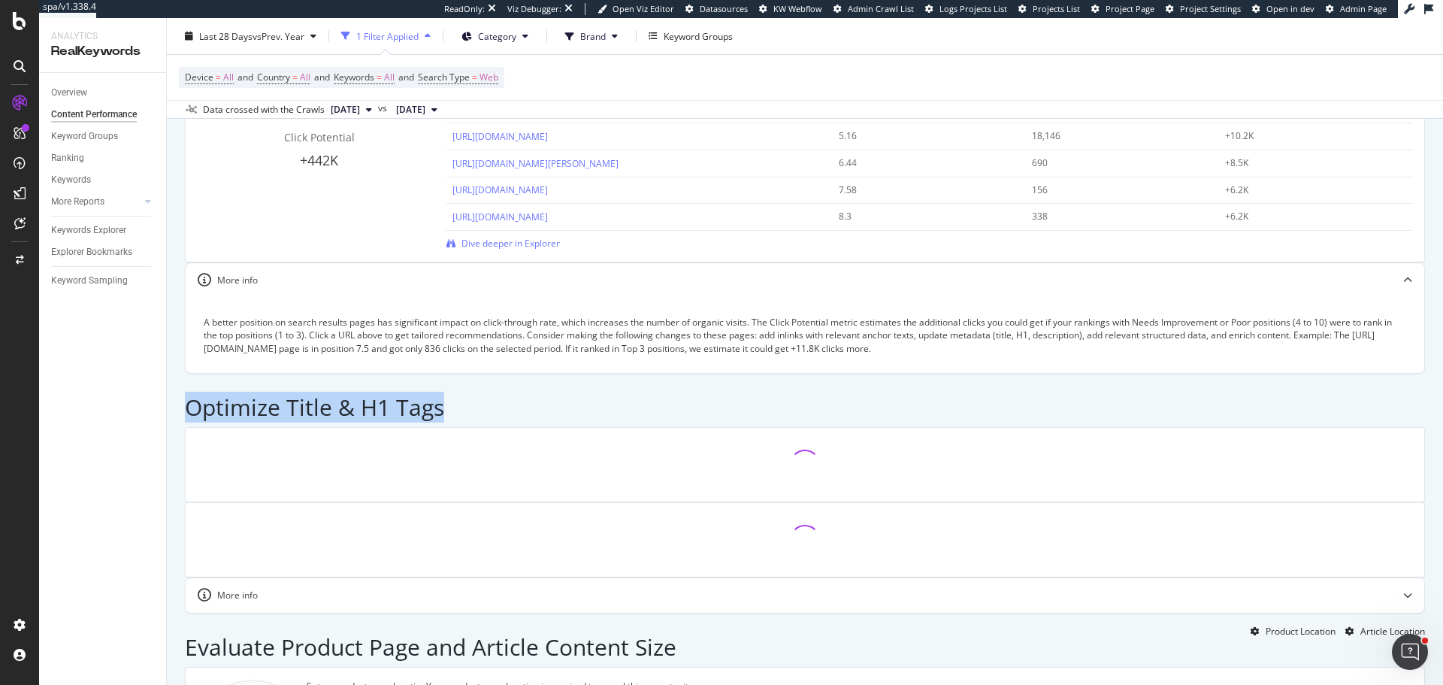
drag, startPoint x: 186, startPoint y: 314, endPoint x: 359, endPoint y: 306, distance: 173.1
click at [359, 380] on div "Optimize Title & H1 Tags" at bounding box center [805, 403] width 1240 height 47
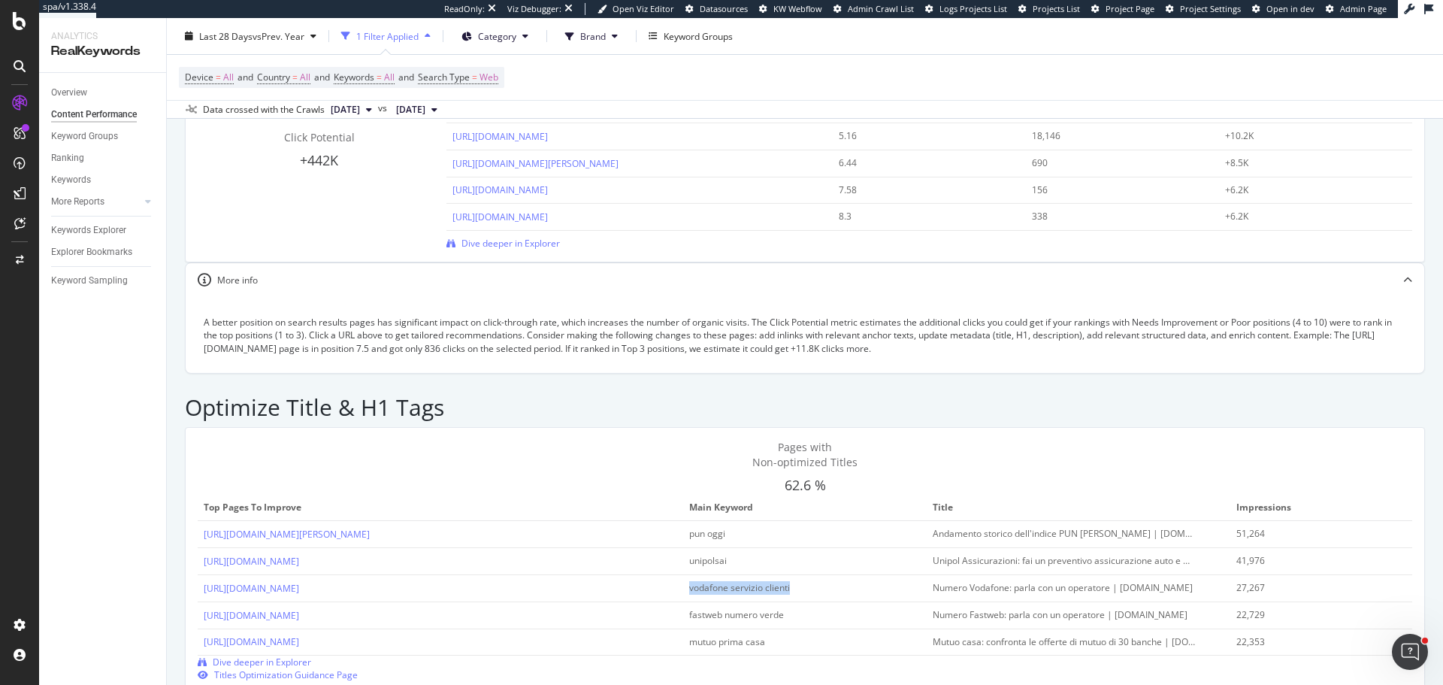
drag, startPoint x: 839, startPoint y: 440, endPoint x: 938, endPoint y: 441, distance: 98.5
click at [897, 581] on div "vodafone servizio clienti" at bounding box center [792, 588] width 207 height 14
click at [1031, 581] on div "Numero Vodafone: parla con un operatore | [DOMAIN_NAME]" at bounding box center [1064, 588] width 262 height 14
click at [1044, 581] on div "Numero Vodafone: parla con un operatore | [DOMAIN_NAME]" at bounding box center [1064, 588] width 262 height 14
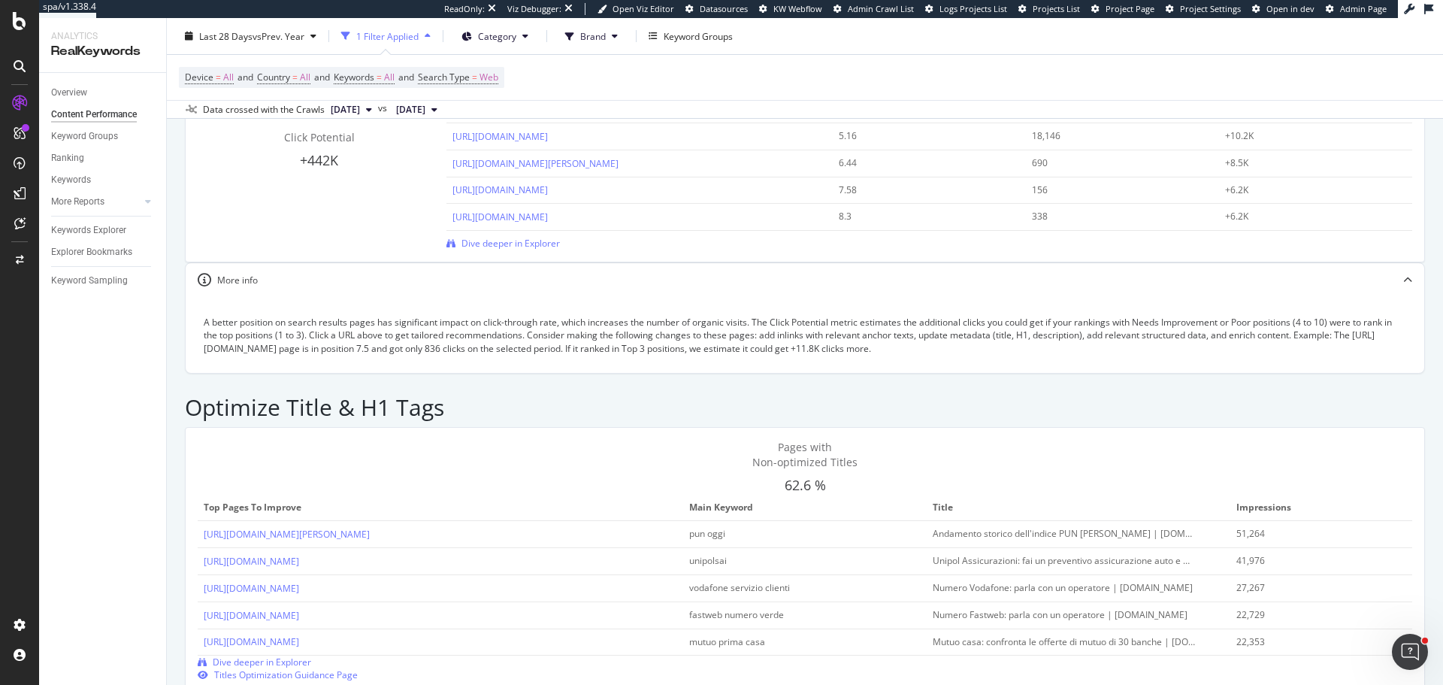
click at [1044, 581] on div "Numero Vodafone: parla con un operatore | [DOMAIN_NAME]" at bounding box center [1064, 588] width 262 height 14
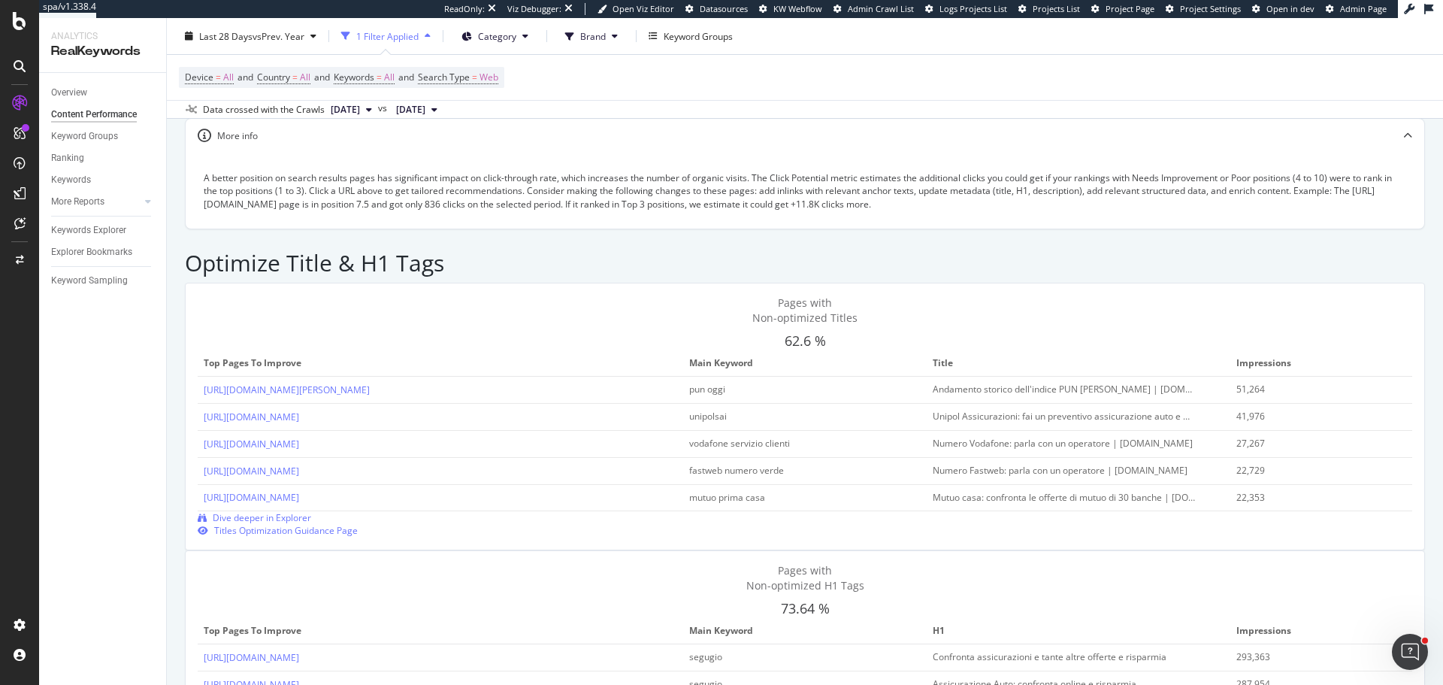
scroll to position [541, 0]
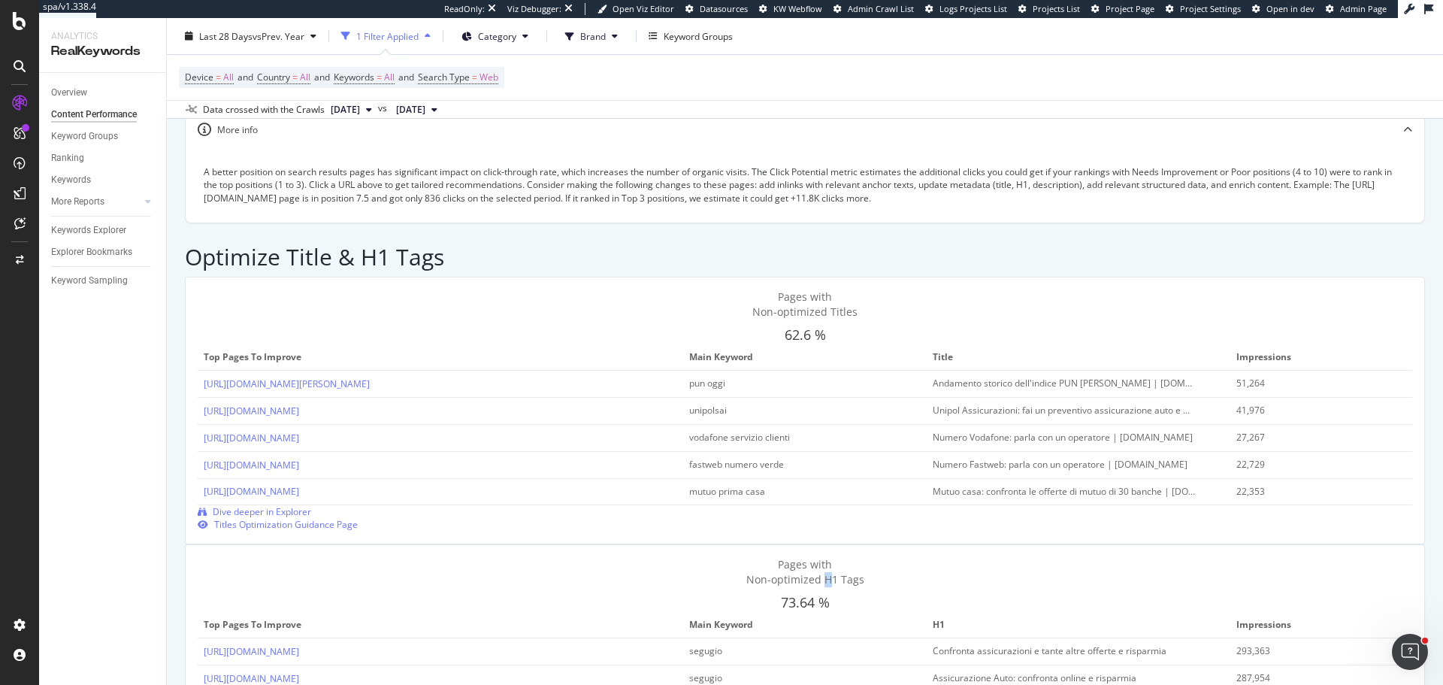
click at [747, 557] on span "Pages with Non-optimized H1 Tags" at bounding box center [806, 571] width 118 height 29
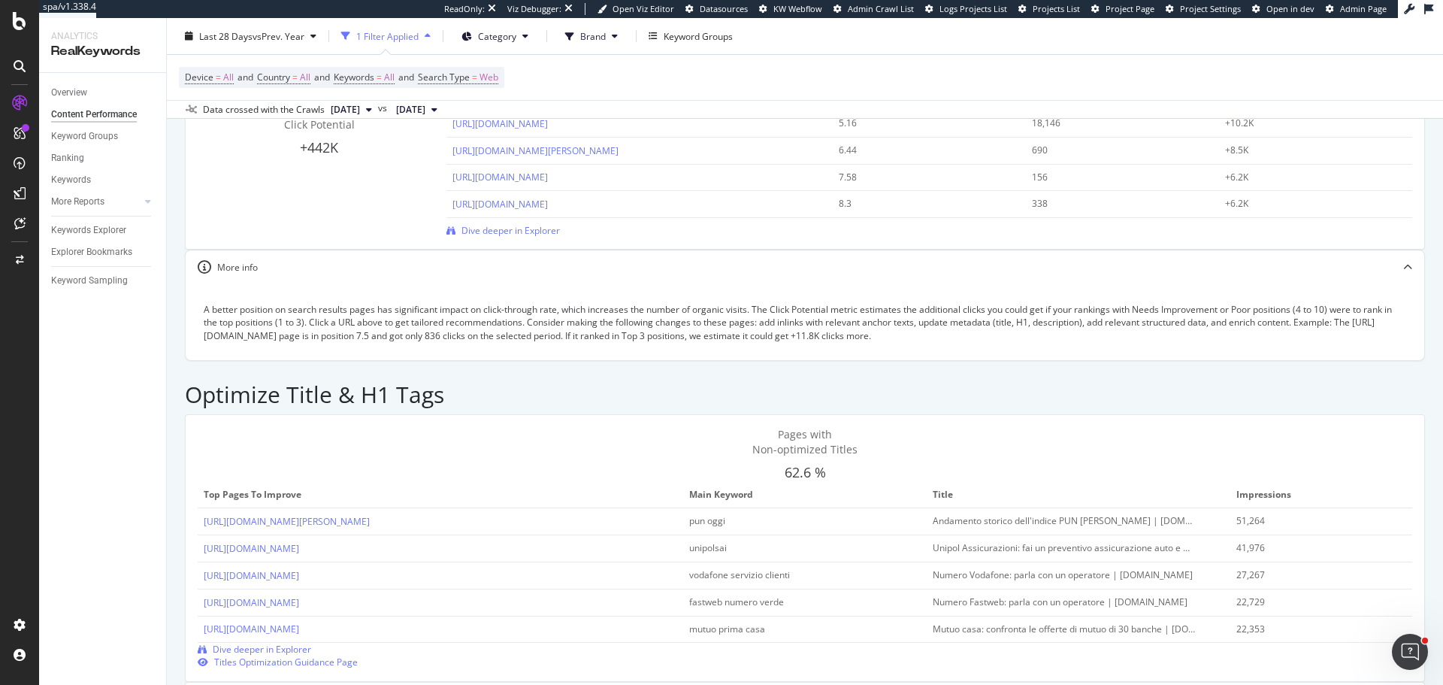
scroll to position [401, 0]
click at [311, 646] on span "Dive deeper in Explorer" at bounding box center [262, 652] width 98 height 13
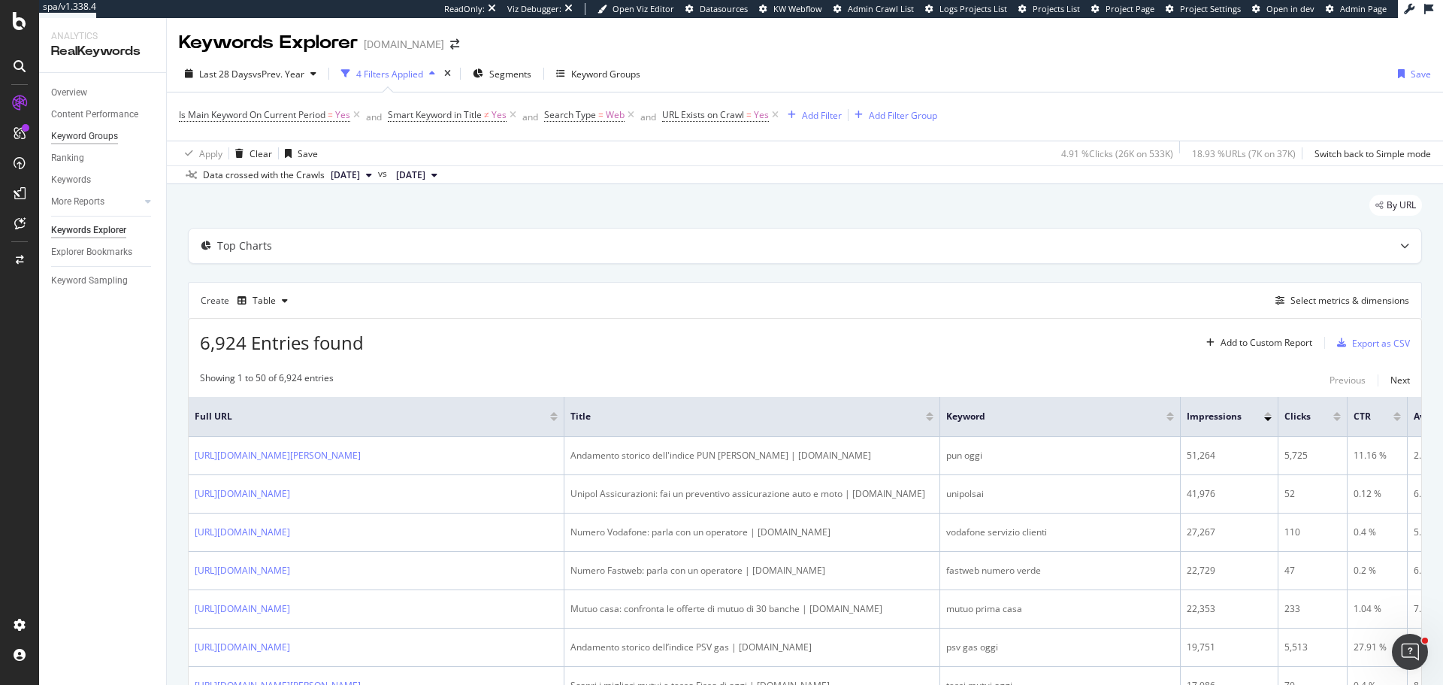
click at [76, 139] on div "Keyword Groups" at bounding box center [84, 137] width 67 height 16
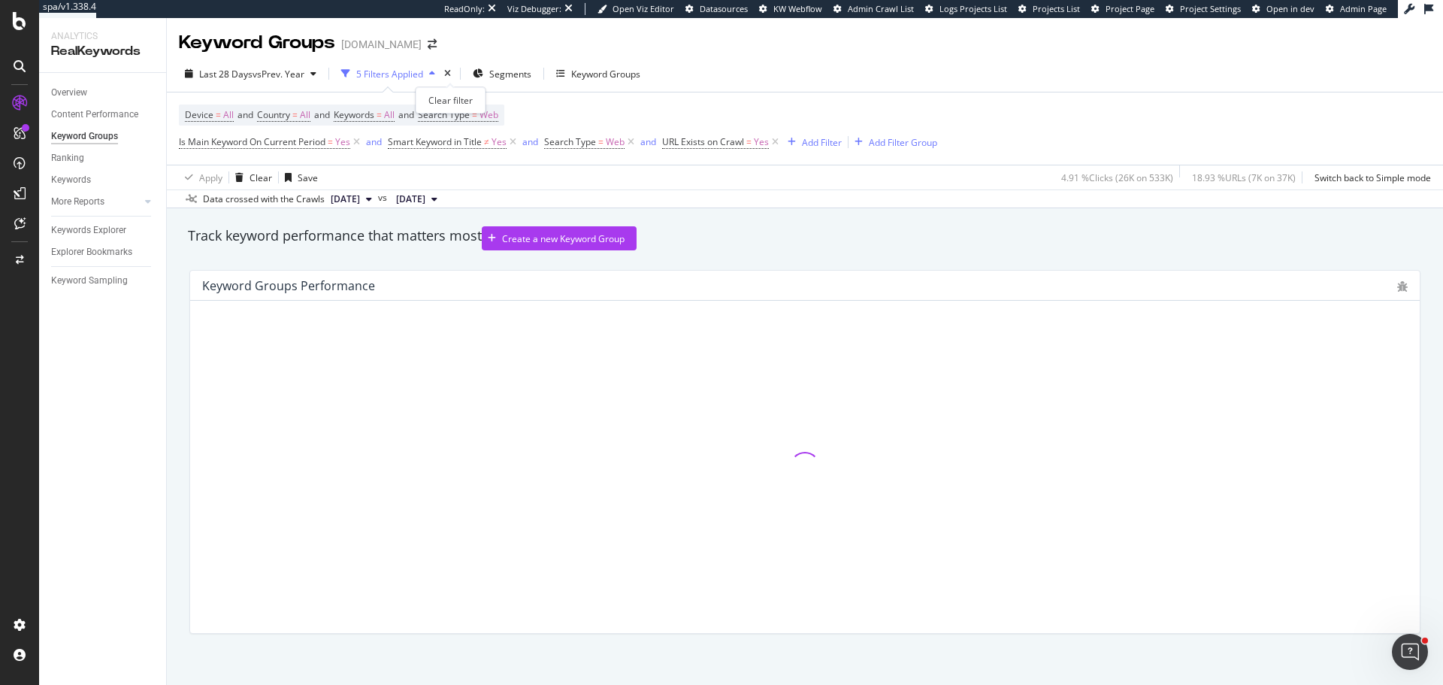
click at [444, 72] on div "times" at bounding box center [447, 73] width 13 height 15
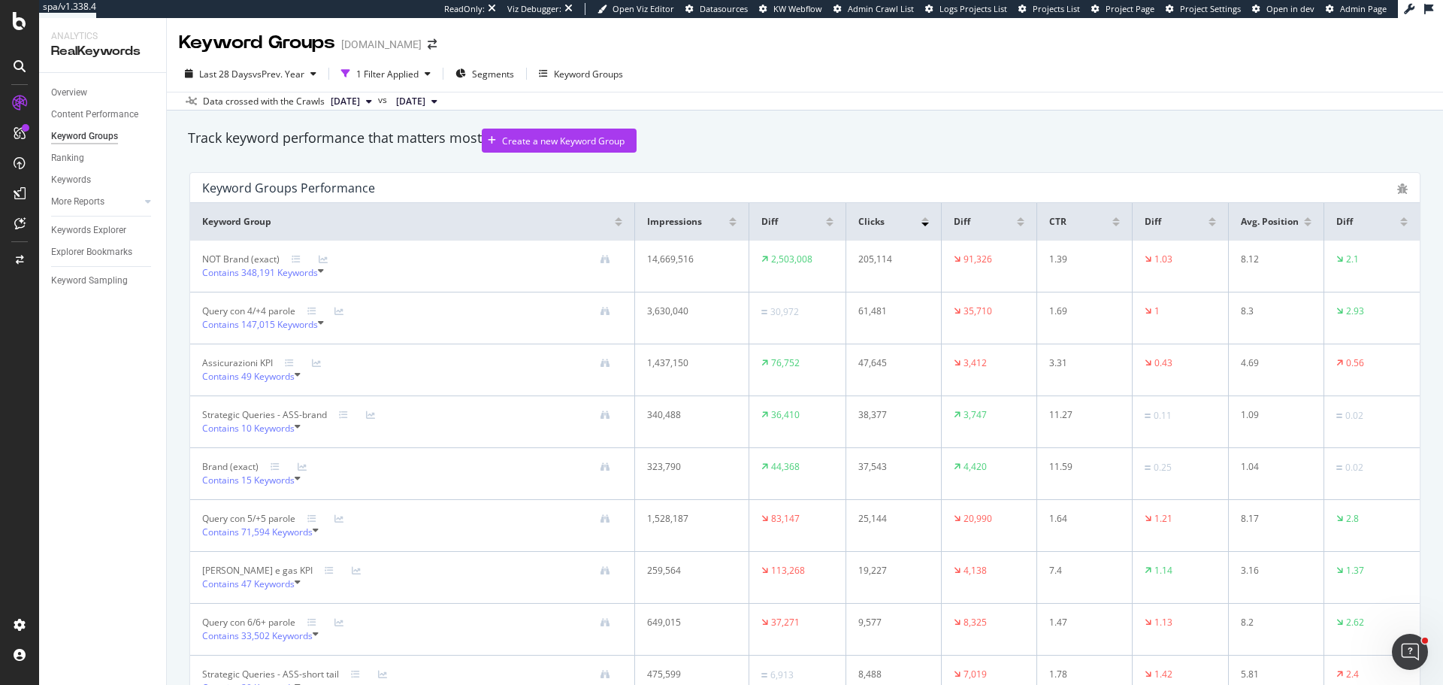
click at [329, 332] on div "Contains 147,015 Keywords" at bounding box center [412, 325] width 420 height 14
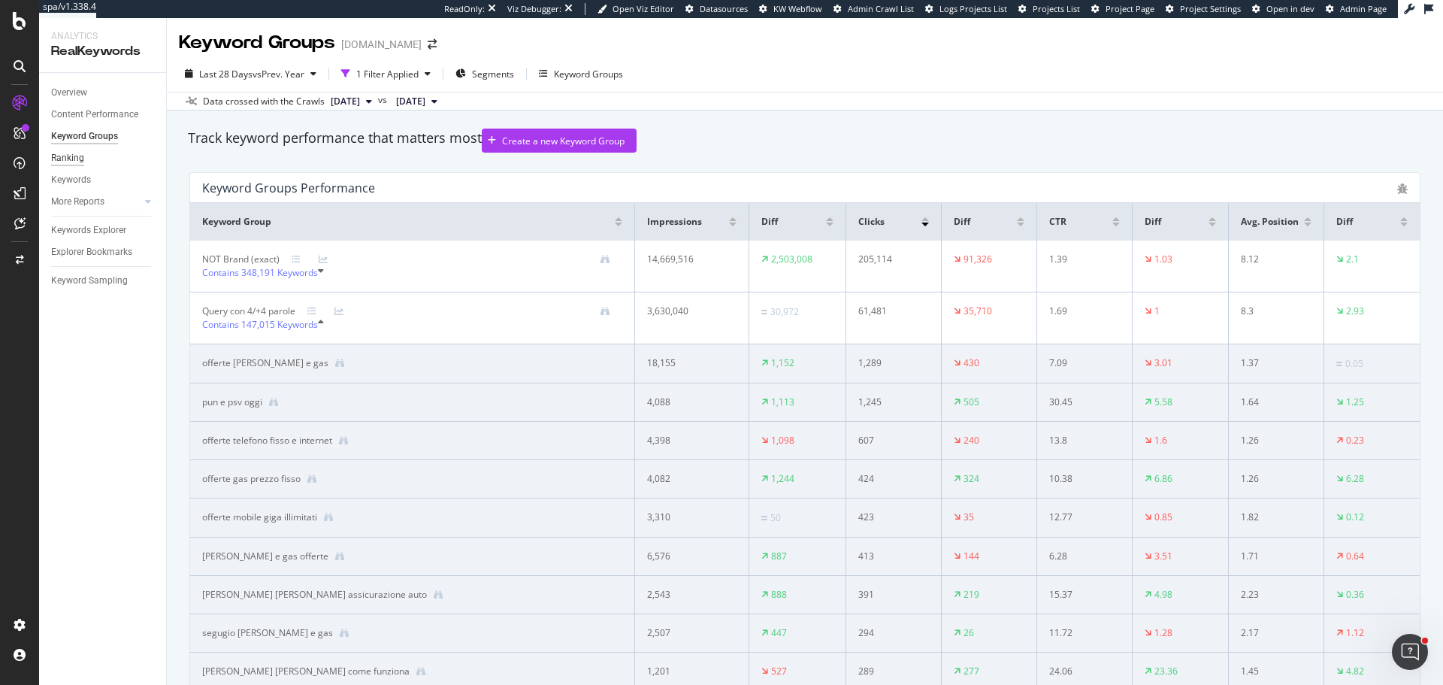
click at [73, 162] on div "Ranking" at bounding box center [67, 158] width 33 height 16
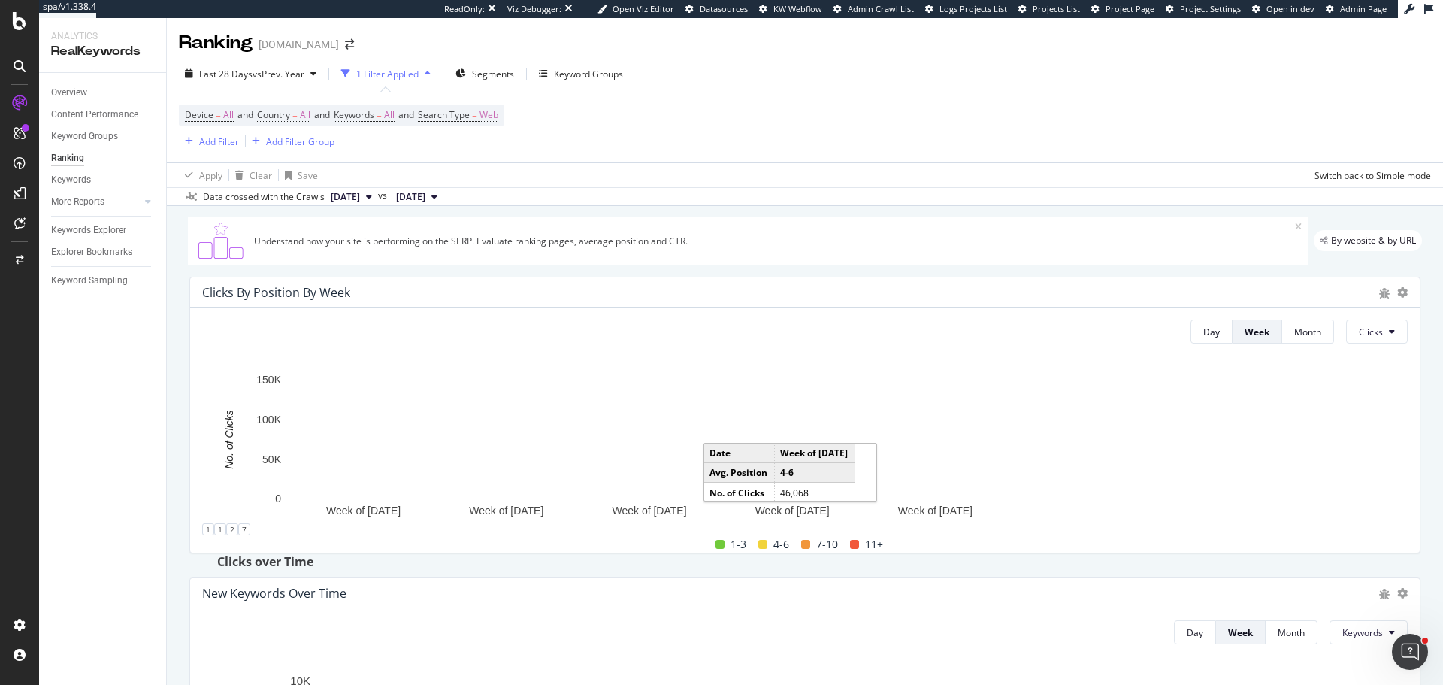
scroll to position [75, 0]
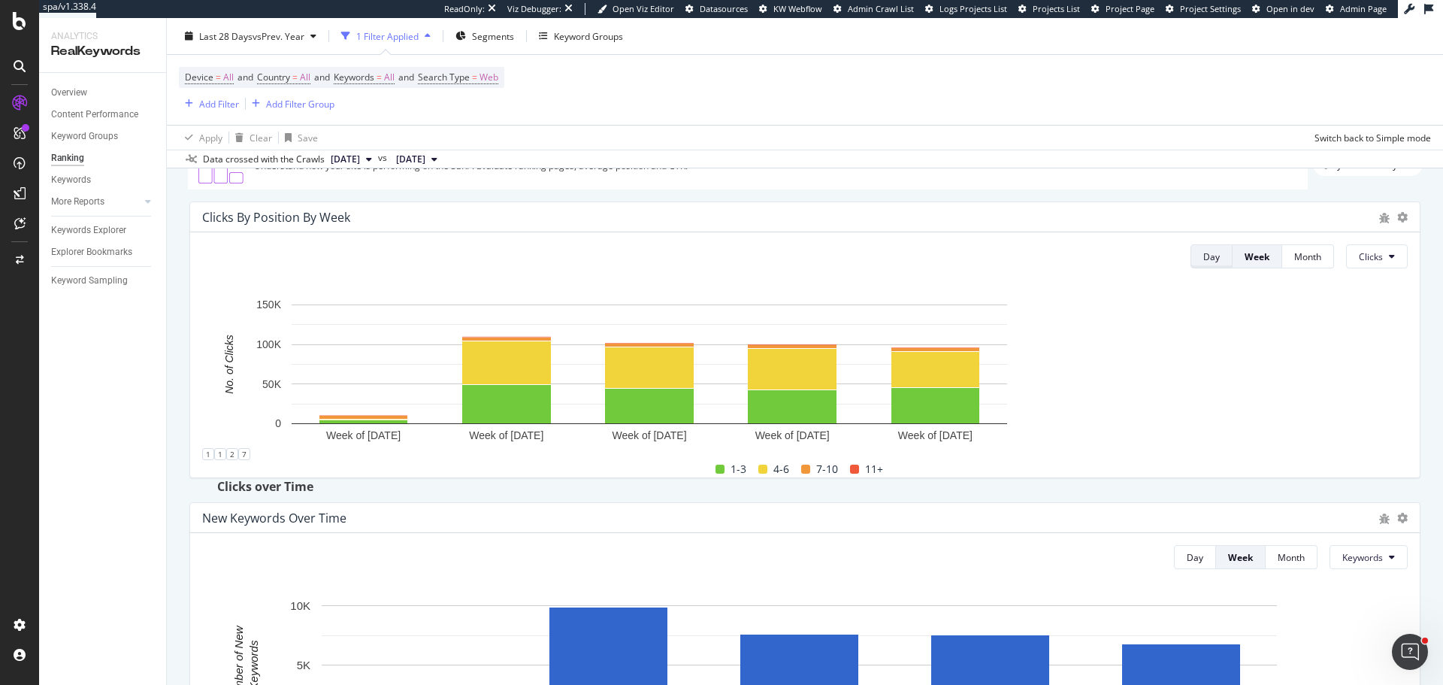
click at [1207, 259] on div "Day" at bounding box center [1212, 256] width 17 height 13
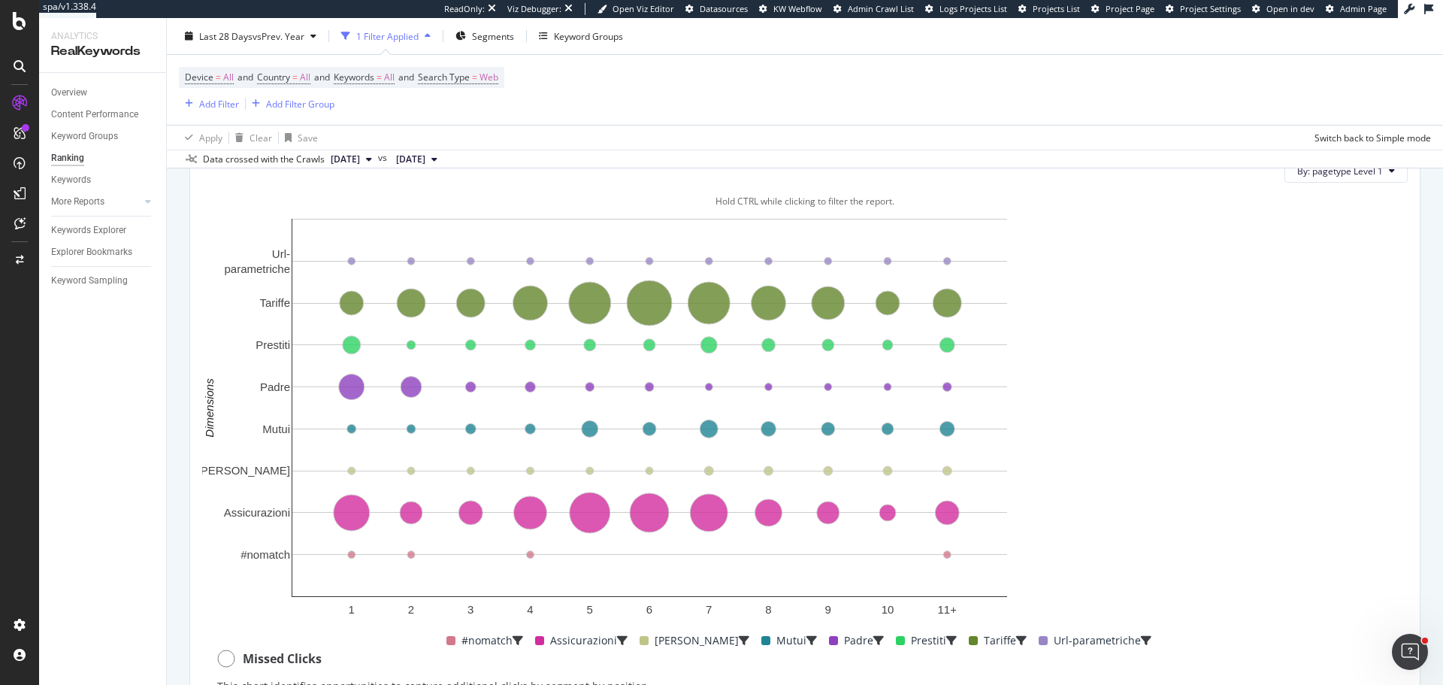
scroll to position [1041, 0]
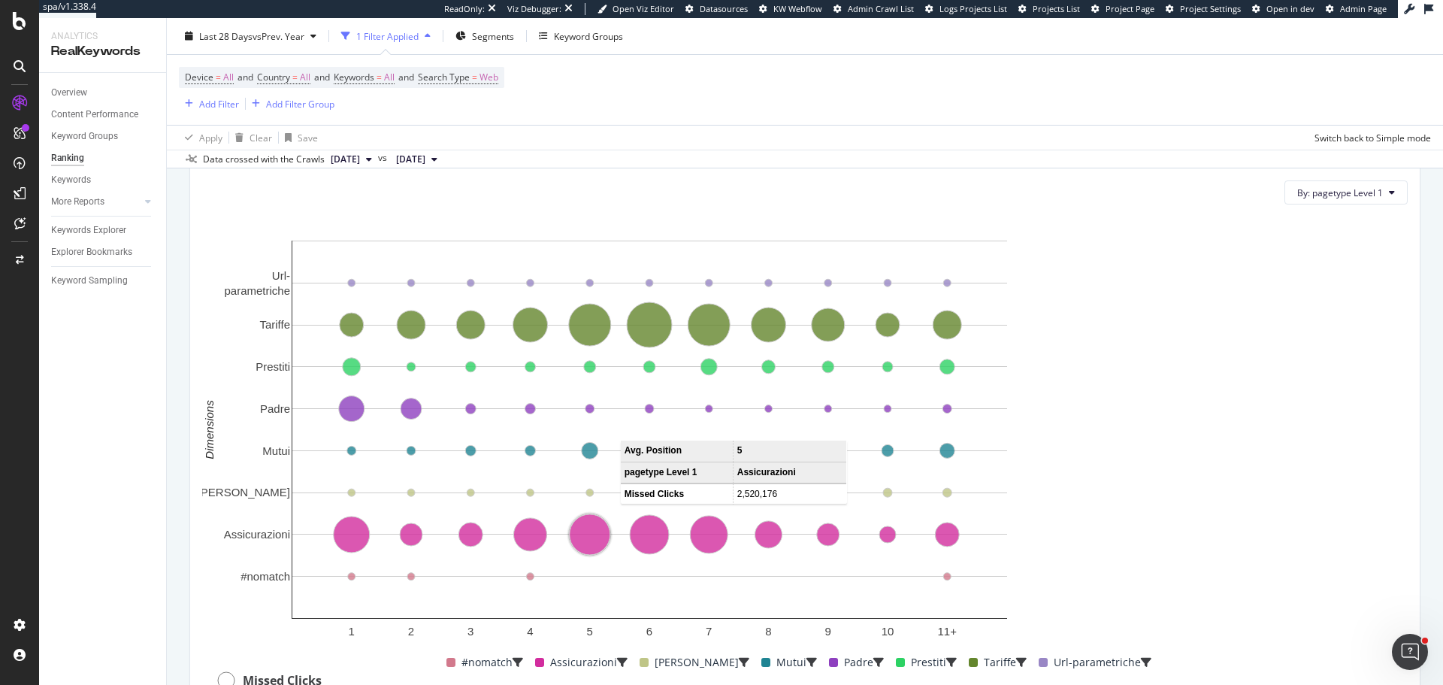
click at [575, 549] on circle "A chart." at bounding box center [590, 534] width 41 height 41
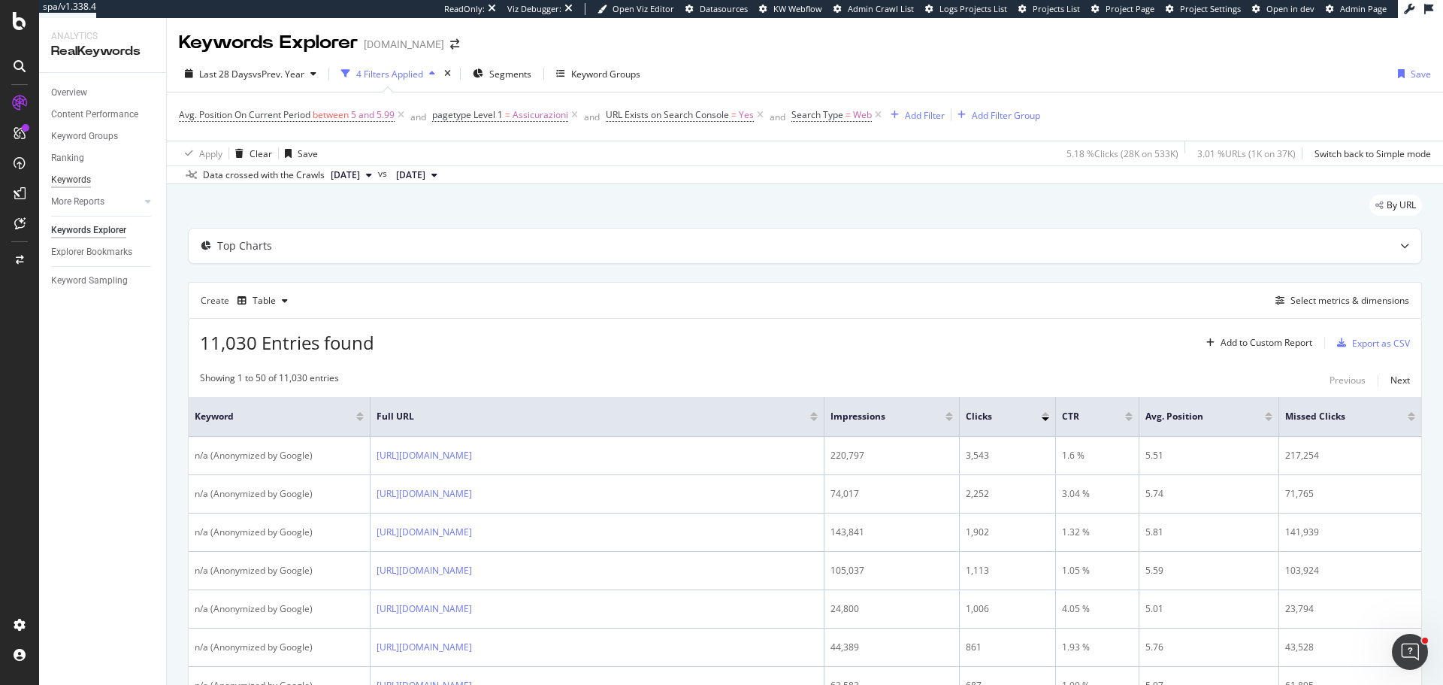
click at [72, 180] on div "Keywords" at bounding box center [71, 180] width 40 height 16
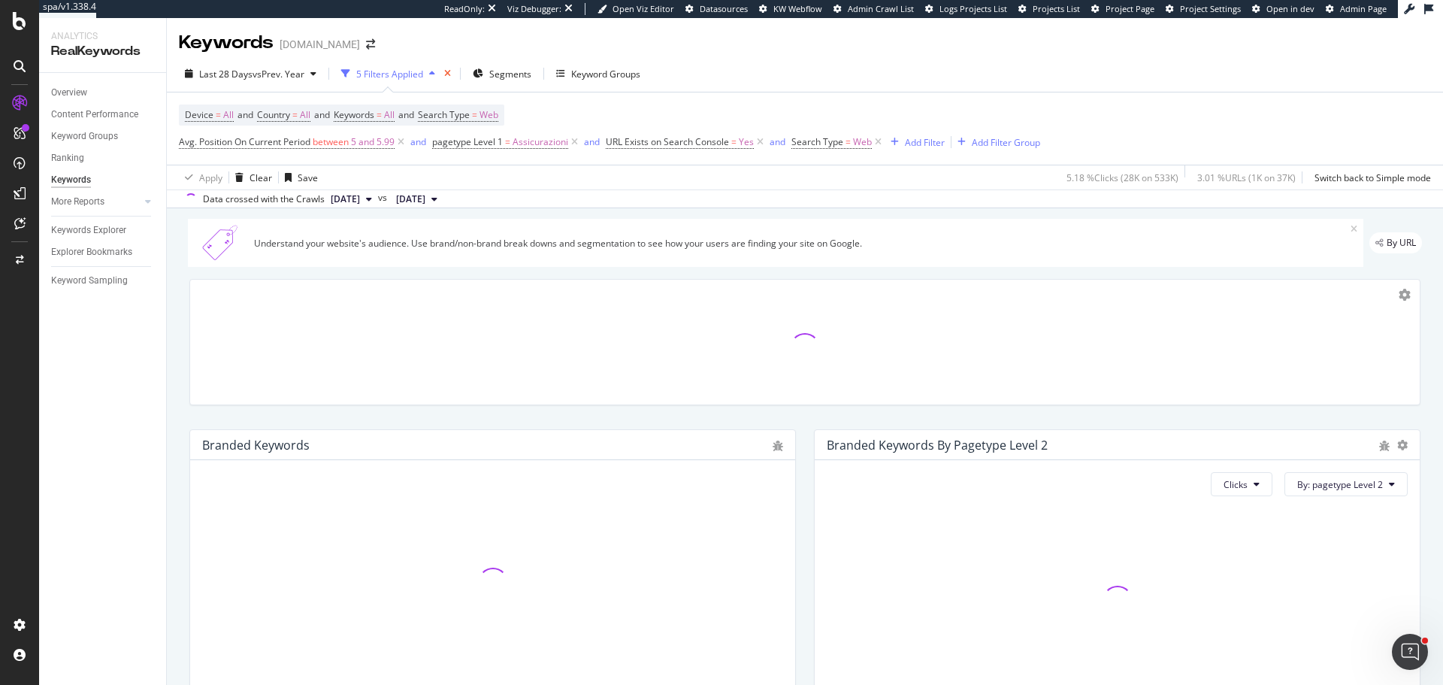
click at [450, 74] on icon "times" at bounding box center [447, 73] width 7 height 9
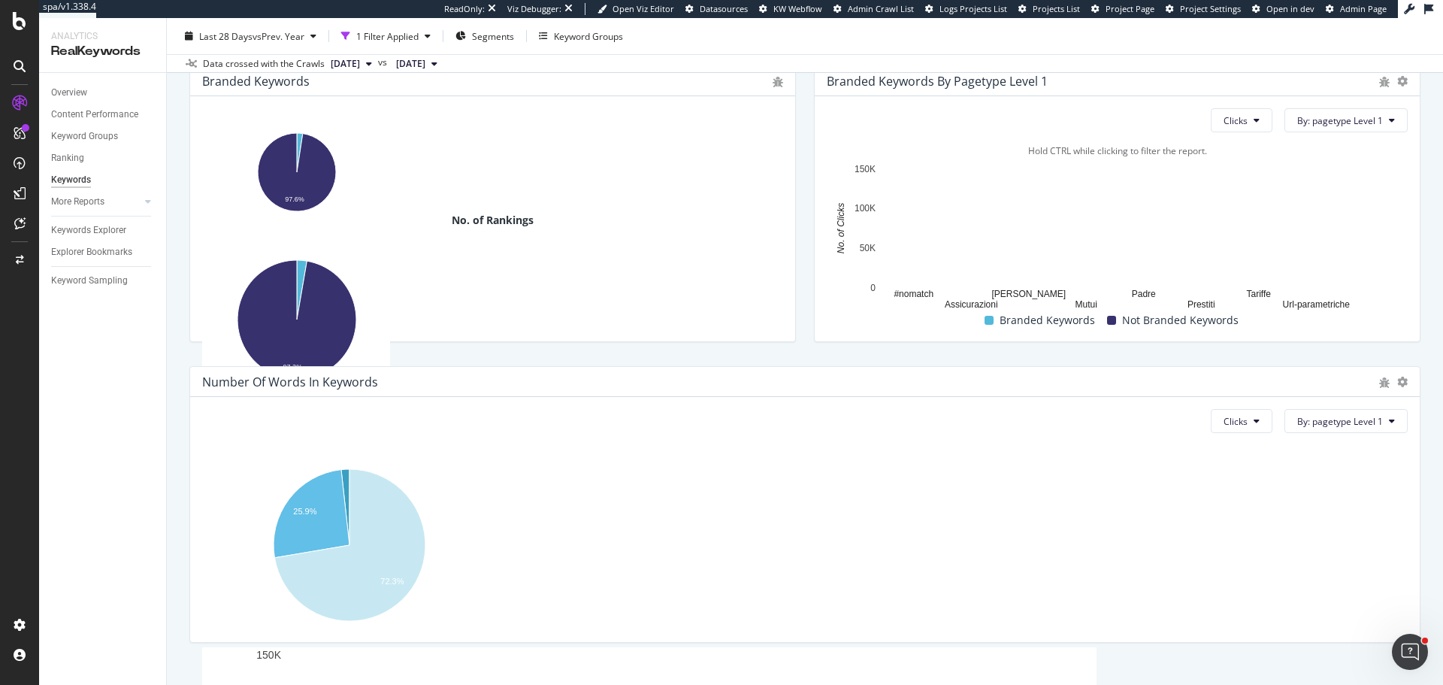
scroll to position [289, 0]
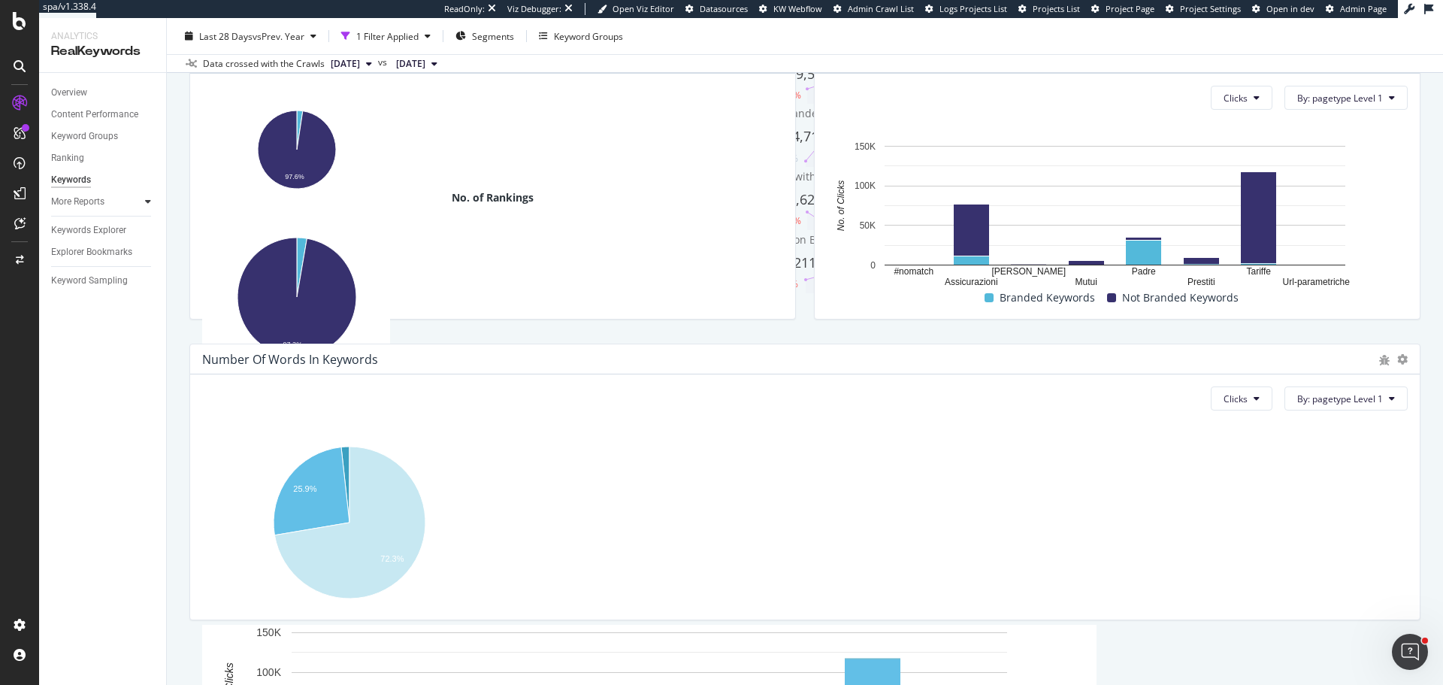
click at [146, 204] on icon at bounding box center [148, 201] width 6 height 9
click at [77, 227] on div "Countries" at bounding box center [77, 224] width 39 height 16
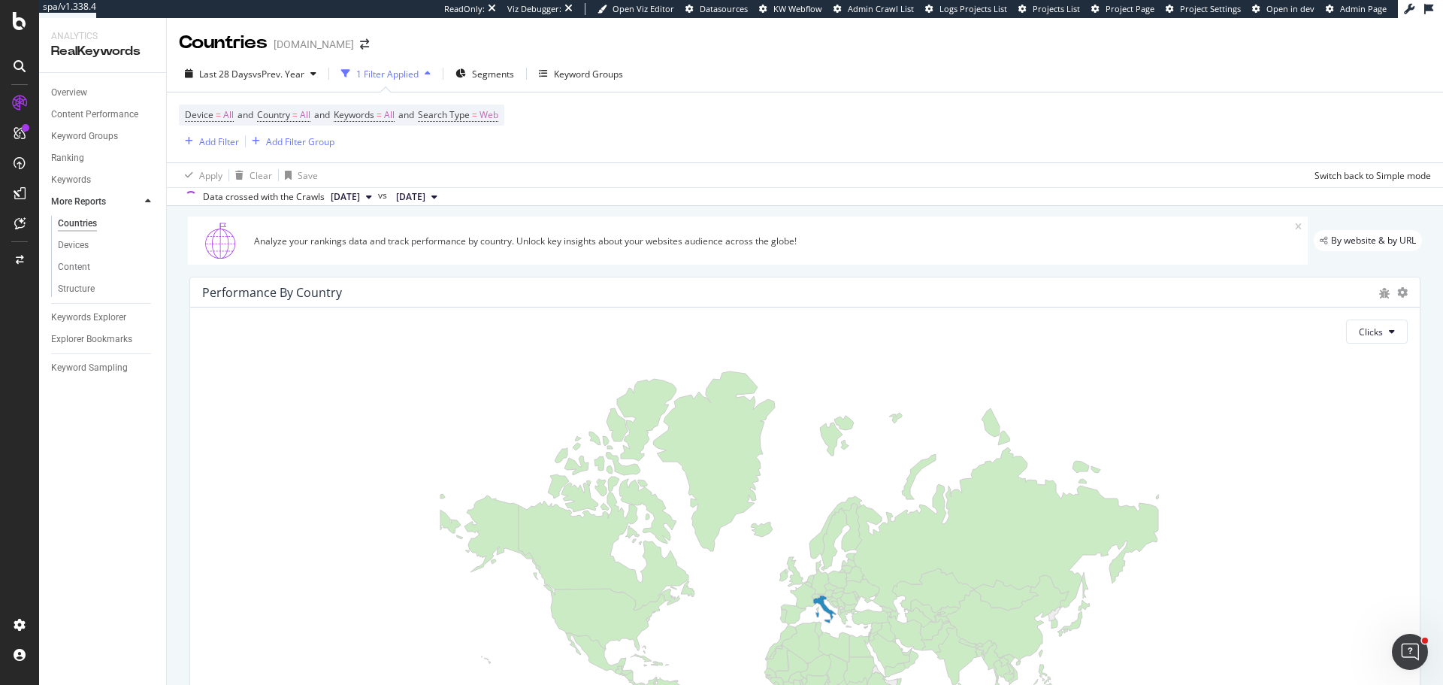
click at [80, 247] on div "Devices" at bounding box center [73, 246] width 31 height 16
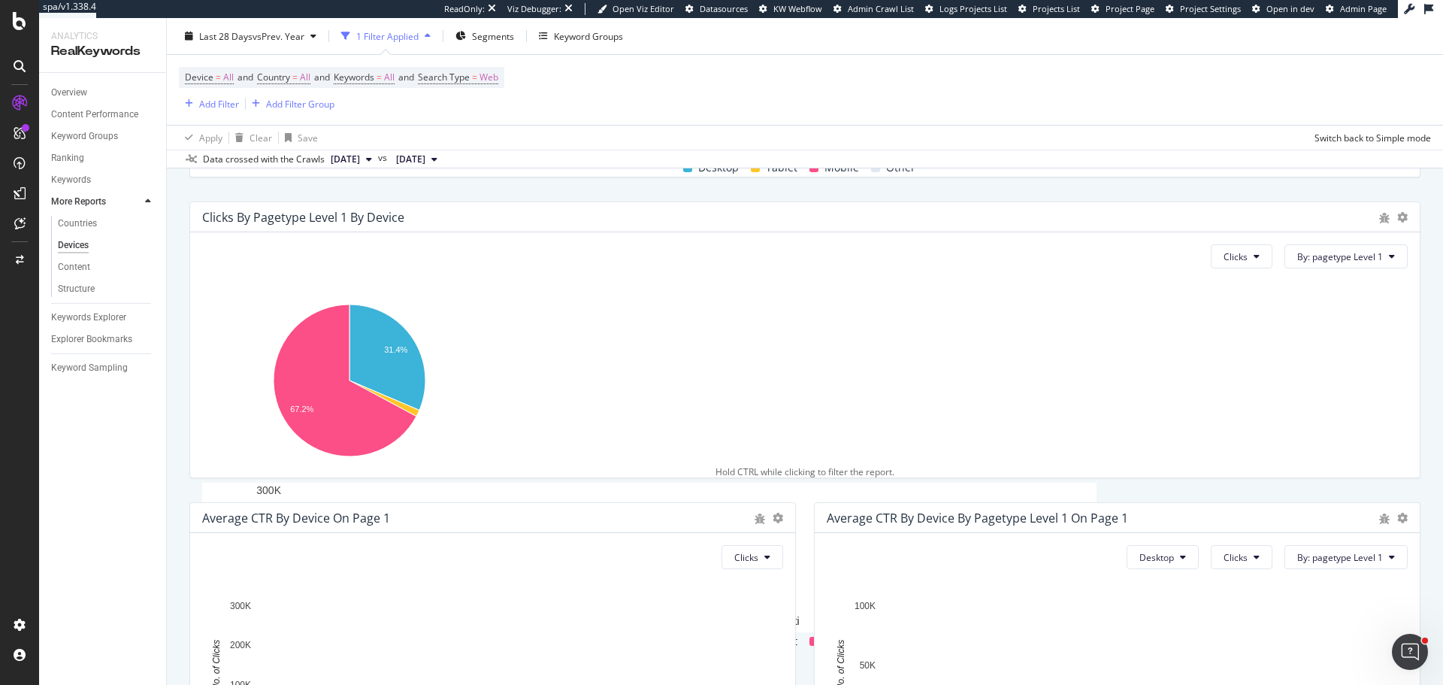
scroll to position [451, 0]
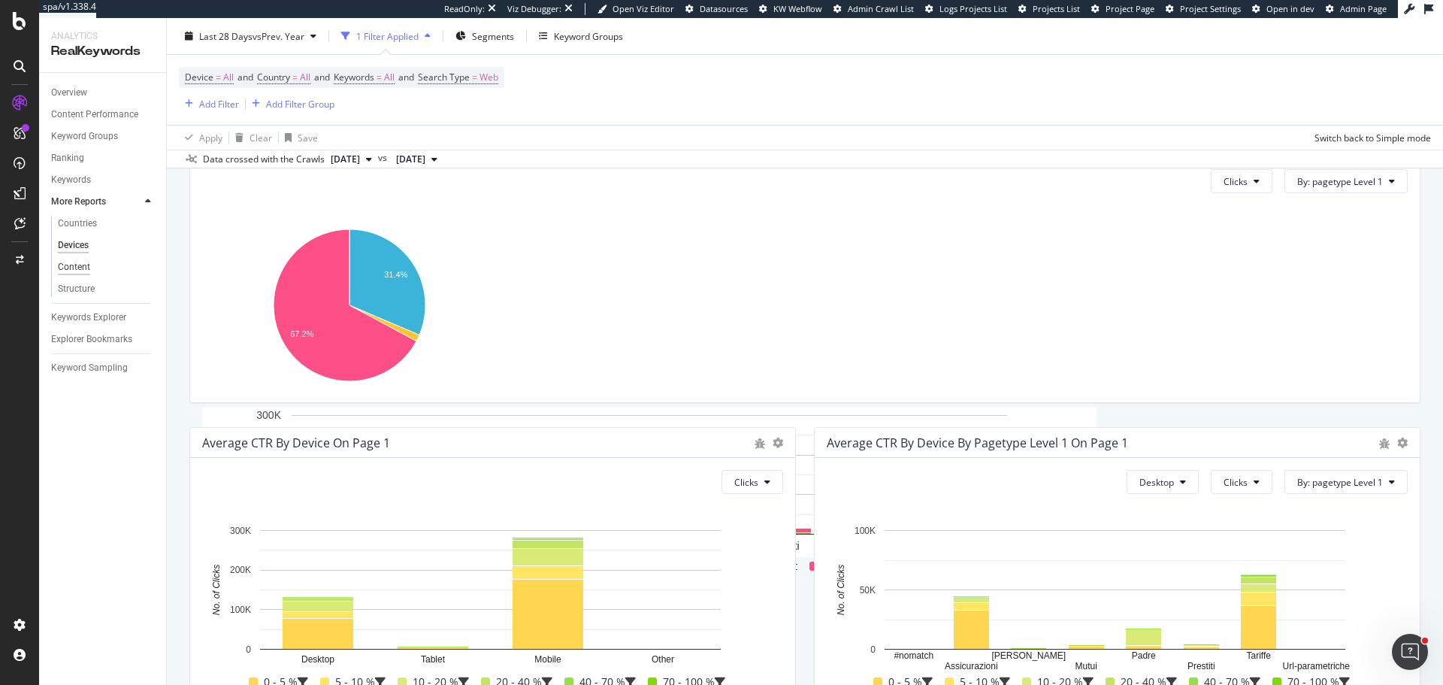
click at [85, 269] on div "Content" at bounding box center [74, 267] width 32 height 16
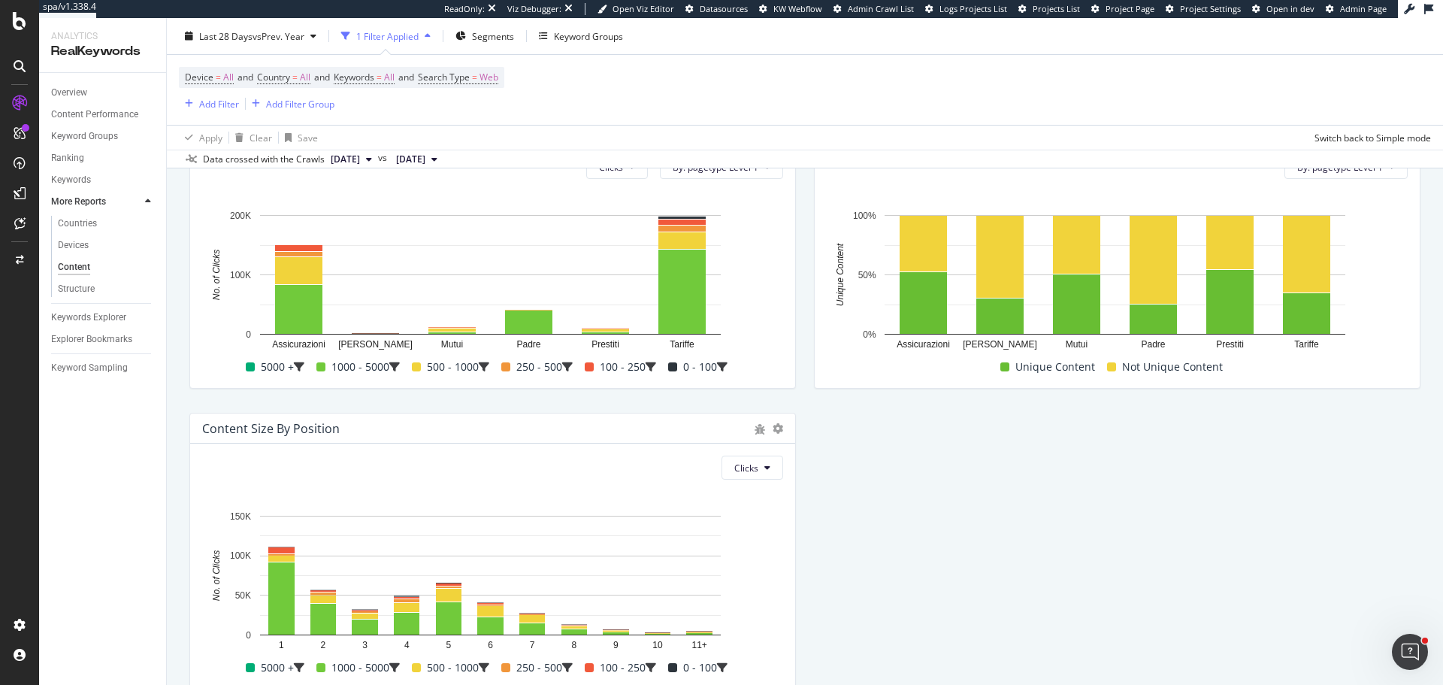
scroll to position [535, 0]
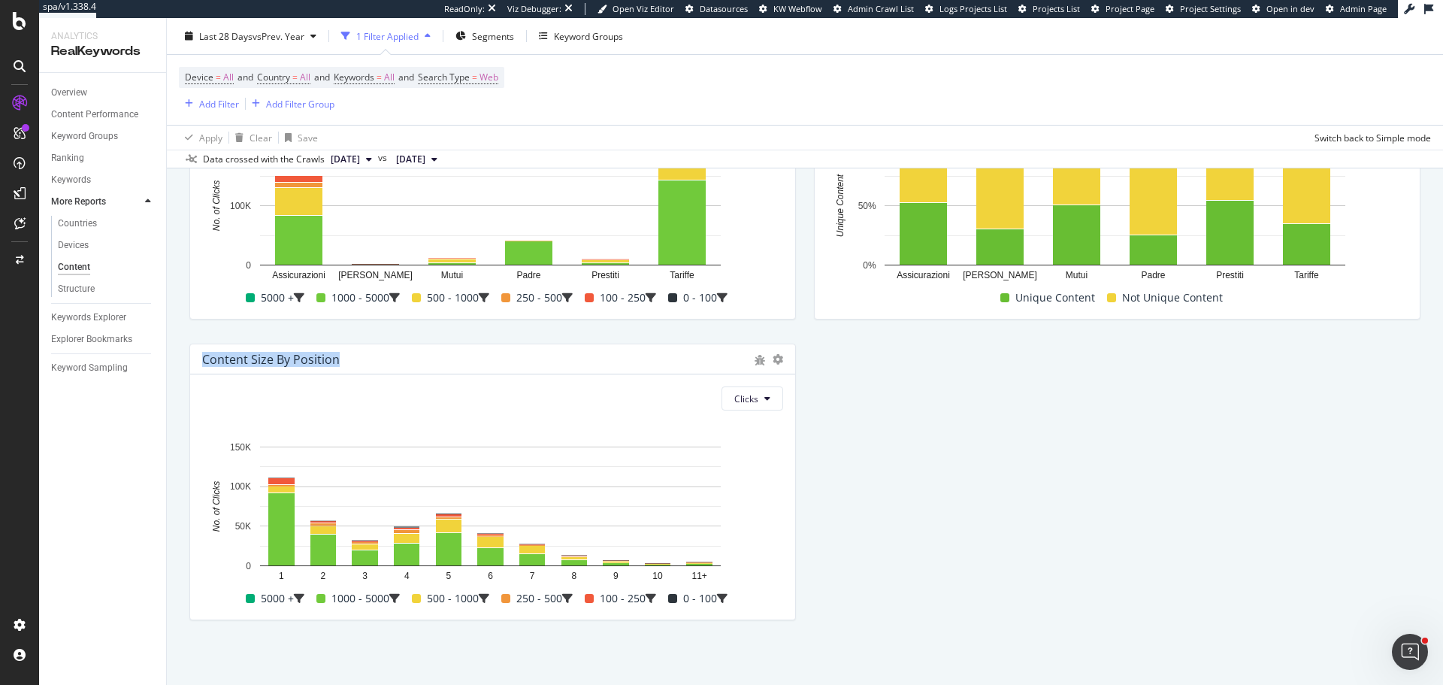
drag, startPoint x: 200, startPoint y: 362, endPoint x: 343, endPoint y: 353, distance: 143.2
click at [343, 353] on div "Content Size by Position" at bounding box center [492, 359] width 605 height 30
drag, startPoint x: 326, startPoint y: 598, endPoint x: 380, endPoint y: 597, distance: 53.4
click at [380, 597] on span "1000 - 5000" at bounding box center [361, 598] width 58 height 18
click at [338, 599] on span "1000 - 5000" at bounding box center [361, 598] width 58 height 18
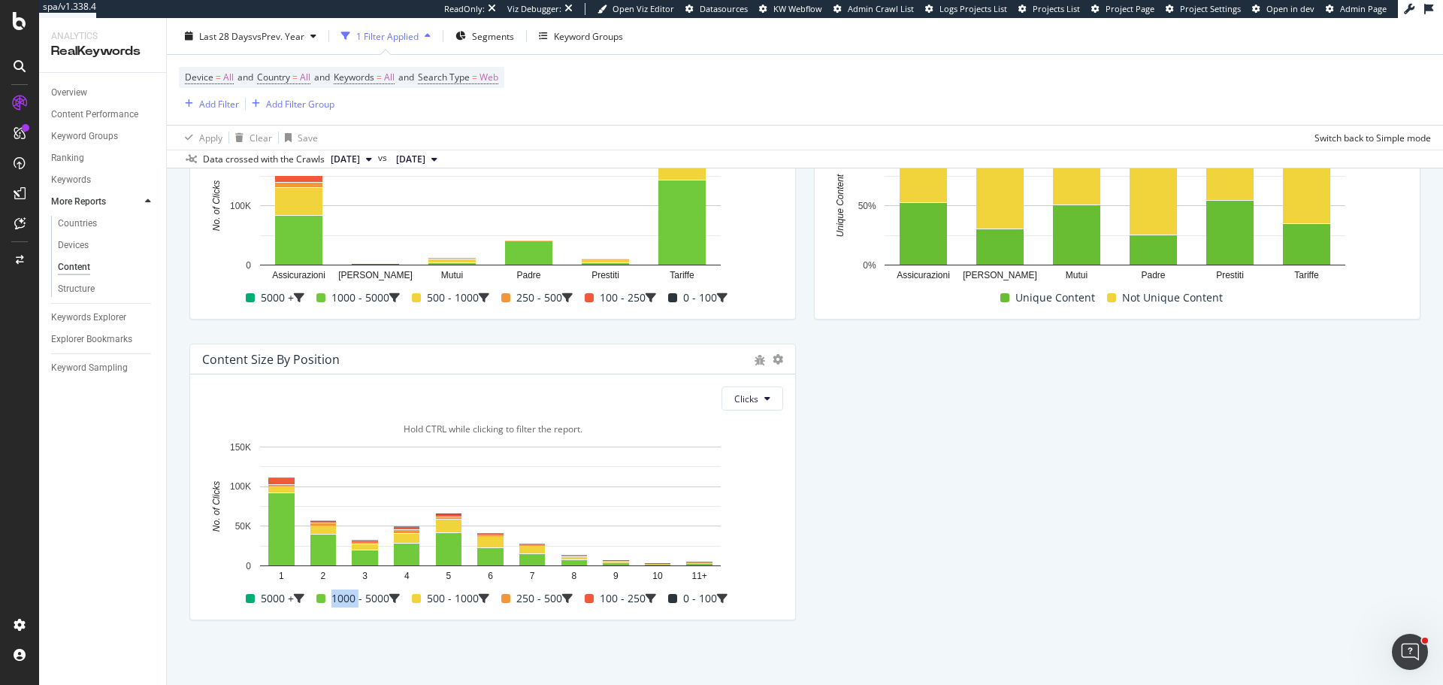
click at [338, 599] on span "1000 - 5000" at bounding box center [361, 598] width 58 height 18
click at [361, 600] on span "1000 - 5000" at bounding box center [361, 598] width 58 height 18
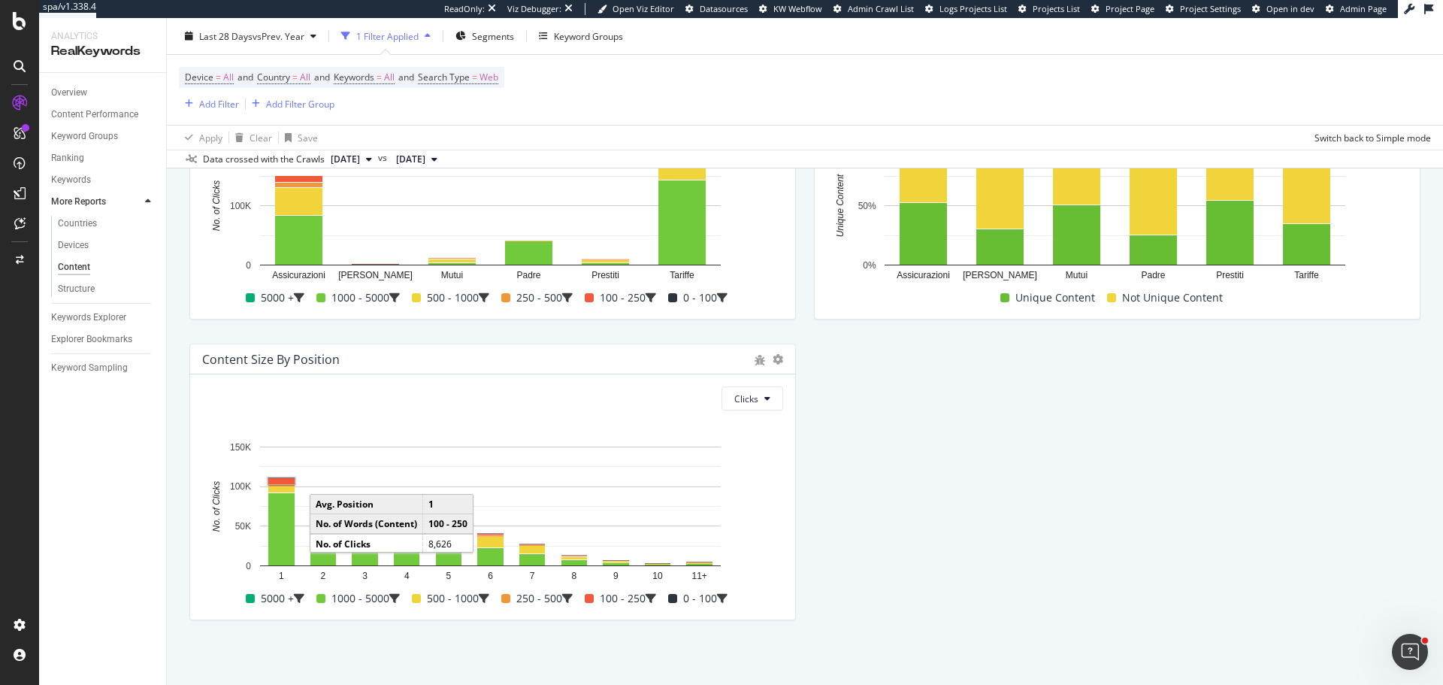
click at [279, 481] on rect "A chart." at bounding box center [281, 481] width 26 height 6
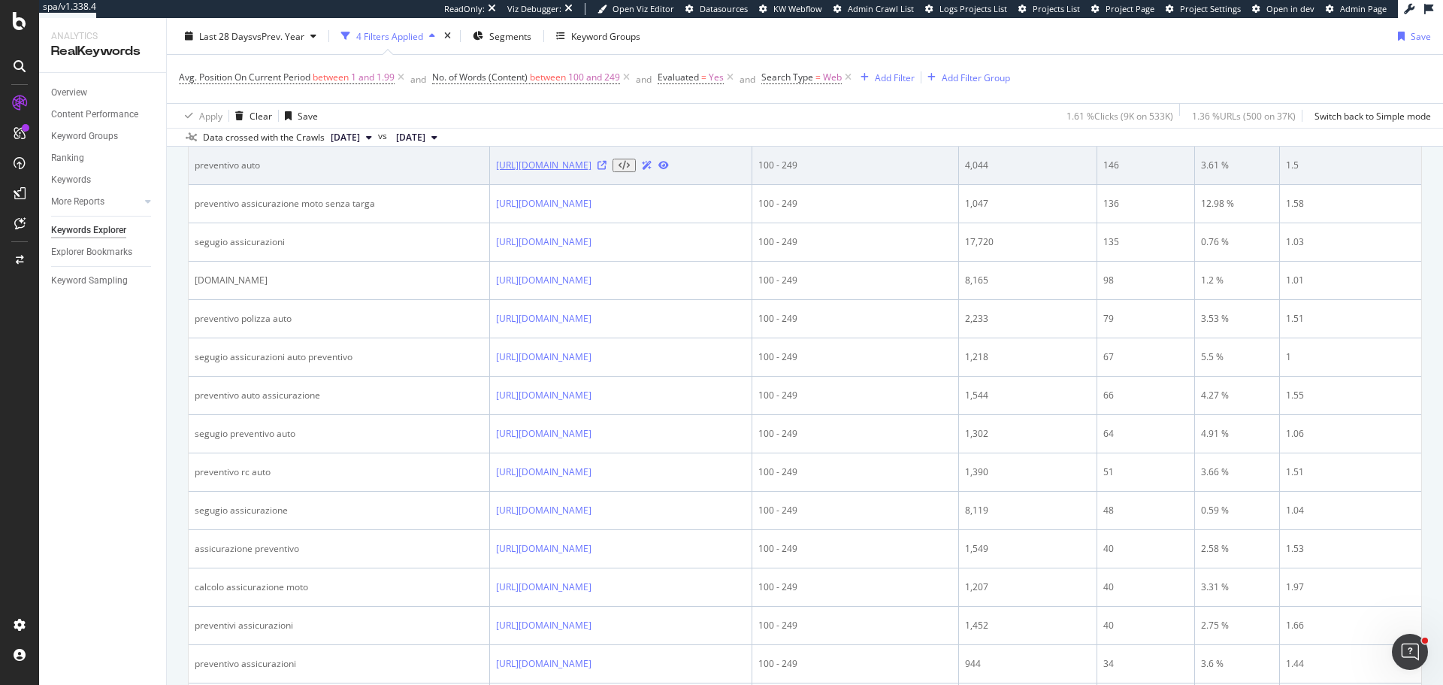
scroll to position [226, 0]
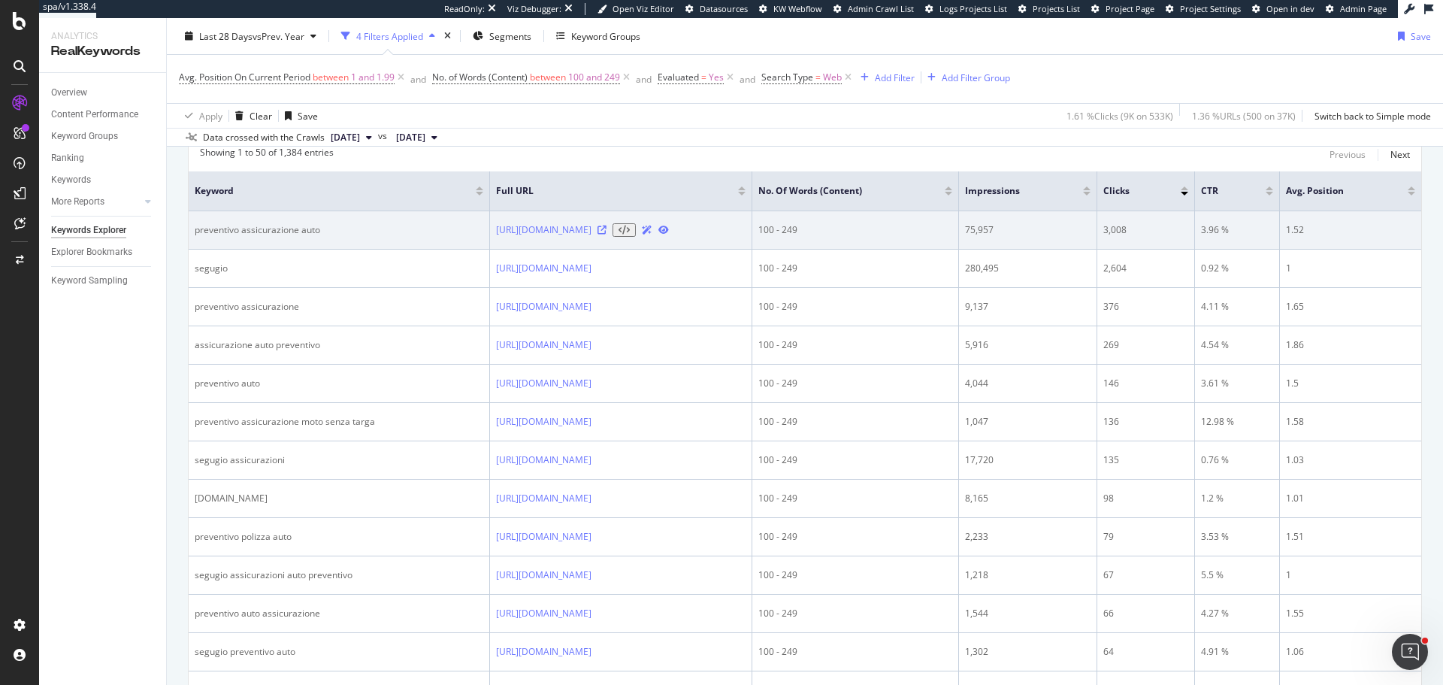
click at [607, 226] on icon at bounding box center [602, 230] width 9 height 9
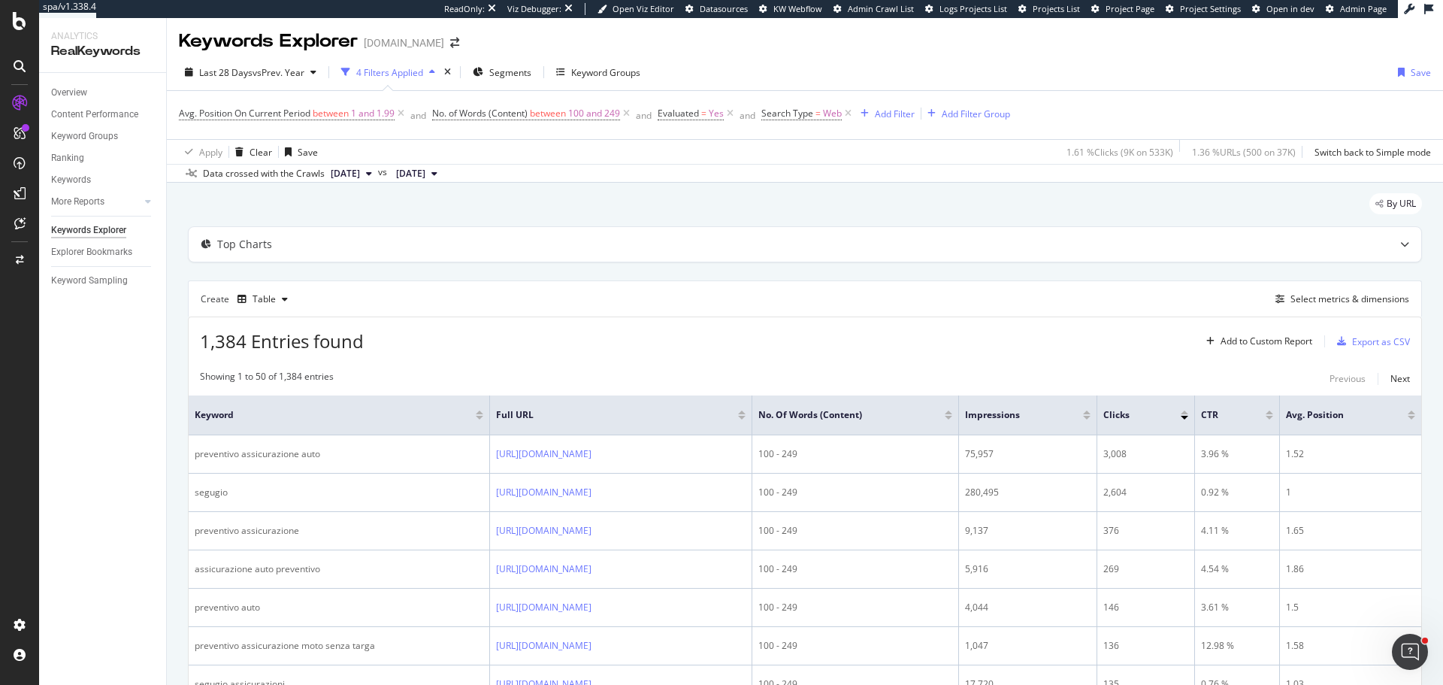
scroll to position [0, 0]
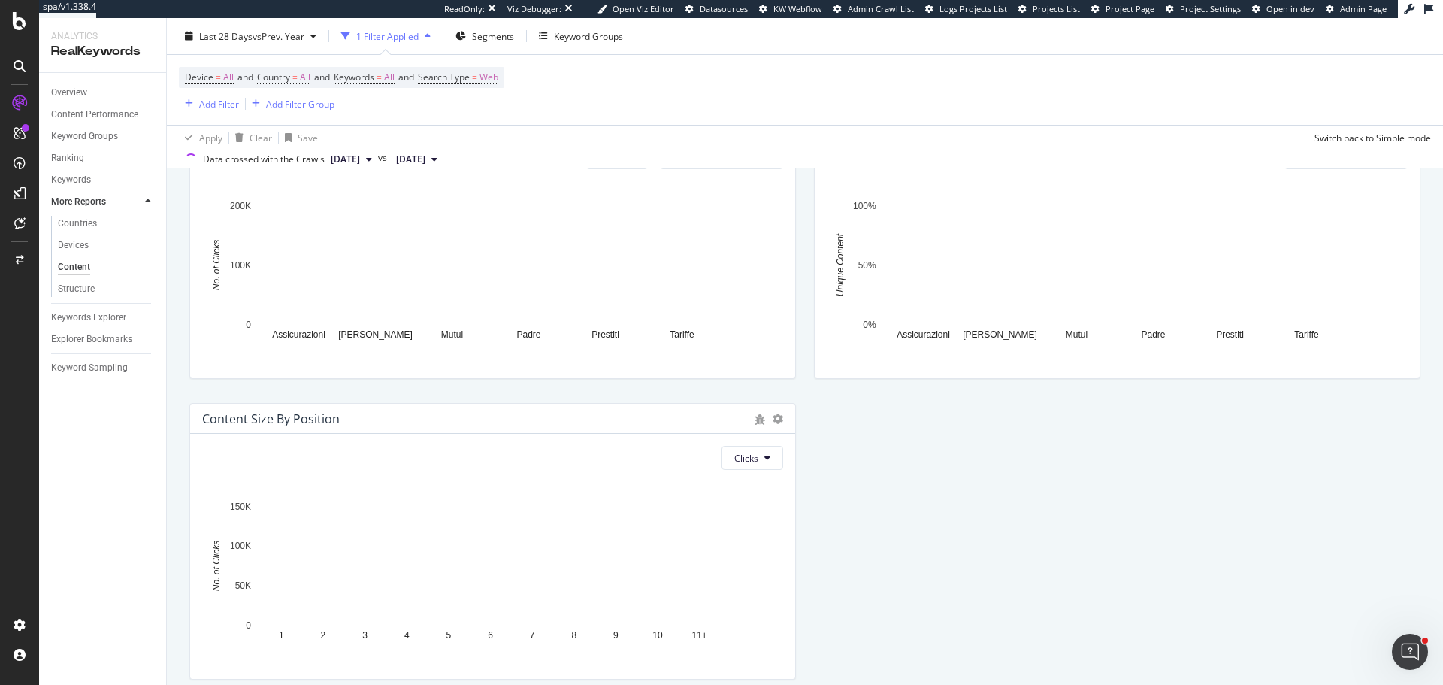
scroll to position [535, 0]
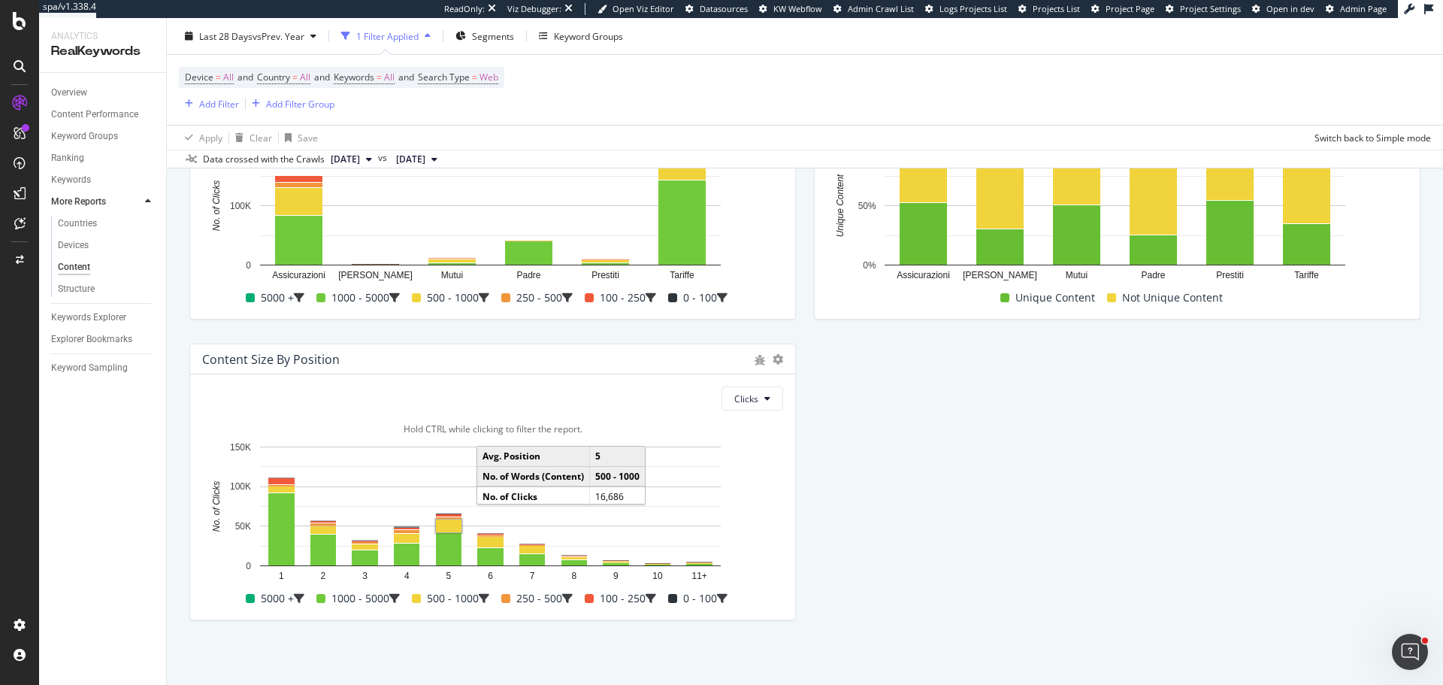
click at [452, 527] on rect "A chart." at bounding box center [449, 526] width 26 height 13
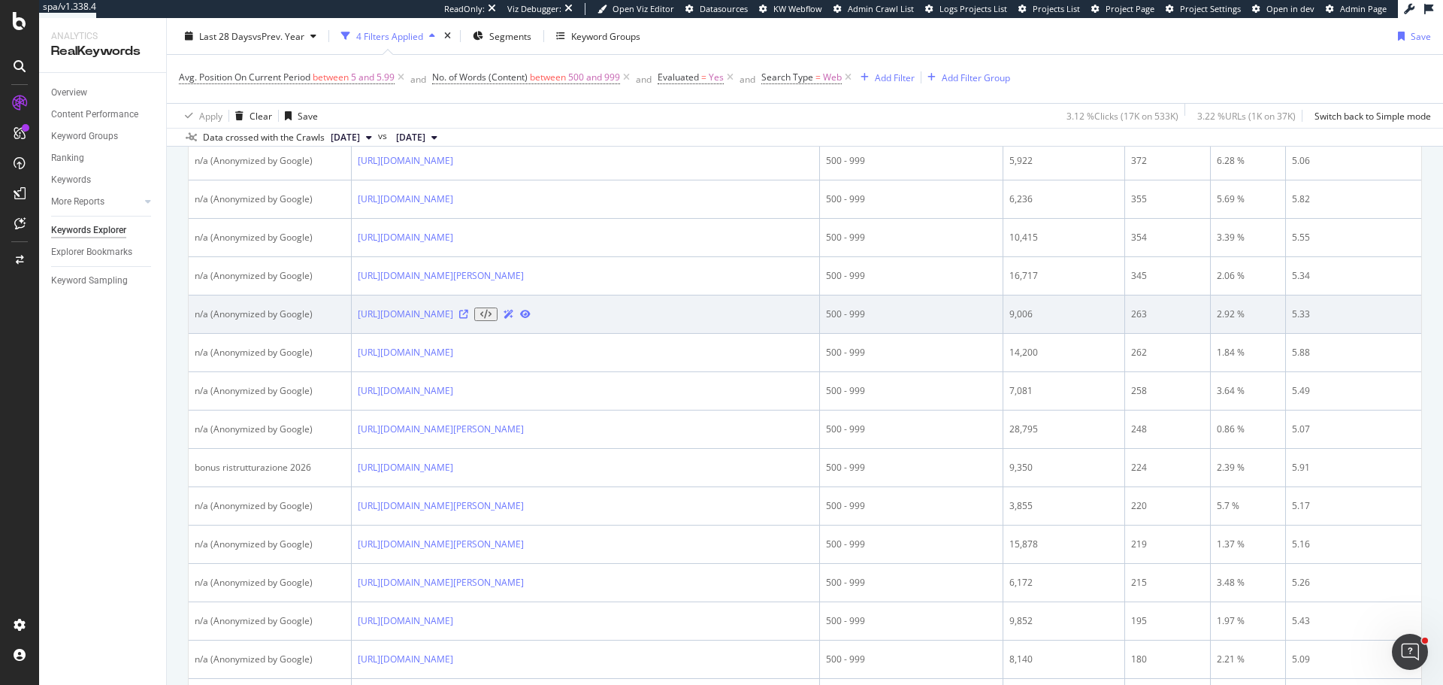
scroll to position [677, 0]
drag, startPoint x: 315, startPoint y: 500, endPoint x: 194, endPoint y: 500, distance: 121.0
click at [190, 335] on td "n/a (Anonymized by Google)" at bounding box center [270, 316] width 163 height 38
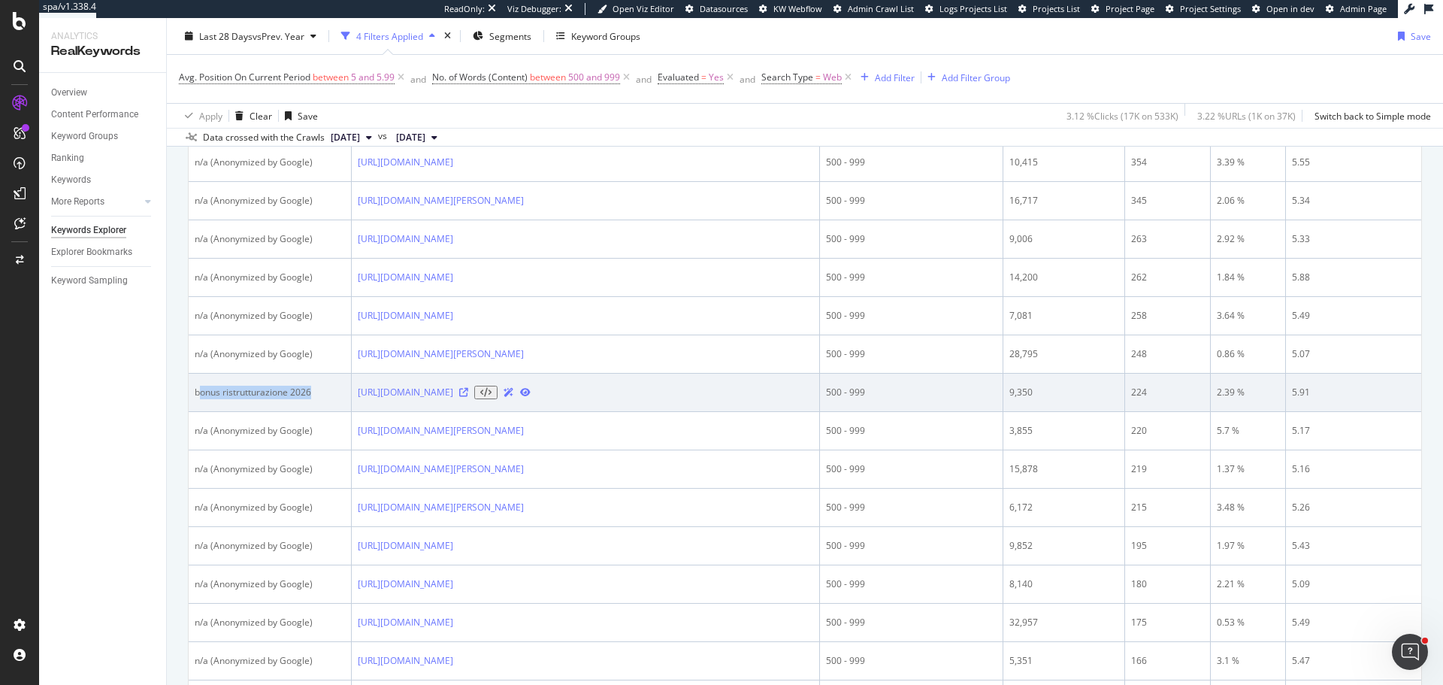
drag, startPoint x: 198, startPoint y: 598, endPoint x: 319, endPoint y: 590, distance: 121.3
click at [319, 399] on div "bonus ristrutturazione 2026" at bounding box center [270, 393] width 150 height 14
click at [320, 399] on div "bonus ristrutturazione 2026" at bounding box center [270, 393] width 150 height 14
drag, startPoint x: 196, startPoint y: 598, endPoint x: 312, endPoint y: 598, distance: 115.8
click at [312, 412] on td "bonus ristrutturazione 2026" at bounding box center [270, 393] width 163 height 38
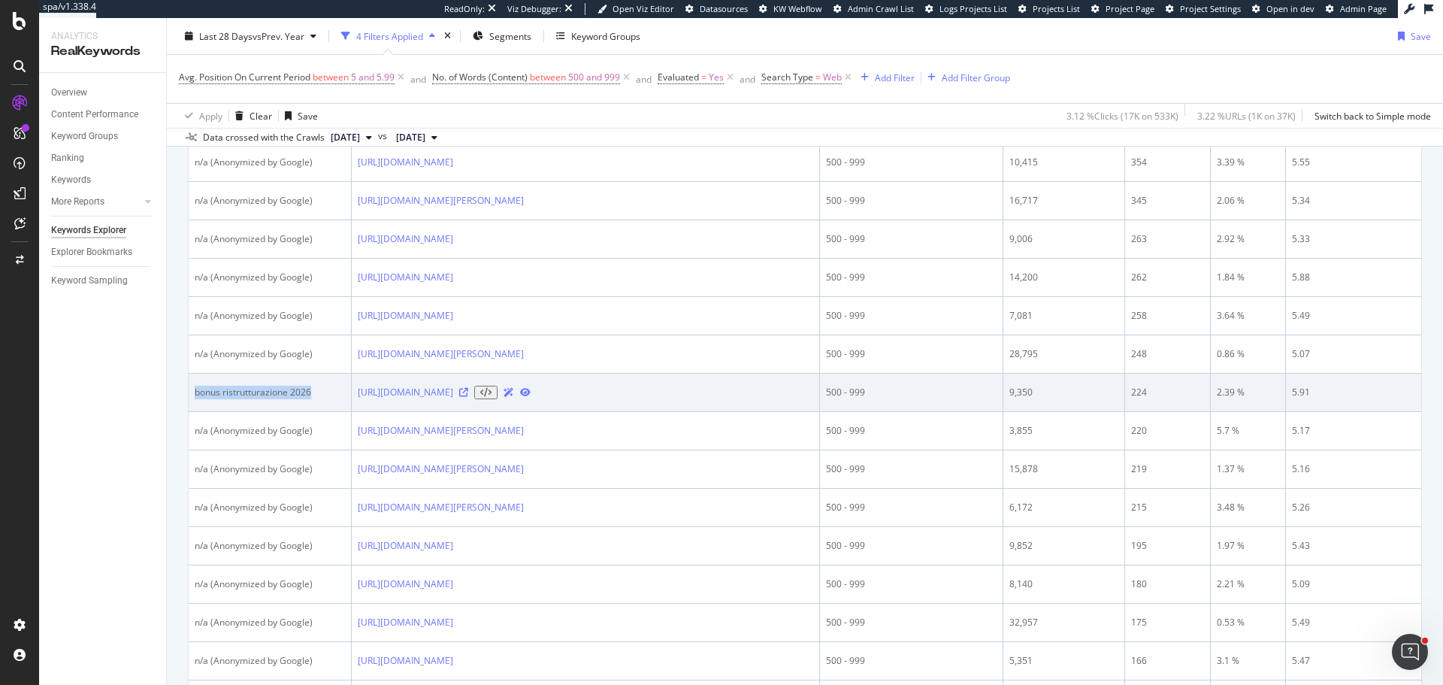
click at [317, 399] on div "bonus ristrutturazione 2026" at bounding box center [270, 393] width 150 height 14
click at [468, 397] on icon at bounding box center [463, 392] width 9 height 9
drag, startPoint x: 1314, startPoint y: 600, endPoint x: 1292, endPoint y: 595, distance: 23.0
click at [1292, 412] on td "5.91" at bounding box center [1353, 393] width 135 height 38
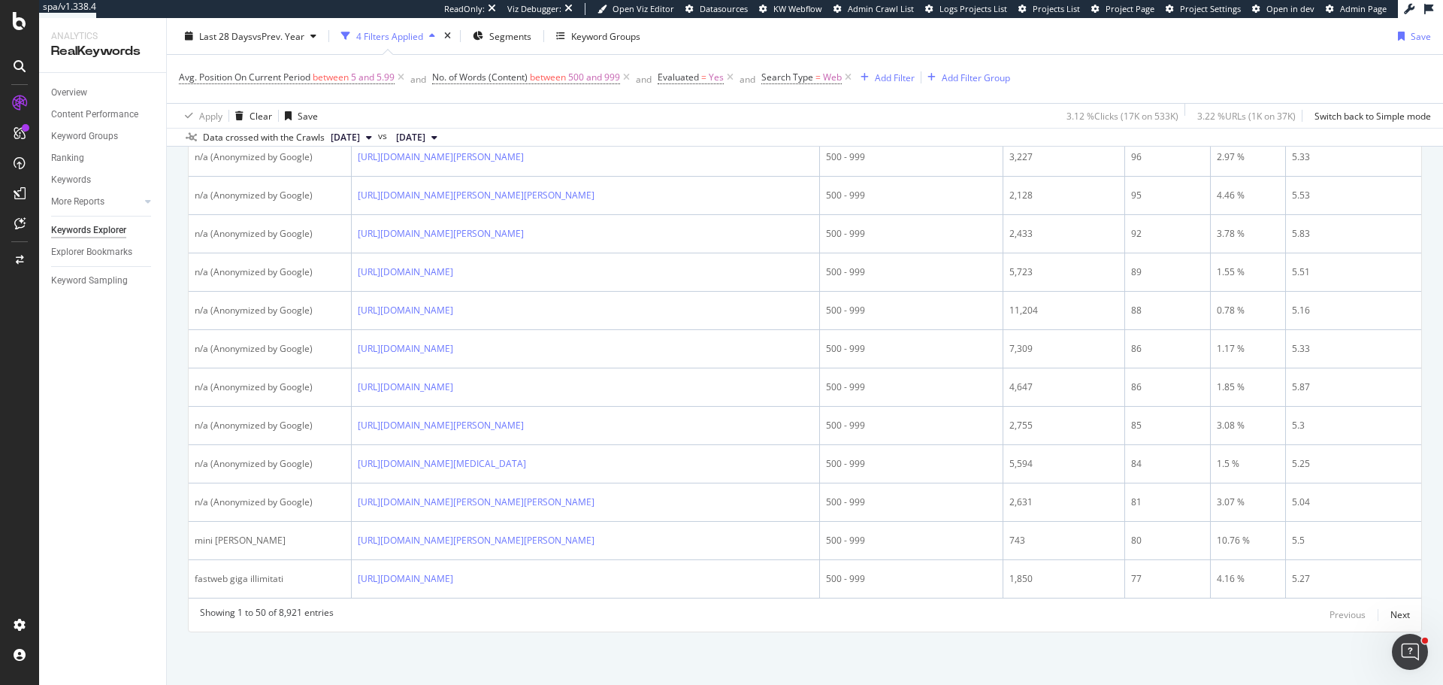
scroll to position [2180, 0]
click at [150, 205] on icon at bounding box center [148, 201] width 6 height 9
click at [82, 283] on div "Structure" at bounding box center [76, 289] width 37 height 16
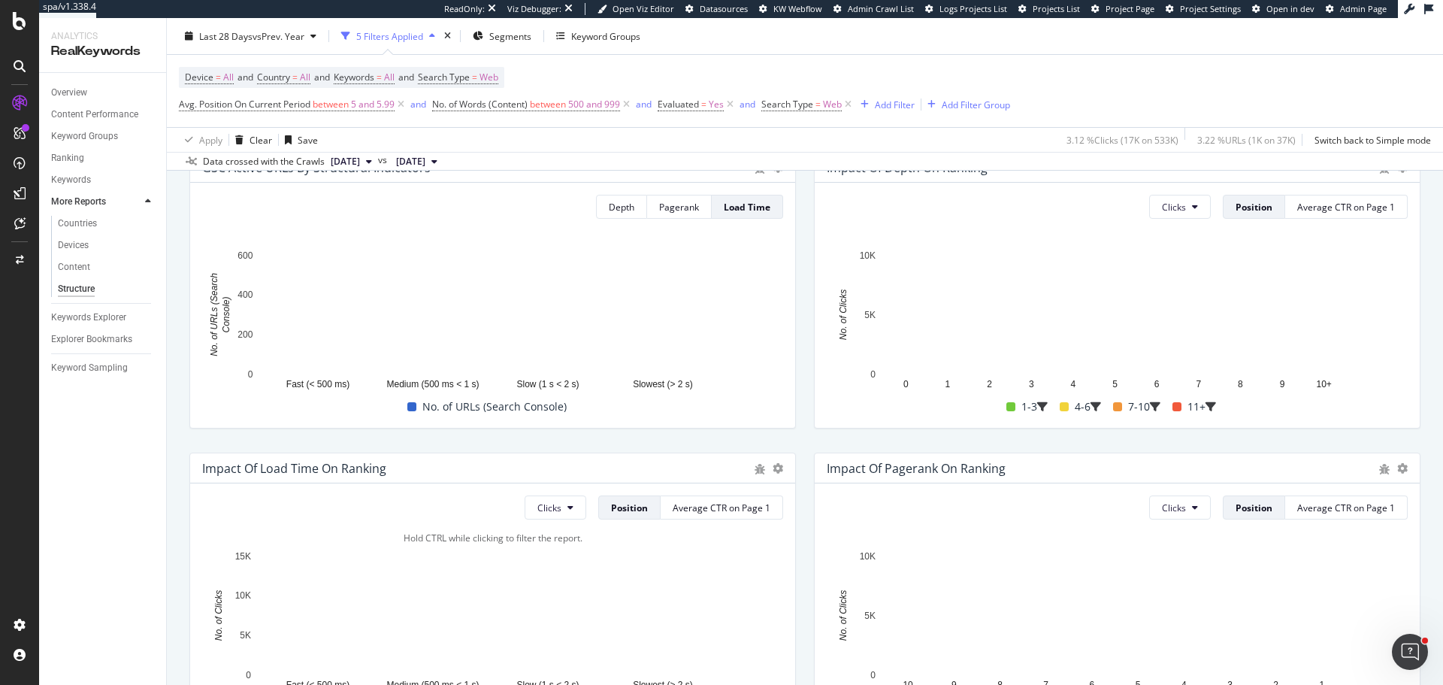
scroll to position [150, 0]
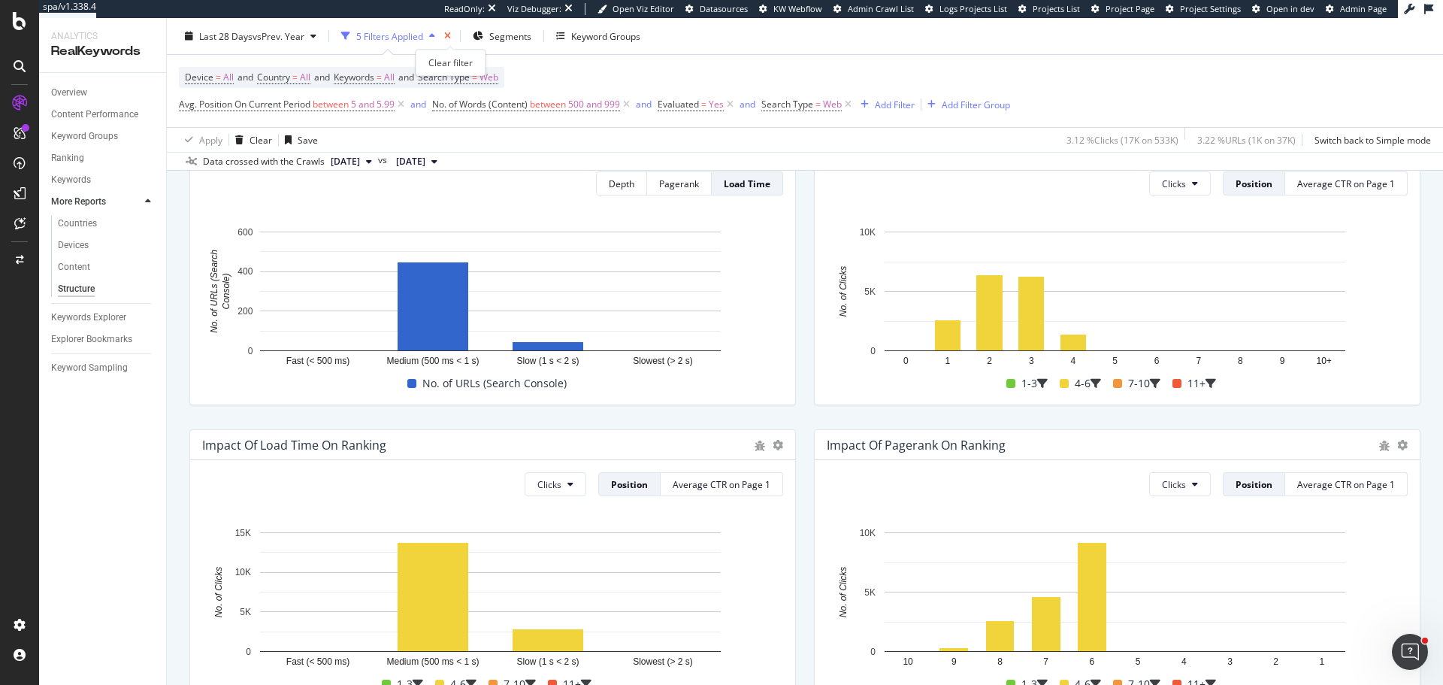
click at [451, 34] on icon "times" at bounding box center [447, 36] width 7 height 9
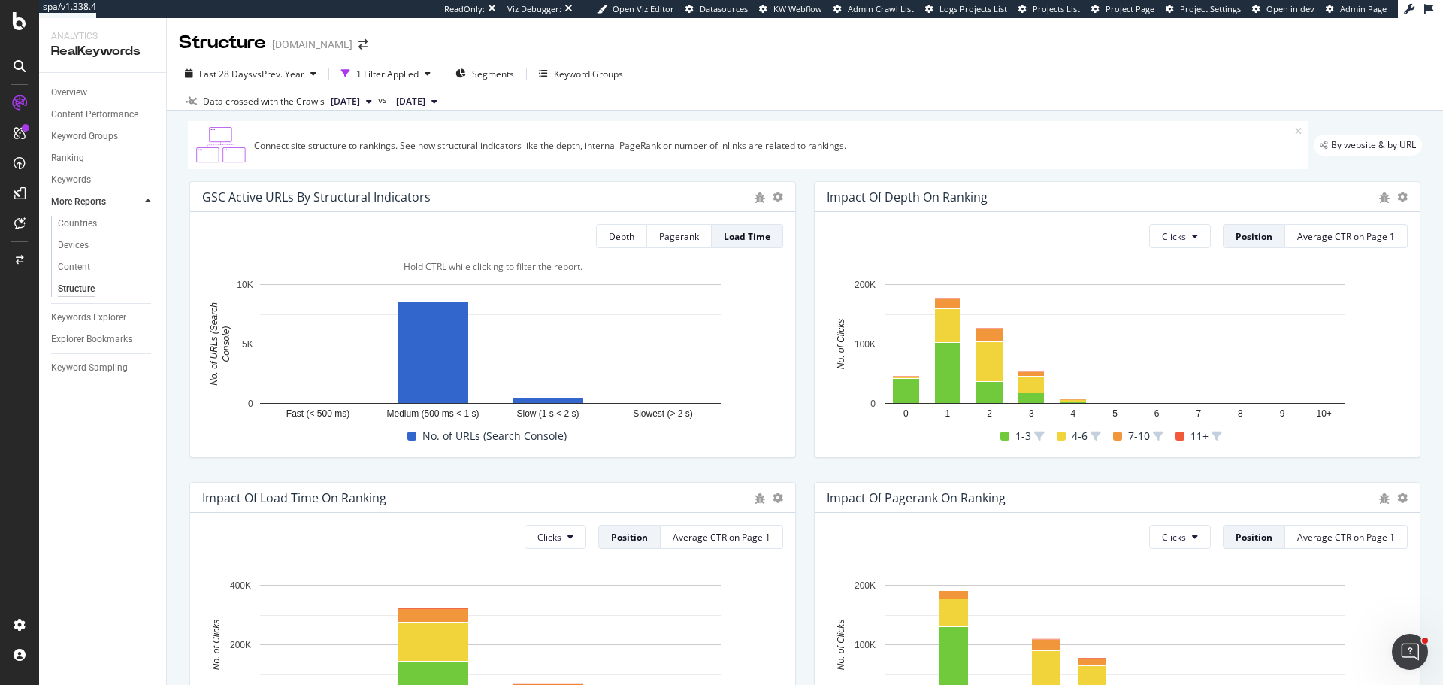
drag, startPoint x: 424, startPoint y: 444, endPoint x: 365, endPoint y: 444, distance: 58.6
click at [372, 446] on div "Depth Pagerank Load Time Hold CTRL while clicking to filter the report. Fast (<…" at bounding box center [492, 334] width 605 height 245
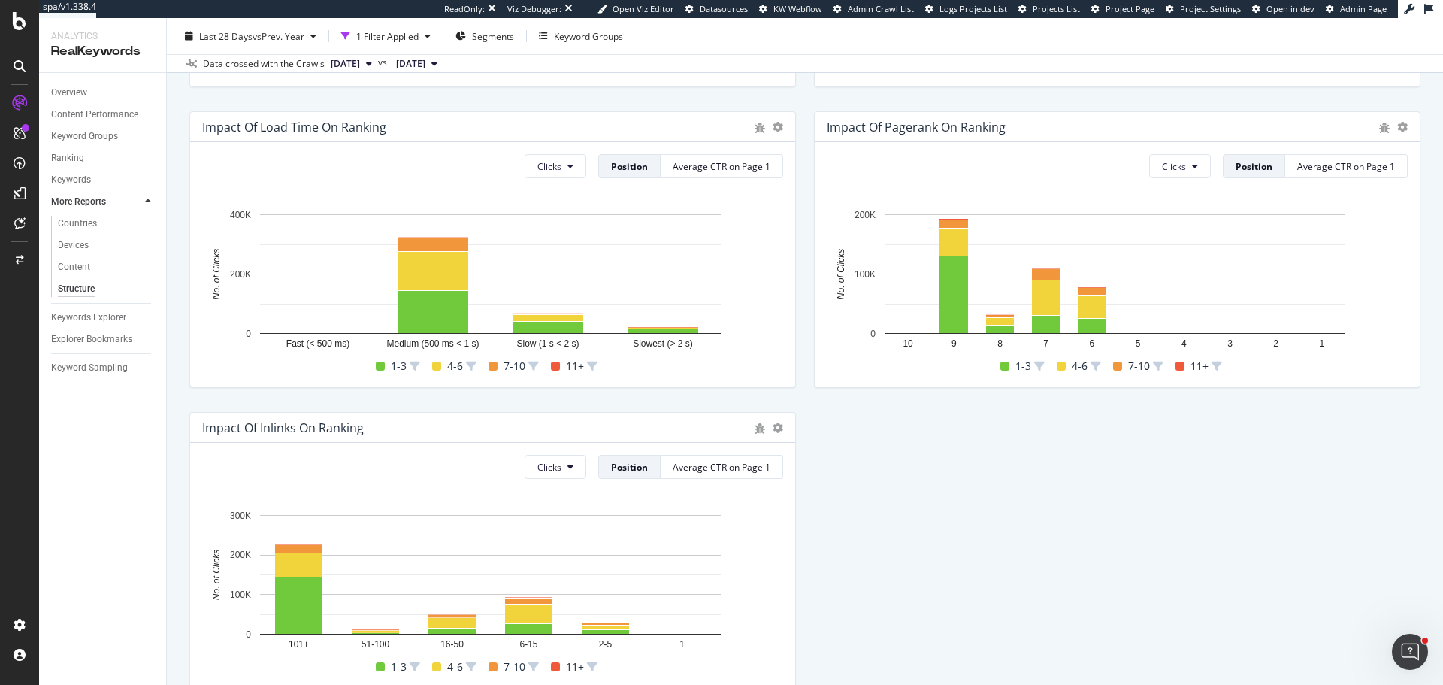
scroll to position [439, 0]
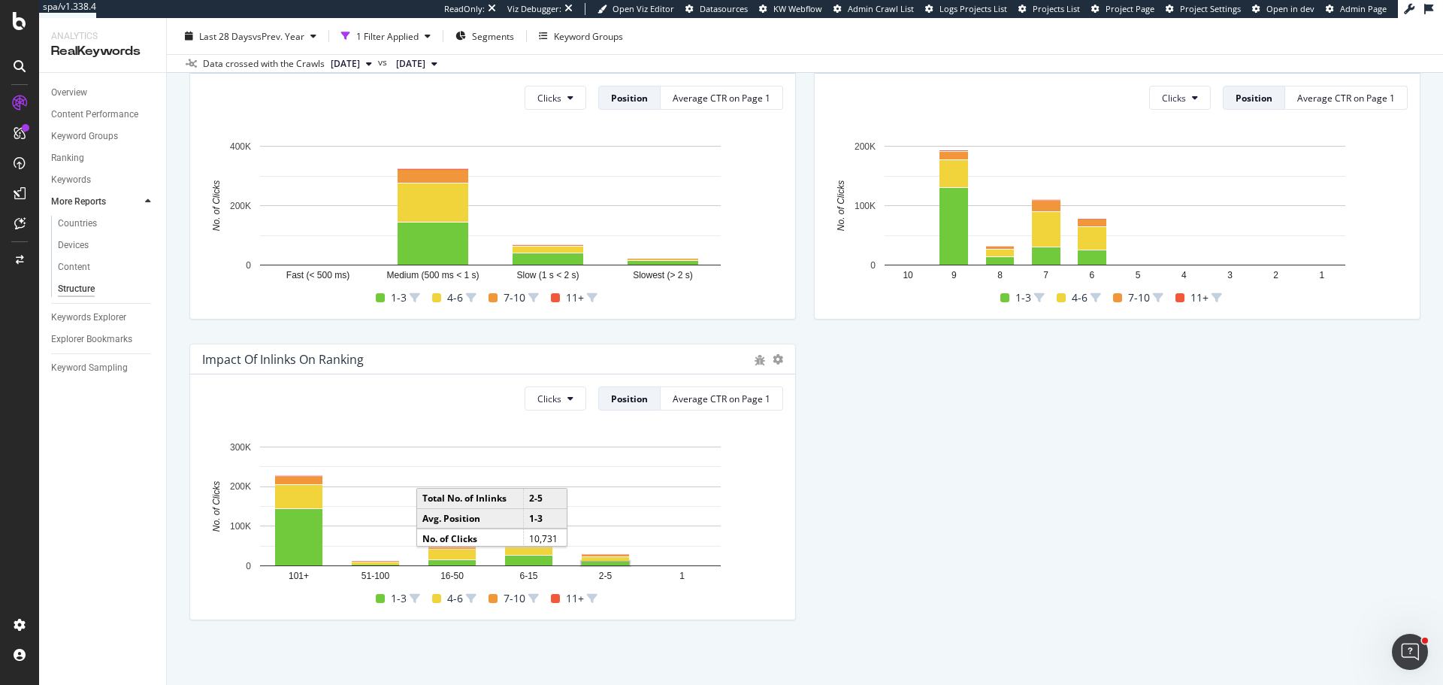
click at [595, 564] on rect "A chart." at bounding box center [605, 564] width 47 height 4
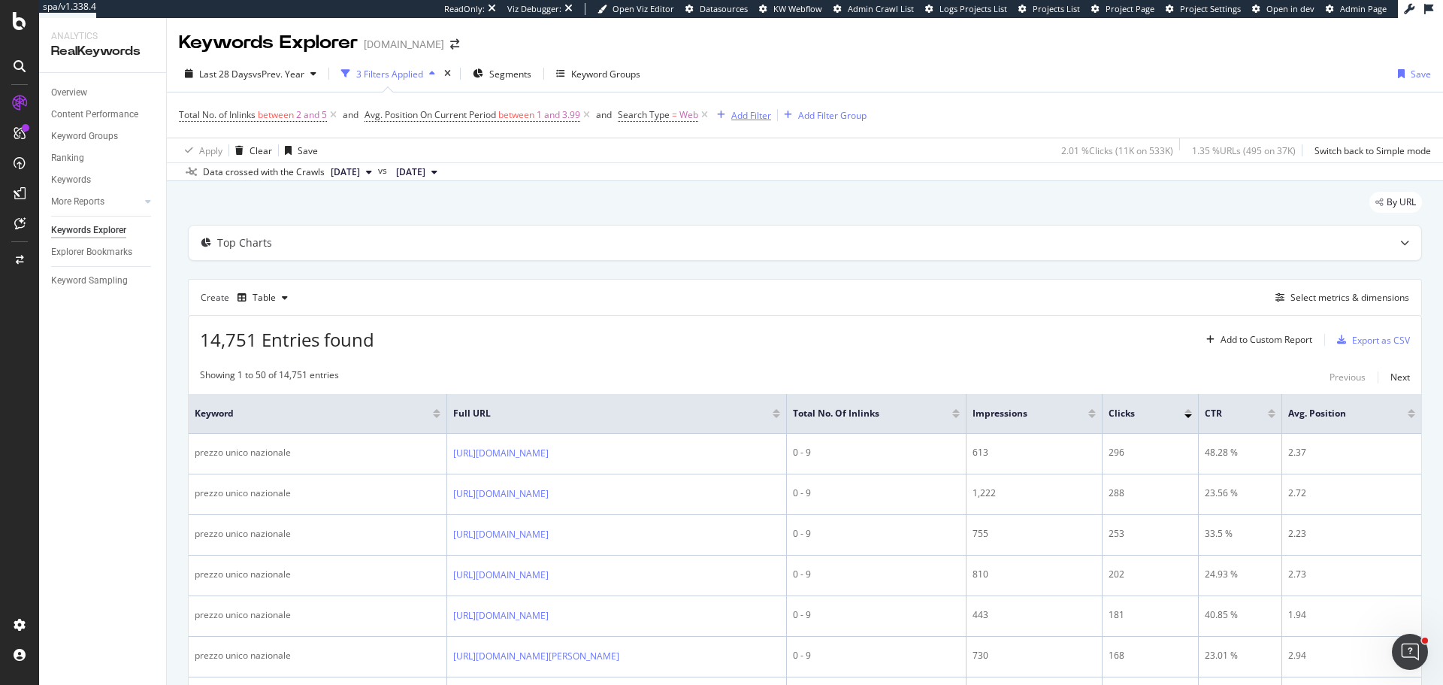
drag, startPoint x: 764, startPoint y: 116, endPoint x: 621, endPoint y: 300, distance: 233.1
click at [764, 116] on div "Add Filter" at bounding box center [752, 115] width 40 height 13
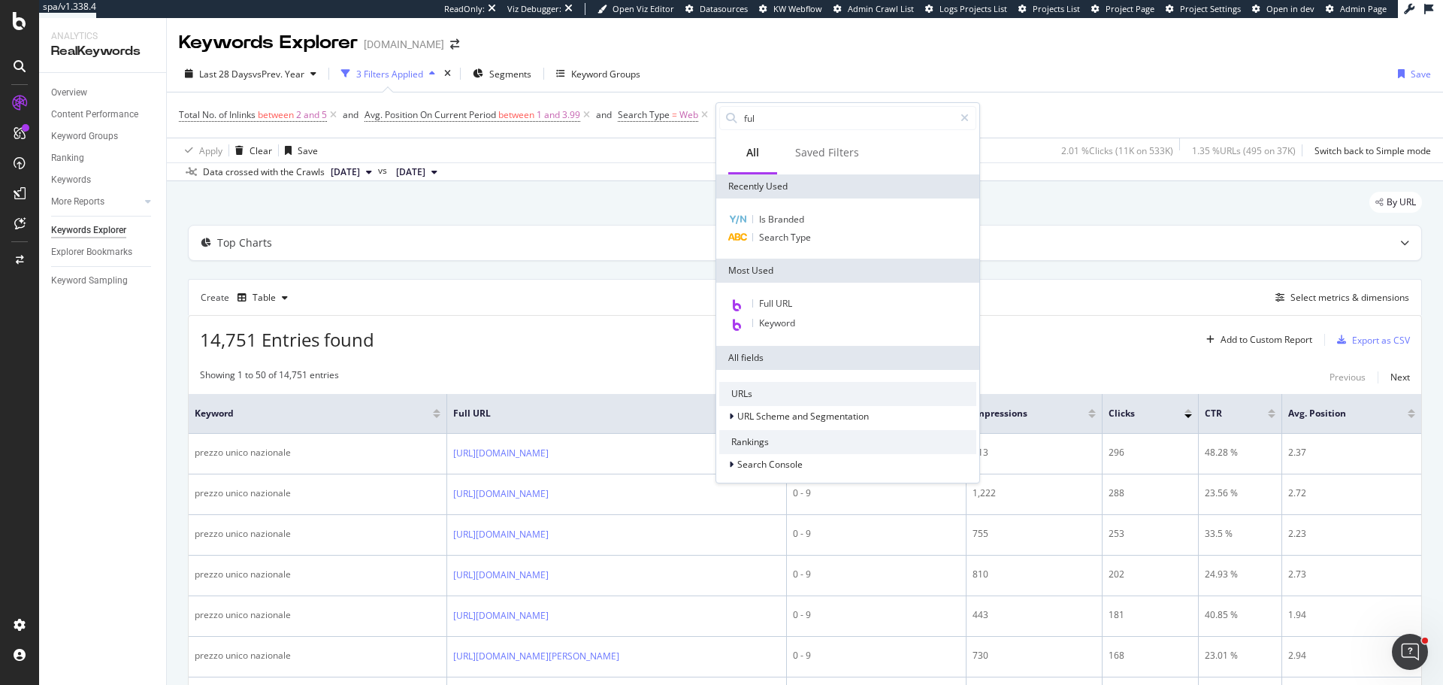
type input "full"
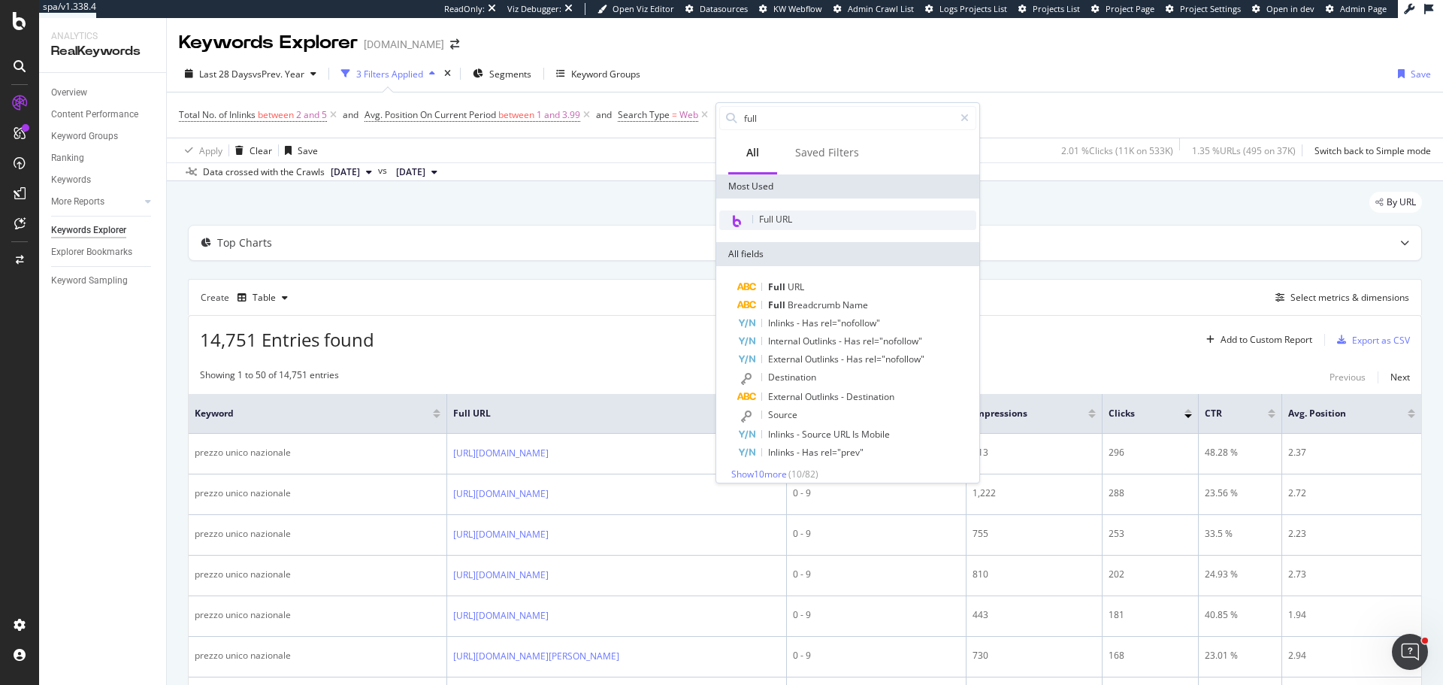
click at [773, 215] on span "Full URL" at bounding box center [775, 219] width 33 height 13
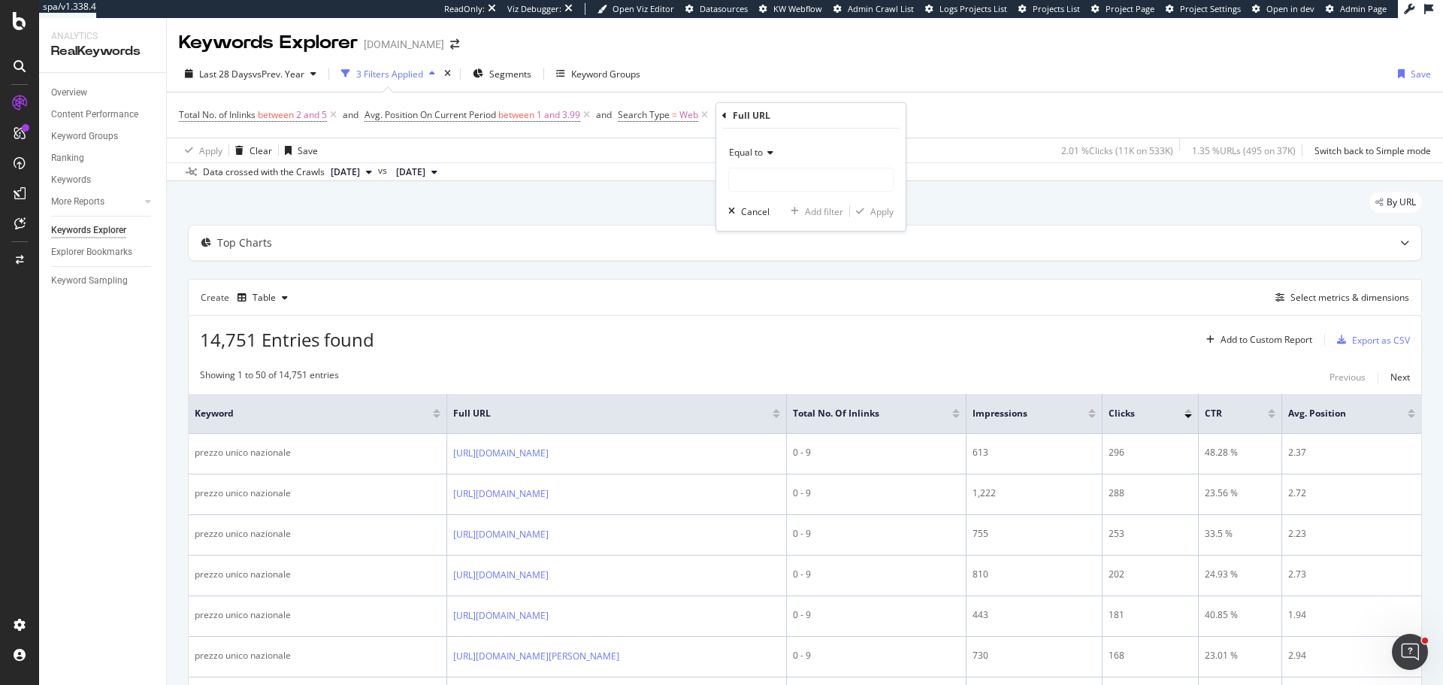
click at [765, 152] on icon at bounding box center [768, 152] width 11 height 9
click at [813, 317] on div "Doesn't contain" at bounding box center [812, 320] width 161 height 20
click at [798, 187] on input "text" at bounding box center [811, 180] width 164 height 24
type input "/aggiornamento-indici/"
click at [876, 216] on div "Apply" at bounding box center [882, 211] width 23 height 13
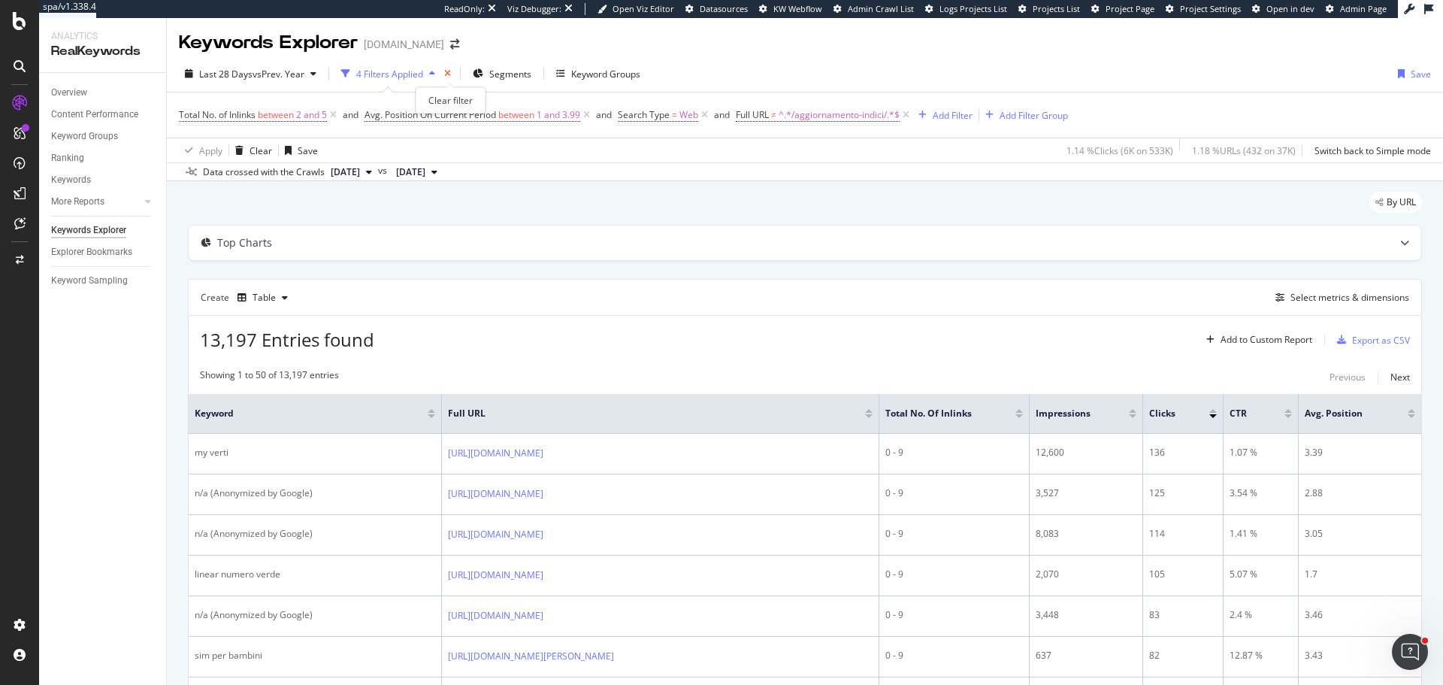
click at [451, 72] on icon "times" at bounding box center [447, 73] width 7 height 9
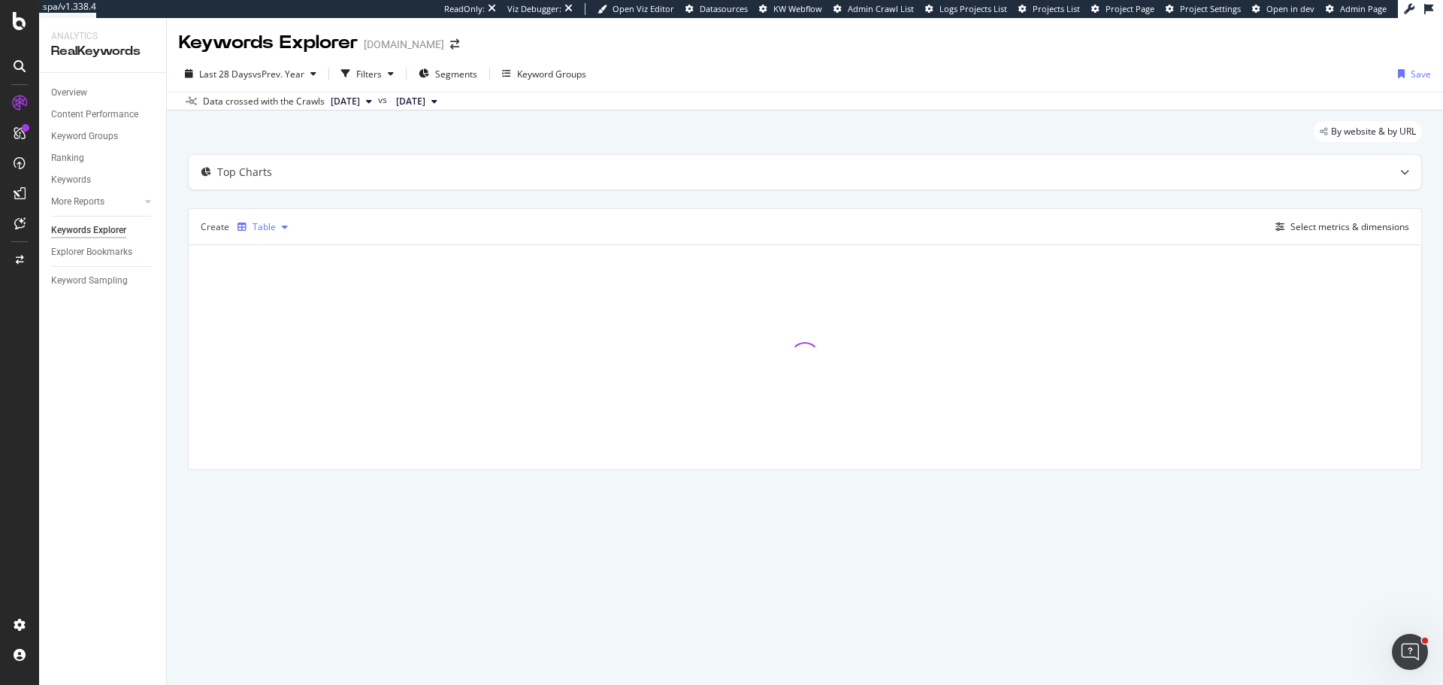
click at [286, 223] on div "button" at bounding box center [285, 227] width 18 height 9
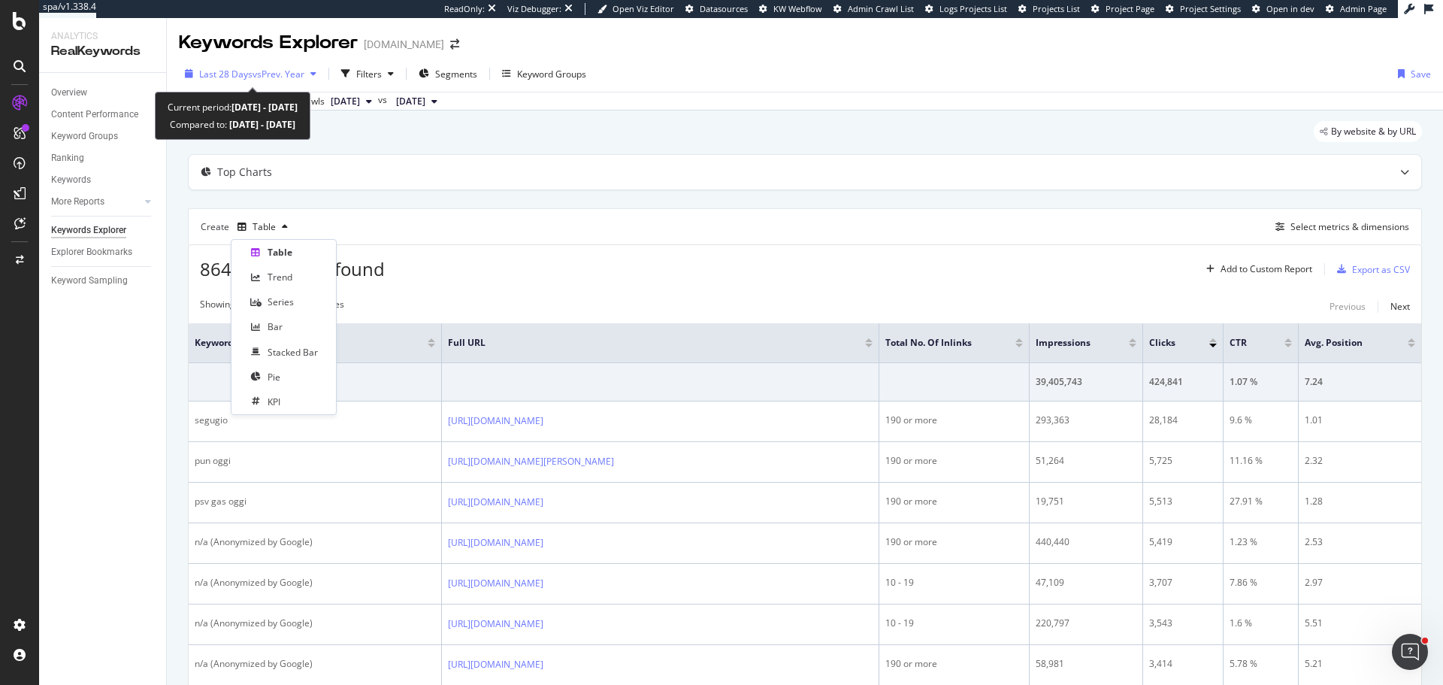
click at [227, 69] on span "Last 28 Days" at bounding box center [225, 74] width 53 height 13
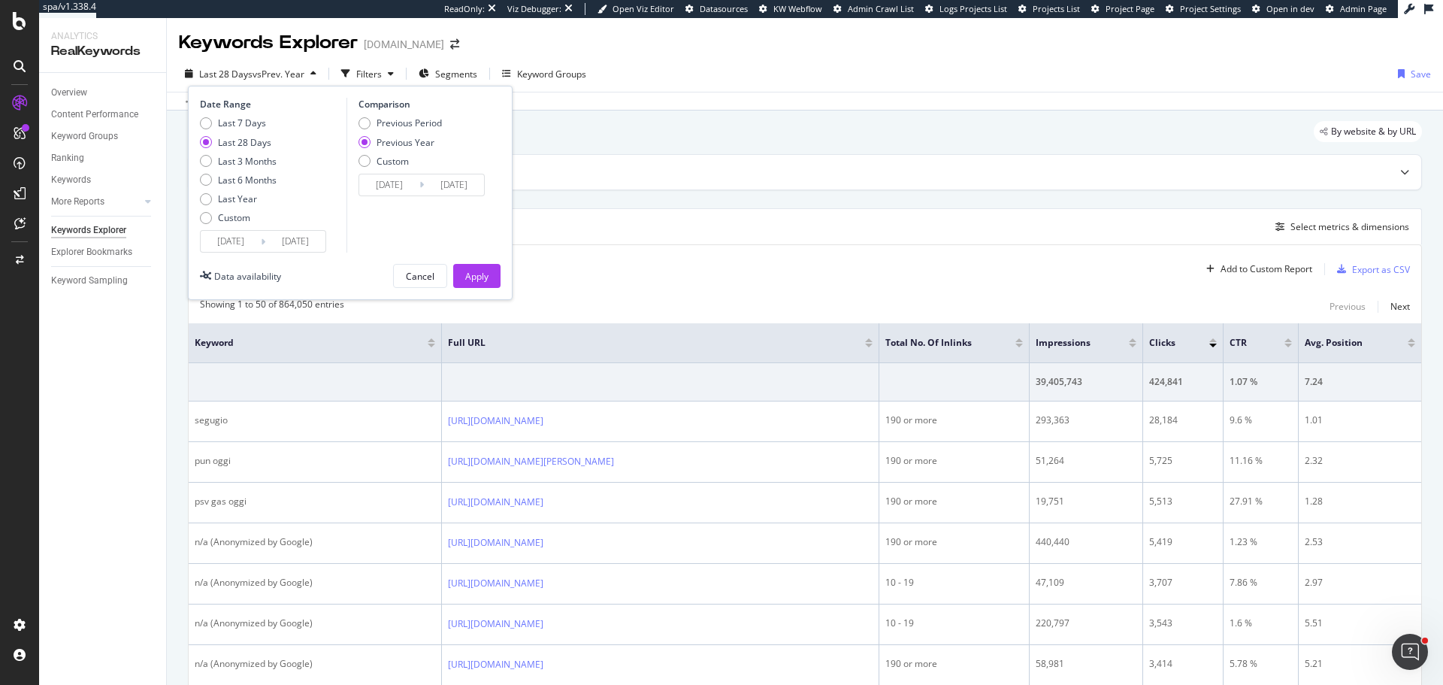
click at [907, 263] on div "864,050 Entries found Add to Custom Report Export as CSV" at bounding box center [805, 263] width 1233 height 37
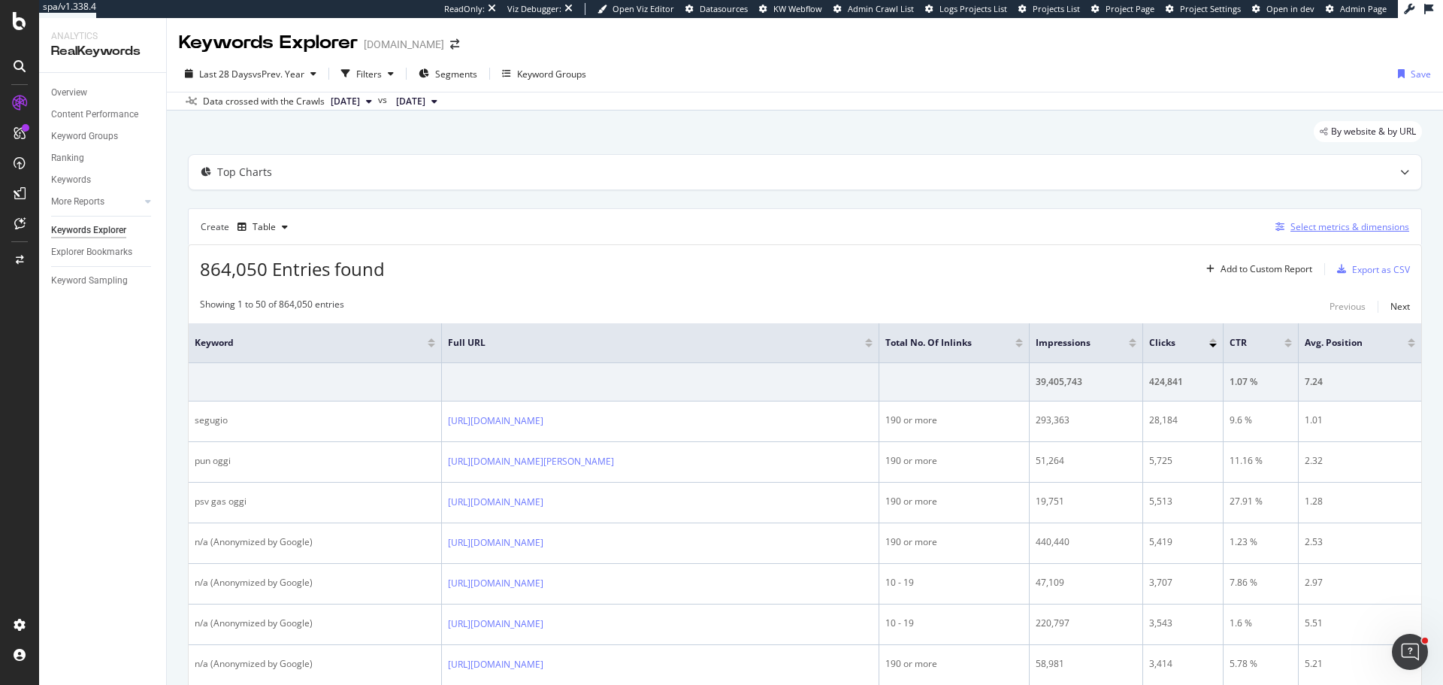
click at [1328, 223] on div "Select metrics & dimensions" at bounding box center [1350, 226] width 119 height 13
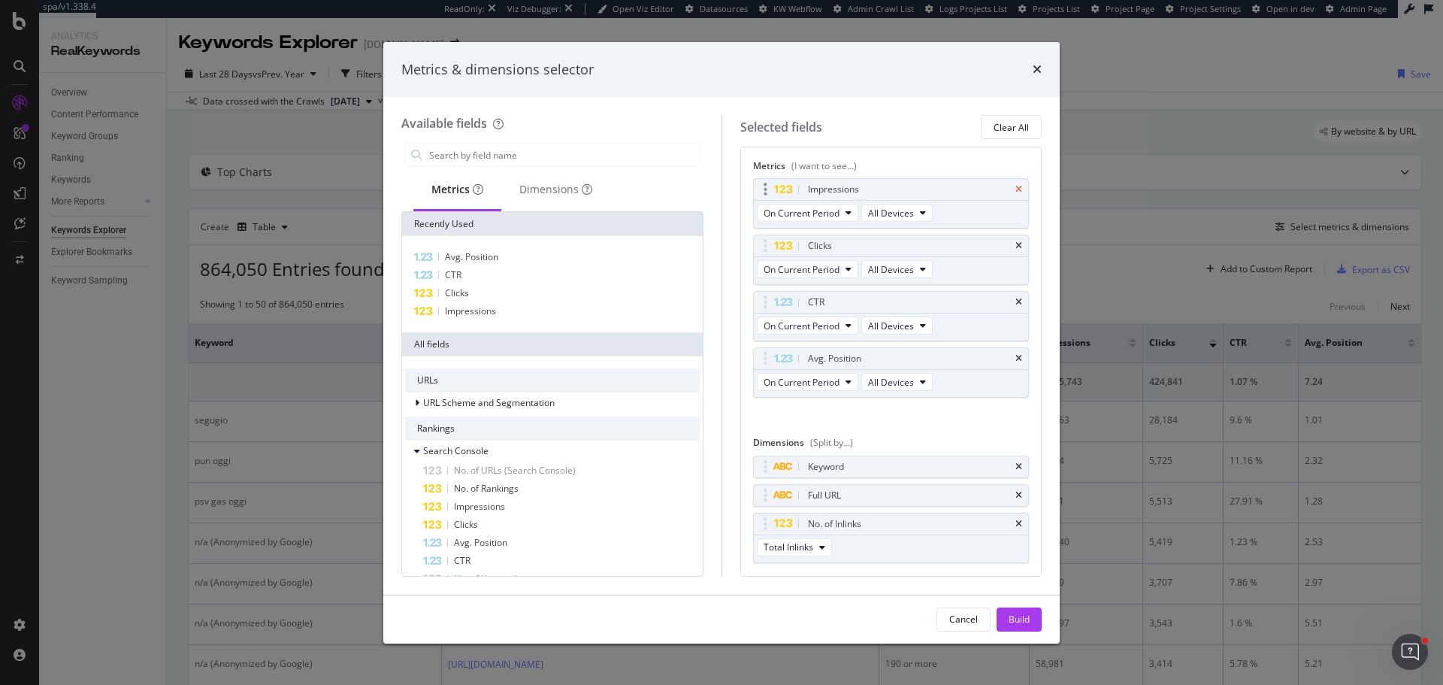
click at [1016, 189] on icon "times" at bounding box center [1019, 189] width 7 height 9
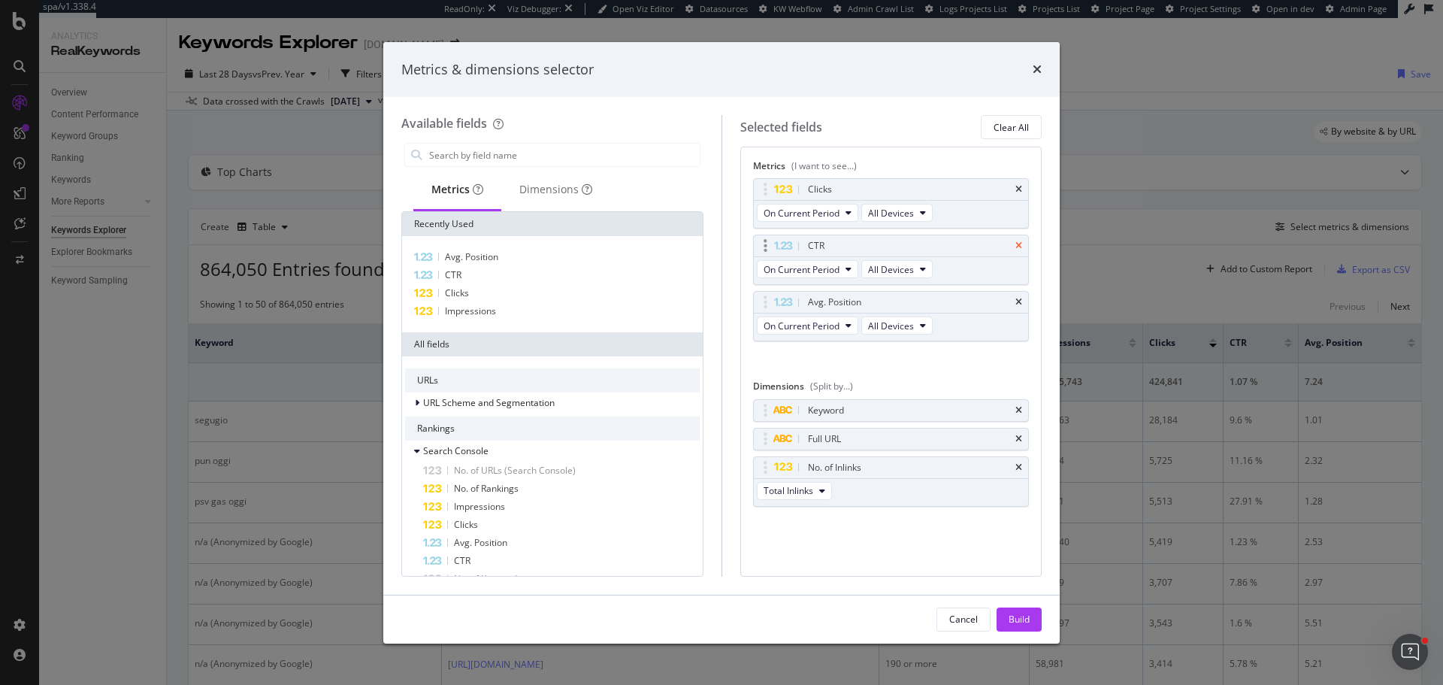
click at [1017, 246] on icon "times" at bounding box center [1019, 245] width 7 height 9
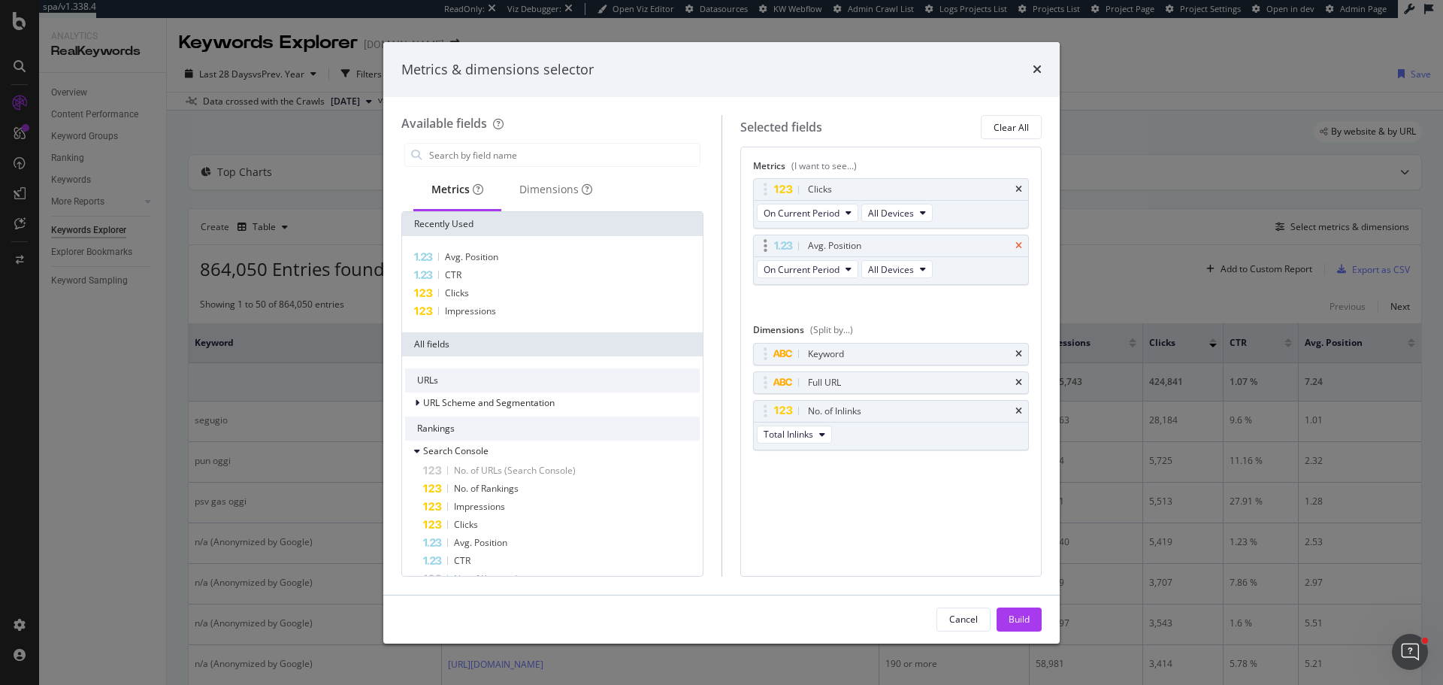
click at [1019, 244] on icon "times" at bounding box center [1019, 245] width 7 height 9
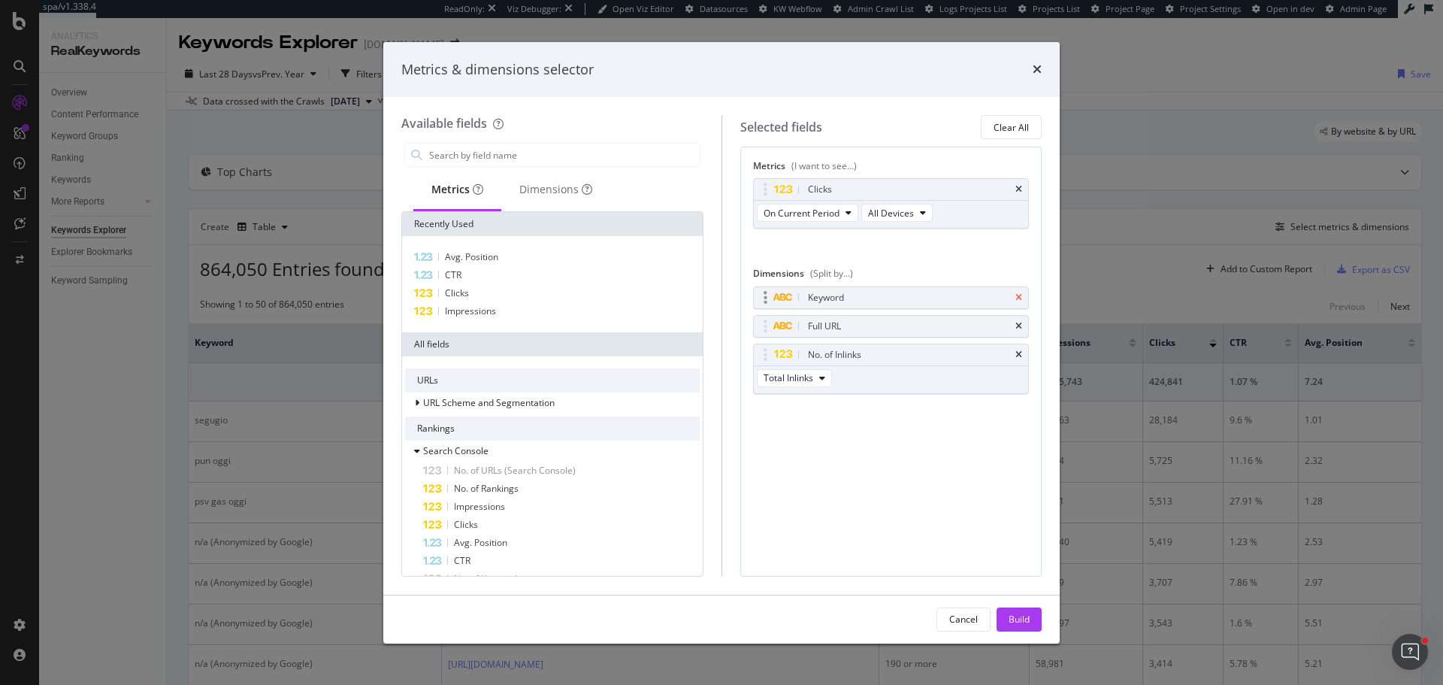
click at [1021, 294] on icon "times" at bounding box center [1019, 297] width 7 height 9
click at [1020, 297] on icon "times" at bounding box center [1019, 297] width 7 height 9
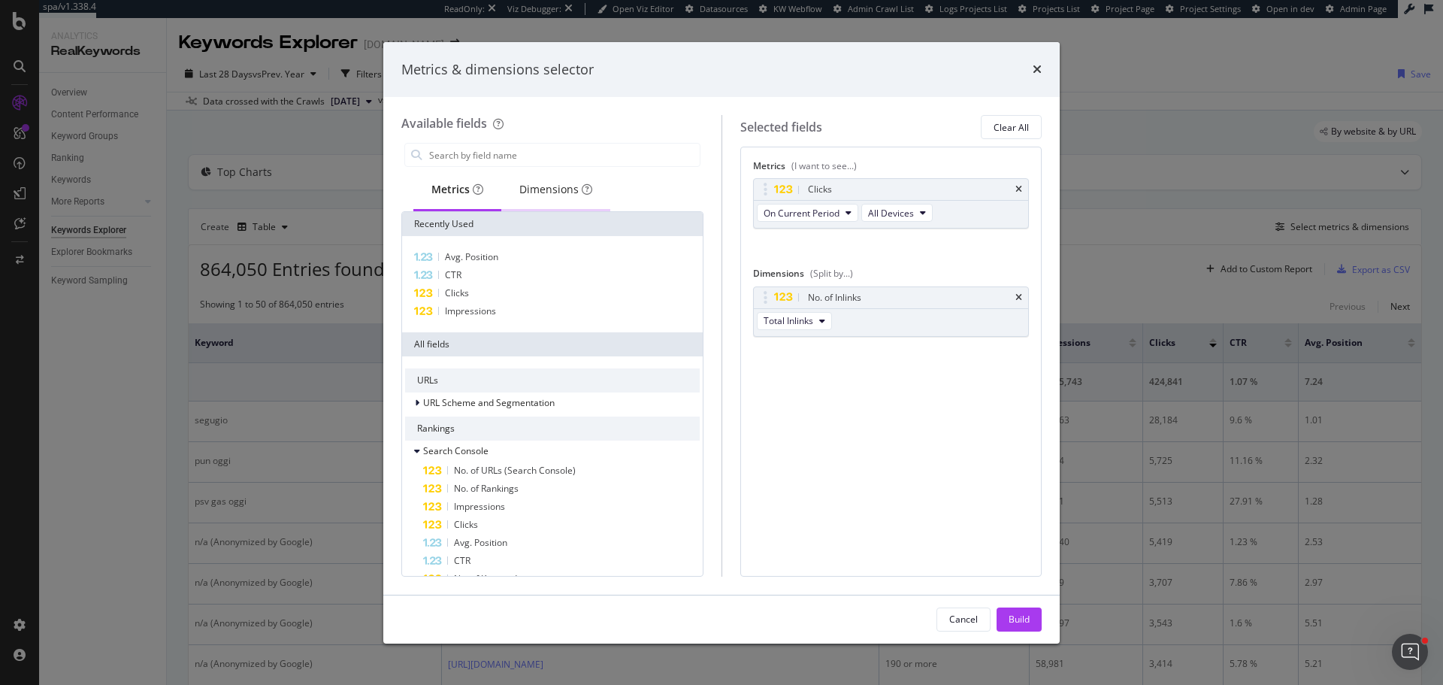
click at [1020, 297] on icon "times" at bounding box center [1019, 297] width 7 height 9
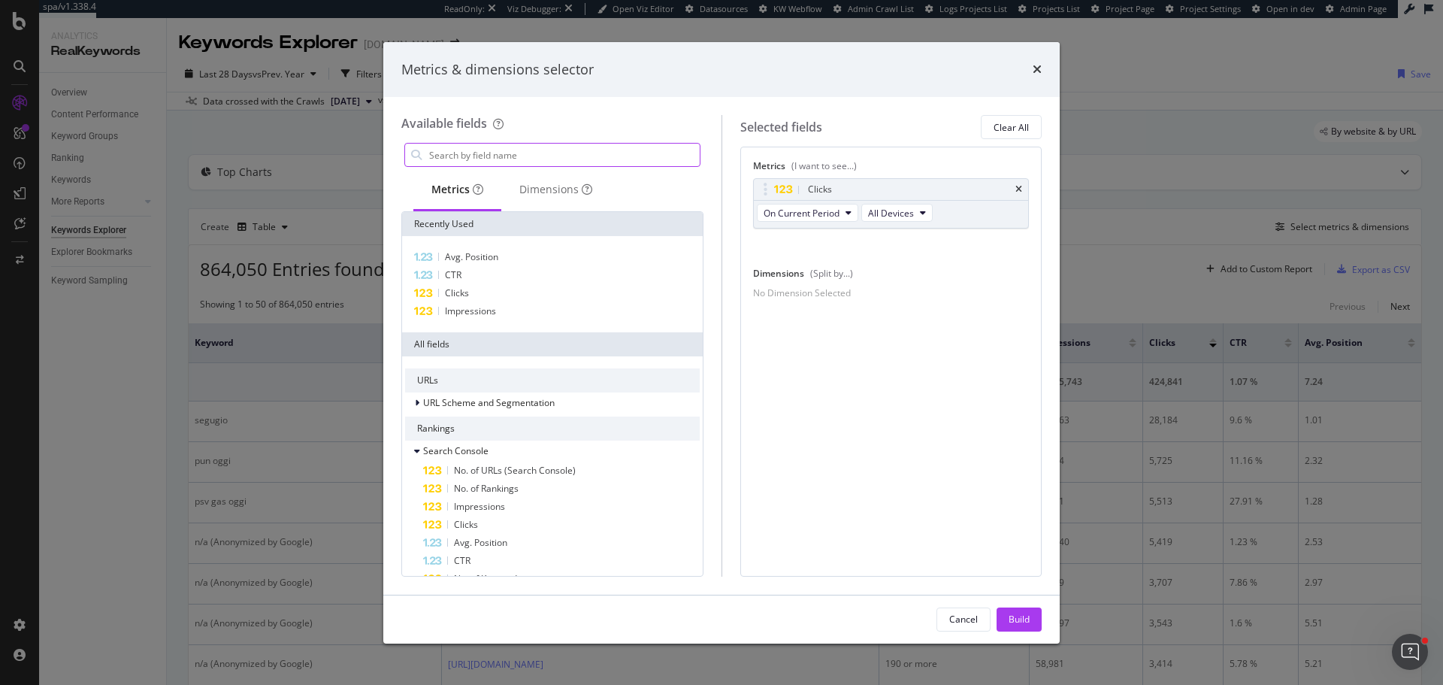
click at [568, 155] on input "modal" at bounding box center [564, 155] width 272 height 23
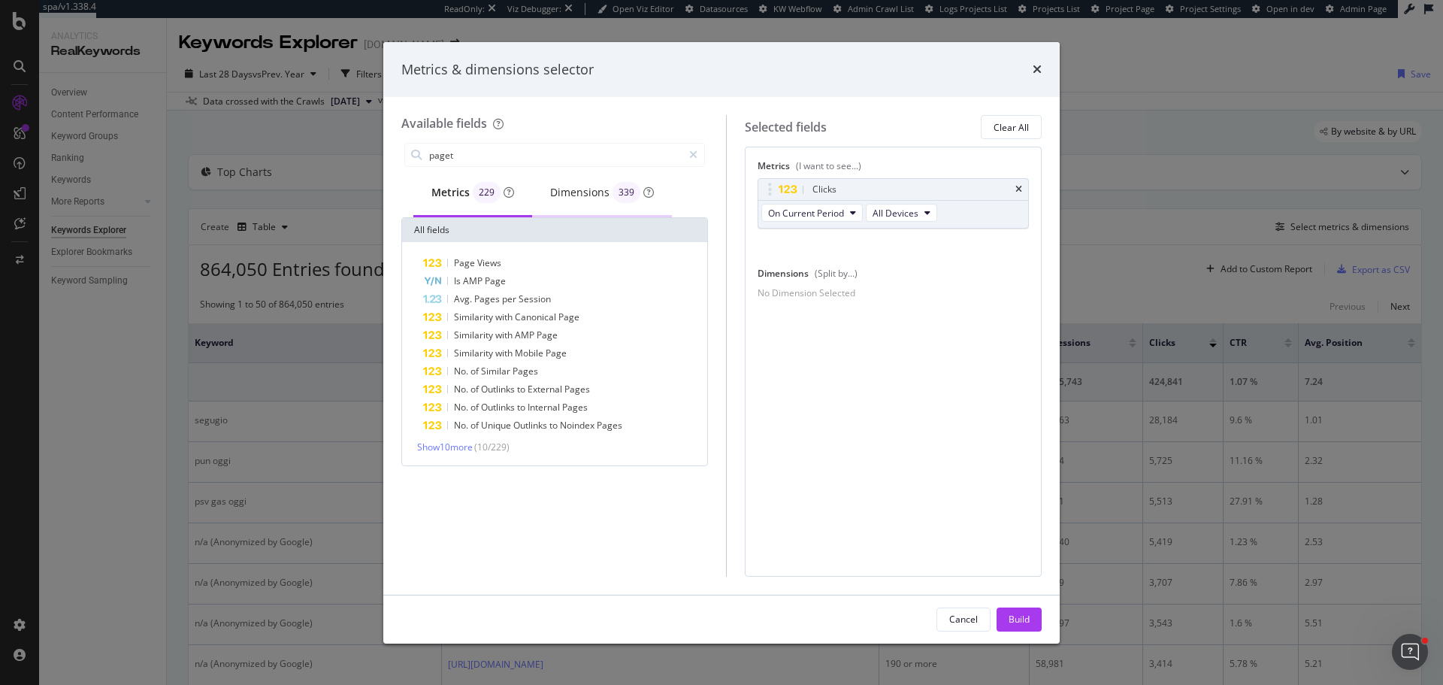
click at [562, 190] on div "Dimensions 339" at bounding box center [602, 192] width 104 height 21
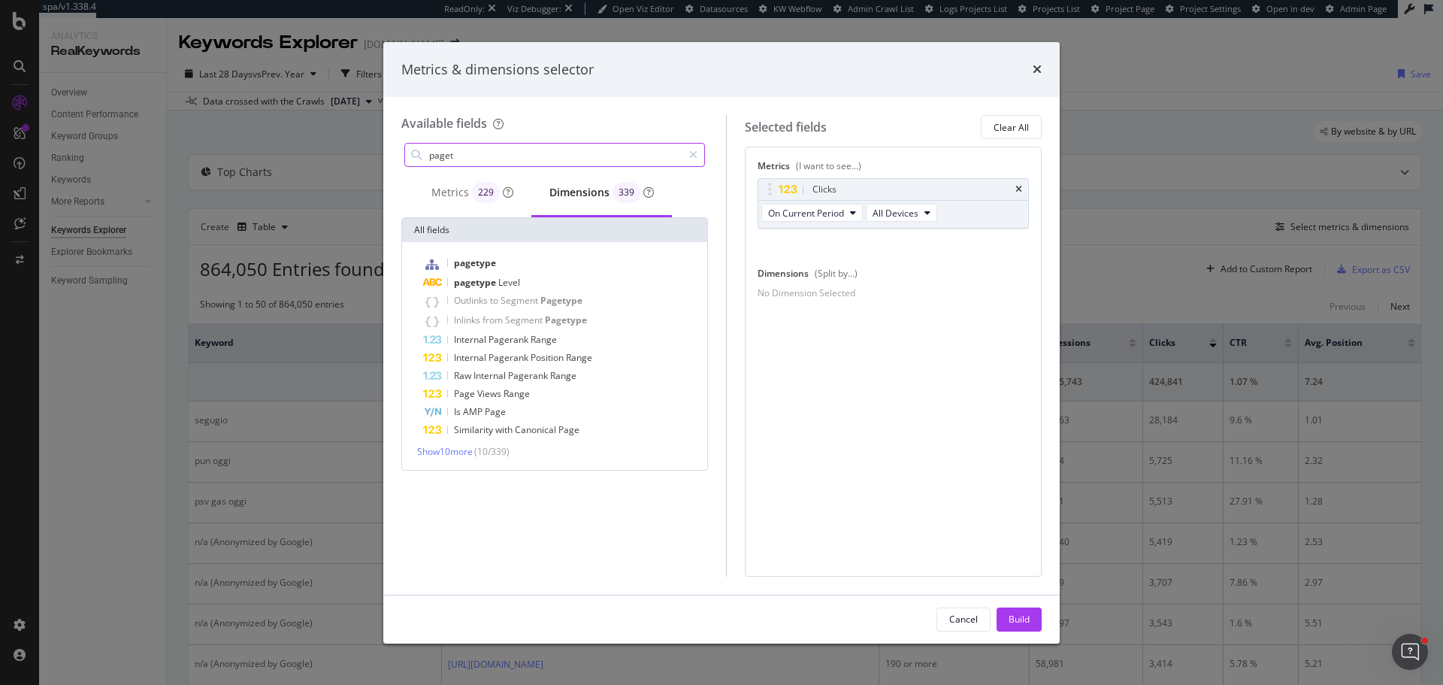
click at [480, 158] on input "paget" at bounding box center [555, 155] width 255 height 23
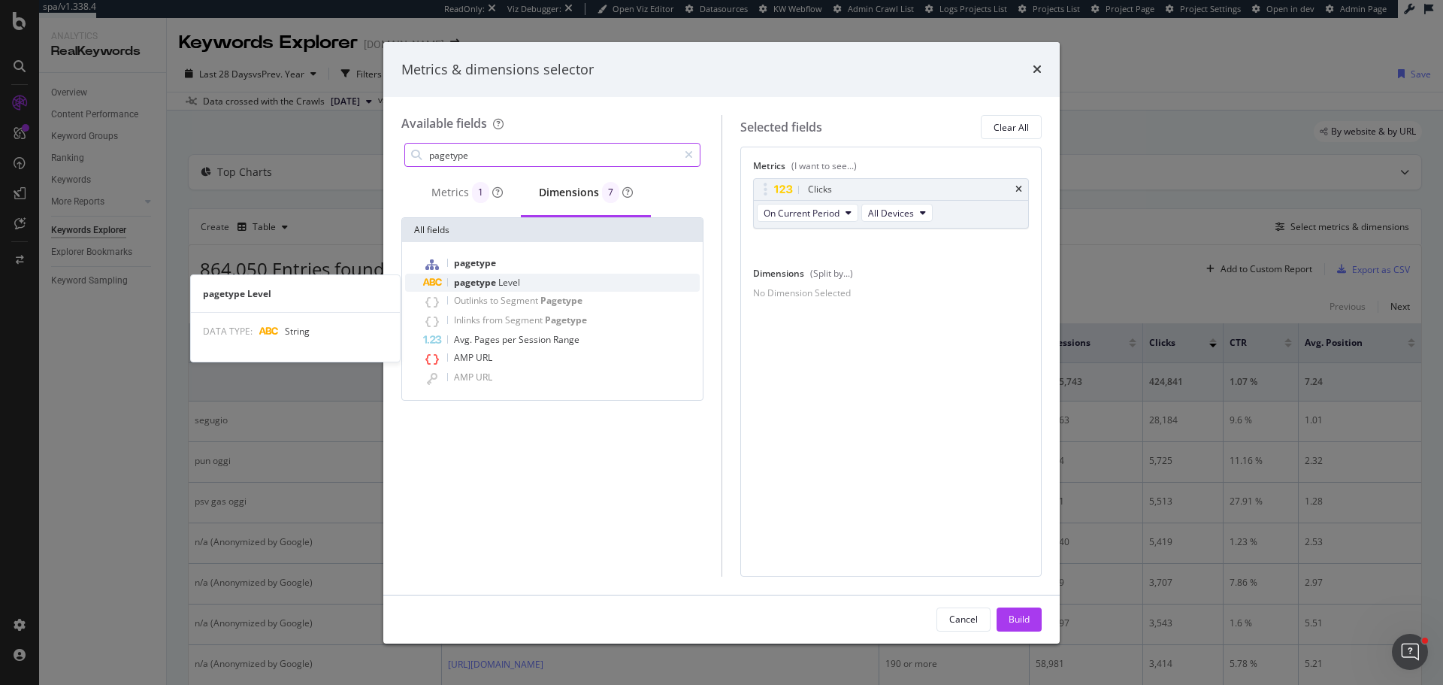
type input "pagetype"
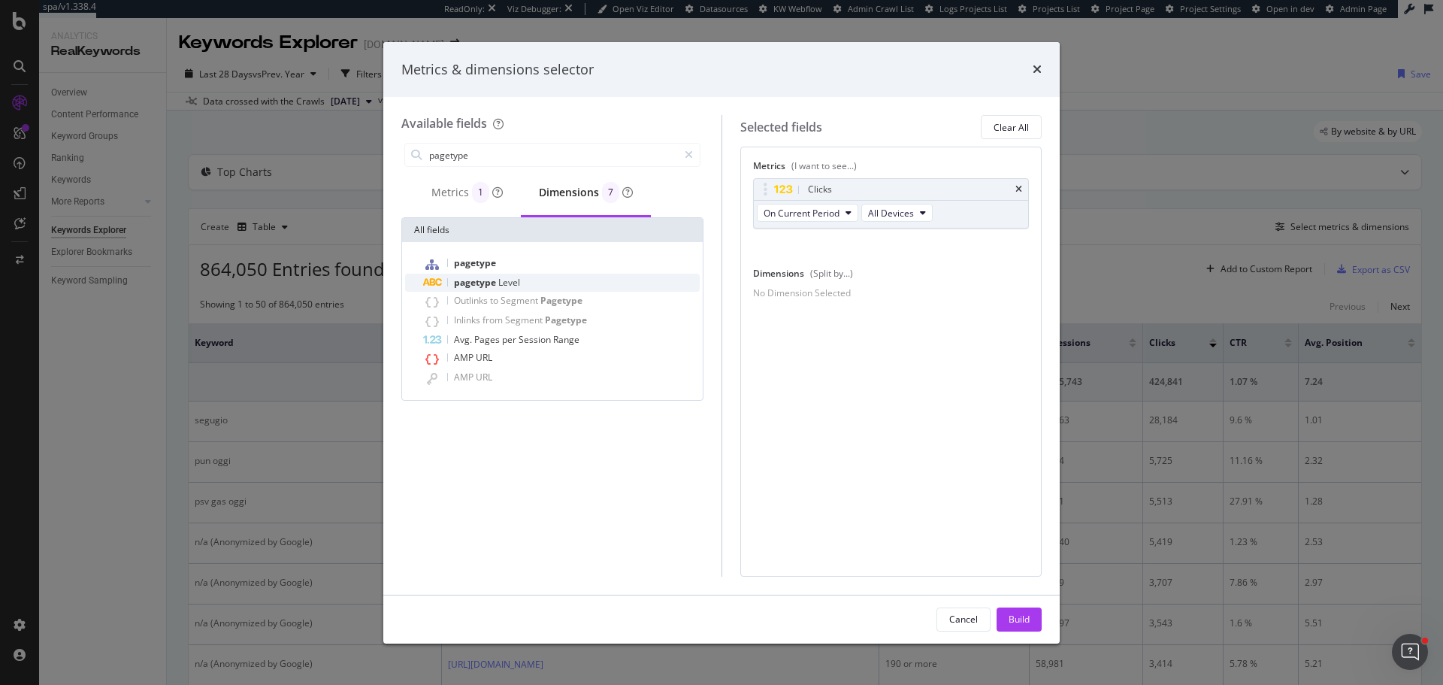
click at [516, 283] on span "Level" at bounding box center [509, 282] width 22 height 13
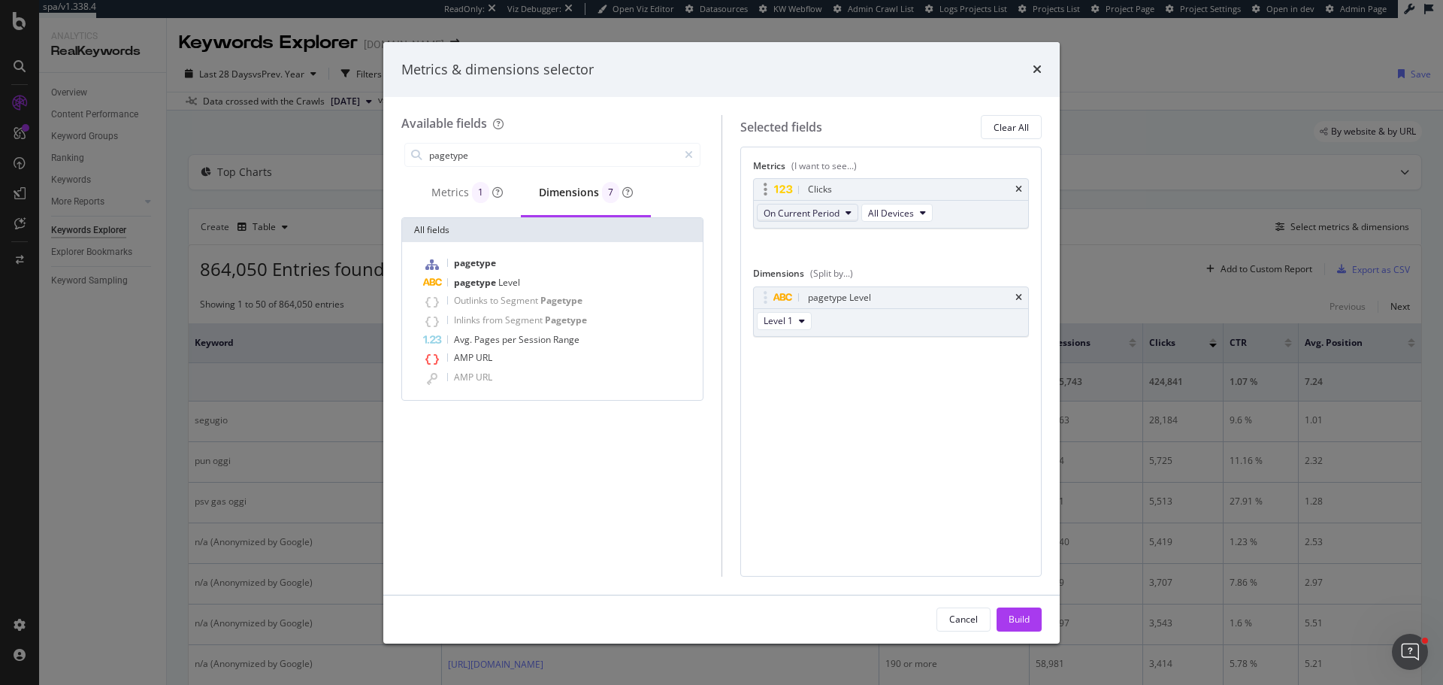
click at [837, 211] on span "On Current Period" at bounding box center [802, 213] width 76 height 13
click at [1025, 619] on div "Build" at bounding box center [1019, 619] width 21 height 13
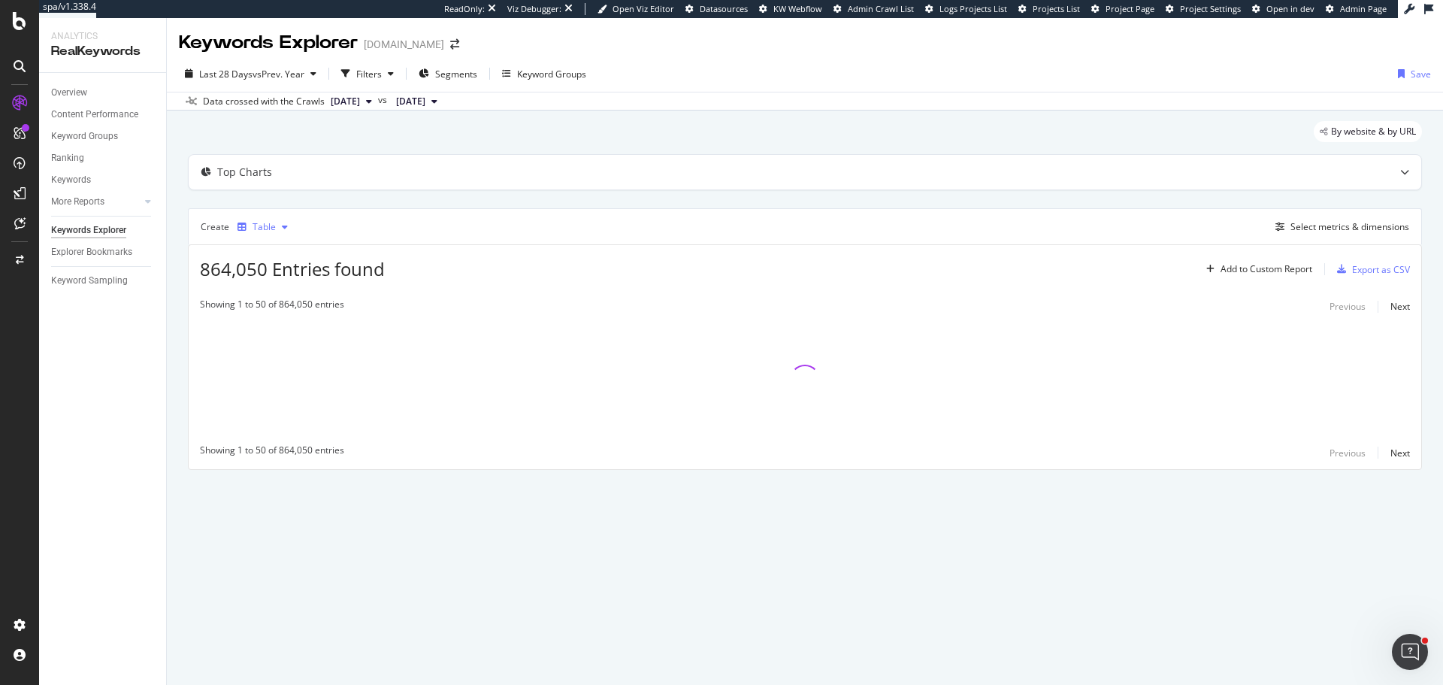
click at [268, 220] on div "Table" at bounding box center [263, 227] width 62 height 23
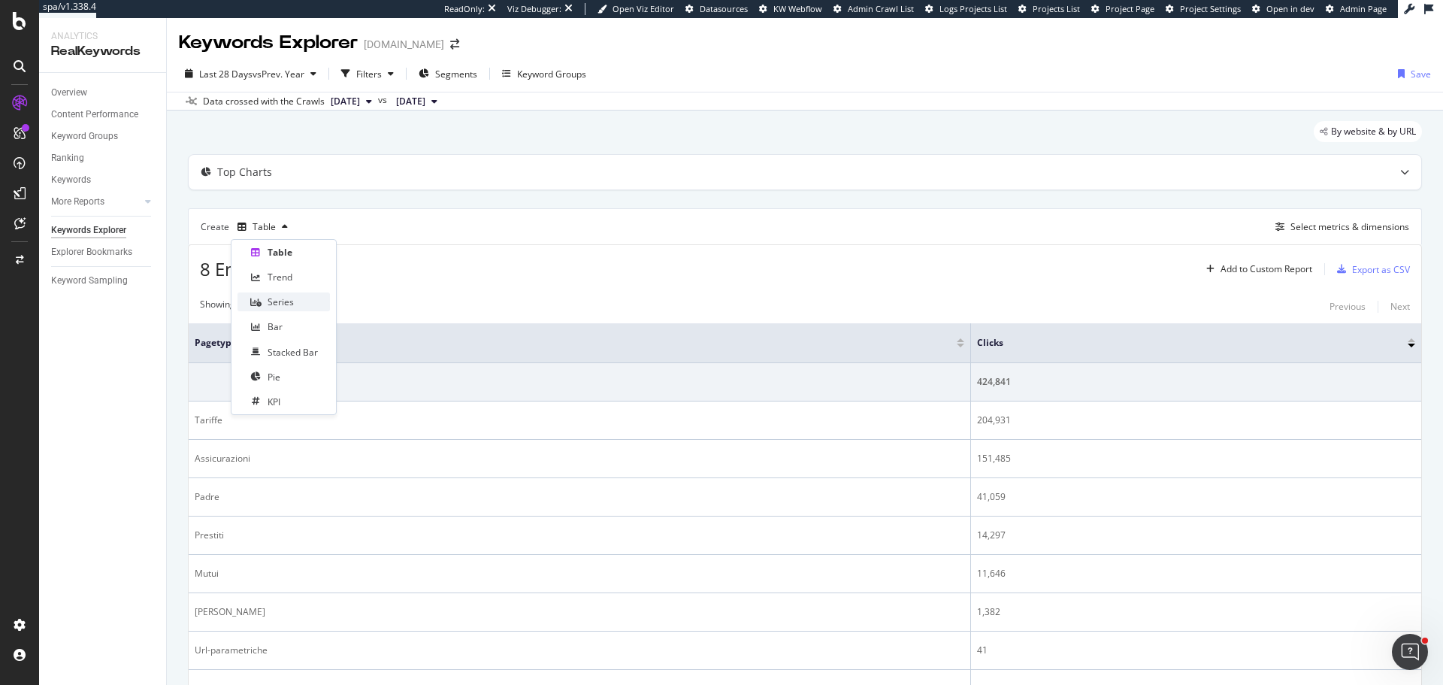
click at [269, 298] on div "Series" at bounding box center [281, 301] width 26 height 13
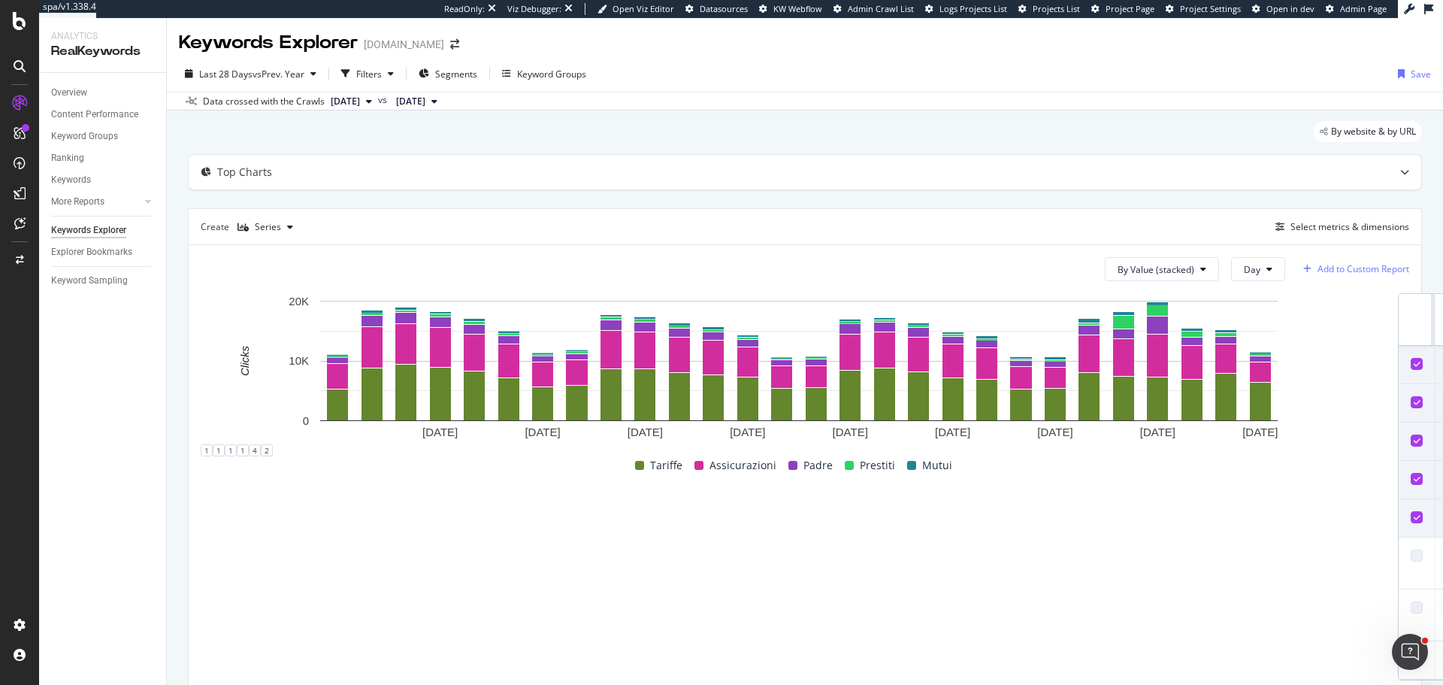
click at [1325, 274] on div "Add to Custom Report" at bounding box center [1364, 269] width 92 height 9
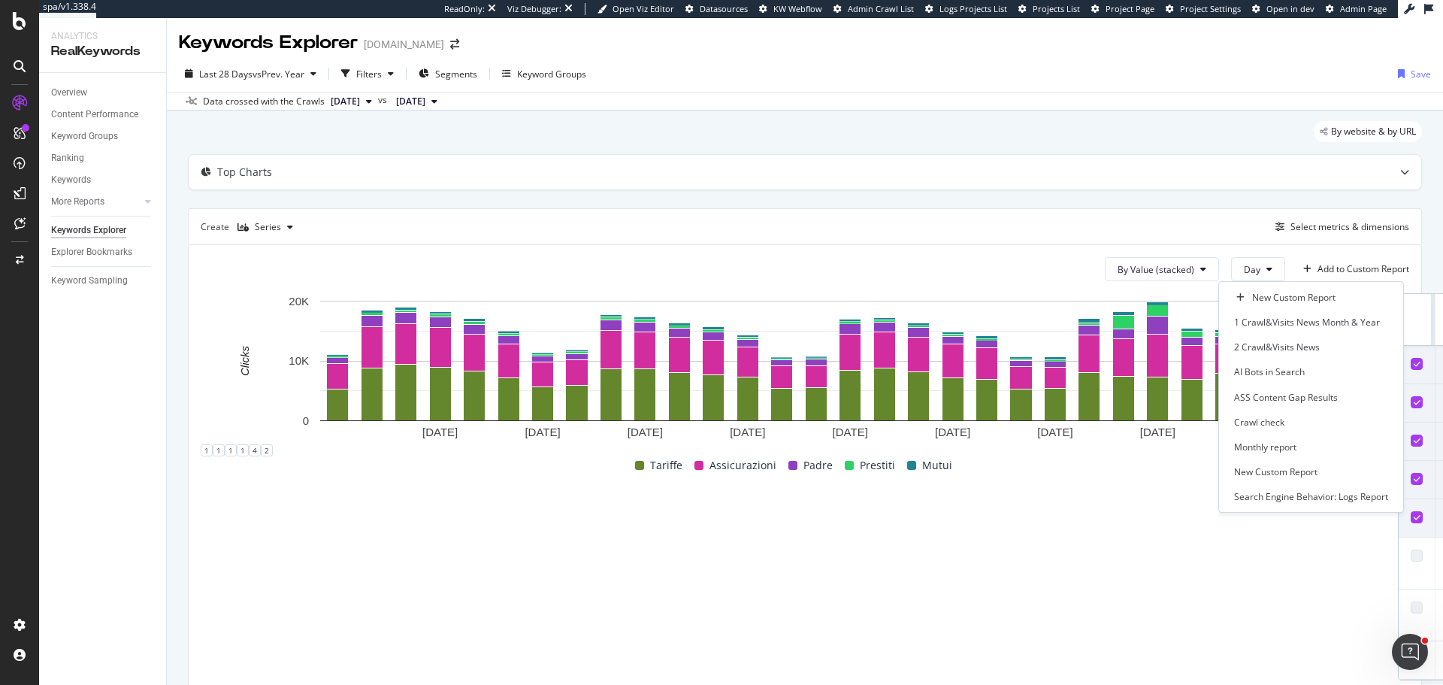
click at [1183, 205] on div "Top Charts Create Series Select metrics & dimensions By Value (stacked) Day Add…" at bounding box center [805, 423] width 1234 height 539
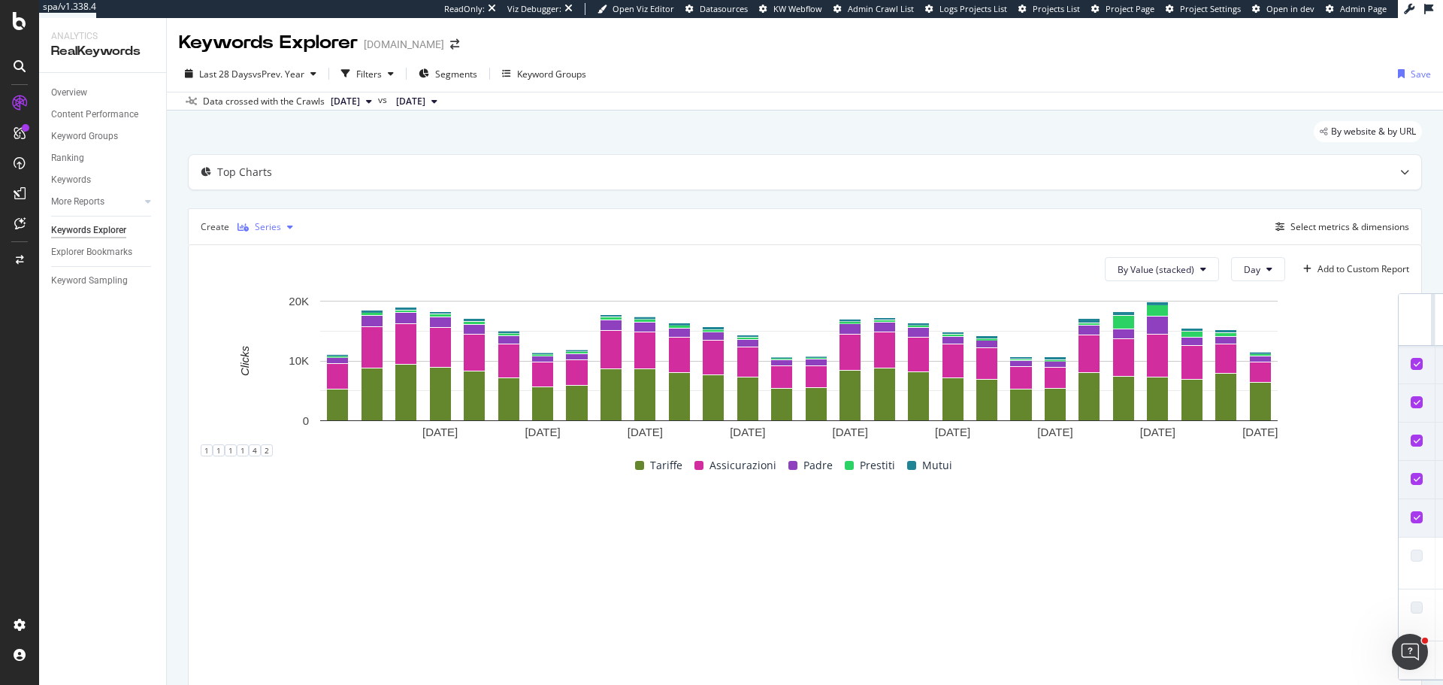
click at [259, 235] on div "Series" at bounding box center [266, 227] width 68 height 23
click at [283, 282] on div "Trend" at bounding box center [280, 277] width 25 height 13
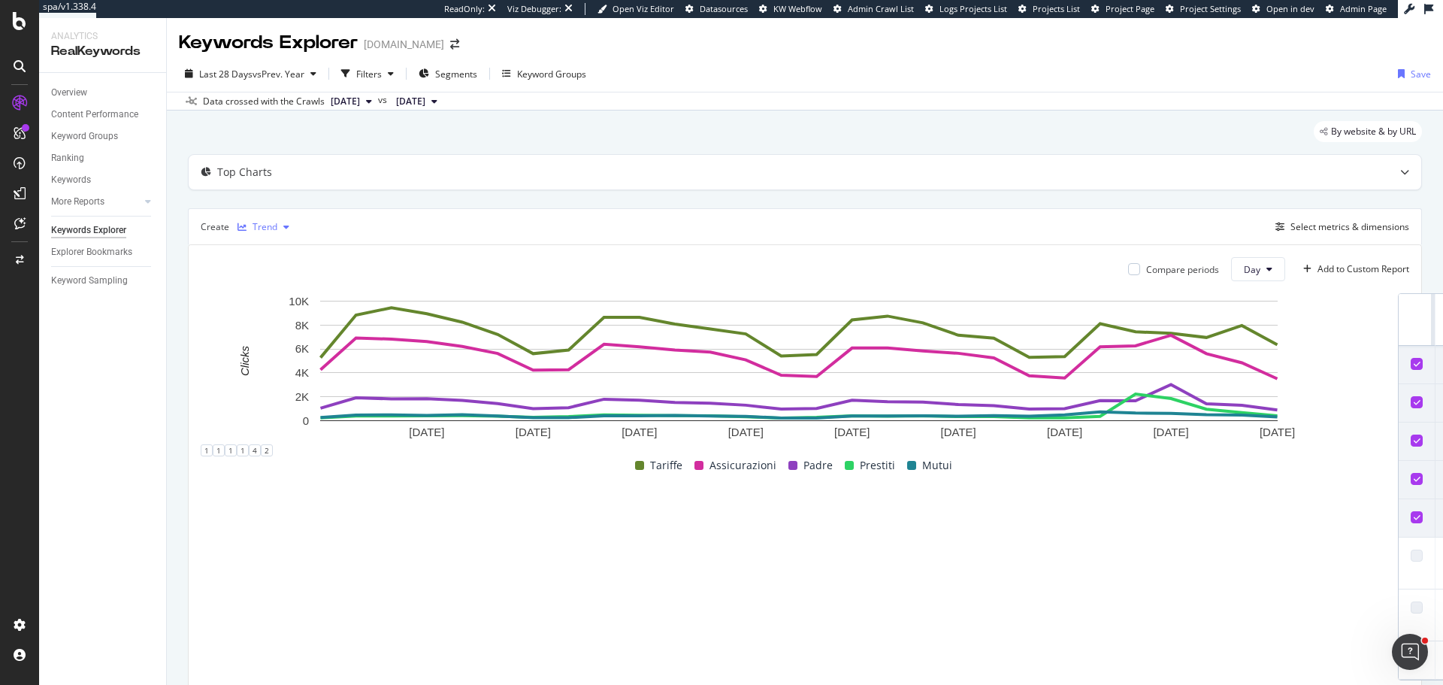
click at [280, 224] on div "button" at bounding box center [286, 227] width 18 height 9
click at [301, 318] on div "Bar" at bounding box center [284, 326] width 92 height 19
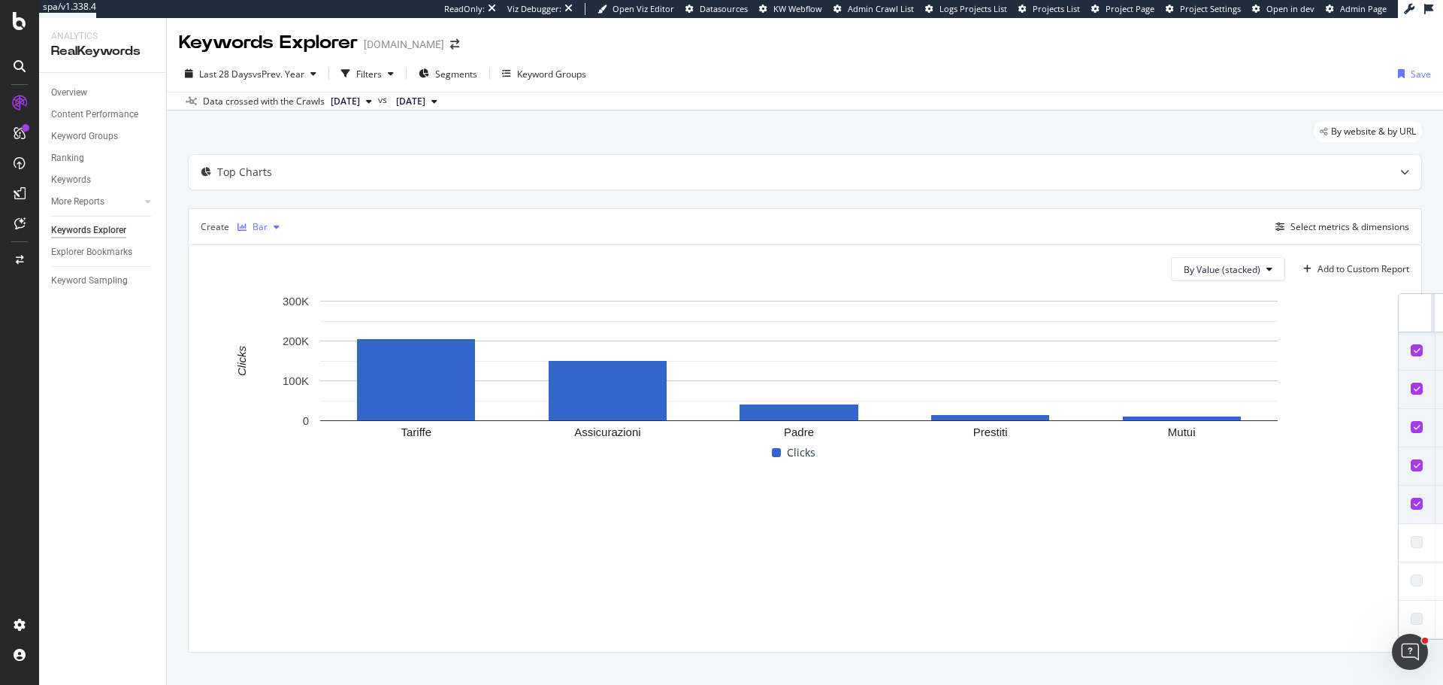
click at [264, 228] on div "Bar" at bounding box center [260, 227] width 15 height 9
click at [293, 370] on div "Pie" at bounding box center [284, 377] width 92 height 19
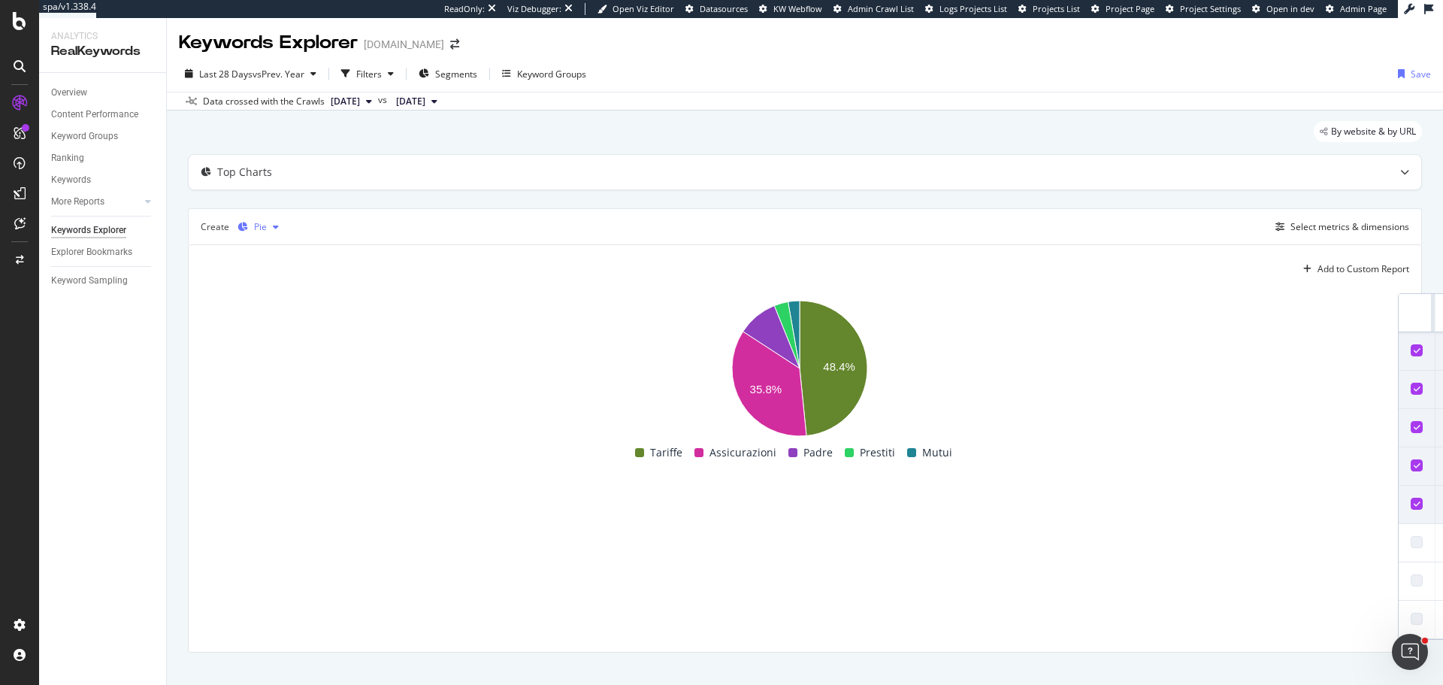
click at [275, 230] on icon "button" at bounding box center [276, 227] width 6 height 9
click at [295, 354] on div "Stacked Bar" at bounding box center [293, 352] width 50 height 13
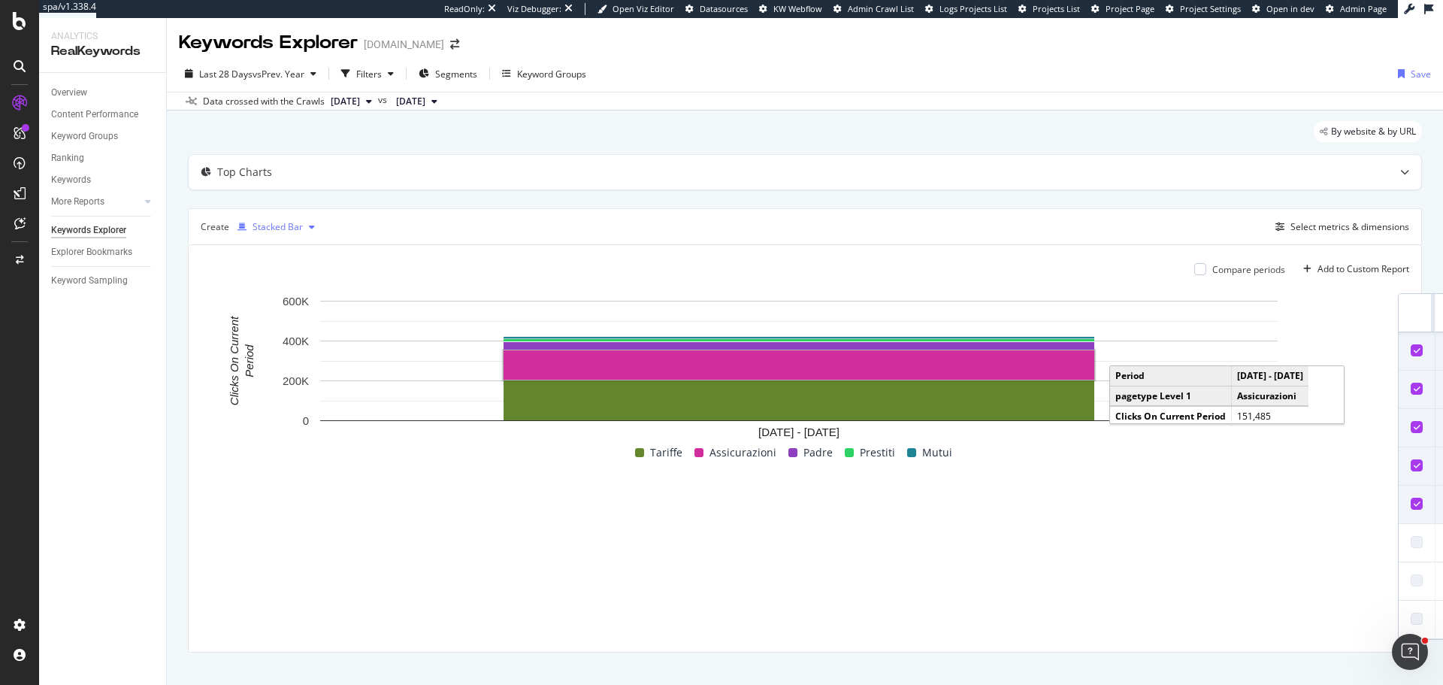
click at [297, 218] on div "Stacked Bar" at bounding box center [276, 227] width 89 height 23
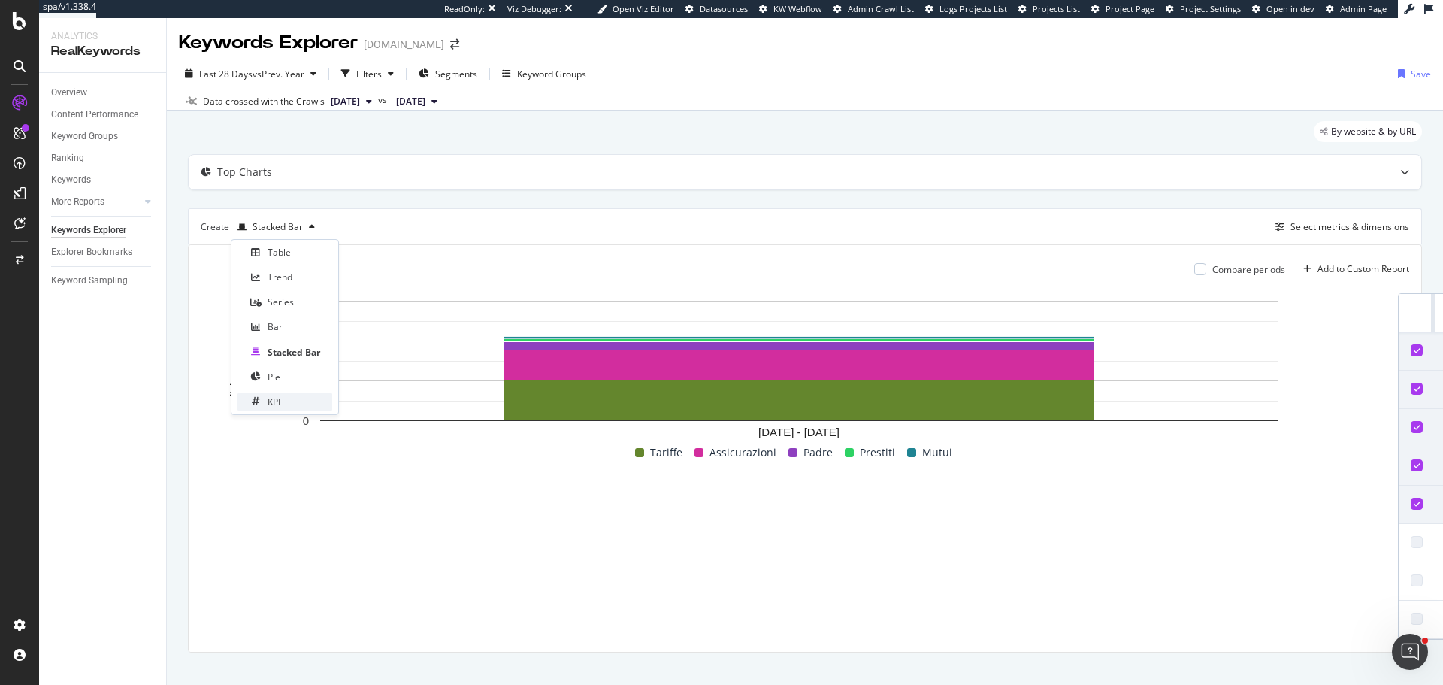
click at [285, 398] on div "KPI" at bounding box center [285, 401] width 95 height 19
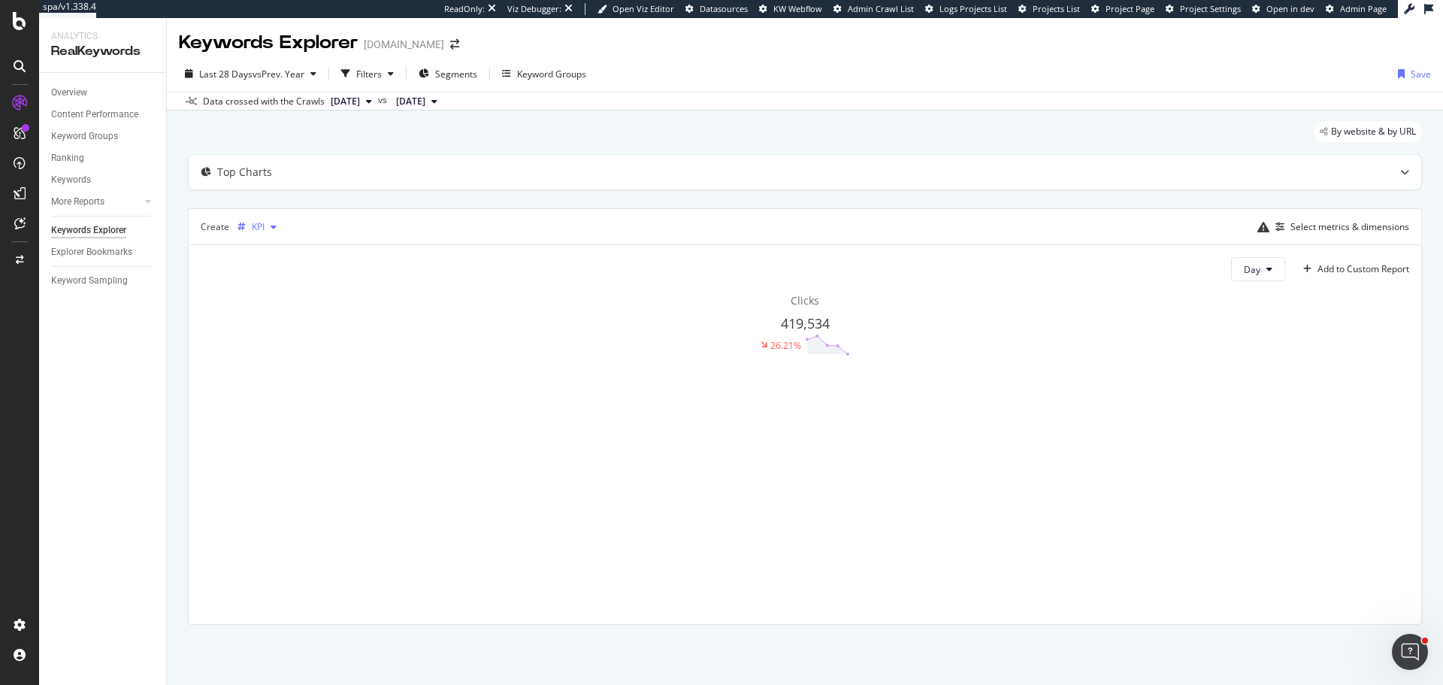
click at [271, 226] on icon "button" at bounding box center [274, 227] width 6 height 9
click at [284, 256] on div "Table" at bounding box center [279, 252] width 23 height 13
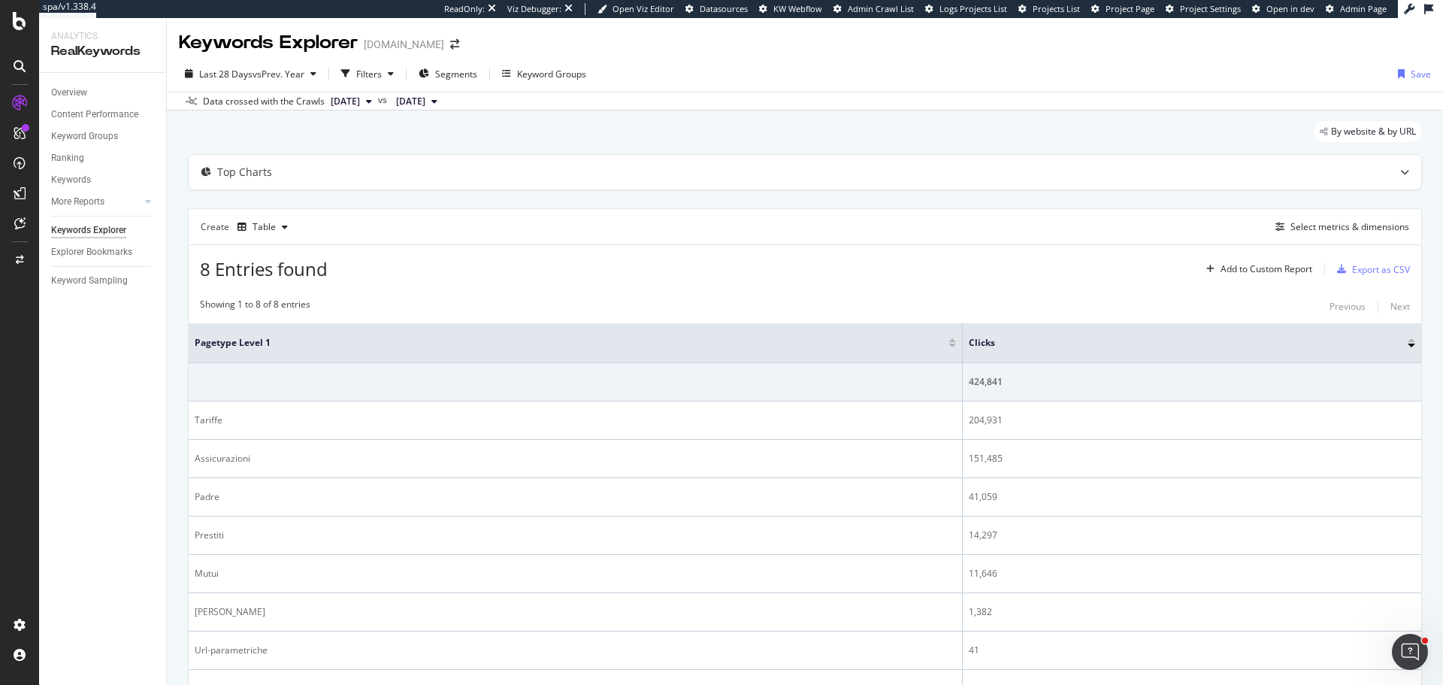
drag, startPoint x: 98, startPoint y: 286, endPoint x: 16, endPoint y: 295, distance: 83.3
click at [98, 286] on div "Keyword Sampling" at bounding box center [89, 281] width 77 height 16
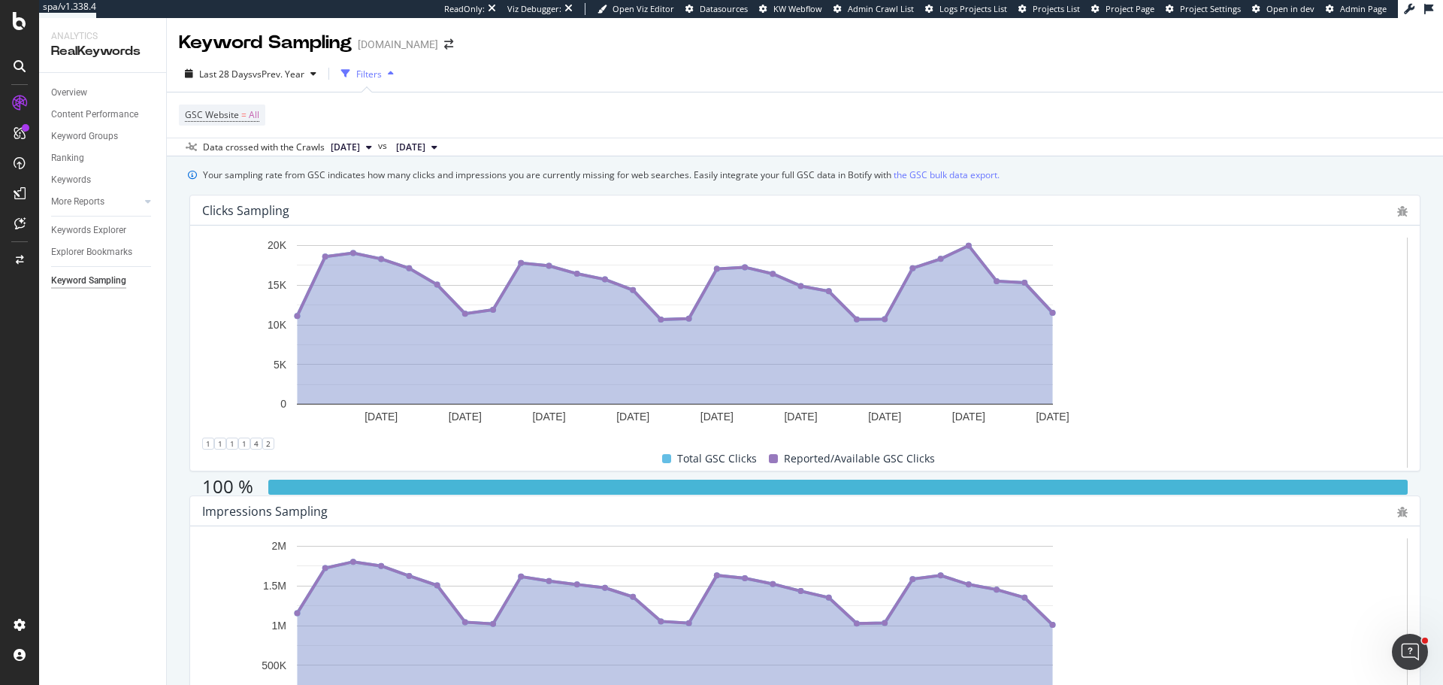
drag, startPoint x: 1167, startPoint y: 563, endPoint x: 1217, endPoint y: 563, distance: 50.4
click at [246, 80] on span "Last 28 Days" at bounding box center [225, 74] width 53 height 13
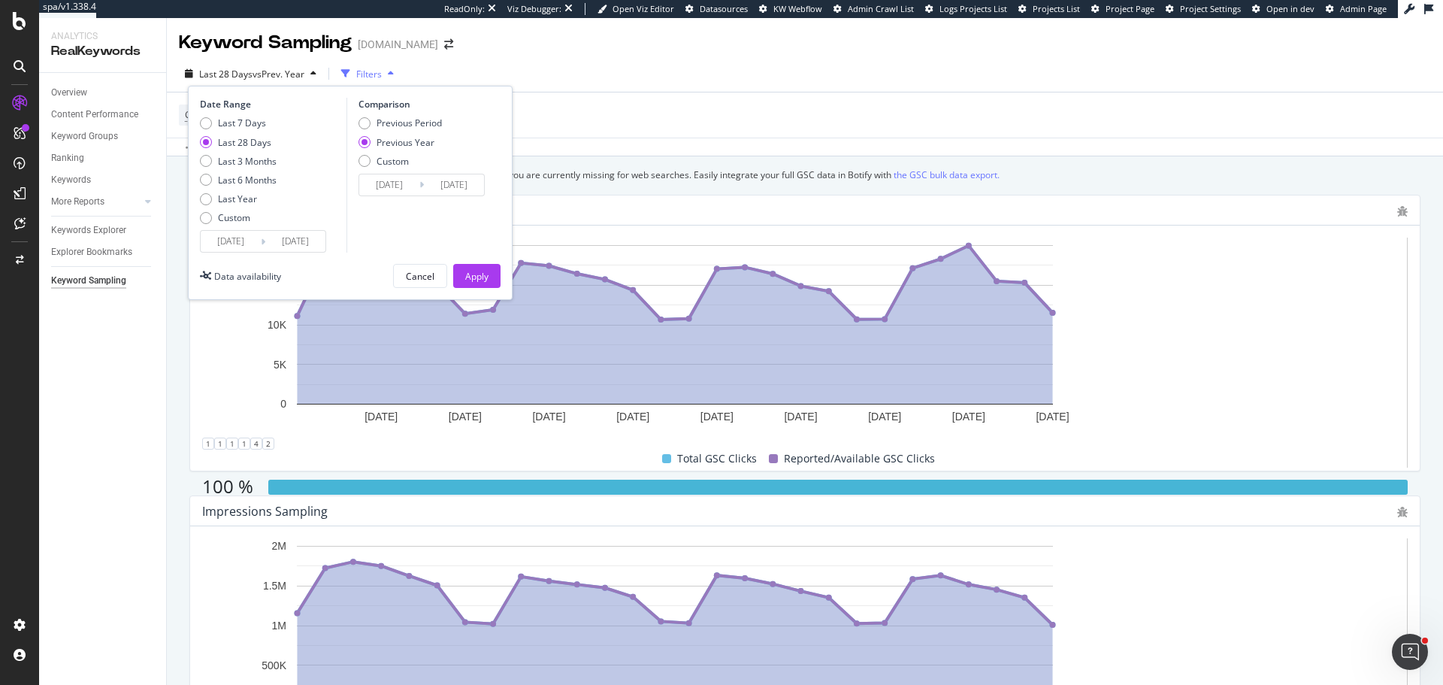
click at [228, 237] on input "2025/09/07" at bounding box center [231, 241] width 60 height 21
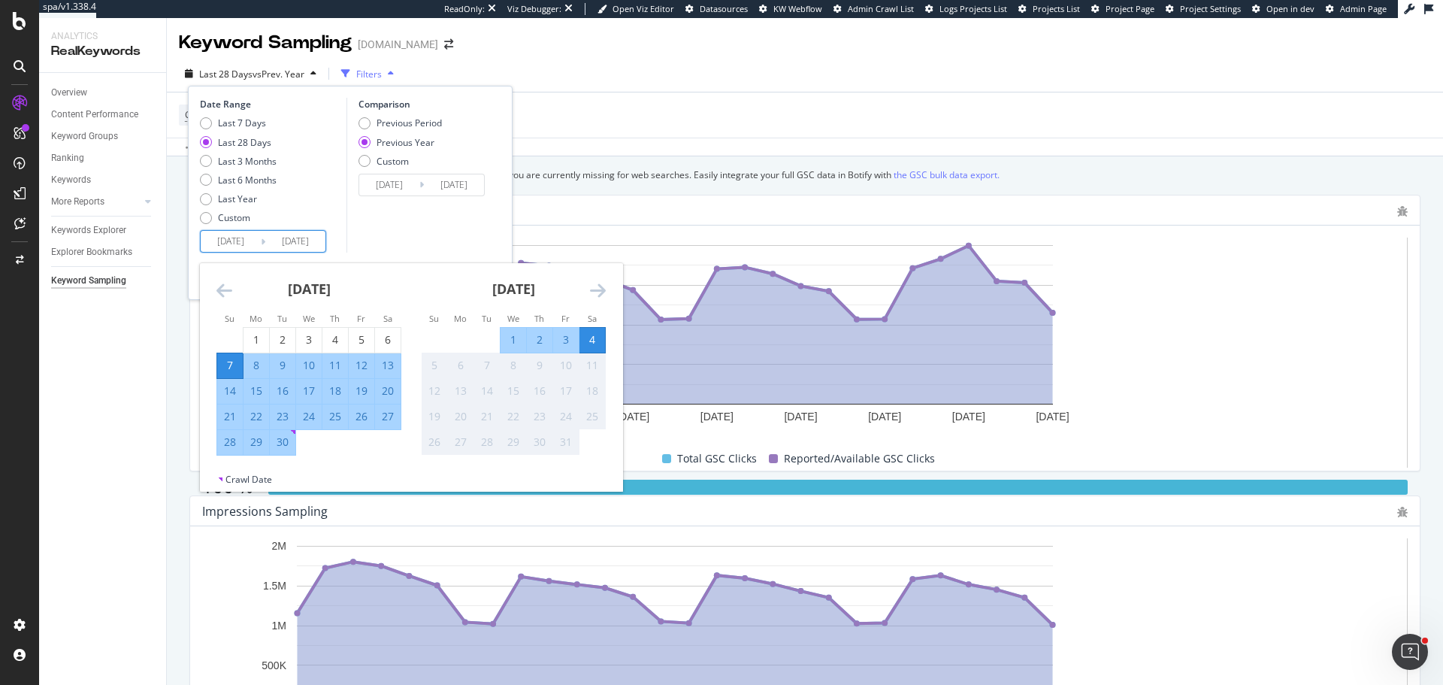
click at [231, 289] on icon "Move backward to switch to the previous month." at bounding box center [225, 290] width 16 height 18
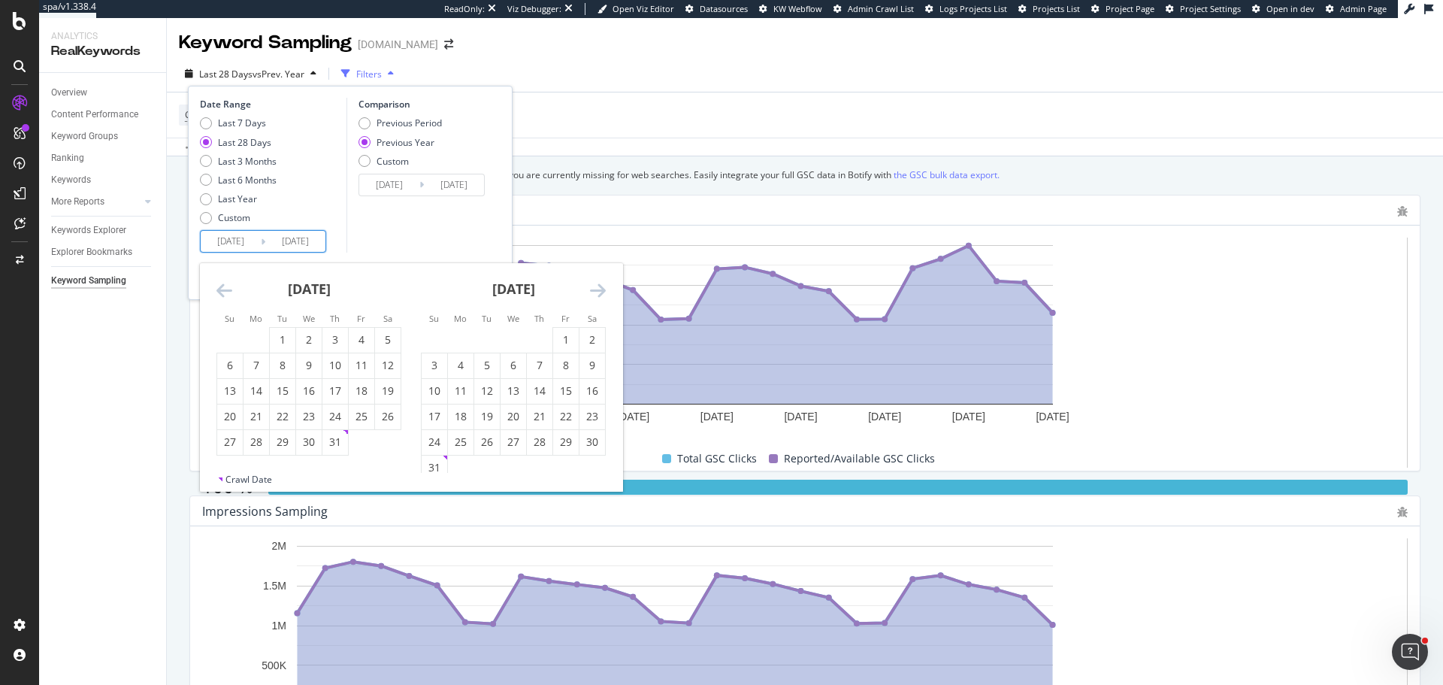
click at [231, 289] on icon "Move backward to switch to the previous month." at bounding box center [225, 290] width 16 height 18
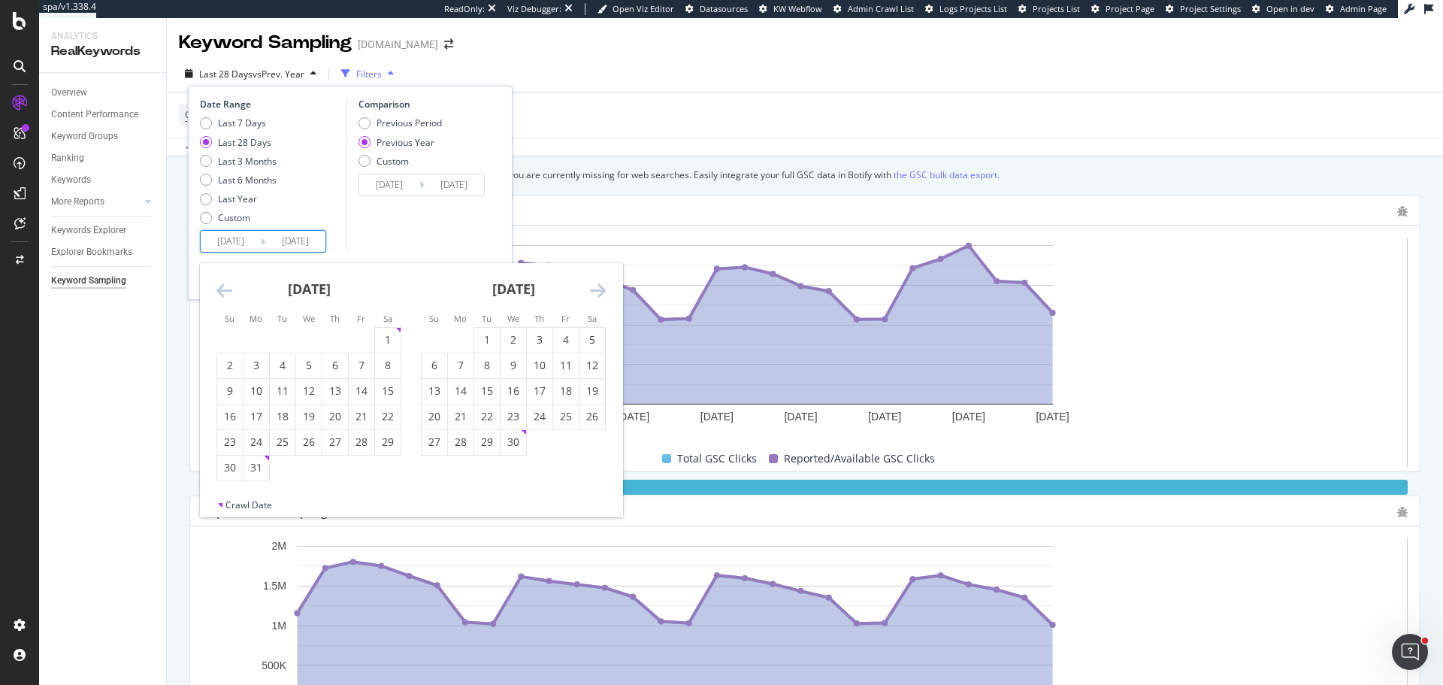
click at [231, 289] on icon "Move backward to switch to the previous month." at bounding box center [225, 290] width 16 height 18
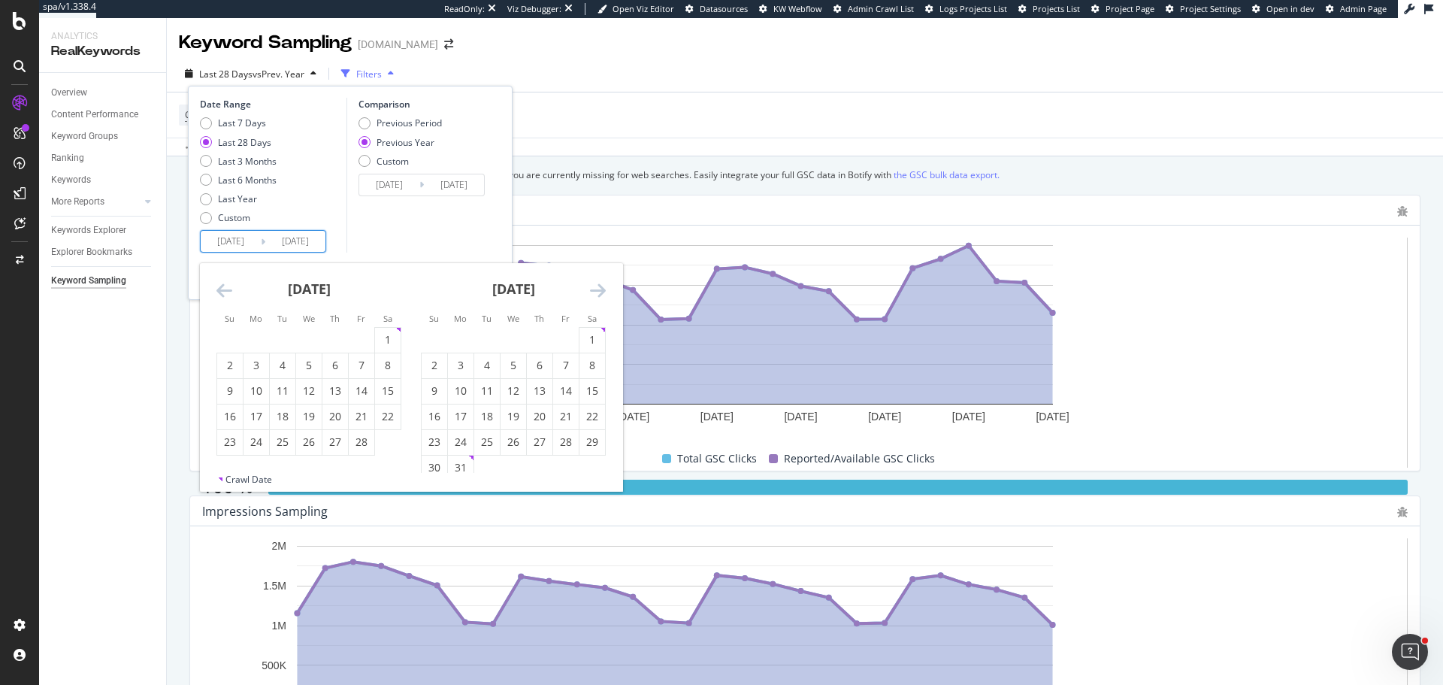
click at [231, 289] on icon "Move backward to switch to the previous month." at bounding box center [225, 290] width 16 height 18
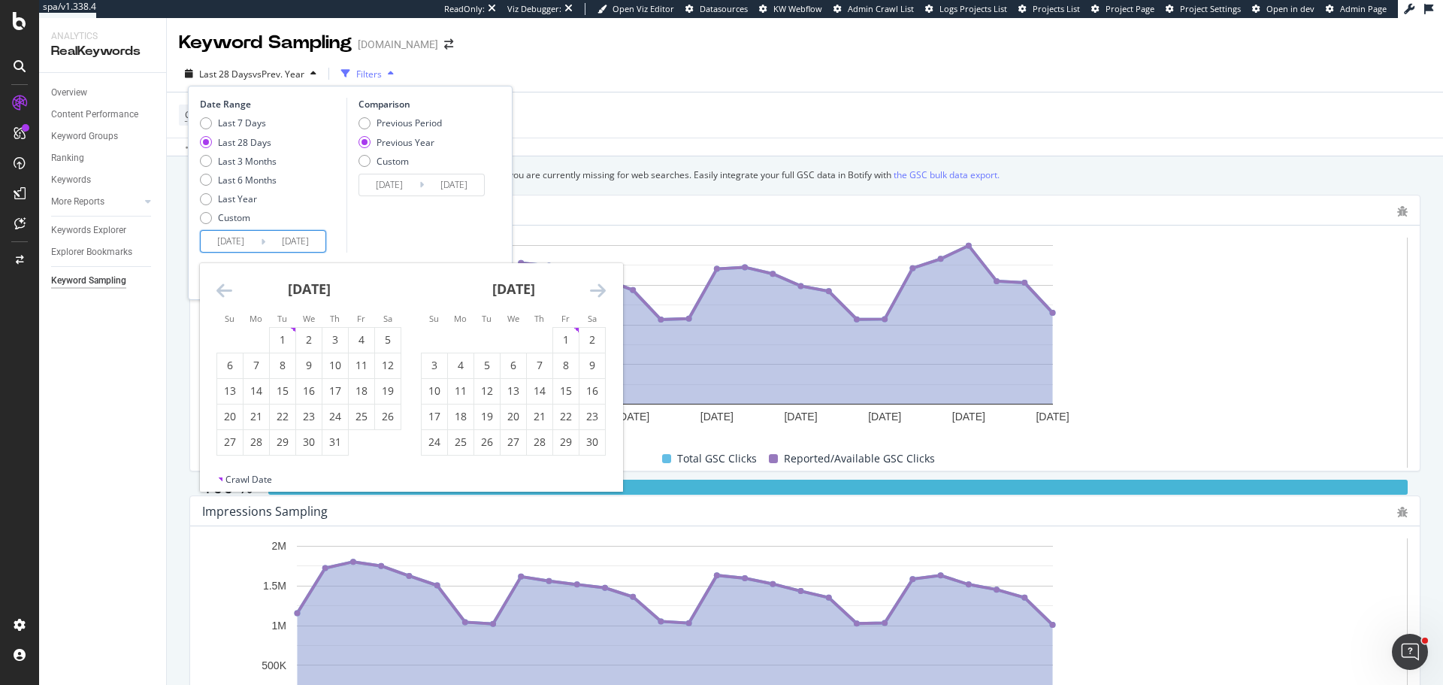
click at [231, 289] on icon "Move backward to switch to the previous month." at bounding box center [225, 290] width 16 height 18
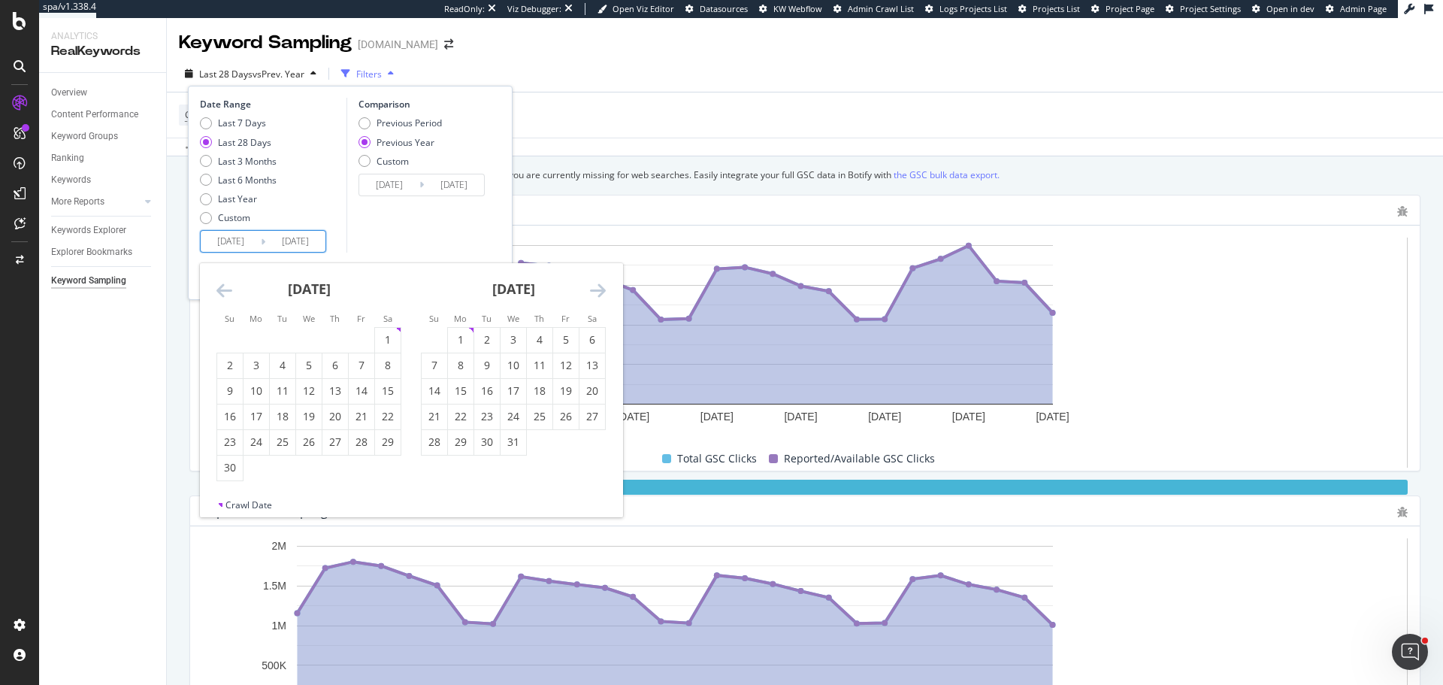
click at [231, 289] on icon "Move backward to switch to the previous month." at bounding box center [225, 290] width 16 height 18
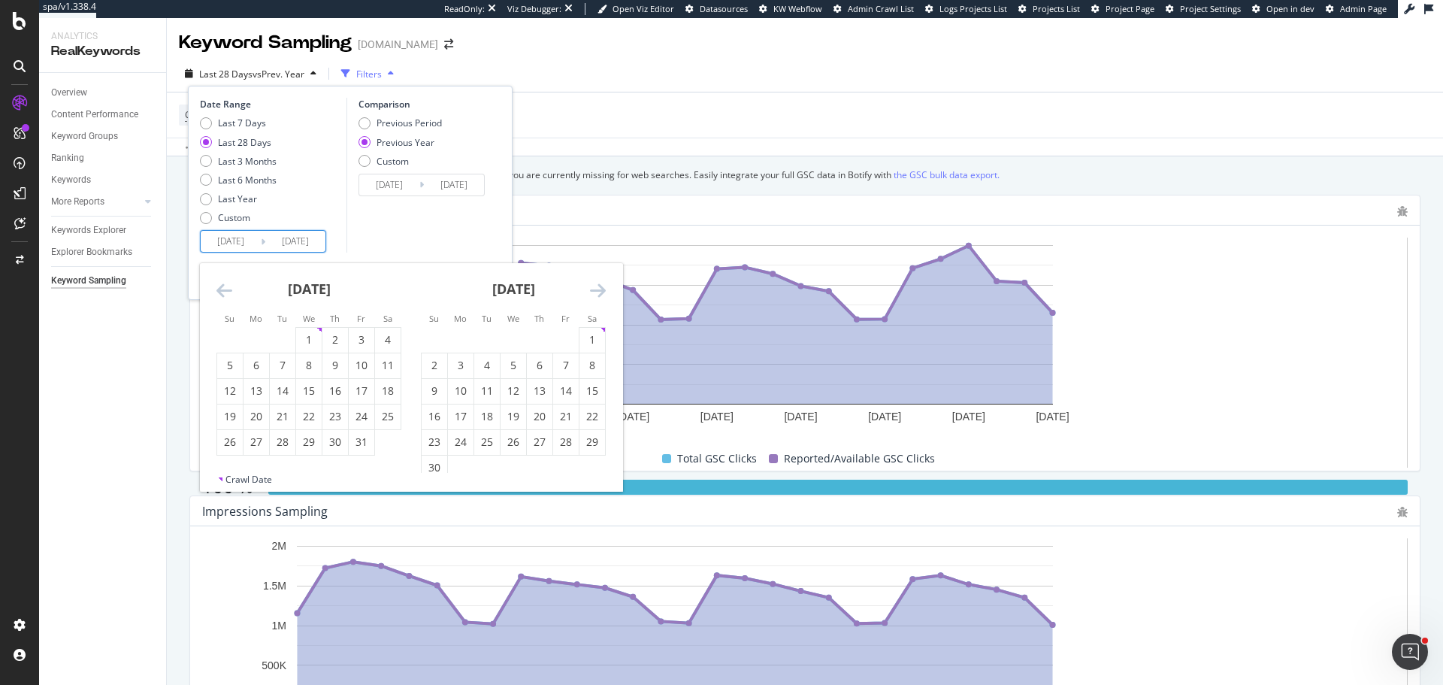
click at [231, 289] on icon "Move backward to switch to the previous month." at bounding box center [225, 290] width 16 height 18
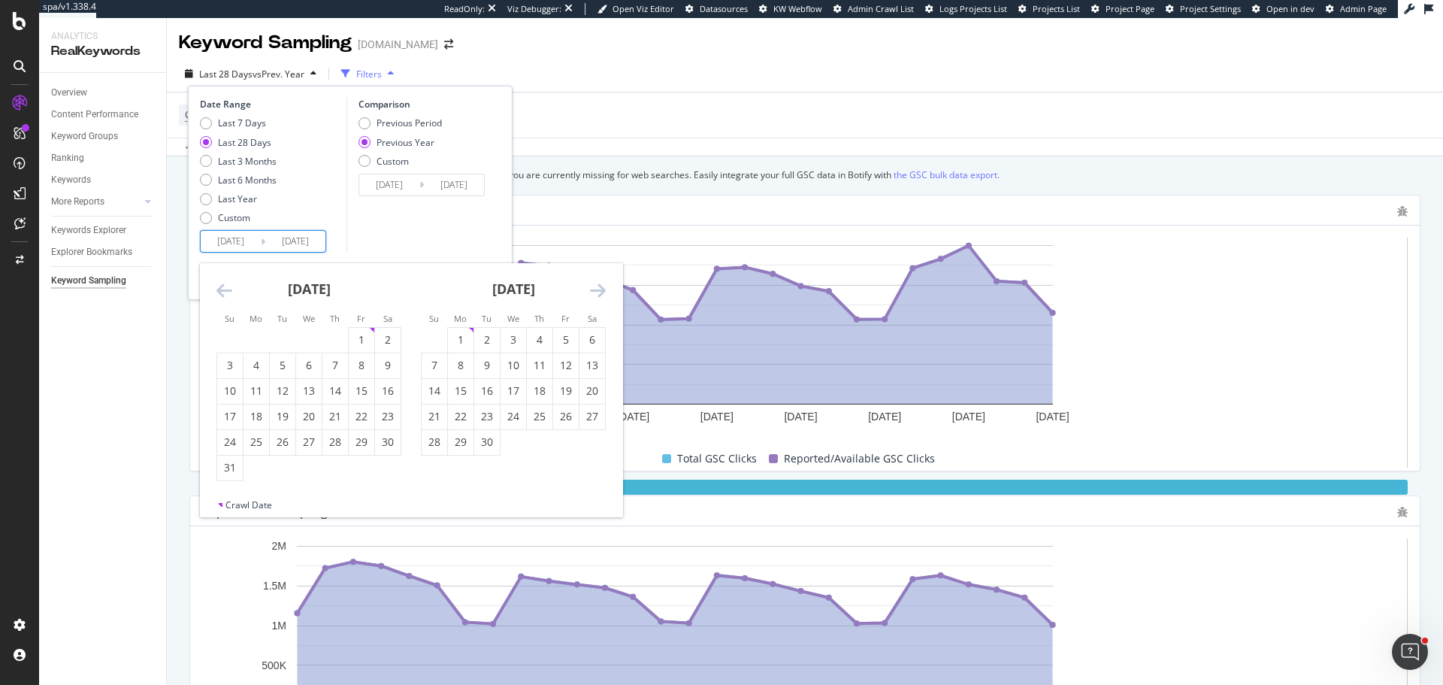
click at [231, 289] on icon "Move backward to switch to the previous month." at bounding box center [225, 290] width 16 height 18
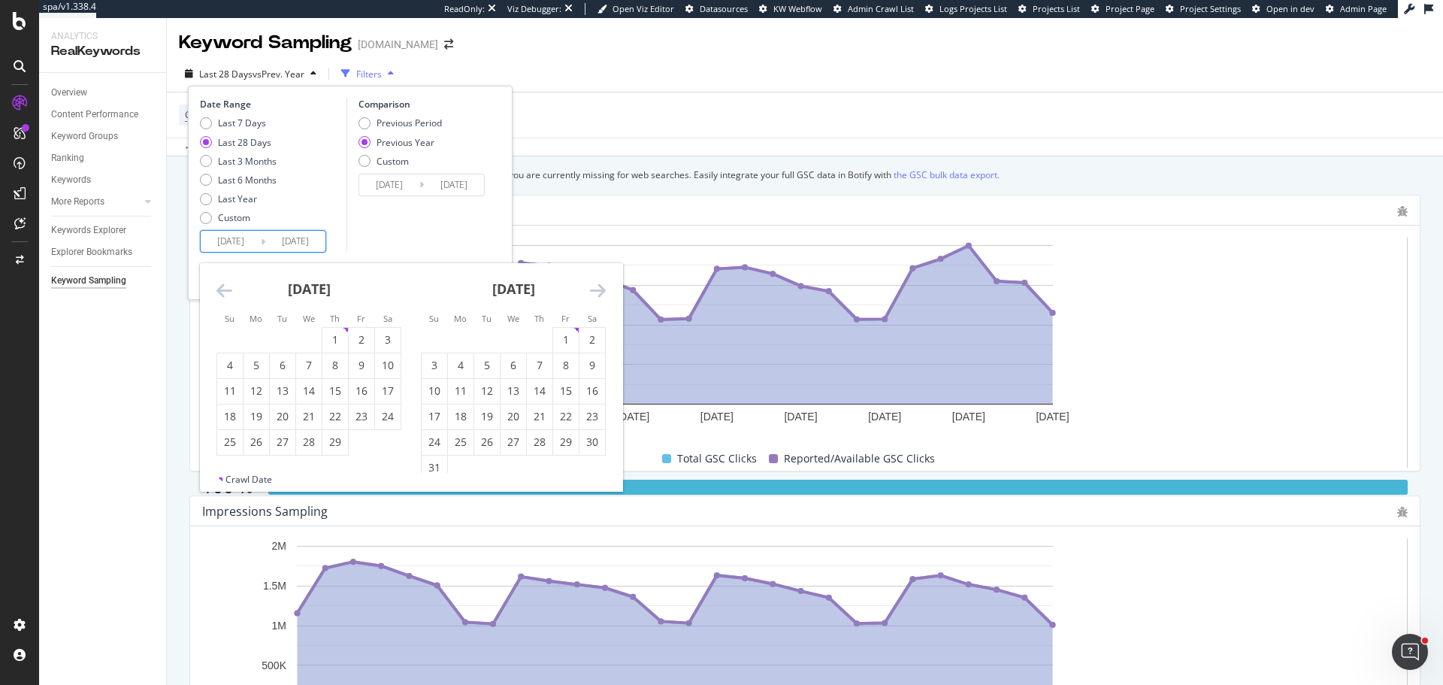
click at [231, 289] on icon "Move backward to switch to the previous month." at bounding box center [225, 290] width 16 height 18
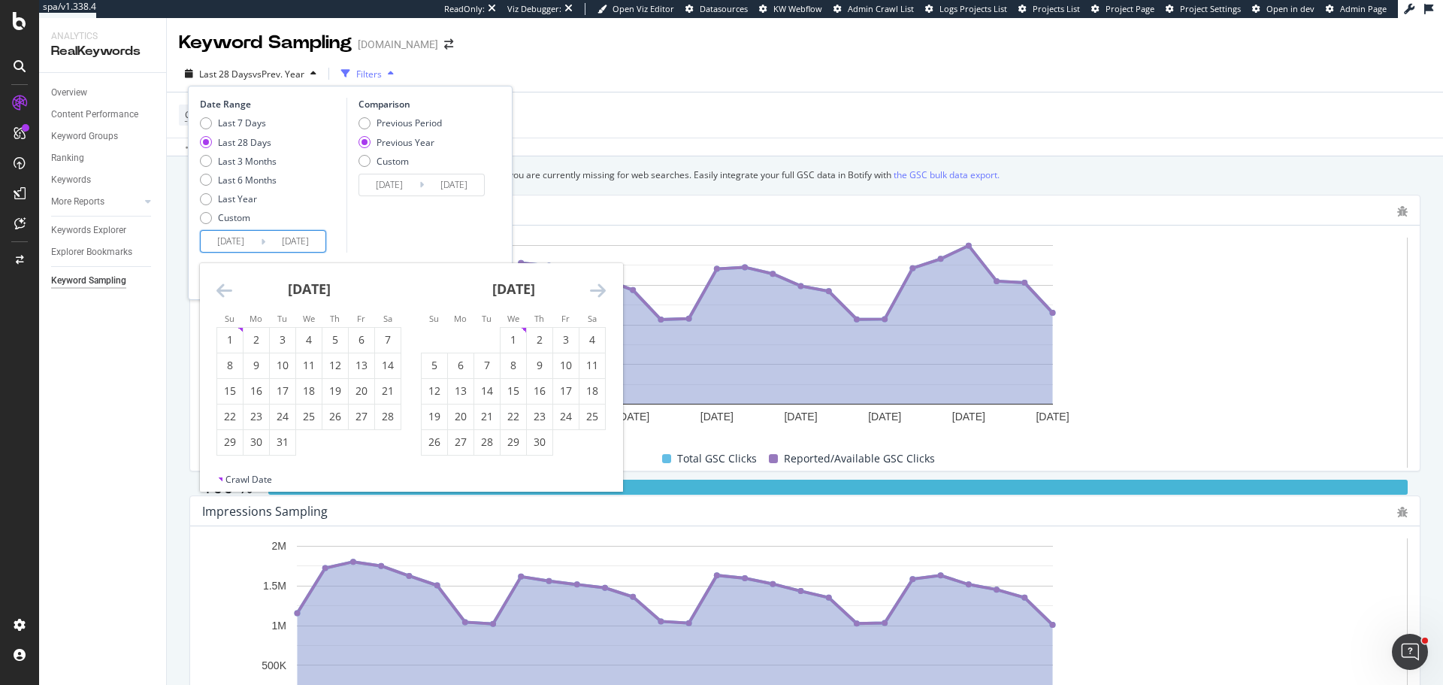
click at [231, 289] on icon "Move backward to switch to the previous month." at bounding box center [225, 290] width 16 height 18
click at [287, 339] on div "1" at bounding box center [283, 339] width 26 height 15
type input "2023/08/01"
type input "2022/08/02"
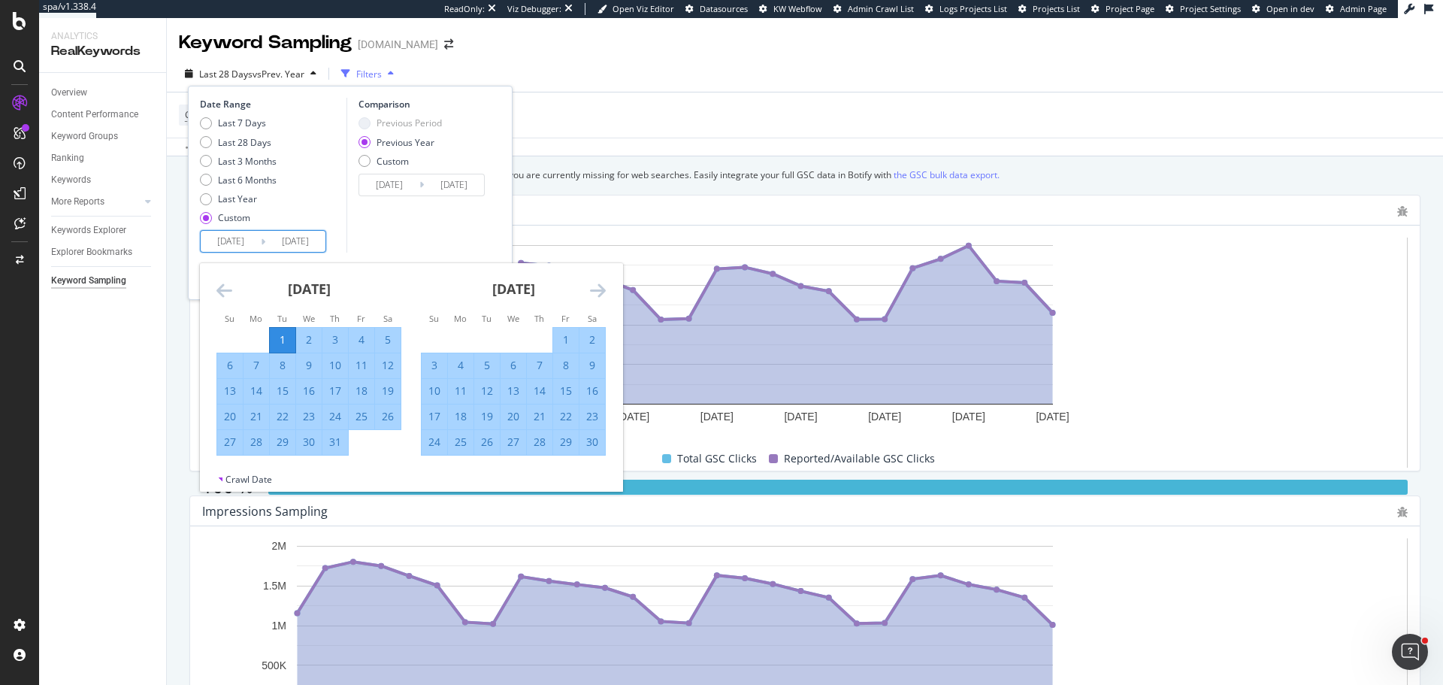
click at [595, 297] on icon "Move forward to switch to the next month." at bounding box center [598, 290] width 16 height 18
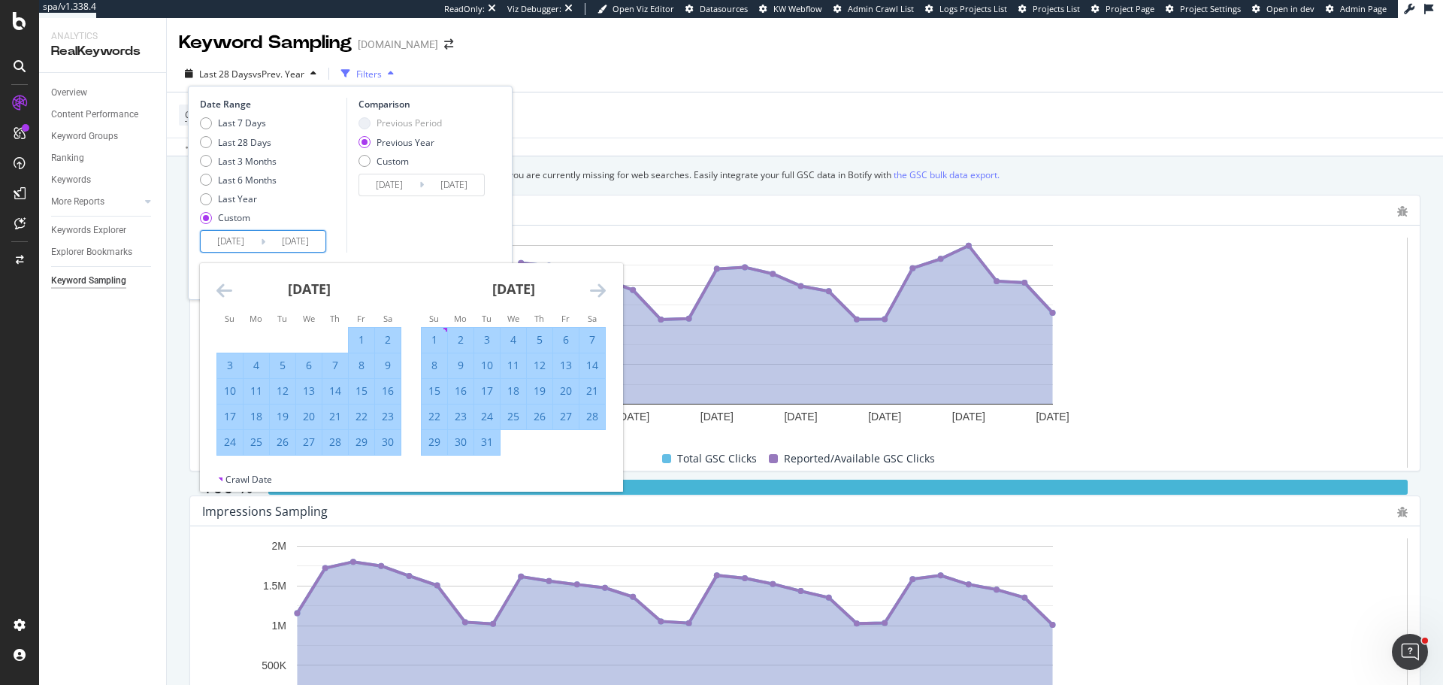
click at [493, 441] on div "31" at bounding box center [487, 442] width 26 height 15
type input "2023/10/31"
type input "2022/11/01"
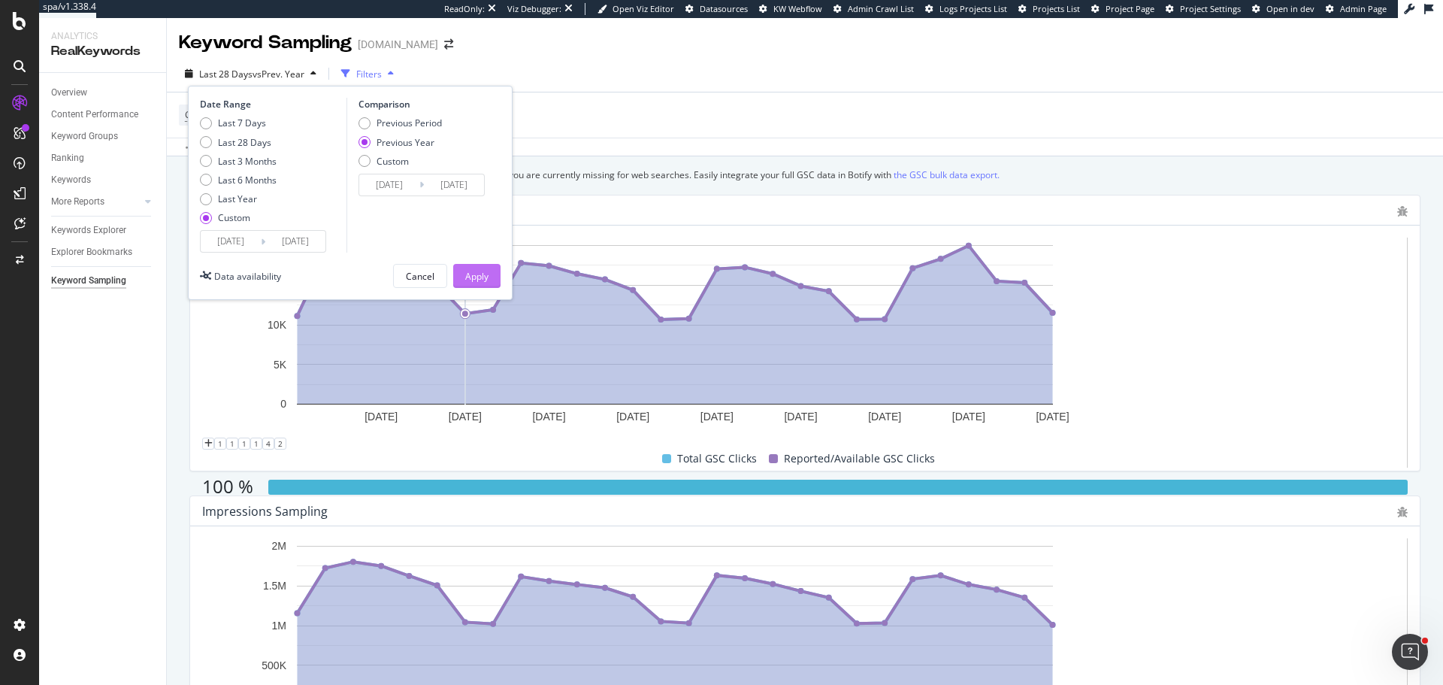
click at [474, 280] on div "Apply" at bounding box center [476, 276] width 23 height 13
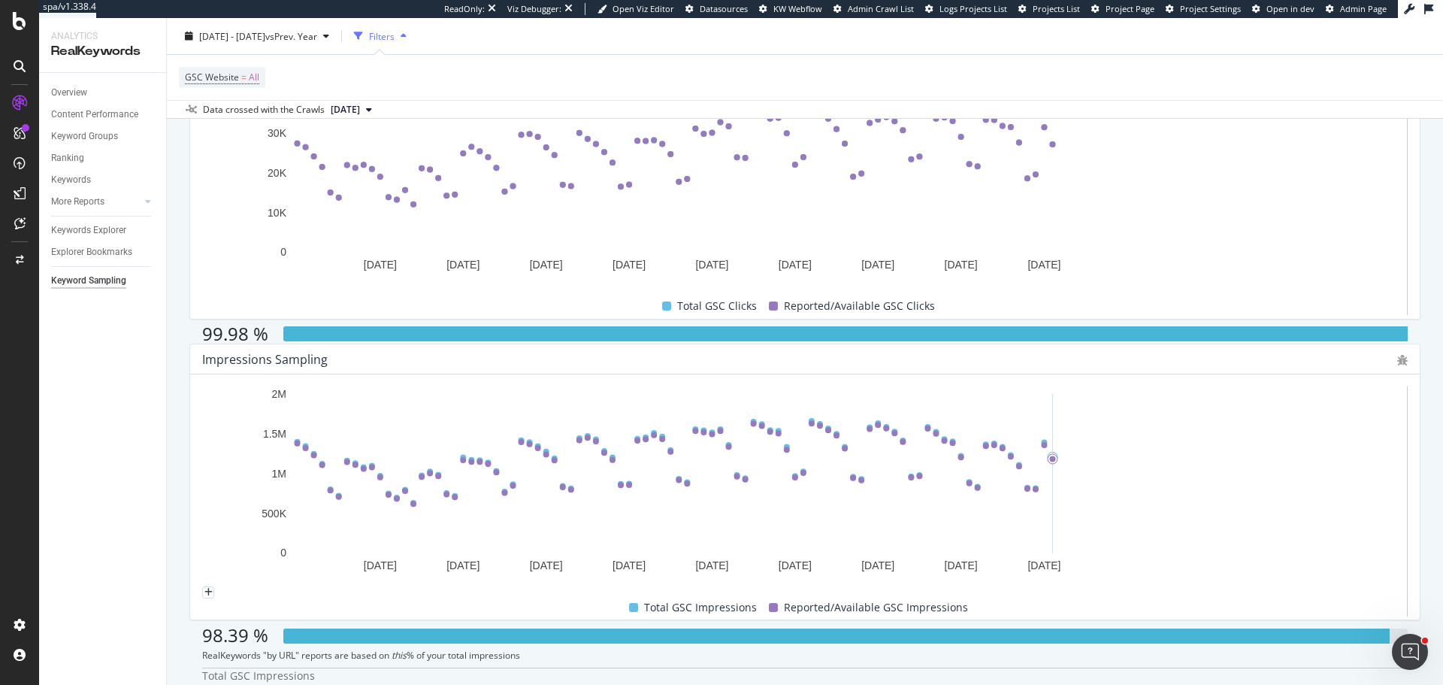
scroll to position [77, 0]
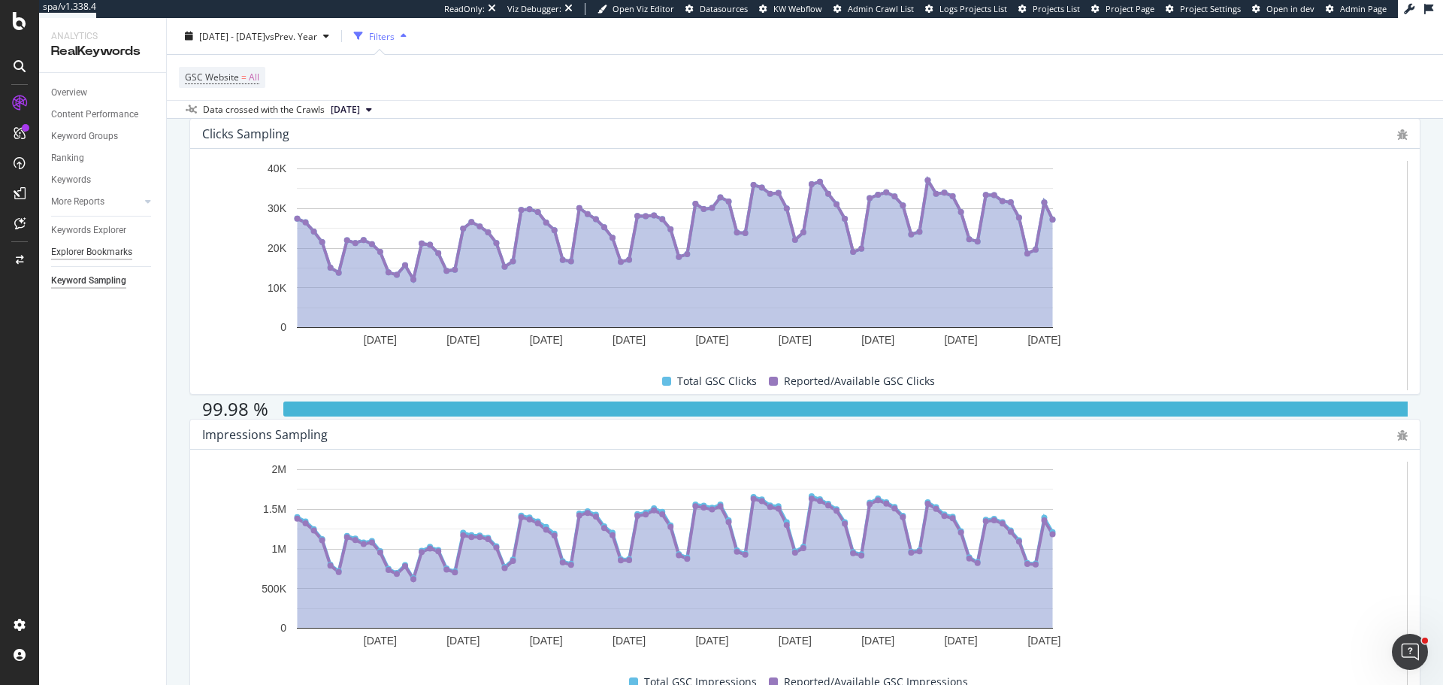
click at [115, 249] on div "Explorer Bookmarks" at bounding box center [91, 252] width 81 height 16
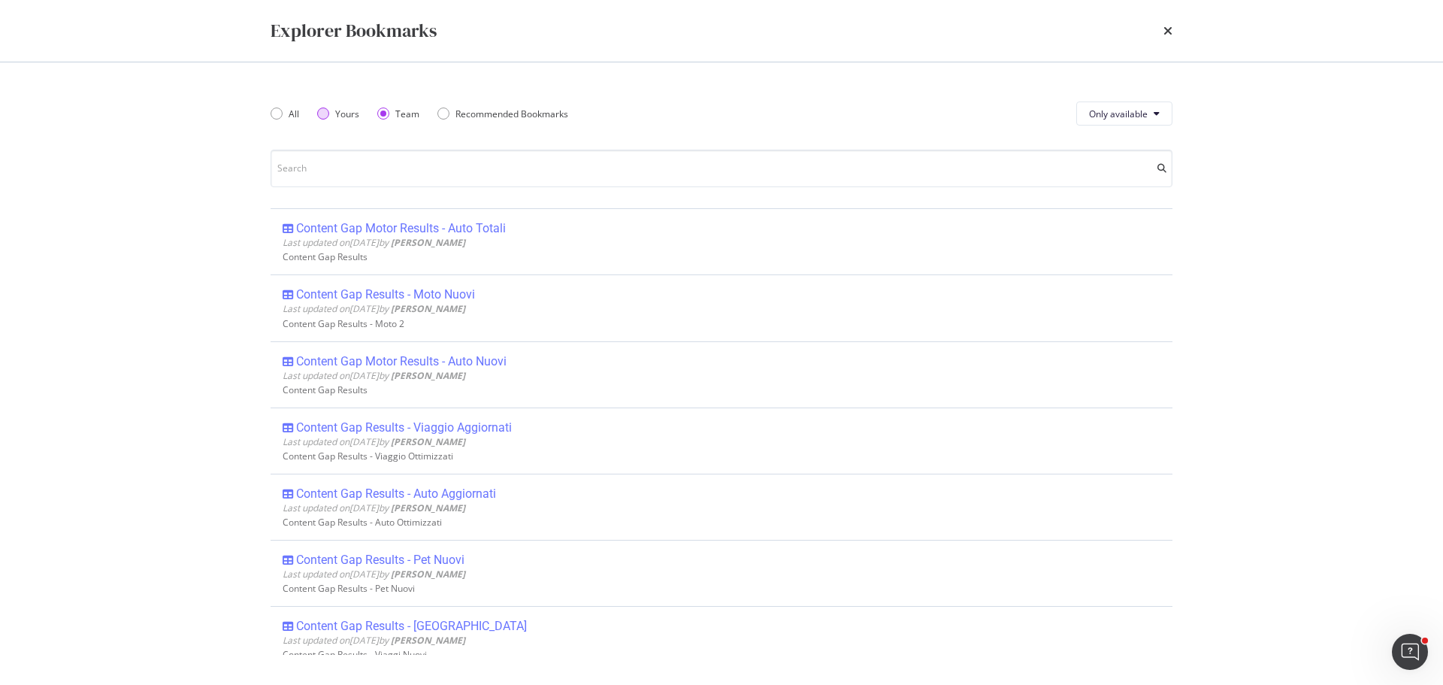
click at [341, 117] on div "Yours" at bounding box center [347, 114] width 24 height 13
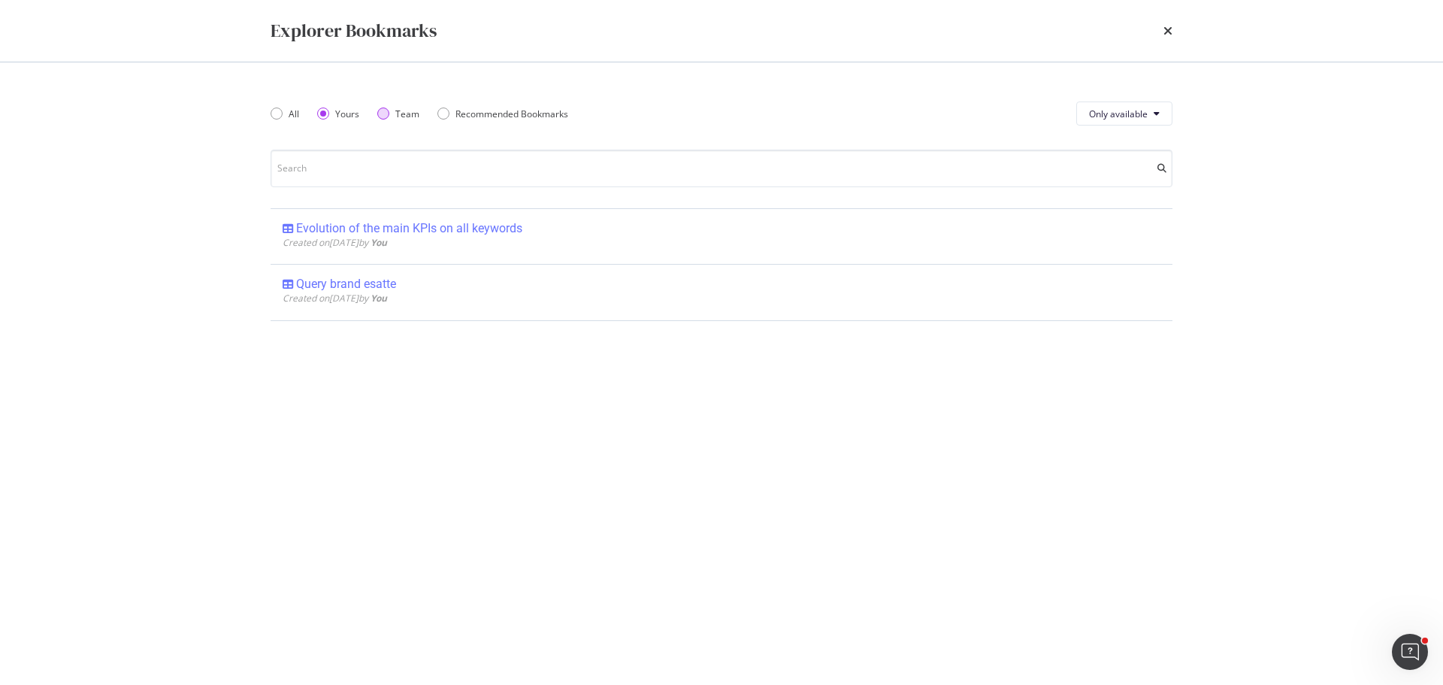
click at [387, 113] on div "Team" at bounding box center [383, 114] width 12 height 12
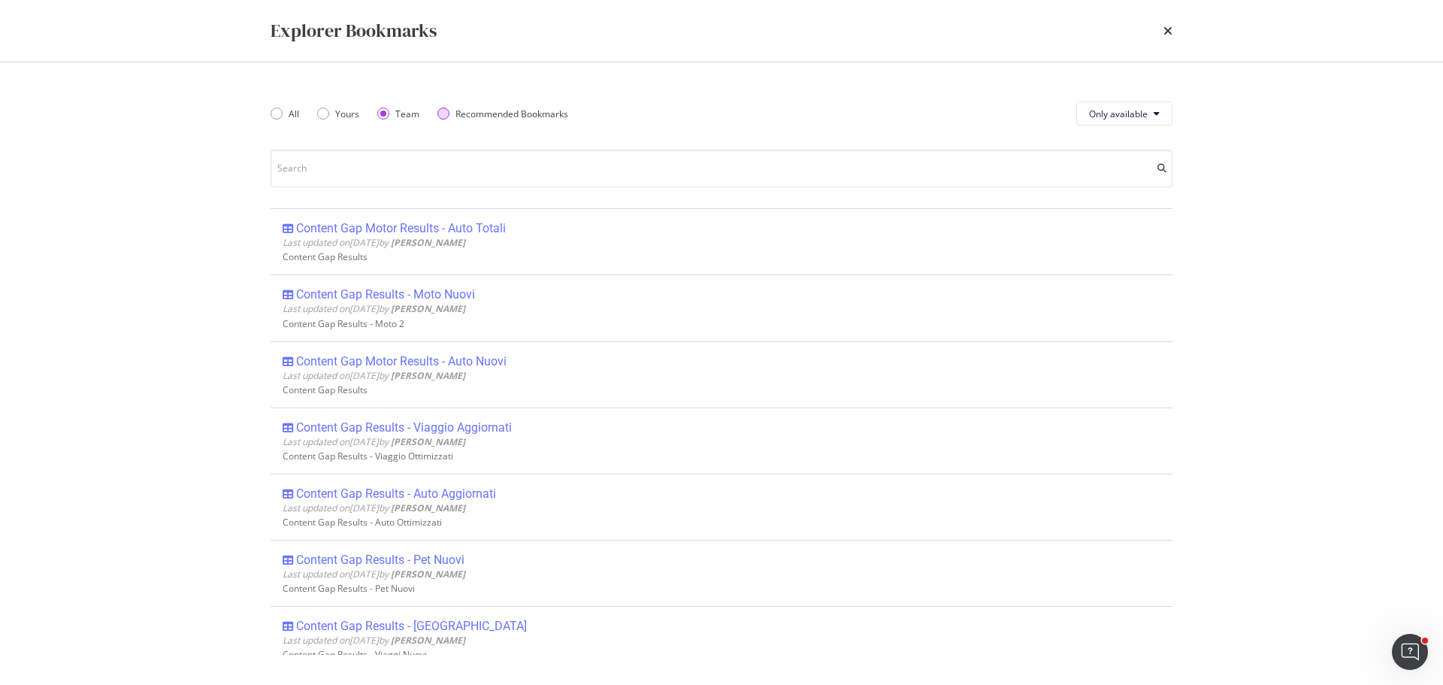
click at [444, 114] on div "Recommended Bookmarks" at bounding box center [444, 114] width 12 height 12
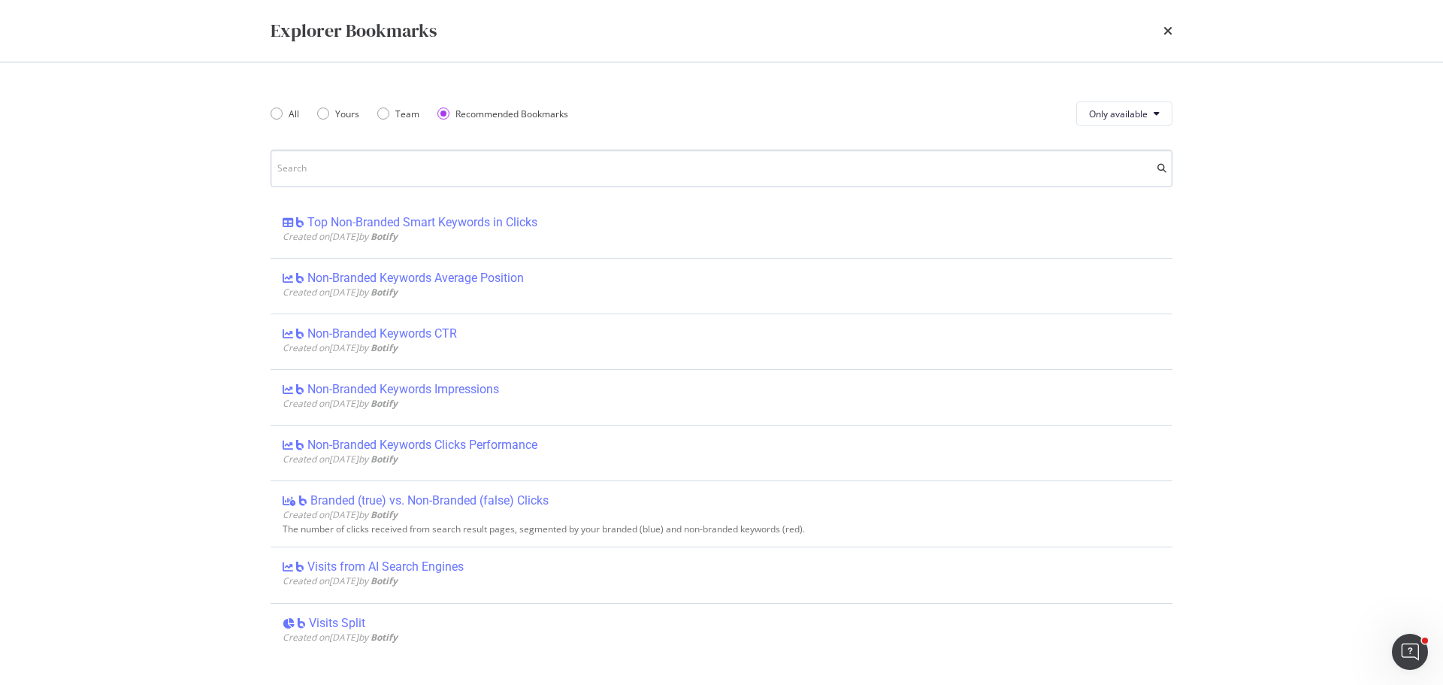
scroll to position [977, 0]
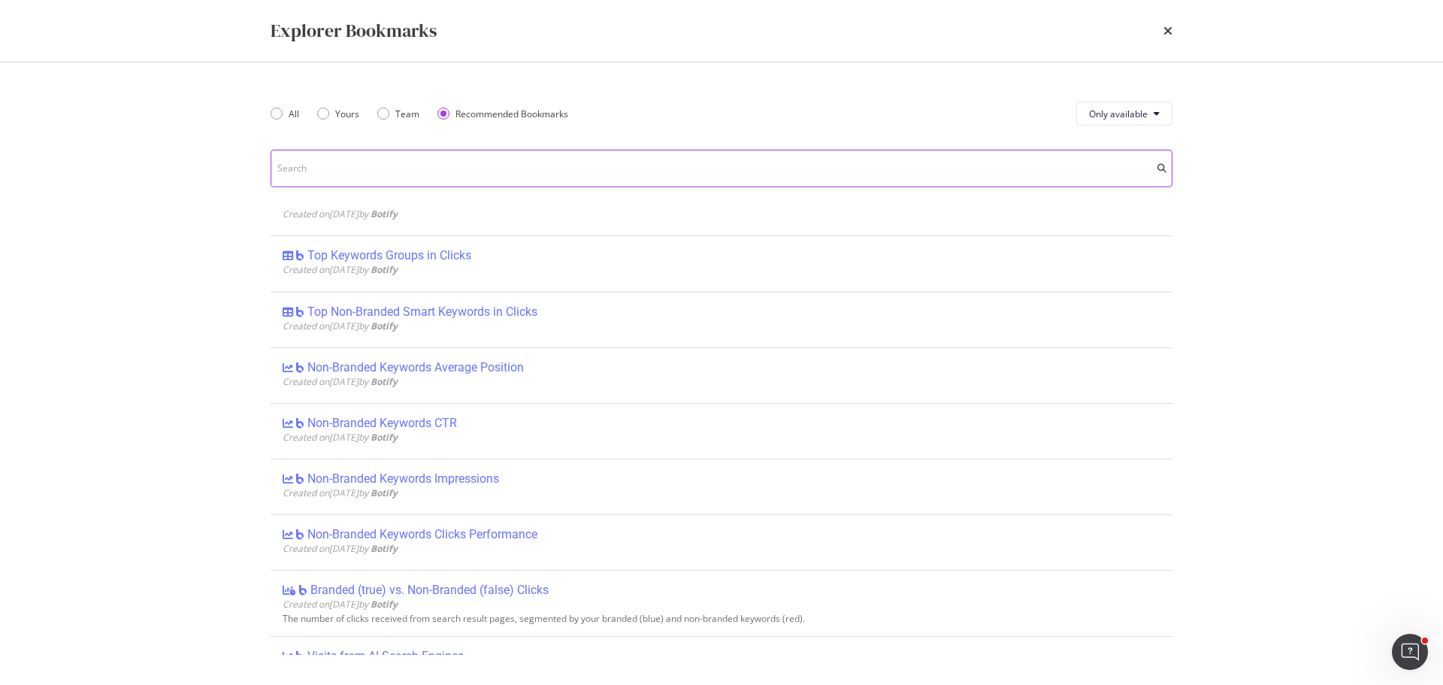
click at [379, 173] on input "modal" at bounding box center [722, 169] width 902 height 38
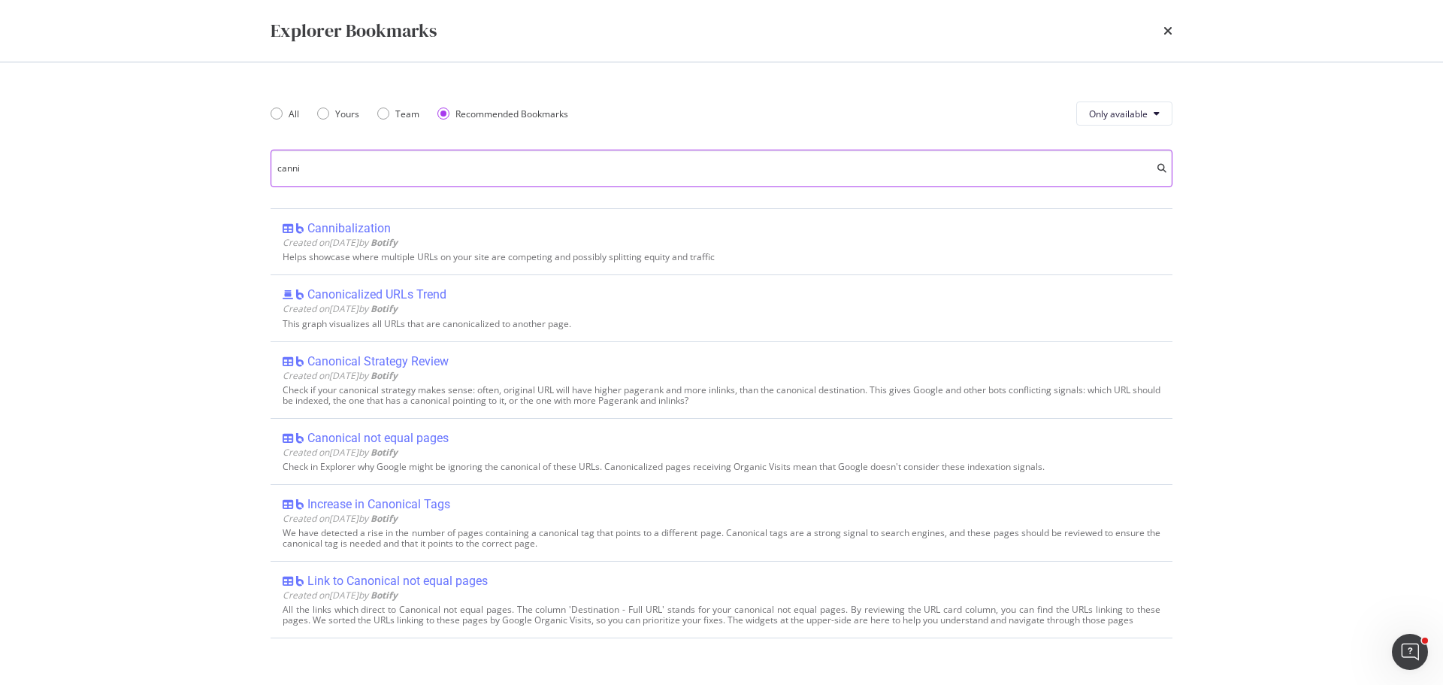
scroll to position [0, 0]
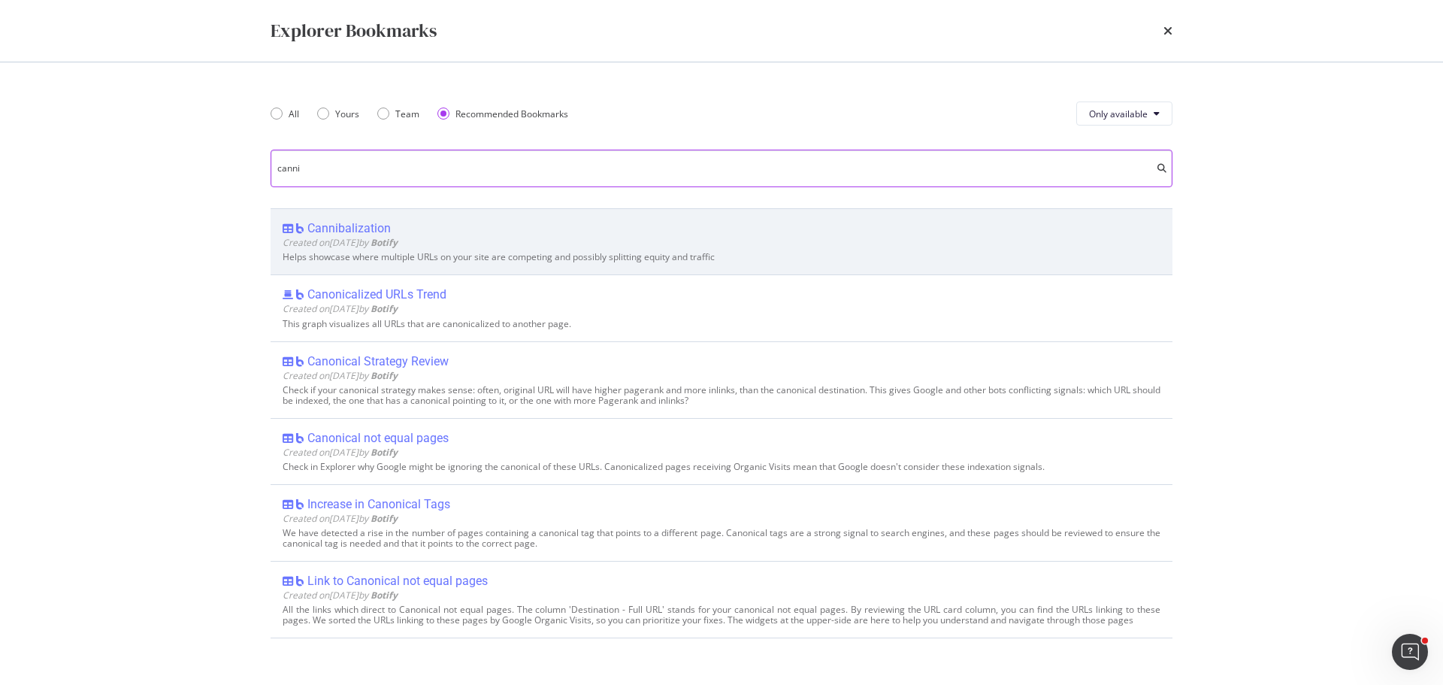
type input "canni"
click at [369, 233] on div "Cannibalization" at bounding box center [348, 228] width 83 height 15
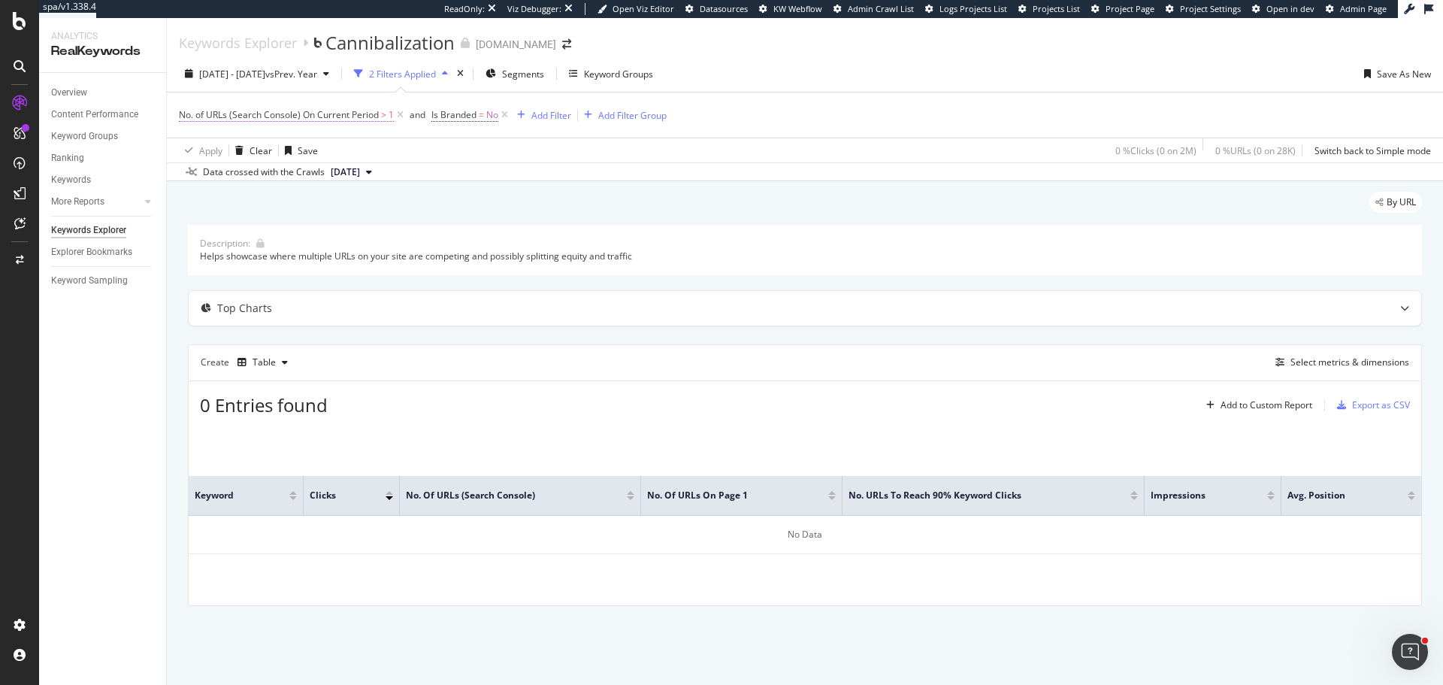
click at [311, 121] on span "No. of URLs (Search Console) On Current Period" at bounding box center [279, 114] width 200 height 13
click at [295, 211] on div "Greater than" at bounding box center [274, 201] width 165 height 24
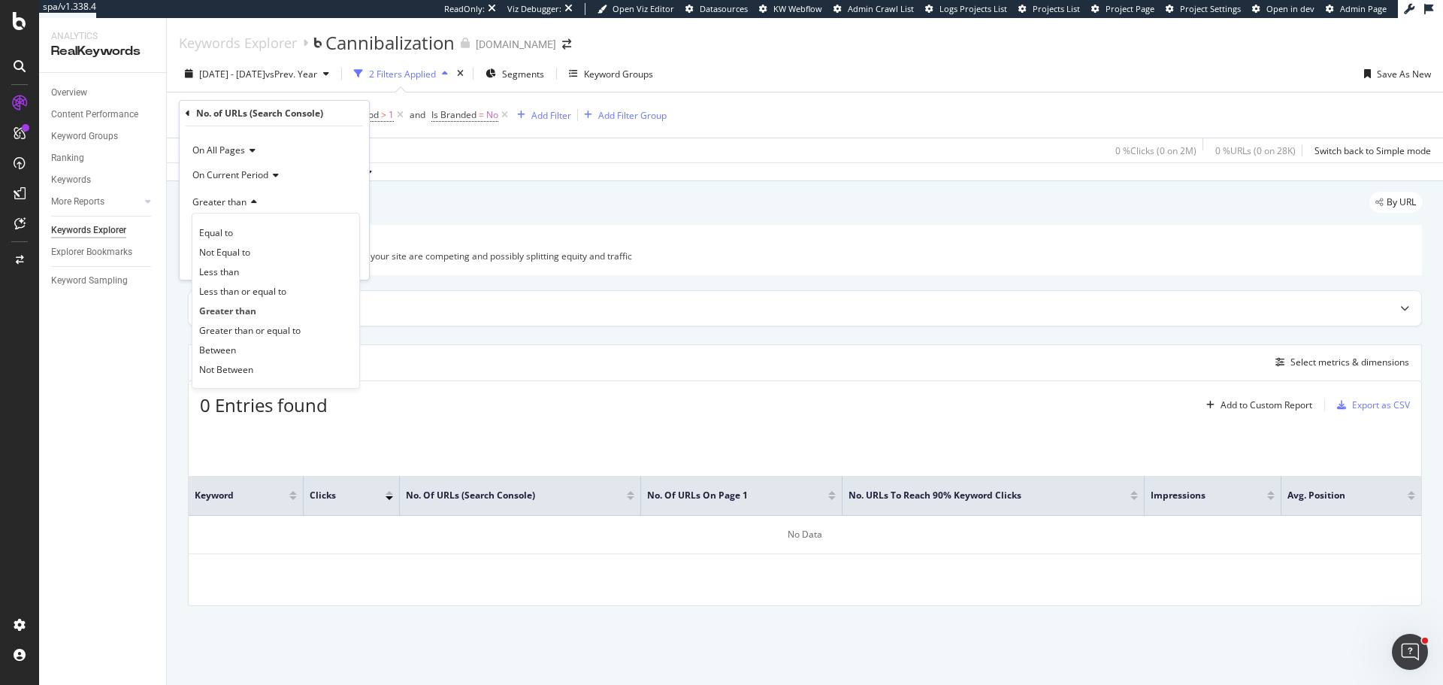
click at [323, 196] on div "Greater than" at bounding box center [274, 201] width 165 height 24
click at [353, 264] on div "Apply" at bounding box center [345, 260] width 23 height 13
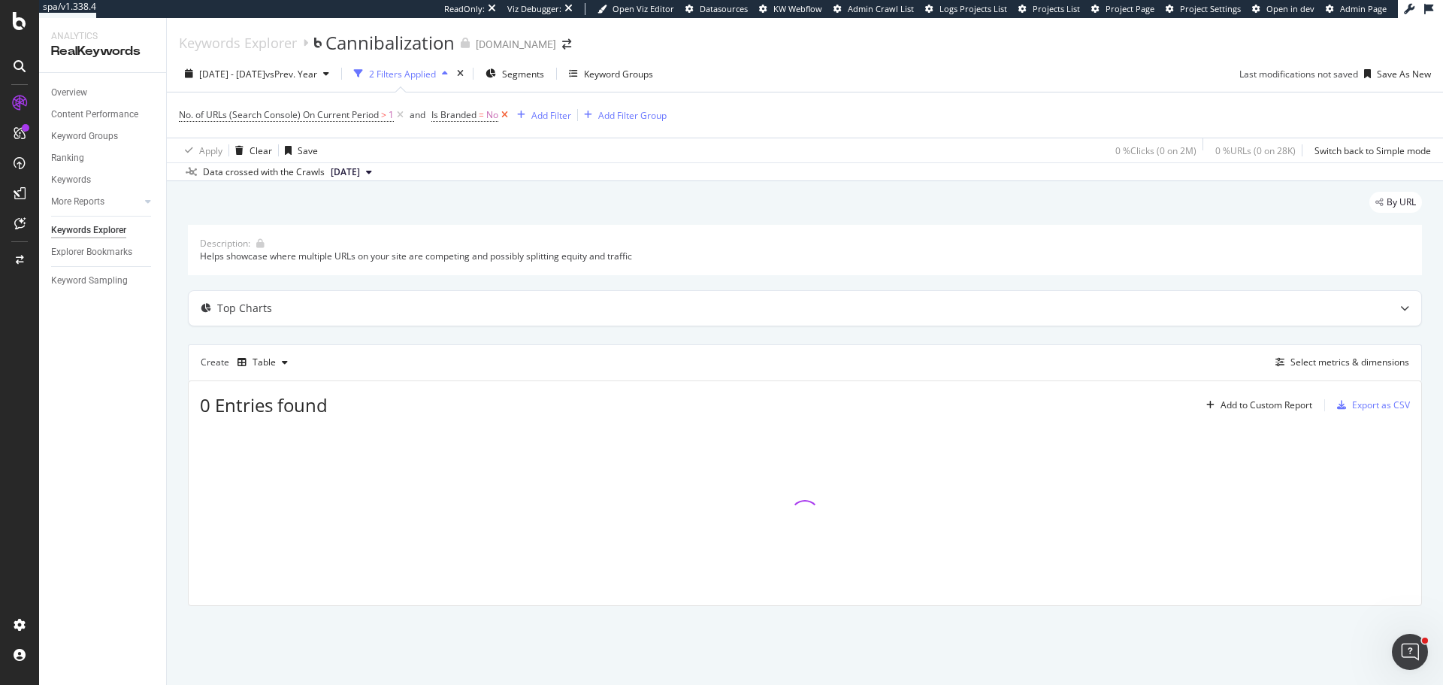
click at [510, 116] on icon at bounding box center [504, 115] width 13 height 15
click at [272, 119] on span "No. of URLs (Search Console) On Current Period" at bounding box center [279, 114] width 200 height 13
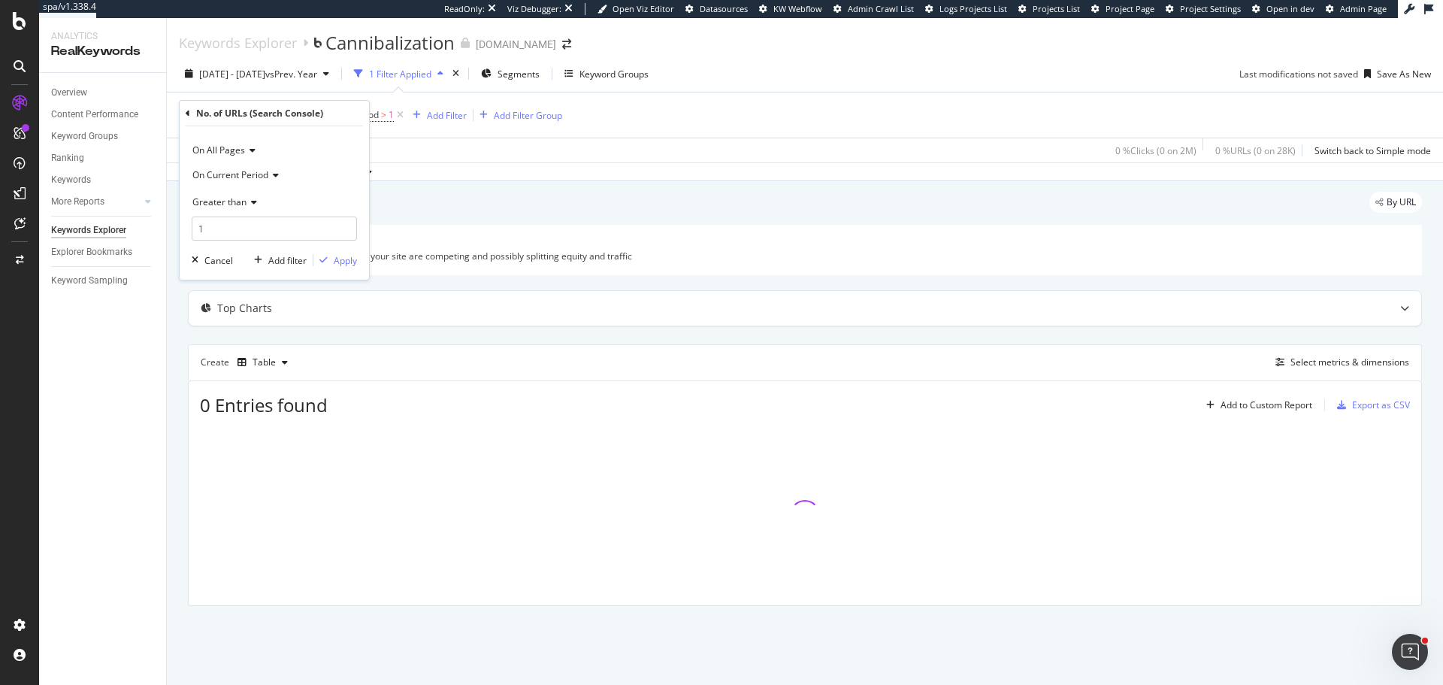
click at [581, 334] on div "Description: Helps showcase where multiple URLs on your site are competing and …" at bounding box center [805, 415] width 1234 height 380
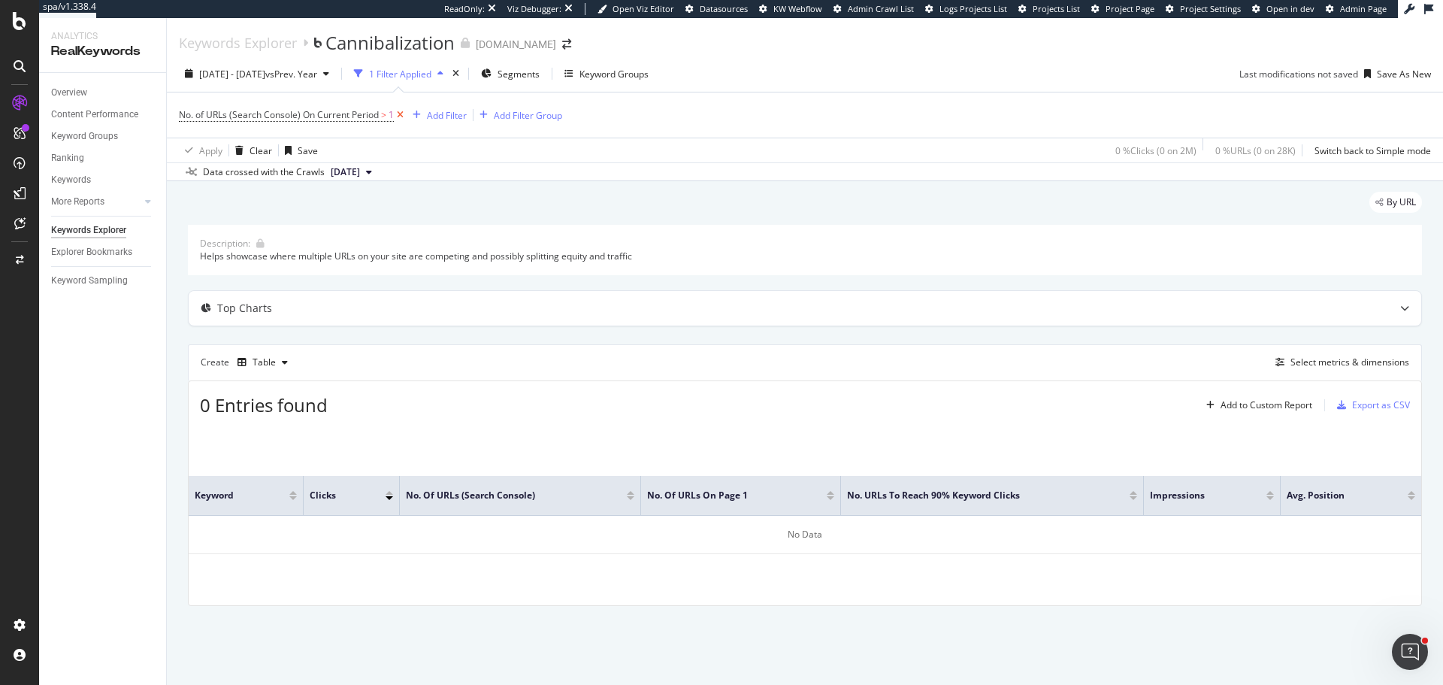
click at [400, 114] on icon at bounding box center [400, 115] width 13 height 15
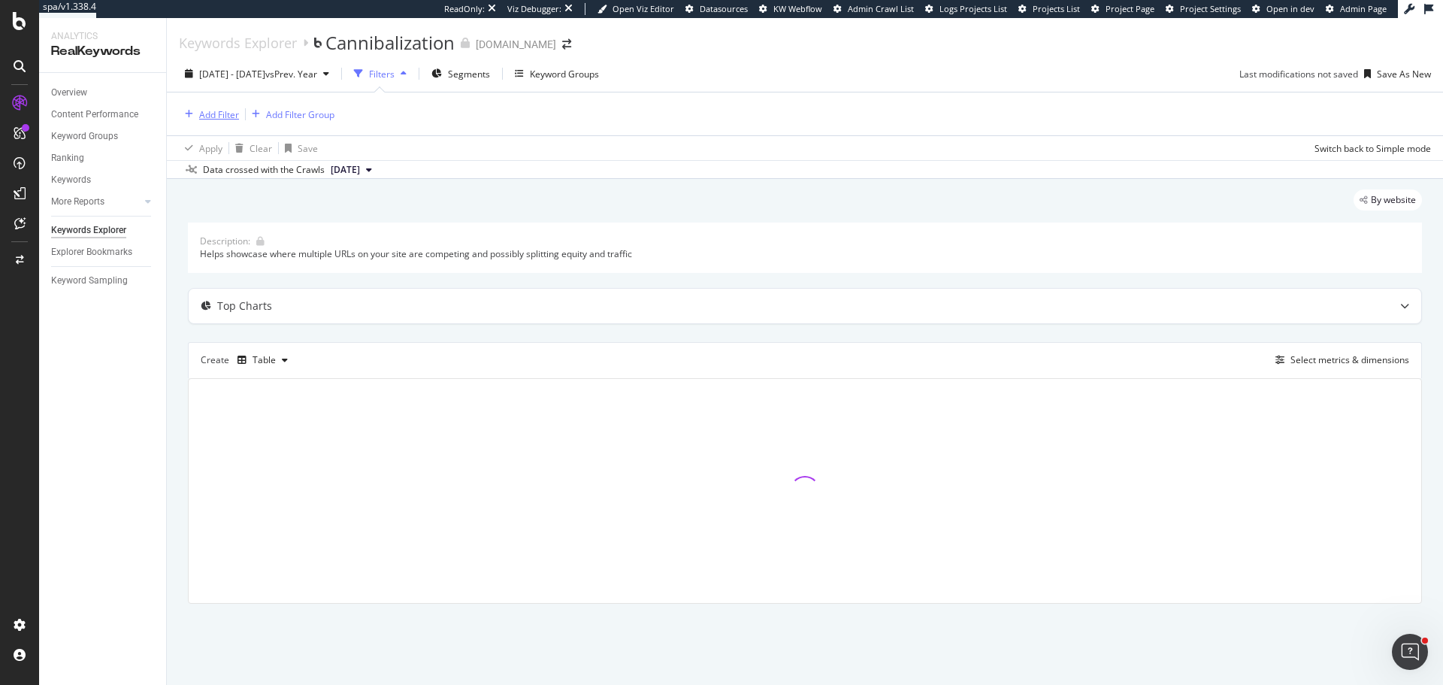
click at [222, 109] on div "Add Filter" at bounding box center [219, 114] width 40 height 13
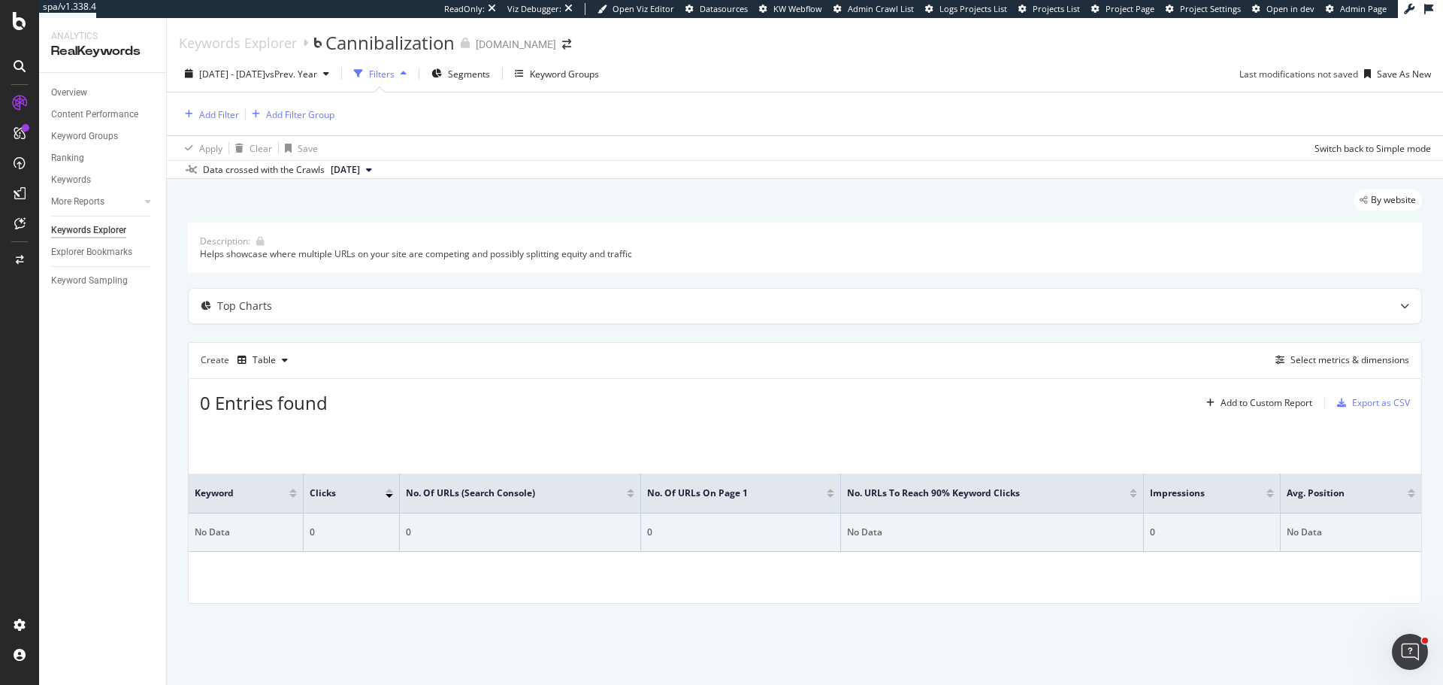
click at [651, 605] on div "By website Description: Helps showcase where multiple URLs on your site are com…" at bounding box center [805, 417] width 1277 height 477
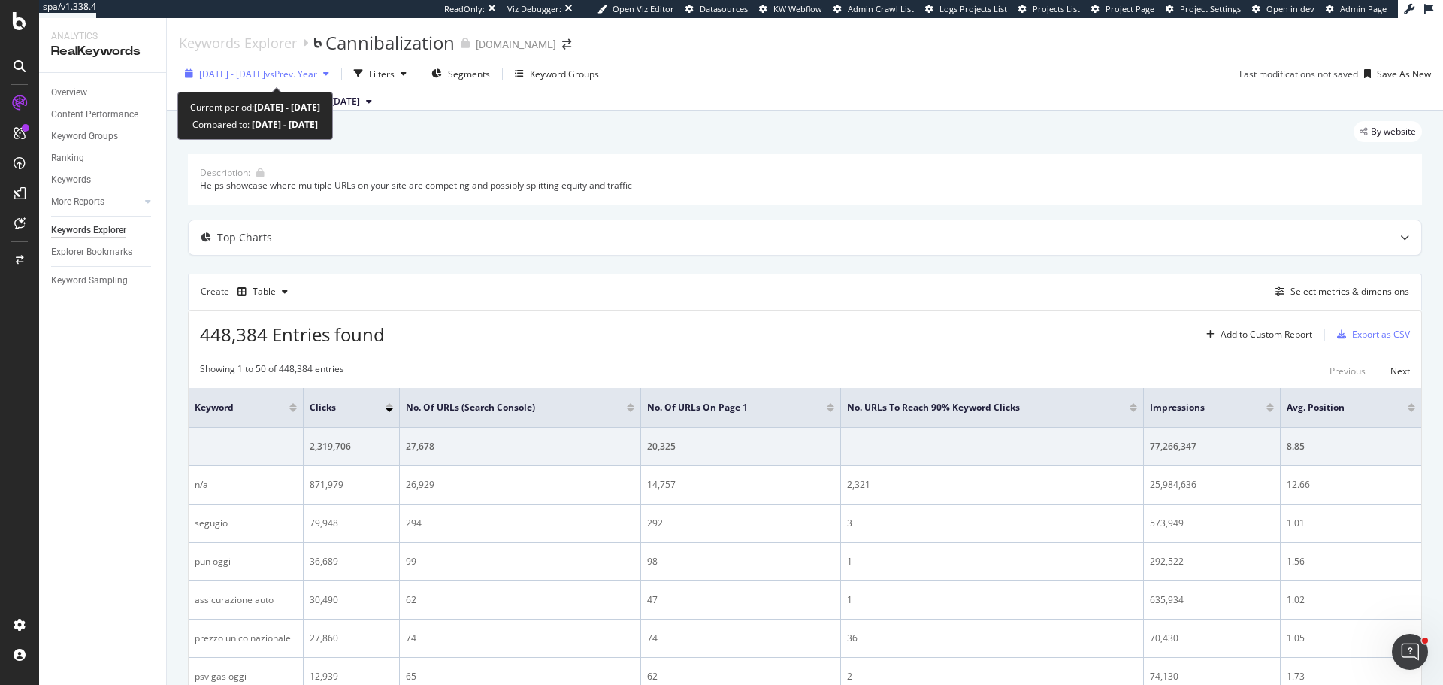
click at [309, 83] on div "2023 Aug. 1st - Oct. 31st vs Prev. Year" at bounding box center [257, 73] width 156 height 23
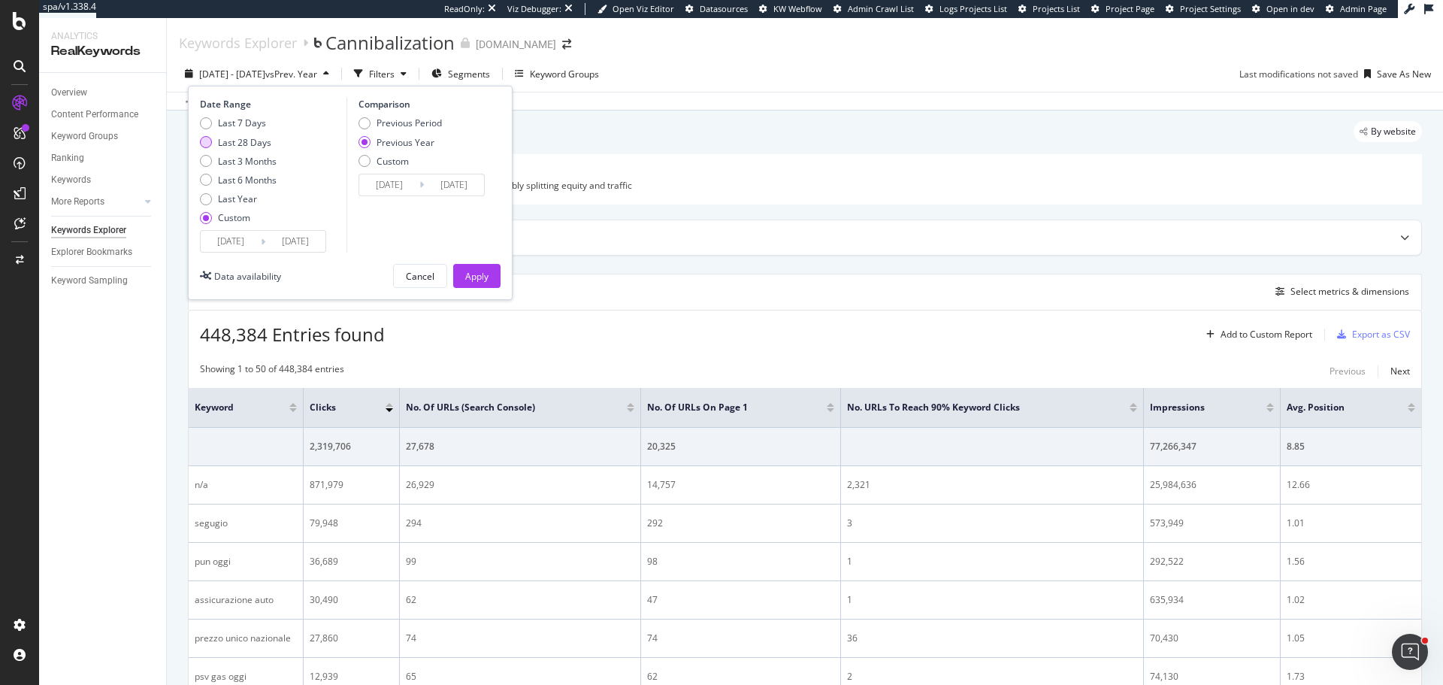
click at [239, 139] on div "Last 28 Days" at bounding box center [244, 142] width 53 height 13
type input "2025/09/07"
type input "2025/10/04"
type input "2024/09/08"
type input "2024/10/05"
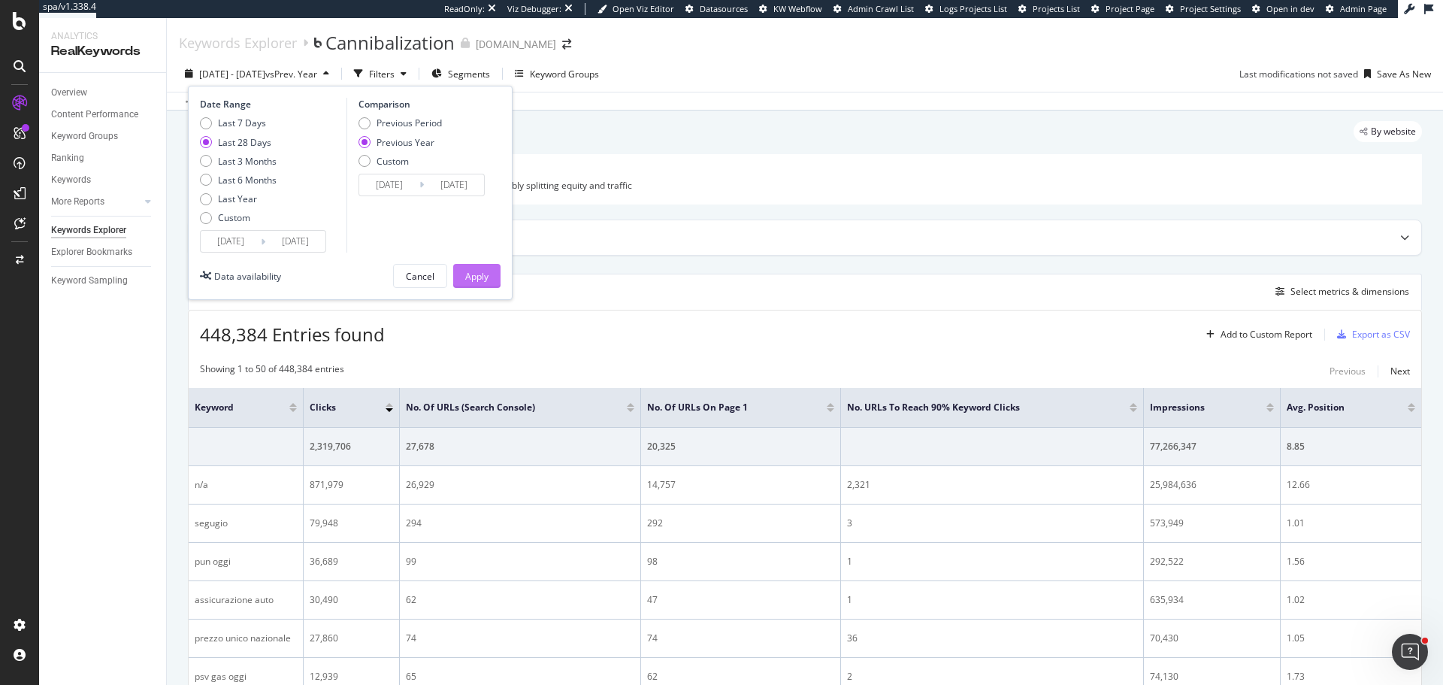
click at [474, 279] on div "Apply" at bounding box center [476, 276] width 23 height 13
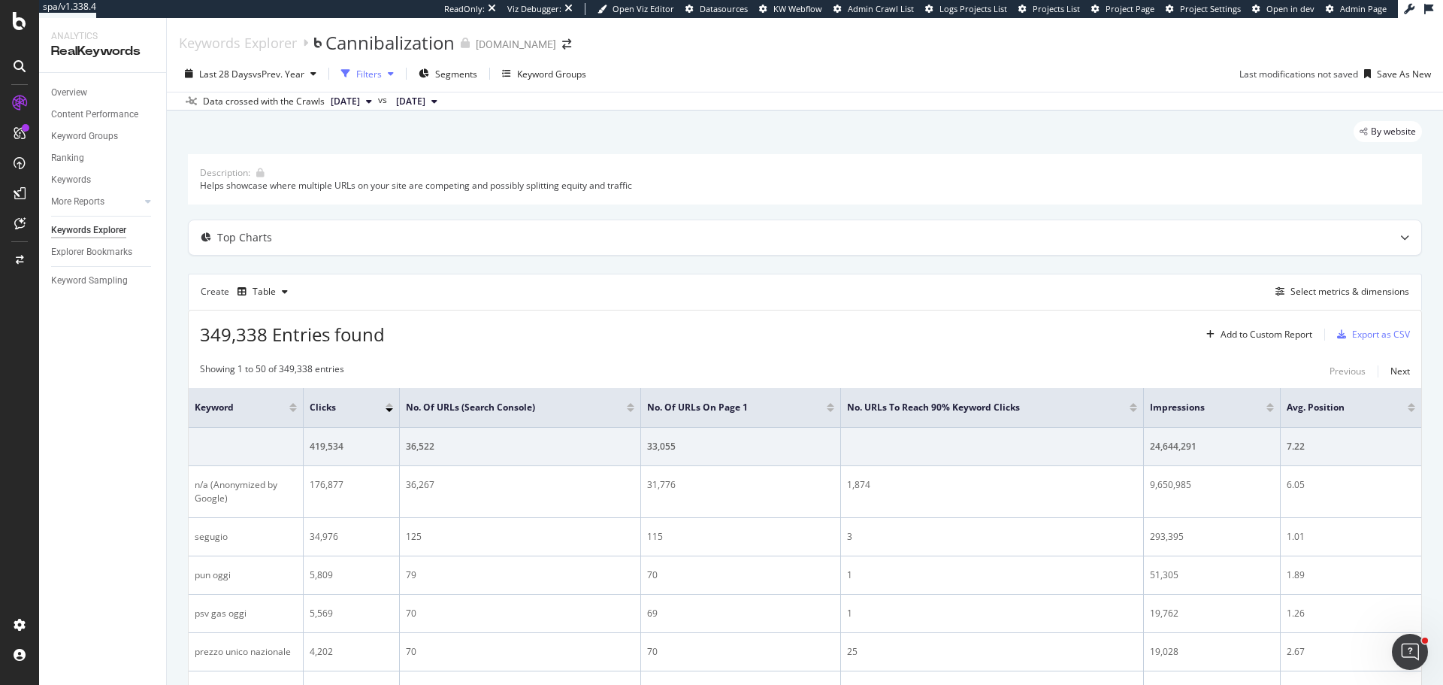
click at [380, 69] on div "Filters" at bounding box center [369, 74] width 26 height 13
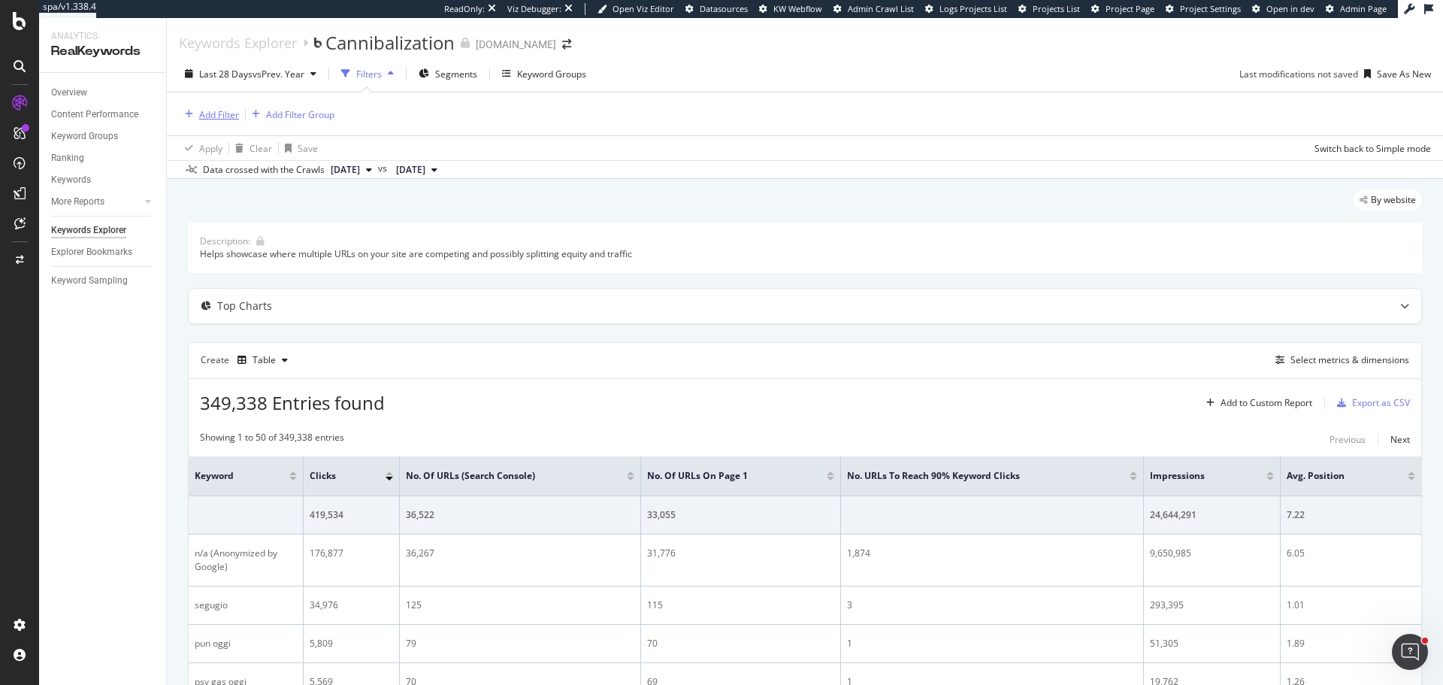
click at [214, 120] on div "Add Filter" at bounding box center [219, 114] width 40 height 13
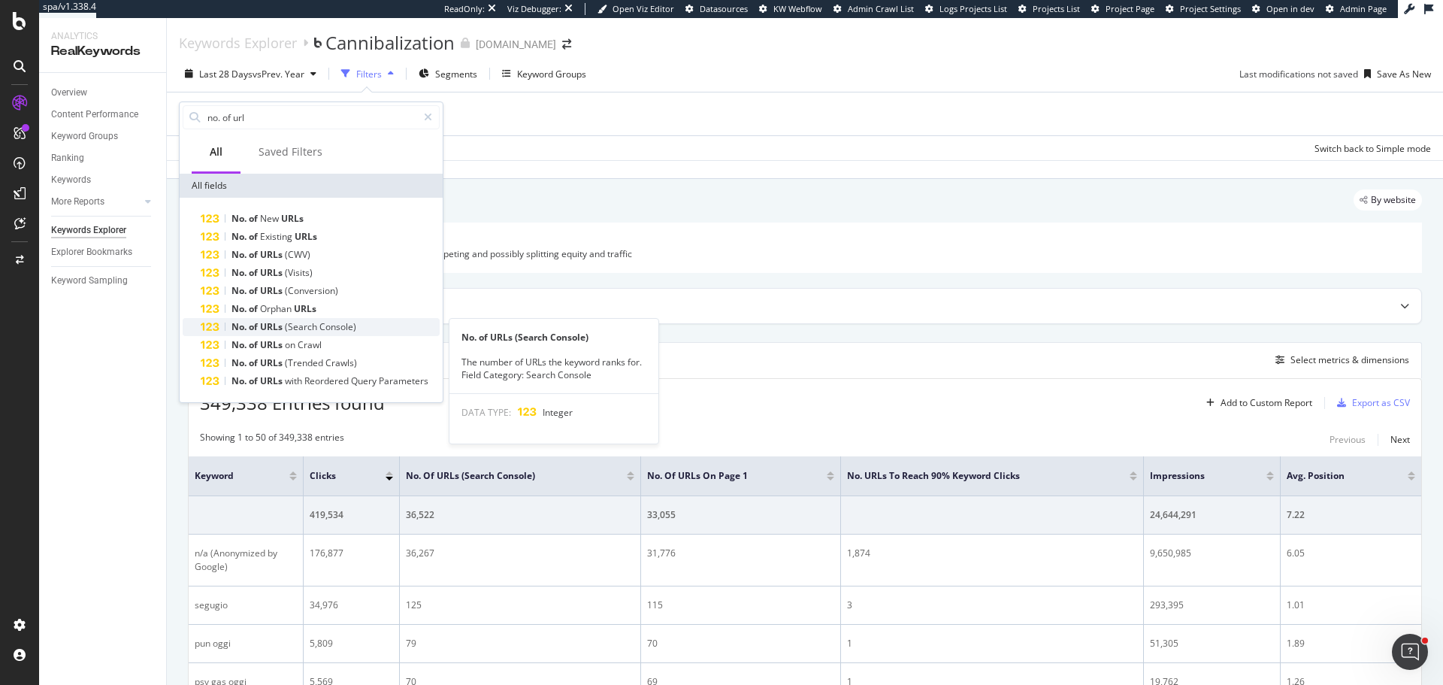
type input "no. of url"
click at [346, 326] on span "Console)" at bounding box center [338, 326] width 37 height 13
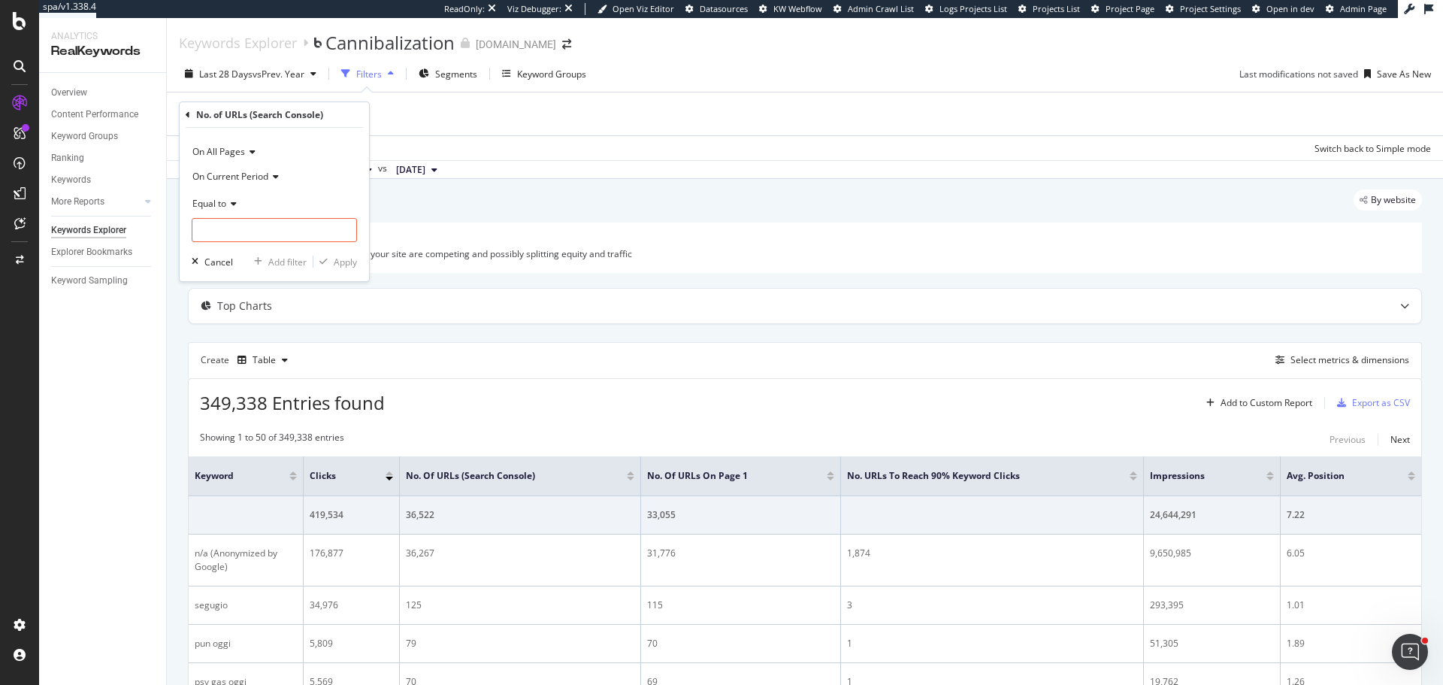
click at [234, 204] on icon at bounding box center [231, 203] width 11 height 9
click at [253, 323] on div "Greater than or equal to" at bounding box center [275, 332] width 161 height 20
click at [238, 213] on div "Greater than or equal to" at bounding box center [274, 203] width 165 height 24
click at [243, 313] on span "Greater than" at bounding box center [226, 312] width 54 height 13
click at [246, 223] on input "number" at bounding box center [274, 230] width 165 height 24
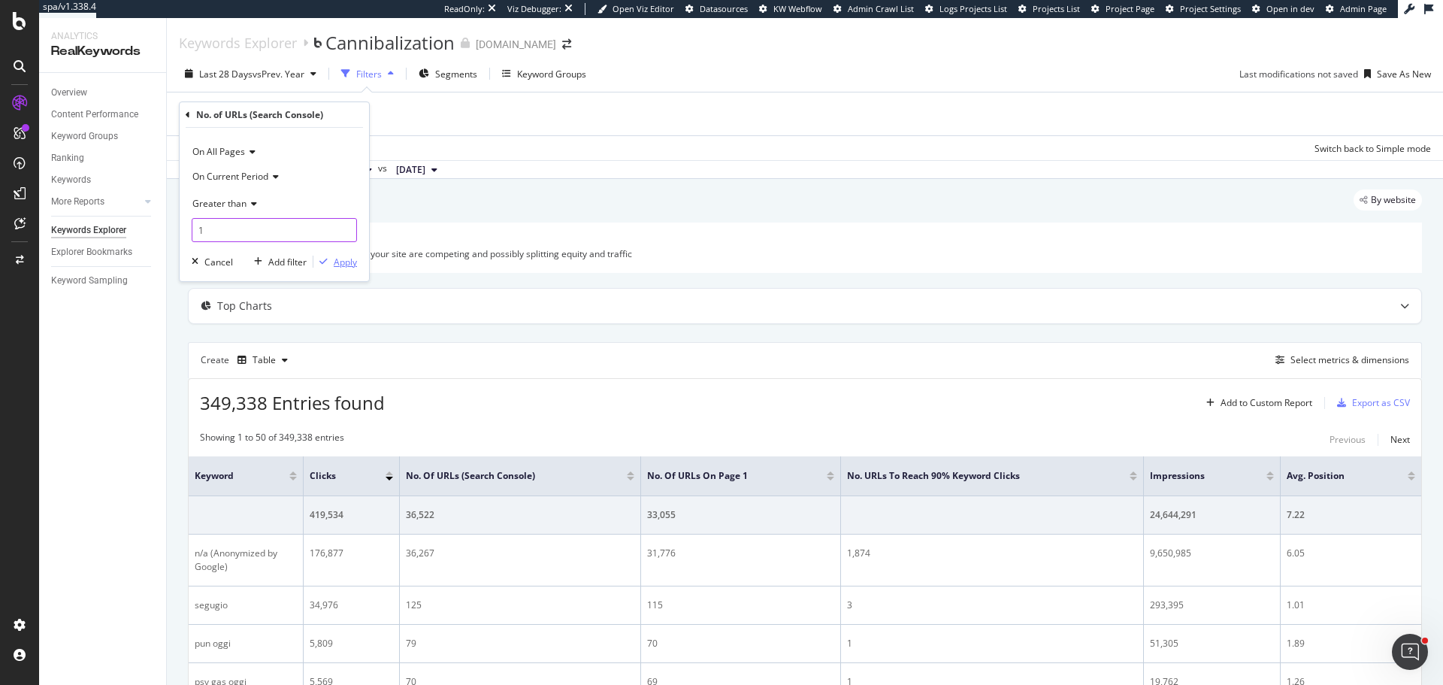
type input "1"
click at [349, 260] on div "Apply" at bounding box center [345, 262] width 23 height 13
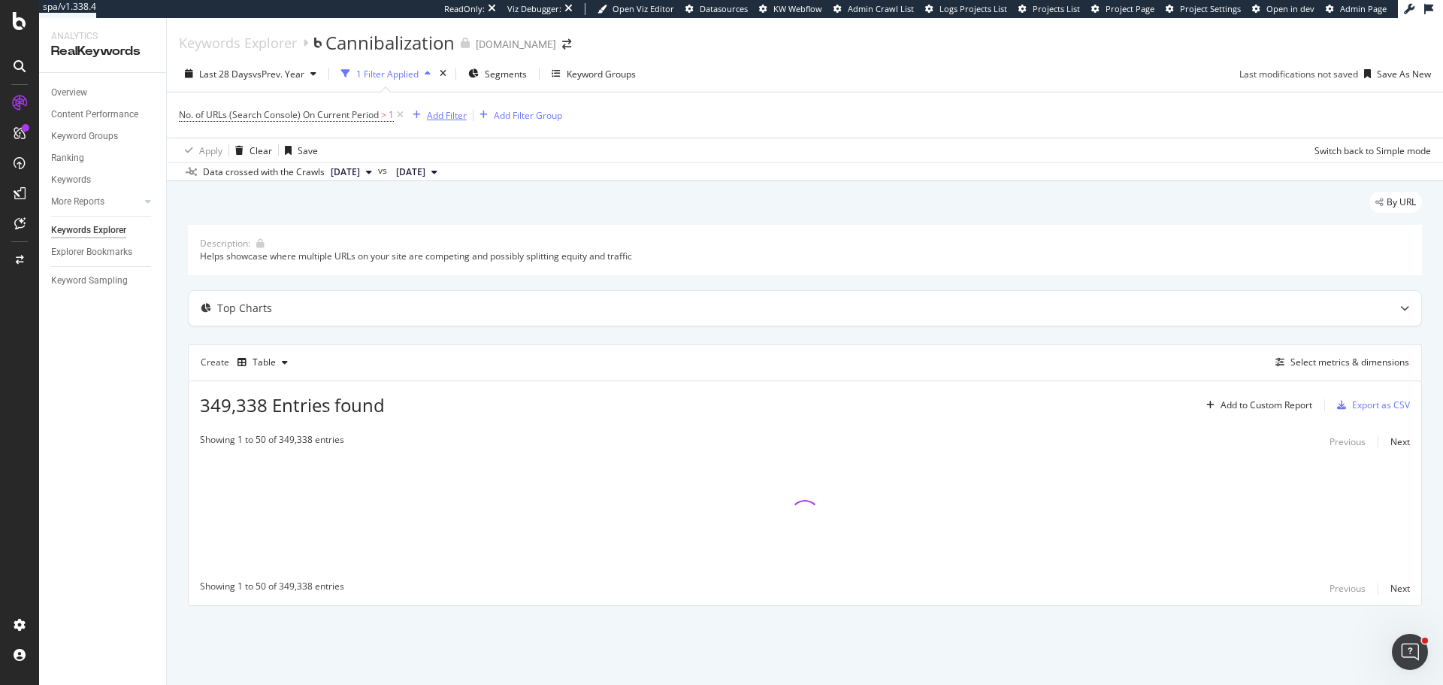
click at [441, 111] on div "Add Filter" at bounding box center [447, 115] width 40 height 13
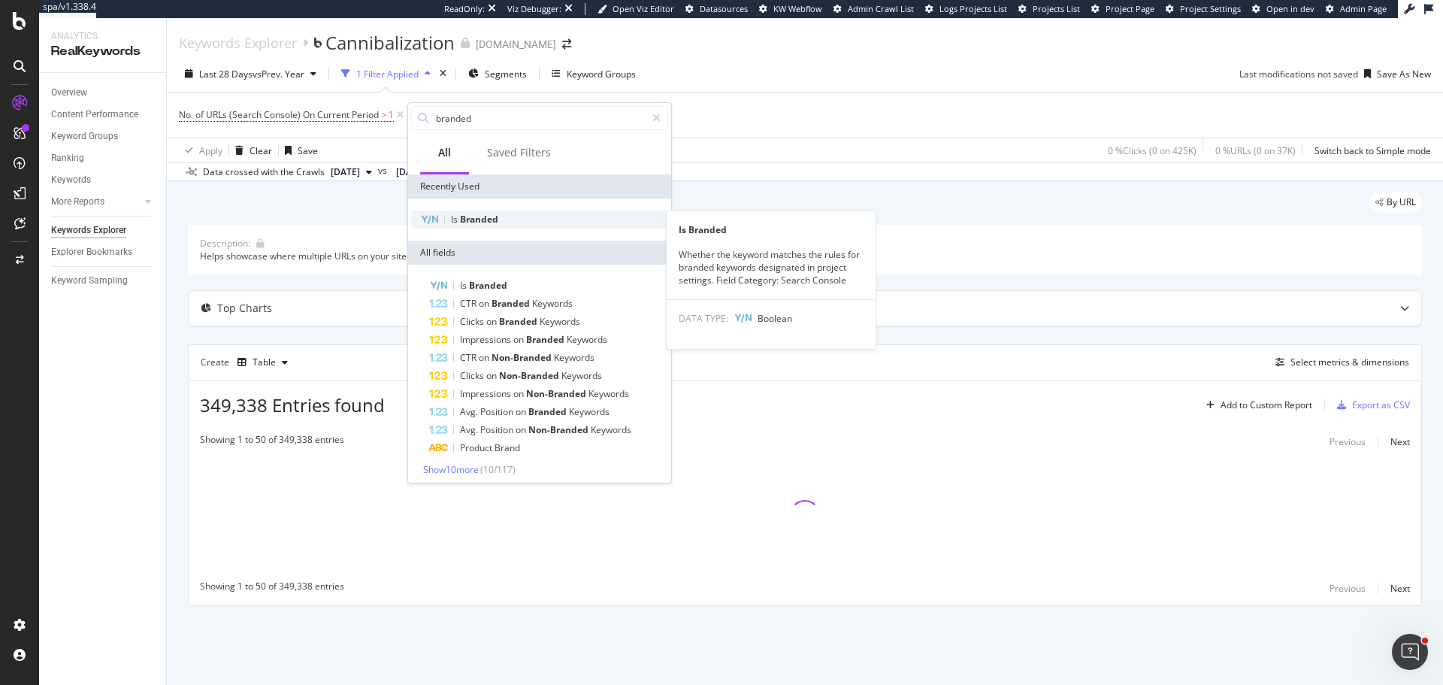
type input "branded"
click at [518, 223] on div "Is Branded" at bounding box center [539, 220] width 257 height 18
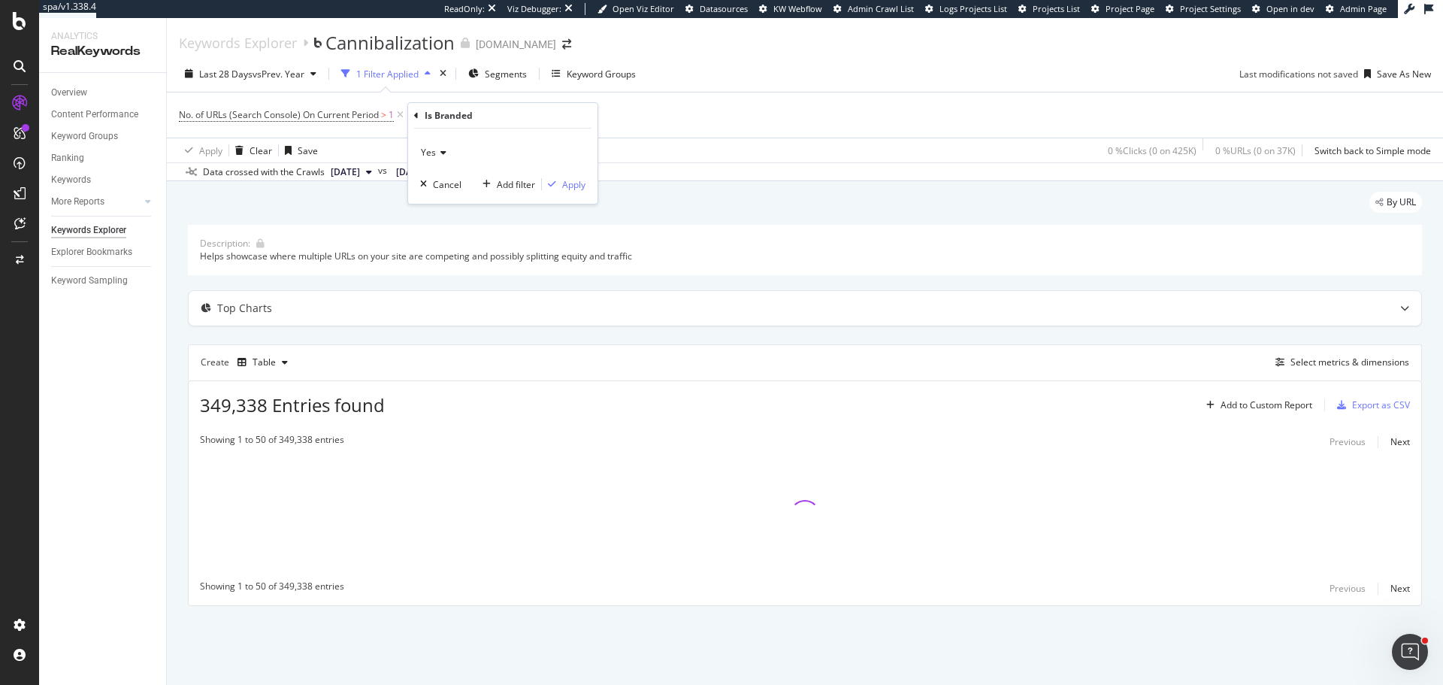
click at [442, 154] on icon at bounding box center [441, 152] width 11 height 9
click at [446, 197] on div "No" at bounding box center [504, 203] width 161 height 20
click at [574, 181] on div "Apply" at bounding box center [573, 184] width 23 height 13
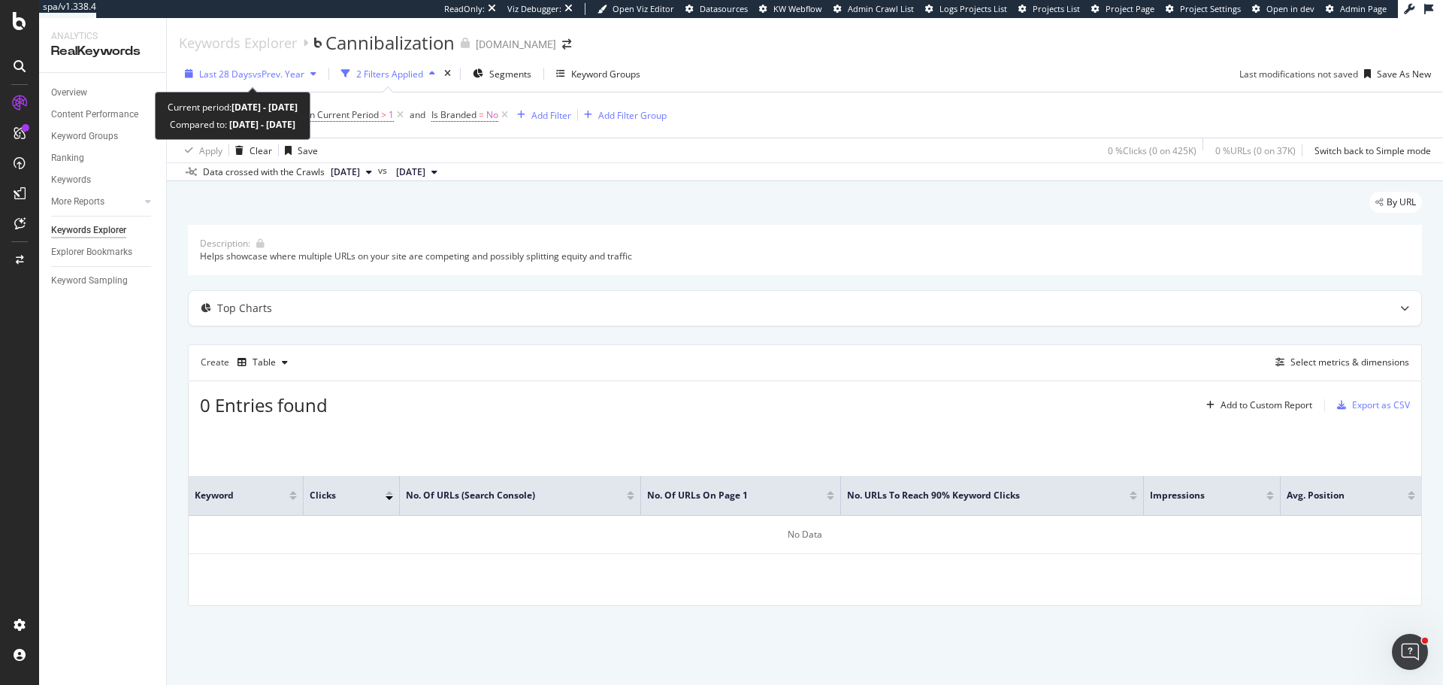
click at [275, 74] on span "vs Prev. Year" at bounding box center [279, 74] width 52 height 13
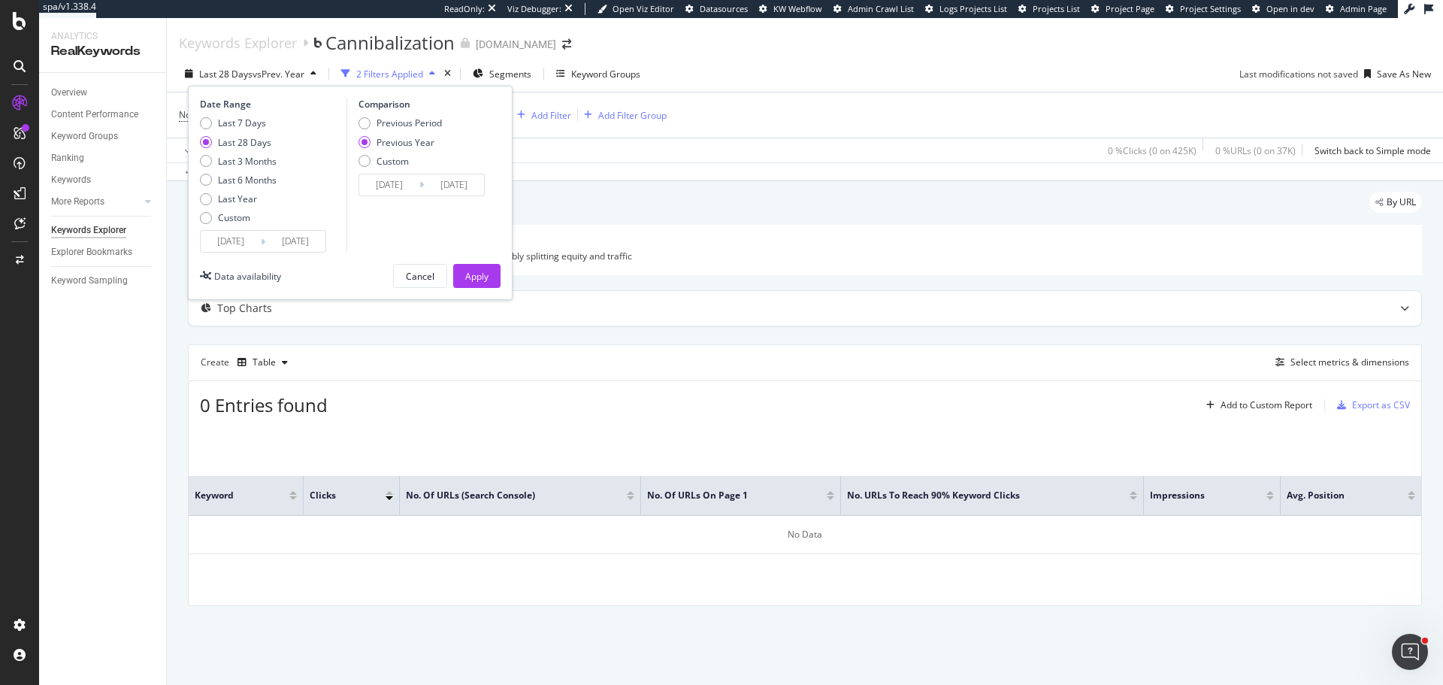
click at [259, 148] on div "Last 28 Days" at bounding box center [244, 142] width 53 height 13
click at [477, 284] on div "Apply" at bounding box center [476, 276] width 23 height 23
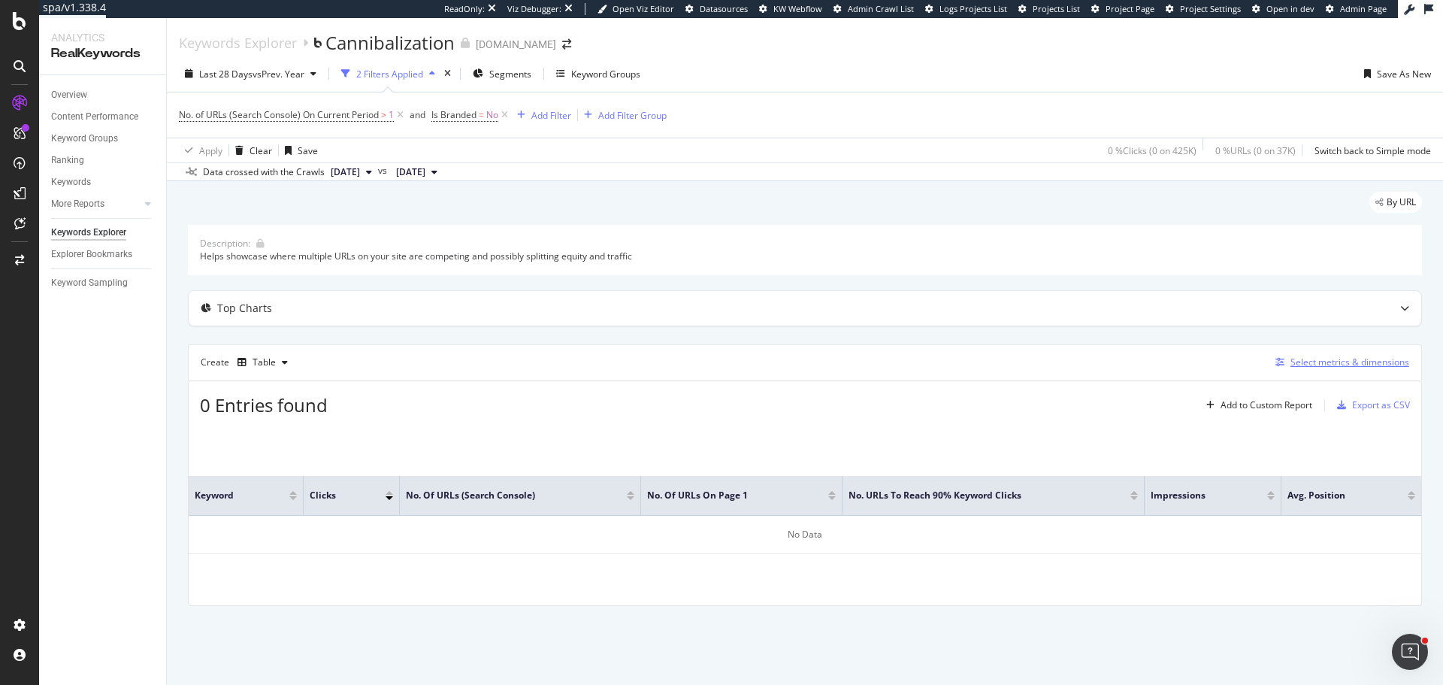
click at [1330, 356] on div "Select metrics & dimensions" at bounding box center [1350, 362] width 119 height 13
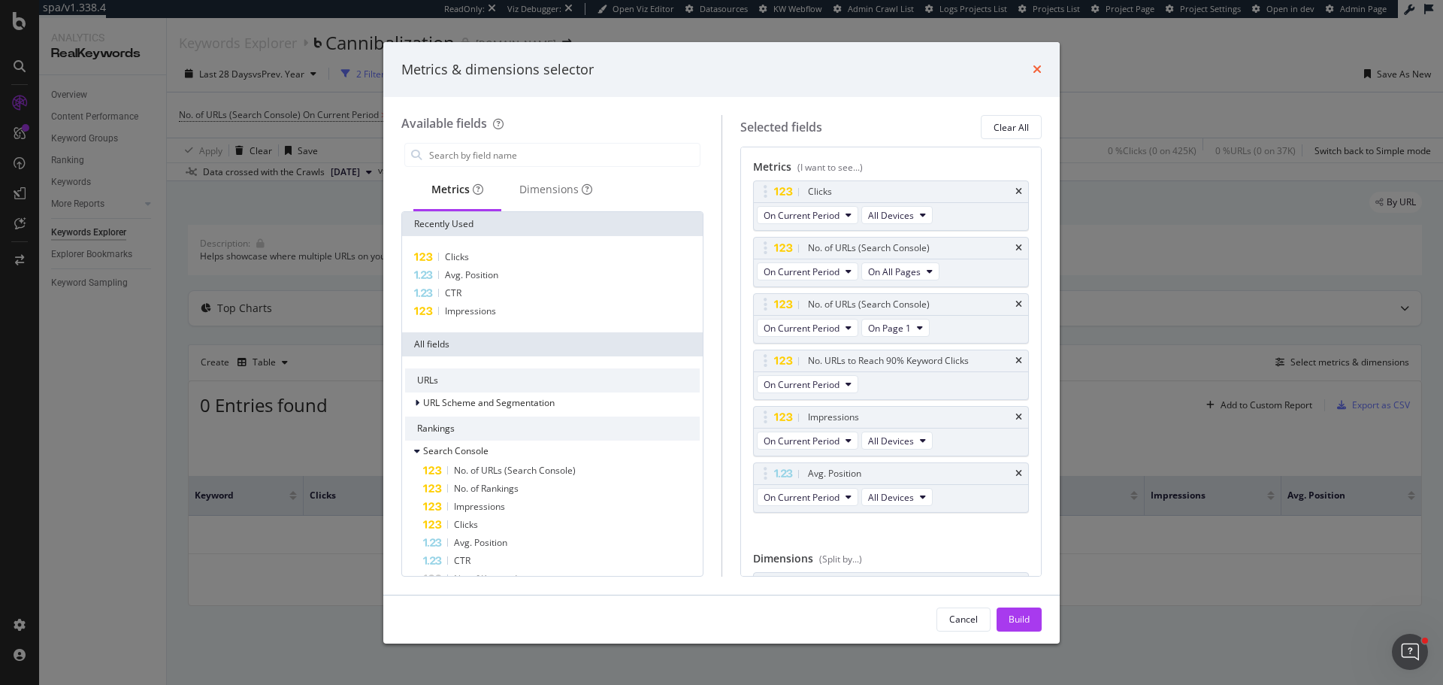
click at [1038, 68] on icon "times" at bounding box center [1037, 69] width 9 height 12
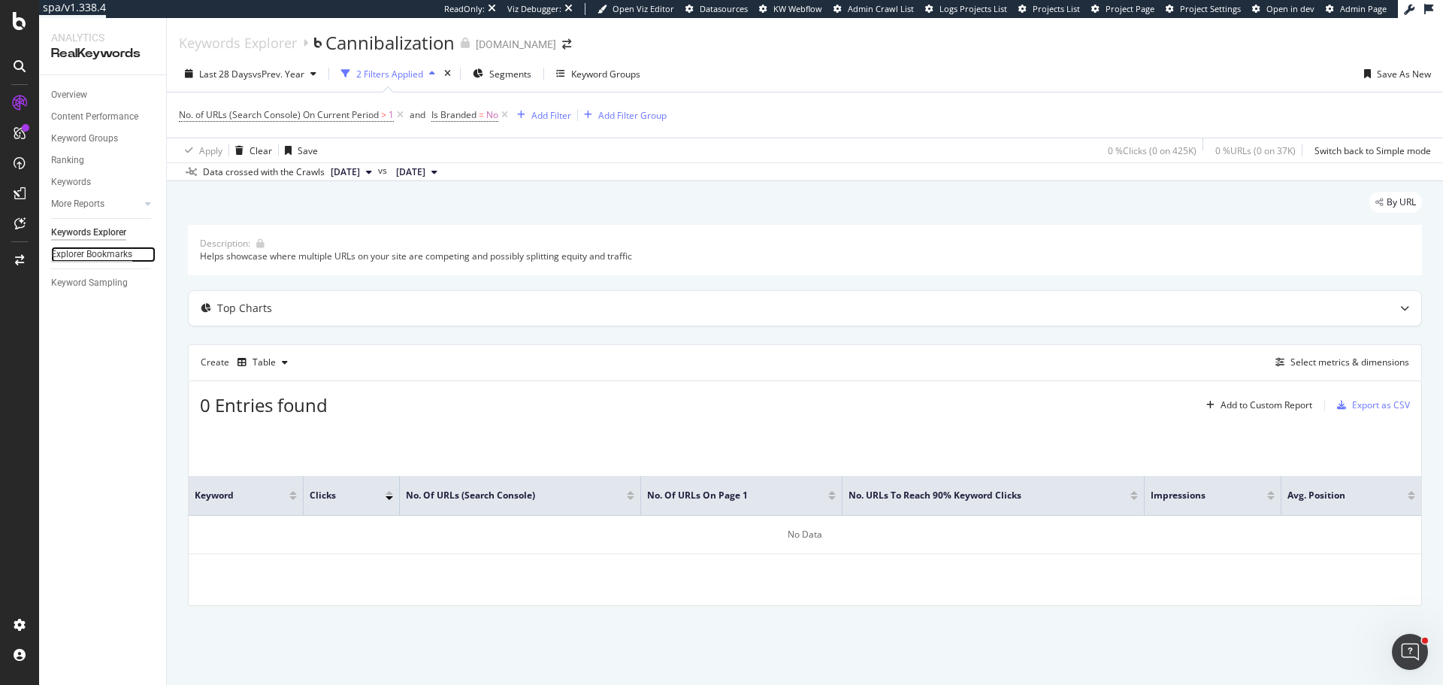
click at [101, 255] on div "Explorer Bookmarks" at bounding box center [91, 255] width 81 height 16
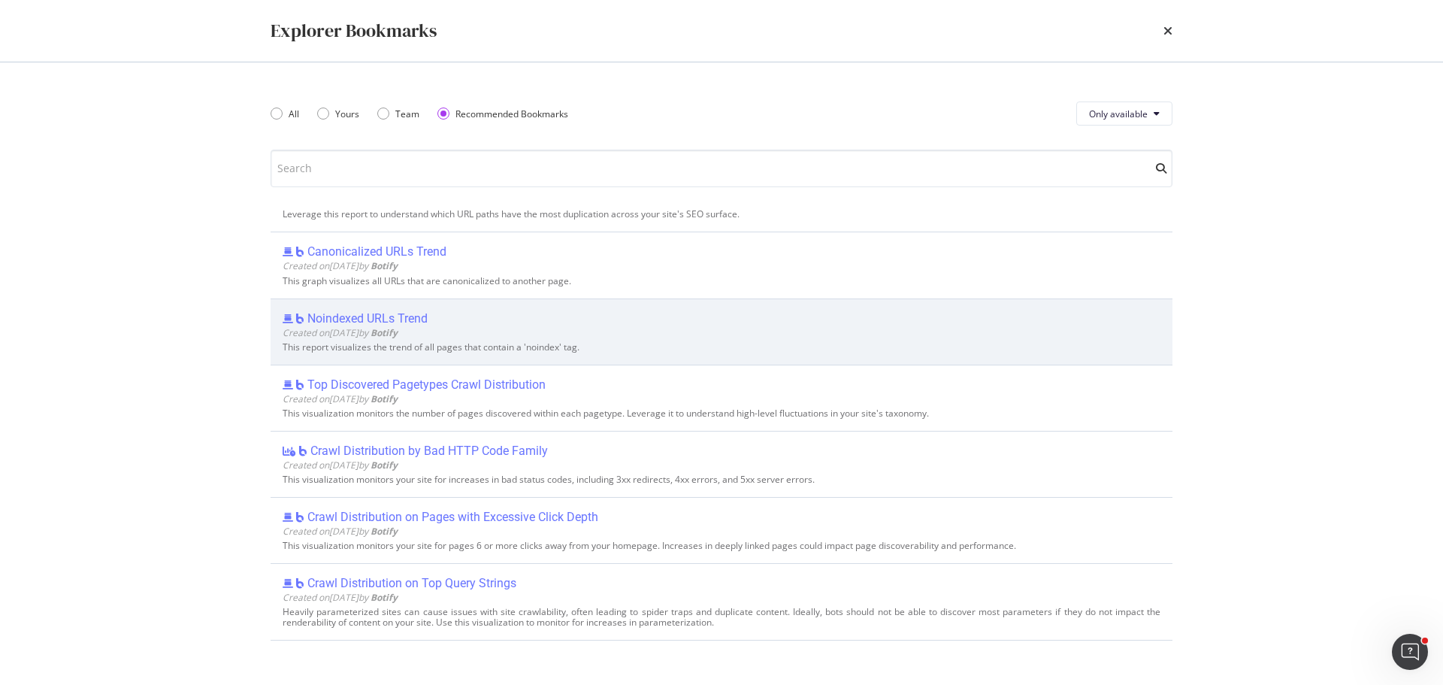
scroll to position [75, 0]
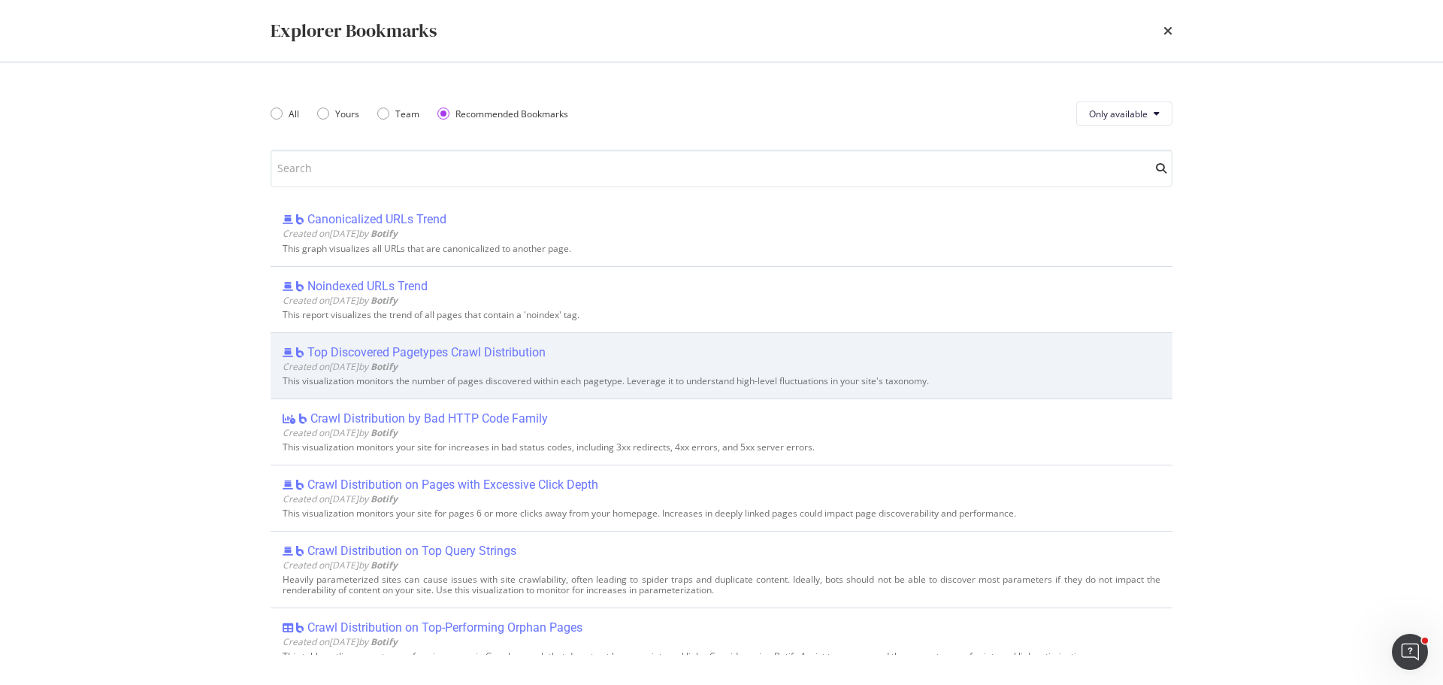
click at [397, 357] on div "Top Discovered Pagetypes Crawl Distribution" at bounding box center [426, 352] width 238 height 15
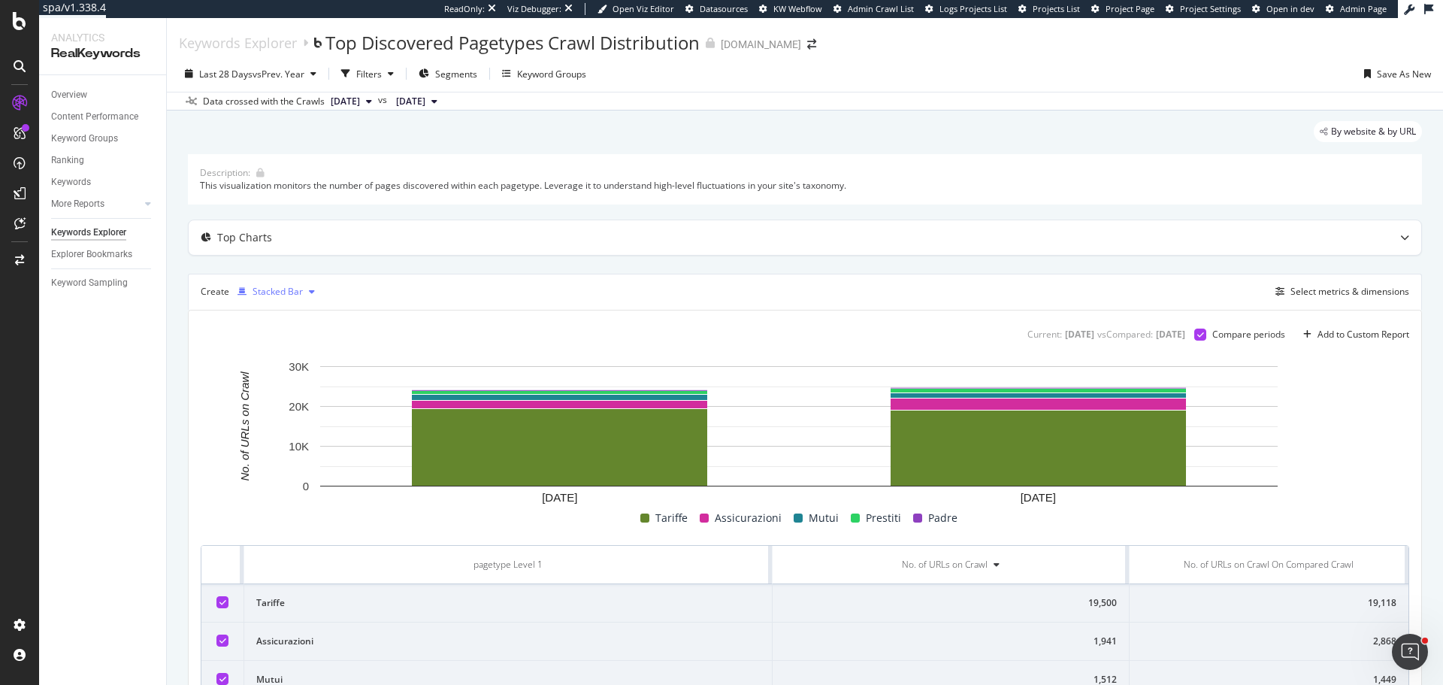
click at [283, 294] on div "Stacked Bar" at bounding box center [278, 291] width 50 height 9
click at [288, 321] on div "Table" at bounding box center [279, 316] width 23 height 13
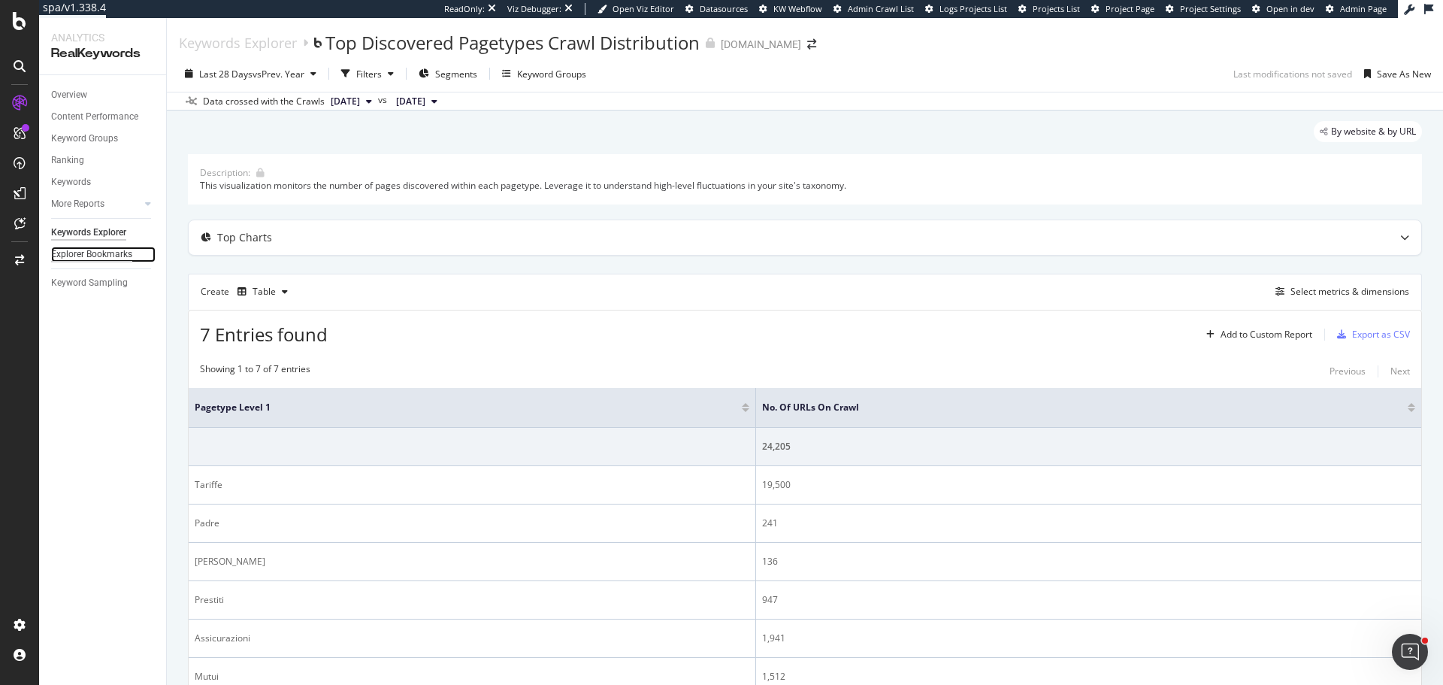
click at [109, 261] on div "Explorer Bookmarks" at bounding box center [91, 255] width 81 height 16
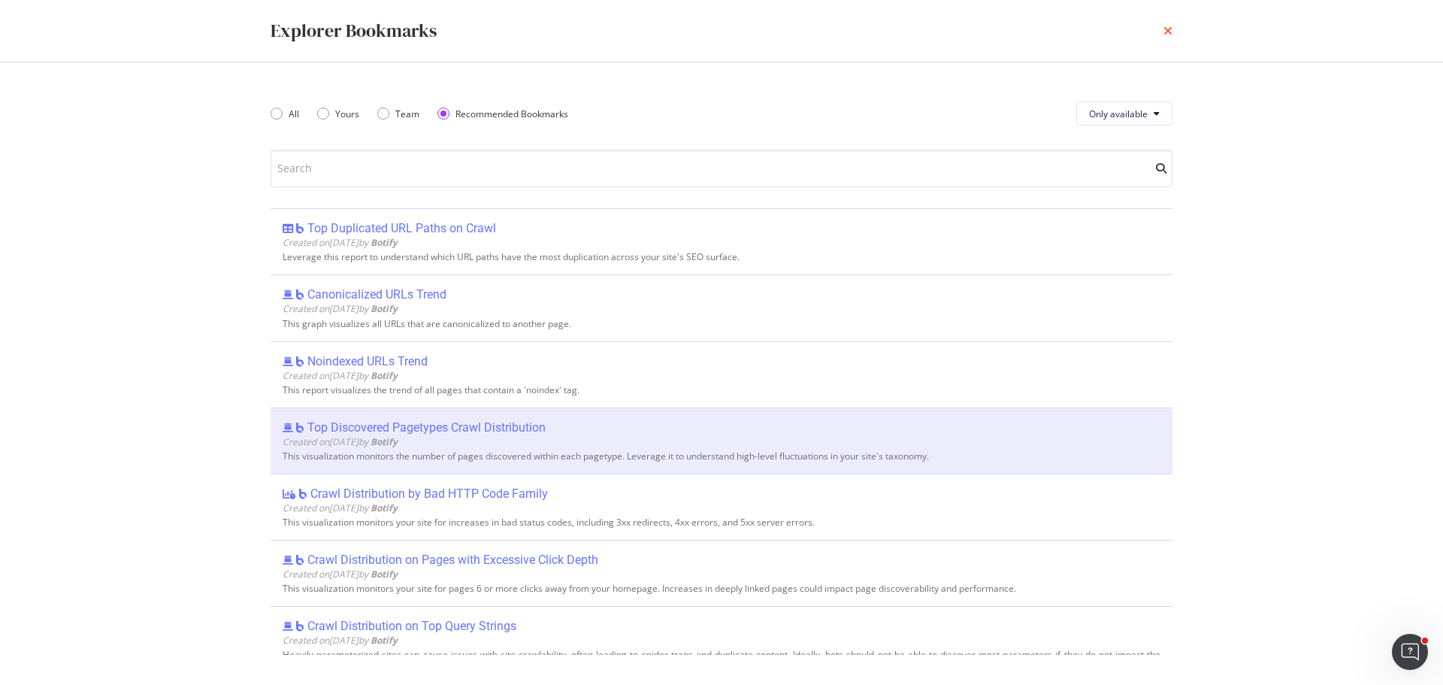
click at [1170, 29] on icon "times" at bounding box center [1168, 31] width 9 height 12
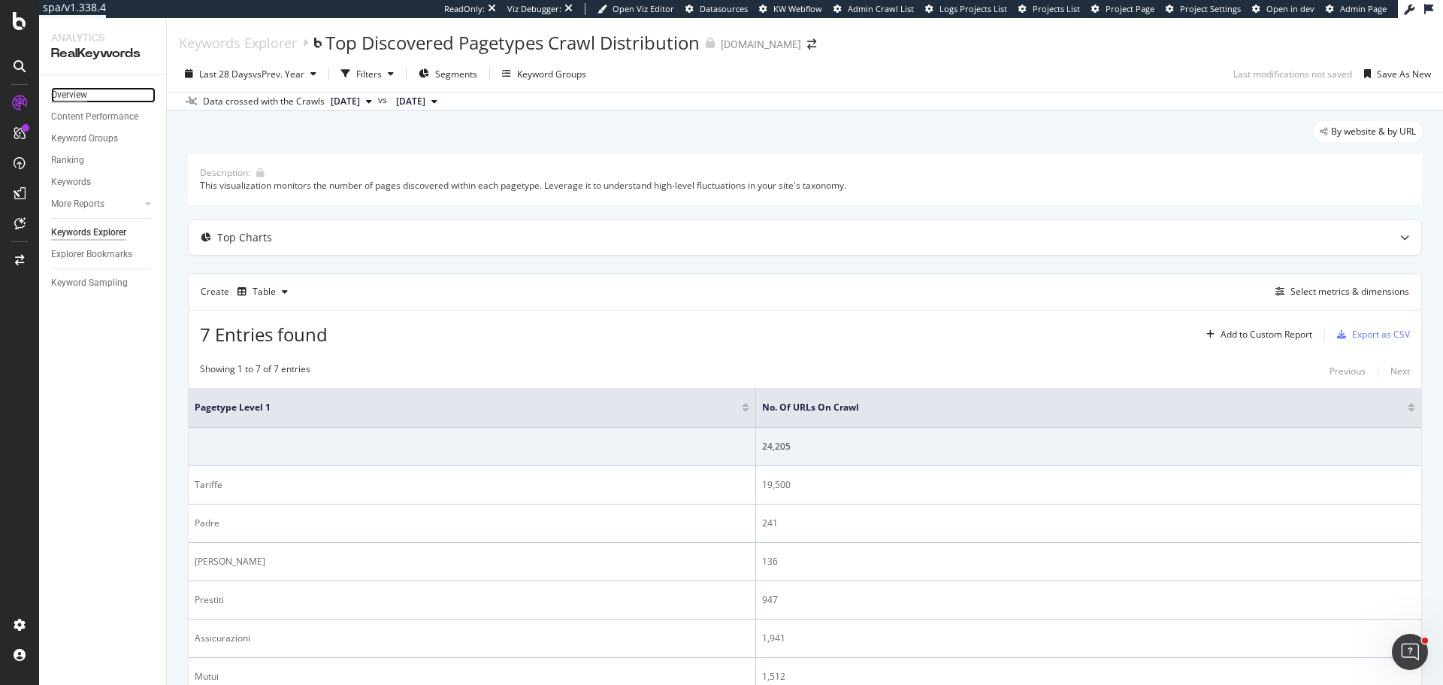
click at [86, 102] on div "Overview" at bounding box center [69, 95] width 36 height 16
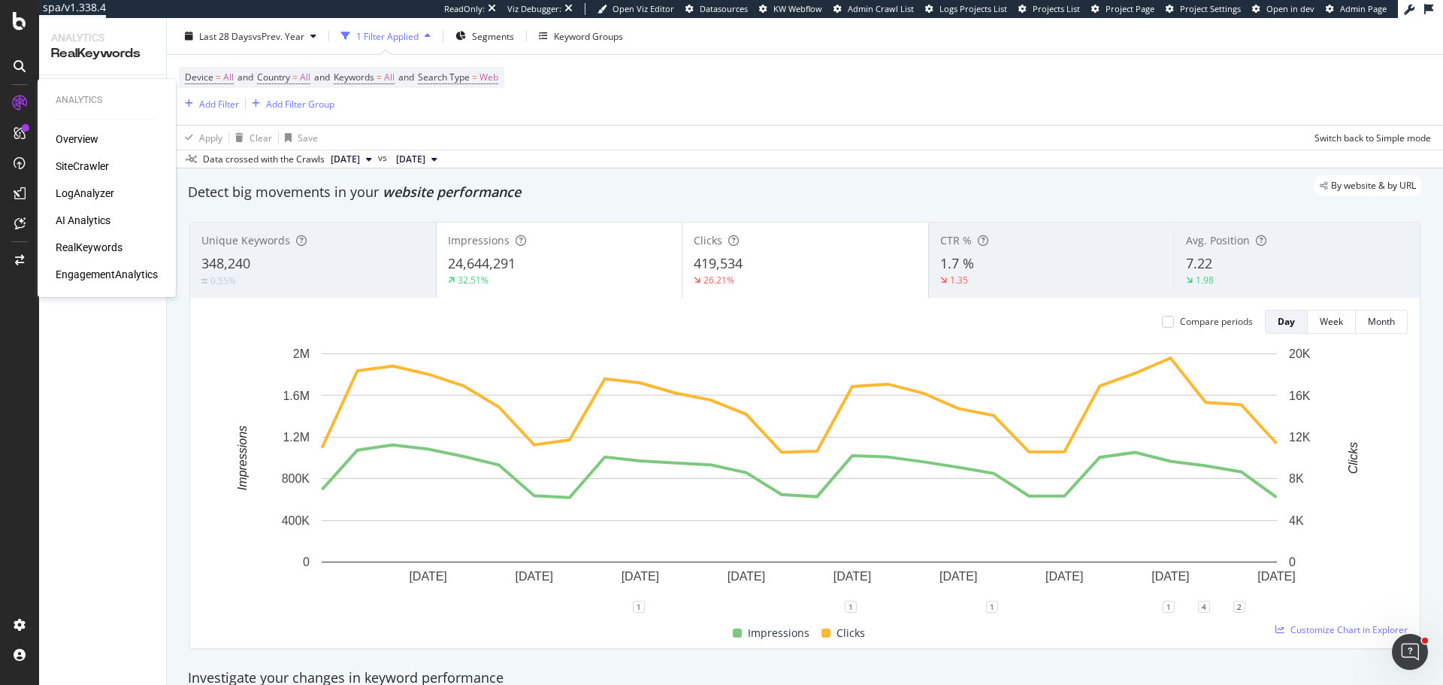
scroll to position [75, 0]
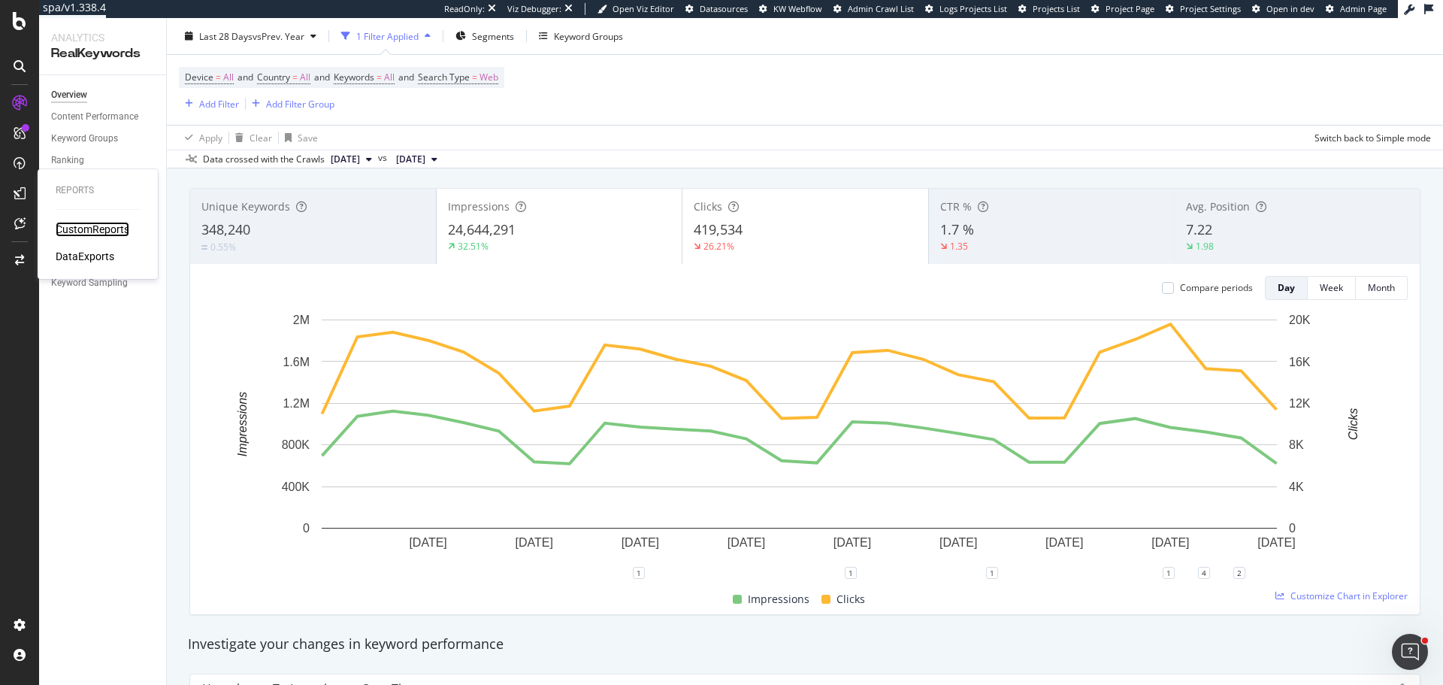
click at [89, 229] on div "CustomReports" at bounding box center [93, 229] width 74 height 15
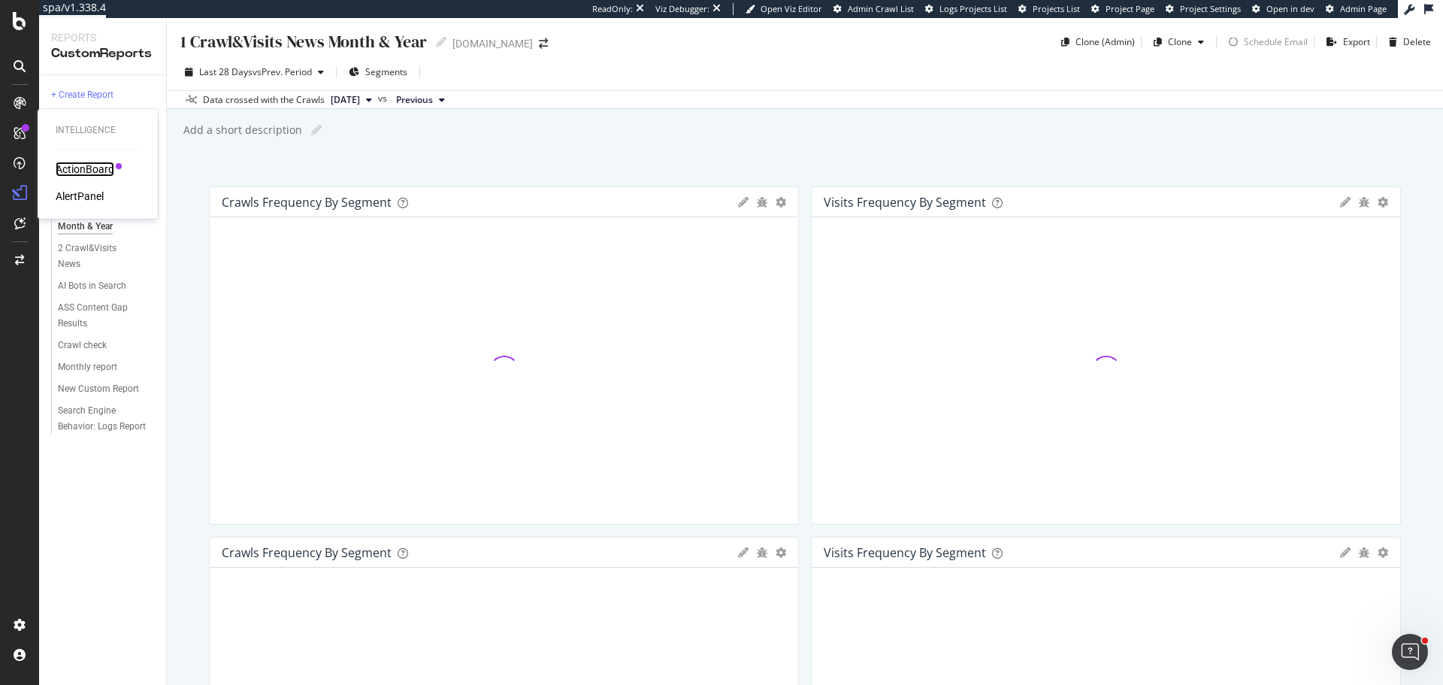
click at [91, 165] on div "ActionBoard" at bounding box center [85, 169] width 59 height 15
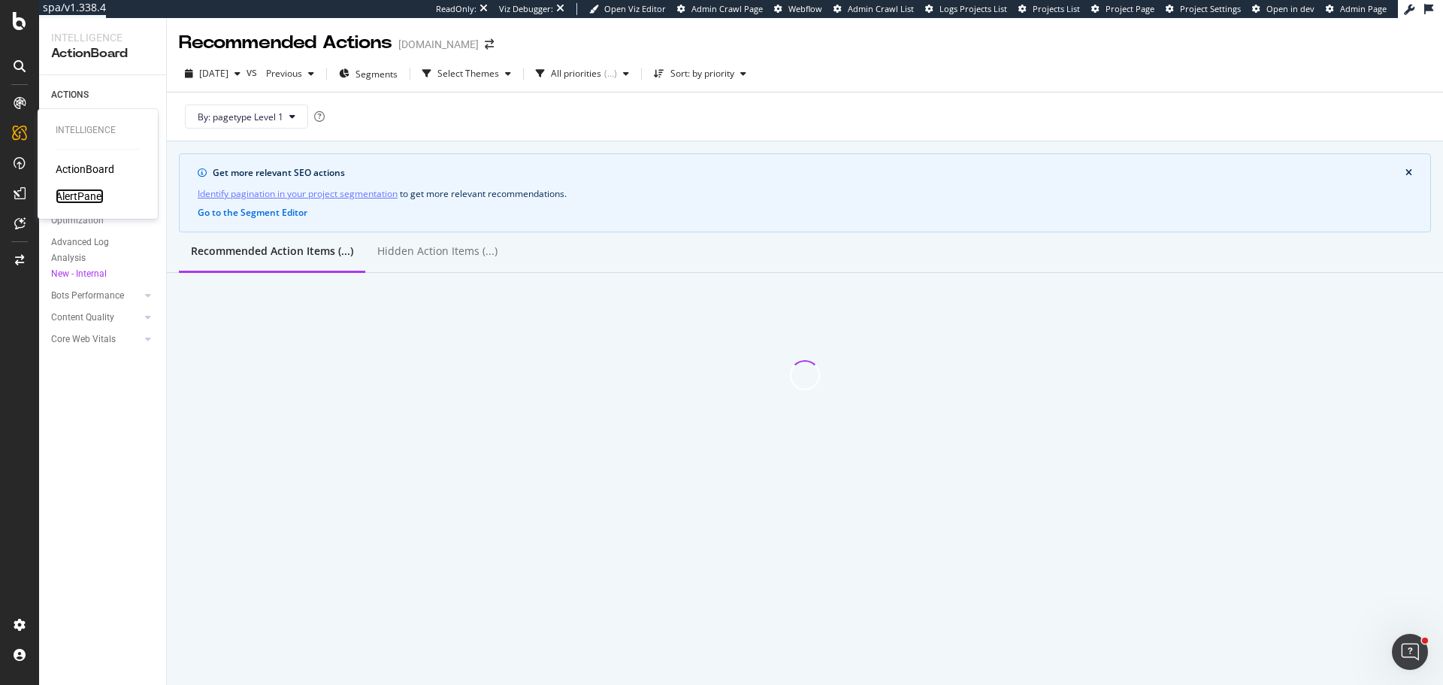
click at [74, 198] on div "AlertPanel" at bounding box center [80, 196] width 48 height 15
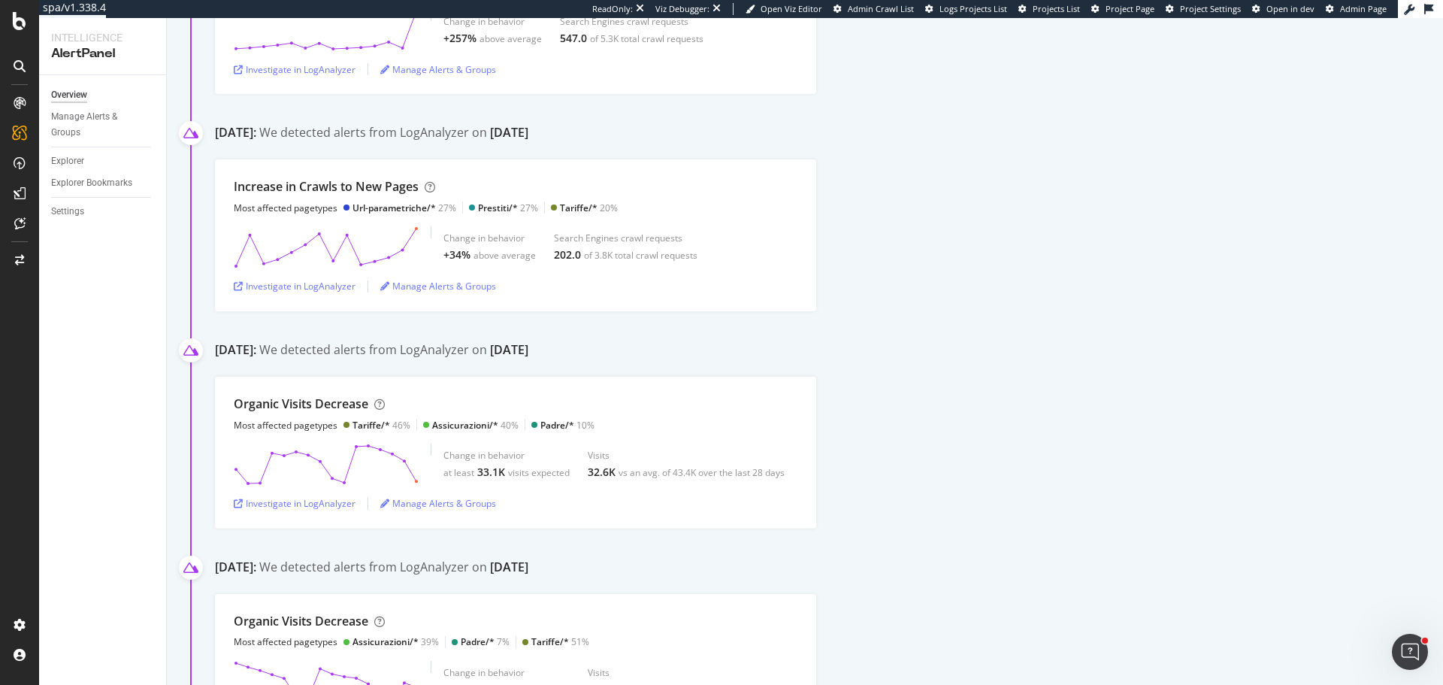
scroll to position [376, 0]
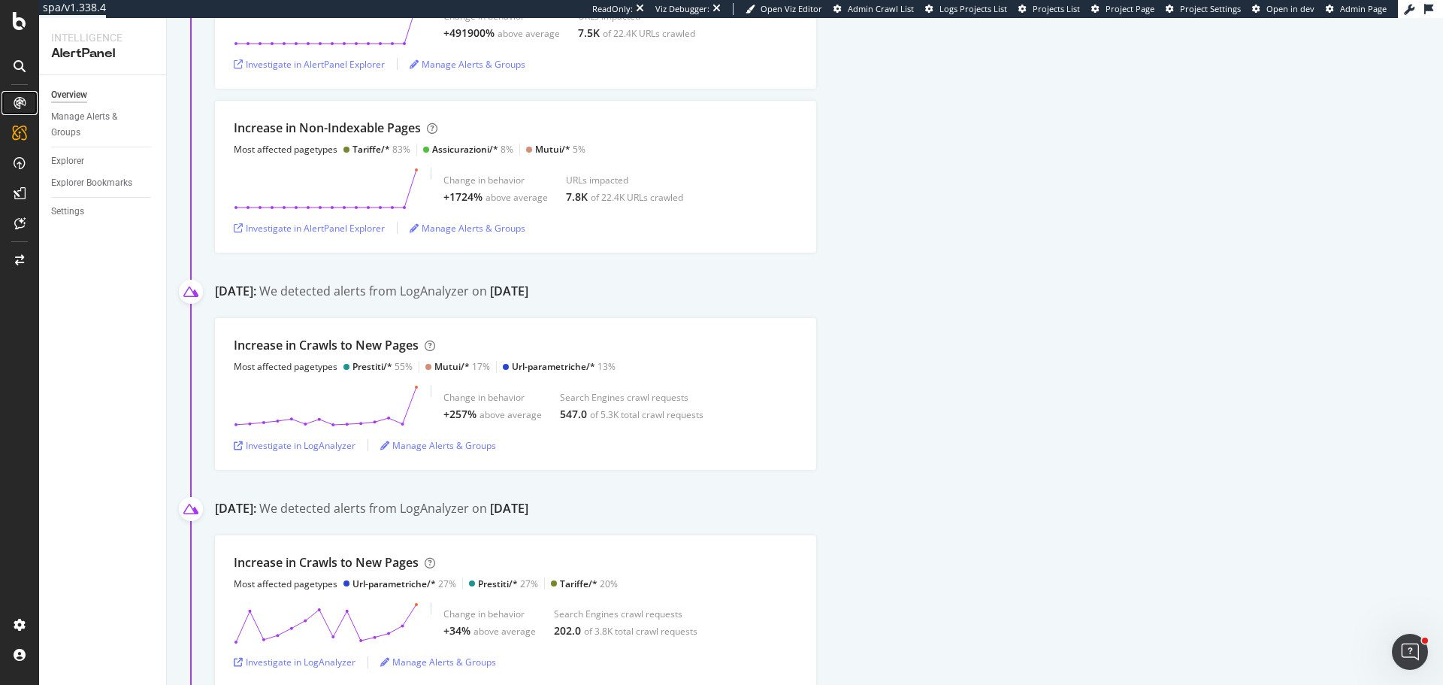
click at [16, 104] on icon at bounding box center [20, 103] width 12 height 12
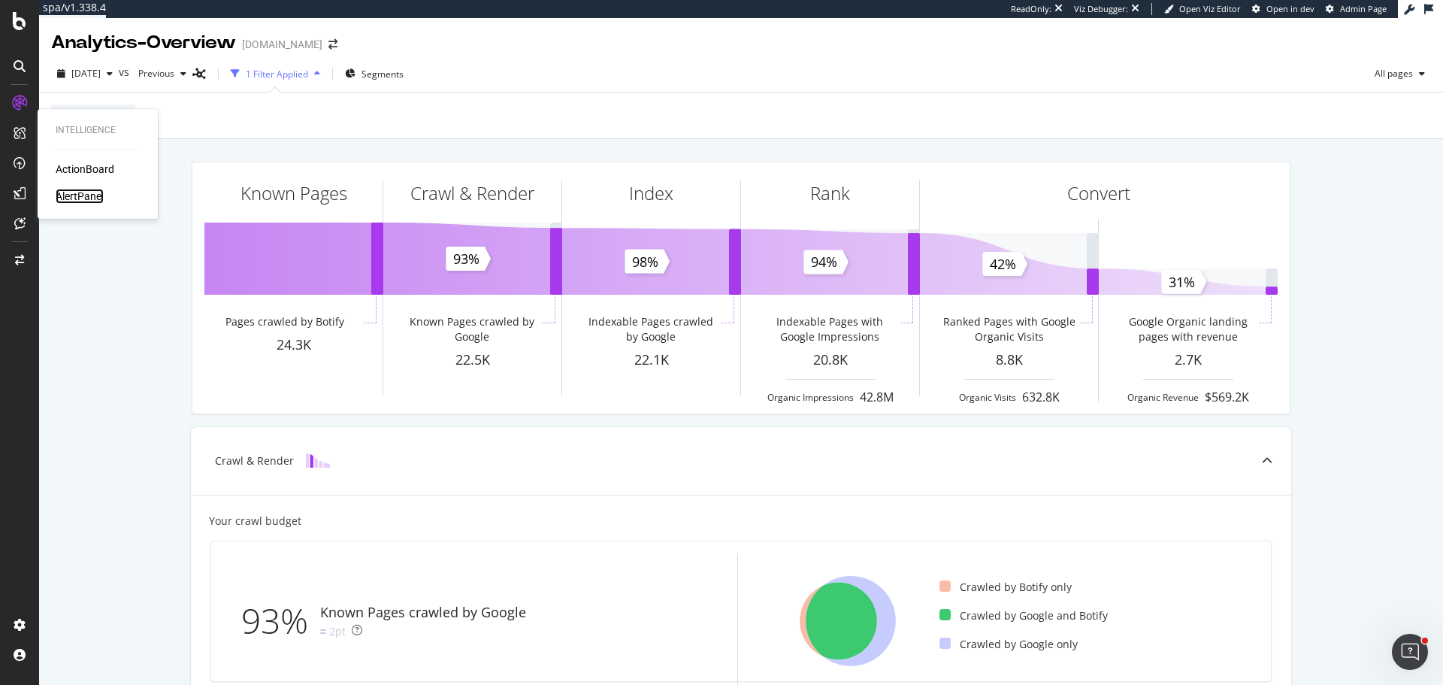
click at [69, 193] on div "AlertPanel" at bounding box center [80, 196] width 48 height 15
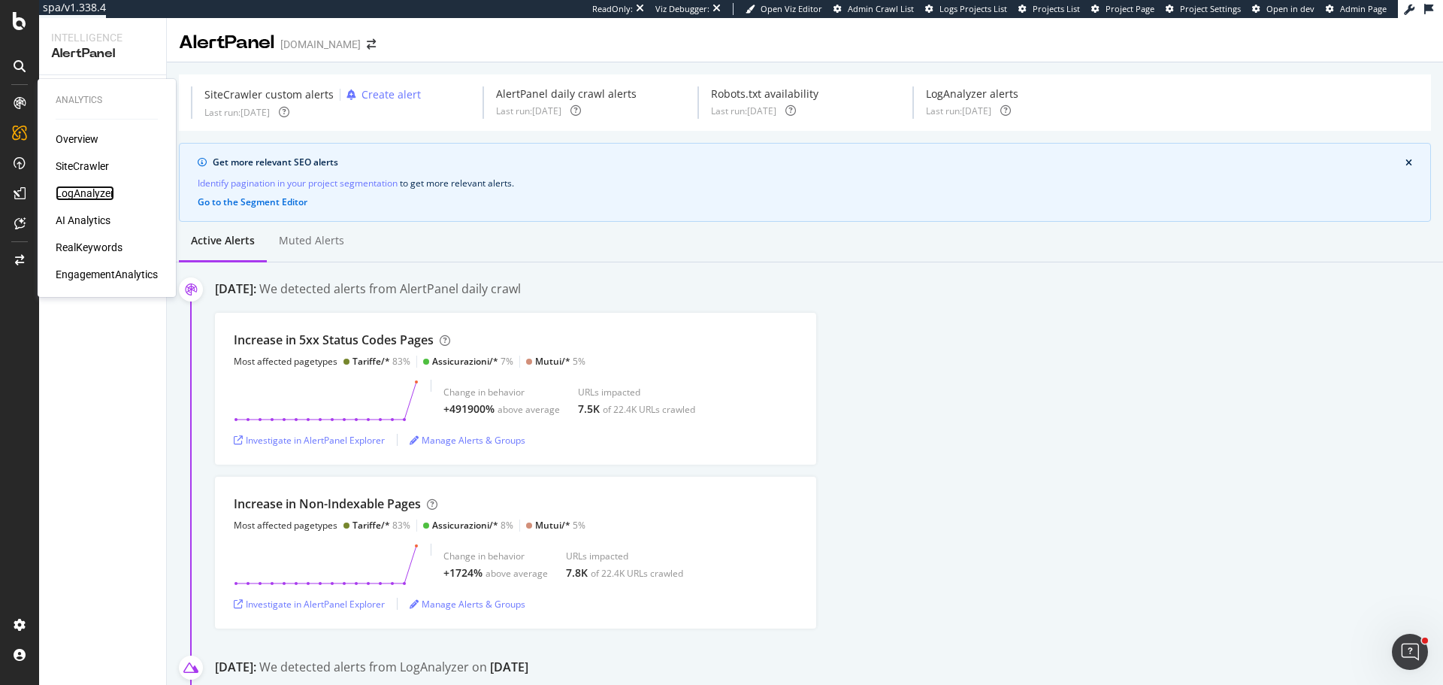
click at [111, 188] on div "LogAnalyzer" at bounding box center [85, 193] width 59 height 15
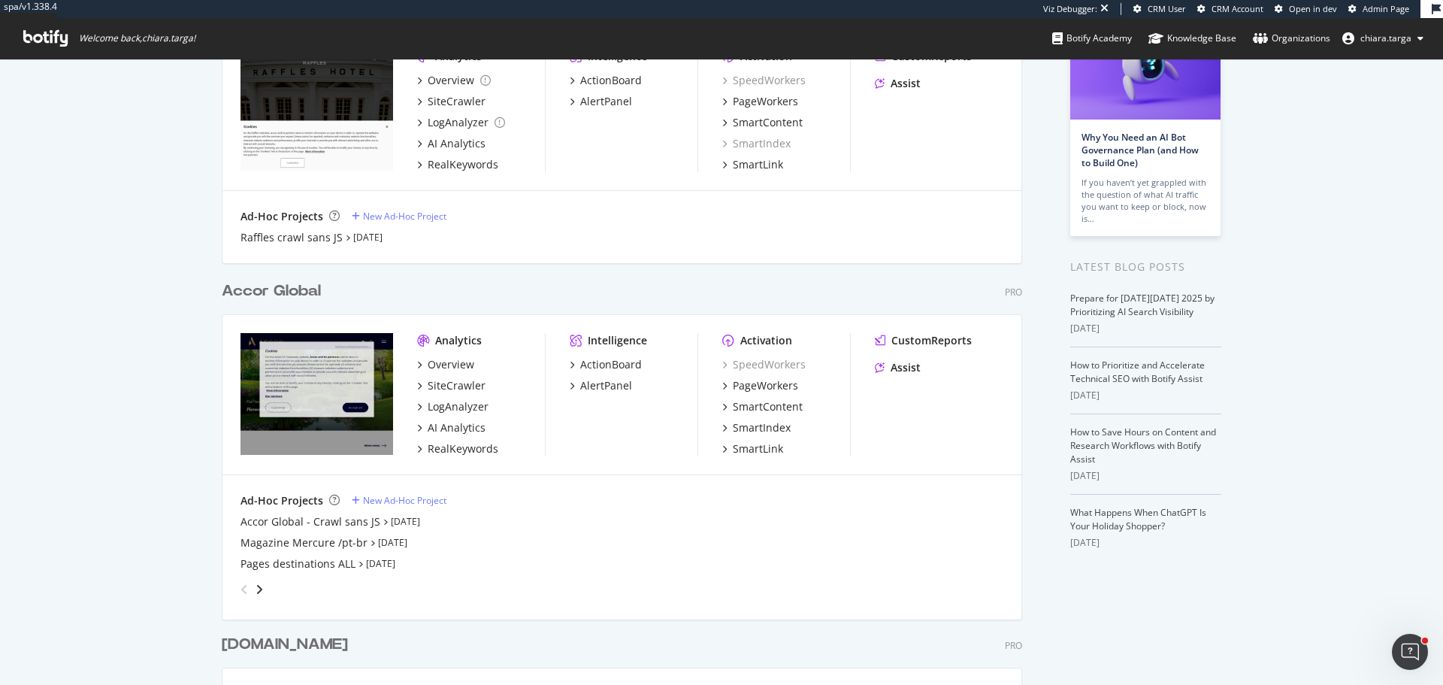
scroll to position [301, 0]
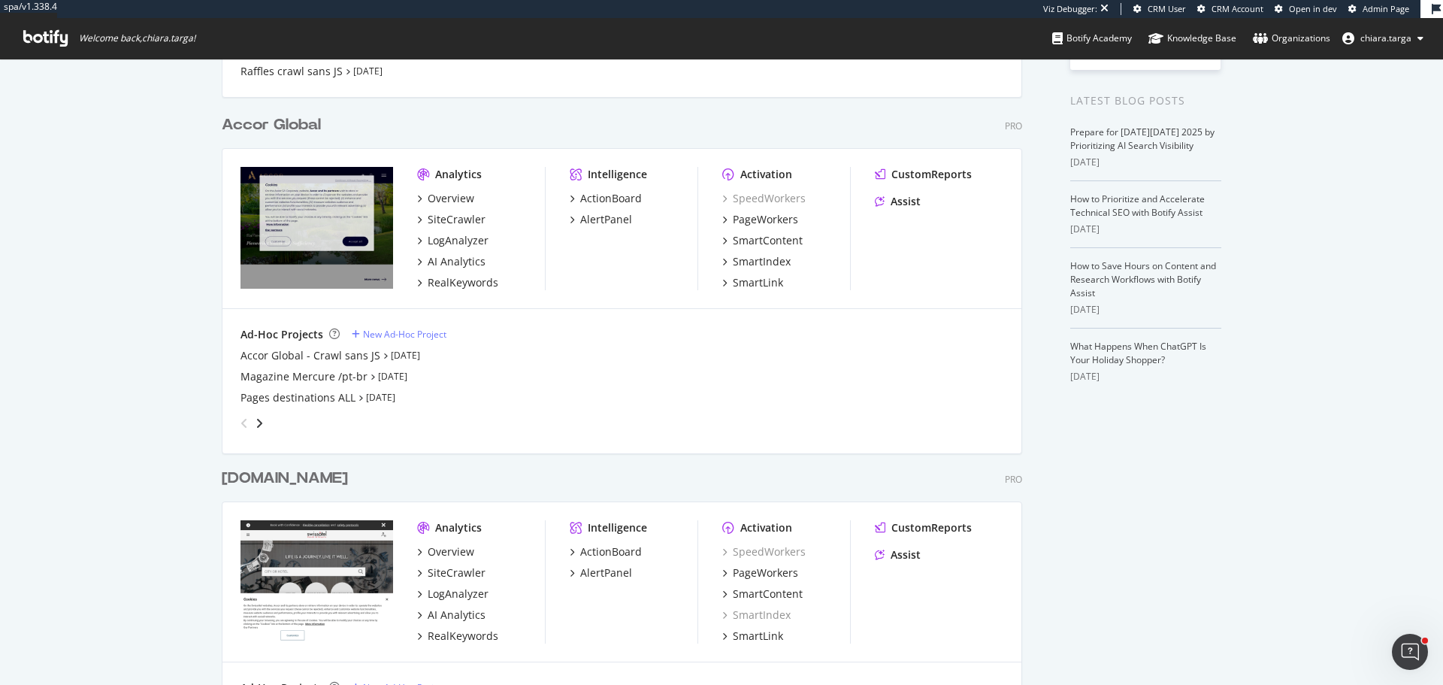
click at [783, 211] on div "SpeedWorkers PageWorkers SmartContent SmartIndex SmartLink" at bounding box center [786, 240] width 128 height 99
click at [782, 217] on div "PageWorkers" at bounding box center [765, 219] width 65 height 15
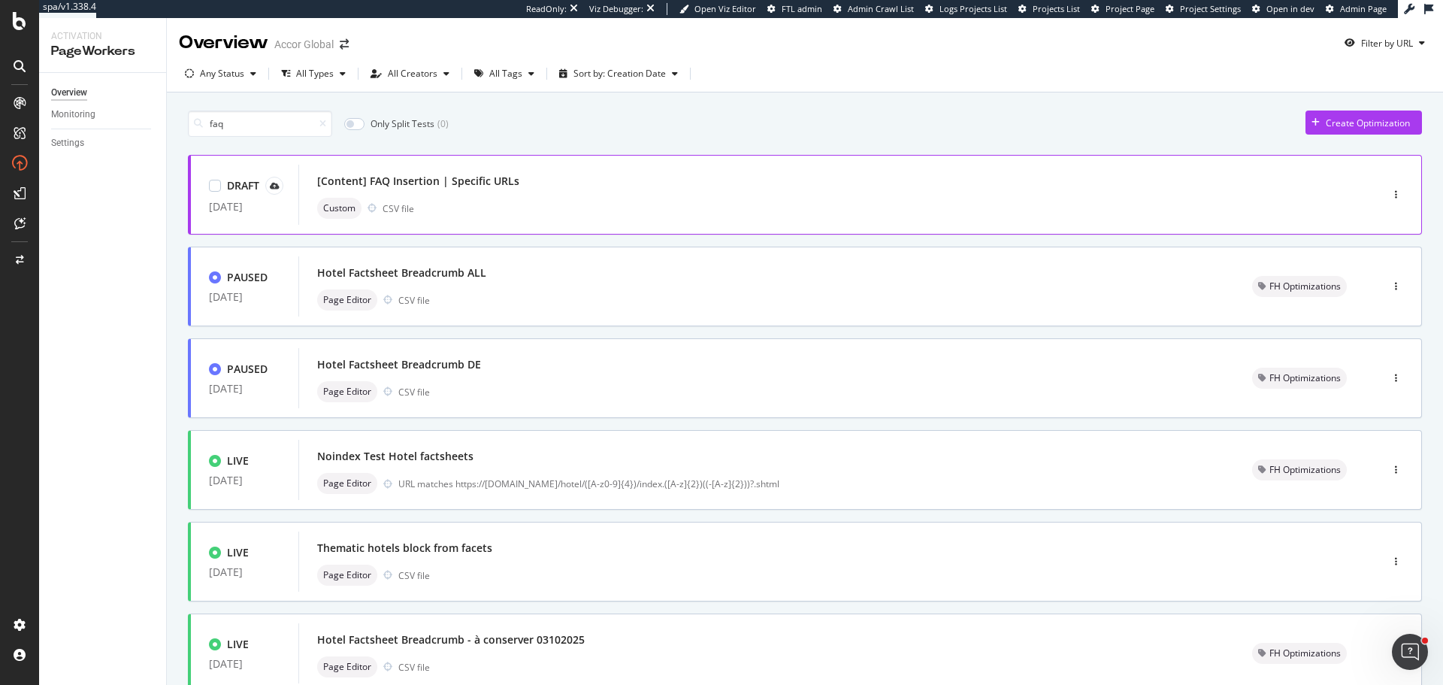
click at [637, 207] on div "Custom CSV file" at bounding box center [817, 208] width 1000 height 21
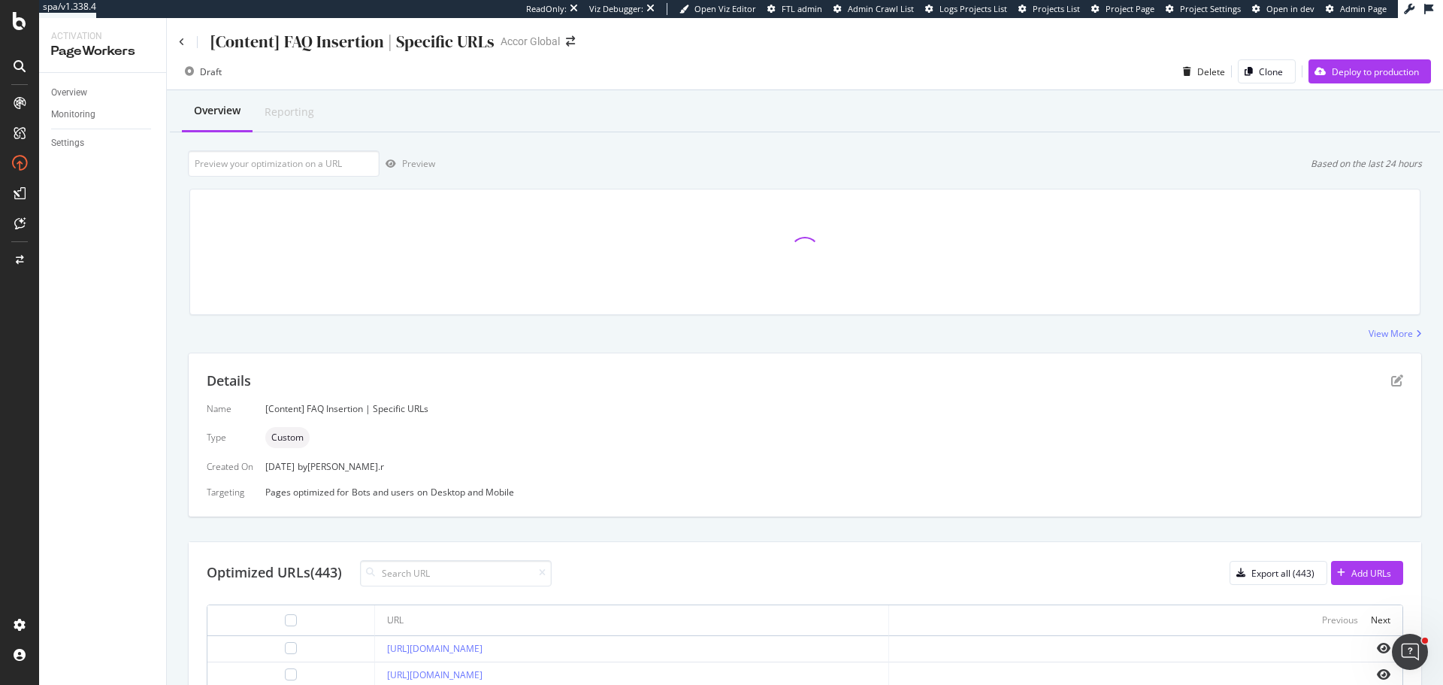
scroll to position [376, 0]
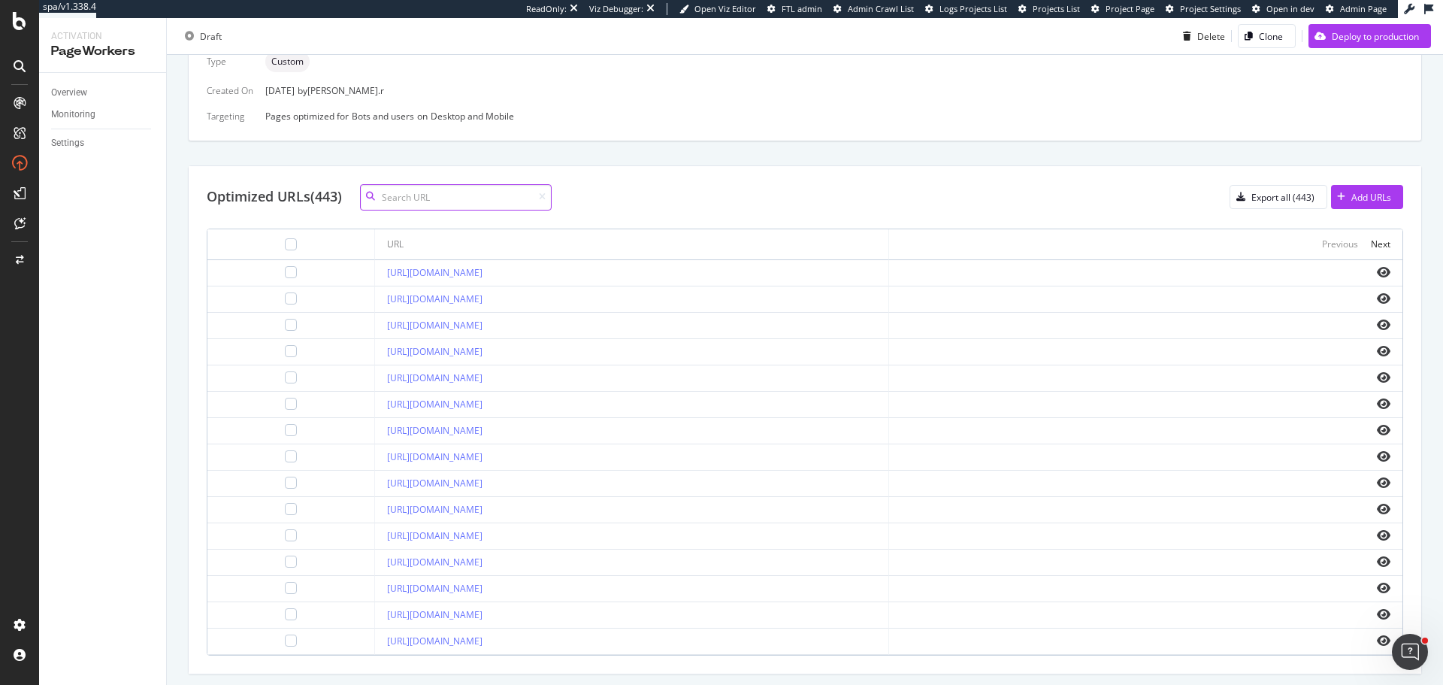
paste input "[URL][DOMAIN_NAME]"
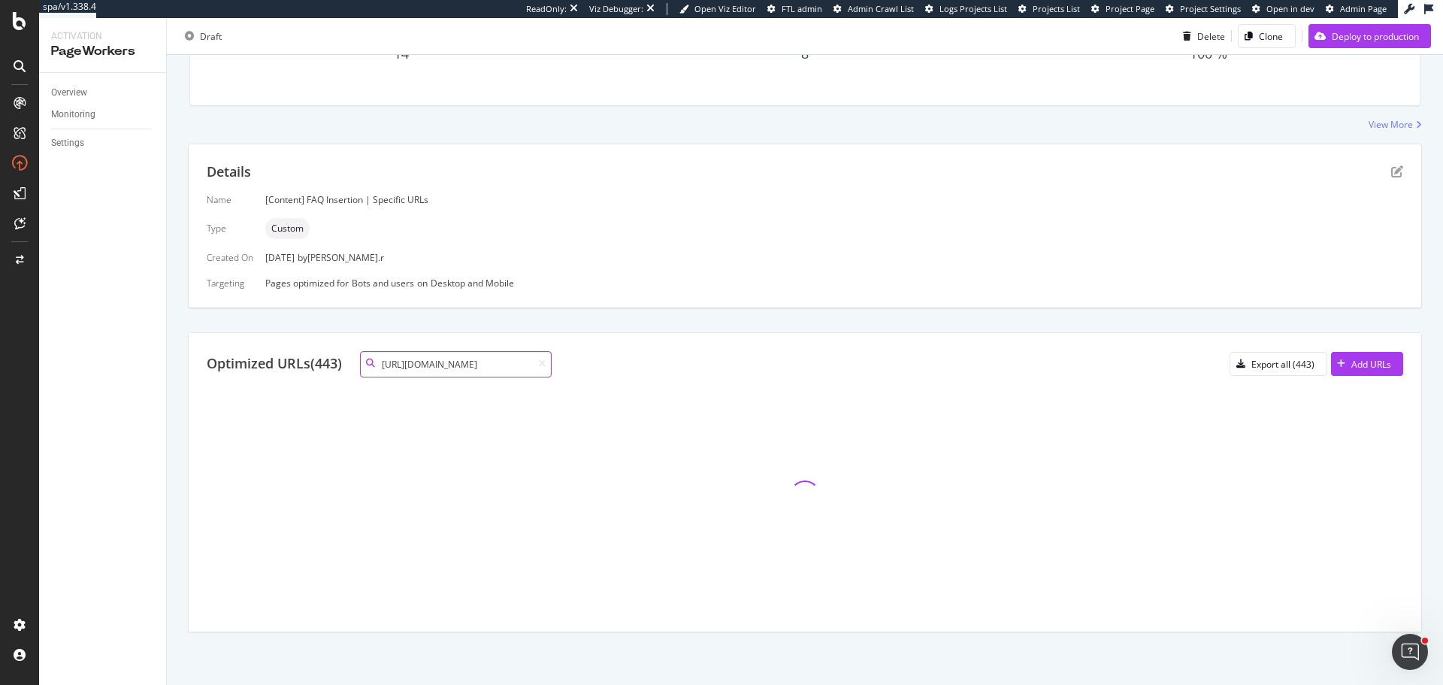
scroll to position [50, 0]
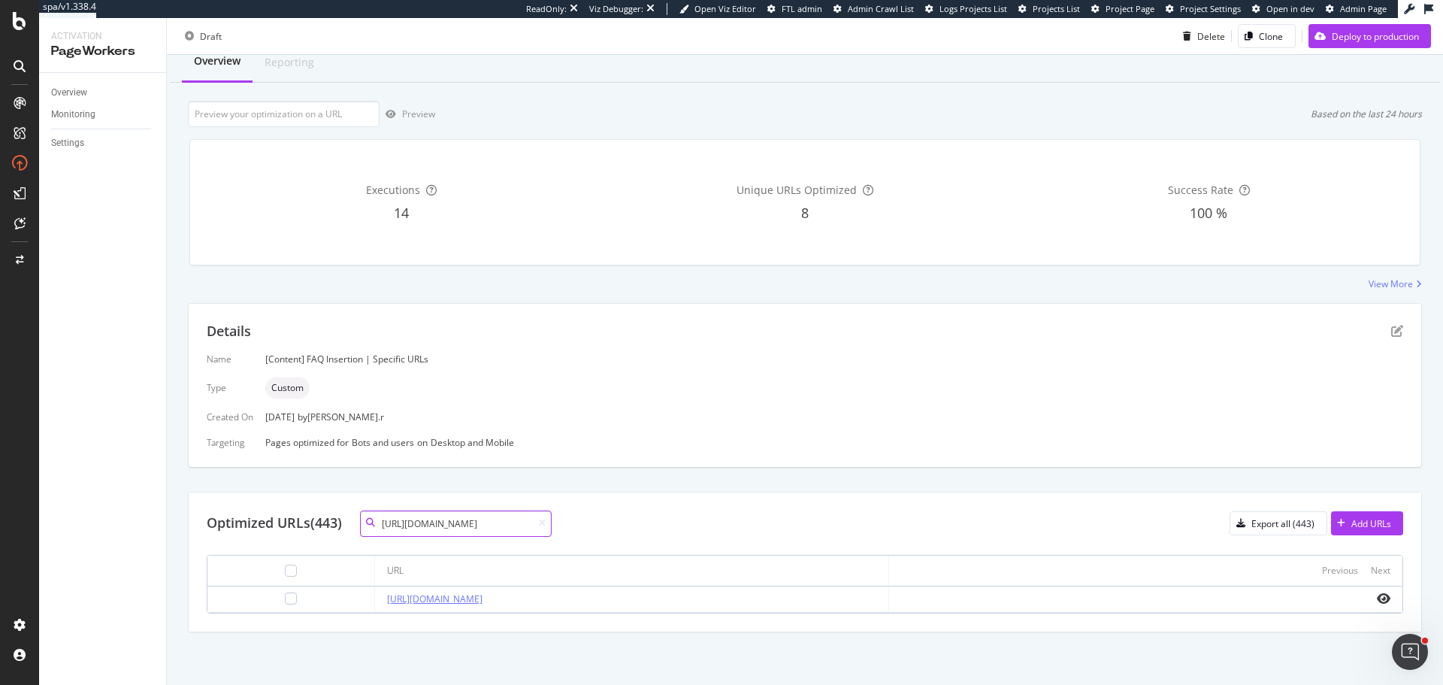
type input "[URL][DOMAIN_NAME]"
click at [483, 599] on link "[URL][DOMAIN_NAME]" at bounding box center [434, 598] width 95 height 13
click at [1377, 596] on icon "eye" at bounding box center [1384, 598] width 14 height 12
click at [1381, 508] on div "Optimized URLs (443) [URL][DOMAIN_NAME] Export all (443) Add URLs URL Previous …" at bounding box center [805, 561] width 1233 height 139
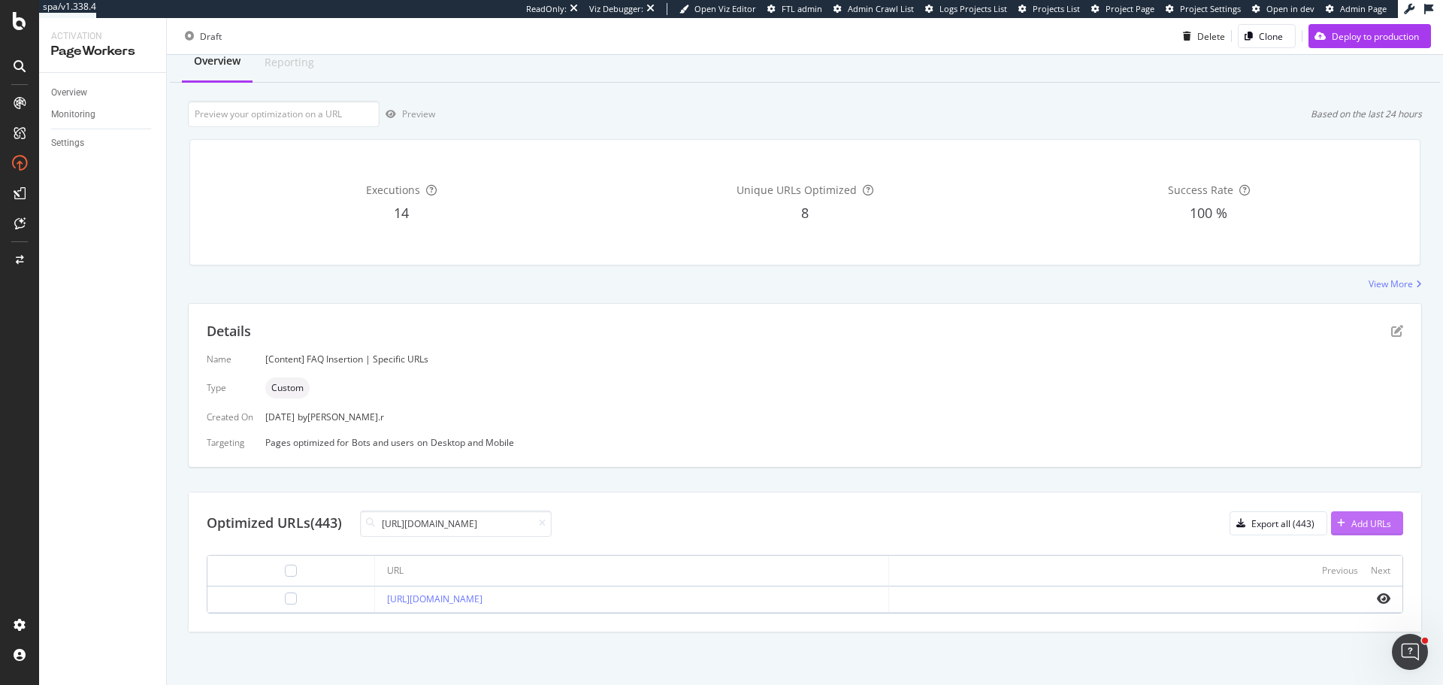
click at [1378, 515] on div "Add URLs" at bounding box center [1361, 523] width 60 height 23
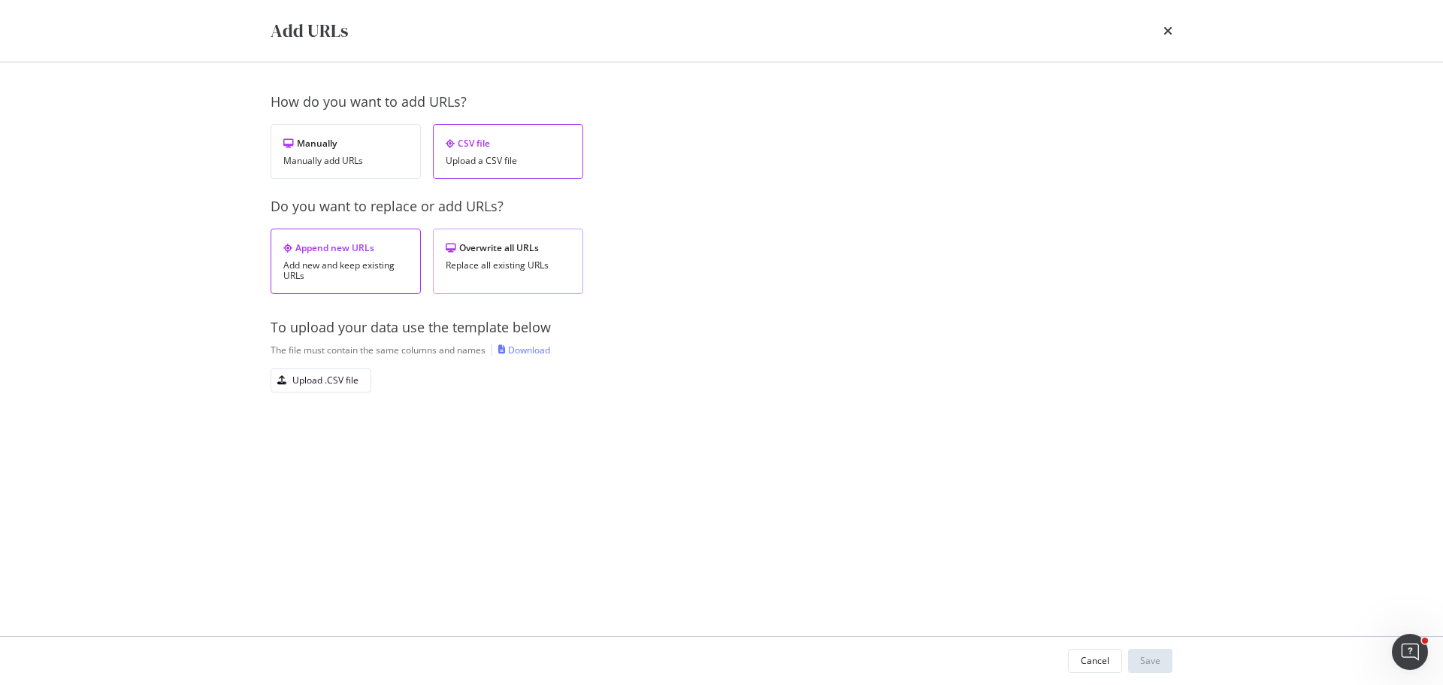
click at [540, 253] on div "Overwrite all URLs" at bounding box center [508, 247] width 125 height 13
click at [285, 383] on icon "modal" at bounding box center [281, 380] width 9 height 9
click at [1141, 659] on div "Save" at bounding box center [1150, 660] width 20 height 13
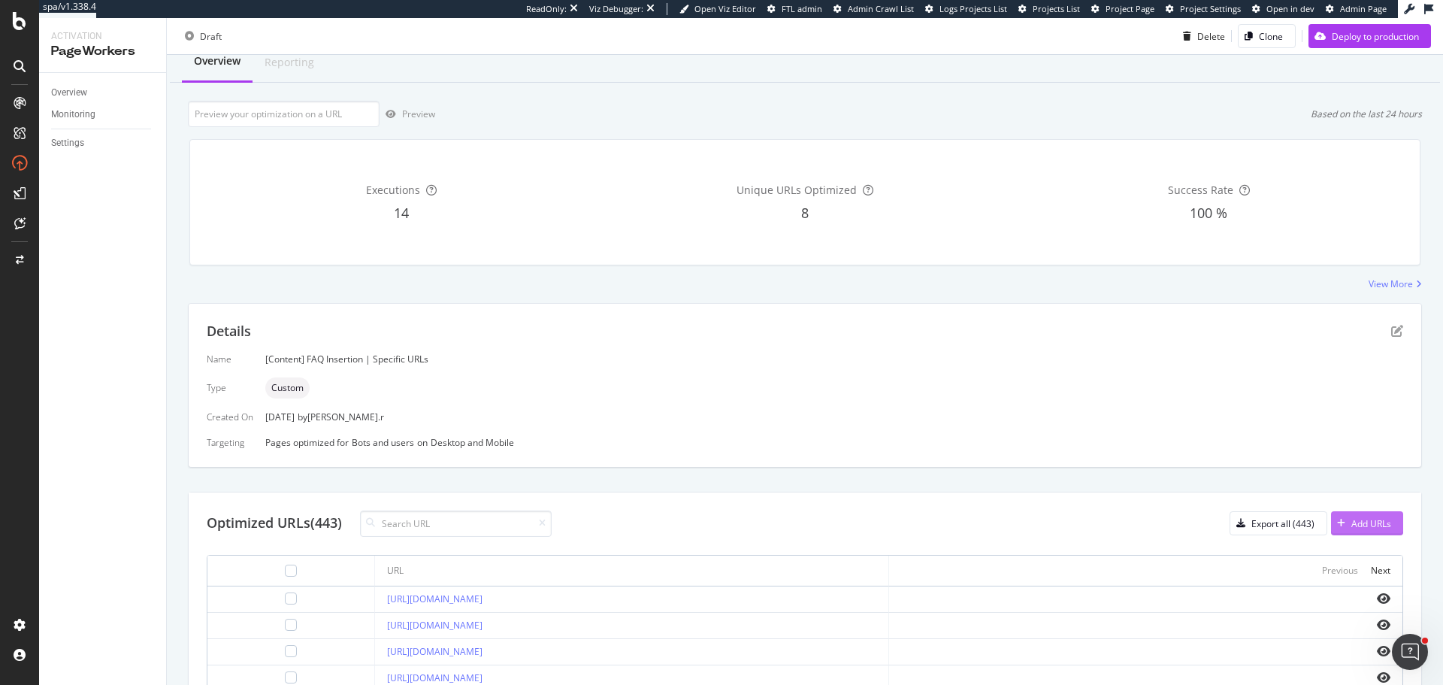
scroll to position [418, 0]
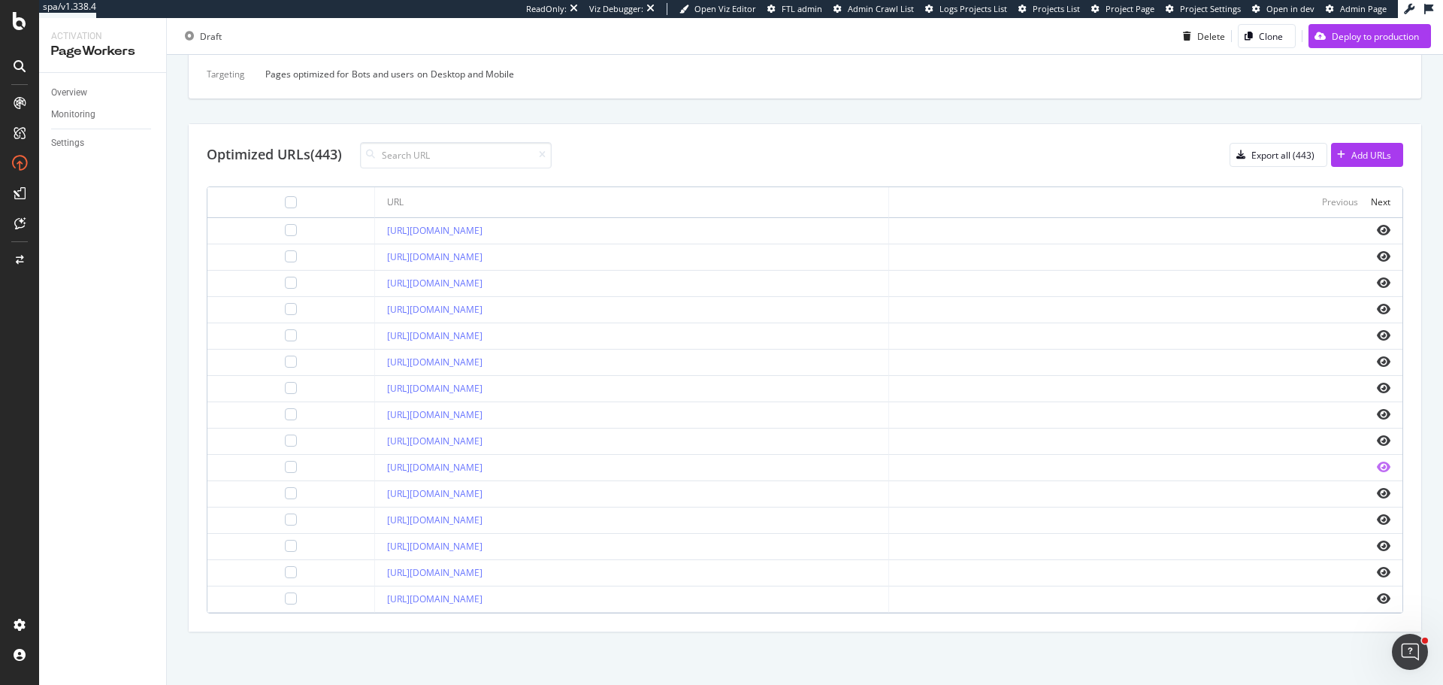
click at [1377, 467] on icon "eye" at bounding box center [1384, 467] width 14 height 12
click at [484, 158] on input at bounding box center [456, 155] width 192 height 26
paste input "[URL][DOMAIN_NAME]"
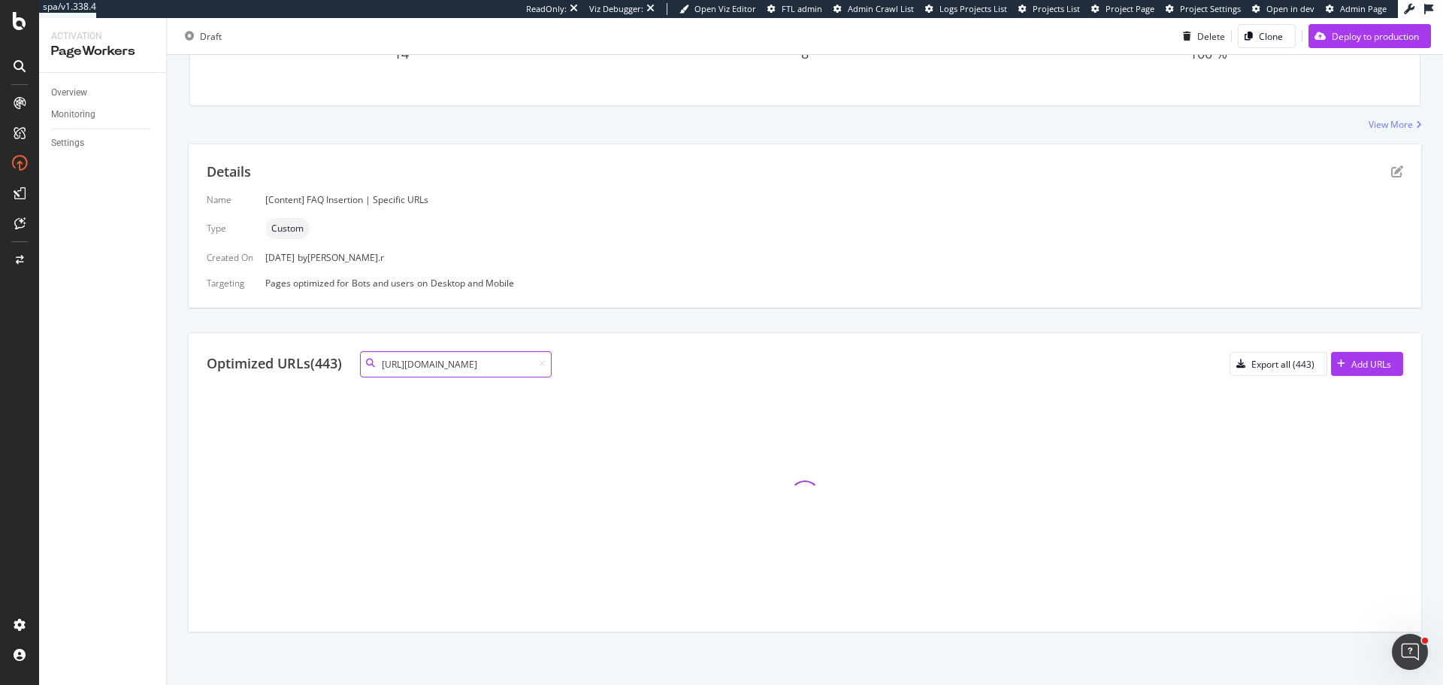
scroll to position [50, 0]
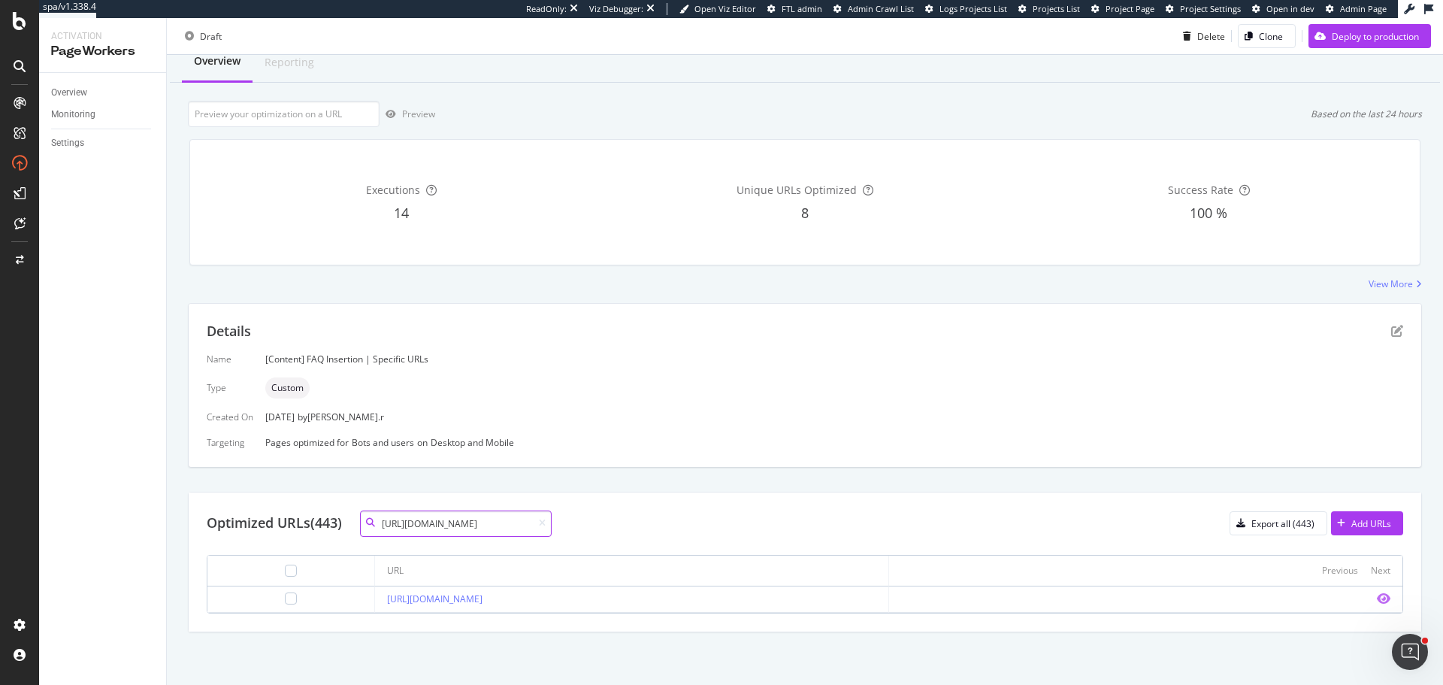
type input "[URL][DOMAIN_NAME]"
click at [1377, 598] on icon "eye" at bounding box center [1384, 598] width 14 height 12
click at [516, 522] on input "[URL][DOMAIN_NAME]" at bounding box center [456, 523] width 192 height 26
paste input "[URL][DOMAIN_NAME]"
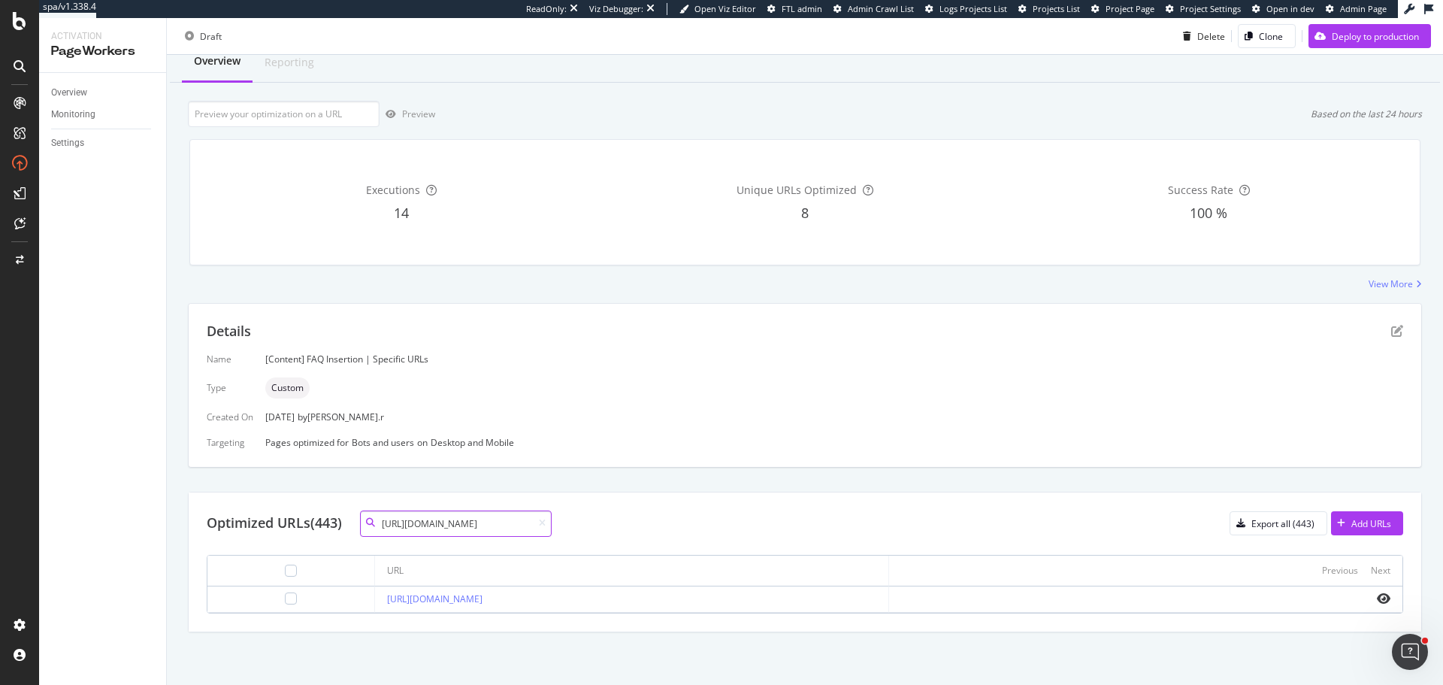
scroll to position [0, 48]
type input "[URL][DOMAIN_NAME]"
click at [1377, 598] on icon "eye" at bounding box center [1384, 598] width 14 height 12
drag, startPoint x: 577, startPoint y: 595, endPoint x: 489, endPoint y: 583, distance: 88.0
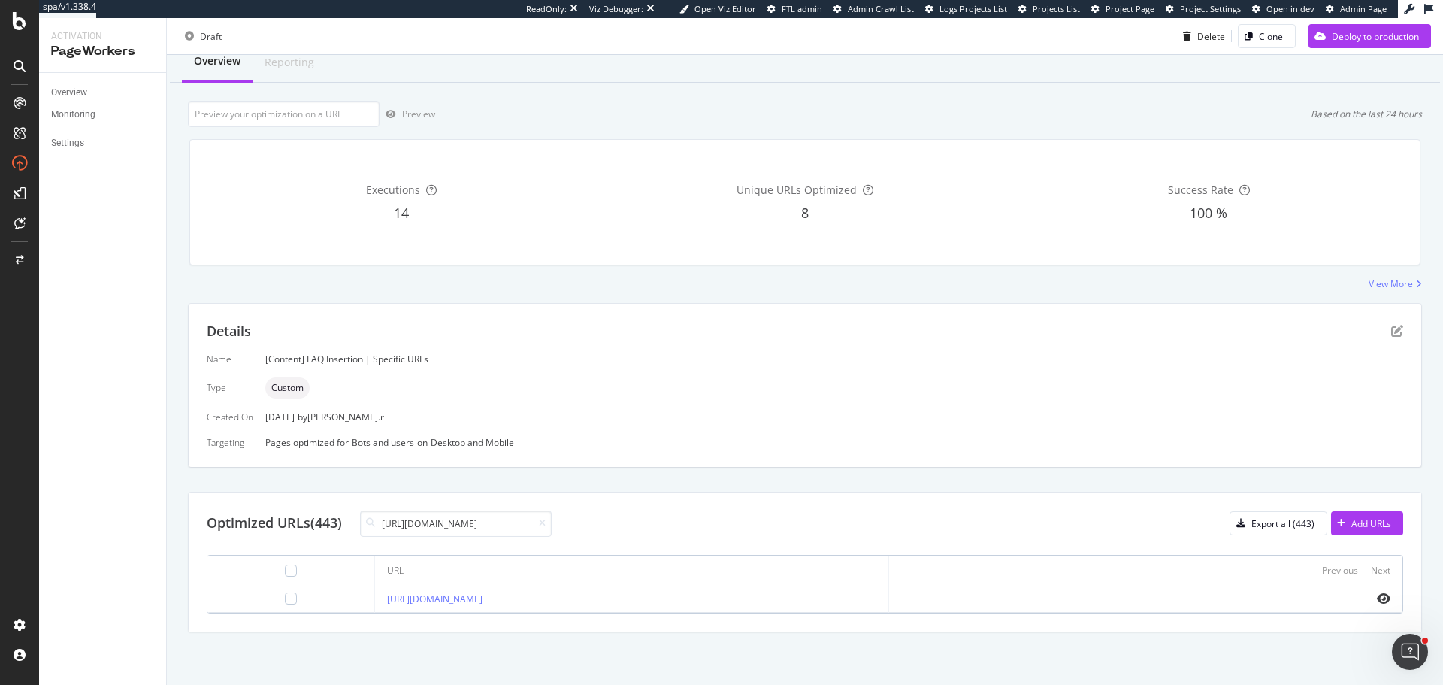
click at [488, 597] on div "[URL][DOMAIN_NAME]" at bounding box center [631, 599] width 489 height 14
click at [501, 523] on input "[URL][DOMAIN_NAME]" at bounding box center [456, 523] width 192 height 26
paste input "[URL][DOMAIN_NAME]"
type input "[URL][DOMAIN_NAME]"
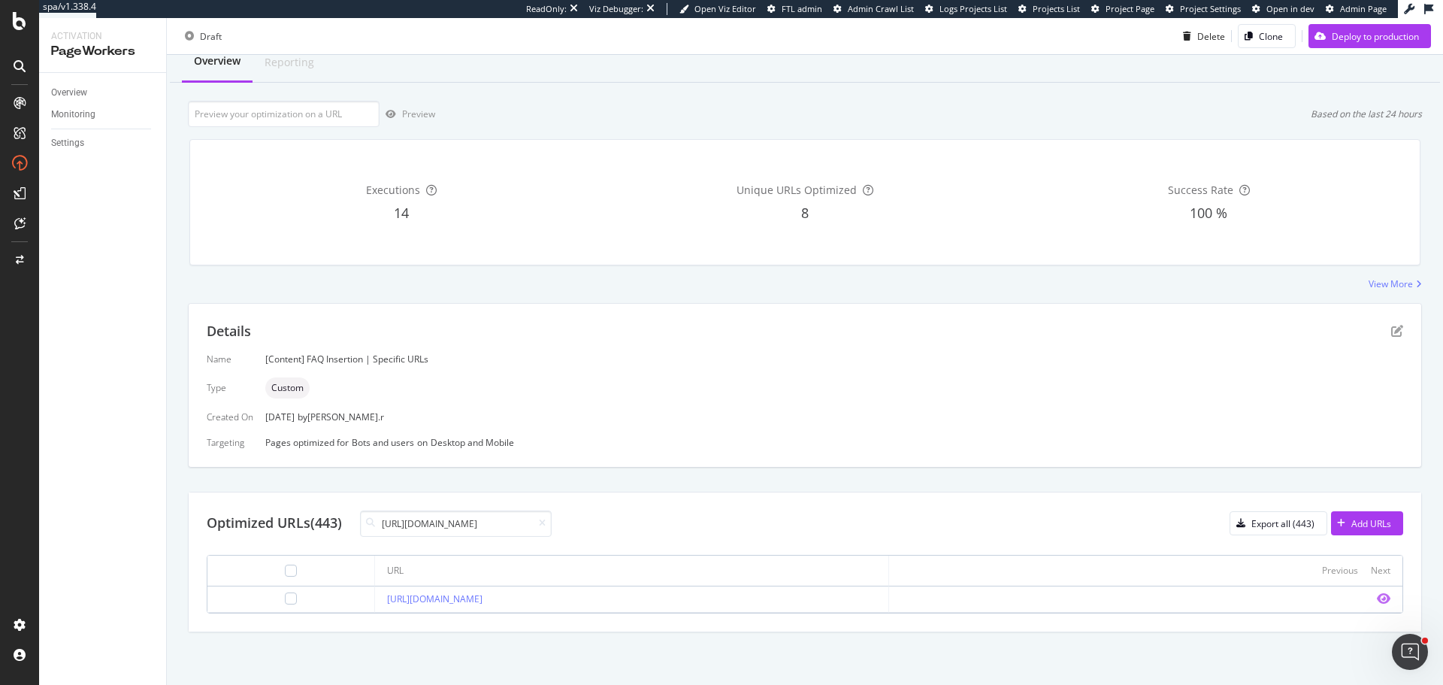
click at [1377, 594] on icon "eye" at bounding box center [1384, 598] width 14 height 12
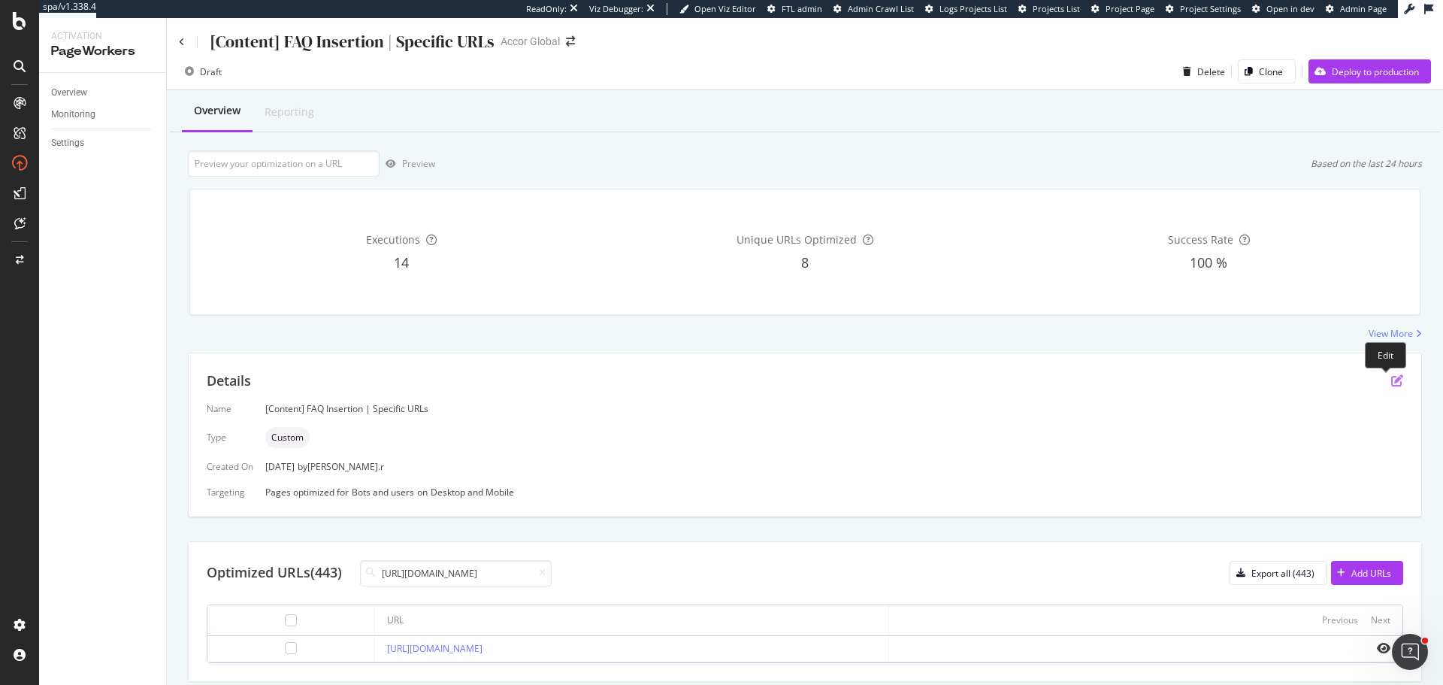
click at [1392, 375] on icon "pen-to-square" at bounding box center [1398, 380] width 12 height 12
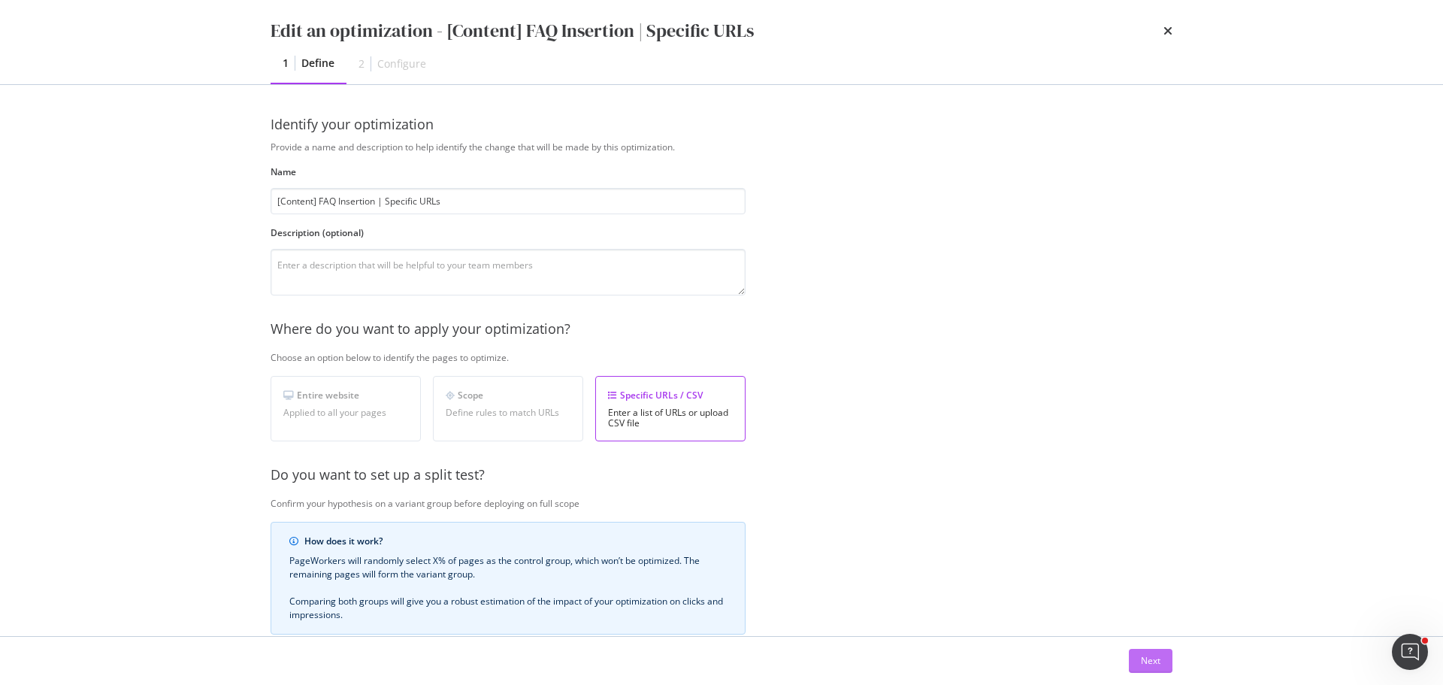
click at [1160, 660] on div "Next" at bounding box center [1151, 660] width 20 height 13
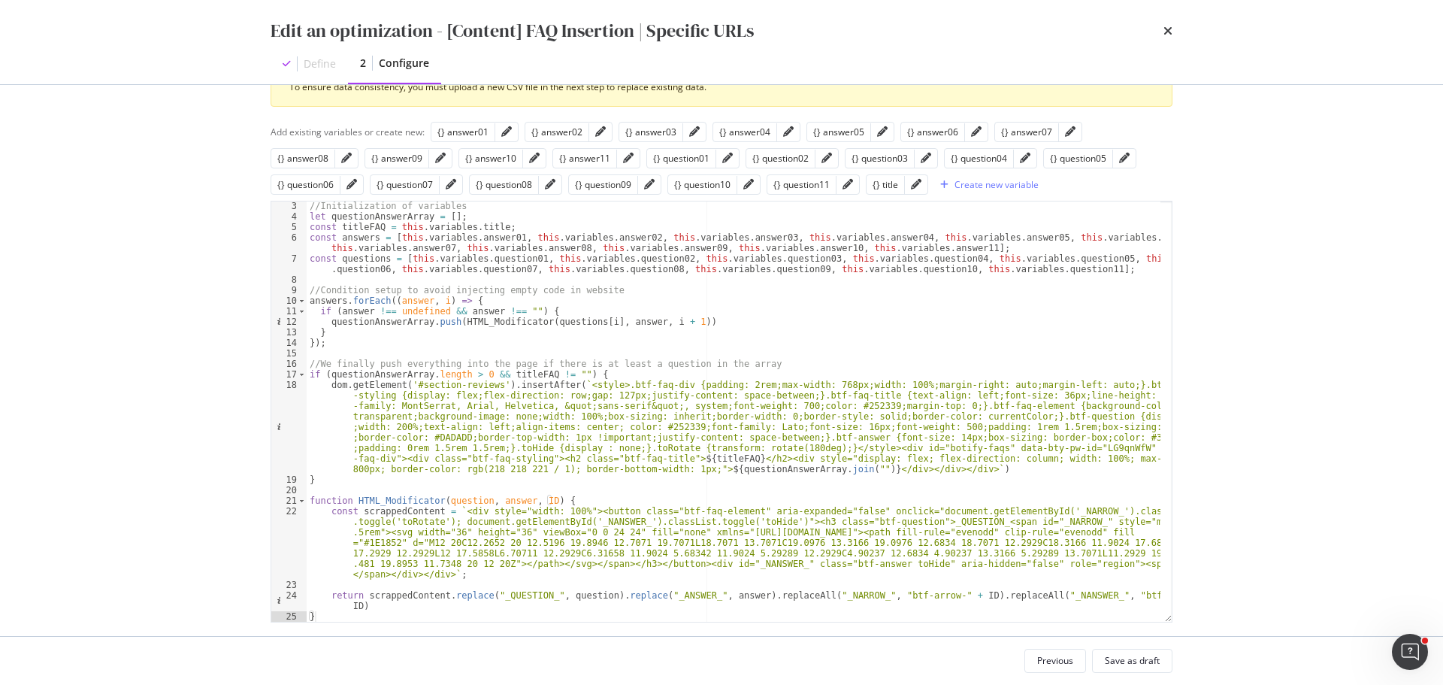
scroll to position [127, 0]
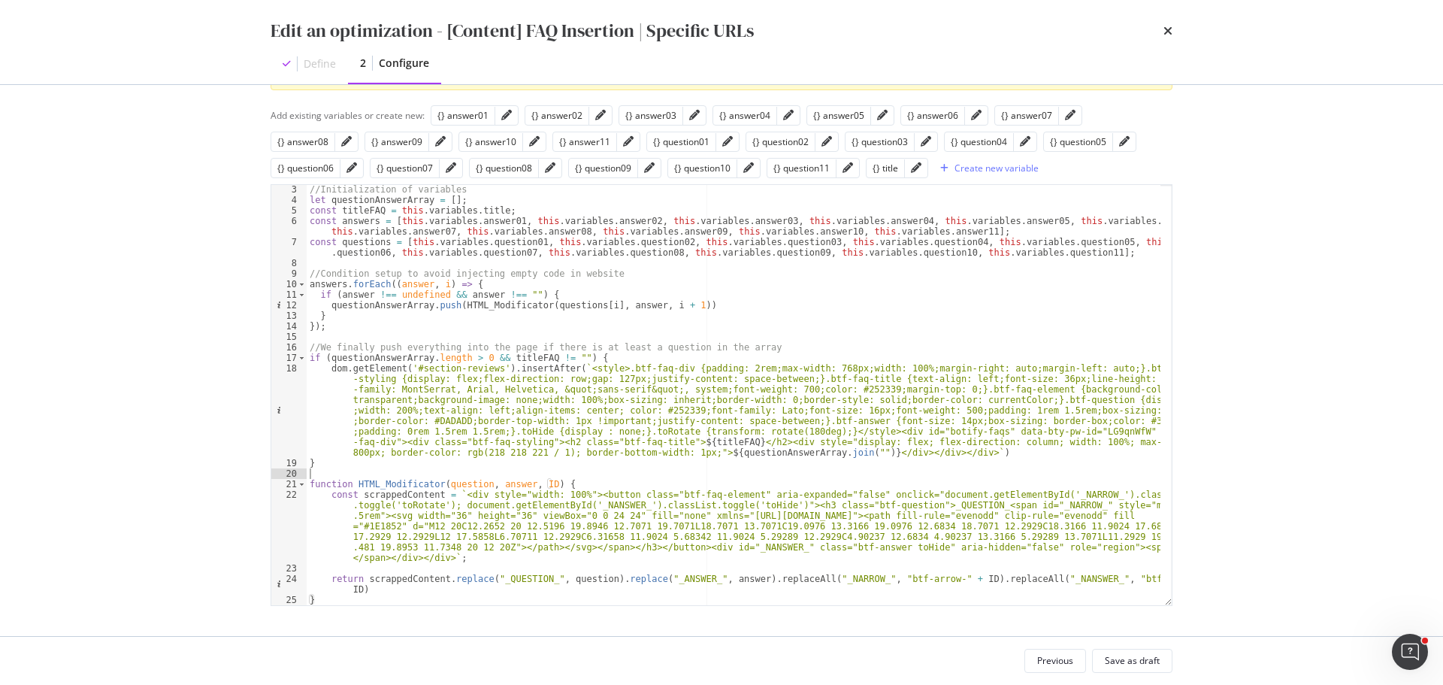
click at [961, 473] on div "//Initialization of variables let questionAnswerArray = [ ] ; const titleFAQ = …" at bounding box center [734, 404] width 854 height 441
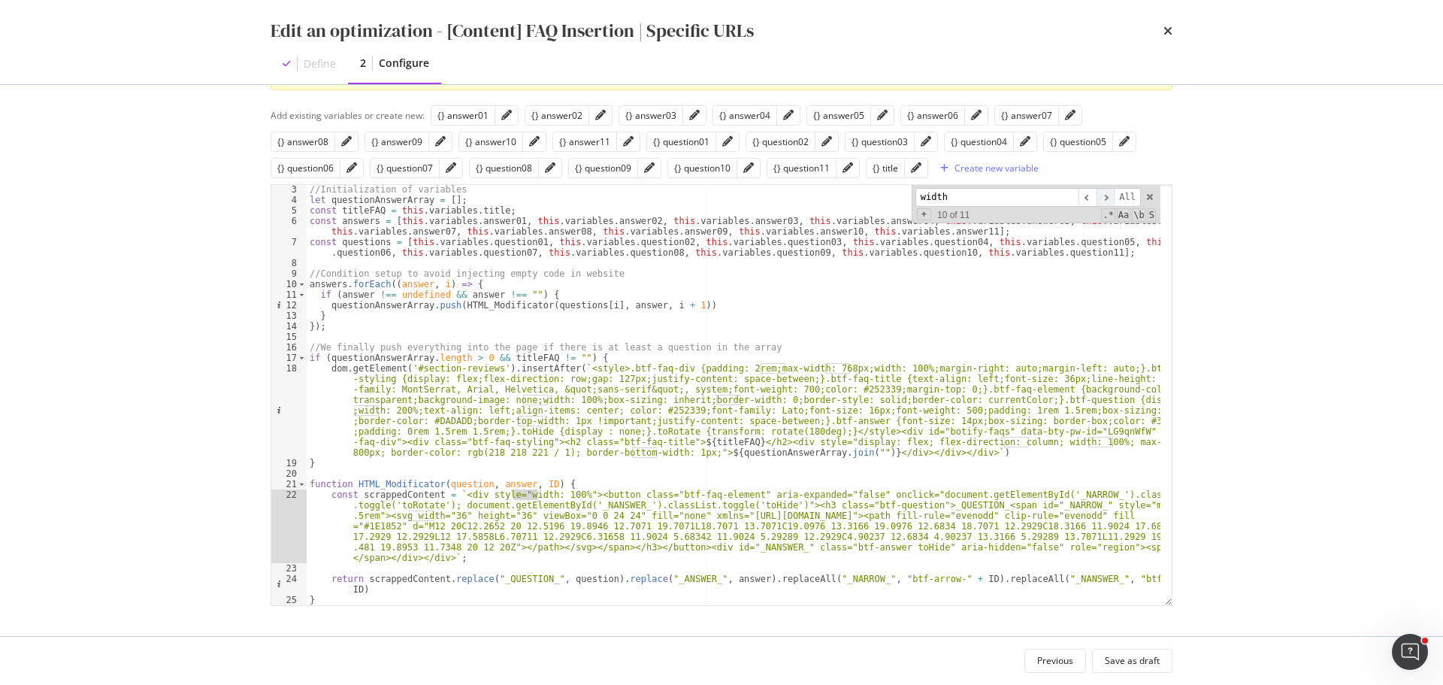
type input "width"
click at [1100, 192] on span "​" at bounding box center [1106, 197] width 18 height 19
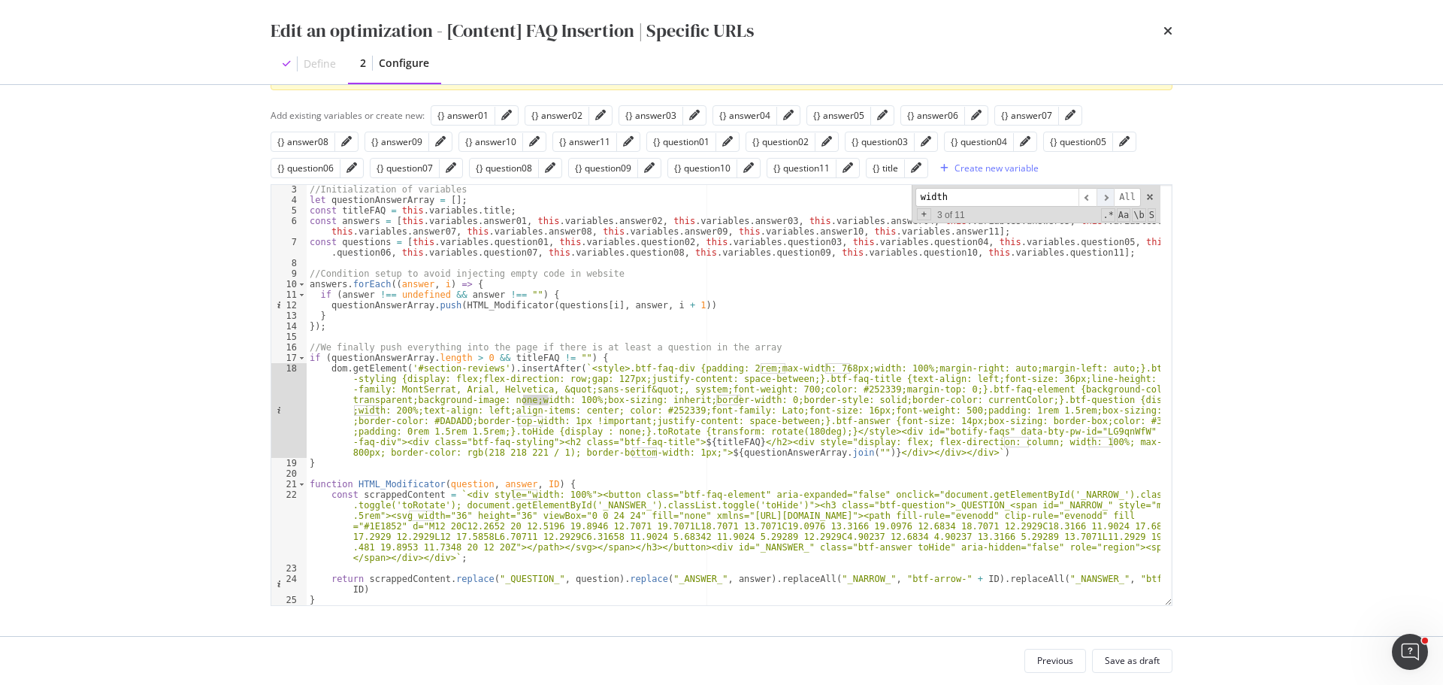
click at [1100, 192] on span "​" at bounding box center [1106, 197] width 18 height 19
click at [392, 408] on div "//Initialization of variables let questionAnswerArray = [ ] ; const titleFAQ = …" at bounding box center [734, 404] width 854 height 441
type textarea "1"
click at [1097, 197] on span "​" at bounding box center [1106, 197] width 18 height 19
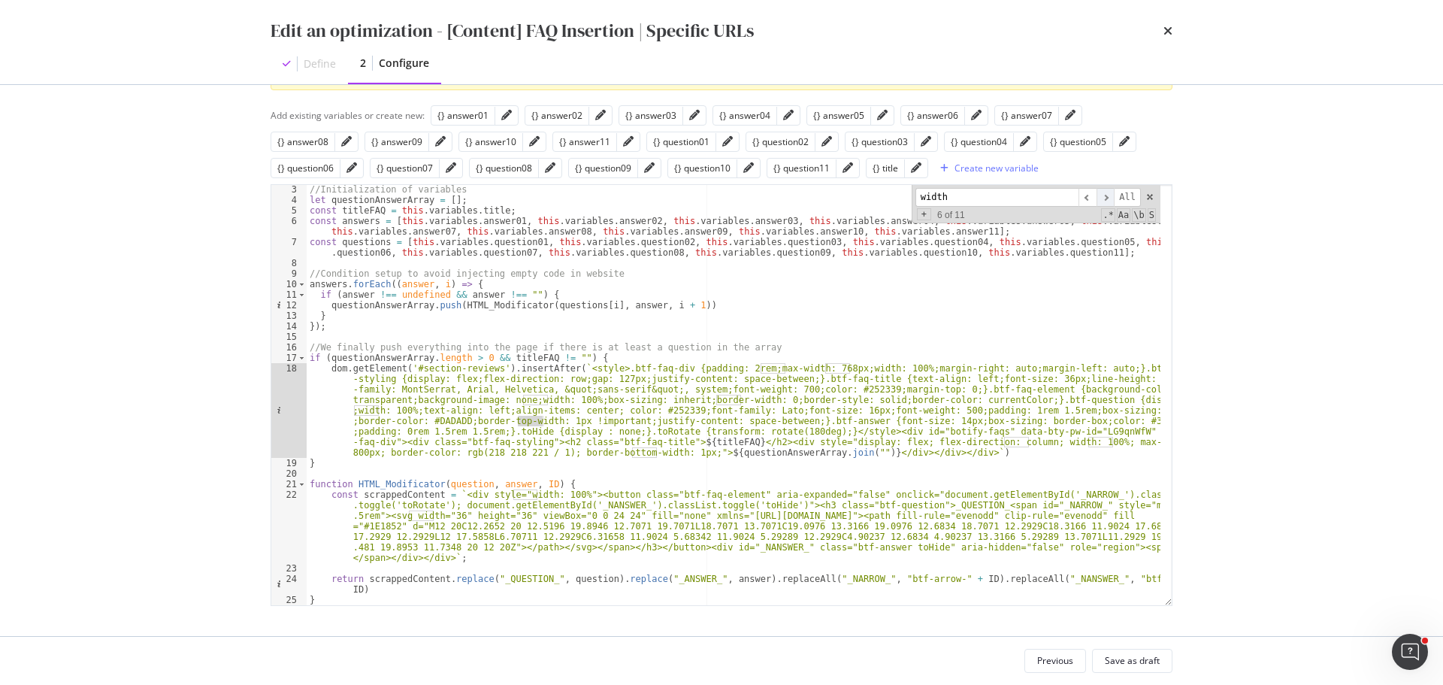
click at [1097, 197] on span "​" at bounding box center [1106, 197] width 18 height 19
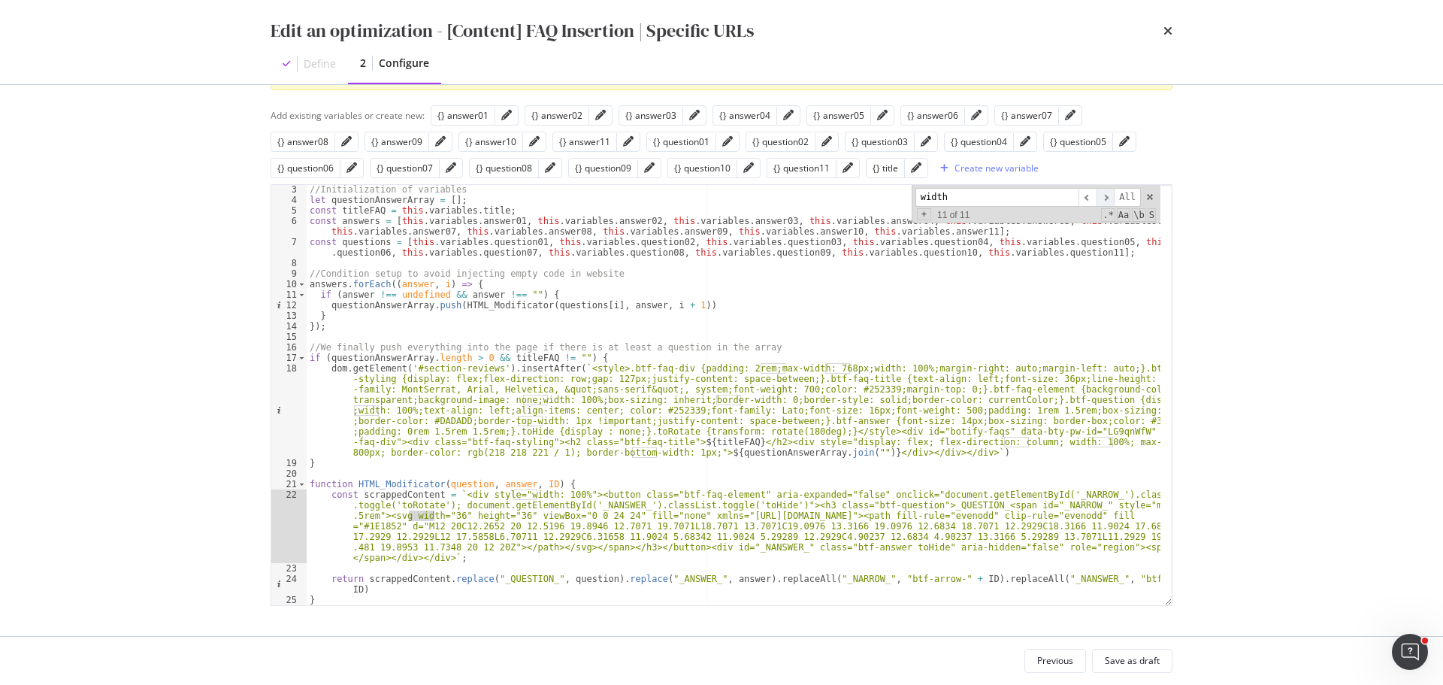
click at [1097, 197] on span "​" at bounding box center [1106, 197] width 18 height 19
click at [1119, 661] on div "Save as draft" at bounding box center [1132, 660] width 55 height 13
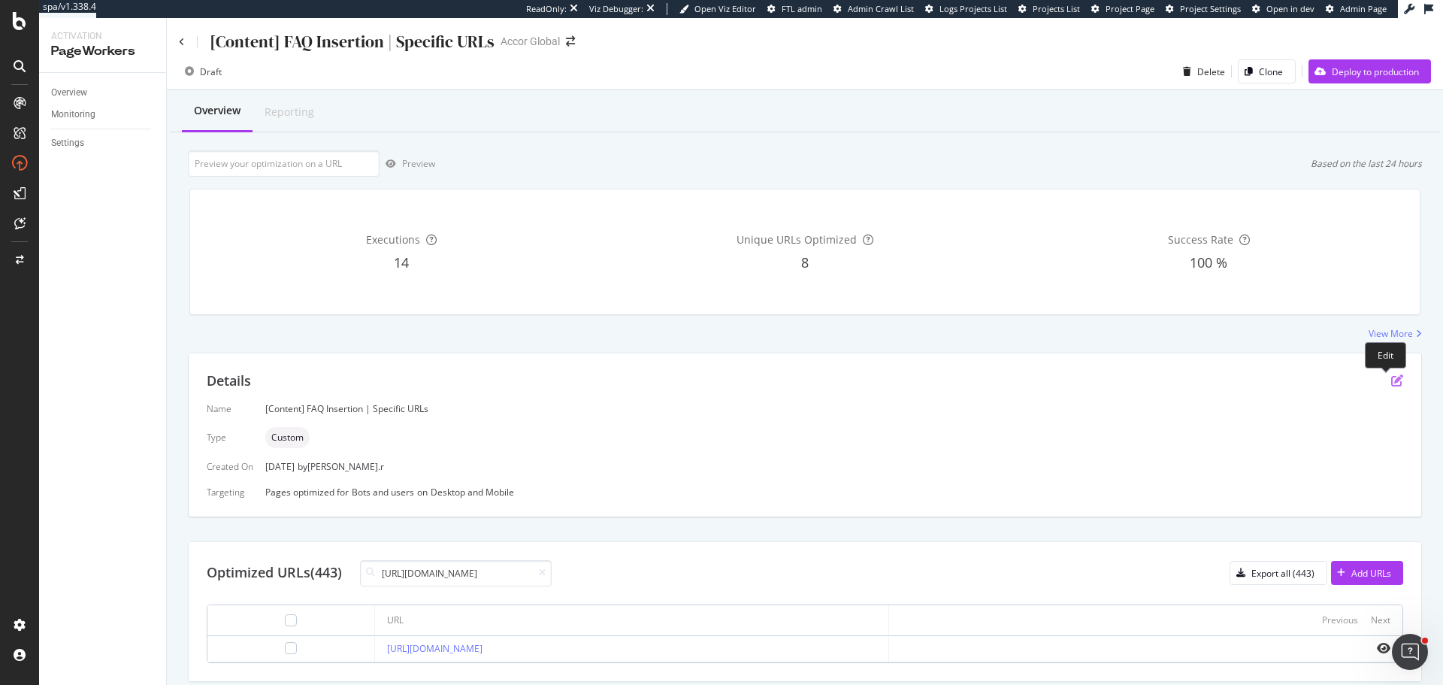
click at [1392, 383] on icon "pen-to-square" at bounding box center [1398, 380] width 12 height 12
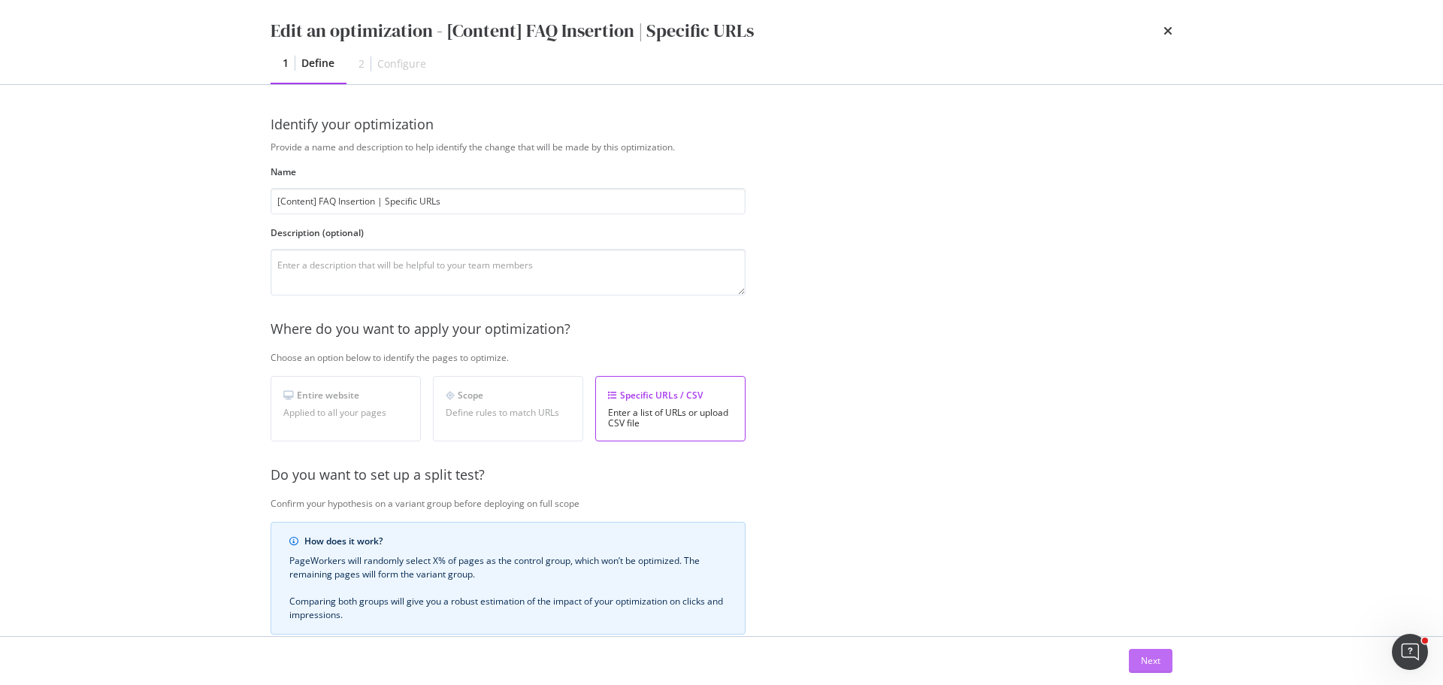
click at [1141, 656] on div "Next" at bounding box center [1151, 660] width 20 height 13
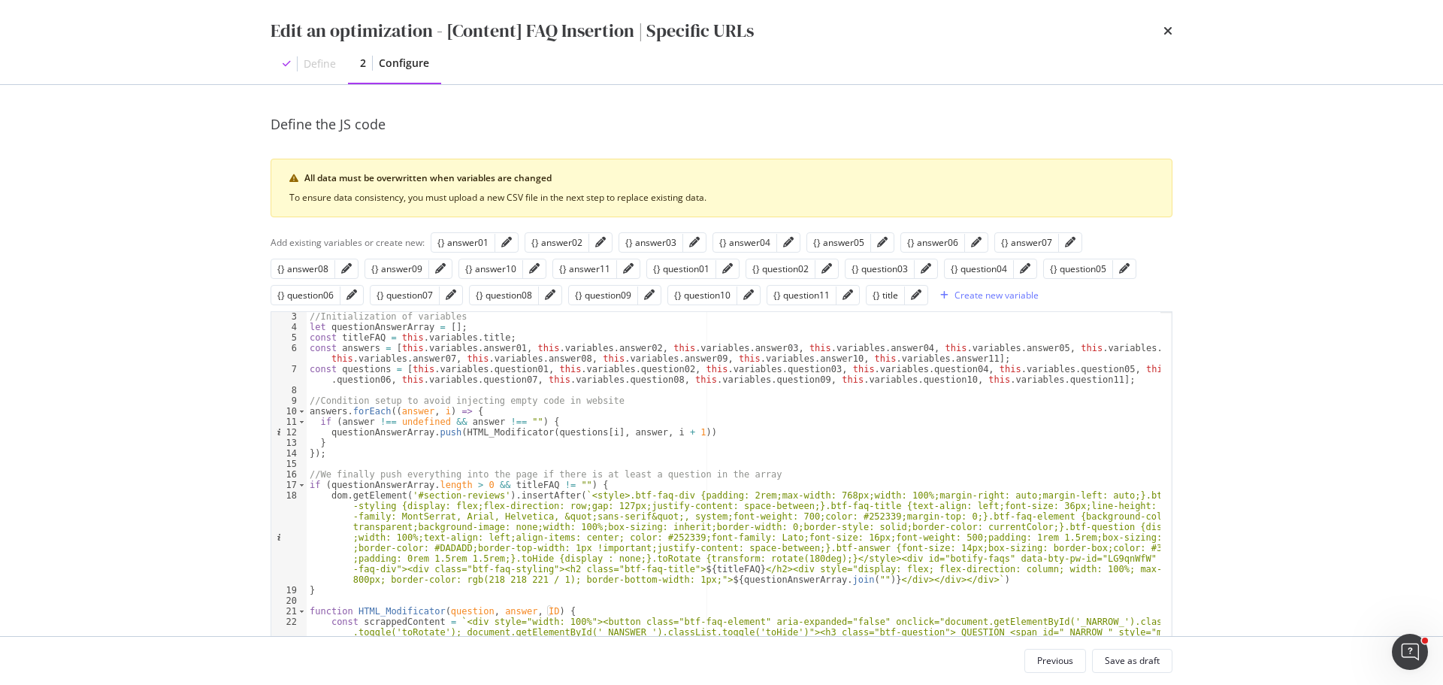
scroll to position [22, 0]
click at [402, 534] on div "//Initialization of variables let questionAnswerArray = [ ] ; const titleFAQ = …" at bounding box center [734, 531] width 854 height 441
click at [388, 536] on div "//Initialization of variables let questionAnswerArray = [ ] ; const titleFAQ = …" at bounding box center [734, 531] width 854 height 441
type textarea "2"
click at [1158, 664] on div "Save as draft" at bounding box center [1132, 660] width 55 height 13
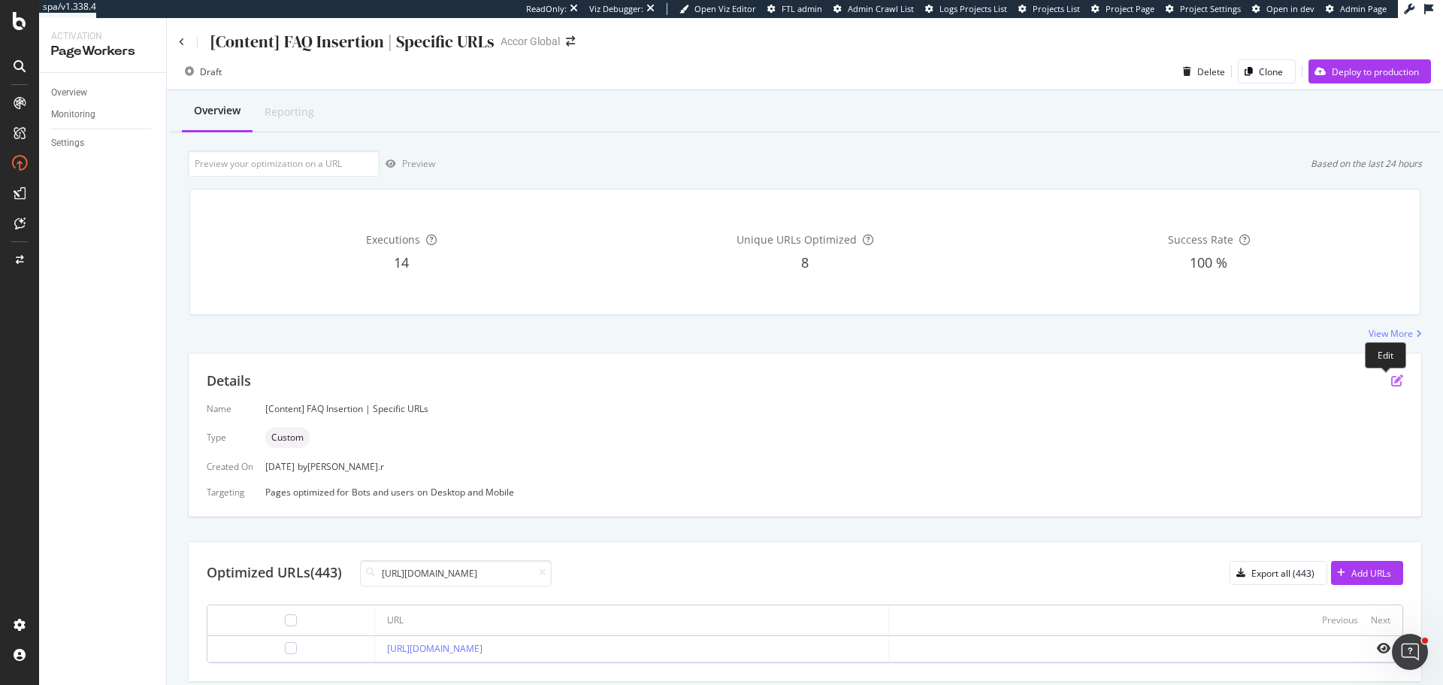
click at [1392, 379] on icon "pen-to-square" at bounding box center [1398, 380] width 12 height 12
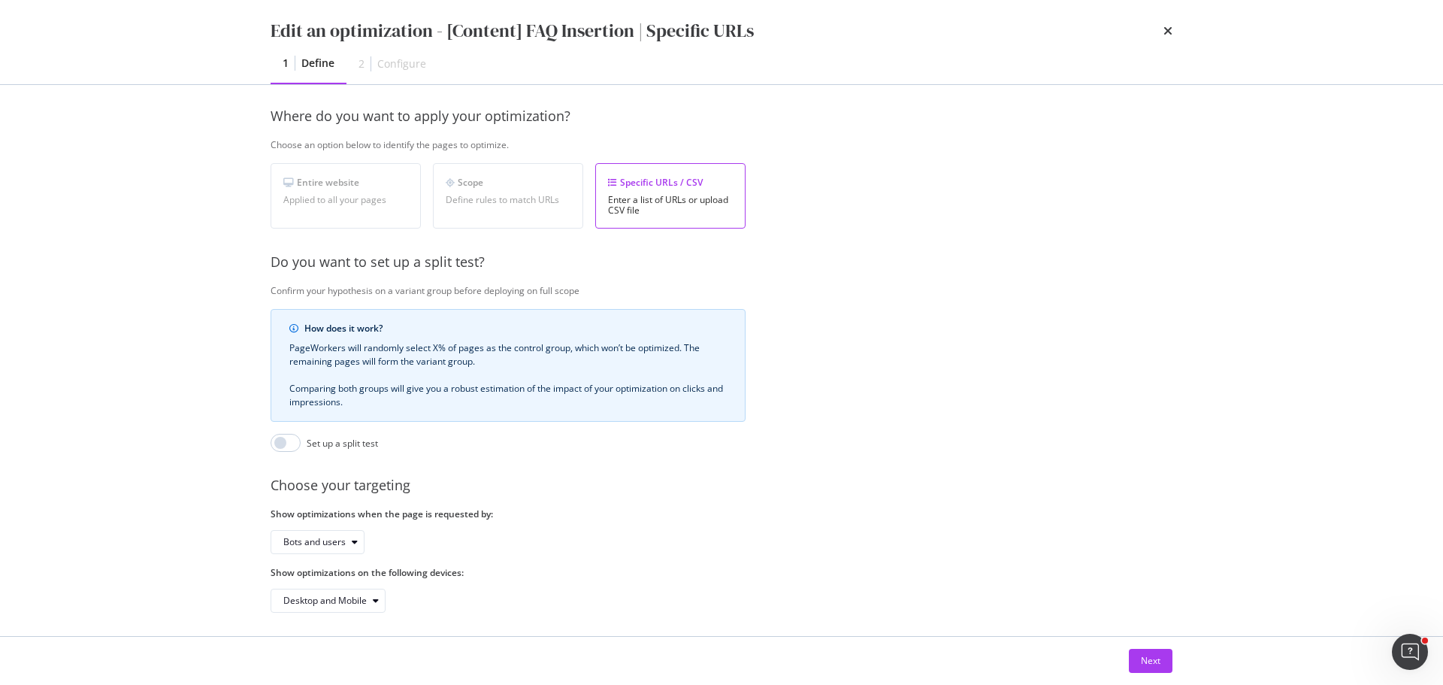
scroll to position [231, 0]
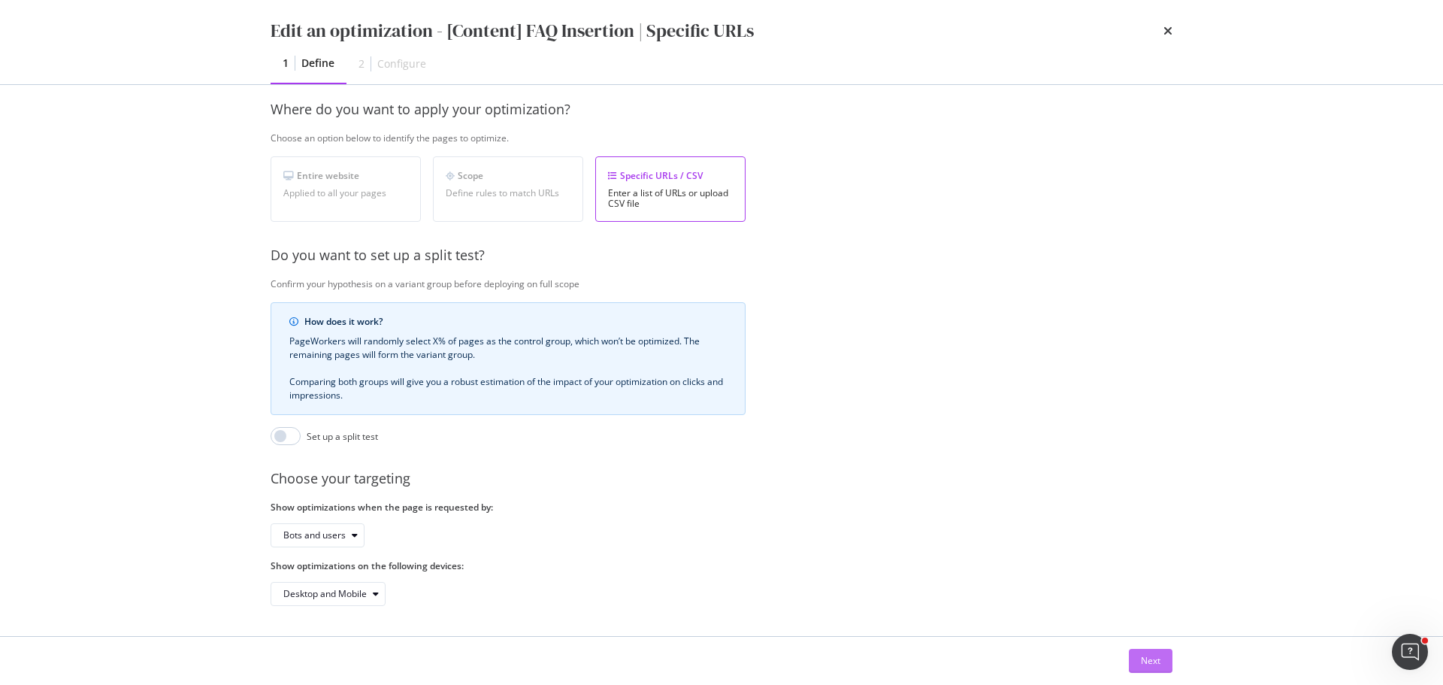
click at [1157, 662] on div "Next" at bounding box center [1151, 660] width 20 height 13
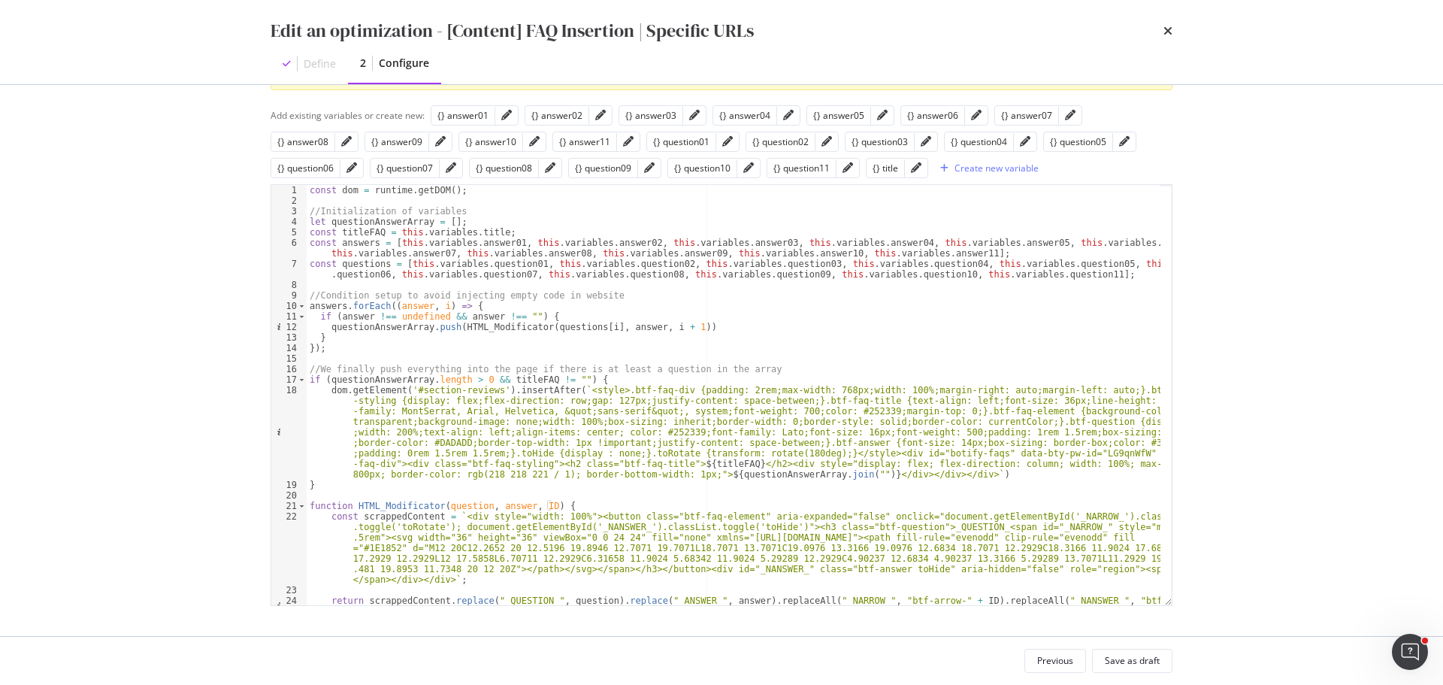
scroll to position [22, 0]
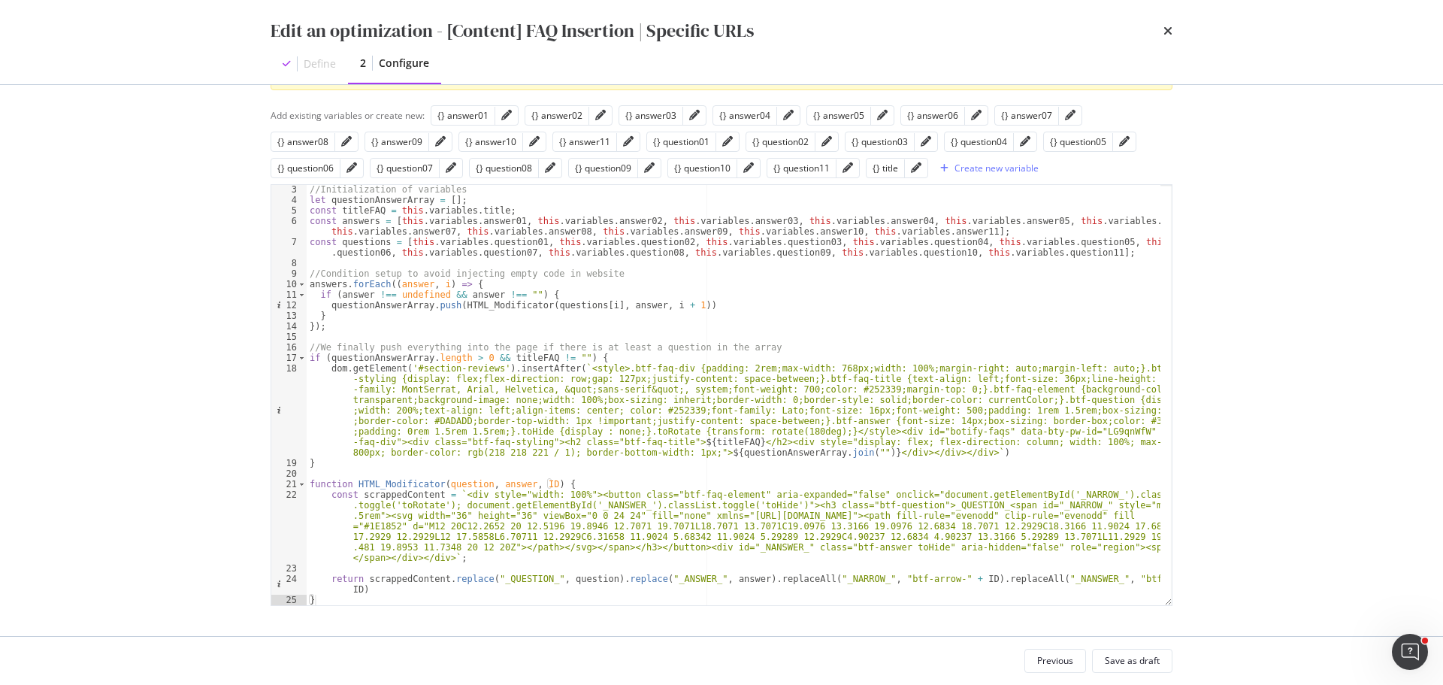
click at [1173, 23] on div "Edit an optimization - [Content] FAQ Insertion | Specific URLs Define 2 Configu…" at bounding box center [722, 42] width 962 height 84
click at [1173, 25] on div "Edit an optimization - [Content] FAQ Insertion | Specific URLs Define 2 Configu…" at bounding box center [722, 42] width 962 height 84
click at [1172, 28] on icon "times" at bounding box center [1168, 31] width 9 height 12
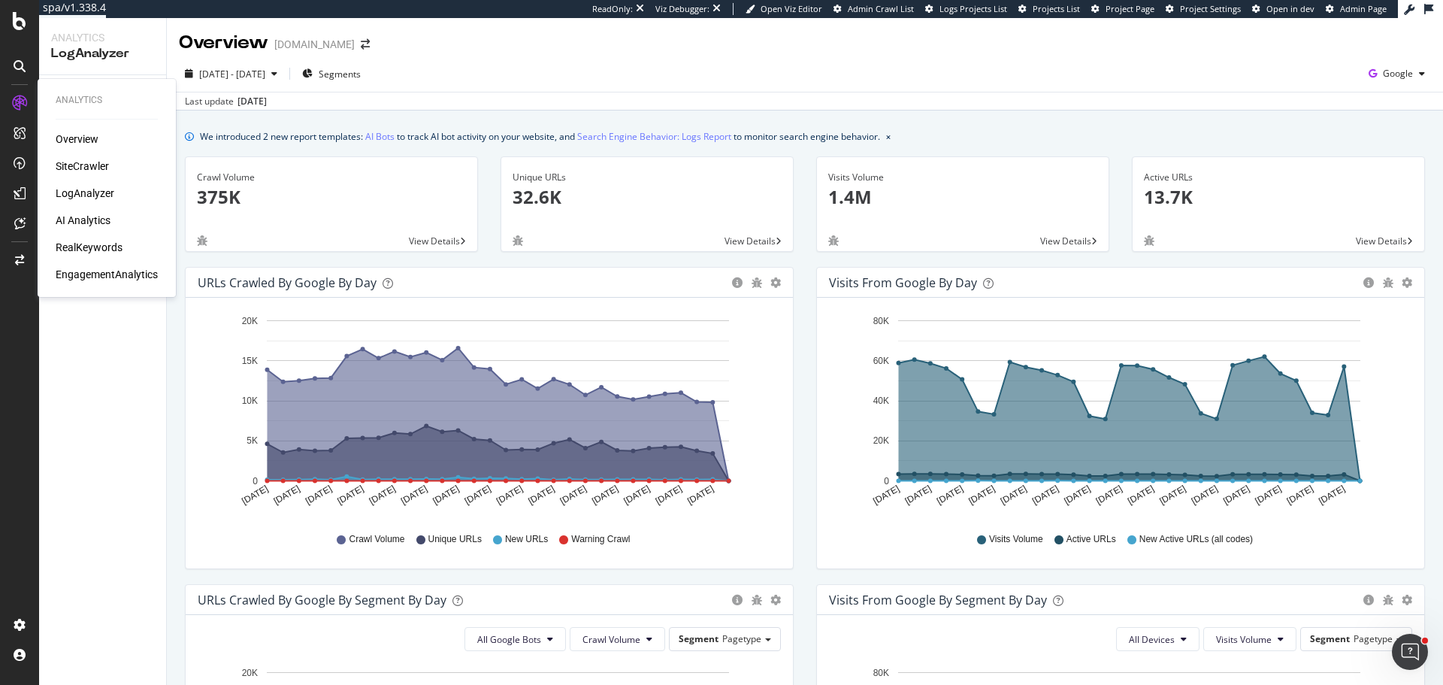
click at [83, 239] on div "Overview SiteCrawler LogAnalyzer AI Analytics RealKeywords EngagementAnalytics" at bounding box center [107, 207] width 102 height 150
click at [87, 250] on div "RealKeywords" at bounding box center [89, 247] width 67 height 15
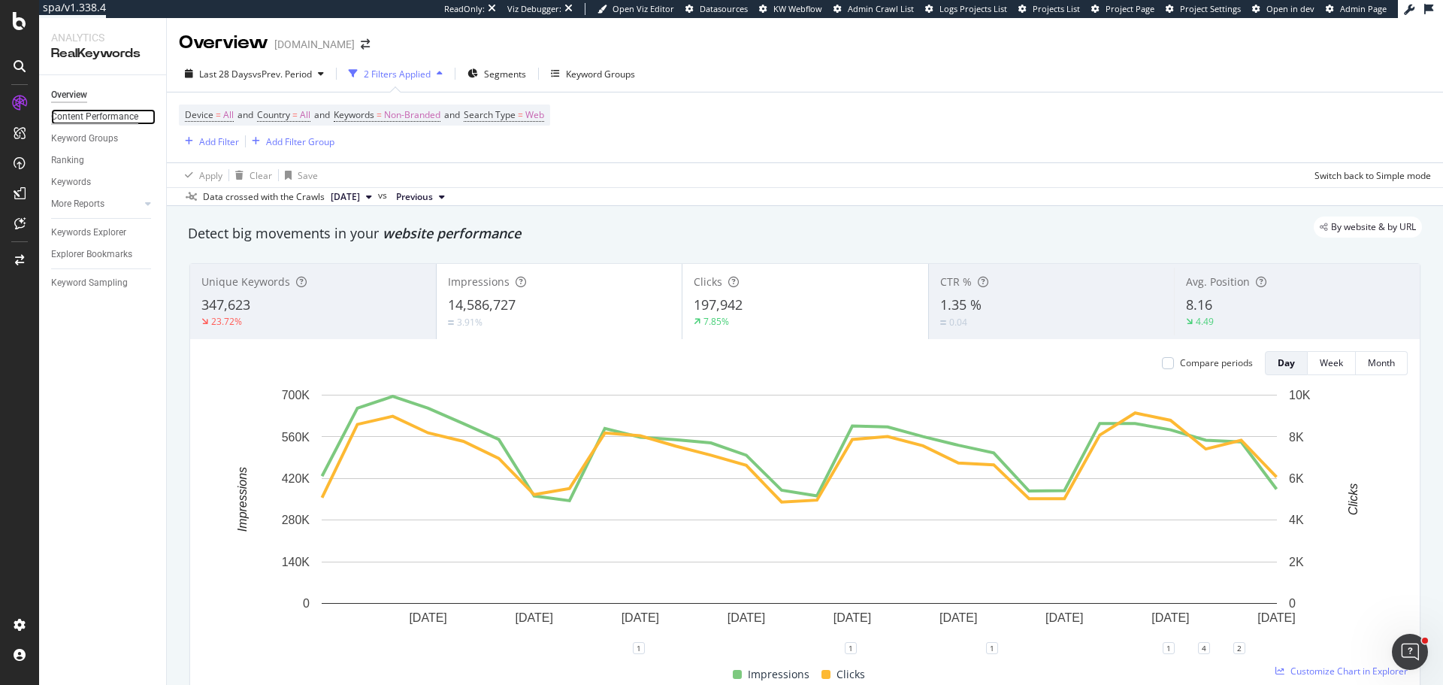
click at [102, 120] on div "Content Performance" at bounding box center [94, 117] width 87 height 16
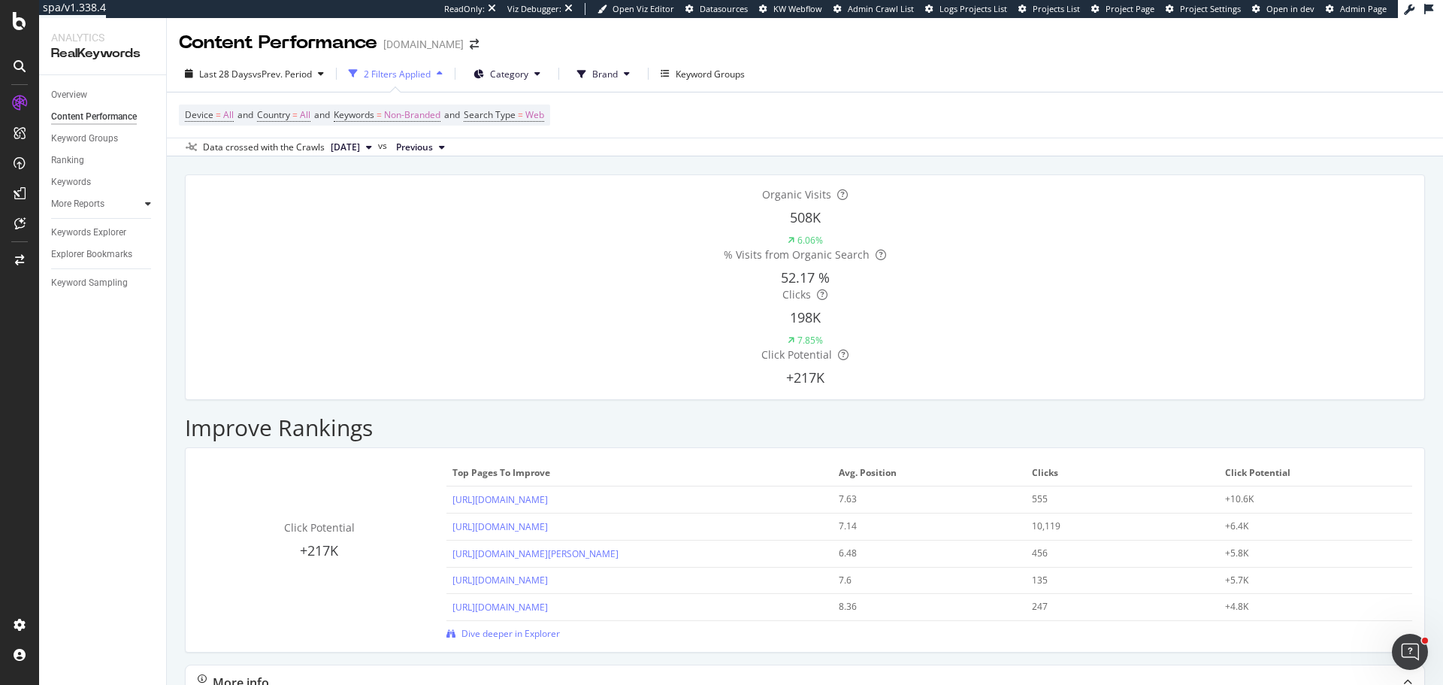
click at [153, 207] on div at bounding box center [148, 203] width 15 height 15
click at [86, 268] on div "Content" at bounding box center [74, 270] width 32 height 16
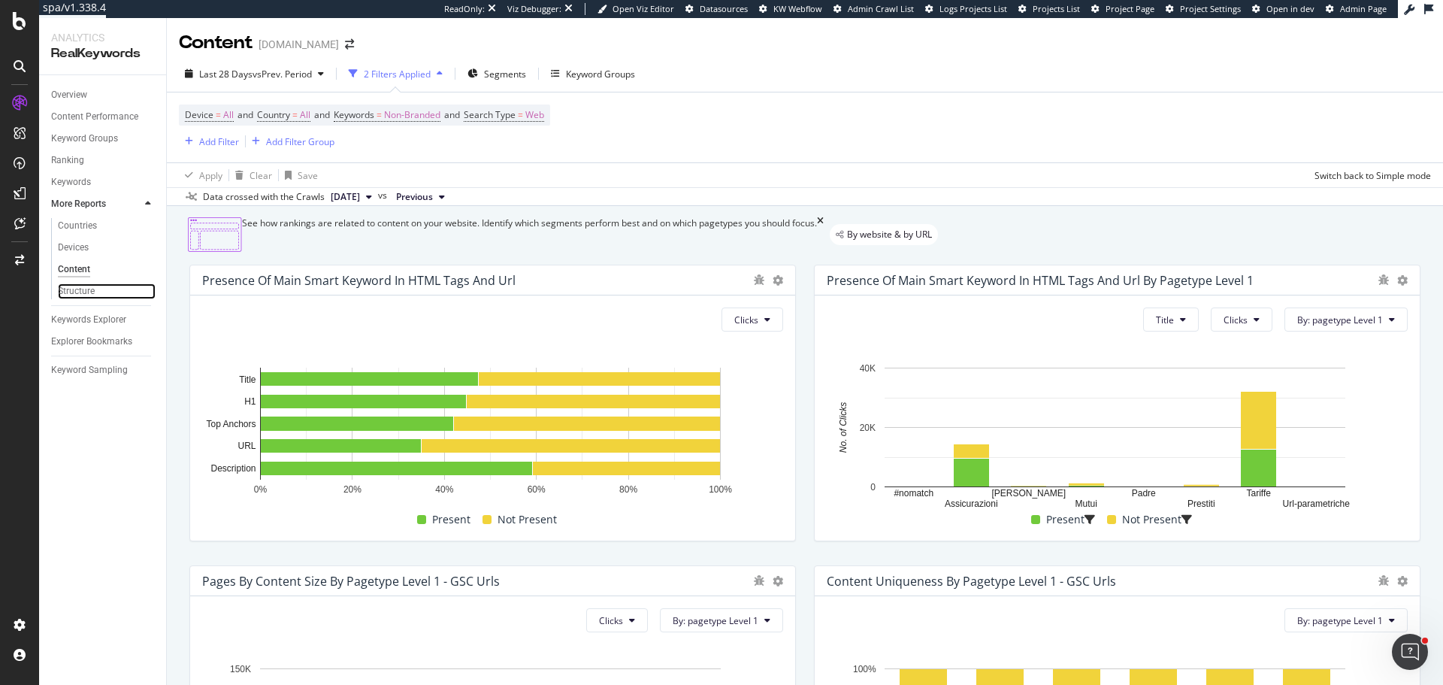
drag, startPoint x: 92, startPoint y: 289, endPoint x: 386, endPoint y: 4, distance: 409.4
click at [92, 289] on div "Structure" at bounding box center [76, 291] width 37 height 16
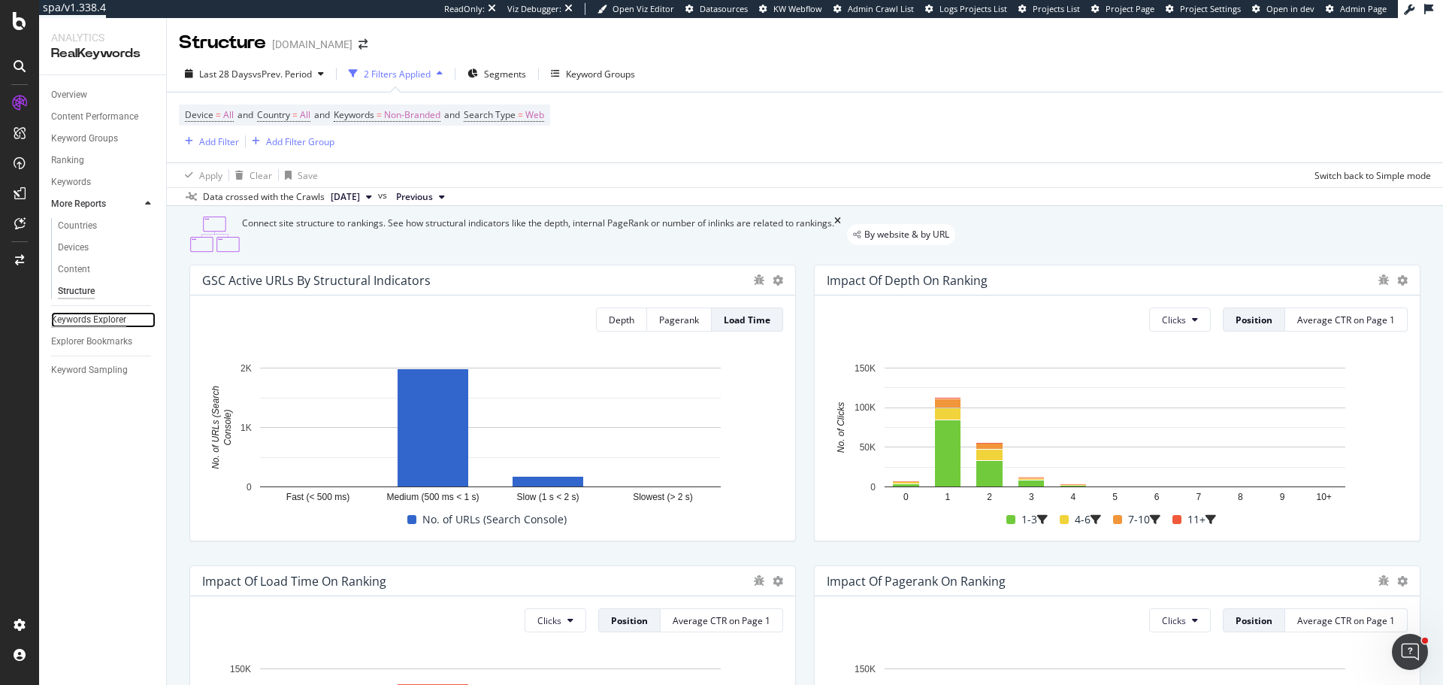
click at [77, 316] on div "Keywords Explorer" at bounding box center [88, 320] width 75 height 16
